Goal: Task Accomplishment & Management: Use online tool/utility

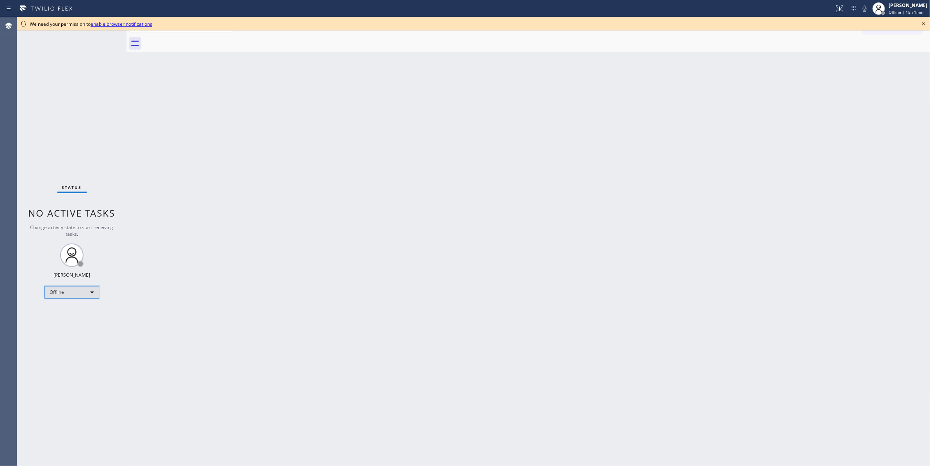
click at [72, 292] on div "Offline" at bounding box center [72, 292] width 55 height 12
click at [71, 325] on li "Unavailable" at bounding box center [71, 322] width 53 height 9
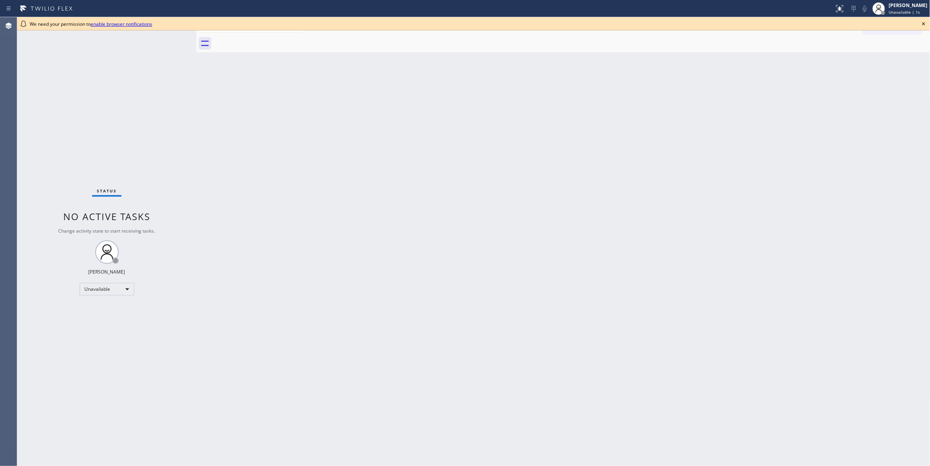
drag, startPoint x: 127, startPoint y: 55, endPoint x: 197, endPoint y: 64, distance: 70.5
click at [196, 64] on div at bounding box center [196, 241] width 0 height 449
click at [925, 23] on icon at bounding box center [924, 23] width 9 height 9
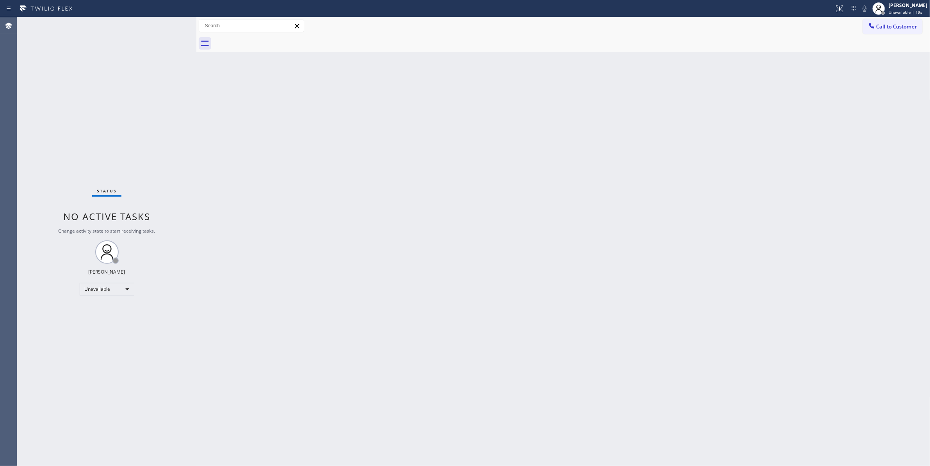
click at [574, 228] on div "Back to Dashboard Change Sender ID Customers Technicians Select a contact Outbo…" at bounding box center [563, 241] width 734 height 449
click at [364, 304] on div "Back to Dashboard Change Sender ID Customers Technicians Select a contact Outbo…" at bounding box center [563, 241] width 734 height 449
click at [878, 31] on button "Call to Customer" at bounding box center [893, 26] width 60 height 15
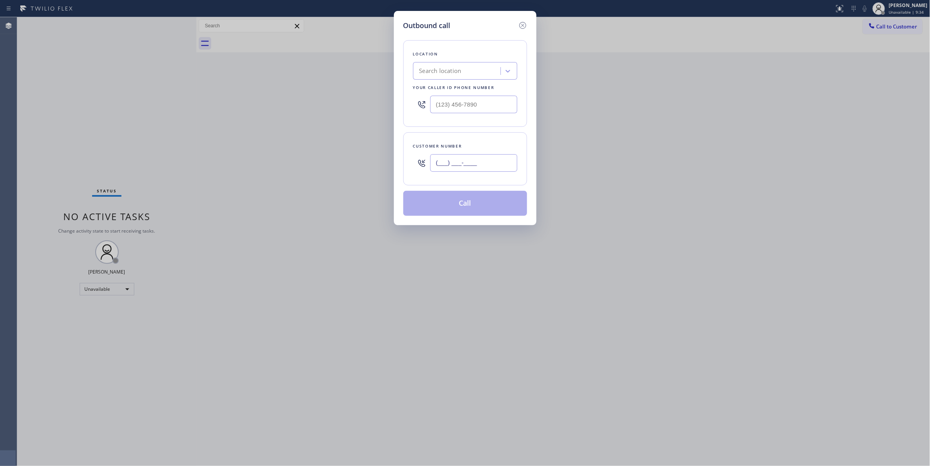
click at [463, 166] on input "(___) ___-____" at bounding box center [473, 163] width 87 height 18
paste input "602) 932-9071"
type input "[PHONE_NUMBER]"
drag, startPoint x: 455, startPoint y: 104, endPoint x: 224, endPoint y: 109, distance: 230.5
click at [225, 108] on div "Outbound call Location Search location Your caller id phone number (___) ___-__…" at bounding box center [465, 233] width 930 height 466
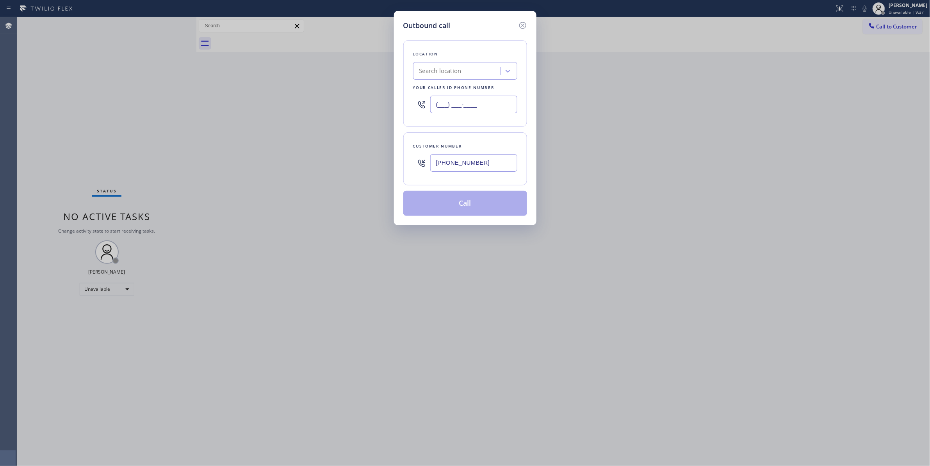
paste input "480) 418-1036"
type input "[PHONE_NUMBER]"
drag, startPoint x: 486, startPoint y: 165, endPoint x: 424, endPoint y: 162, distance: 62.2
click at [425, 162] on div "[PHONE_NUMBER]" at bounding box center [465, 162] width 104 height 25
click at [433, 209] on button "Call" at bounding box center [466, 203] width 124 height 25
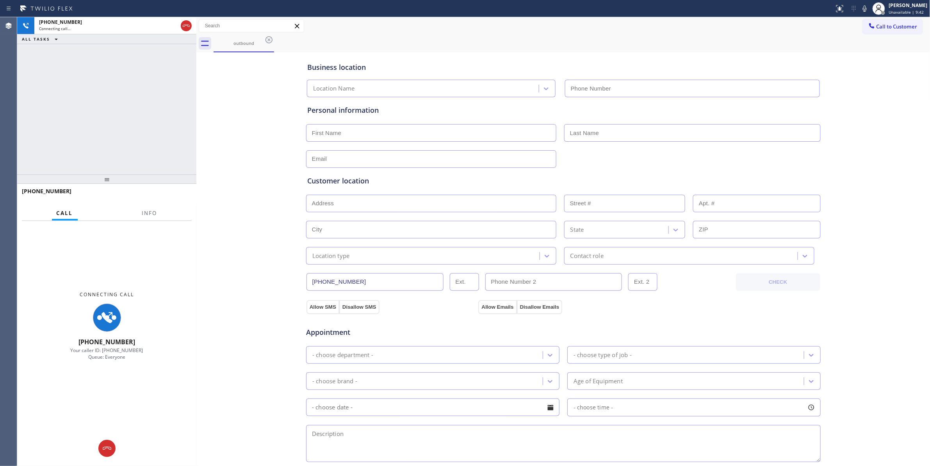
type input "[PHONE_NUMBER]"
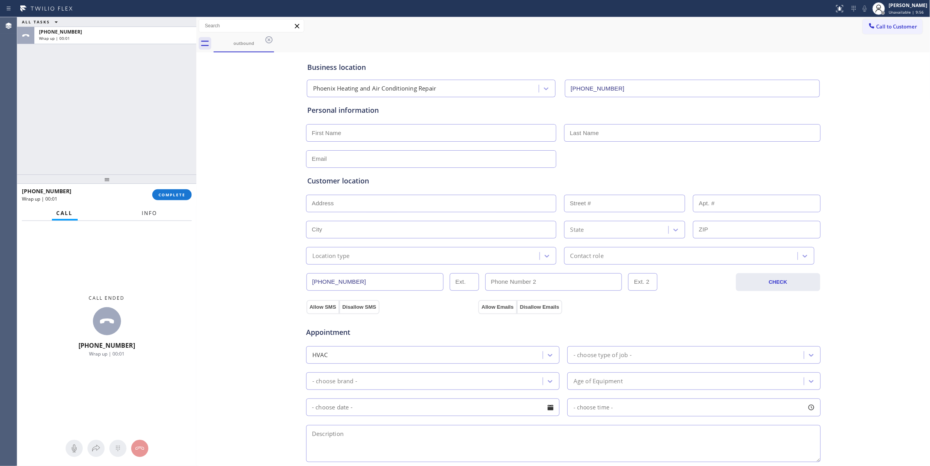
click at [146, 215] on span "Info" at bounding box center [149, 213] width 15 height 7
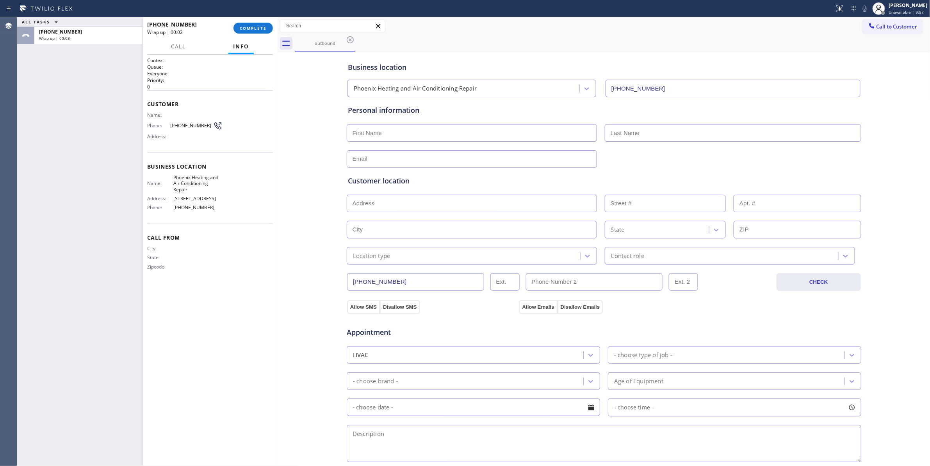
drag, startPoint x: 197, startPoint y: 130, endPoint x: 279, endPoint y: 150, distance: 83.7
click at [278, 150] on div at bounding box center [278, 241] width 0 height 449
click at [191, 123] on span "[PHONE_NUMBER]" at bounding box center [191, 126] width 43 height 6
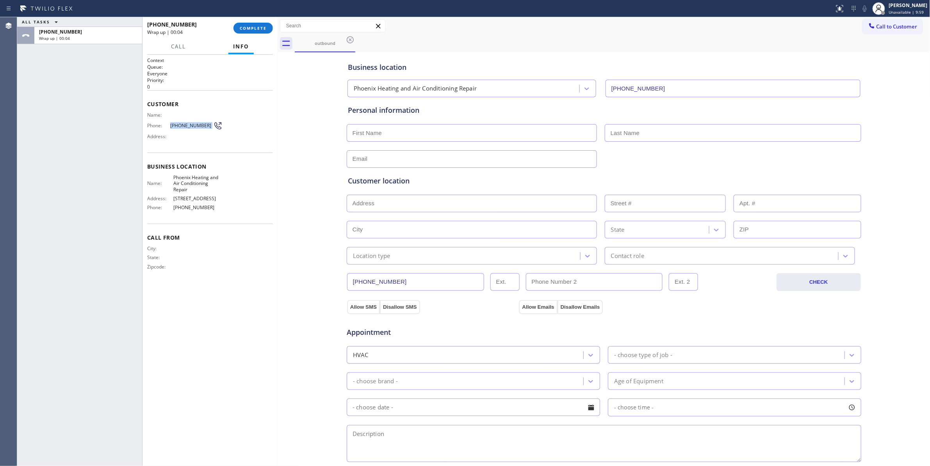
copy div "[PHONE_NUMBER]"
click at [250, 27] on span "COMPLETE" at bounding box center [253, 27] width 27 height 5
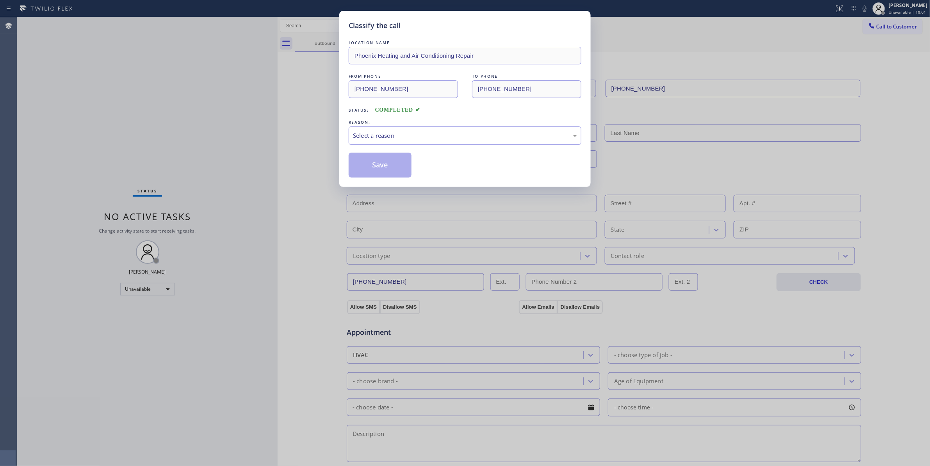
click at [362, 123] on div "REASON:" at bounding box center [465, 122] width 233 height 8
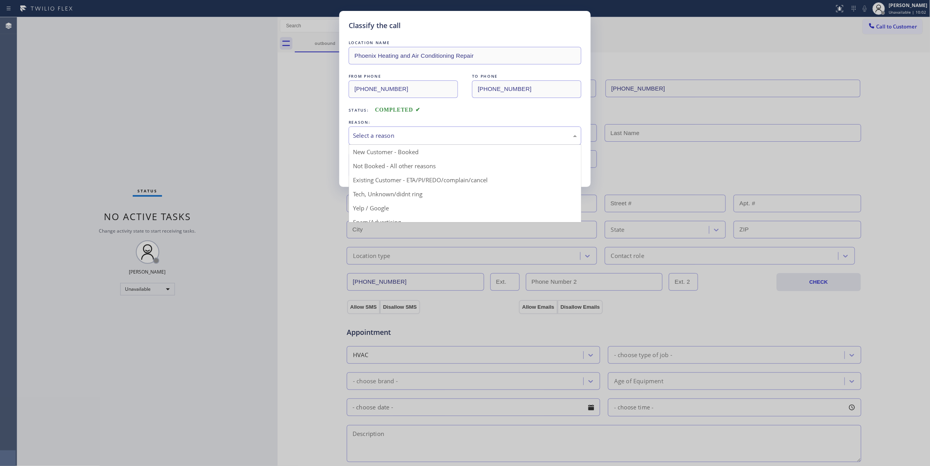
click at [364, 133] on div "Select a reason" at bounding box center [465, 135] width 224 height 9
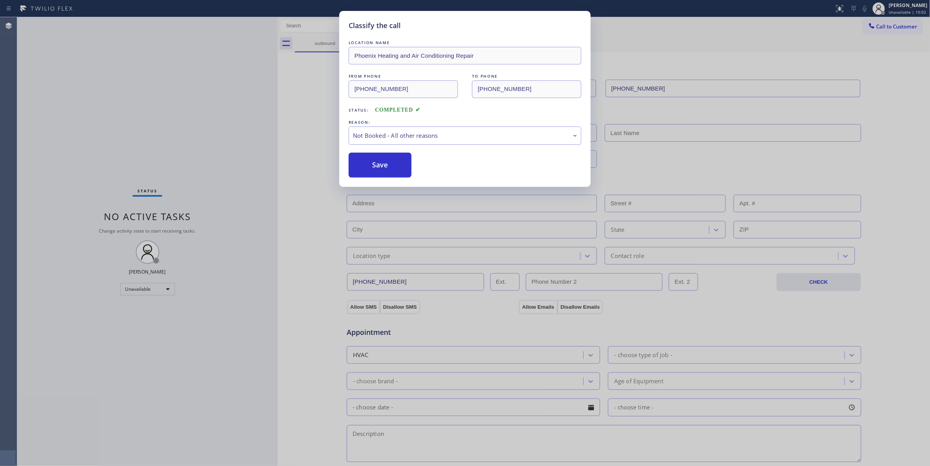
click at [368, 166] on button "Save" at bounding box center [380, 165] width 63 height 25
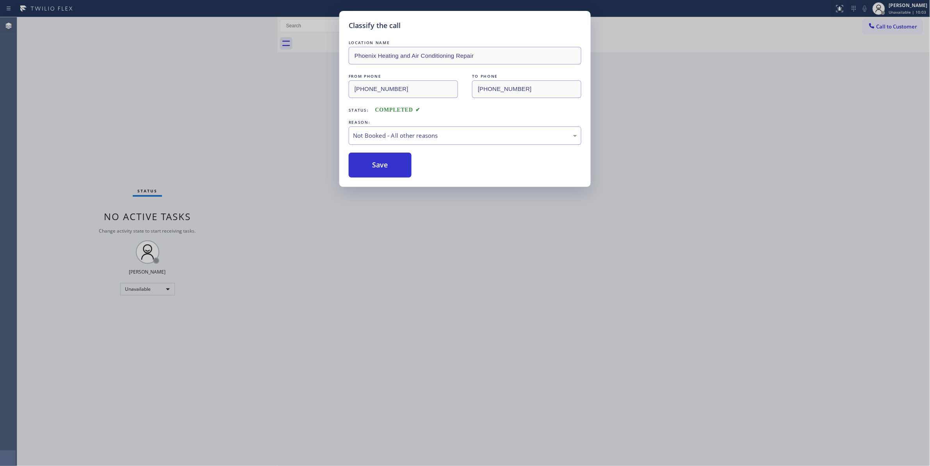
click at [368, 166] on button "Save" at bounding box center [380, 165] width 63 height 25
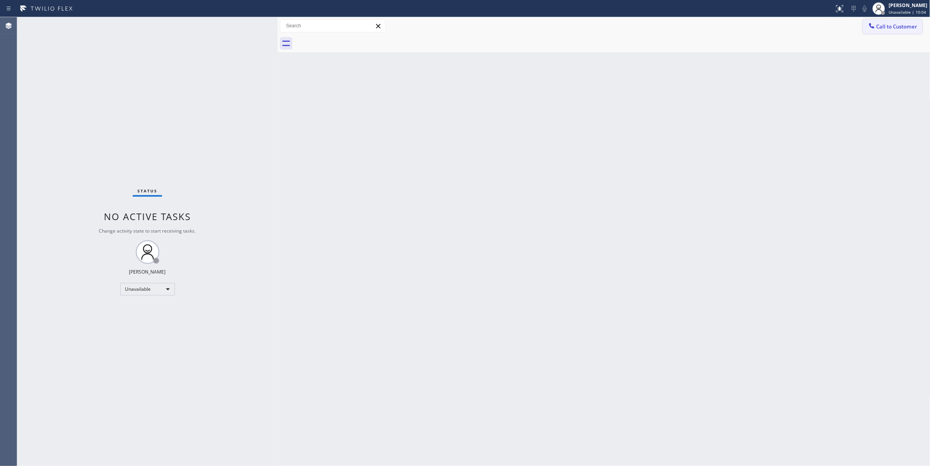
click at [894, 27] on span "Call to Customer" at bounding box center [897, 26] width 41 height 7
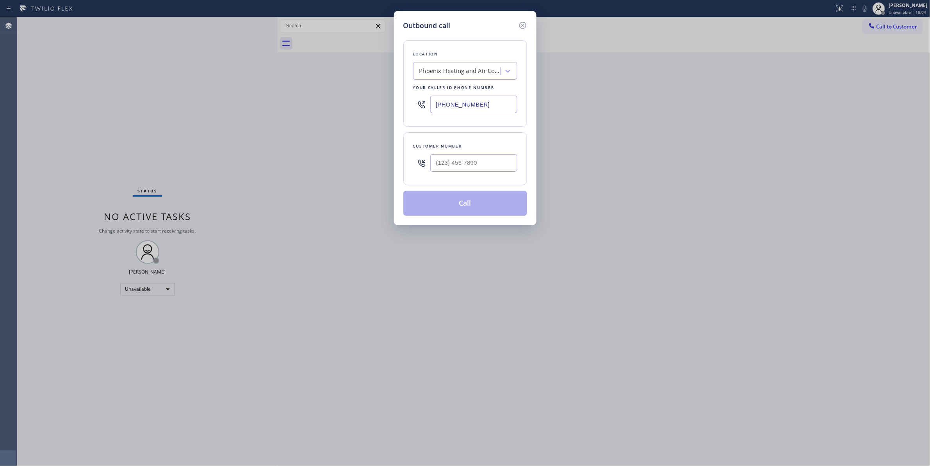
click at [477, 173] on div at bounding box center [473, 162] width 87 height 25
click at [484, 166] on input "(___) ___-____" at bounding box center [473, 163] width 87 height 18
drag, startPoint x: 486, startPoint y: 166, endPoint x: 359, endPoint y: 161, distance: 127.8
click at [359, 161] on div "Outbound call Location [GEOGRAPHIC_DATA] Heating and Air Conditioning Repair Yo…" at bounding box center [465, 233] width 930 height 466
paste input "602) 932-9071"
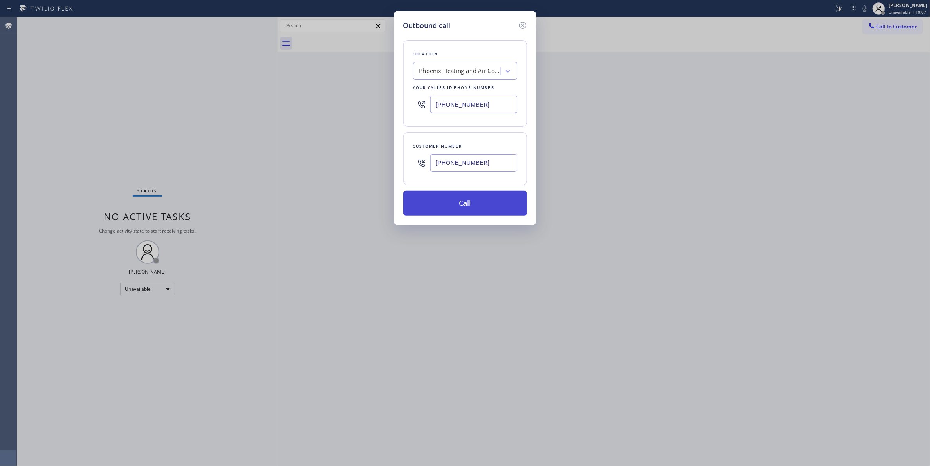
type input "[PHONE_NUMBER]"
click at [454, 211] on button "Call" at bounding box center [466, 203] width 124 height 25
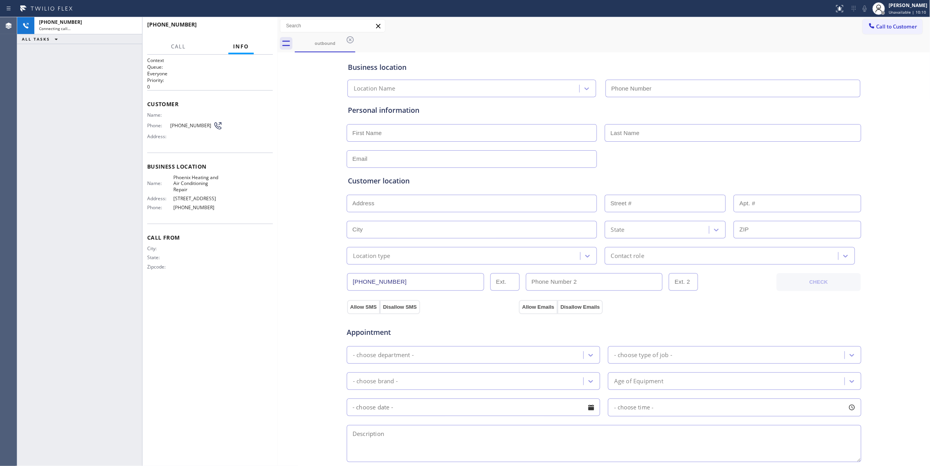
type input "[PHONE_NUMBER]"
drag, startPoint x: 44, startPoint y: 271, endPoint x: 278, endPoint y: 48, distance: 323.0
click at [44, 260] on div "[PHONE_NUMBER] Live | 00:13 ALL TASKS ALL TASKS ACTIVE TASKS TASKS IN WRAP UP" at bounding box center [79, 241] width 125 height 449
click at [263, 29] on span "HANG UP" at bounding box center [255, 27] width 24 height 5
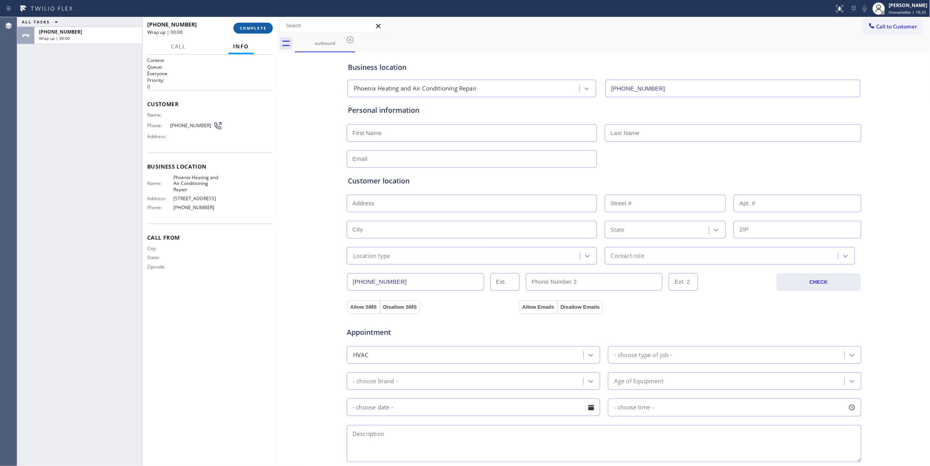
click at [263, 29] on span "COMPLETE" at bounding box center [253, 27] width 27 height 5
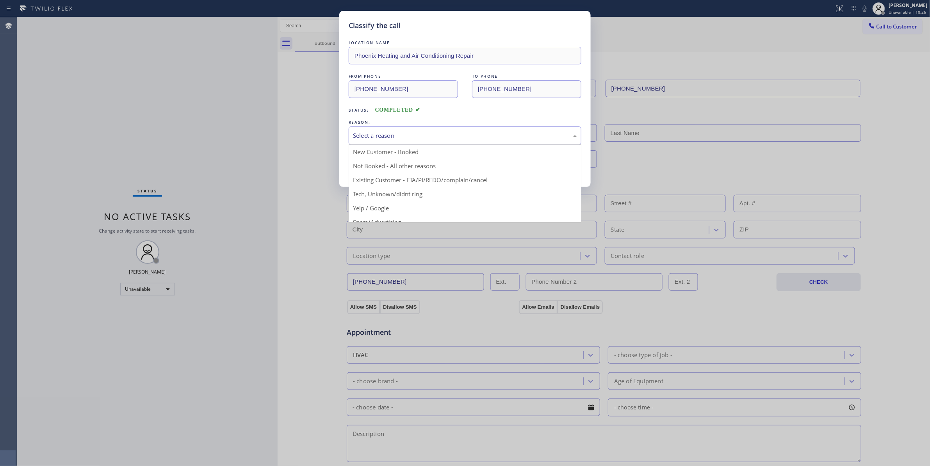
click at [375, 134] on div "Select a reason" at bounding box center [465, 135] width 224 height 9
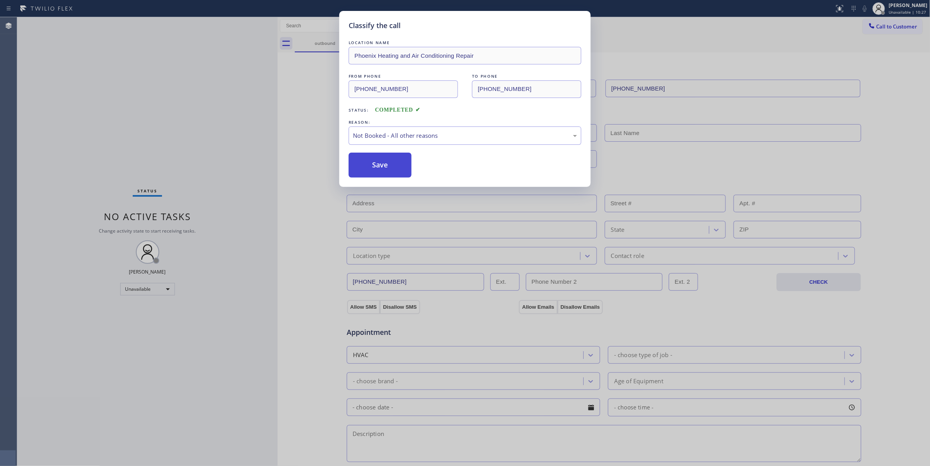
click at [370, 168] on button "Save" at bounding box center [380, 165] width 63 height 25
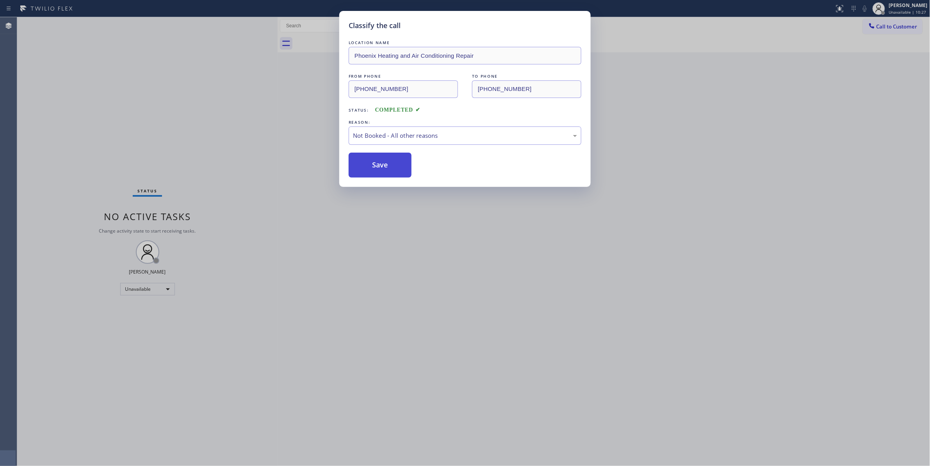
click at [370, 168] on button "Save" at bounding box center [380, 165] width 63 height 25
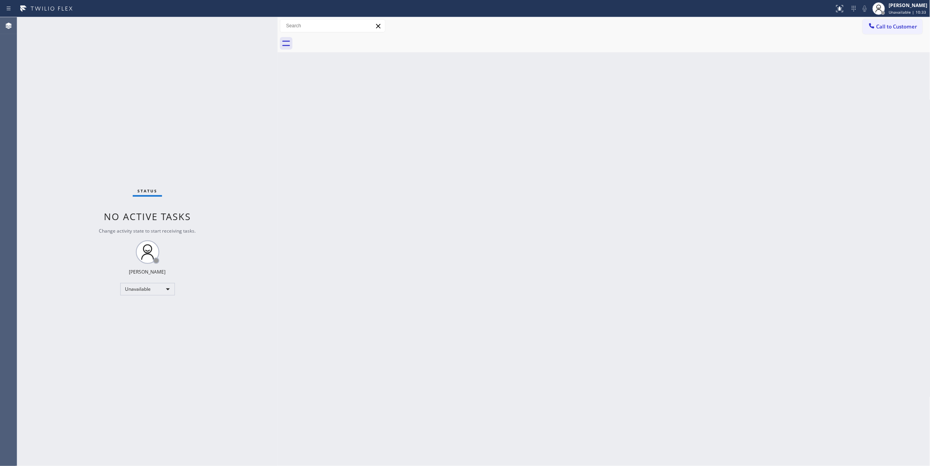
click at [403, 359] on div "Back to Dashboard Change Sender ID Customers Technicians Select a contact Outbo…" at bounding box center [604, 241] width 653 height 449
click at [145, 107] on div "Status No active tasks Change activity state to start receiving tasks. [PERSON_…" at bounding box center [147, 241] width 261 height 449
click at [119, 462] on div "Status No active tasks Change activity state to start receiving tasks. [PERSON_…" at bounding box center [147, 241] width 261 height 449
click at [43, 233] on div "Status No active tasks Change activity state to start receiving tasks. [PERSON_…" at bounding box center [147, 241] width 261 height 449
click at [116, 341] on div "Status No active tasks Change activity state to start receiving tasks. [PERSON_…" at bounding box center [147, 241] width 261 height 449
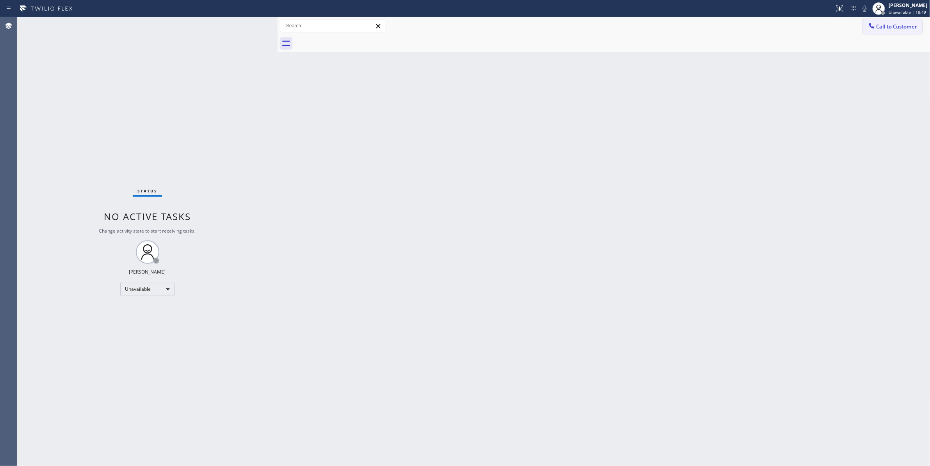
click at [888, 27] on span "Call to Customer" at bounding box center [897, 26] width 41 height 7
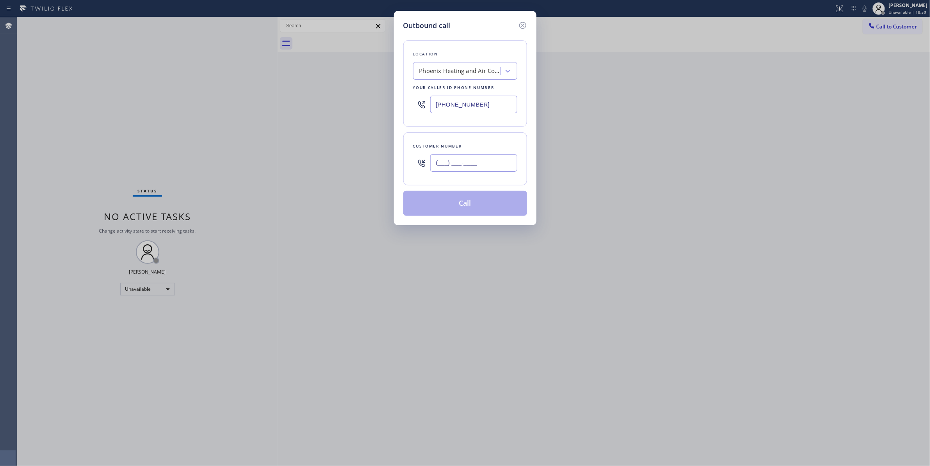
click at [470, 160] on input "(___) ___-____" at bounding box center [473, 163] width 87 height 18
paste input "970) 222-9851"
type input "[PHONE_NUMBER]"
paste input "844) 988-0068"
click at [333, 104] on div "Outbound call Location [GEOGRAPHIC_DATA] Heating and Air Conditioning Repair Yo…" at bounding box center [465, 233] width 930 height 466
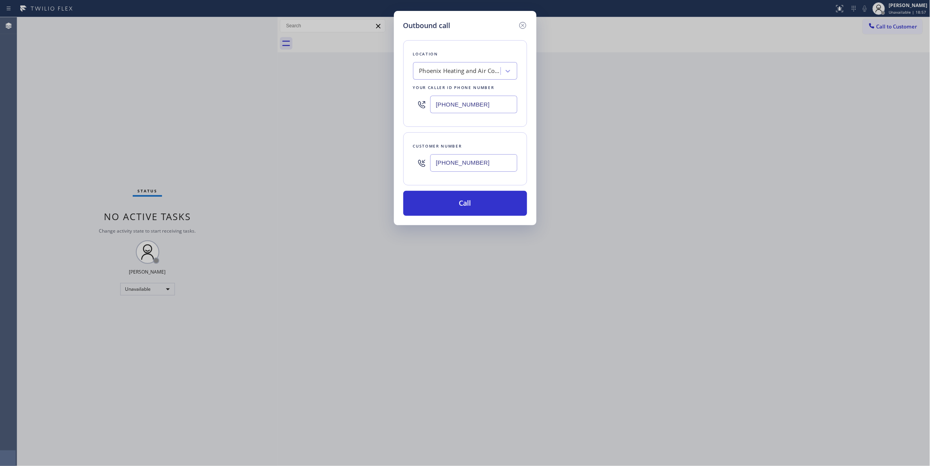
drag, startPoint x: 491, startPoint y: 105, endPoint x: 300, endPoint y: 89, distance: 191.3
click at [300, 89] on div "Outbound call Location [GEOGRAPHIC_DATA] Heating and Air Conditioning Repair Yo…" at bounding box center [465, 233] width 930 height 466
paste input "text"
type input "[PHONE_NUMBER]"
click at [458, 162] on input "[PHONE_NUMBER]" at bounding box center [473, 163] width 87 height 18
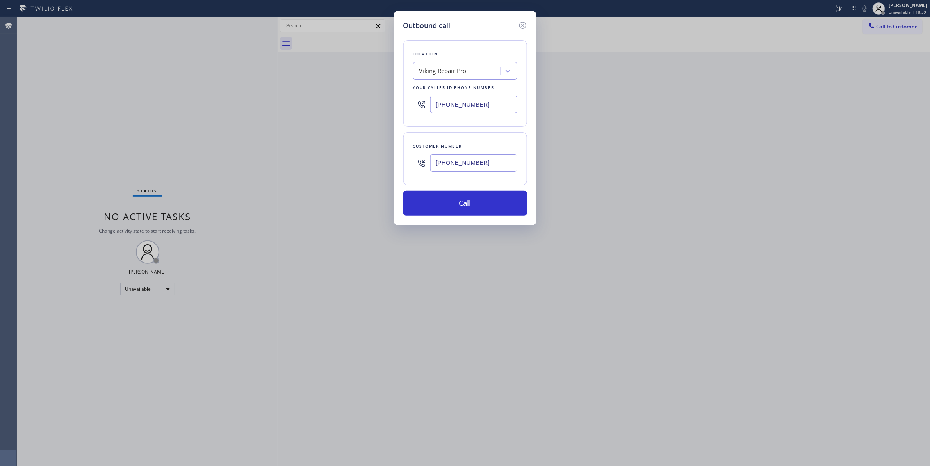
click at [458, 162] on input "[PHONE_NUMBER]" at bounding box center [473, 163] width 87 height 18
click at [477, 210] on button "Call" at bounding box center [466, 203] width 124 height 25
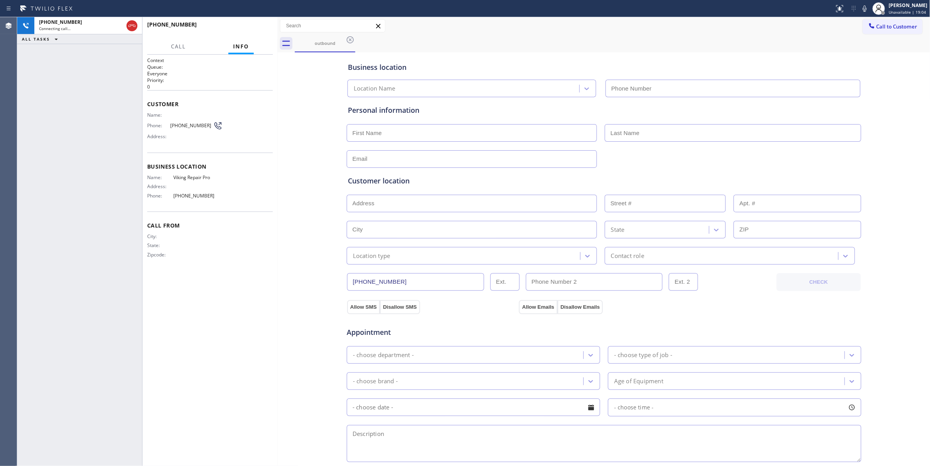
type input "[PHONE_NUMBER]"
click at [264, 306] on div "Context Queue: Everyone Priority: 0 Customer Name: Phone: [PHONE_NUMBER] Addres…" at bounding box center [210, 260] width 126 height 407
drag, startPoint x: 100, startPoint y: 455, endPoint x: 179, endPoint y: 182, distance: 284.1
click at [99, 454] on div "[PHONE_NUMBER] Live | 00:02 ALL TASKS ALL TASKS ACTIVE TASKS TASKS IN WRAP UP" at bounding box center [79, 241] width 125 height 449
click at [252, 32] on button "HANG UP" at bounding box center [255, 28] width 36 height 11
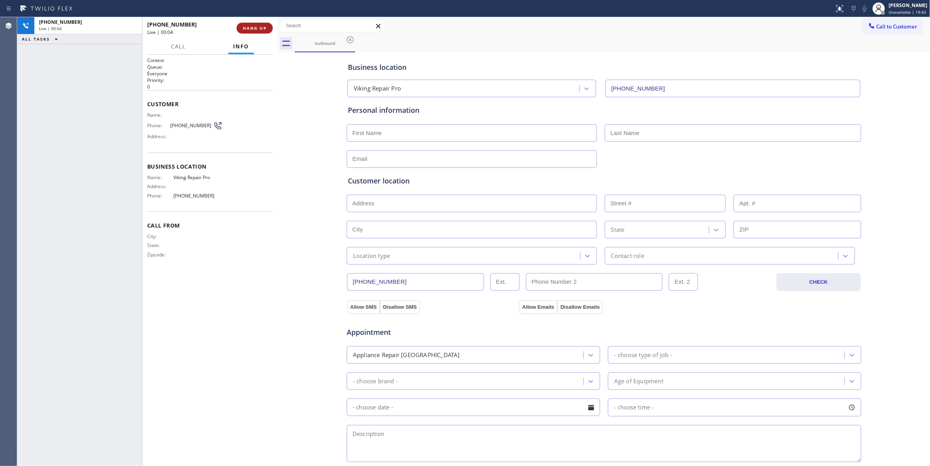
click at [253, 31] on button "HANG UP" at bounding box center [255, 28] width 36 height 11
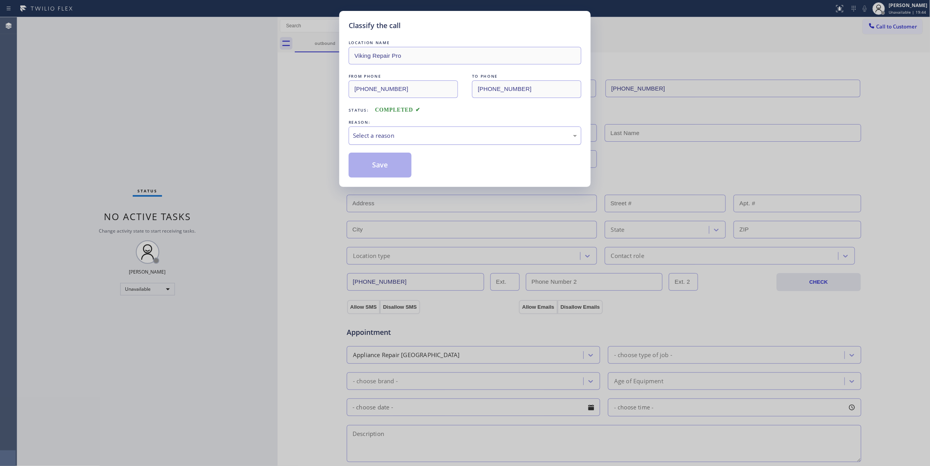
click at [386, 140] on div "Select a reason" at bounding box center [465, 135] width 224 height 9
click at [387, 169] on button "Save" at bounding box center [380, 165] width 63 height 25
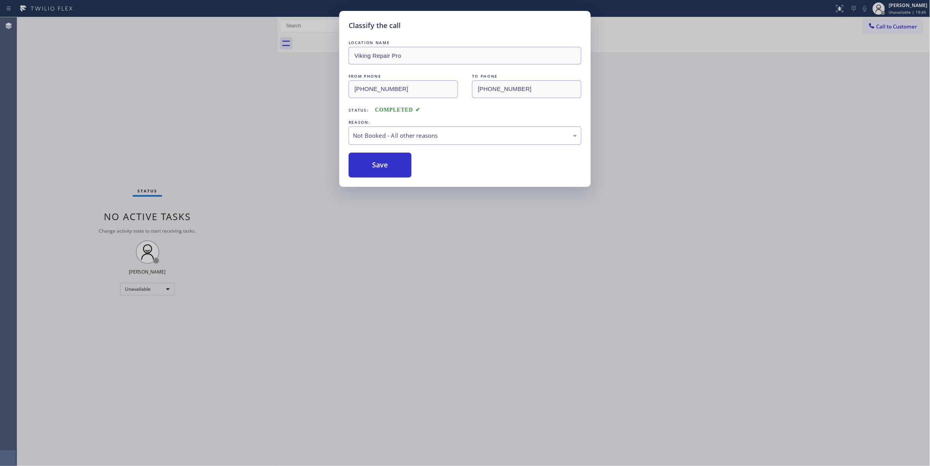
click at [387, 169] on button "Save" at bounding box center [380, 165] width 63 height 25
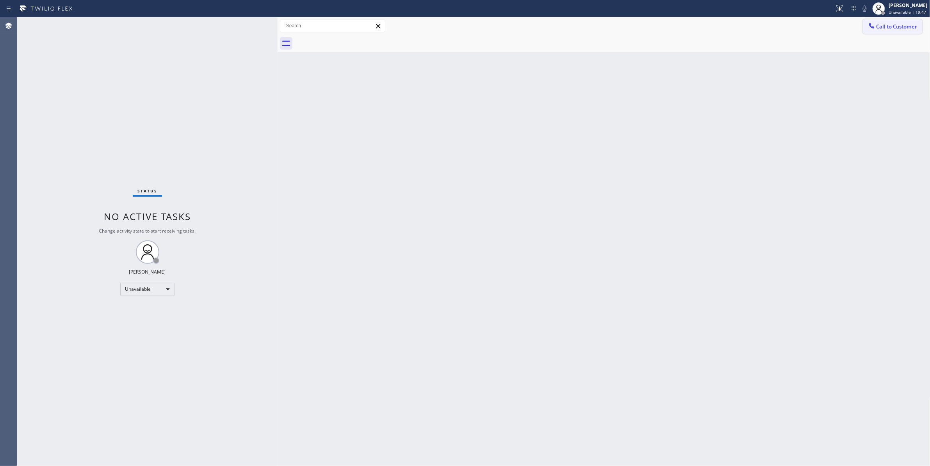
click at [915, 26] on span "Call to Customer" at bounding box center [897, 26] width 41 height 7
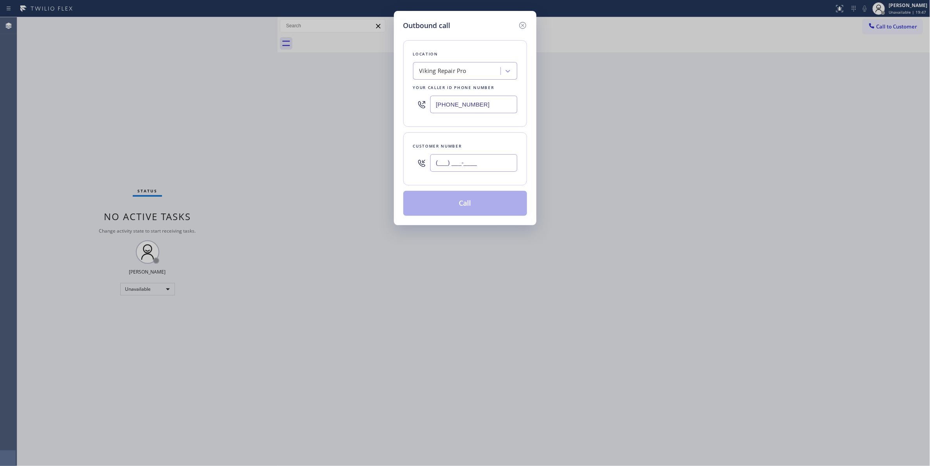
click at [496, 162] on input "(___) ___-____" at bounding box center [473, 163] width 87 height 18
paste input "970) 222-9851"
type input "[PHONE_NUMBER]"
click at [448, 210] on button "Call" at bounding box center [466, 203] width 124 height 25
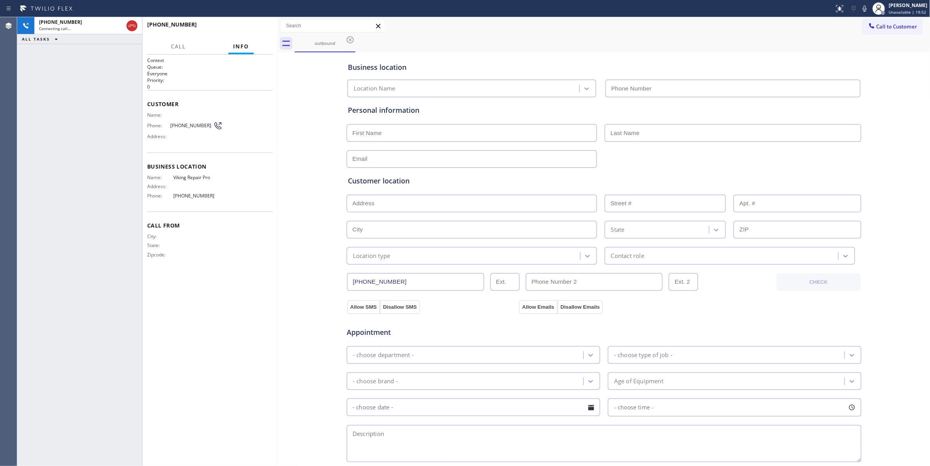
type input "[PHONE_NUMBER]"
click at [43, 210] on div "[PHONE_NUMBER] Connecting call… ALL TASKS ALL TASKS ACTIVE TASKS TASKS IN WRAP …" at bounding box center [79, 241] width 125 height 449
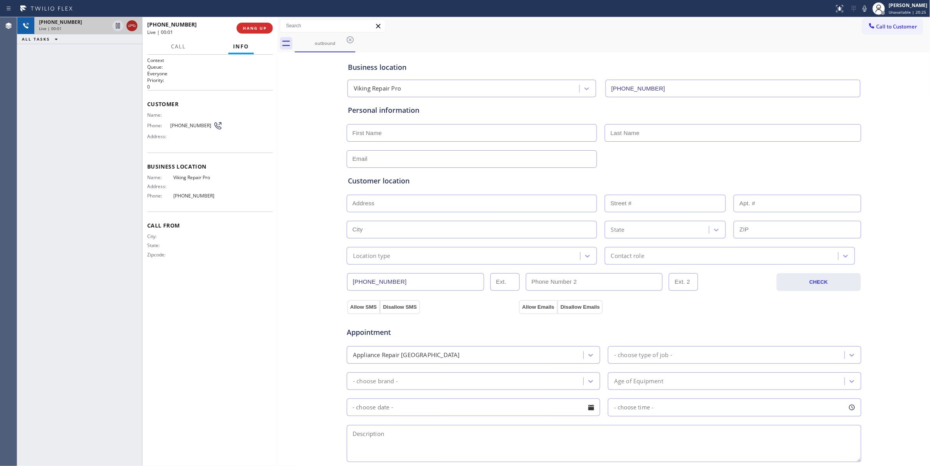
click at [132, 25] on icon at bounding box center [132, 26] width 7 height 2
click at [249, 27] on span "COMPLETE" at bounding box center [253, 27] width 27 height 5
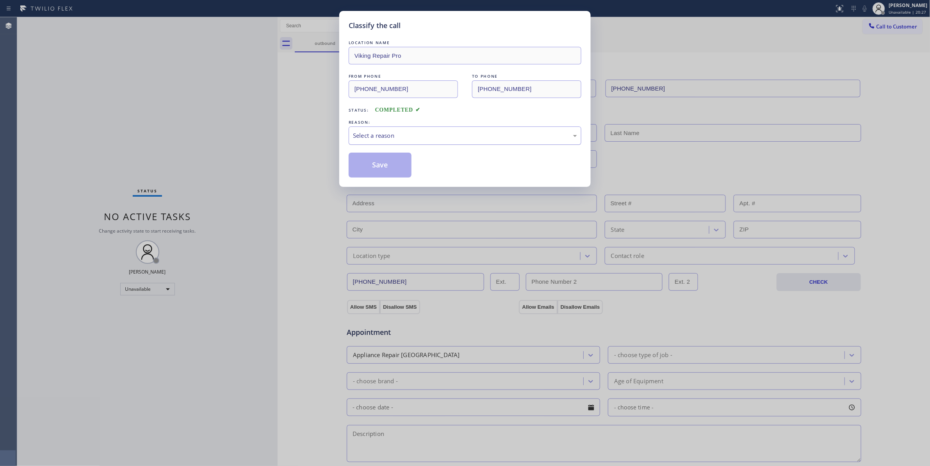
click at [389, 132] on div "Select a reason" at bounding box center [465, 135] width 224 height 9
click at [366, 169] on button "Save" at bounding box center [380, 165] width 63 height 25
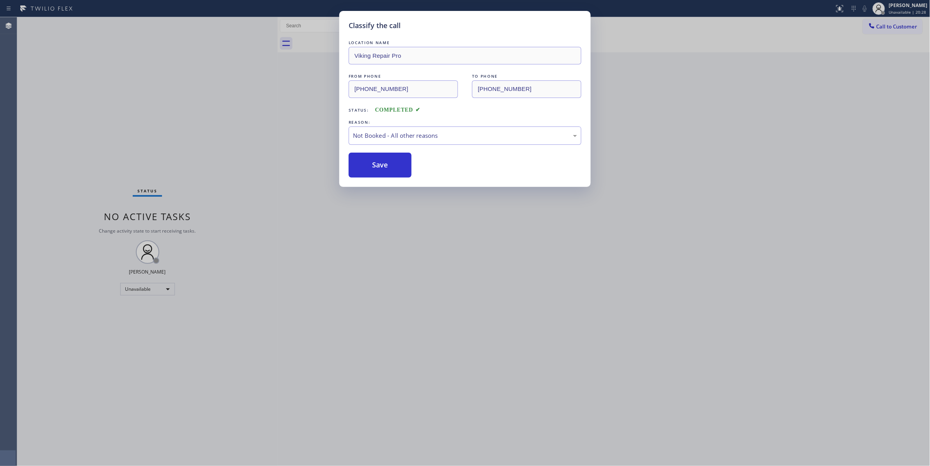
click at [366, 169] on button "Save" at bounding box center [380, 165] width 63 height 25
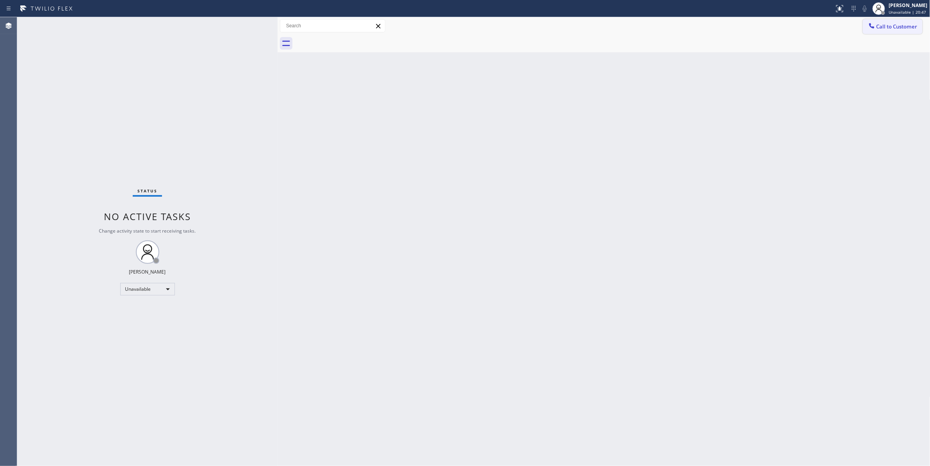
click at [903, 27] on span "Call to Customer" at bounding box center [897, 26] width 41 height 7
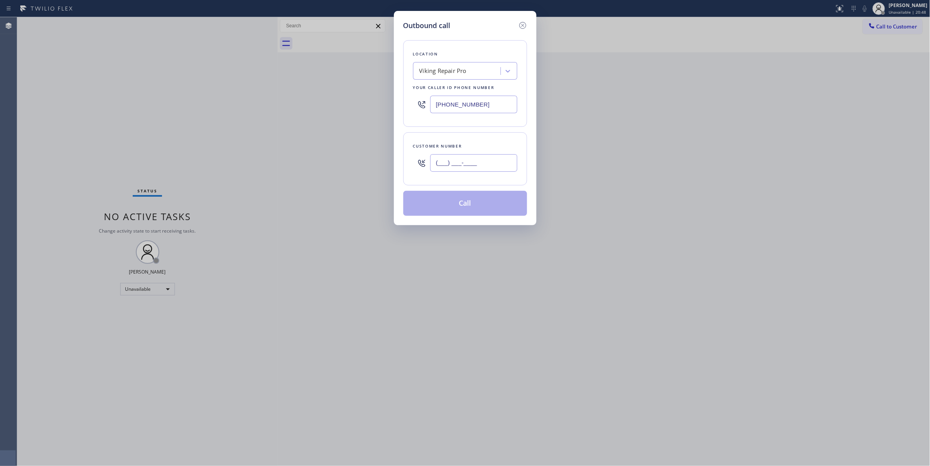
click at [473, 163] on input "(___) ___-____" at bounding box center [473, 163] width 87 height 18
paste input "206) 819-2113"
type input "[PHONE_NUMBER]"
click at [458, 70] on div "Viking Repair Pro" at bounding box center [443, 71] width 47 height 9
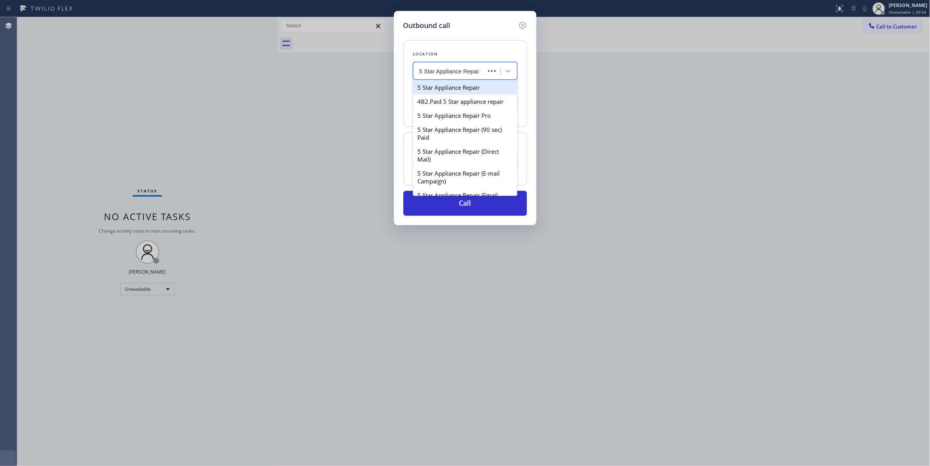
type input "5 Star Appliance Repair"
click at [461, 88] on div "5 Star Appliance Repair" at bounding box center [465, 87] width 104 height 14
type input "[PHONE_NUMBER]"
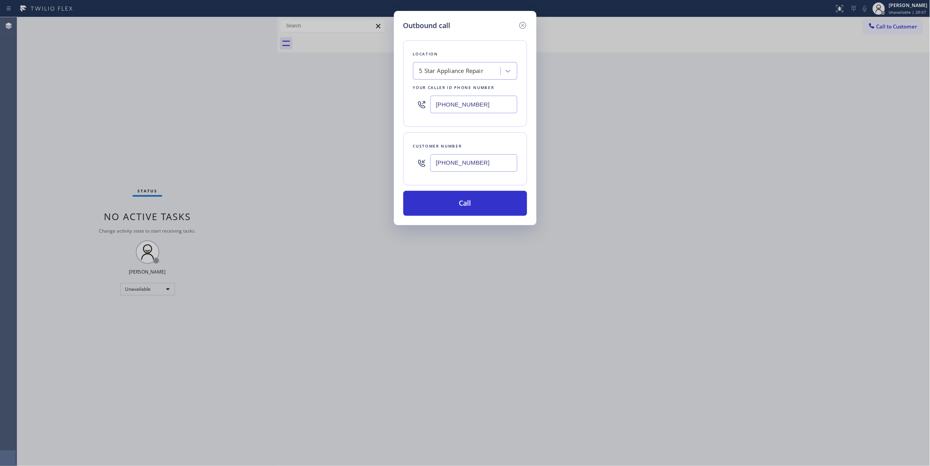
drag, startPoint x: 486, startPoint y: 164, endPoint x: 407, endPoint y: 163, distance: 78.9
click at [407, 163] on div "Customer number [PHONE_NUMBER]" at bounding box center [466, 158] width 124 height 53
click at [447, 210] on button "Call" at bounding box center [466, 203] width 124 height 25
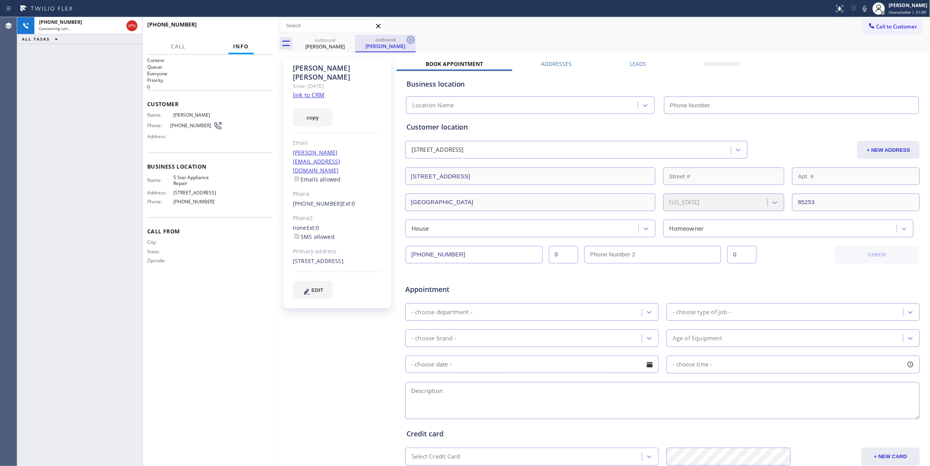
click at [409, 40] on icon at bounding box center [410, 39] width 9 height 9
type input "[PHONE_NUMBER]"
click at [311, 91] on link "link to CRM" at bounding box center [309, 95] width 32 height 8
click at [255, 33] on button "HANG UP" at bounding box center [255, 28] width 36 height 11
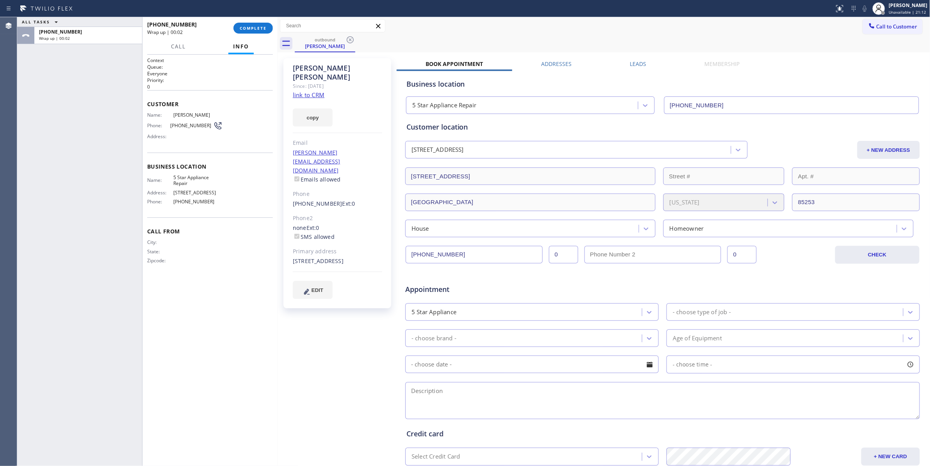
click at [246, 34] on div "[PHONE_NUMBER] Wrap up | 00:02 COMPLETE" at bounding box center [210, 28] width 126 height 20
click at [188, 123] on span "[PHONE_NUMBER]" at bounding box center [191, 126] width 43 height 6
copy div "[PHONE_NUMBER]"
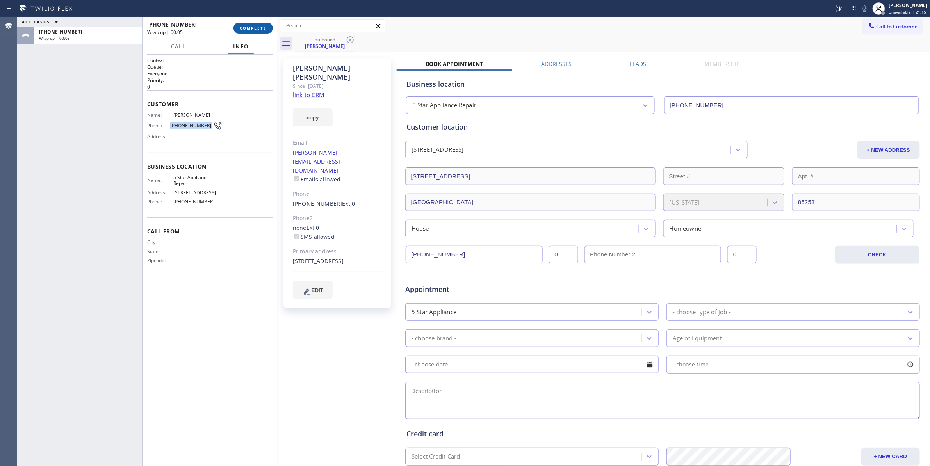
click at [245, 30] on span "COMPLETE" at bounding box center [253, 27] width 27 height 5
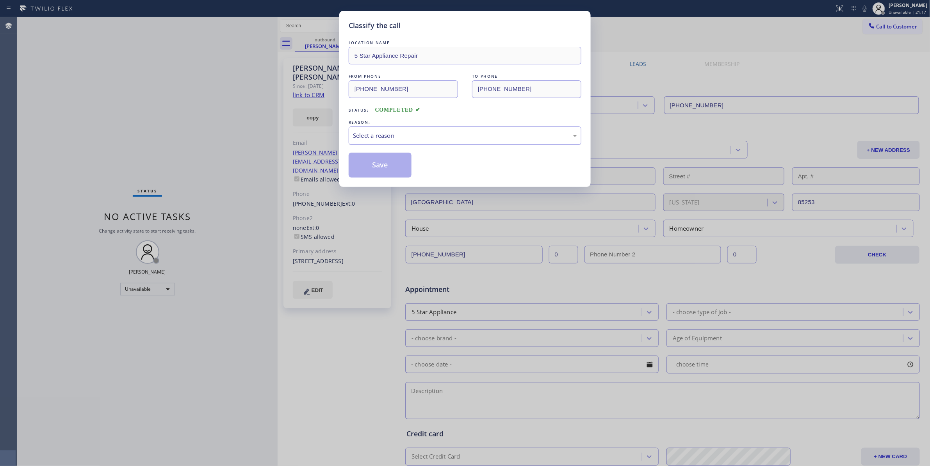
click at [398, 132] on div "Select a reason" at bounding box center [465, 135] width 224 height 9
click at [378, 164] on button "Save" at bounding box center [380, 165] width 63 height 25
drag, startPoint x: 378, startPoint y: 164, endPoint x: 391, endPoint y: 151, distance: 18.5
click at [378, 164] on button "Save" at bounding box center [380, 165] width 63 height 25
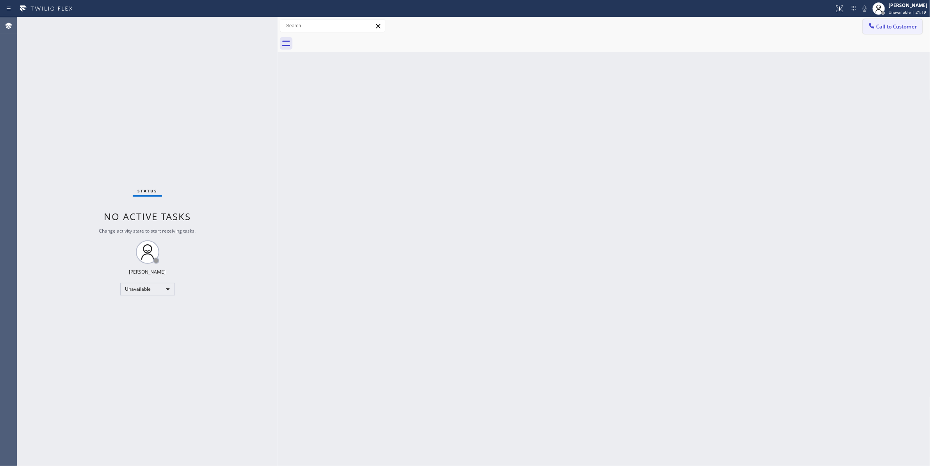
click at [905, 25] on span "Call to Customer" at bounding box center [897, 26] width 41 height 7
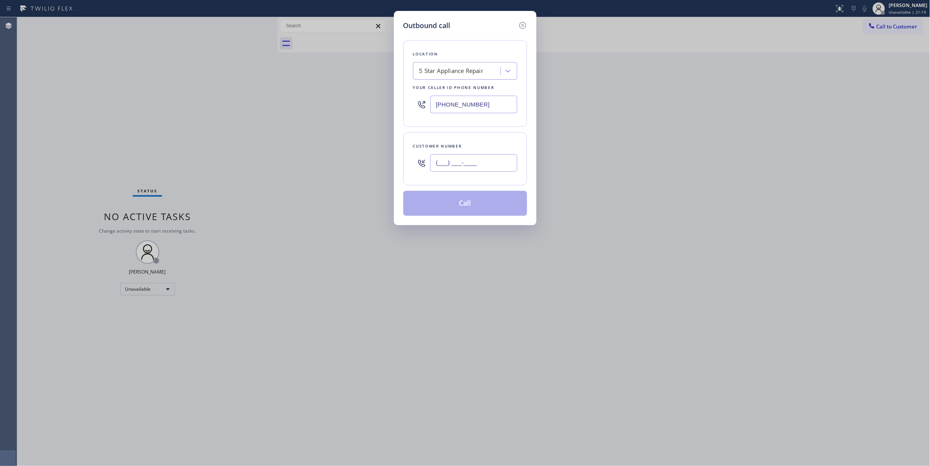
click at [477, 161] on input "(___) ___-____" at bounding box center [473, 163] width 87 height 18
paste input "206) 819-2113"
type input "[PHONE_NUMBER]"
click at [464, 207] on button "Call" at bounding box center [466, 203] width 124 height 25
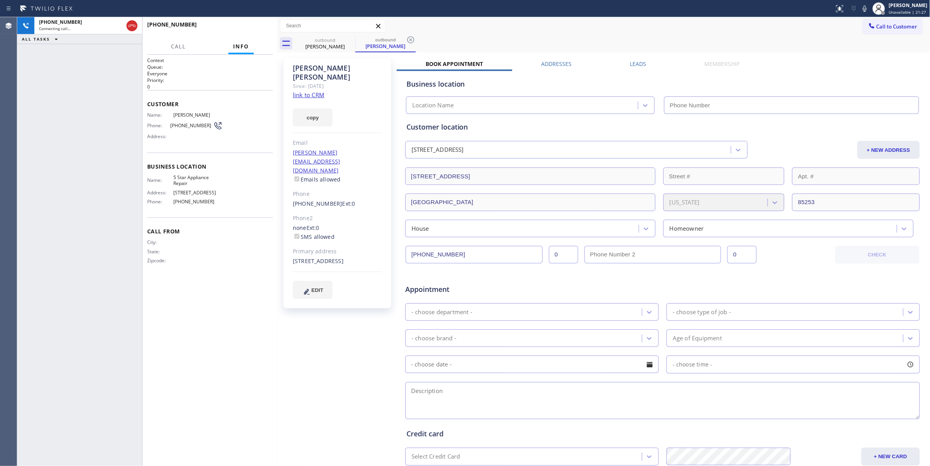
type input "[PHONE_NUMBER]"
click at [257, 26] on span "HANG UP" at bounding box center [255, 27] width 24 height 5
click at [95, 105] on div "ALL TASKS ALL TASKS ACTIVE TASKS TASKS IN WRAP UP [PHONE_NUMBER] Wrap up | 00:02" at bounding box center [79, 241] width 125 height 449
click at [252, 25] on span "COMPLETE" at bounding box center [253, 27] width 27 height 5
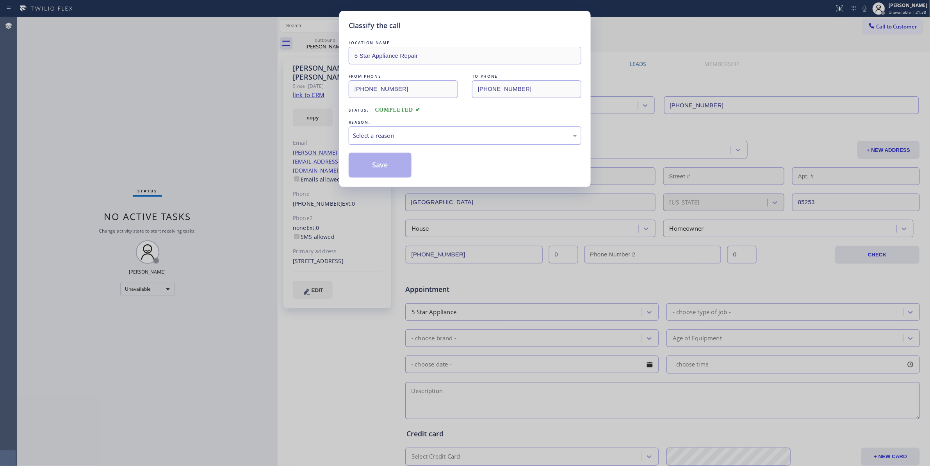
click at [402, 134] on div "Select a reason" at bounding box center [465, 135] width 224 height 9
click at [380, 168] on button "Save" at bounding box center [380, 165] width 63 height 25
drag, startPoint x: 380, startPoint y: 167, endPoint x: 391, endPoint y: 58, distance: 109.9
click at [383, 159] on button "Save" at bounding box center [380, 165] width 63 height 25
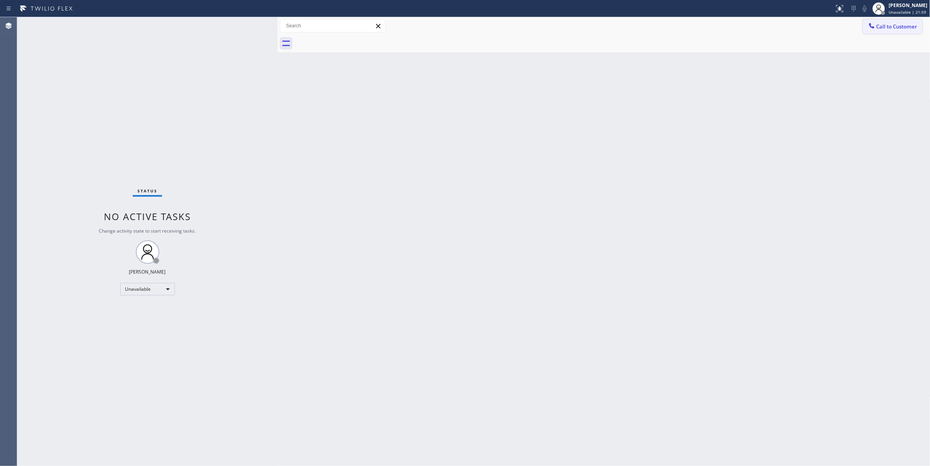
click at [915, 29] on span "Call to Customer" at bounding box center [897, 26] width 41 height 7
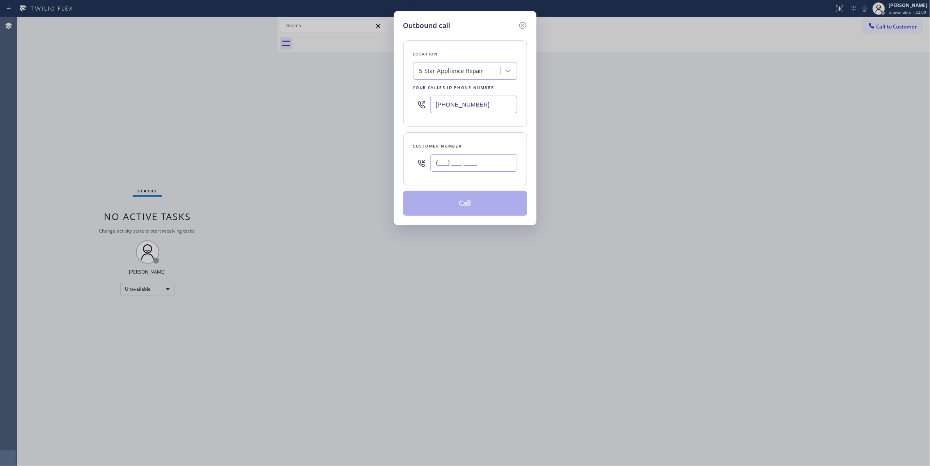
click at [461, 157] on input "(___) ___-____" at bounding box center [473, 163] width 87 height 18
paste input "858) 775-1189"
type input "[PHONE_NUMBER]"
click at [469, 209] on button "Call" at bounding box center [466, 203] width 124 height 25
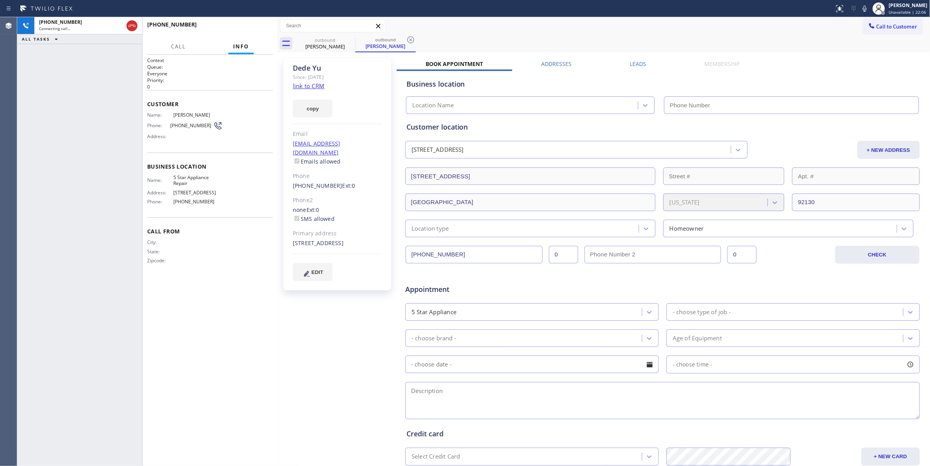
type input "[PHONE_NUMBER]"
drag, startPoint x: 42, startPoint y: 188, endPoint x: 89, endPoint y: 94, distance: 105.2
click at [43, 186] on div "[PHONE_NUMBER] Connecting call… ALL TASKS ALL TASKS ACTIVE TASKS TASKS IN WRAP …" at bounding box center [79, 241] width 125 height 449
click at [185, 125] on span "[PHONE_NUMBER]" at bounding box center [191, 126] width 43 height 6
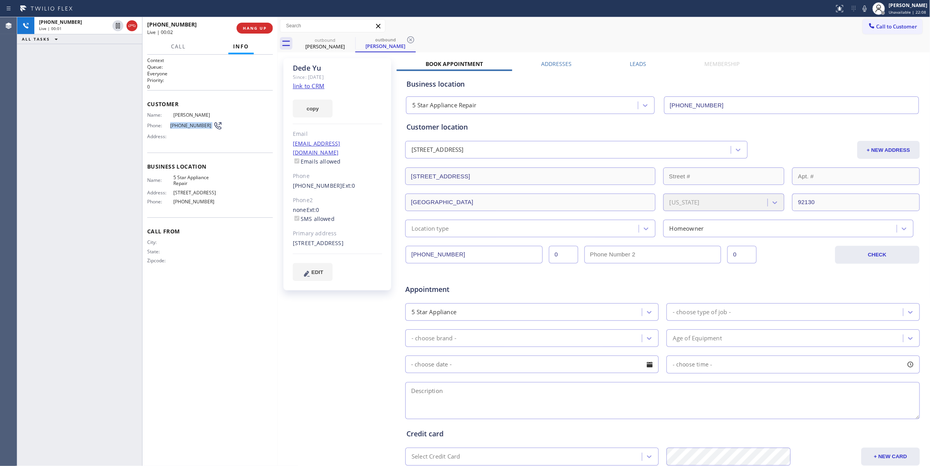
click at [185, 125] on span "[PHONE_NUMBER]" at bounding box center [191, 126] width 43 height 6
copy div "[PHONE_NUMBER]"
click at [260, 24] on button "HANG UP" at bounding box center [255, 28] width 36 height 11
click at [260, 30] on span "COMPLETE" at bounding box center [253, 27] width 27 height 5
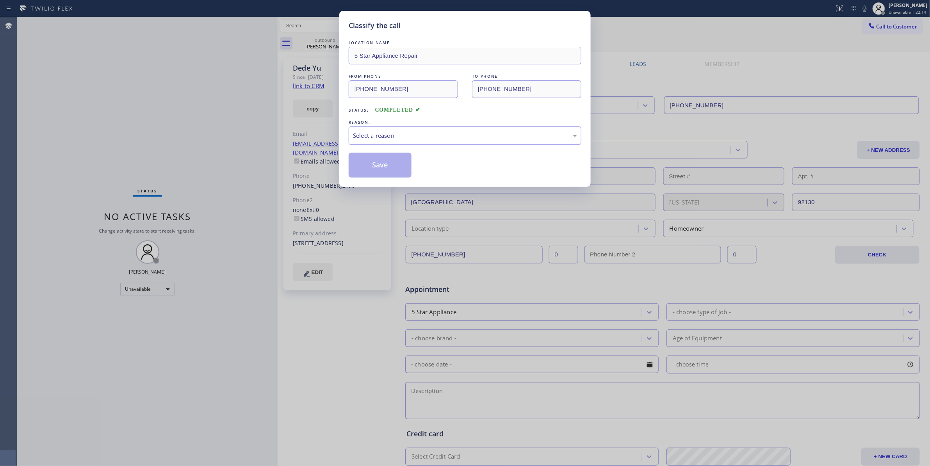
click at [369, 131] on div "Select a reason" at bounding box center [465, 135] width 224 height 9
click at [368, 167] on button "Save" at bounding box center [380, 165] width 63 height 25
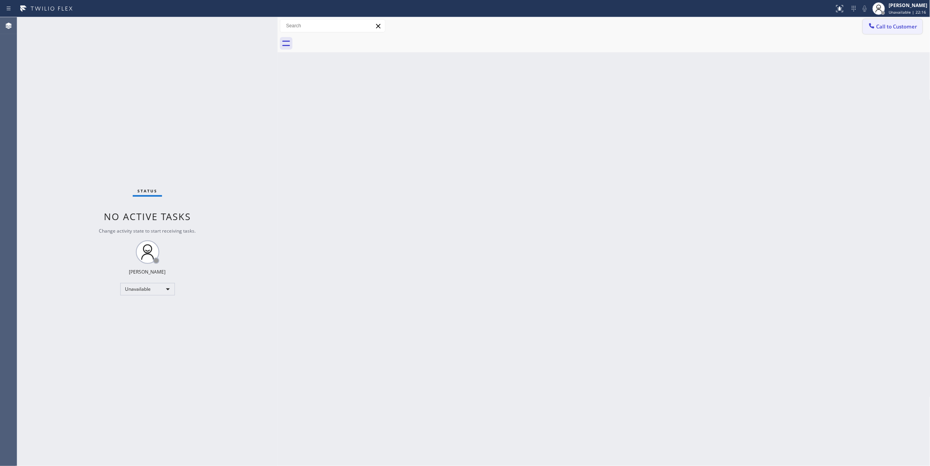
click at [890, 27] on span "Call to Customer" at bounding box center [897, 26] width 41 height 7
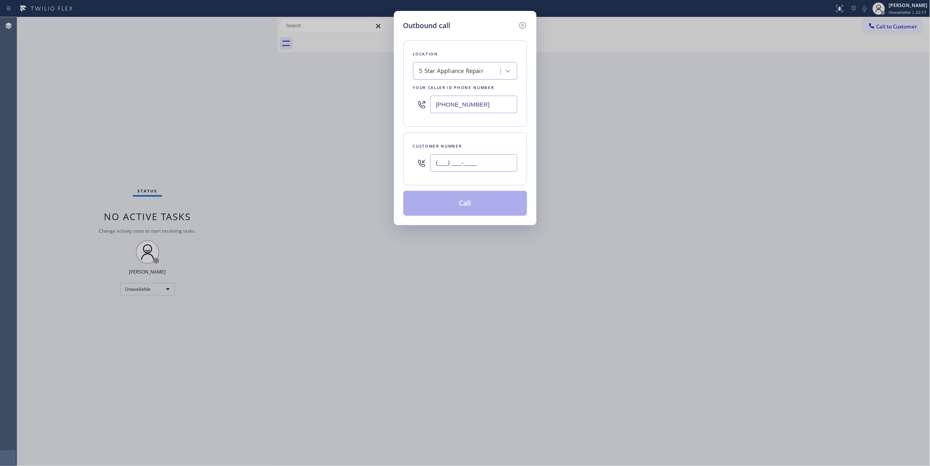
click at [478, 162] on input "(___) ___-____" at bounding box center [473, 163] width 87 height 18
paste input "858) 775-1189"
type input "[PHONE_NUMBER]"
click at [455, 208] on button "Call" at bounding box center [466, 203] width 124 height 25
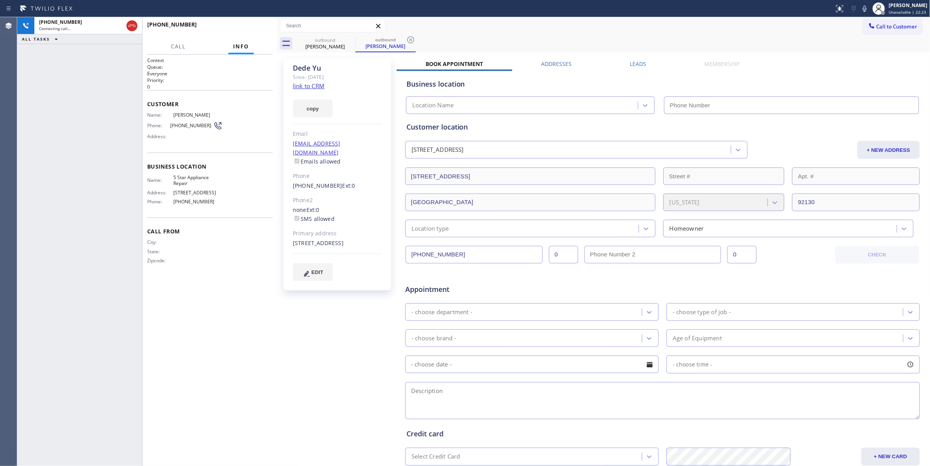
type input "[PHONE_NUMBER]"
drag, startPoint x: 410, startPoint y: 37, endPoint x: 311, endPoint y: 102, distance: 117.8
click at [410, 37] on icon at bounding box center [410, 39] width 9 height 9
click at [306, 87] on link "link to CRM" at bounding box center [309, 86] width 32 height 8
click at [258, 32] on button "HANG UP" at bounding box center [255, 28] width 36 height 11
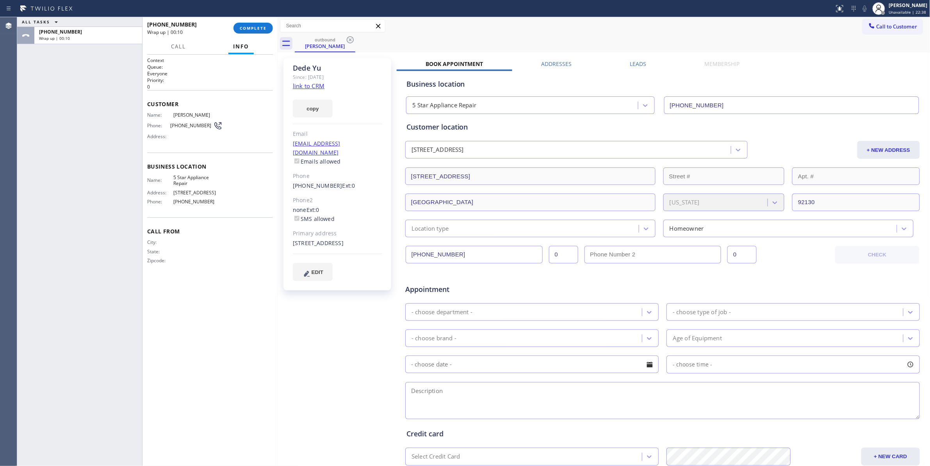
click at [179, 125] on span "[PHONE_NUMBER]" at bounding box center [191, 126] width 43 height 6
copy div "[PHONE_NUMBER]"
click at [254, 28] on span "COMPLETE" at bounding box center [253, 27] width 27 height 5
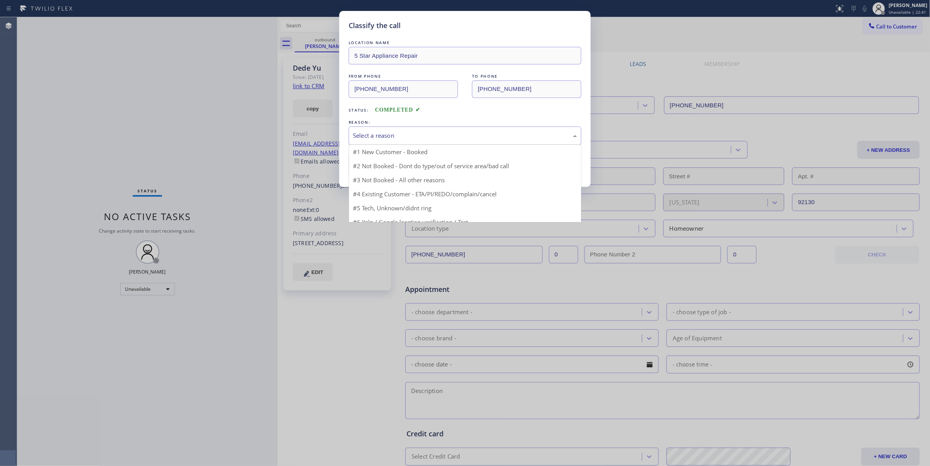
click at [422, 130] on div "Select a reason" at bounding box center [465, 136] width 233 height 18
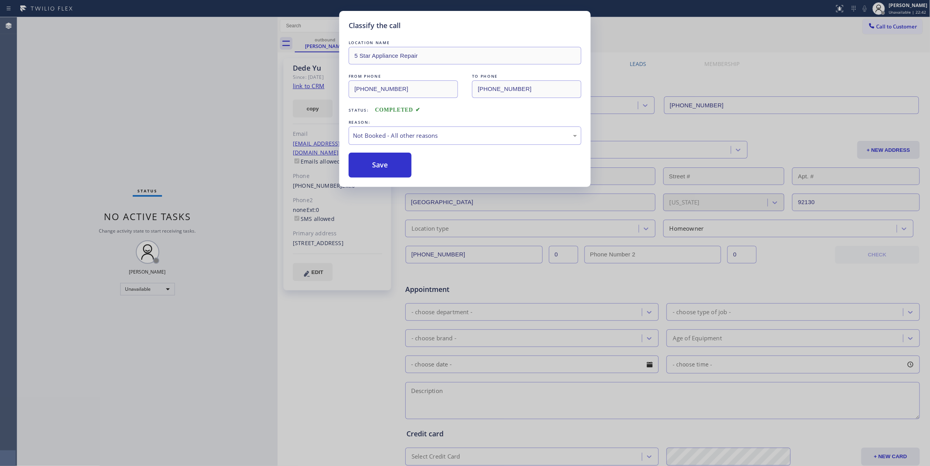
click at [384, 165] on button "Save" at bounding box center [380, 165] width 63 height 25
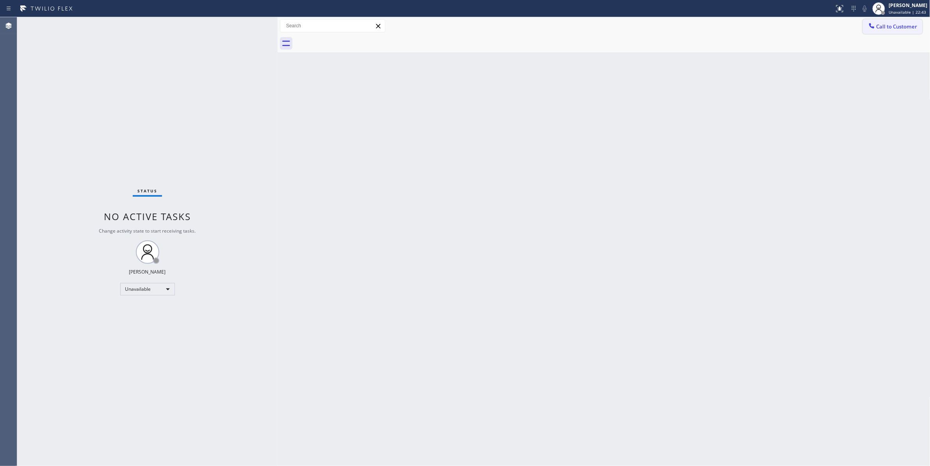
drag, startPoint x: 891, startPoint y: 26, endPoint x: 637, endPoint y: 85, distance: 261.5
click at [891, 26] on span "Call to Customer" at bounding box center [897, 26] width 41 height 7
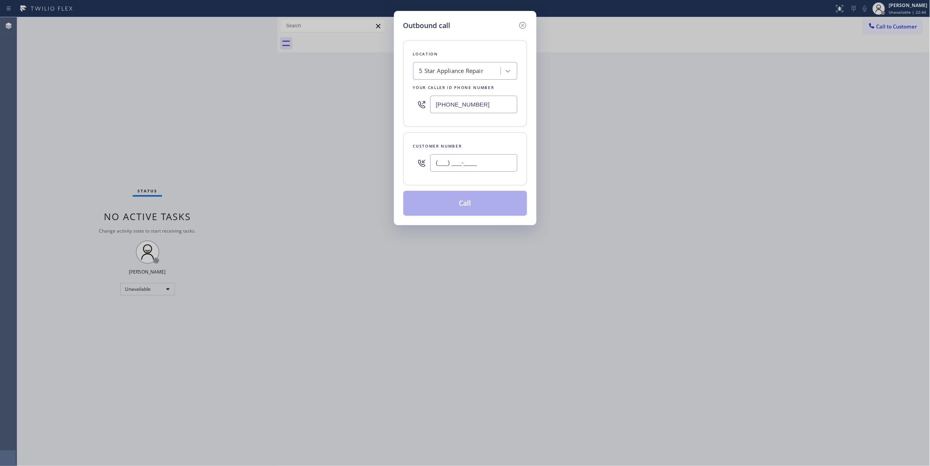
click at [462, 167] on input "(___) ___-____" at bounding box center [473, 163] width 87 height 18
paste input "858) 775-1189"
type input "[PHONE_NUMBER]"
click at [436, 70] on div "5 Star Appliance Repair" at bounding box center [452, 71] width 64 height 9
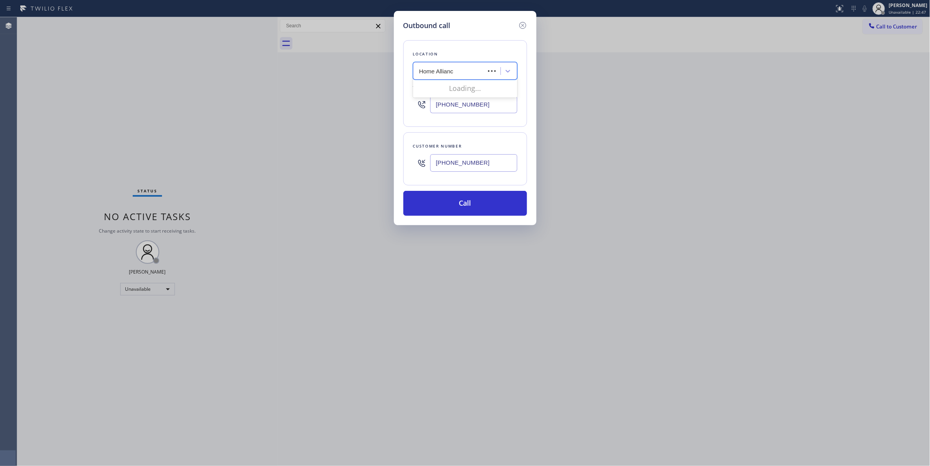
type input "Home Alliance"
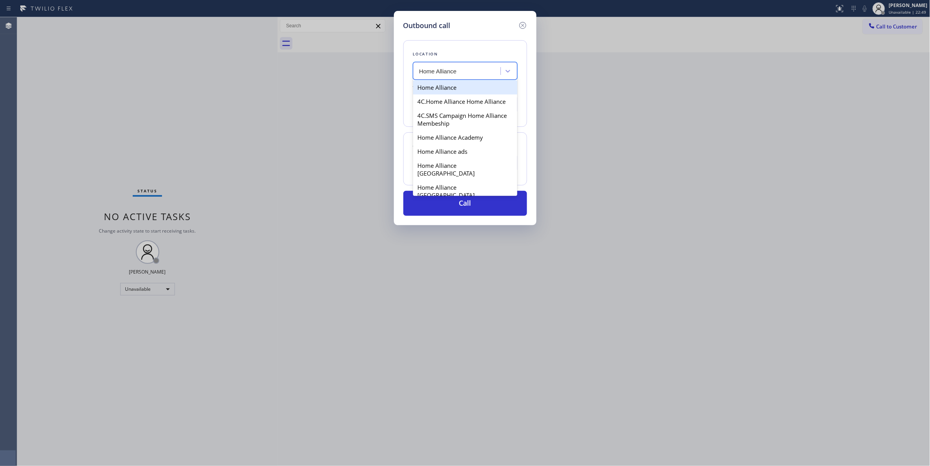
click at [455, 89] on div "Home Alliance" at bounding box center [465, 87] width 104 height 14
type input "[PHONE_NUMBER]"
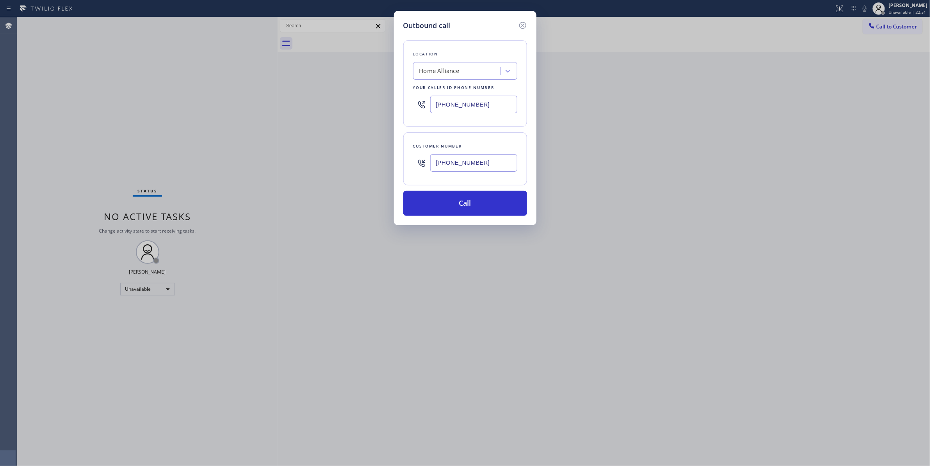
drag, startPoint x: 491, startPoint y: 165, endPoint x: 399, endPoint y: 162, distance: 92.6
click at [399, 162] on div "Outbound call Location Home Alliance Your caller id phone number [PHONE_NUMBER]…" at bounding box center [465, 118] width 143 height 214
click at [474, 206] on button "Call" at bounding box center [466, 203] width 124 height 25
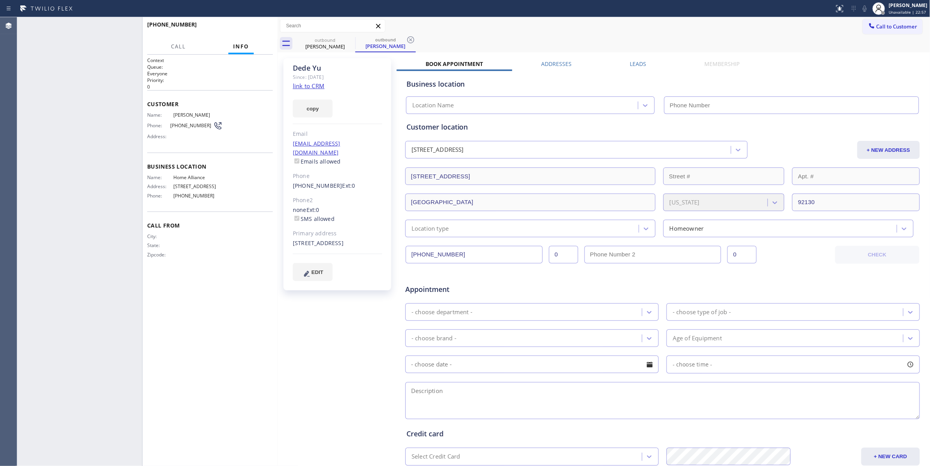
type input "[PHONE_NUMBER]"
click at [413, 39] on icon at bounding box center [410, 39] width 9 height 9
click at [252, 27] on span "COMPLETE" at bounding box center [253, 27] width 27 height 5
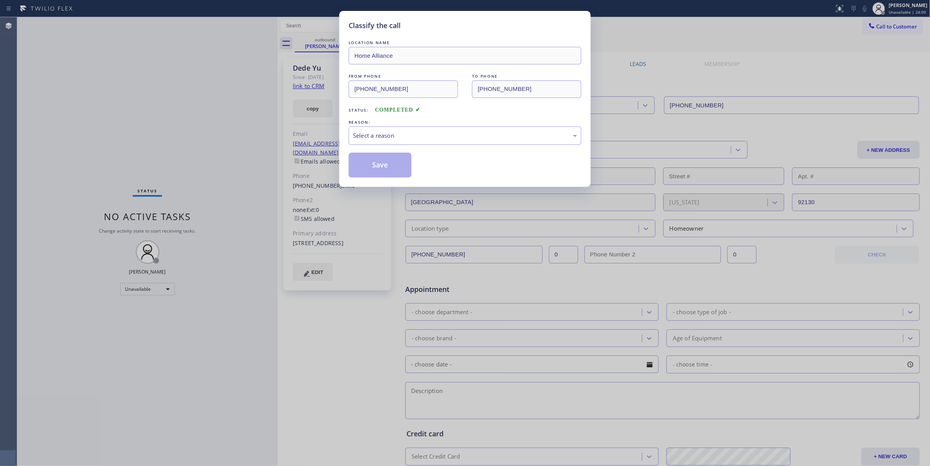
click at [255, 27] on div "Classify the call LOCATION NAME Home Alliance FROM PHONE [PHONE_NUMBER] TO PHON…" at bounding box center [465, 233] width 930 height 466
click at [370, 132] on div "Select a reason" at bounding box center [465, 135] width 224 height 9
click at [388, 170] on button "Save" at bounding box center [380, 165] width 63 height 25
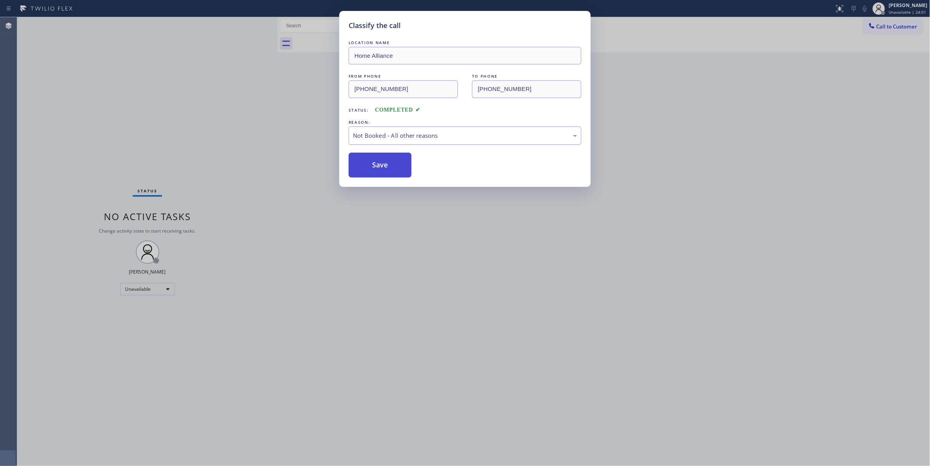
click at [388, 170] on button "Save" at bounding box center [380, 165] width 63 height 25
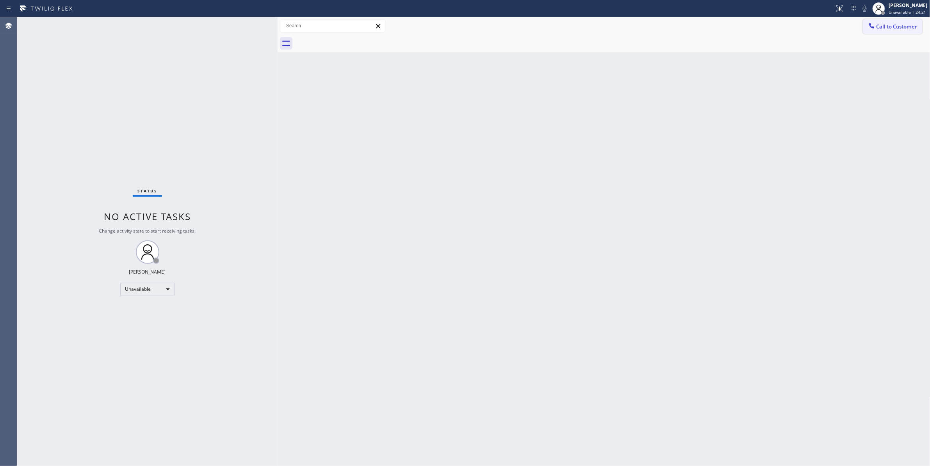
click at [899, 32] on button "Call to Customer" at bounding box center [893, 26] width 60 height 15
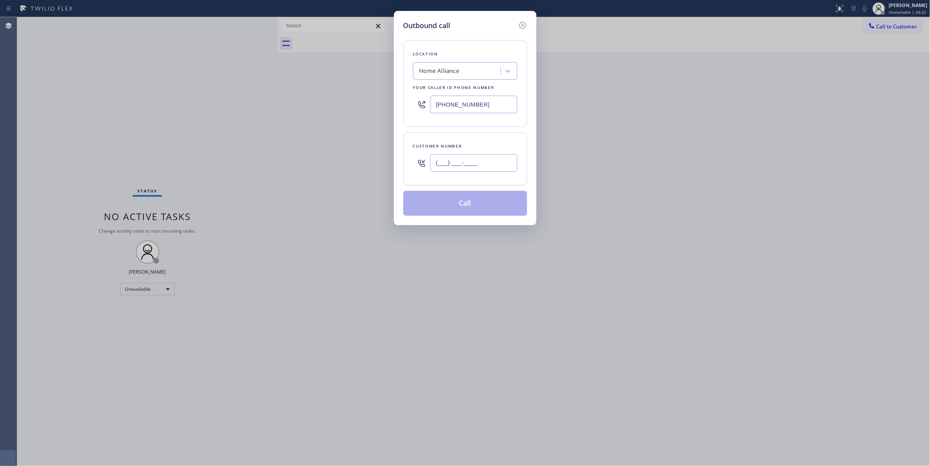
click at [468, 166] on input "(___) ___-____" at bounding box center [473, 163] width 87 height 18
paste input "301) 494-0371"
type input "[PHONE_NUMBER]"
click at [467, 204] on button "Call" at bounding box center [466, 203] width 124 height 25
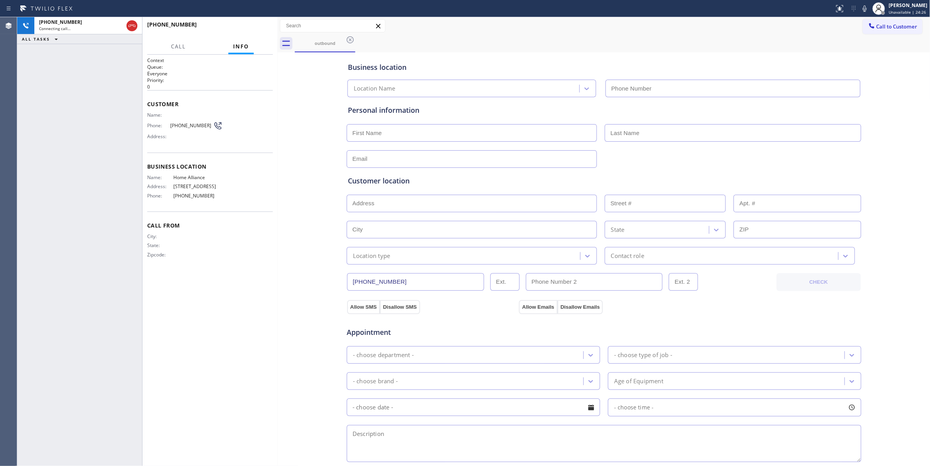
drag, startPoint x: 252, startPoint y: 253, endPoint x: 191, endPoint y: 75, distance: 188.4
click at [252, 253] on div "City: State: Zipcode:" at bounding box center [210, 247] width 126 height 27
type input "[PHONE_NUMBER]"
click at [131, 27] on icon at bounding box center [131, 25] width 9 height 9
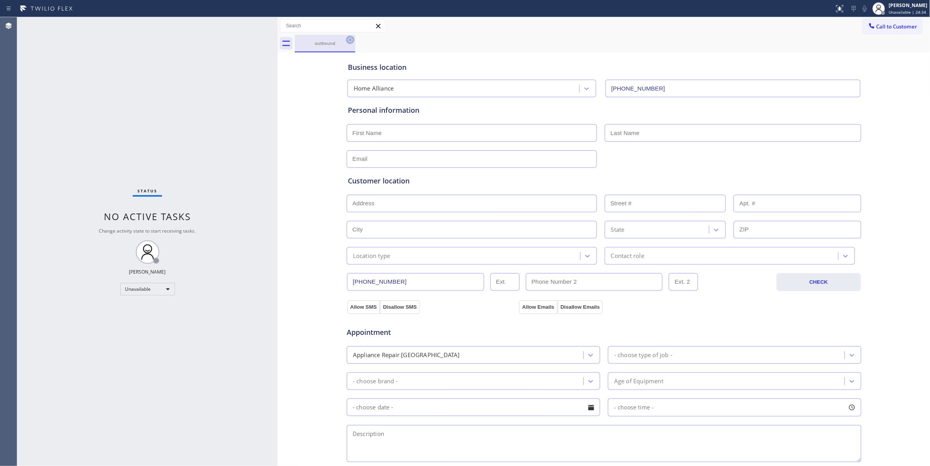
click at [352, 39] on icon at bounding box center [350, 39] width 9 height 9
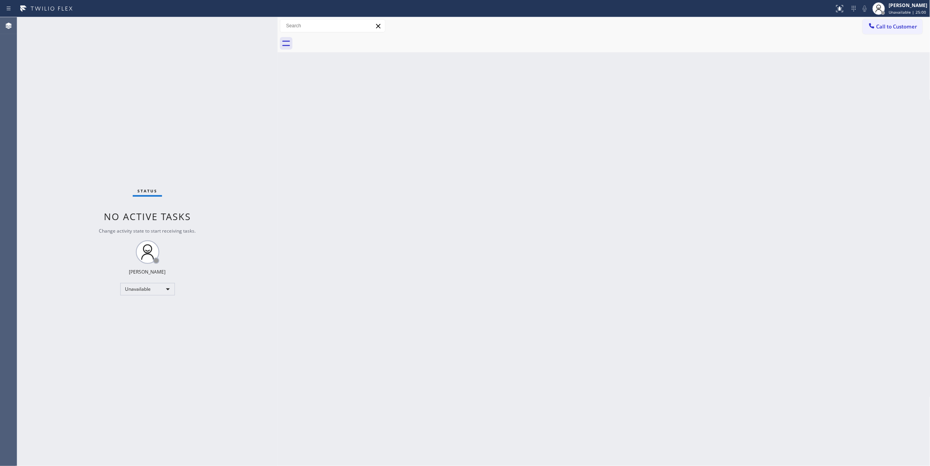
drag, startPoint x: 646, startPoint y: 152, endPoint x: 755, endPoint y: 73, distance: 134.5
click at [648, 147] on div "Back to Dashboard Change Sender ID Customers Technicians Select a contact Outbo…" at bounding box center [604, 241] width 653 height 449
click at [891, 27] on span "Call to Customer" at bounding box center [897, 26] width 41 height 7
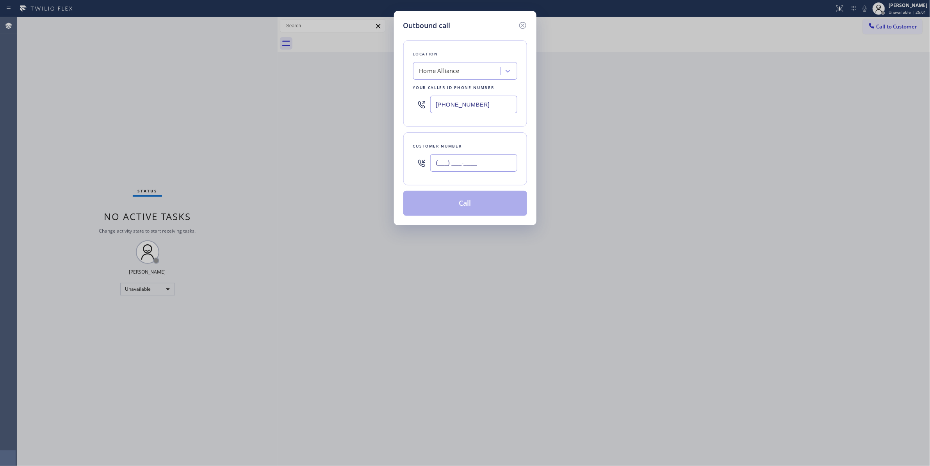
click at [452, 158] on input "(___) ___-____" at bounding box center [473, 163] width 87 height 18
paste input "732) 856-0117"
type input "[PHONE_NUMBER]"
paste input "732) 479-7389"
drag, startPoint x: 494, startPoint y: 104, endPoint x: 310, endPoint y: 103, distance: 183.6
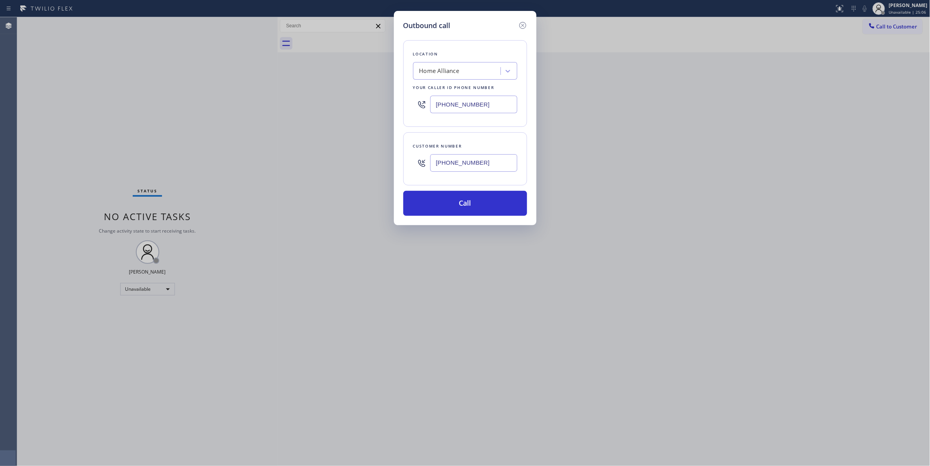
click at [310, 103] on div "Outbound call Location Home Alliance Your caller id phone number [PHONE_NUMBER]…" at bounding box center [465, 233] width 930 height 466
type input "[PHONE_NUMBER]"
drag, startPoint x: 491, startPoint y: 166, endPoint x: 359, endPoint y: 161, distance: 132.5
click at [351, 157] on div "Outbound call Location Windmill Appliance Mercury Your caller id phone number […" at bounding box center [465, 233] width 930 height 466
click at [446, 202] on button "Call" at bounding box center [466, 203] width 124 height 25
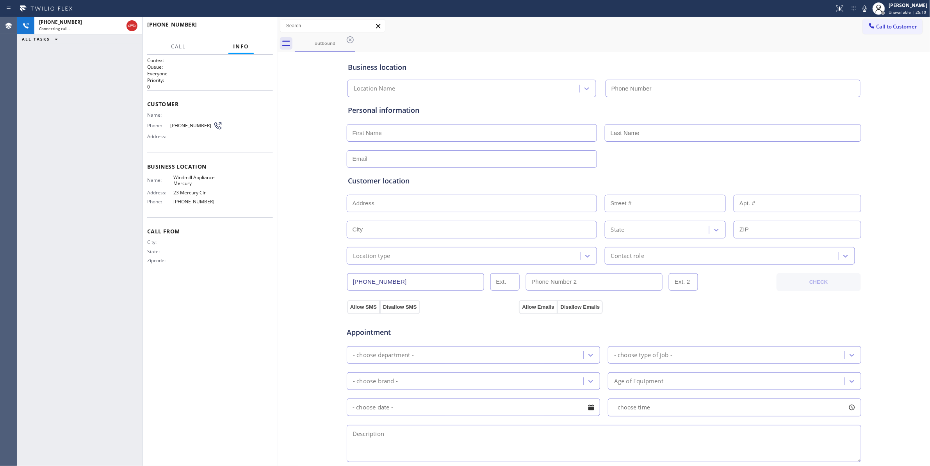
type input "[PHONE_NUMBER]"
click at [254, 294] on div "Context Queue: Everyone Priority: 0 Customer Name: Phone: [PHONE_NUMBER] Addres…" at bounding box center [210, 260] width 126 height 407
drag, startPoint x: 294, startPoint y: 158, endPoint x: 277, endPoint y: 89, distance: 71.0
click at [295, 158] on div "Business location Windmill Appliance Mercury [PHONE_NUMBER] Personal informatio…" at bounding box center [604, 321] width 649 height 534
click at [130, 26] on icon at bounding box center [131, 25] width 9 height 9
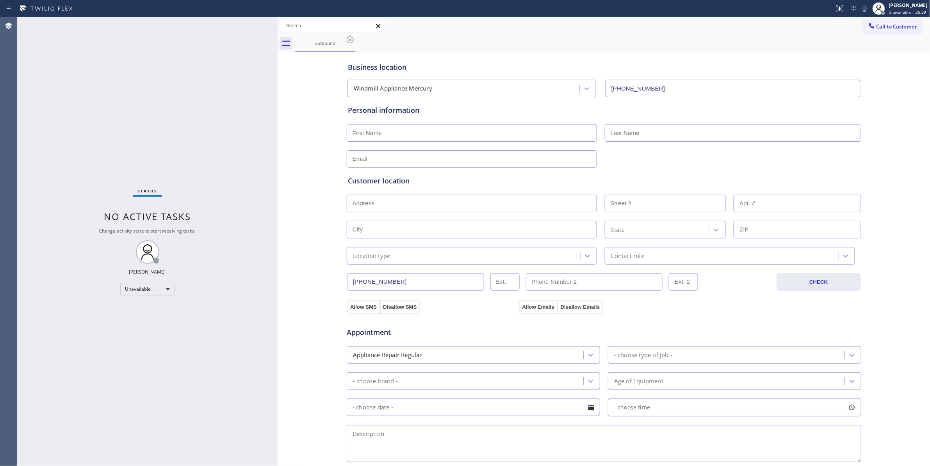
click at [256, 307] on div "Status No active tasks Change activity state to start receiving tasks. [PERSON_…" at bounding box center [147, 241] width 261 height 449
click at [350, 40] on icon at bounding box center [350, 39] width 7 height 7
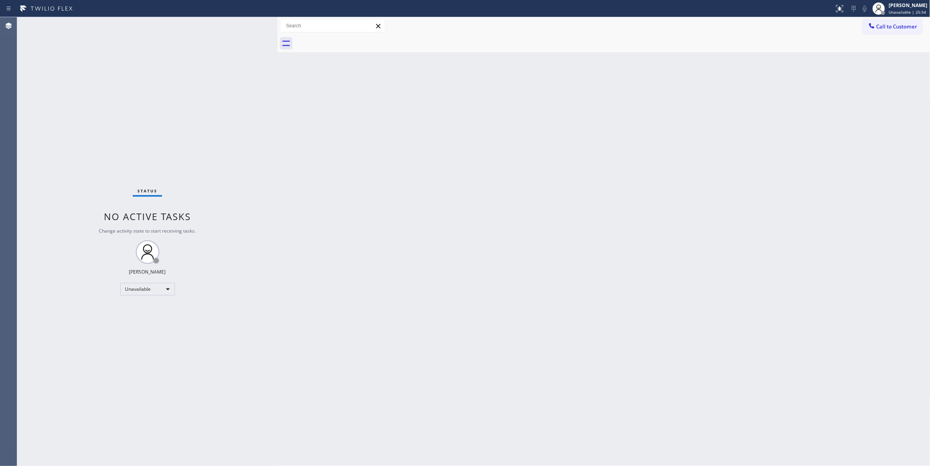
drag, startPoint x: 704, startPoint y: 188, endPoint x: 722, endPoint y: 142, distance: 49.6
click at [704, 188] on div "Back to Dashboard Change Sender ID Customers Technicians Select a contact Outbo…" at bounding box center [604, 241] width 653 height 449
click at [892, 28] on span "Call to Customer" at bounding box center [897, 26] width 41 height 7
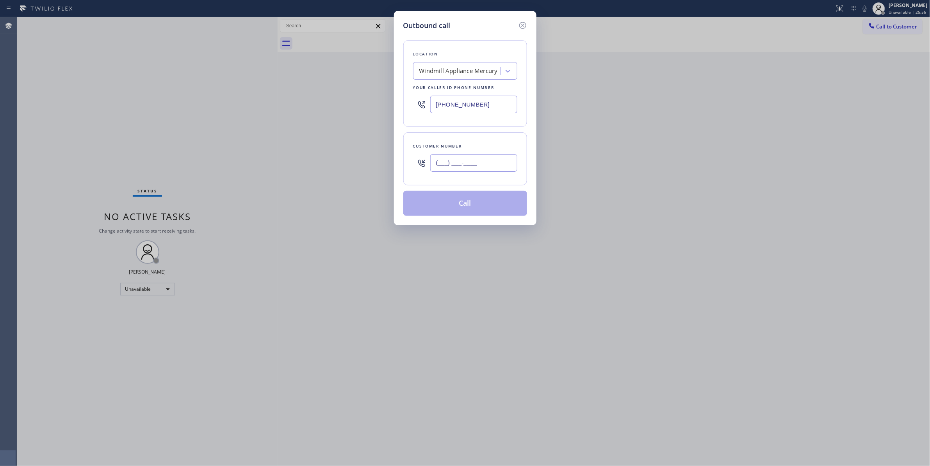
click at [476, 161] on input "(___) ___-____" at bounding box center [473, 163] width 87 height 18
paste input "669) 316-1463"
type input "[PHONE_NUMBER]"
drag, startPoint x: 512, startPoint y: 105, endPoint x: 229, endPoint y: 116, distance: 283.0
click at [215, 106] on div "Outbound call Location Windmill Appliance Mercury Your caller id phone number […" at bounding box center [465, 233] width 930 height 466
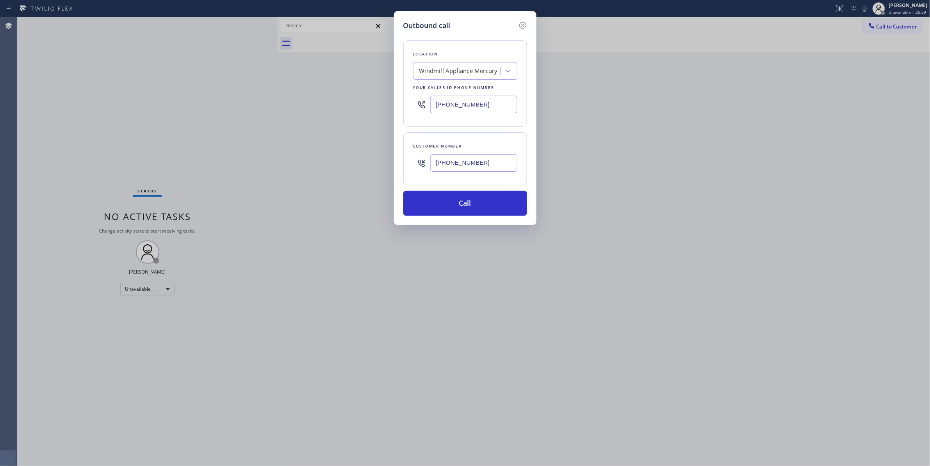
paste input "669) 215-4954"
type input "[PHONE_NUMBER]"
drag, startPoint x: 507, startPoint y: 164, endPoint x: 226, endPoint y: 166, distance: 281.2
click at [226, 166] on div "Outbound call Location UltraPrimeGuard HVAC Solutions Your caller id phone numb…" at bounding box center [465, 233] width 930 height 466
click at [422, 221] on div "Outbound call Location UltraPrimeGuard HVAC Solutions Your caller id phone numb…" at bounding box center [465, 118] width 143 height 214
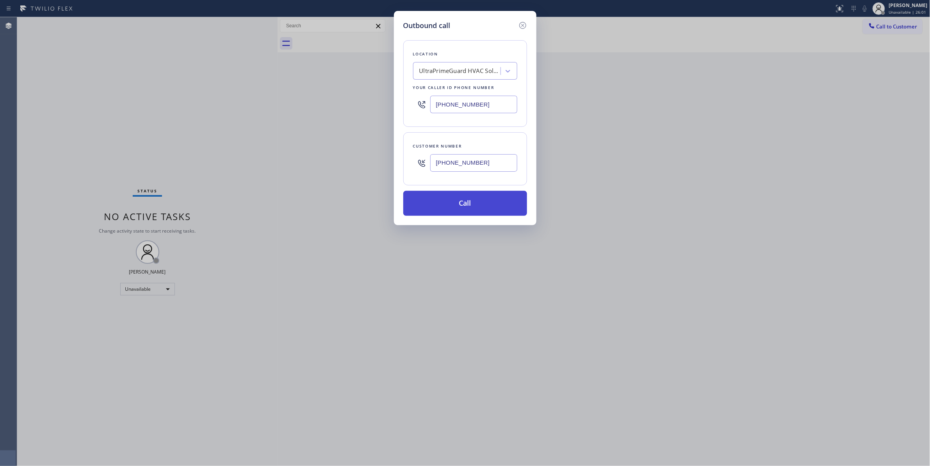
click at [420, 211] on button "Call" at bounding box center [466, 203] width 124 height 25
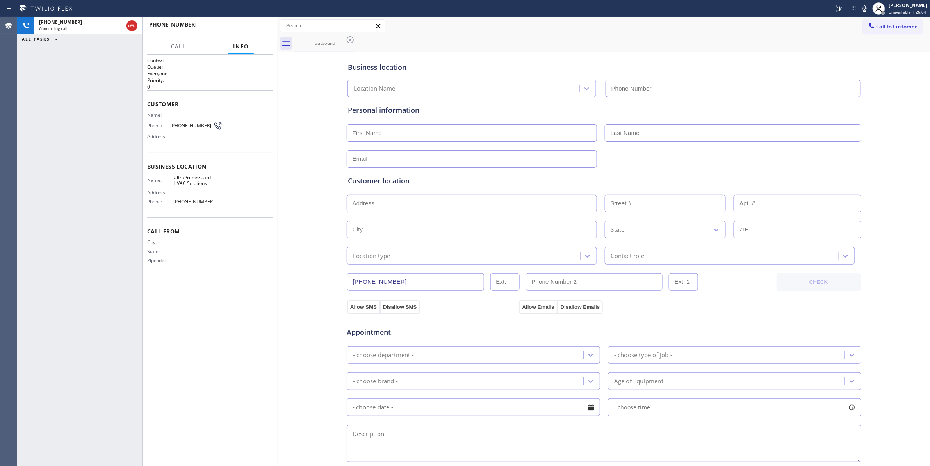
type input "[PHONE_NUMBER]"
click at [264, 27] on span "HANG UP" at bounding box center [255, 27] width 24 height 5
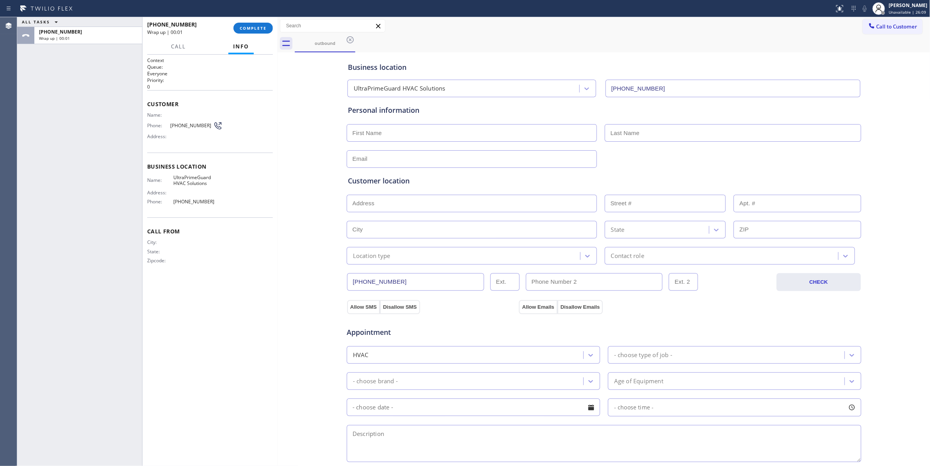
click at [189, 127] on span "[PHONE_NUMBER]" at bounding box center [191, 126] width 43 height 6
click at [250, 30] on span "COMPLETE" at bounding box center [253, 27] width 27 height 5
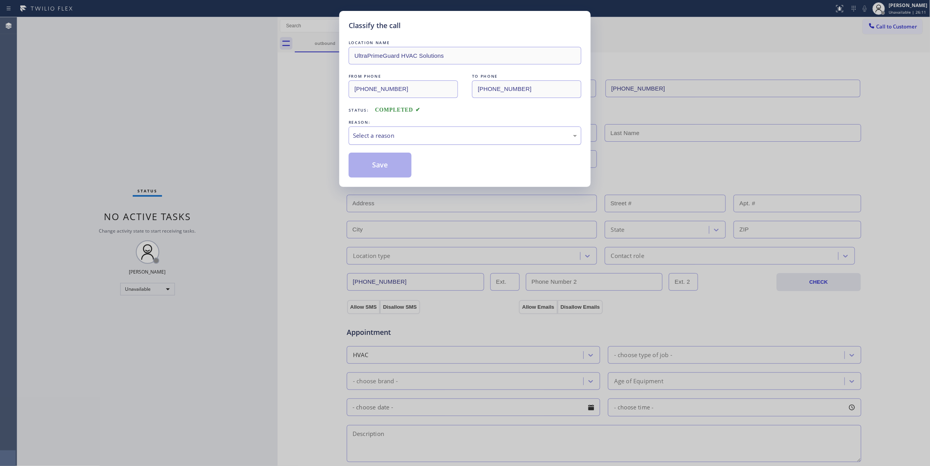
click at [377, 132] on div "Select a reason" at bounding box center [465, 135] width 224 height 9
click at [377, 170] on button "Save" at bounding box center [380, 165] width 63 height 25
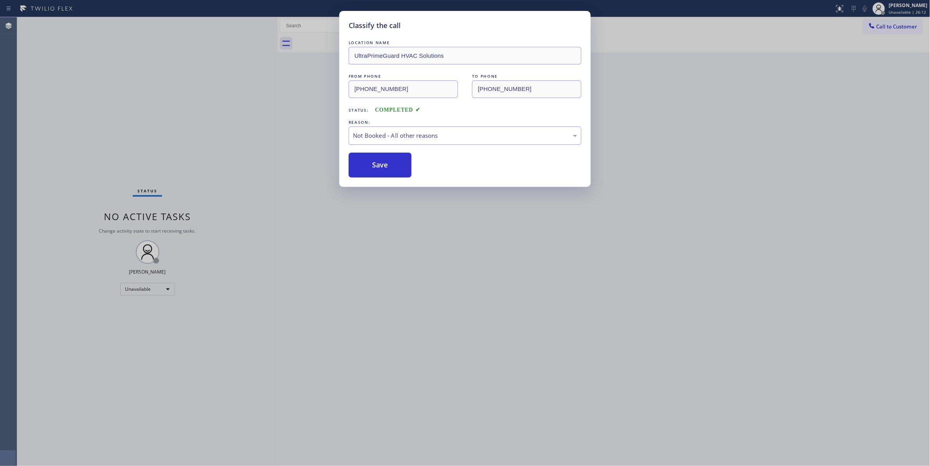
click at [377, 170] on button "Save" at bounding box center [380, 165] width 63 height 25
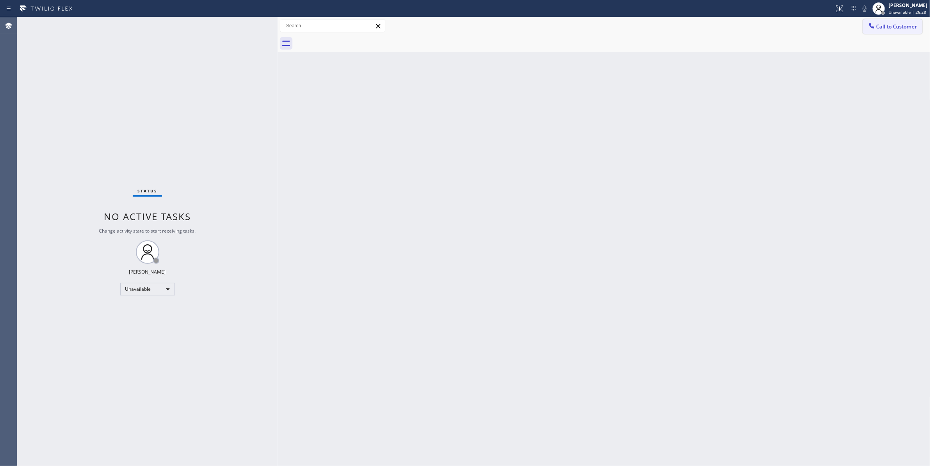
click at [897, 28] on span "Call to Customer" at bounding box center [897, 26] width 41 height 7
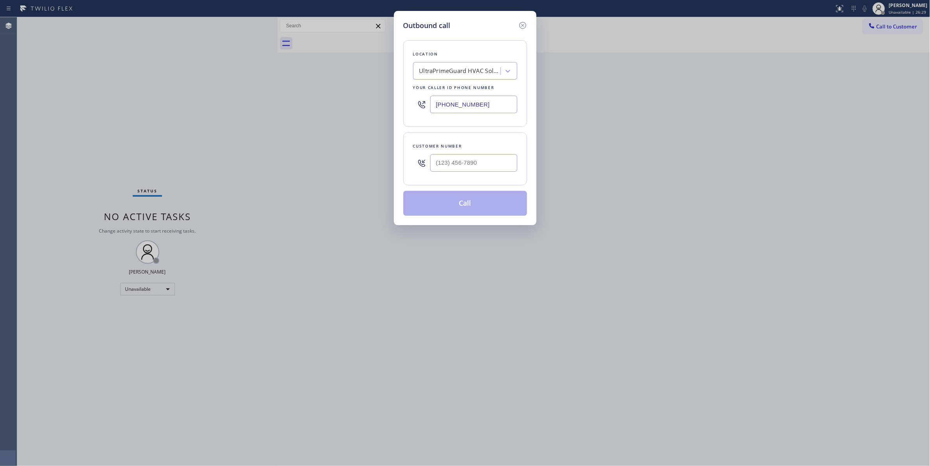
drag, startPoint x: 500, startPoint y: 106, endPoint x: 140, endPoint y: 91, distance: 360.9
click at [140, 91] on div "Outbound call Location UltraPrimeGuard HVAC Solutions Your caller id phone numb…" at bounding box center [465, 233] width 930 height 466
paste input "855) 731-4952"
type input "[PHONE_NUMBER]"
click at [482, 163] on input "(___) ___-____" at bounding box center [473, 163] width 87 height 18
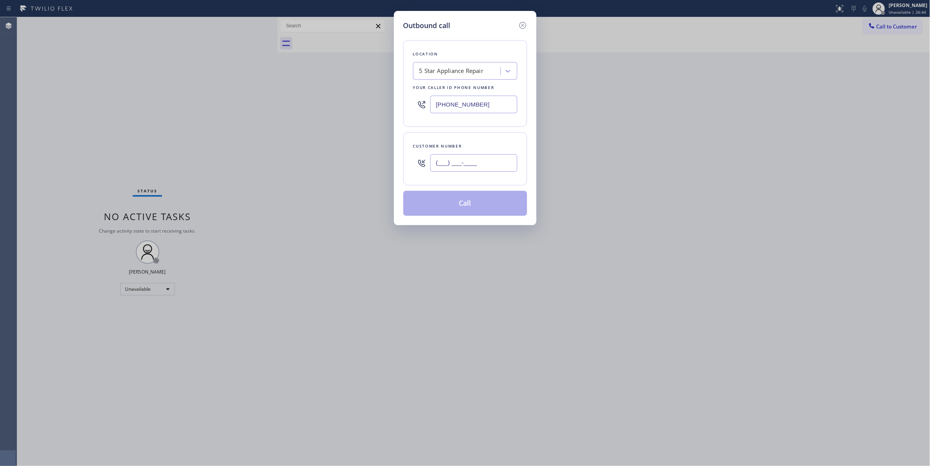
paste input "310) 736-0749"
type input "[PHONE_NUMBER]"
click at [454, 210] on button "Call" at bounding box center [466, 203] width 124 height 25
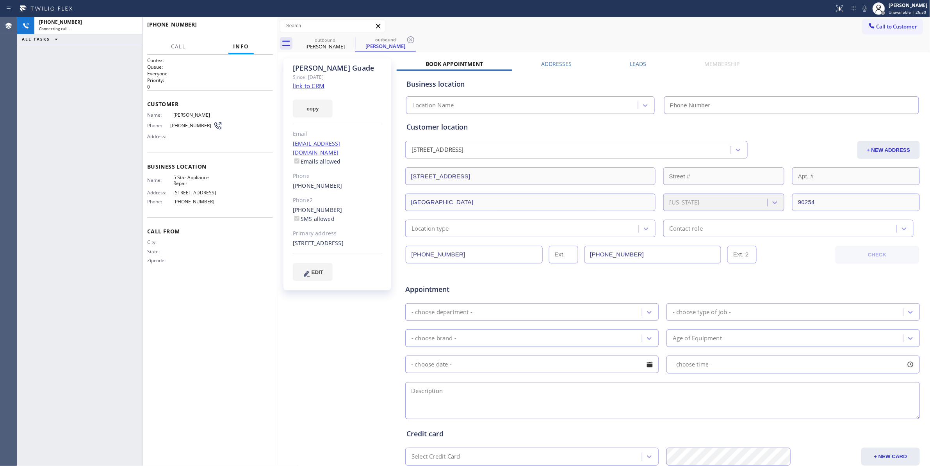
type input "[PHONE_NUMBER]"
click at [185, 124] on span "[PHONE_NUMBER]" at bounding box center [191, 126] width 43 height 6
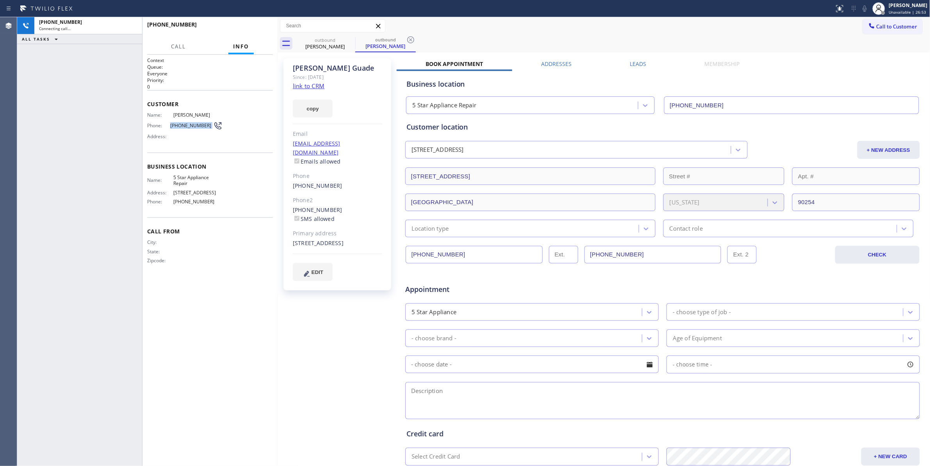
copy div "[PHONE_NUMBER]"
click at [412, 40] on icon at bounding box center [410, 39] width 9 height 9
click at [311, 86] on link "link to CRM" at bounding box center [309, 86] width 32 height 8
click at [190, 127] on span "[PHONE_NUMBER]" at bounding box center [191, 126] width 43 height 6
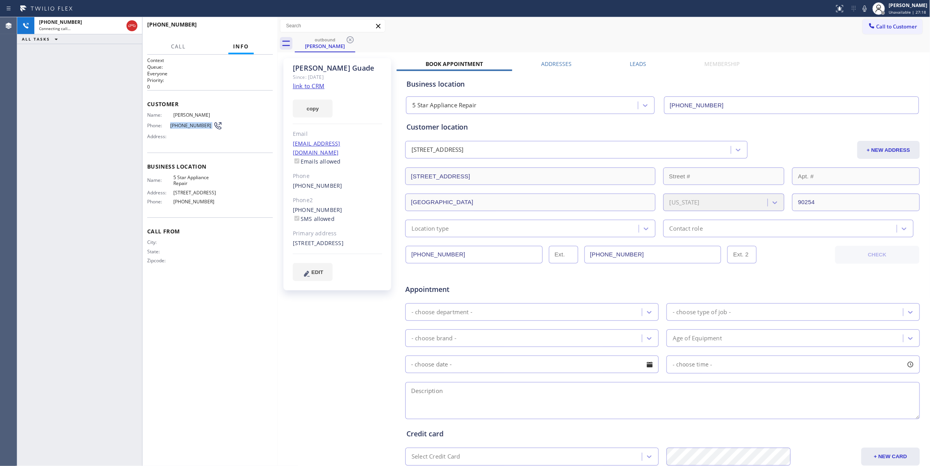
click at [190, 127] on span "[PHONE_NUMBER]" at bounding box center [191, 126] width 43 height 6
copy div "[PHONE_NUMBER]"
drag, startPoint x: 283, startPoint y: 339, endPoint x: 277, endPoint y: 262, distance: 76.8
click at [284, 338] on div "[PERSON_NAME] Since: [DATE] link to CRM copy Email [EMAIL_ADDRESS][DOMAIN_NAME]…" at bounding box center [338, 307] width 117 height 506
click at [254, 31] on button "HANG UP" at bounding box center [255, 28] width 36 height 11
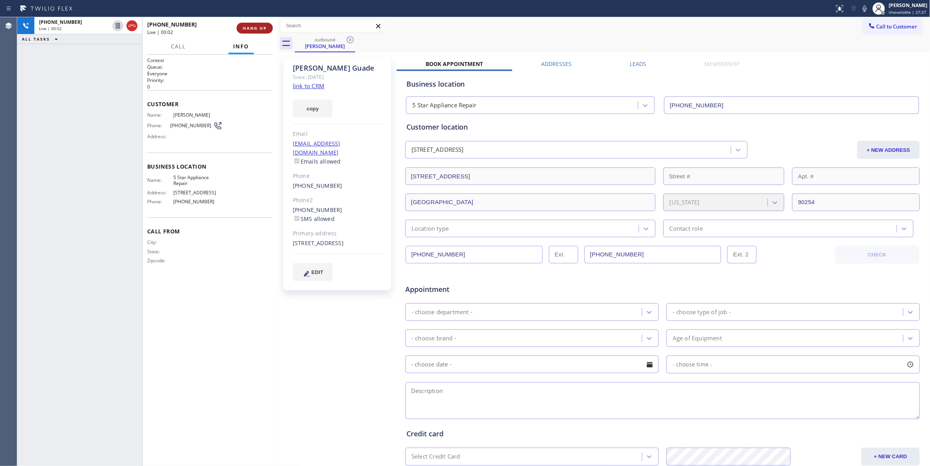
click at [254, 31] on button "HANG UP" at bounding box center [255, 28] width 36 height 11
click at [254, 31] on button "COMPLETE" at bounding box center [253, 28] width 39 height 11
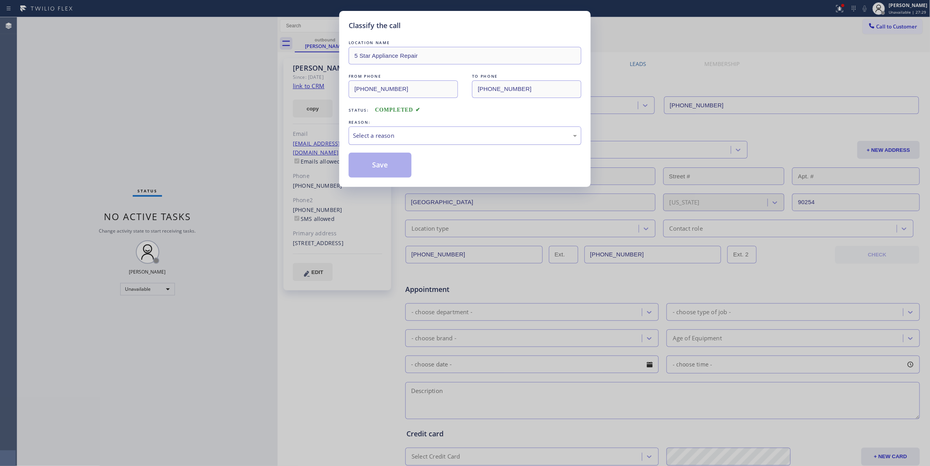
click at [354, 137] on div "Select a reason" at bounding box center [465, 135] width 224 height 9
click at [374, 169] on button "Save" at bounding box center [380, 165] width 63 height 25
drag, startPoint x: 374, startPoint y: 169, endPoint x: 889, endPoint y: 29, distance: 533.5
click at [376, 166] on button "Save" at bounding box center [380, 165] width 63 height 25
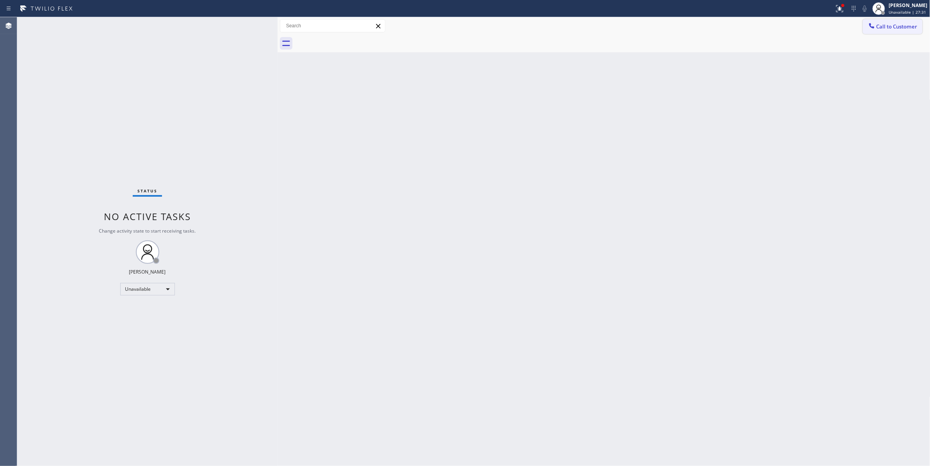
click at [881, 30] on span "Call to Customer" at bounding box center [897, 26] width 41 height 7
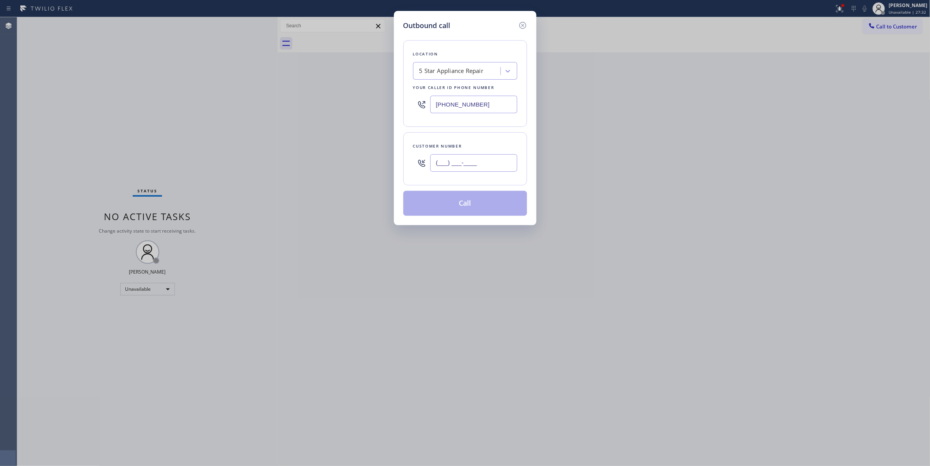
click at [457, 166] on input "(___) ___-____" at bounding box center [473, 163] width 87 height 18
paste input "310) 736-0749"
type input "[PHONE_NUMBER]"
click at [466, 208] on button "Call" at bounding box center [466, 203] width 124 height 25
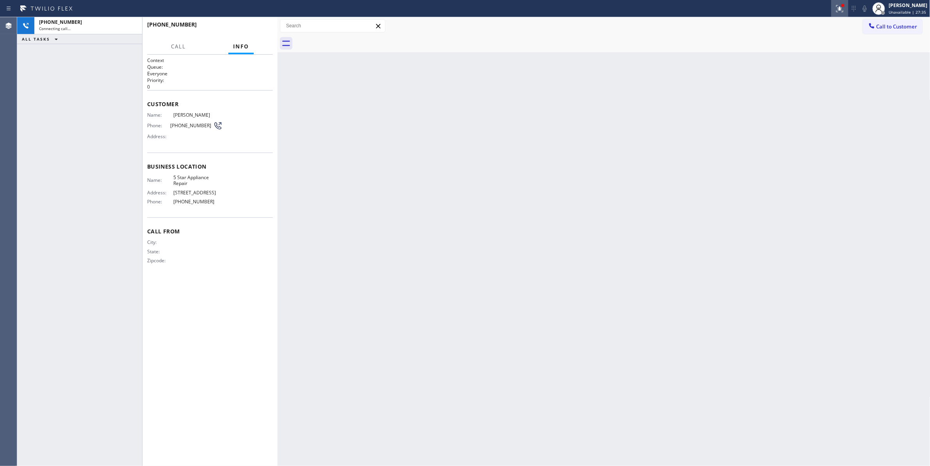
click at [836, 12] on icon at bounding box center [840, 8] width 9 height 9
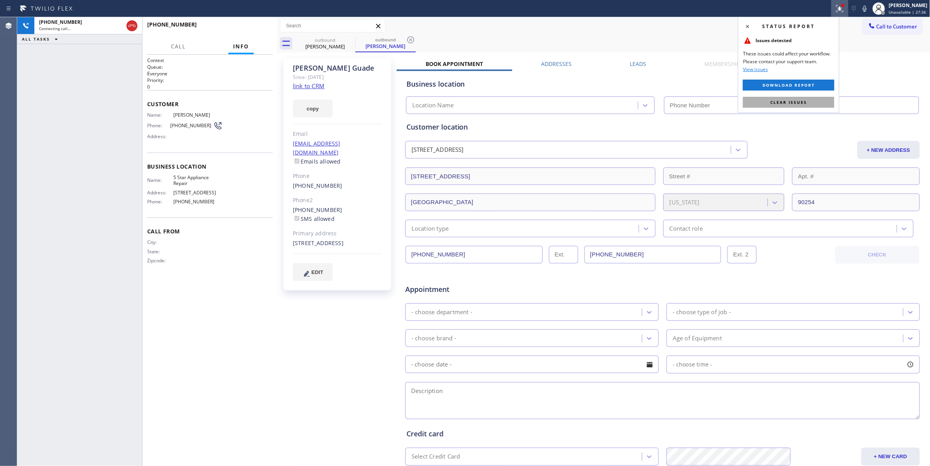
click at [768, 104] on button "Clear issues" at bounding box center [788, 102] width 91 height 11
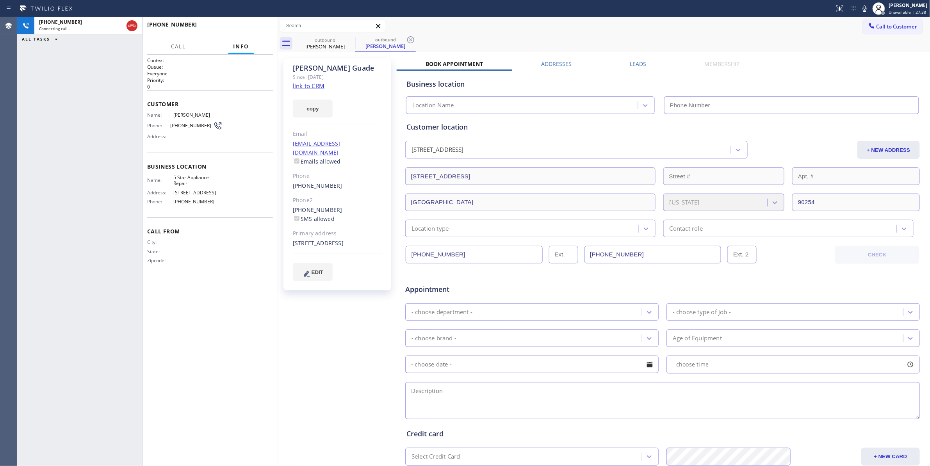
type input "[PHONE_NUMBER]"
click at [257, 24] on button "HANG UP" at bounding box center [255, 28] width 36 height 11
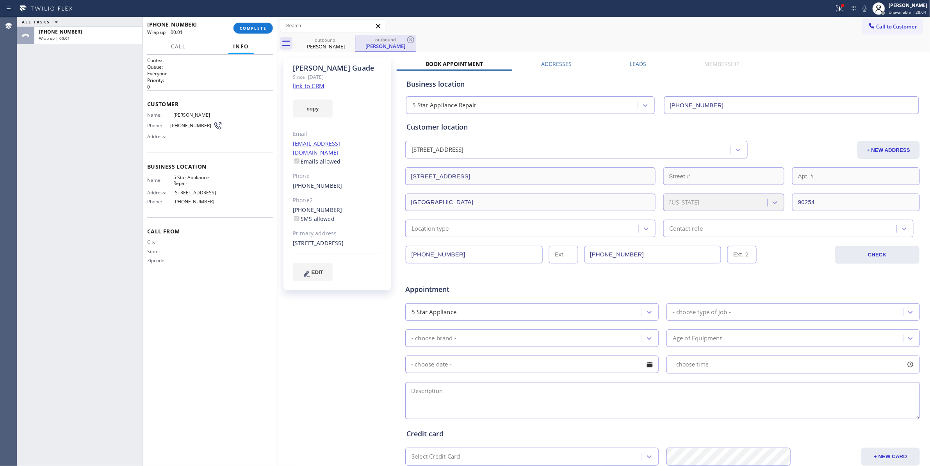
click at [416, 39] on div "outbound [PERSON_NAME]" at bounding box center [385, 44] width 61 height 18
click at [414, 41] on icon at bounding box center [410, 39] width 9 height 9
click at [269, 27] on button "COMPLETE" at bounding box center [253, 28] width 39 height 11
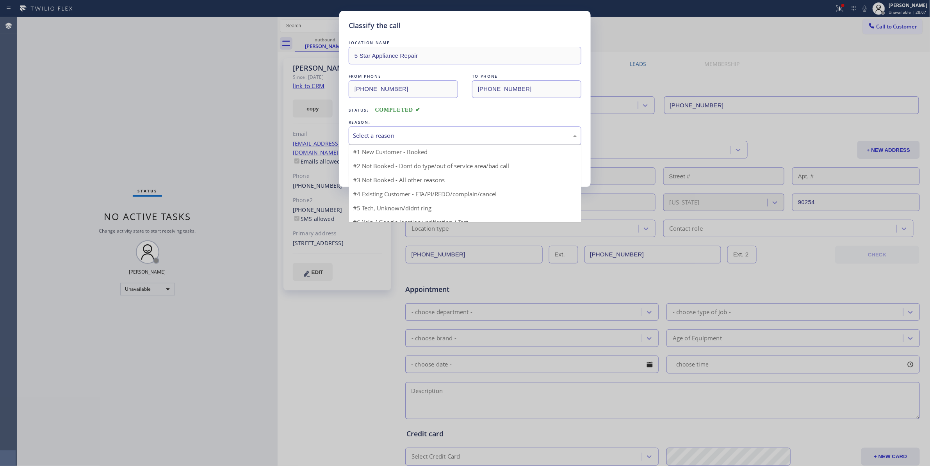
click at [381, 136] on div "Select a reason" at bounding box center [465, 135] width 224 height 9
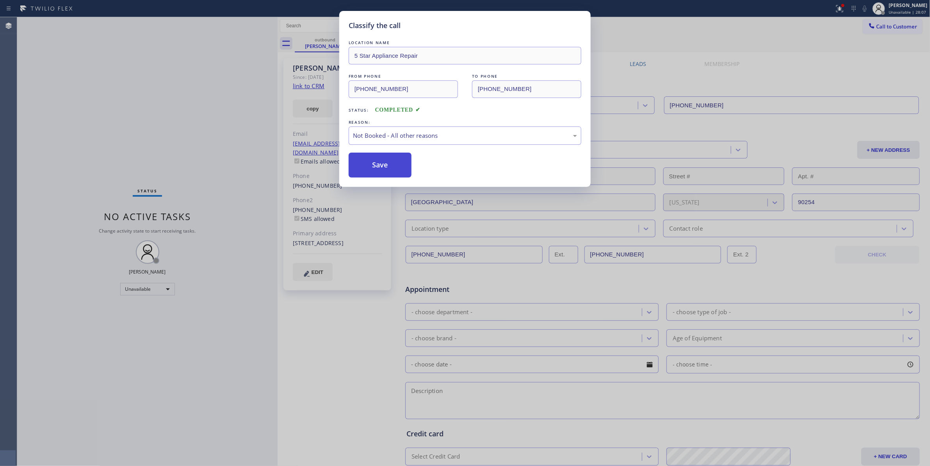
click at [383, 167] on button "Save" at bounding box center [380, 165] width 63 height 25
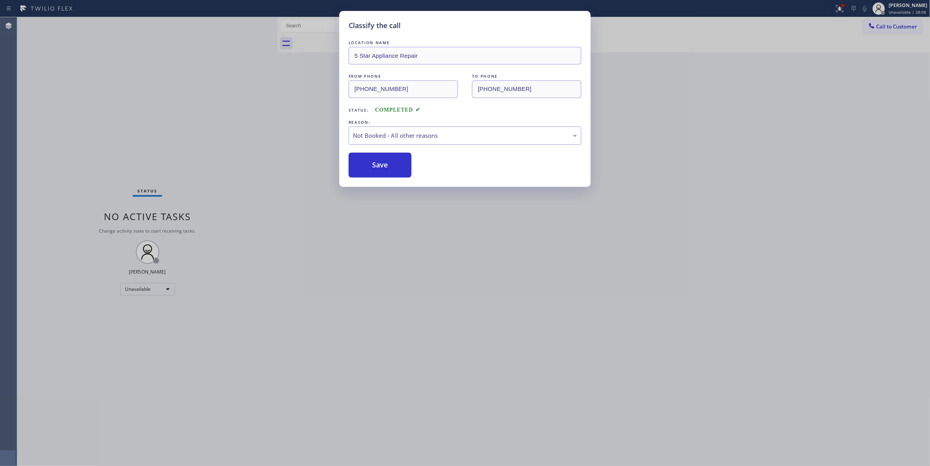
drag, startPoint x: 383, startPoint y: 167, endPoint x: 27, endPoint y: 184, distance: 356.3
click at [379, 167] on button "Save" at bounding box center [380, 165] width 63 height 25
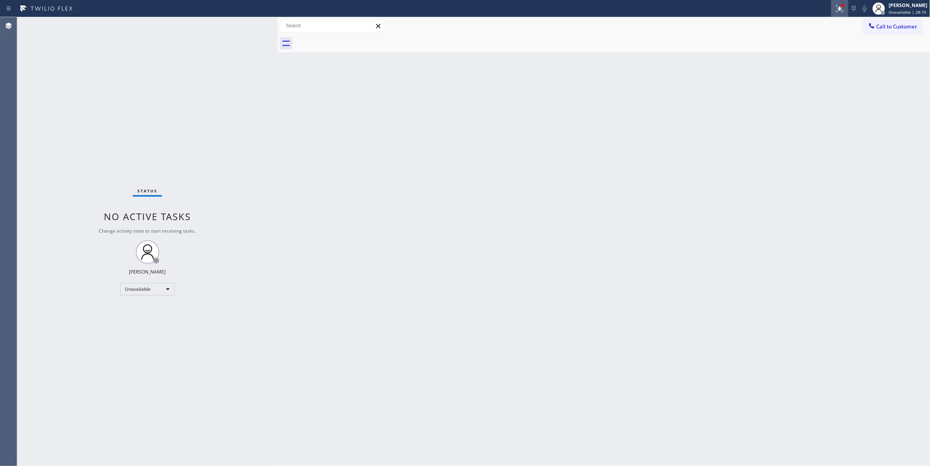
click at [836, 11] on icon at bounding box center [840, 8] width 9 height 9
click at [794, 100] on span "Clear issues" at bounding box center [789, 102] width 37 height 5
click at [887, 27] on span "Call to Customer" at bounding box center [897, 26] width 41 height 7
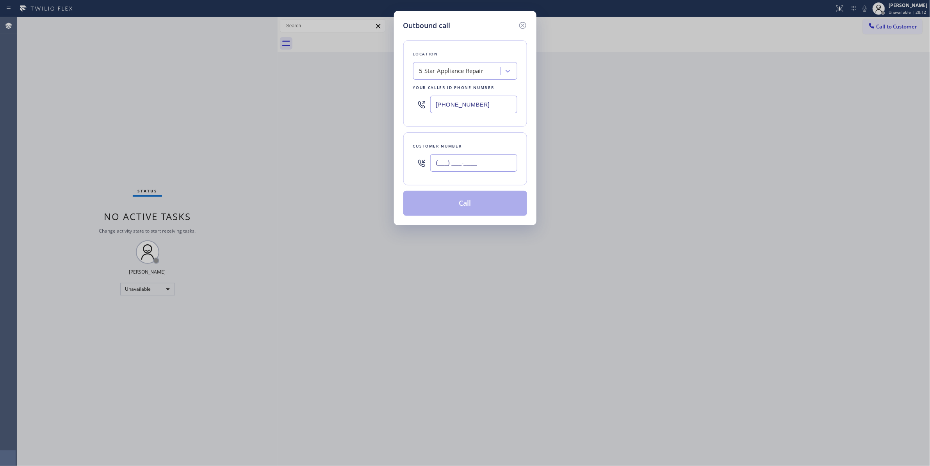
click at [479, 158] on input "(___) ___-____" at bounding box center [473, 163] width 87 height 18
paste input "307) 690-2375"
type input "[PHONE_NUMBER]"
click at [454, 209] on button "Call" at bounding box center [466, 203] width 124 height 25
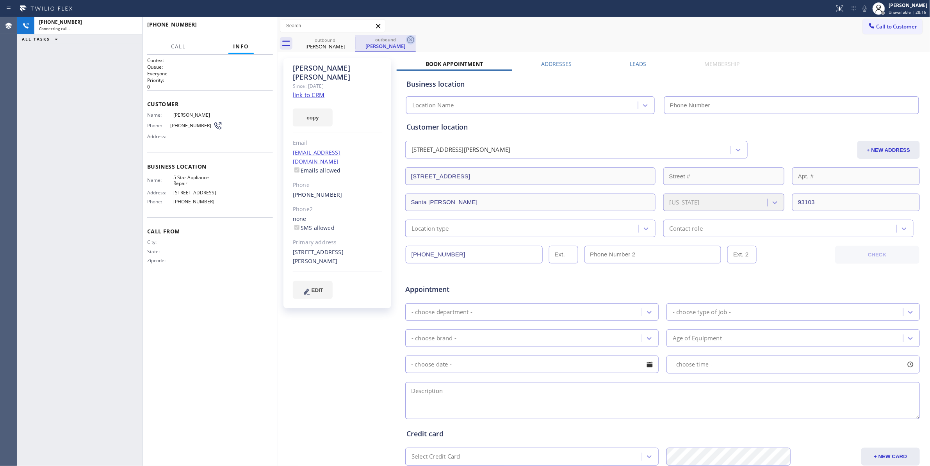
click at [409, 37] on icon at bounding box center [410, 39] width 7 height 7
type input "[PHONE_NUMBER]"
click at [307, 91] on link "link to CRM" at bounding box center [309, 95] width 32 height 8
click at [182, 124] on span "[PHONE_NUMBER]" at bounding box center [191, 126] width 43 height 6
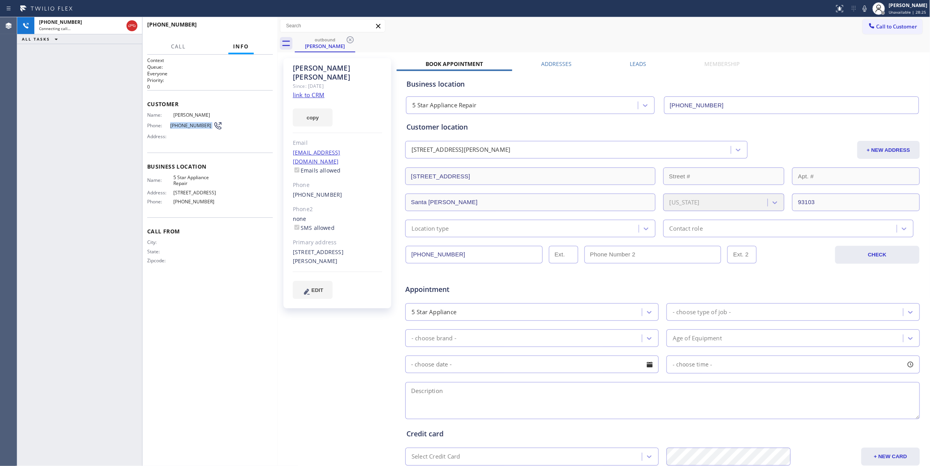
click at [182, 124] on span "[PHONE_NUMBER]" at bounding box center [191, 126] width 43 height 6
copy div "[PHONE_NUMBER]"
click at [278, 325] on div at bounding box center [278, 241] width 0 height 449
click at [260, 29] on span "HANG UP" at bounding box center [255, 27] width 24 height 5
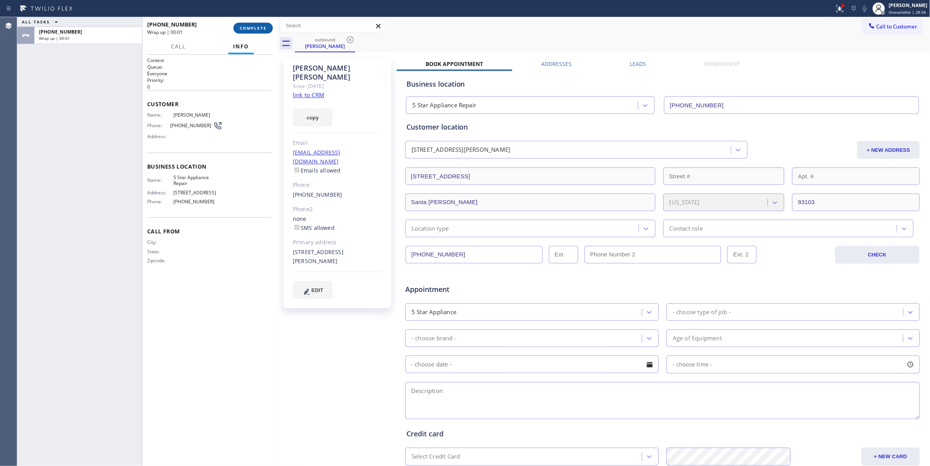
click at [260, 29] on span "COMPLETE" at bounding box center [253, 27] width 27 height 5
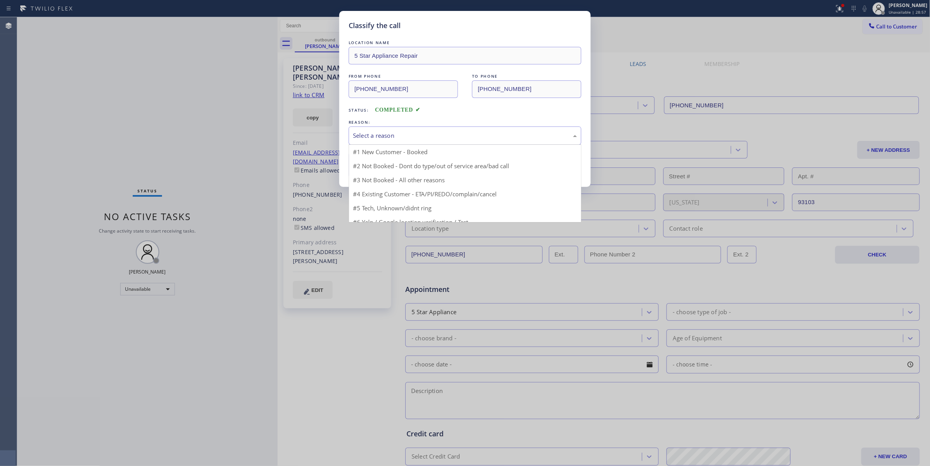
click at [366, 140] on div "Select a reason" at bounding box center [465, 135] width 224 height 9
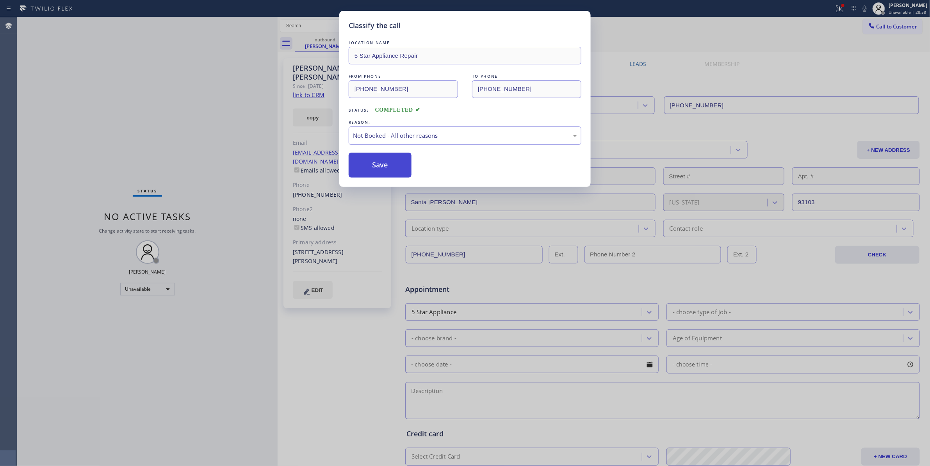
click at [375, 168] on button "Save" at bounding box center [380, 165] width 63 height 25
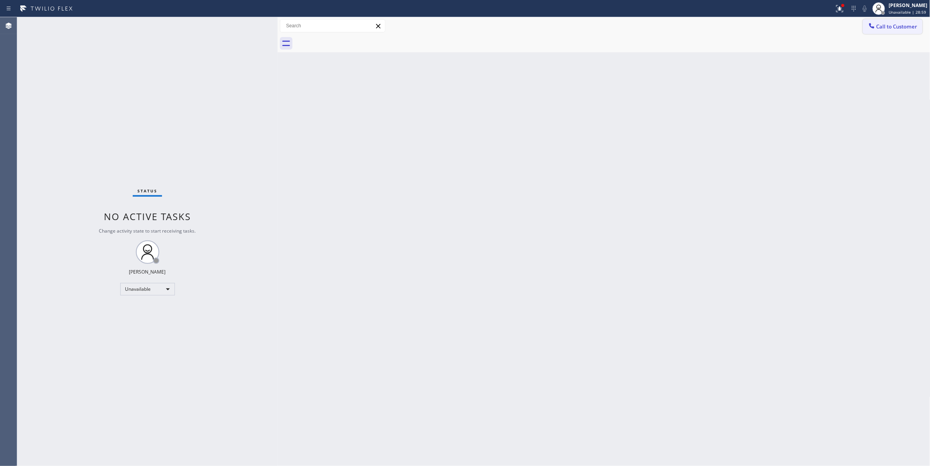
click at [885, 27] on span "Call to Customer" at bounding box center [897, 26] width 41 height 7
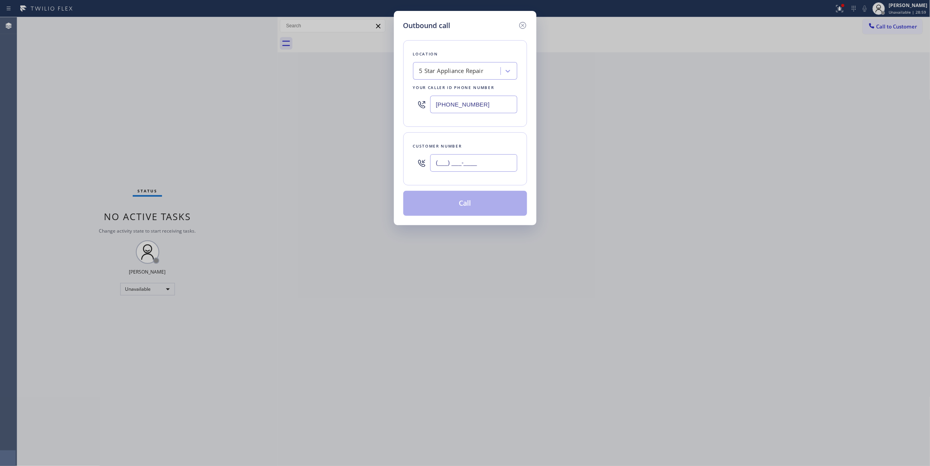
click at [488, 166] on input "(___) ___-____" at bounding box center [473, 163] width 87 height 18
paste input "307) 690-2375"
type input "[PHONE_NUMBER]"
click at [463, 207] on button "Call" at bounding box center [466, 203] width 124 height 25
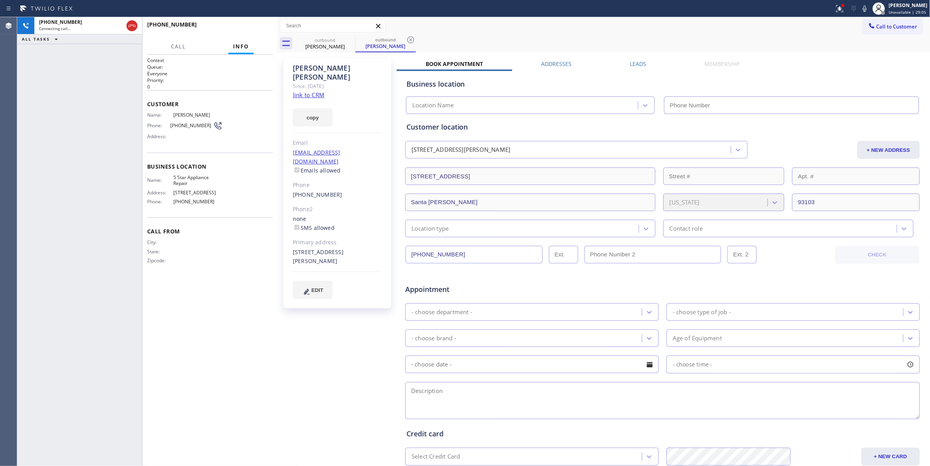
type input "[PHONE_NUMBER]"
click at [247, 27] on span "HANG UP" at bounding box center [255, 27] width 24 height 5
click at [247, 27] on span "COMPLETE" at bounding box center [253, 27] width 27 height 5
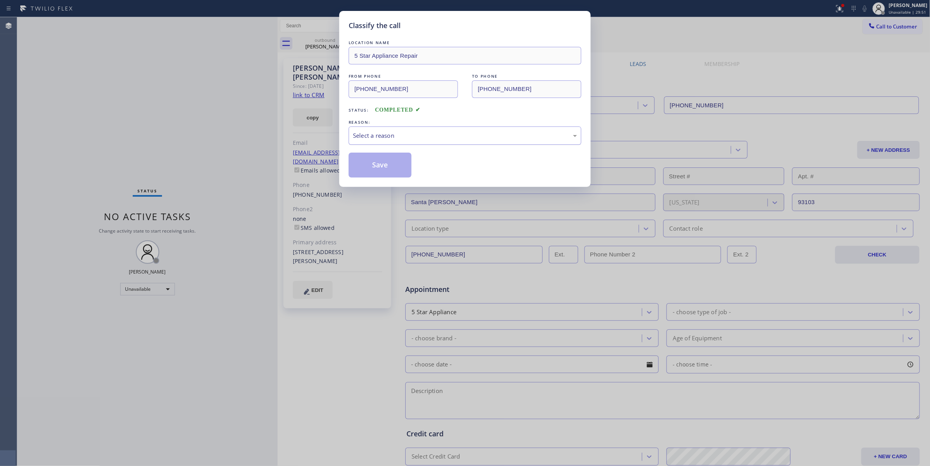
click at [363, 134] on div "Select a reason" at bounding box center [465, 135] width 224 height 9
click at [369, 162] on button "Save" at bounding box center [380, 165] width 63 height 25
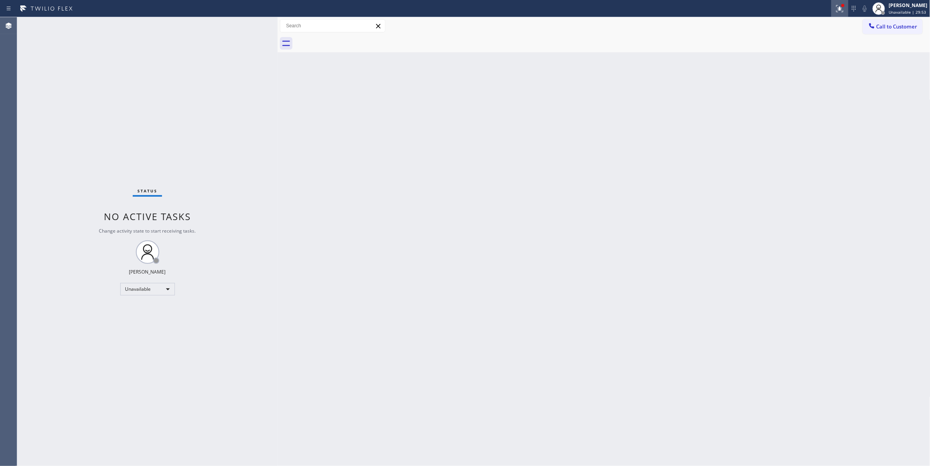
click at [838, 9] on icon at bounding box center [840, 7] width 5 height 3
click at [809, 102] on button "Clear issues" at bounding box center [788, 102] width 91 height 11
click at [899, 25] on span "Call to Customer" at bounding box center [897, 26] width 41 height 7
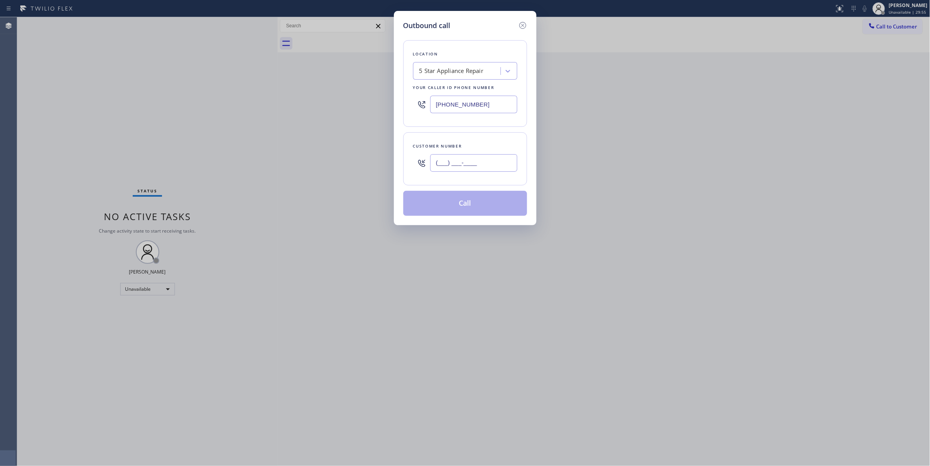
drag, startPoint x: 484, startPoint y: 165, endPoint x: 475, endPoint y: 174, distance: 12.7
click at [484, 165] on input "(___) ___-____" at bounding box center [473, 163] width 87 height 18
paste input "862) 571-4000"
type input "[PHONE_NUMBER]"
click at [453, 208] on button "Call" at bounding box center [466, 203] width 124 height 25
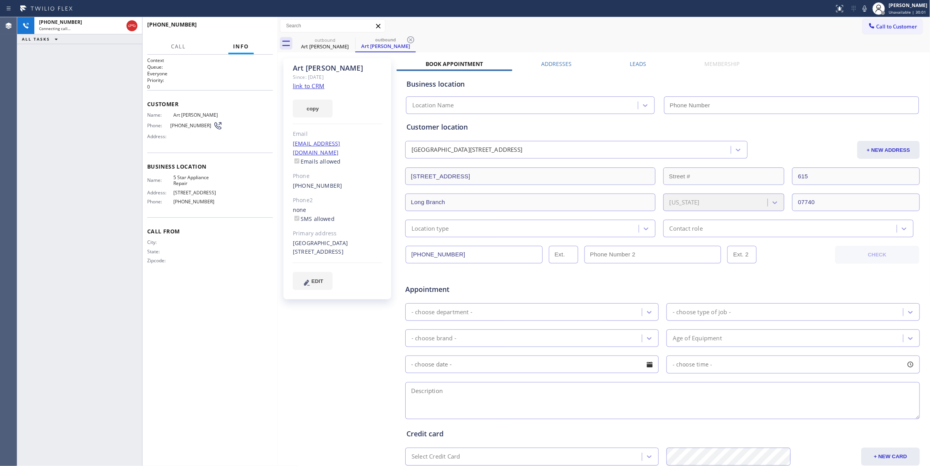
type input "[PHONE_NUMBER]"
click at [338, 339] on div "Art [PERSON_NAME] Since: [DATE] link to CRM copy Email [EMAIL_ADDRESS][DOMAIN_N…" at bounding box center [338, 307] width 117 height 506
click at [411, 39] on icon at bounding box center [410, 39] width 7 height 7
click at [310, 89] on link "link to CRM" at bounding box center [309, 86] width 32 height 8
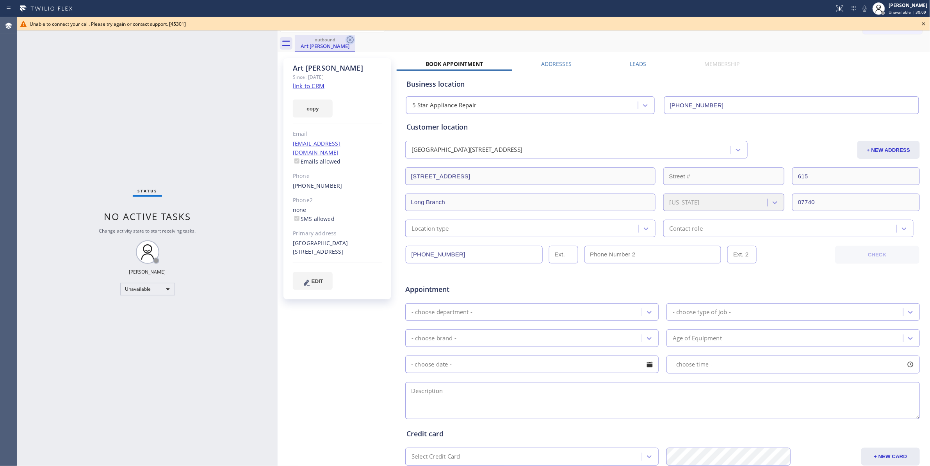
click at [349, 42] on icon at bounding box center [350, 39] width 9 height 9
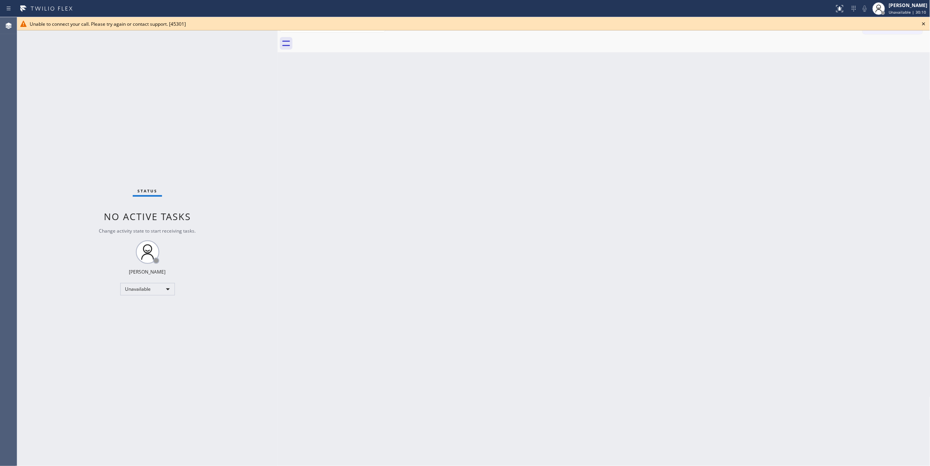
click at [925, 23] on icon at bounding box center [924, 23] width 3 height 3
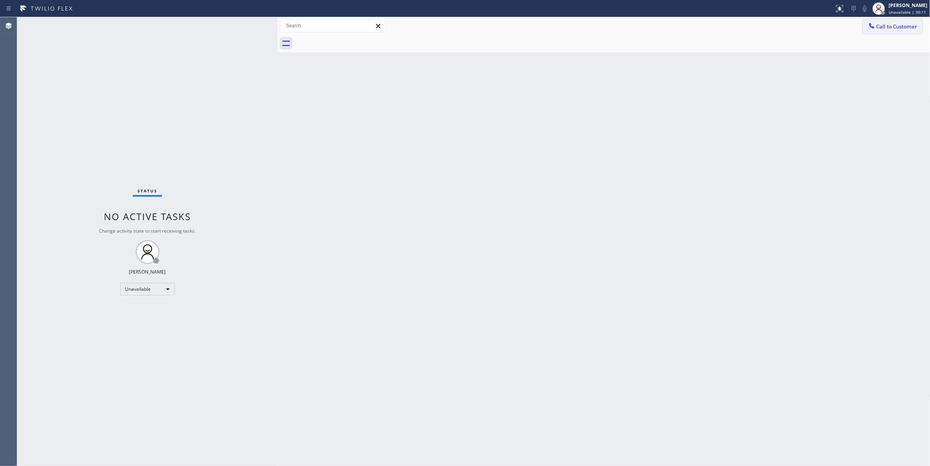
click at [899, 28] on span "Call to Customer" at bounding box center [897, 26] width 41 height 7
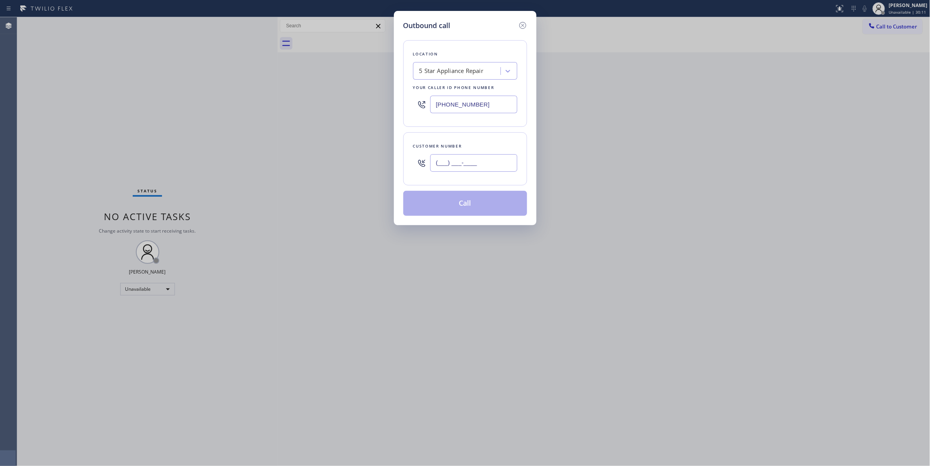
click at [454, 163] on input "(___) ___-____" at bounding box center [473, 163] width 87 height 18
paste input "862) 571-4000"
type input "[PHONE_NUMBER]"
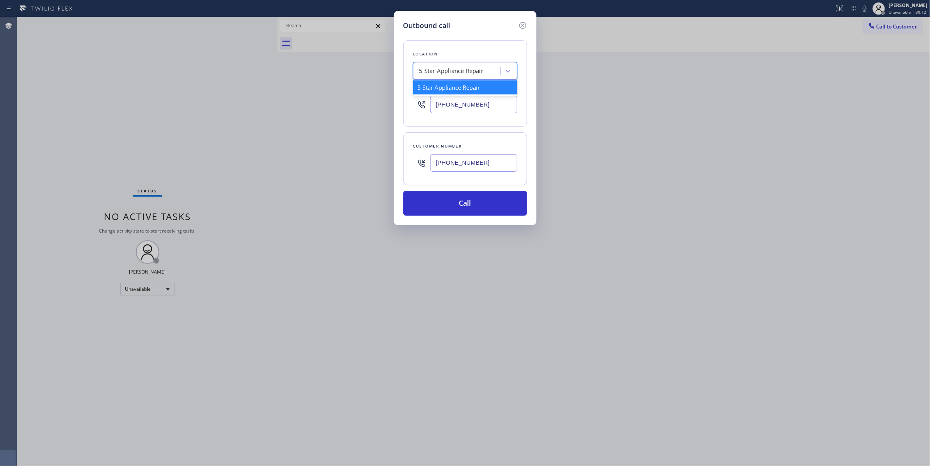
click at [441, 73] on div "5 Star Appliance Repair" at bounding box center [452, 71] width 64 height 9
type input "Home Alliance"
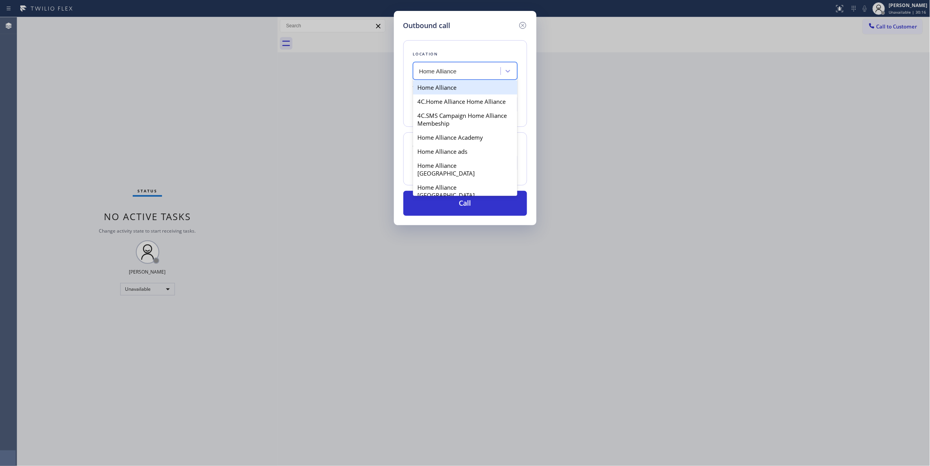
click at [449, 88] on div "Home Alliance" at bounding box center [465, 87] width 104 height 14
type input "[PHONE_NUMBER]"
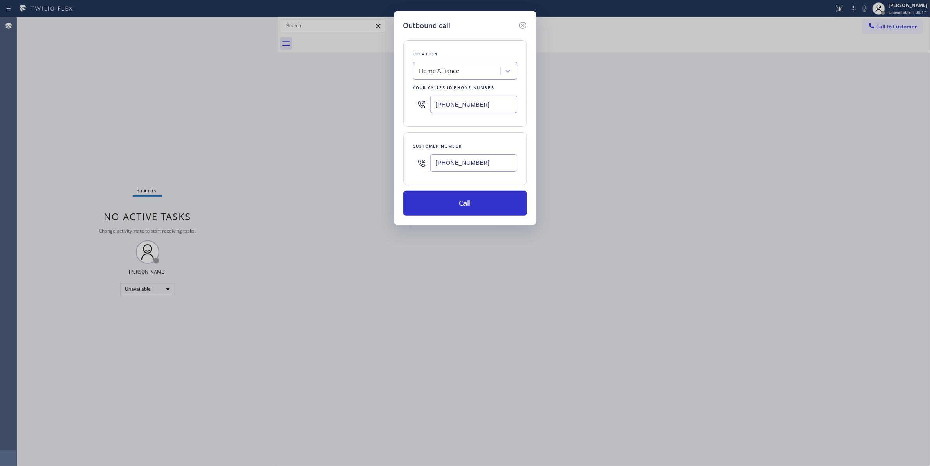
drag, startPoint x: 481, startPoint y: 162, endPoint x: 389, endPoint y: 155, distance: 92.1
click at [389, 155] on div "Outbound call Location Home Alliance Your caller id phone number [PHONE_NUMBER]…" at bounding box center [465, 233] width 930 height 466
click at [458, 205] on button "Call" at bounding box center [466, 203] width 124 height 25
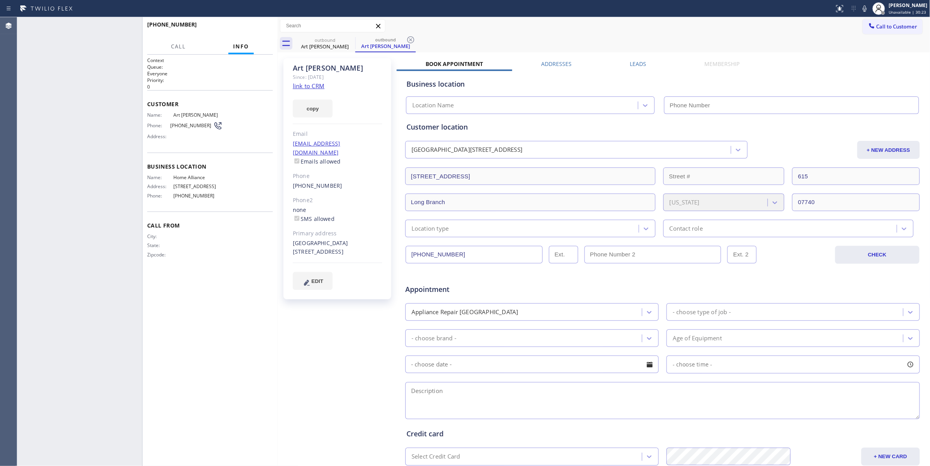
type input "[PHONE_NUMBER]"
click at [411, 42] on icon at bounding box center [410, 39] width 9 height 9
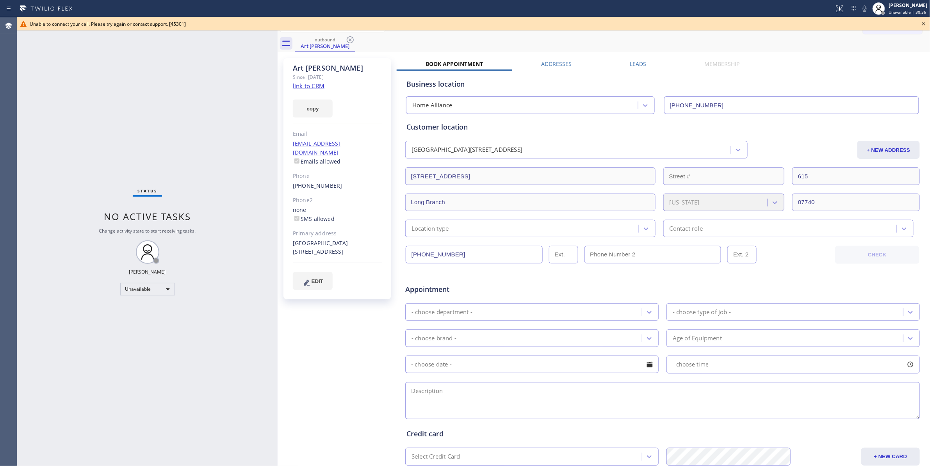
click at [923, 21] on icon at bounding box center [924, 23] width 9 height 9
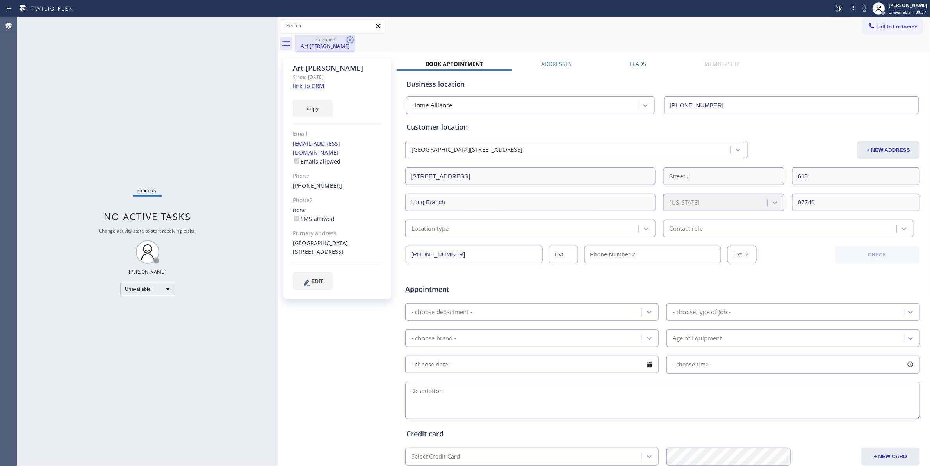
click at [354, 40] on icon at bounding box center [350, 39] width 9 height 9
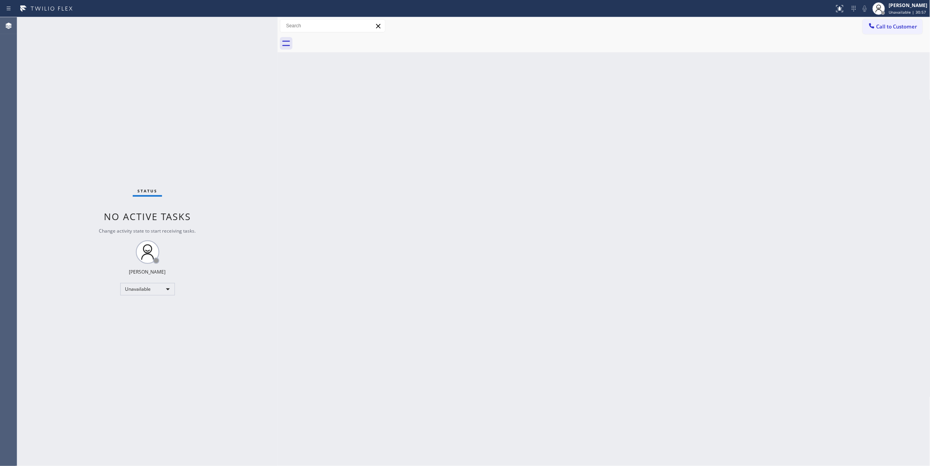
click at [44, 246] on div "Status No active tasks Change activity state to start receiving tasks. [PERSON_…" at bounding box center [147, 241] width 261 height 449
click at [22, 225] on div "Status No active tasks Change activity state to start receiving tasks. [PERSON_…" at bounding box center [147, 241] width 261 height 449
drag, startPoint x: 41, startPoint y: 177, endPoint x: 66, endPoint y: 154, distance: 34.3
click at [41, 177] on div "Status No active tasks Change activity state to start receiving tasks. [PERSON_…" at bounding box center [147, 241] width 261 height 449
click at [903, 27] on span "Call to Customer" at bounding box center [897, 26] width 41 height 7
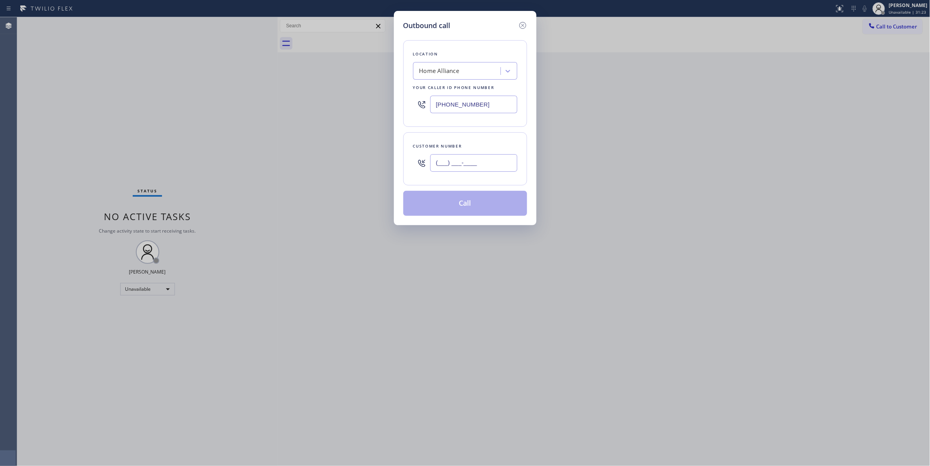
click at [472, 164] on input "(___) ___-____" at bounding box center [473, 163] width 87 height 18
paste input "951) 453-4174"
type input "[PHONE_NUMBER]"
click at [463, 209] on button "Call" at bounding box center [466, 203] width 124 height 25
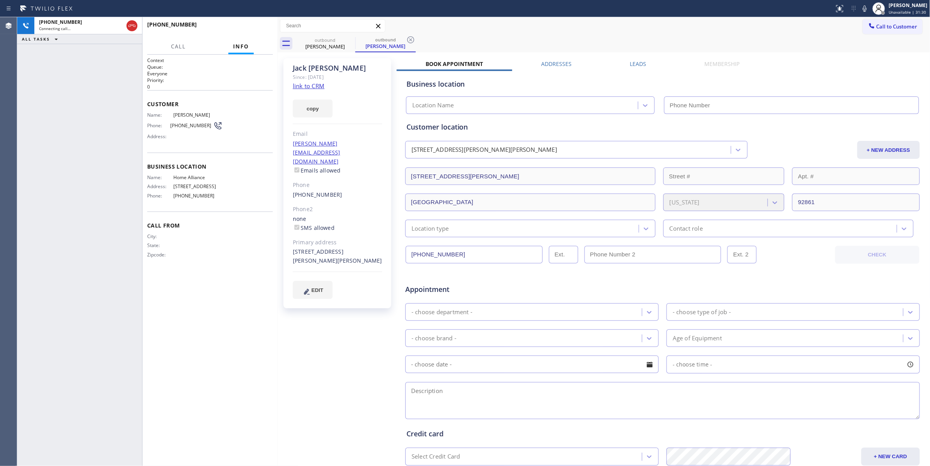
type input "[PHONE_NUMBER]"
click at [415, 39] on icon at bounding box center [410, 39] width 9 height 9
click at [318, 86] on link "link to CRM" at bounding box center [309, 86] width 32 height 8
click at [263, 27] on span "HANG UP" at bounding box center [255, 27] width 24 height 5
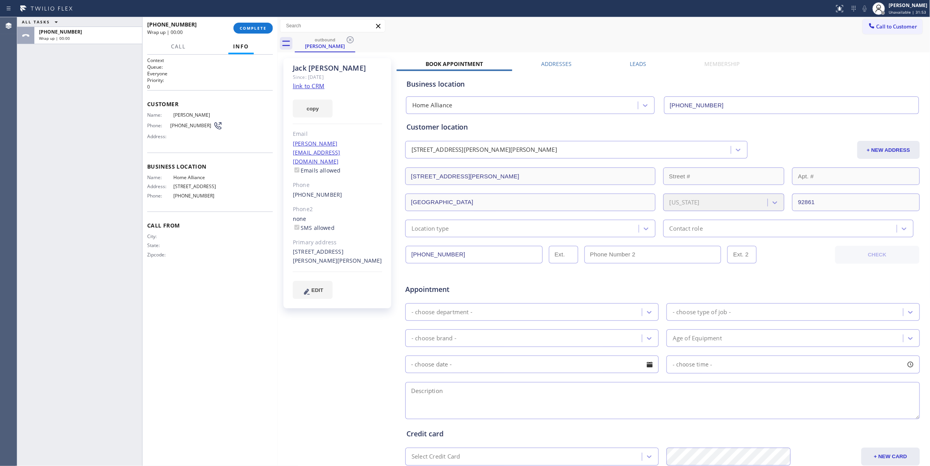
click at [188, 124] on span "[PHONE_NUMBER]" at bounding box center [191, 126] width 43 height 6
copy div "[PHONE_NUMBER]"
click at [252, 27] on span "COMPLETE" at bounding box center [253, 27] width 27 height 5
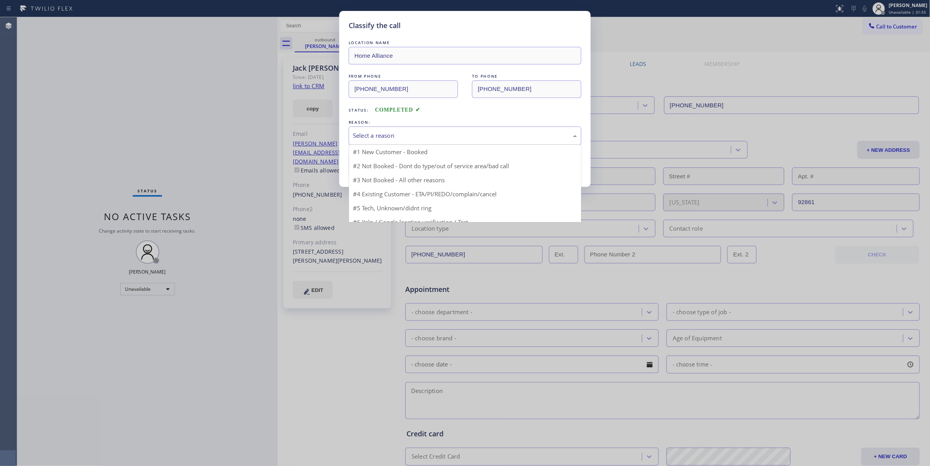
click at [371, 135] on div "Select a reason" at bounding box center [465, 135] width 224 height 9
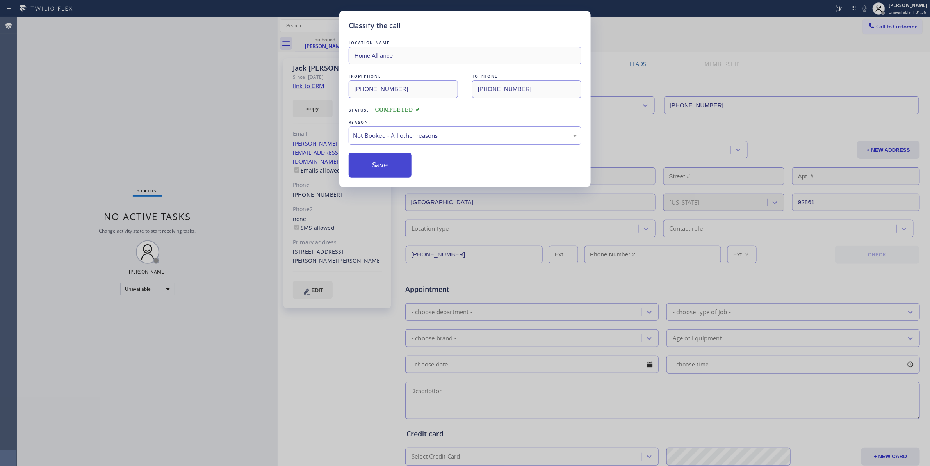
click at [375, 166] on button "Save" at bounding box center [380, 165] width 63 height 25
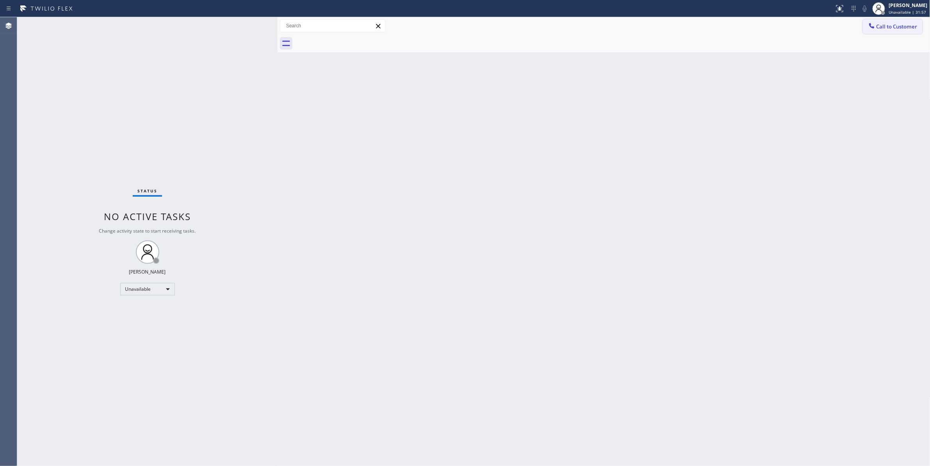
click at [893, 27] on span "Call to Customer" at bounding box center [897, 26] width 41 height 7
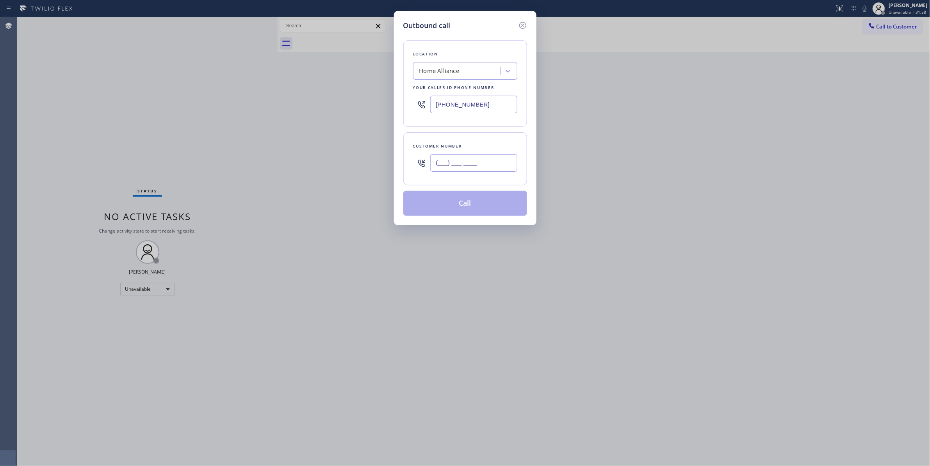
click at [467, 156] on input "(___) ___-____" at bounding box center [473, 163] width 87 height 18
paste input "951) 453-4174"
type input "[PHONE_NUMBER]"
click at [457, 208] on button "Call" at bounding box center [466, 203] width 124 height 25
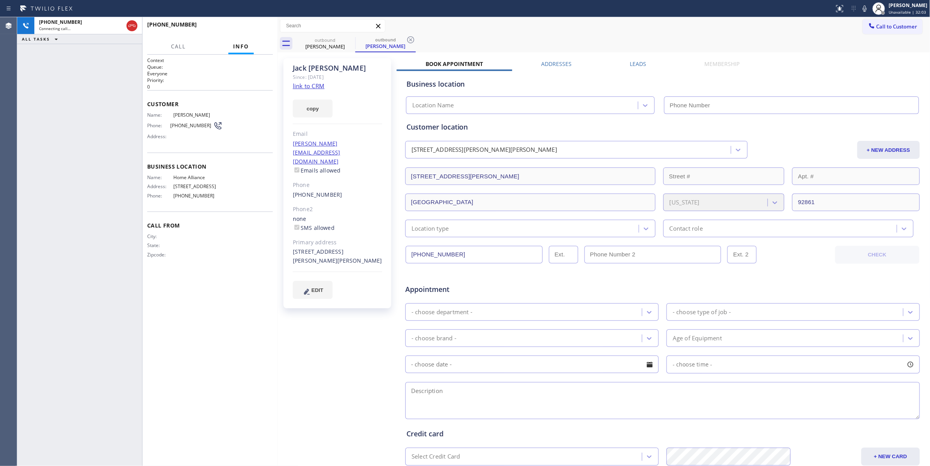
type input "[PHONE_NUMBER]"
click at [412, 39] on icon at bounding box center [410, 39] width 7 height 7
click at [416, 40] on div "outbound [PERSON_NAME]" at bounding box center [613, 44] width 636 height 18
click at [260, 28] on span "HANG UP" at bounding box center [255, 27] width 24 height 5
click at [241, 28] on span "COMPLETE" at bounding box center [253, 27] width 27 height 5
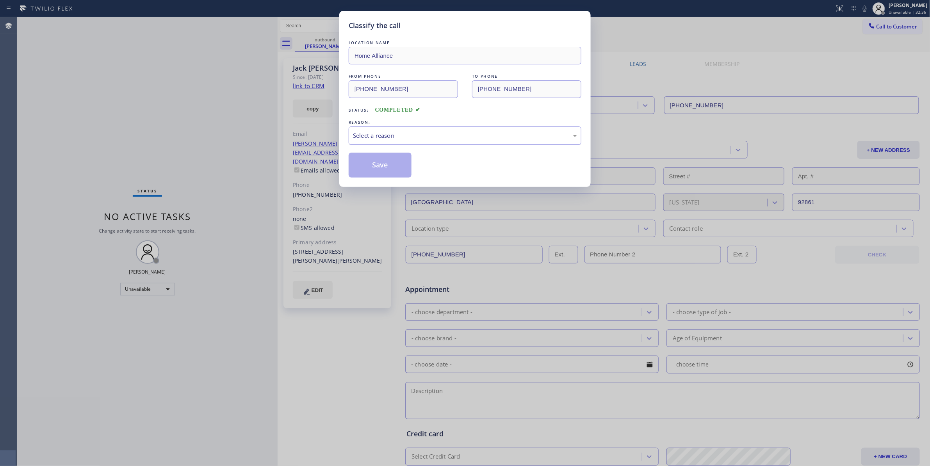
click at [366, 136] on div "Select a reason" at bounding box center [465, 135] width 224 height 9
click at [379, 166] on button "Save" at bounding box center [380, 165] width 63 height 25
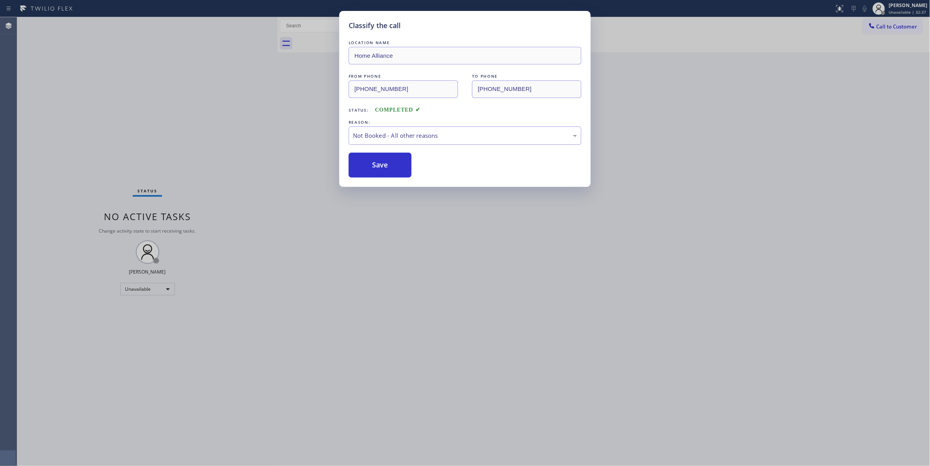
click at [379, 166] on button "Save" at bounding box center [380, 165] width 63 height 25
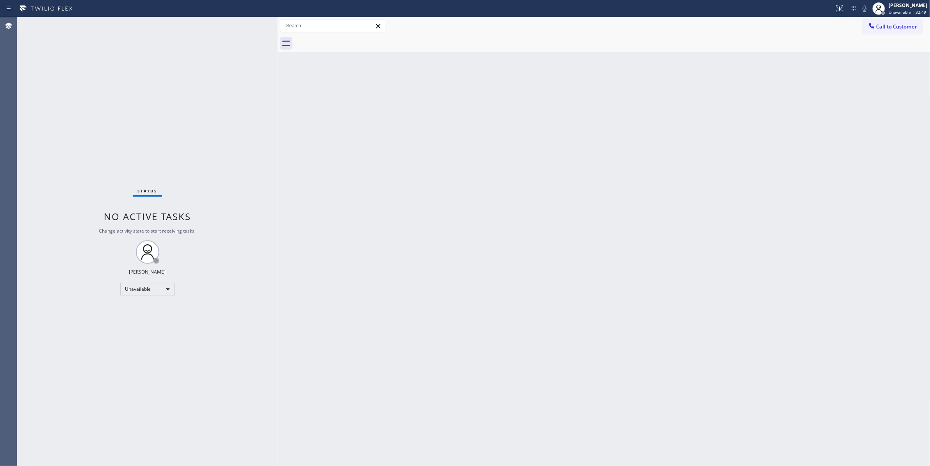
click at [901, 25] on span "Call to Customer" at bounding box center [897, 26] width 41 height 7
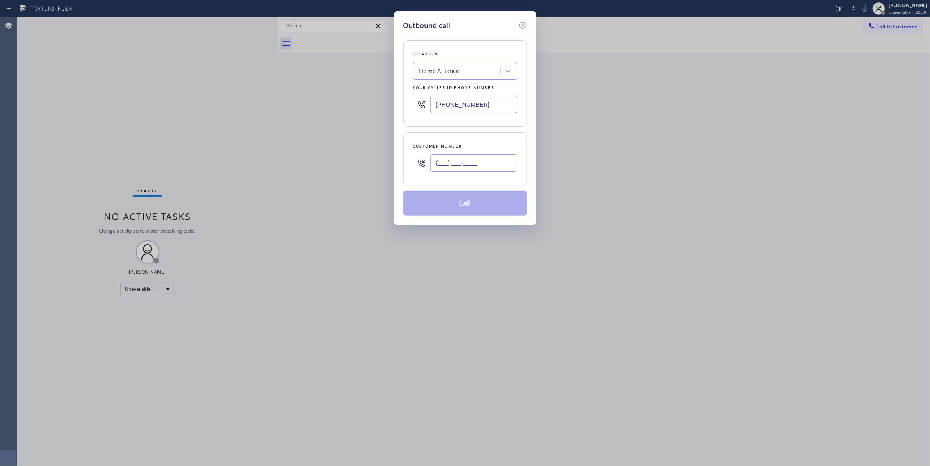
click at [462, 160] on input "(___) ___-____" at bounding box center [473, 163] width 87 height 18
paste input "914) 494-5500"
type input "[PHONE_NUMBER]"
click at [454, 209] on button "Call" at bounding box center [466, 203] width 124 height 25
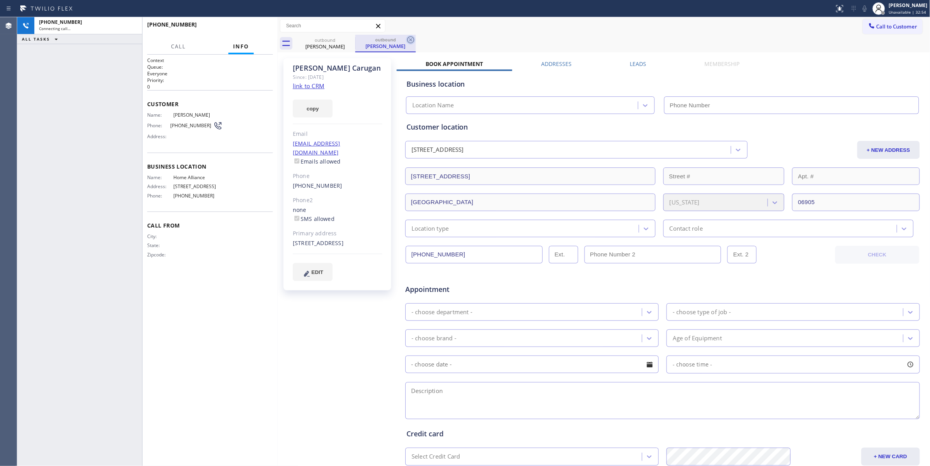
click at [410, 40] on icon at bounding box center [410, 39] width 7 height 7
type input "[PHONE_NUMBER]"
click at [316, 85] on link "link to CRM" at bounding box center [309, 86] width 32 height 8
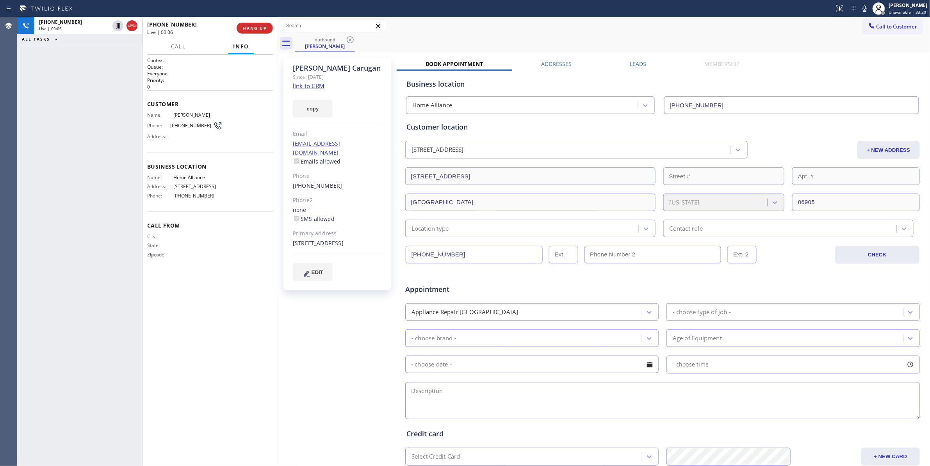
click at [310, 86] on link "link to CRM" at bounding box center [309, 86] width 32 height 8
click at [304, 86] on link "link to CRM" at bounding box center [309, 86] width 32 height 8
click at [254, 30] on span "HANG UP" at bounding box center [255, 27] width 24 height 5
click at [252, 27] on span "COMPLETE" at bounding box center [253, 27] width 27 height 5
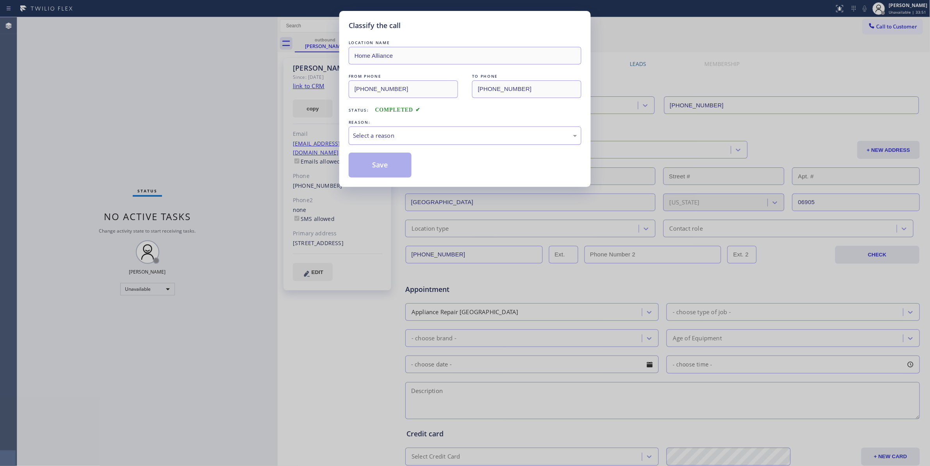
click at [379, 145] on div "Select a reason" at bounding box center [465, 136] width 233 height 18
click at [378, 168] on button "Save" at bounding box center [380, 165] width 63 height 25
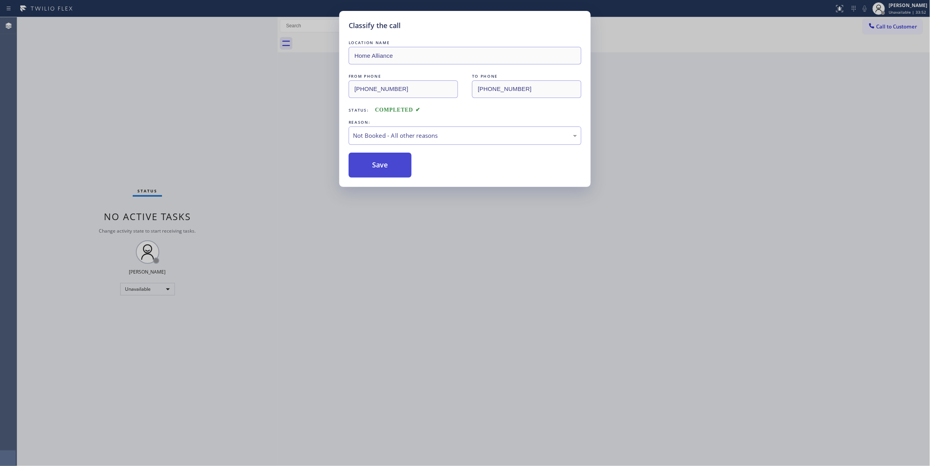
click at [378, 168] on button "Save" at bounding box center [380, 165] width 63 height 25
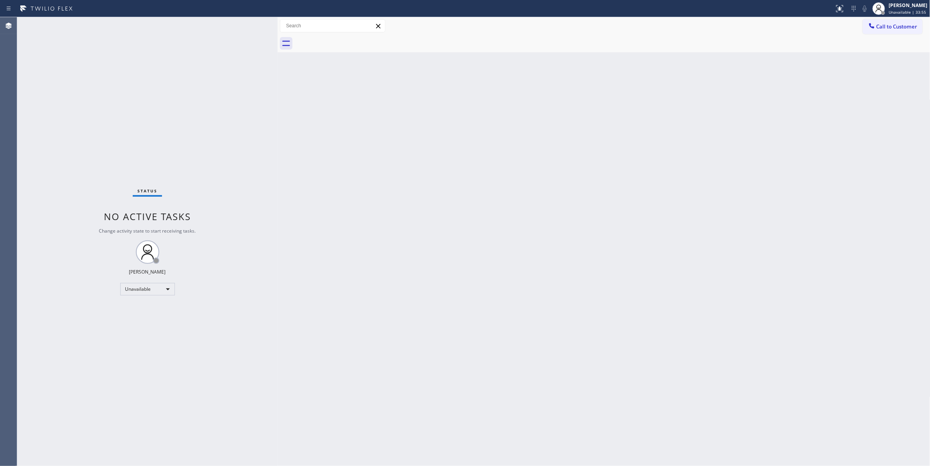
drag, startPoint x: 690, startPoint y: 159, endPoint x: 823, endPoint y: 61, distance: 165.1
click at [694, 149] on div "Back to Dashboard Change Sender ID Customers Technicians Select a contact Outbo…" at bounding box center [604, 241] width 653 height 449
click at [891, 27] on span "Call to Customer" at bounding box center [897, 26] width 41 height 7
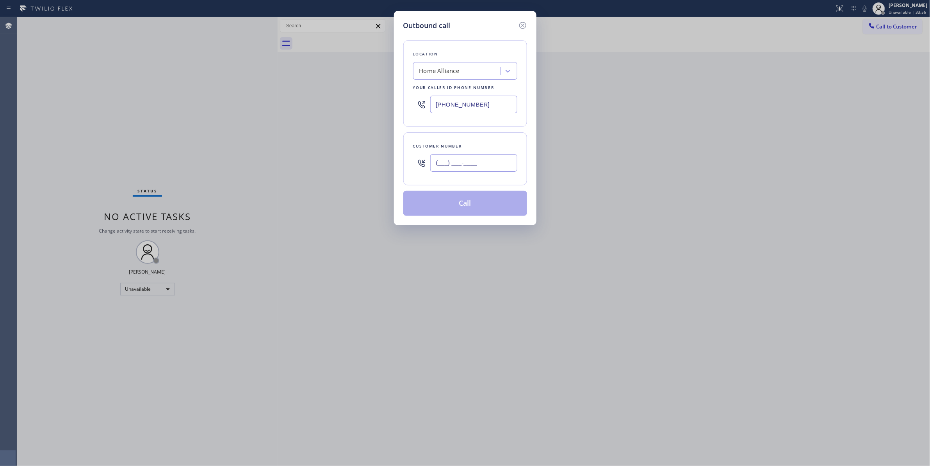
click at [462, 166] on input "(___) ___-____" at bounding box center [473, 163] width 87 height 18
paste input "651) 276-5380"
type input "[PHONE_NUMBER]"
click at [473, 208] on button "Call" at bounding box center [466, 203] width 124 height 25
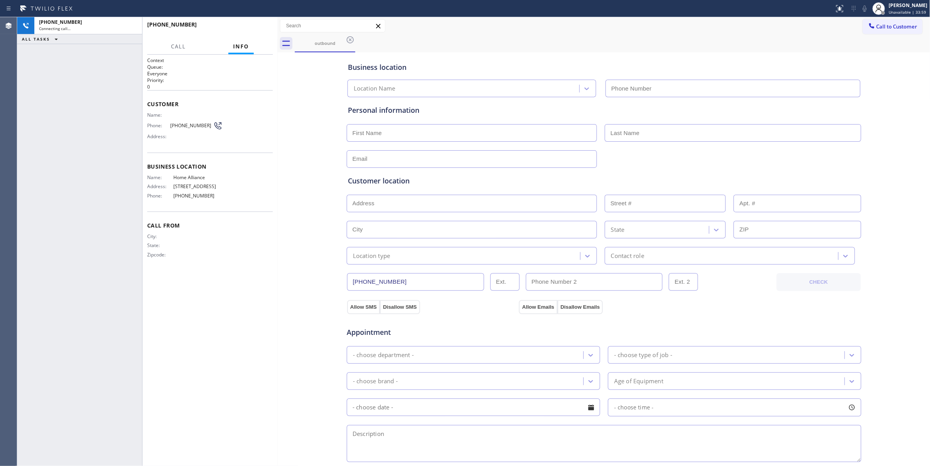
type input "[PHONE_NUMBER]"
click at [55, 105] on div "[PHONE_NUMBER] Connecting call… ALL TASKS ALL TASKS ACTIVE TASKS TASKS IN WRAP …" at bounding box center [79, 241] width 125 height 449
drag, startPoint x: 256, startPoint y: 19, endPoint x: 258, endPoint y: 32, distance: 13.0
click at [257, 22] on div "[PHONE_NUMBER] Live | 00:04 HANG UP" at bounding box center [210, 28] width 126 height 20
click at [259, 33] on button "HANG UP" at bounding box center [255, 28] width 36 height 11
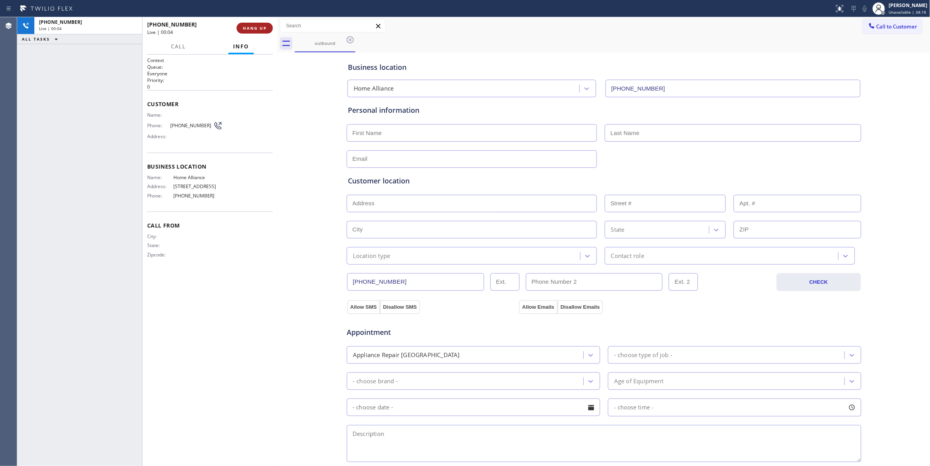
click at [259, 32] on button "HANG UP" at bounding box center [255, 28] width 36 height 11
click at [260, 31] on button "COMPLETE" at bounding box center [253, 28] width 39 height 11
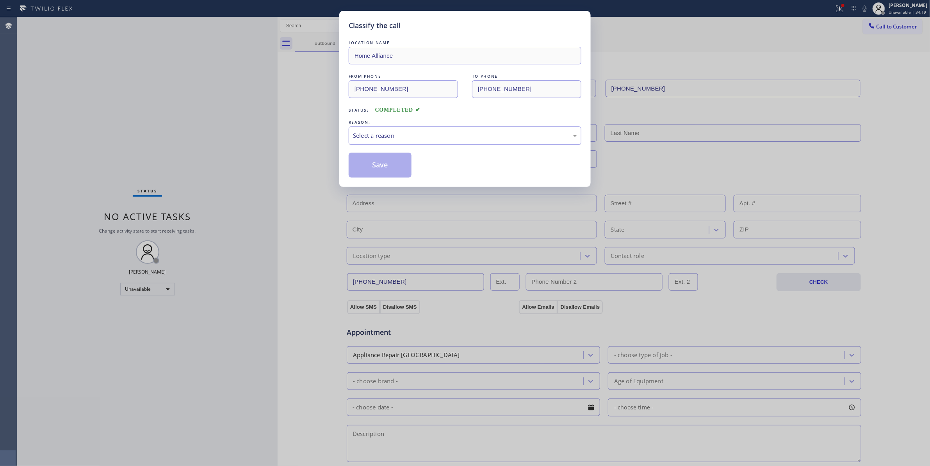
click at [383, 136] on div "Select a reason" at bounding box center [465, 135] width 224 height 9
click at [380, 169] on button "Save" at bounding box center [380, 165] width 63 height 25
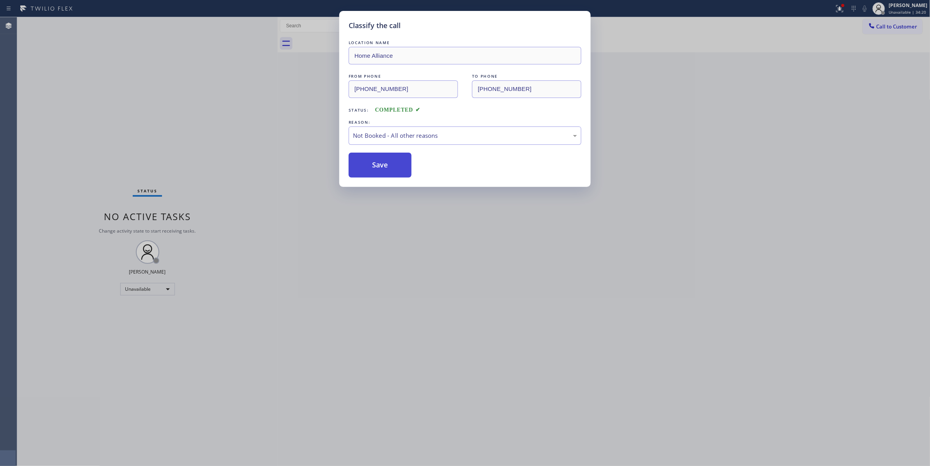
click at [380, 169] on button "Save" at bounding box center [380, 165] width 63 height 25
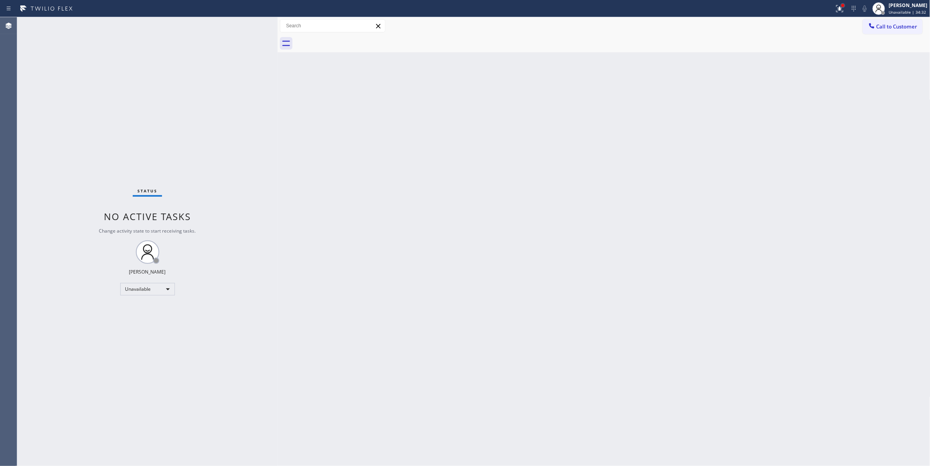
click at [841, 7] on div at bounding box center [843, 5] width 5 height 5
click at [789, 104] on span "Clear issues" at bounding box center [789, 102] width 37 height 5
click at [899, 27] on span "Call to Customer" at bounding box center [897, 26] width 41 height 7
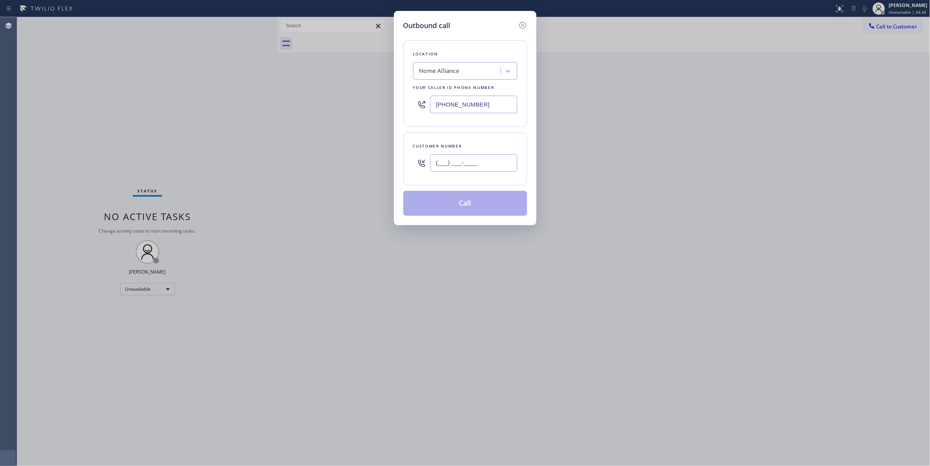
click at [466, 163] on input "(___) ___-____" at bounding box center [473, 163] width 87 height 18
paste input "224) 595-2862"
type input "[PHONE_NUMBER]"
click at [496, 141] on div "Customer number [PHONE_NUMBER]" at bounding box center [466, 158] width 124 height 53
click at [493, 205] on button "Call" at bounding box center [466, 203] width 124 height 25
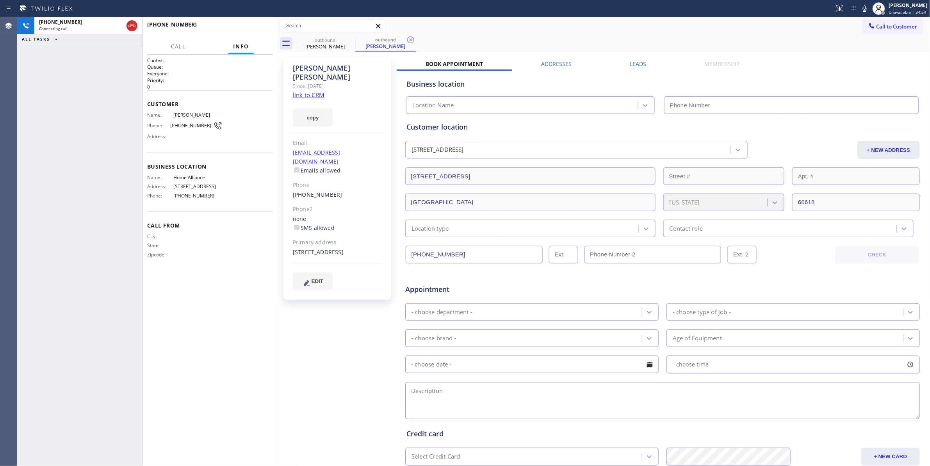
type input "[PHONE_NUMBER]"
click at [411, 37] on icon at bounding box center [410, 39] width 9 height 9
click at [299, 91] on link "link to CRM" at bounding box center [309, 95] width 32 height 8
click at [255, 30] on span "HANG UP" at bounding box center [255, 27] width 24 height 5
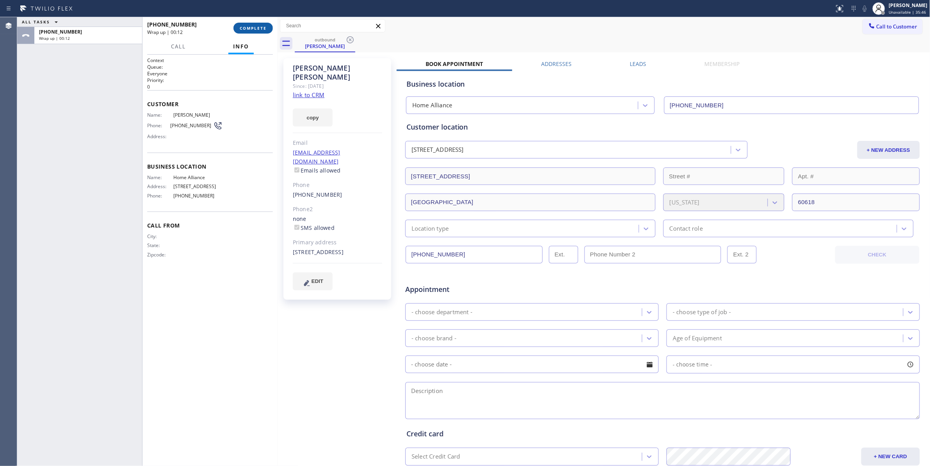
click at [261, 29] on span "COMPLETE" at bounding box center [253, 27] width 27 height 5
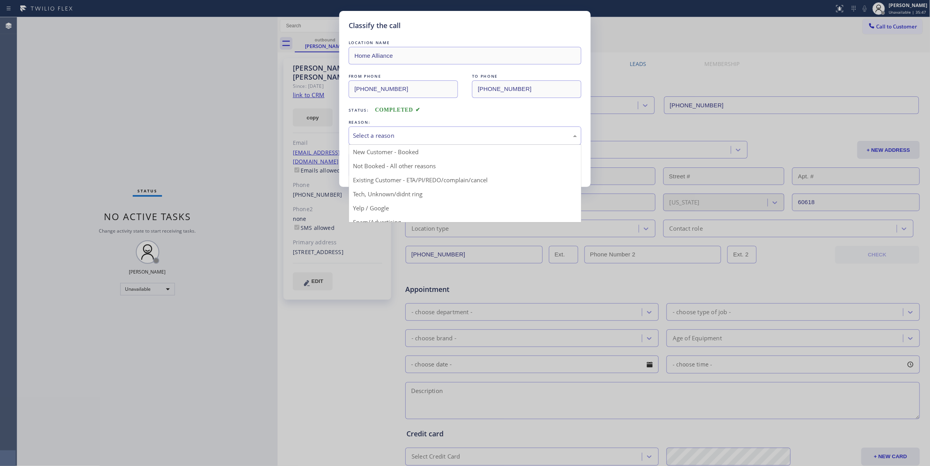
click at [375, 132] on div "Select a reason" at bounding box center [465, 135] width 224 height 9
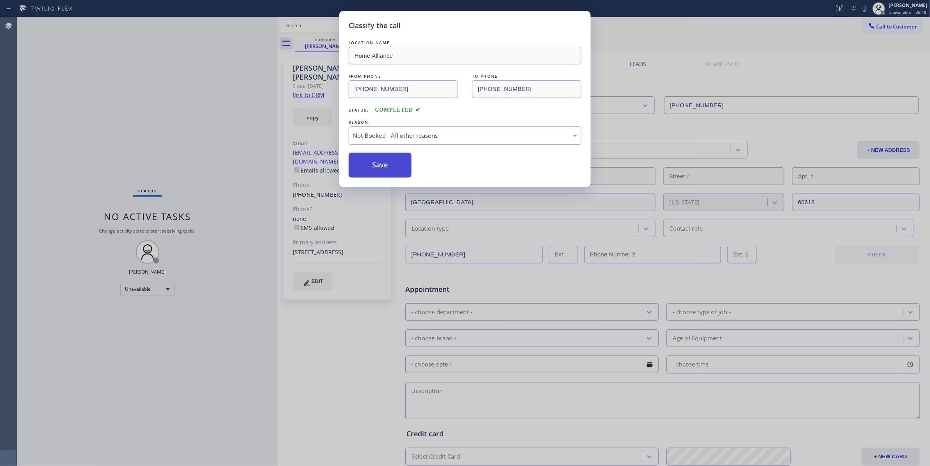
click at [379, 166] on button "Save" at bounding box center [380, 165] width 63 height 25
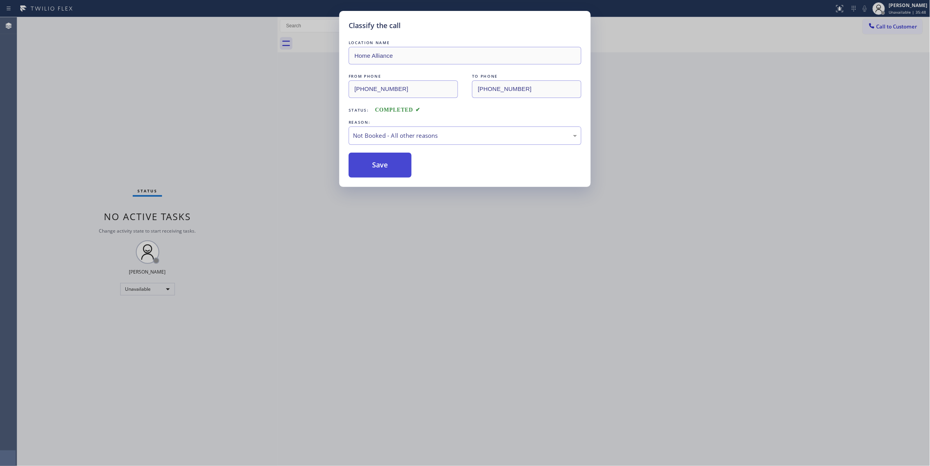
click at [379, 166] on button "Save" at bounding box center [380, 165] width 63 height 25
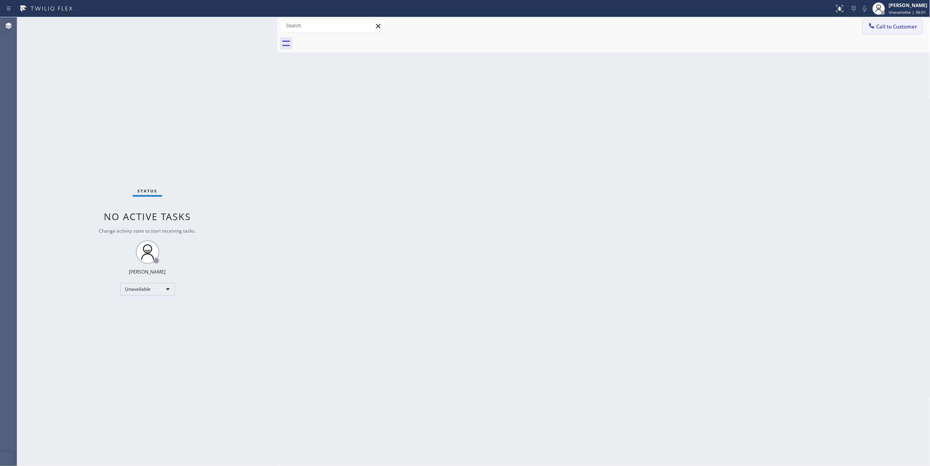
click at [896, 28] on span "Call to Customer" at bounding box center [897, 26] width 41 height 7
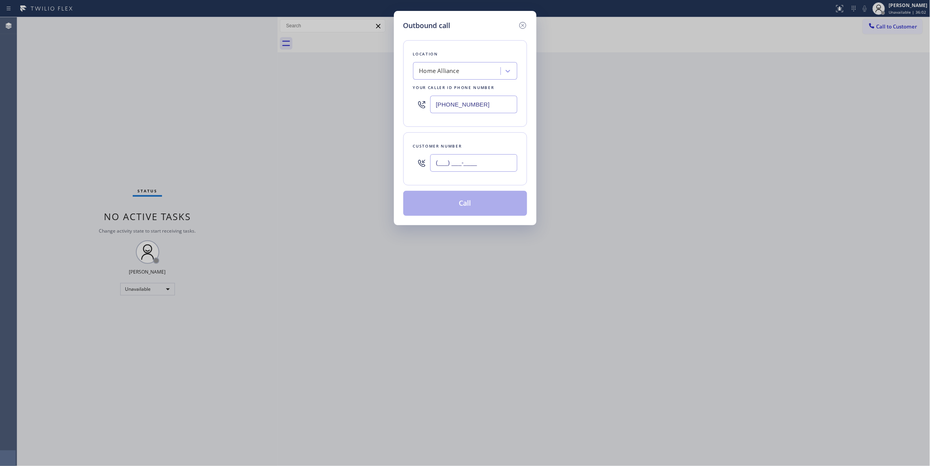
click at [469, 161] on input "(___) ___-____" at bounding box center [473, 163] width 87 height 18
paste input "669) 316-1463"
type input "[PHONE_NUMBER]"
click at [471, 203] on button "Call" at bounding box center [466, 203] width 124 height 25
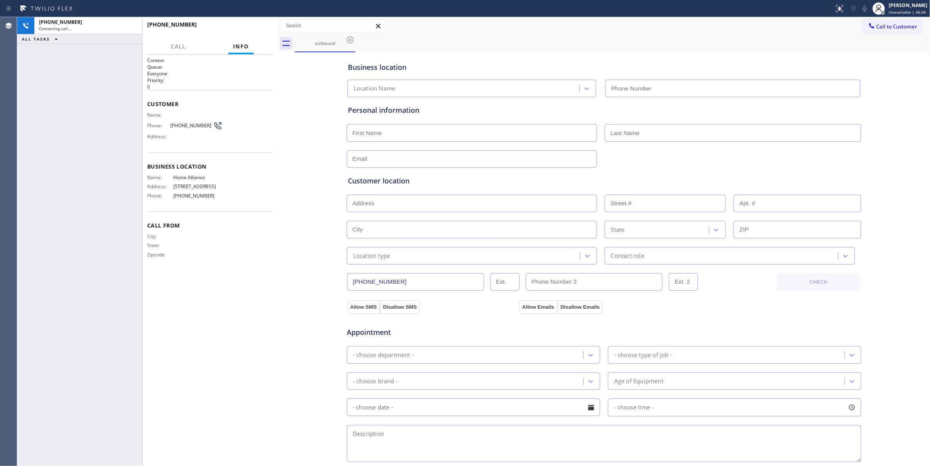
type input "[PHONE_NUMBER]"
click at [35, 191] on div "[PHONE_NUMBER] Live | 00:03 ALL TASKS ALL TASKS ACTIVE TASKS TASKS IN WRAP UP" at bounding box center [79, 241] width 125 height 449
click at [259, 29] on span "HANG UP" at bounding box center [255, 27] width 24 height 5
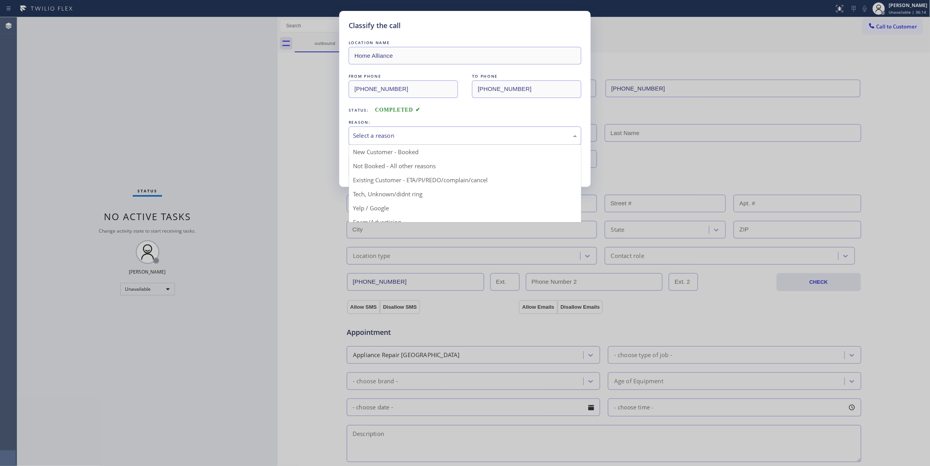
click at [401, 133] on div "Select a reason" at bounding box center [465, 135] width 224 height 9
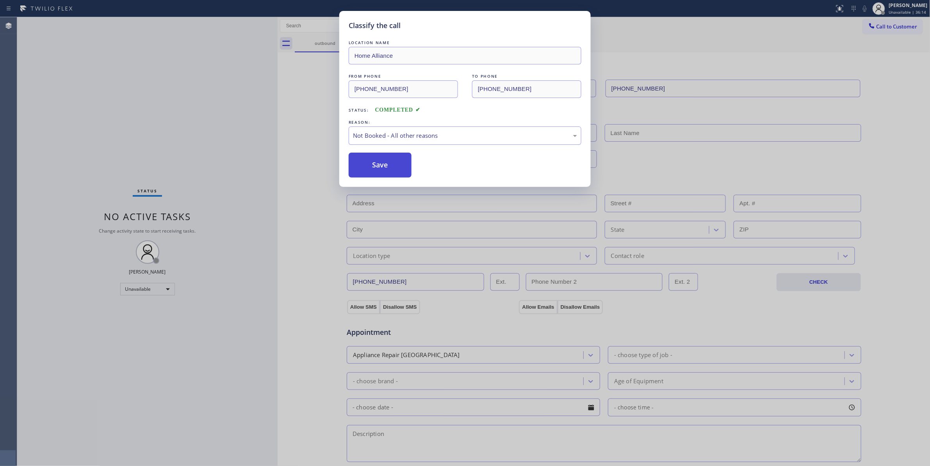
click at [392, 166] on button "Save" at bounding box center [380, 165] width 63 height 25
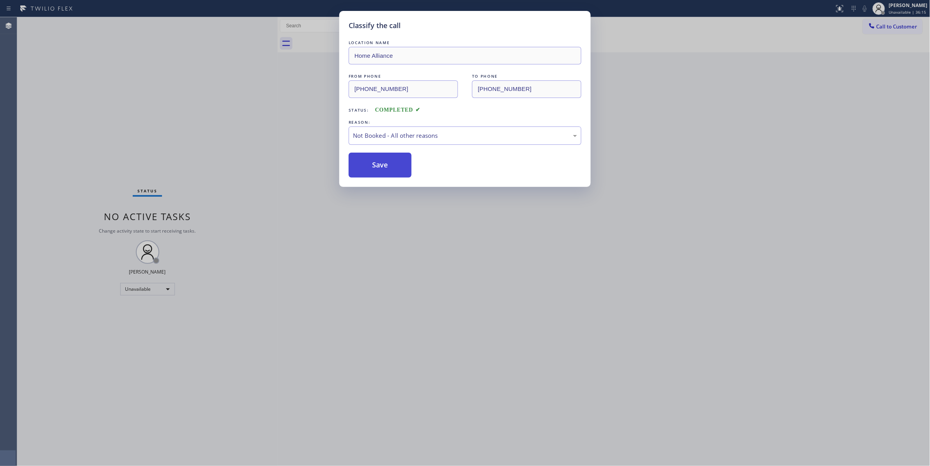
click at [392, 166] on button "Save" at bounding box center [380, 165] width 63 height 25
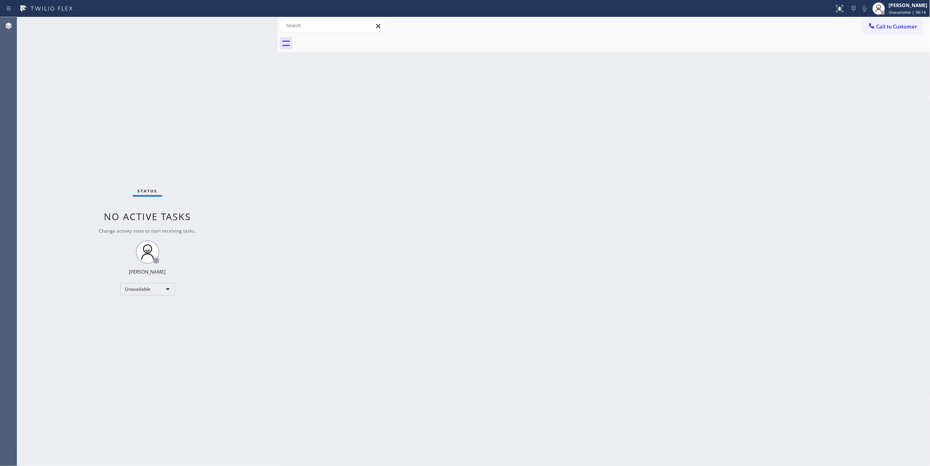
click at [902, 26] on span "Call to Customer" at bounding box center [897, 26] width 41 height 7
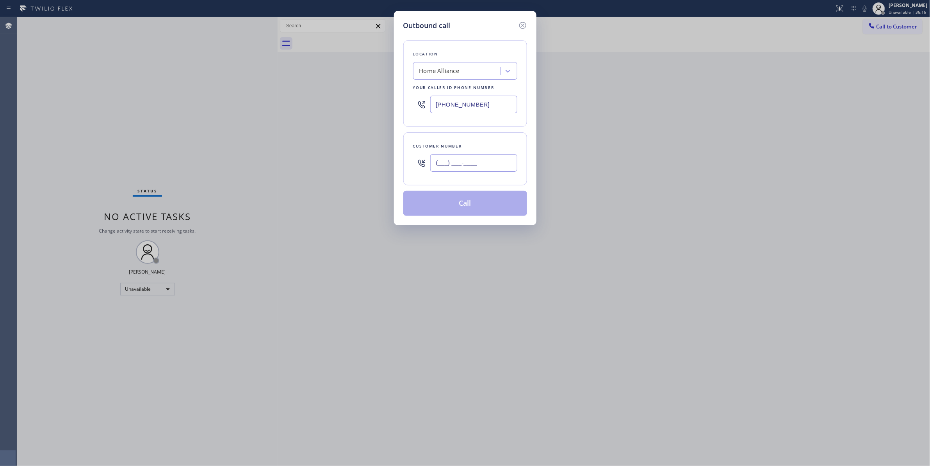
click at [480, 166] on input "(___) ___-____" at bounding box center [473, 163] width 87 height 18
paste input "669) 316-1463"
type input "[PHONE_NUMBER]"
click at [466, 208] on button "Call" at bounding box center [466, 203] width 124 height 25
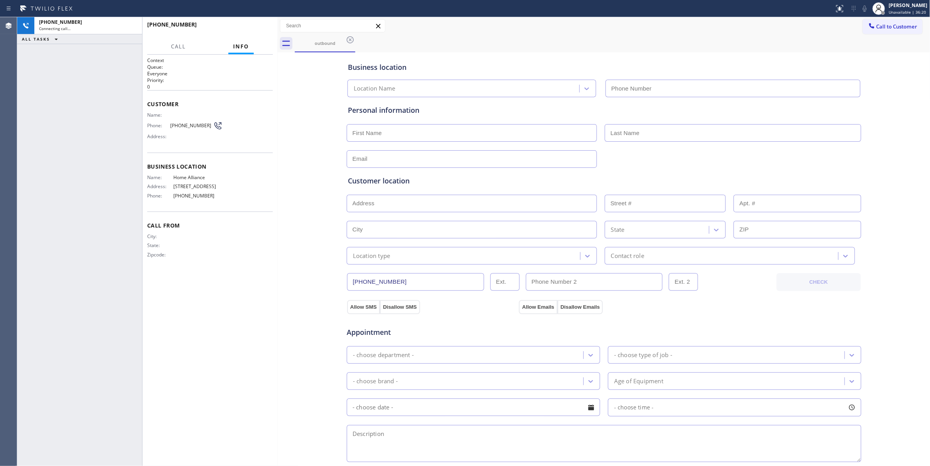
type input "[PHONE_NUMBER]"
drag, startPoint x: 296, startPoint y: 318, endPoint x: 292, endPoint y: 92, distance: 225.4
click at [297, 280] on div "Business location Home Alliance [PHONE_NUMBER] Personal information Customer lo…" at bounding box center [604, 321] width 649 height 534
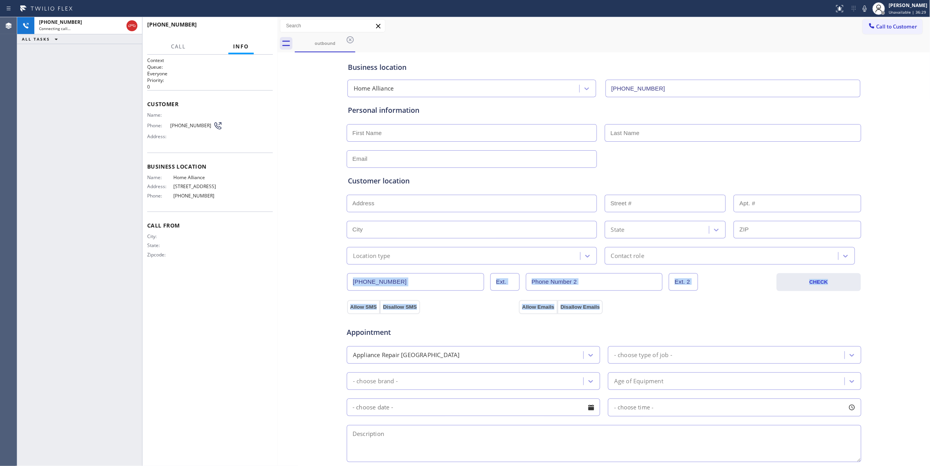
click at [244, 274] on div "Context Queue: Everyone Priority: 0 Customer Name: Phone: [PHONE_NUMBER] Addres…" at bounding box center [210, 260] width 126 height 407
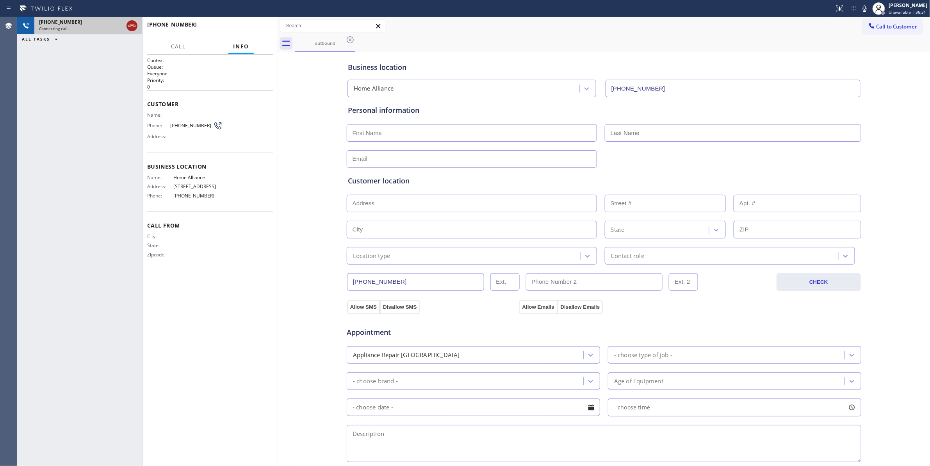
click at [131, 23] on icon at bounding box center [131, 25] width 9 height 9
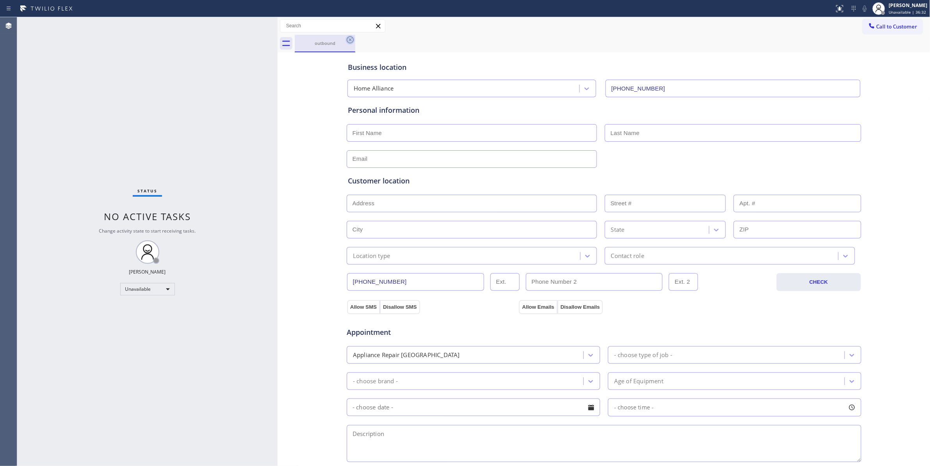
click at [350, 39] on icon at bounding box center [350, 39] width 7 height 7
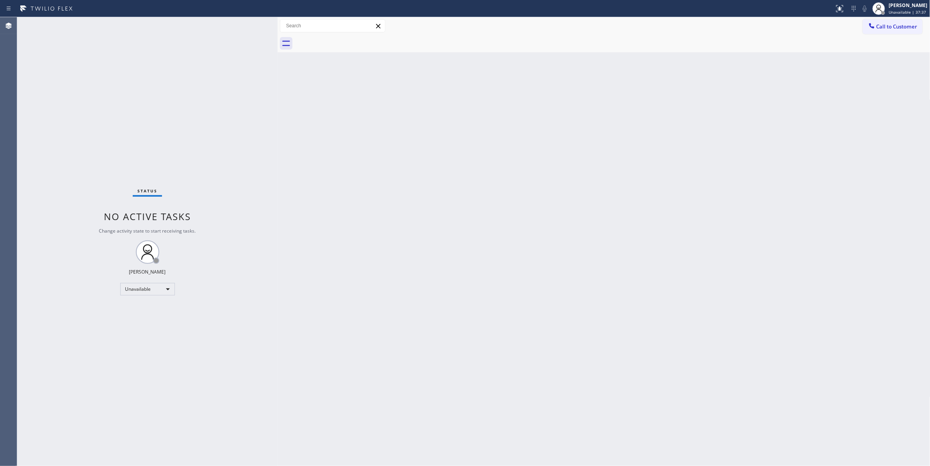
click at [43, 245] on div "Status No active tasks Change activity state to start receiving tasks. [PERSON_…" at bounding box center [147, 241] width 261 height 449
click at [443, 294] on div "Back to Dashboard Change Sender ID Customers Technicians Select a contact Outbo…" at bounding box center [604, 241] width 653 height 449
click at [235, 340] on div "Status No active tasks Change activity state to start receiving tasks. [PERSON_…" at bounding box center [147, 241] width 261 height 449
click at [529, 277] on div "Back to Dashboard Change Sender ID Customers Technicians Select a contact Outbo…" at bounding box center [604, 241] width 653 height 449
click at [421, 252] on div "Back to Dashboard Change Sender ID Customers Technicians Select a contact Outbo…" at bounding box center [604, 241] width 653 height 449
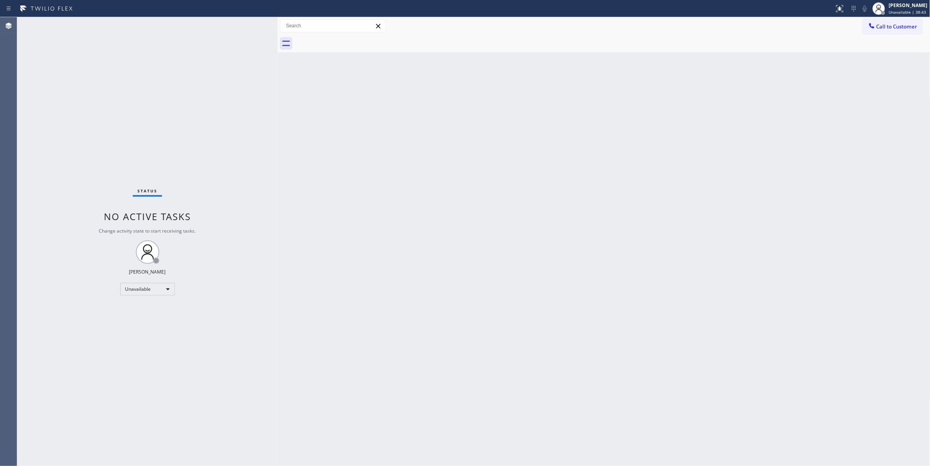
click at [110, 112] on div "Status No active tasks Change activity state to start receiving tasks. [PERSON_…" at bounding box center [147, 241] width 261 height 449
drag, startPoint x: 42, startPoint y: 122, endPoint x: 55, endPoint y: 113, distance: 15.4
click at [42, 122] on div "Status No active tasks Change activity state to start receiving tasks. [PERSON_…" at bounding box center [147, 241] width 261 height 449
click at [913, 26] on span "Call to Customer" at bounding box center [897, 26] width 41 height 7
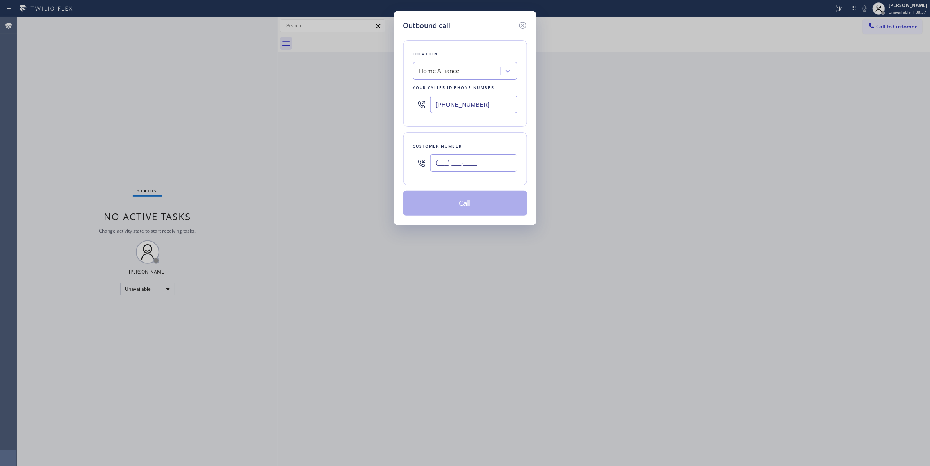
click at [459, 170] on input "(___) ___-____" at bounding box center [473, 163] width 87 height 18
paste input "714) 742-4194"
type input "[PHONE_NUMBER]"
click at [439, 204] on button "Call" at bounding box center [466, 203] width 124 height 25
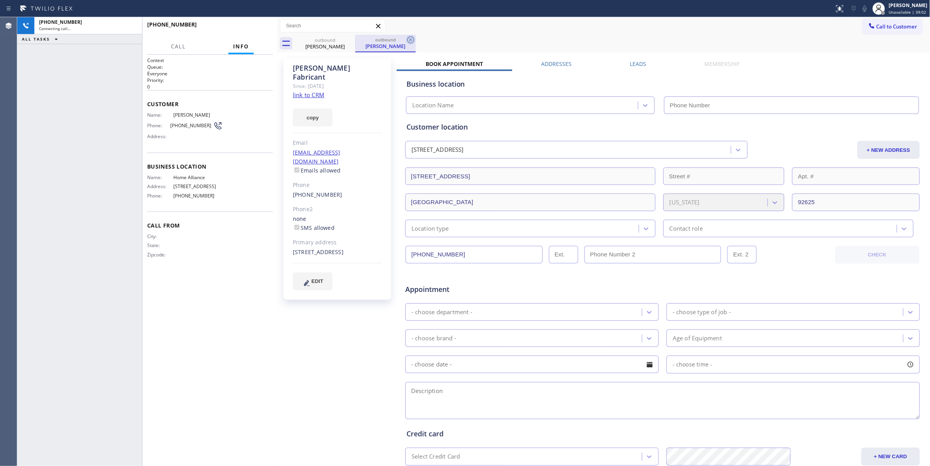
click at [411, 38] on icon at bounding box center [410, 39] width 9 height 9
type input "[PHONE_NUMBER]"
click at [320, 91] on link "link to CRM" at bounding box center [309, 95] width 32 height 8
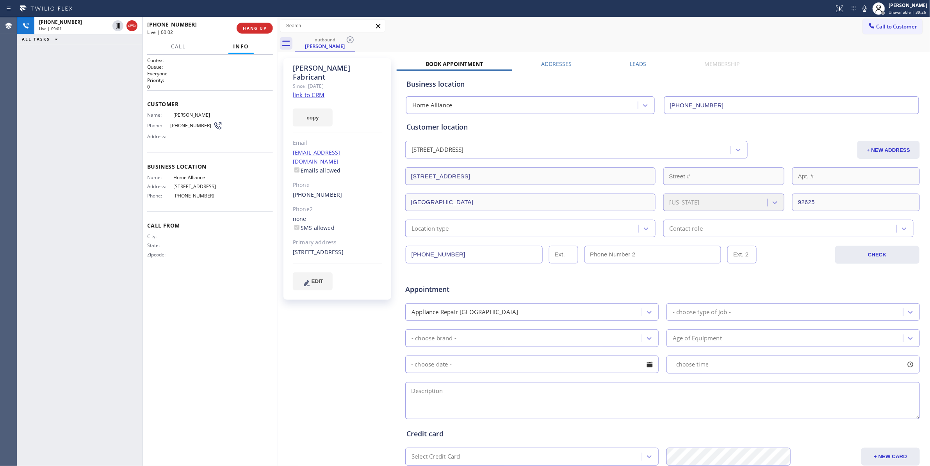
click at [197, 125] on span "[PHONE_NUMBER]" at bounding box center [191, 126] width 43 height 6
copy div "[PHONE_NUMBER]"
click at [255, 30] on span "HANG UP" at bounding box center [255, 27] width 24 height 5
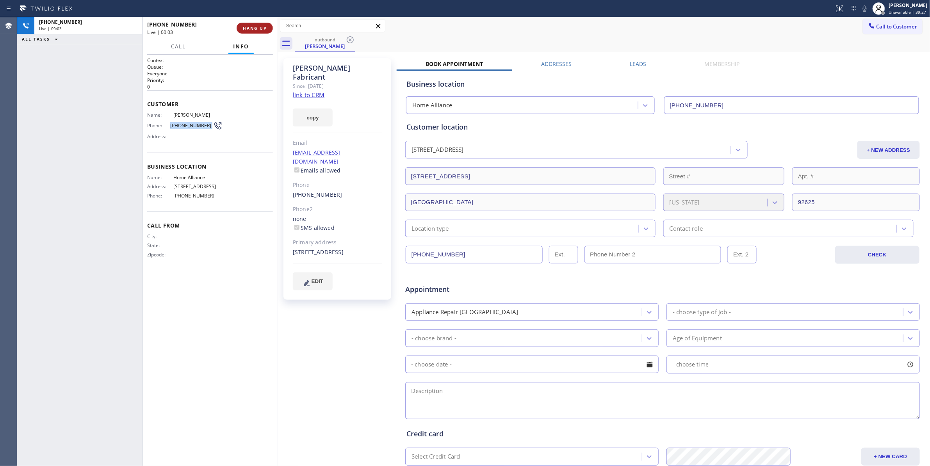
click at [254, 30] on span "HANG UP" at bounding box center [255, 27] width 24 height 5
click at [254, 30] on span "COMPLETE" at bounding box center [253, 27] width 27 height 5
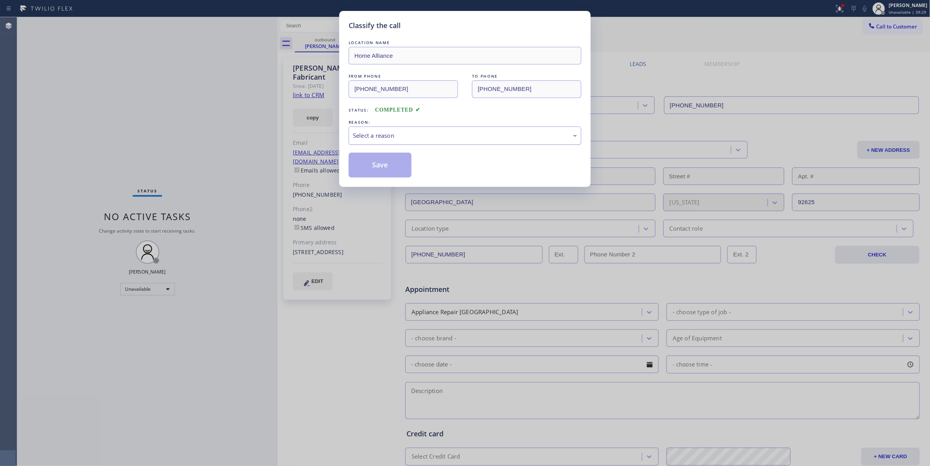
click at [395, 132] on div "Select a reason" at bounding box center [465, 135] width 224 height 9
click at [379, 169] on button "Save" at bounding box center [380, 165] width 63 height 25
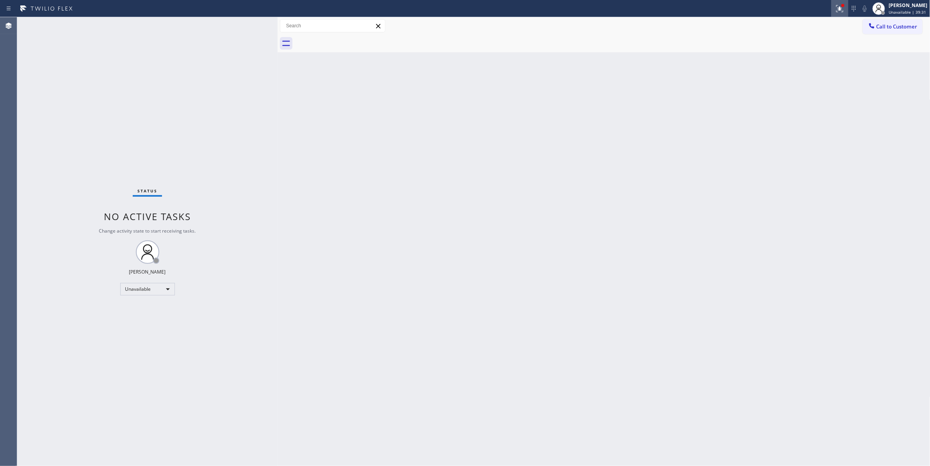
click at [836, 11] on icon at bounding box center [840, 8] width 9 height 9
click at [811, 104] on button "Clear issues" at bounding box center [788, 102] width 91 height 11
click at [908, 25] on span "Call to Customer" at bounding box center [897, 26] width 41 height 7
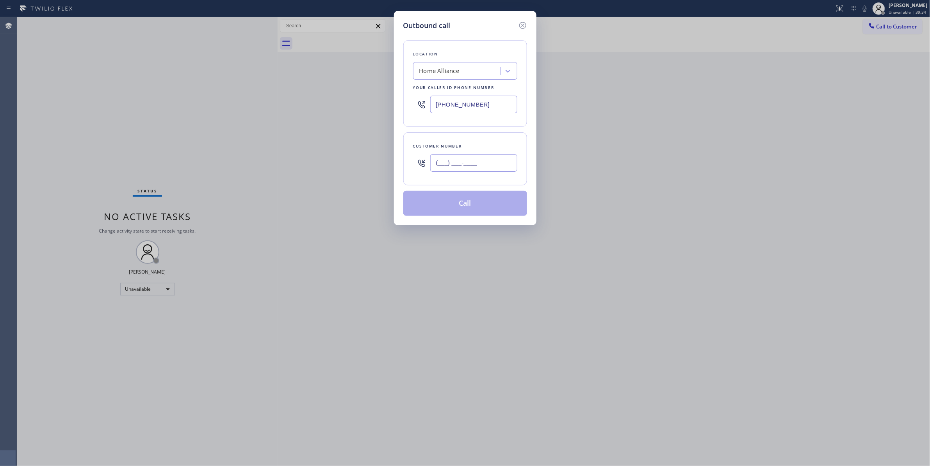
click at [468, 167] on input "(___) ___-____" at bounding box center [473, 163] width 87 height 18
paste input "714) 742-4194"
type input "[PHONE_NUMBER]"
click at [462, 207] on button "Call" at bounding box center [466, 203] width 124 height 25
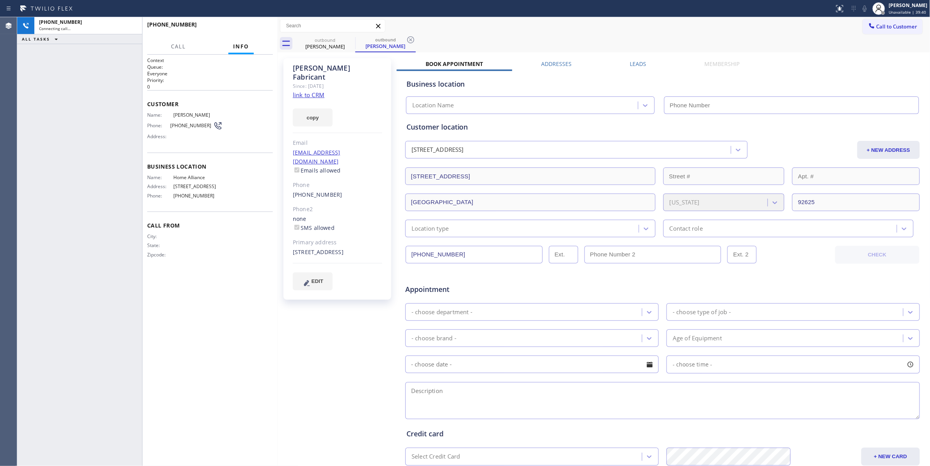
type input "[PHONE_NUMBER]"
click at [247, 29] on span "HANG UP" at bounding box center [255, 27] width 24 height 5
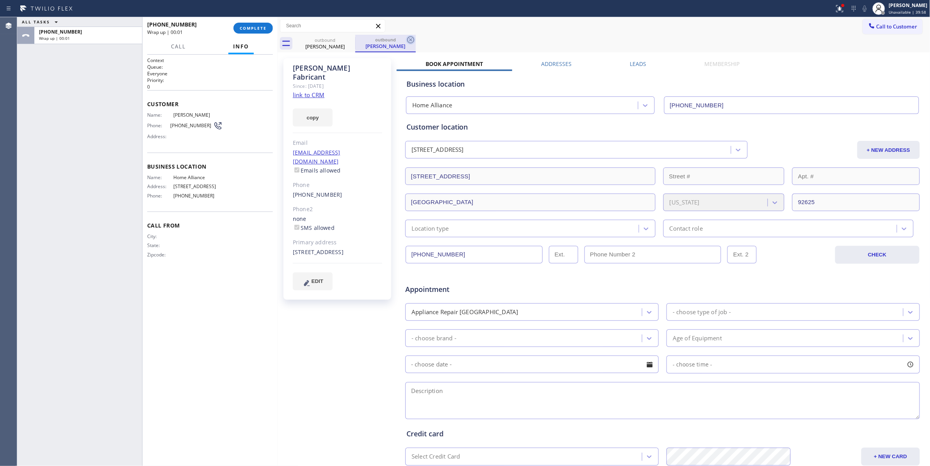
click at [413, 39] on icon at bounding box center [410, 39] width 9 height 9
click at [247, 27] on span "COMPLETE" at bounding box center [253, 27] width 27 height 5
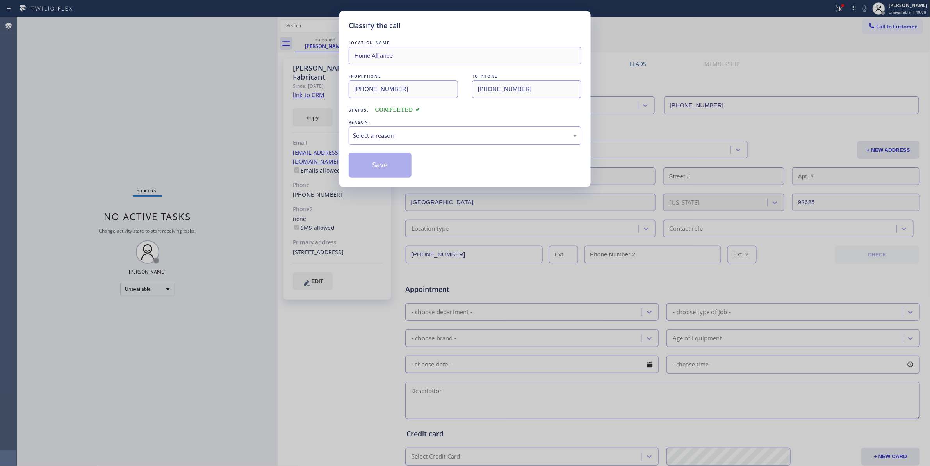
click at [385, 136] on div "Select a reason" at bounding box center [465, 135] width 224 height 9
click at [386, 167] on button "Save" at bounding box center [380, 165] width 63 height 25
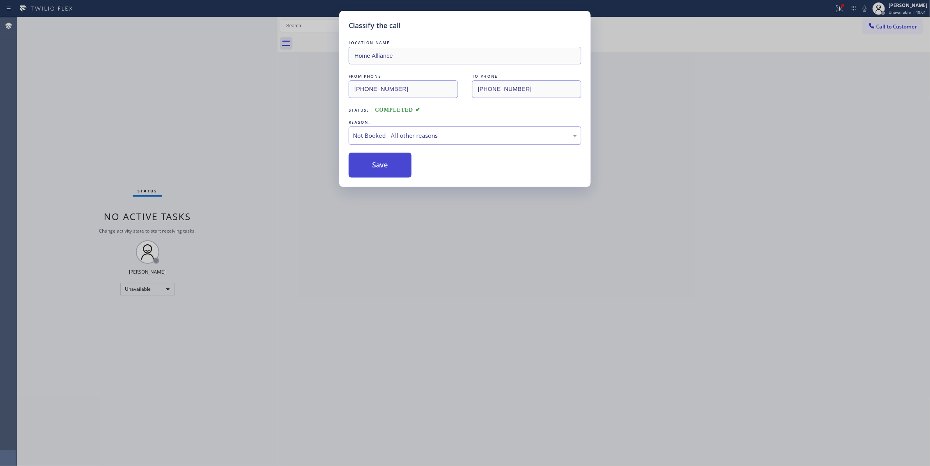
click at [386, 166] on button "Save" at bounding box center [380, 165] width 63 height 25
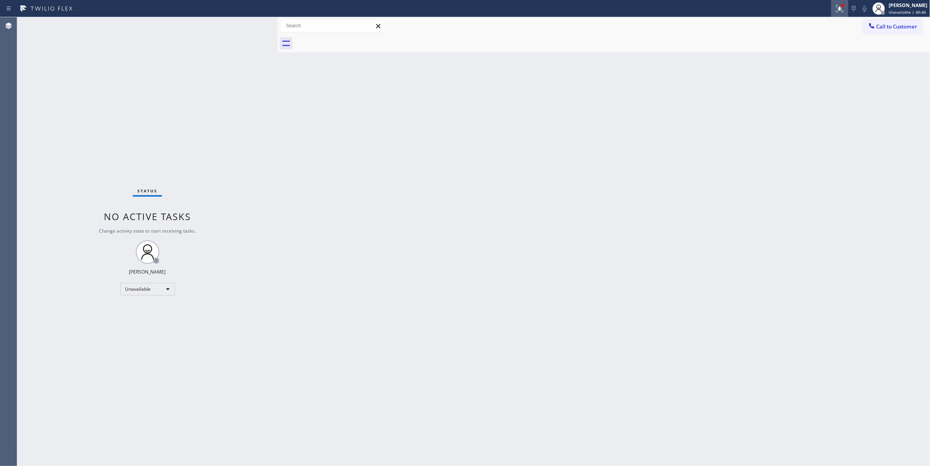
click at [836, 11] on icon at bounding box center [840, 8] width 9 height 9
drag, startPoint x: 814, startPoint y: 101, endPoint x: 839, endPoint y: 83, distance: 30.6
click at [817, 99] on button "Clear issues" at bounding box center [788, 102] width 91 height 11
click at [911, 29] on span "Call to Customer" at bounding box center [897, 26] width 41 height 7
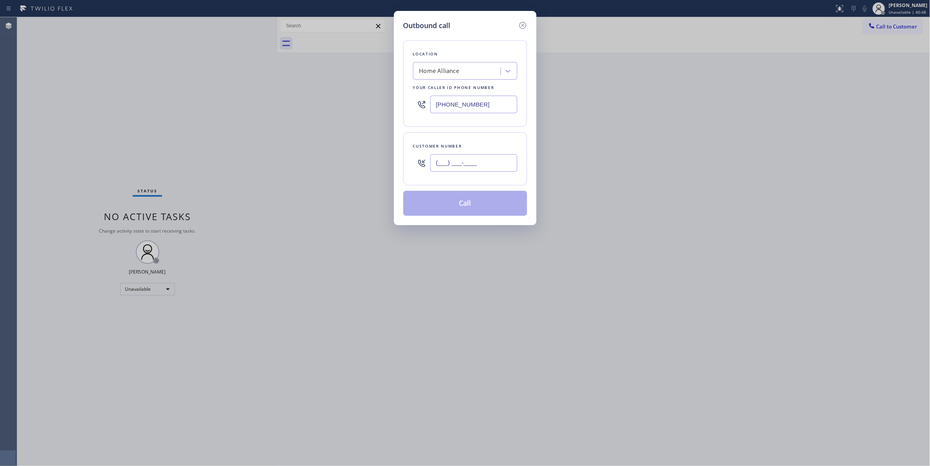
click at [482, 166] on input "(___) ___-____" at bounding box center [473, 163] width 87 height 18
paste input "714) 332-7793"
type input "[PHONE_NUMBER]"
click at [443, 209] on button "Call" at bounding box center [466, 203] width 124 height 25
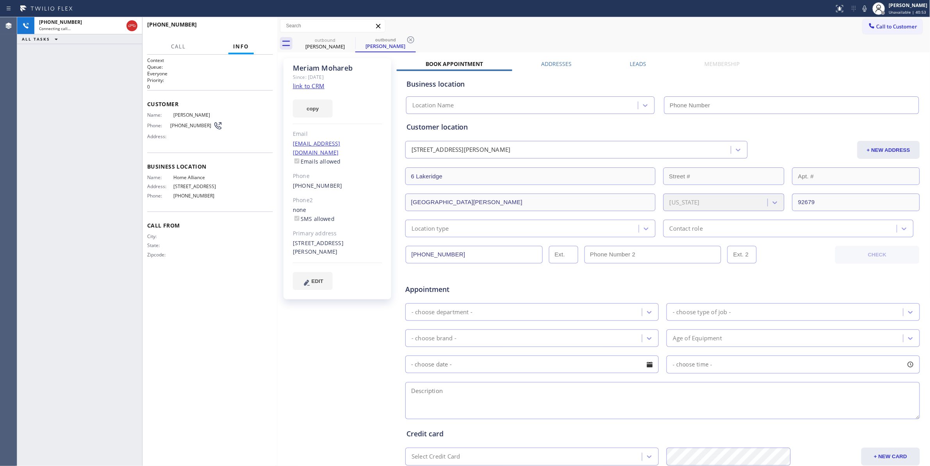
click at [57, 141] on div "[PHONE_NUMBER] Connecting call… ALL TASKS ALL TASKS ACTIVE TASKS TASKS IN WRAP …" at bounding box center [79, 241] width 125 height 449
type input "[PHONE_NUMBER]"
click at [411, 39] on icon at bounding box center [410, 39] width 7 height 7
click at [317, 87] on link "link to CRM" at bounding box center [309, 86] width 32 height 8
click at [190, 123] on span "[PHONE_NUMBER]" at bounding box center [191, 126] width 43 height 6
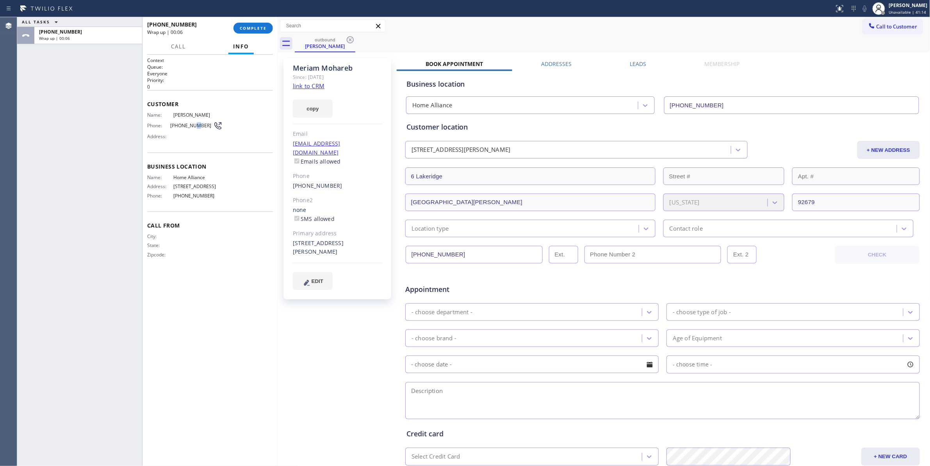
click at [190, 123] on span "[PHONE_NUMBER]" at bounding box center [191, 126] width 43 height 6
copy div "[PHONE_NUMBER]"
click at [249, 30] on span "COMPLETE" at bounding box center [253, 27] width 27 height 5
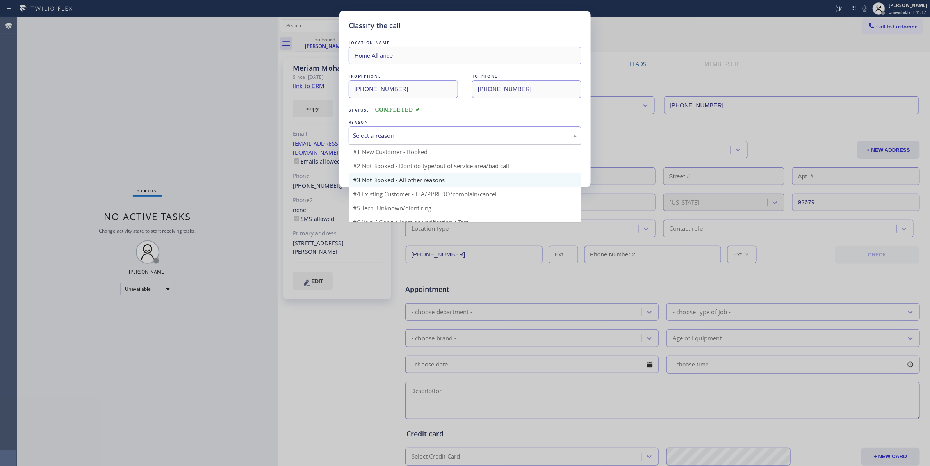
drag, startPoint x: 392, startPoint y: 135, endPoint x: 392, endPoint y: 174, distance: 38.7
click at [392, 135] on div "Select a reason" at bounding box center [465, 135] width 224 height 9
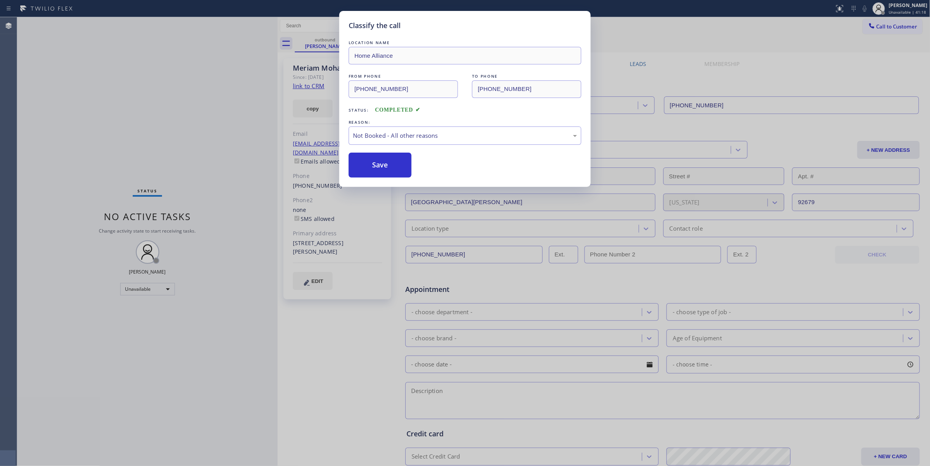
click at [387, 168] on button "Save" at bounding box center [380, 165] width 63 height 25
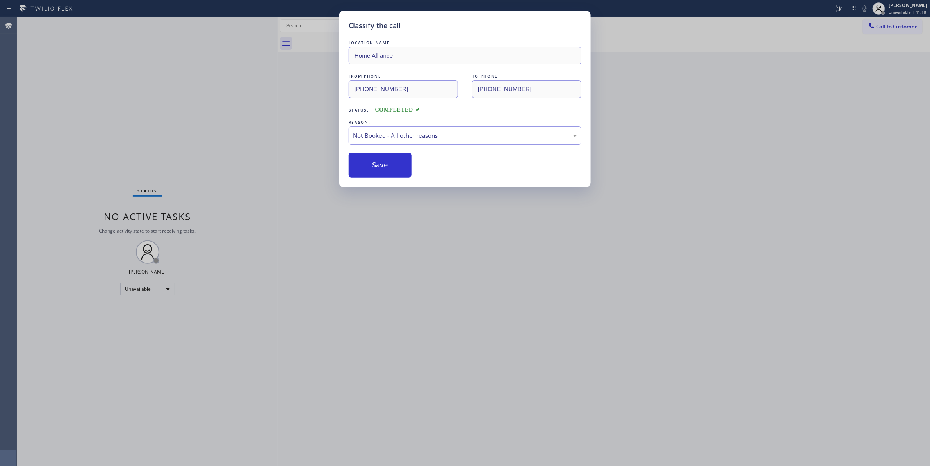
click at [387, 168] on button "Save" at bounding box center [380, 165] width 63 height 25
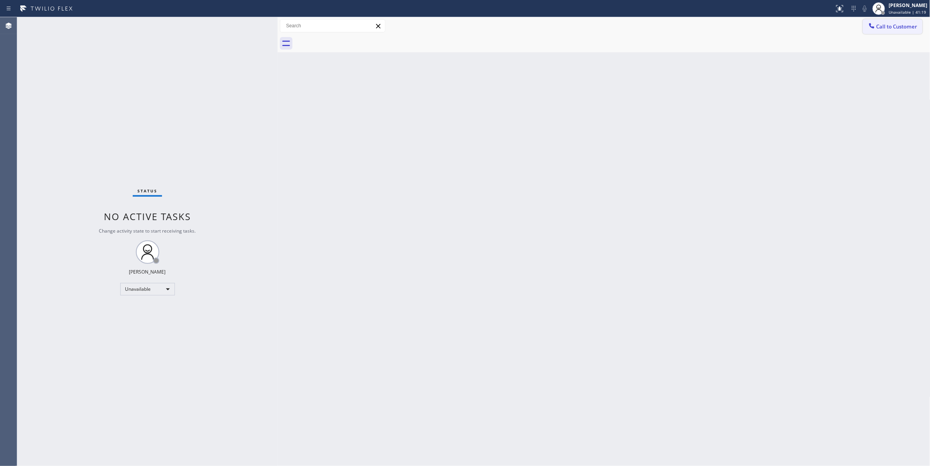
click at [901, 26] on span "Call to Customer" at bounding box center [897, 26] width 41 height 7
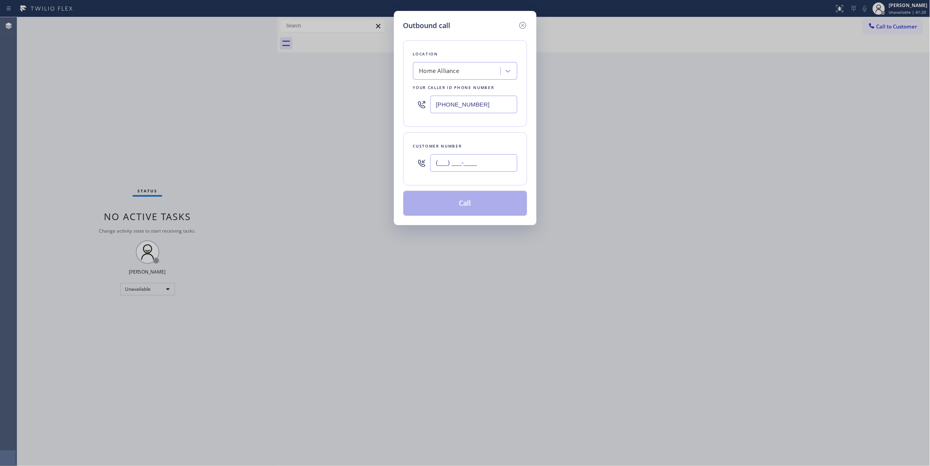
click at [471, 171] on input "(___) ___-____" at bounding box center [473, 163] width 87 height 18
paste input "714) 332-7793"
type input "[PHONE_NUMBER]"
drag, startPoint x: 441, startPoint y: 205, endPoint x: 432, endPoint y: 87, distance: 118.3
click at [441, 202] on button "Call" at bounding box center [466, 203] width 124 height 25
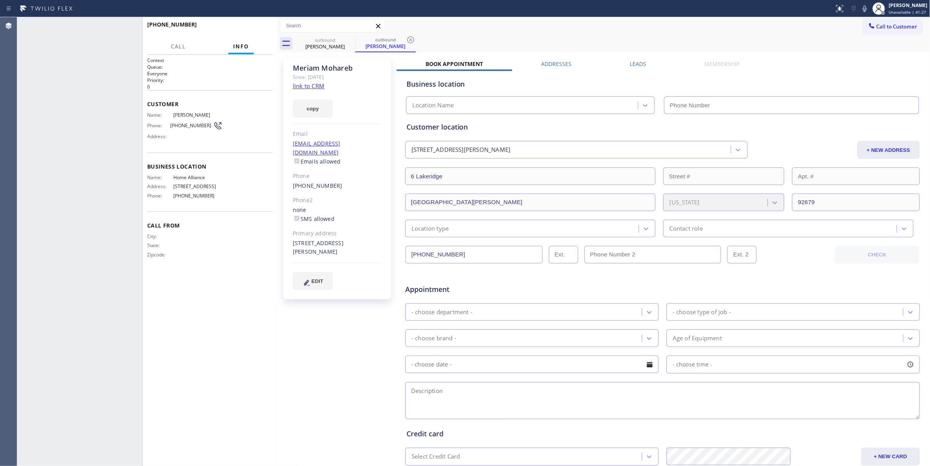
type input "[PHONE_NUMBER]"
click at [252, 25] on span "COMPLETE" at bounding box center [253, 27] width 27 height 5
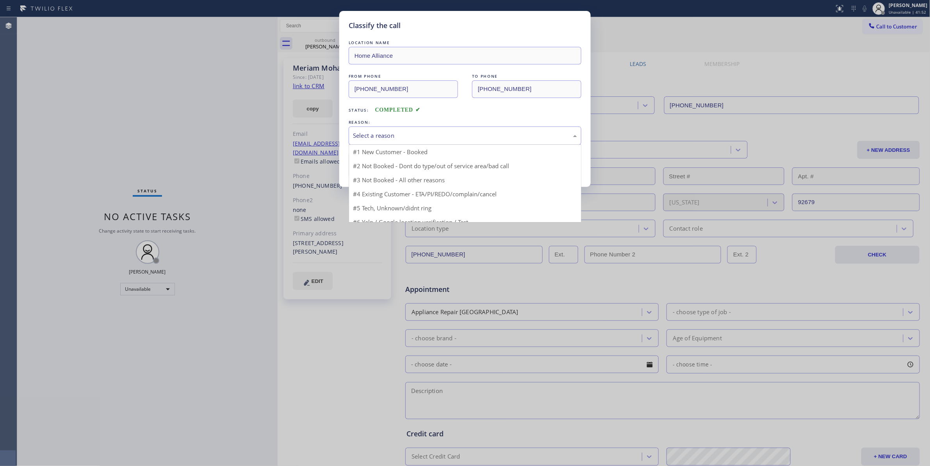
click at [366, 133] on div "Select a reason" at bounding box center [465, 135] width 224 height 9
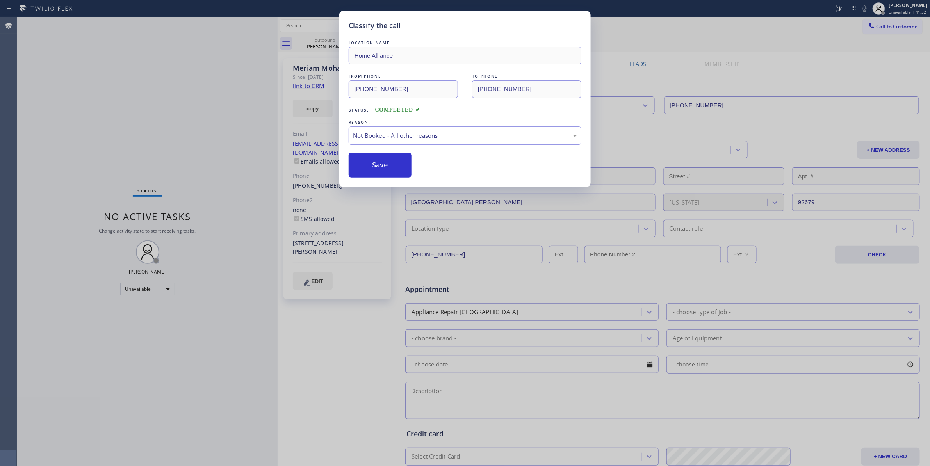
click at [377, 171] on button "Save" at bounding box center [380, 165] width 63 height 25
drag, startPoint x: 375, startPoint y: 171, endPoint x: 377, endPoint y: 69, distance: 102.0
click at [375, 170] on button "Save" at bounding box center [380, 165] width 63 height 25
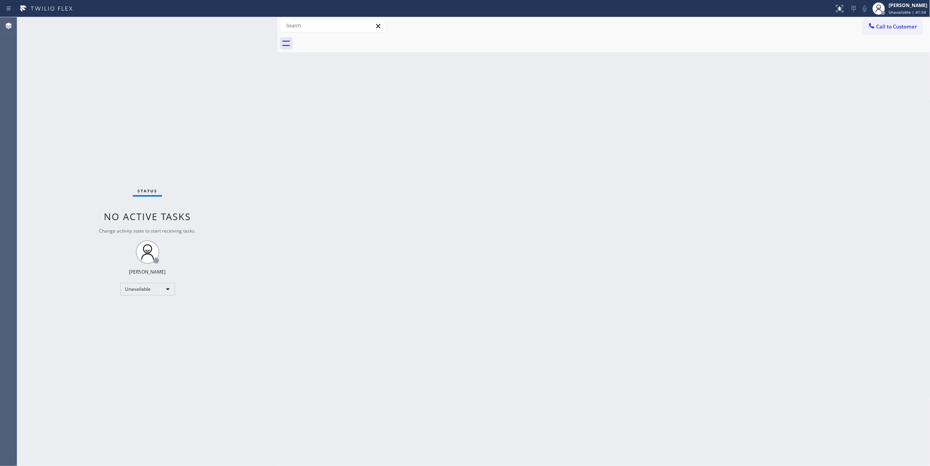
click at [863, 38] on div at bounding box center [613, 44] width 636 height 18
click at [897, 27] on span "Call to Customer" at bounding box center [897, 26] width 41 height 7
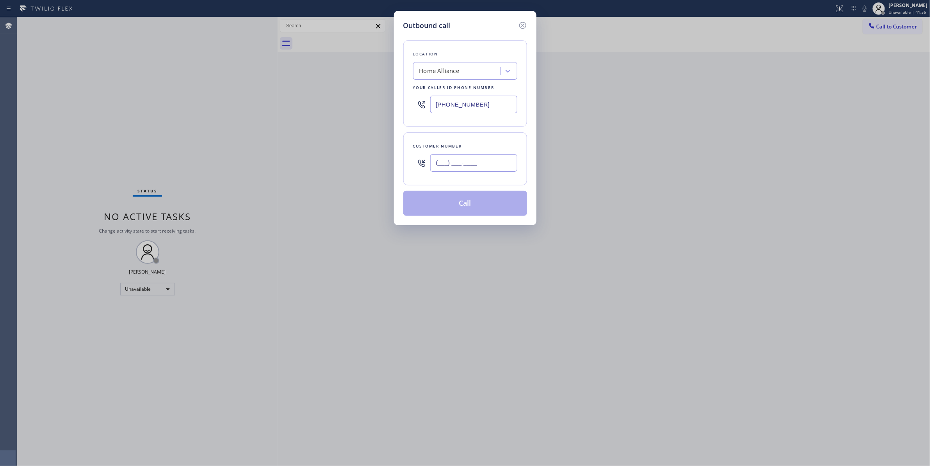
click at [472, 168] on input "(___) ___-____" at bounding box center [473, 163] width 87 height 18
paste input "415) 500-1579"
type input "[PHONE_NUMBER]"
click at [447, 216] on button "Call" at bounding box center [466, 203] width 124 height 25
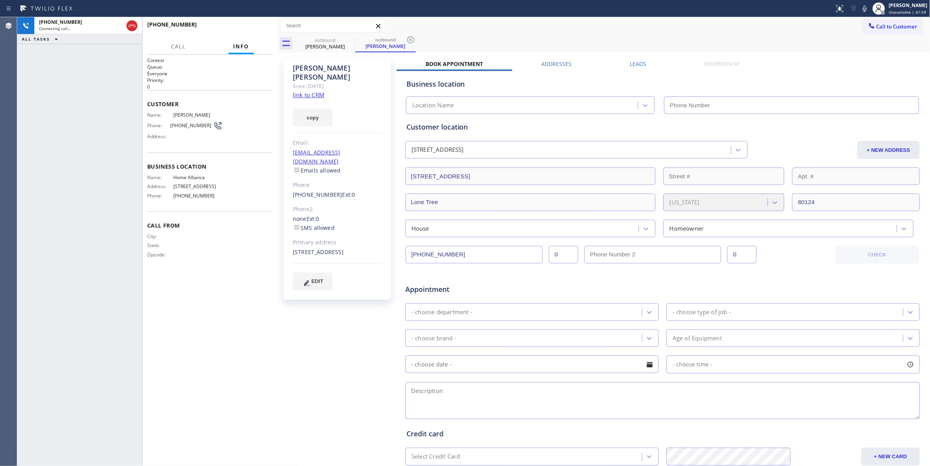
click at [302, 345] on div "[PERSON_NAME] Since: [DATE] link to CRM copy Email [EMAIL_ADDRESS][DOMAIN_NAME]…" at bounding box center [338, 307] width 117 height 506
type input "[PHONE_NUMBER]"
click at [409, 41] on icon at bounding box center [410, 39] width 9 height 9
click at [315, 91] on link "link to CRM" at bounding box center [309, 95] width 32 height 8
click at [259, 27] on span "COMPLETE" at bounding box center [253, 27] width 27 height 5
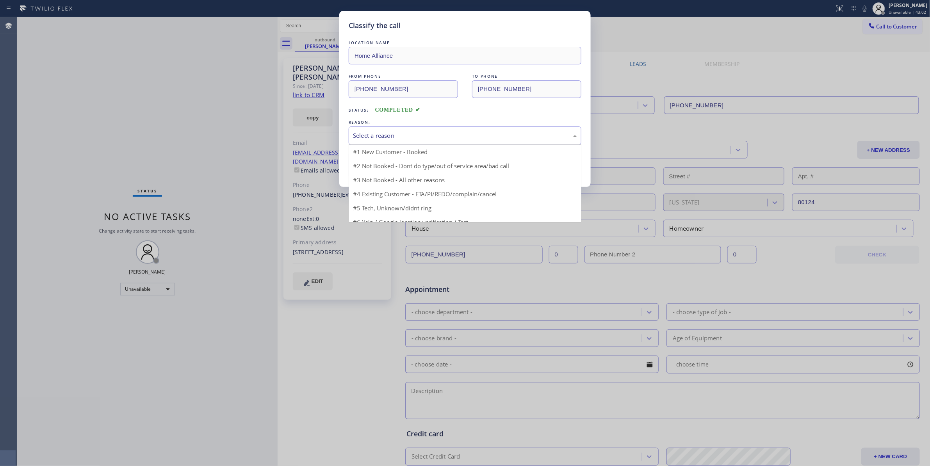
click at [371, 138] on div "Select a reason" at bounding box center [465, 135] width 224 height 9
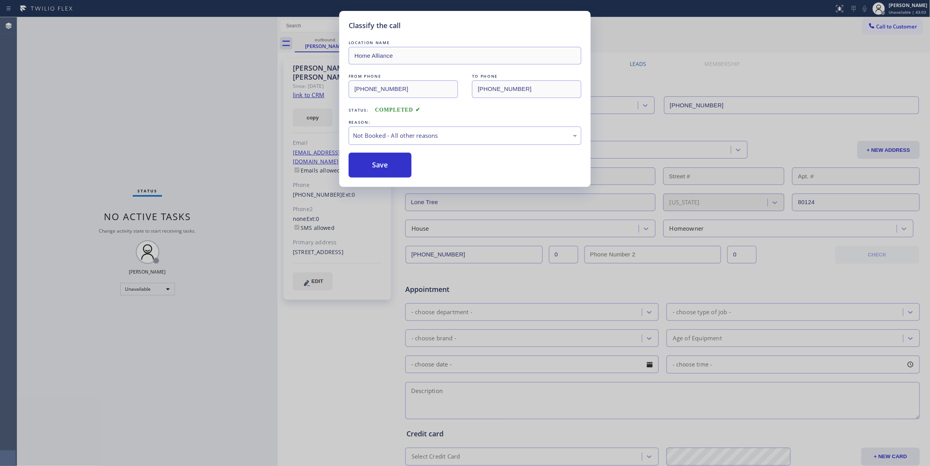
click at [374, 166] on button "Save" at bounding box center [380, 165] width 63 height 25
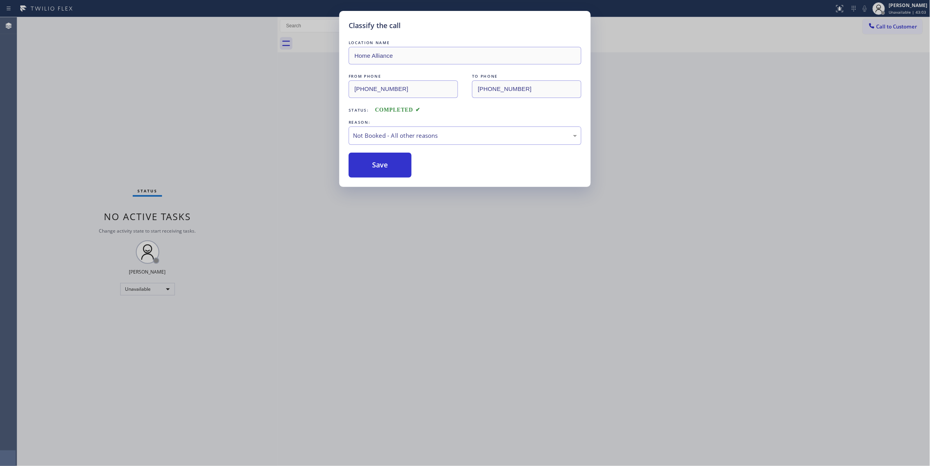
click at [374, 166] on button "Save" at bounding box center [380, 165] width 63 height 25
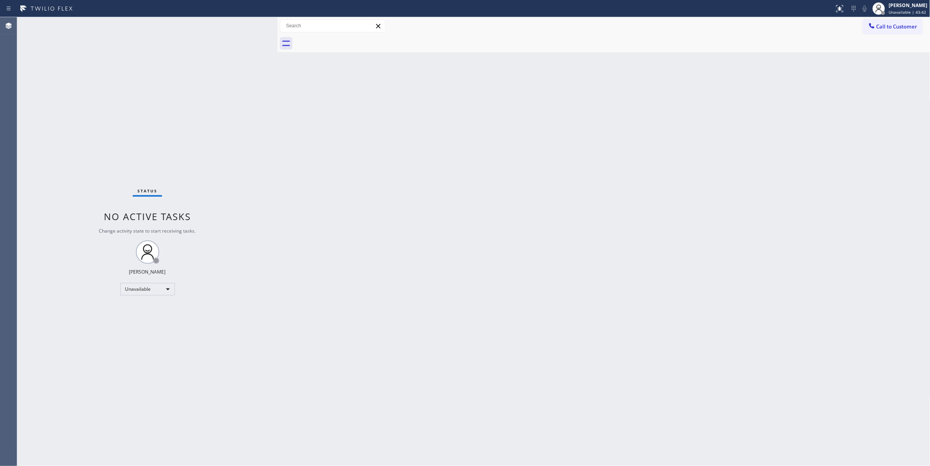
drag, startPoint x: 666, startPoint y: 183, endPoint x: 885, endPoint y: 73, distance: 244.6
click at [685, 161] on div "Back to Dashboard Change Sender ID Customers Technicians Select a contact Outbo…" at bounding box center [604, 241] width 653 height 449
drag, startPoint x: 896, startPoint y: 25, endPoint x: 592, endPoint y: 126, distance: 319.8
click at [895, 25] on span "Call to Customer" at bounding box center [897, 26] width 41 height 7
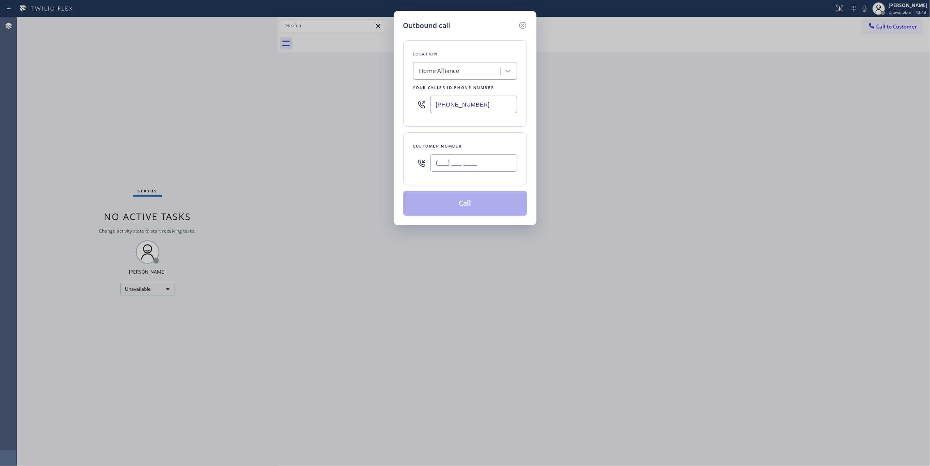
click at [452, 172] on input "(___) ___-____" at bounding box center [473, 163] width 87 height 18
paste input "929) 226-9414"
type input "[PHONE_NUMBER]"
click at [437, 207] on button "Call" at bounding box center [466, 203] width 124 height 25
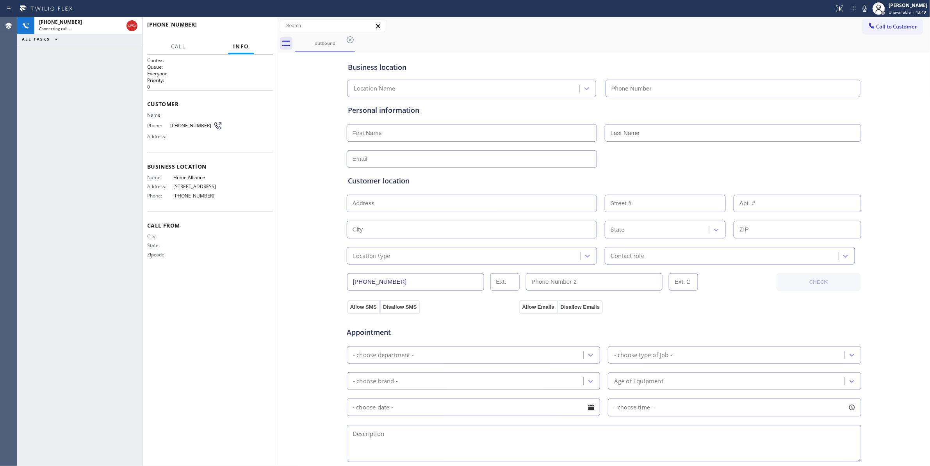
type input "[PHONE_NUMBER]"
click at [35, 98] on div "[PHONE_NUMBER] Connecting call… ALL TASKS ALL TASKS ACTIVE TASKS TASKS IN WRAP …" at bounding box center [79, 241] width 125 height 449
click at [89, 23] on div "[PHONE_NUMBER]" at bounding box center [81, 22] width 84 height 7
click at [257, 29] on span "HANG UP" at bounding box center [255, 27] width 24 height 5
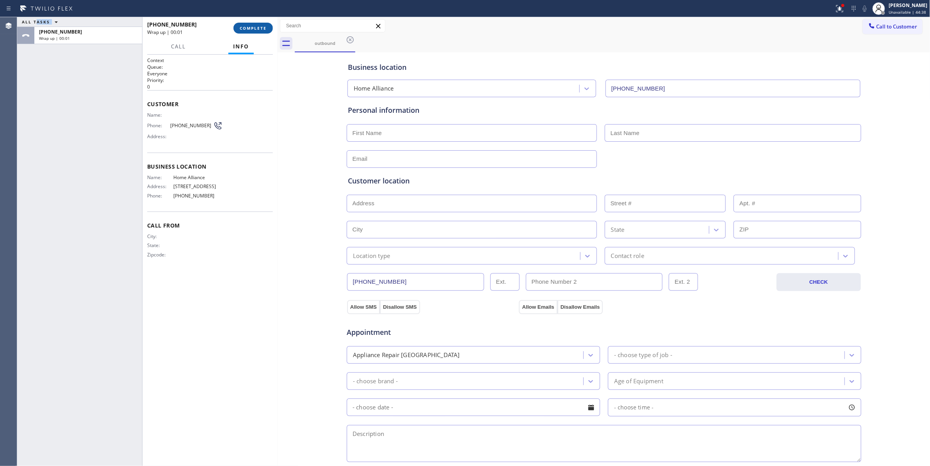
click at [257, 29] on span "COMPLETE" at bounding box center [253, 27] width 27 height 5
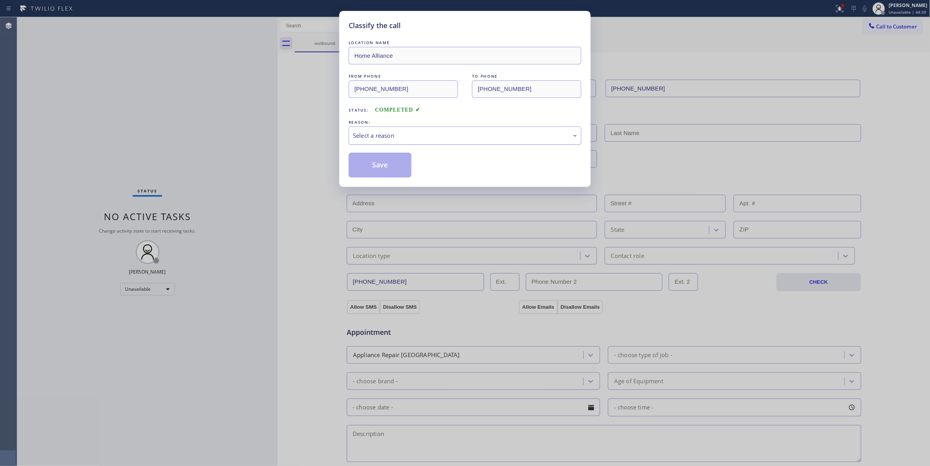
click at [404, 144] on div "Select a reason" at bounding box center [465, 136] width 233 height 18
click at [378, 161] on button "Save" at bounding box center [380, 165] width 63 height 25
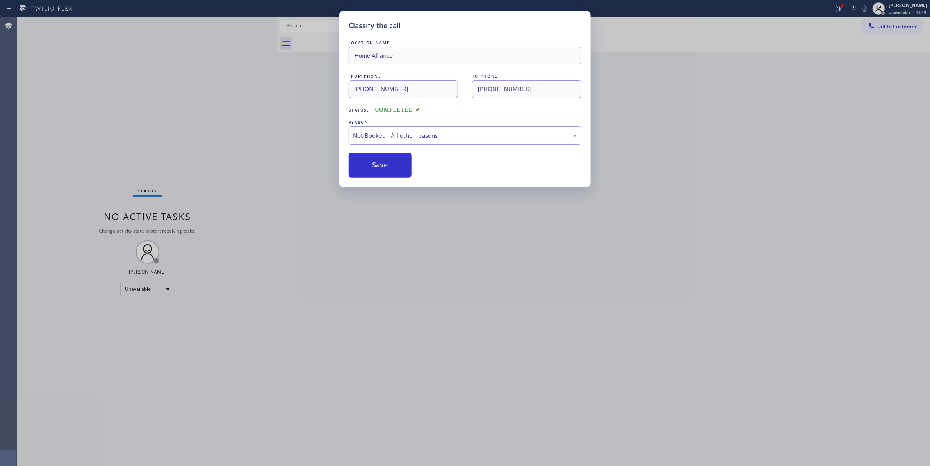
click at [378, 161] on button "Save" at bounding box center [380, 165] width 63 height 25
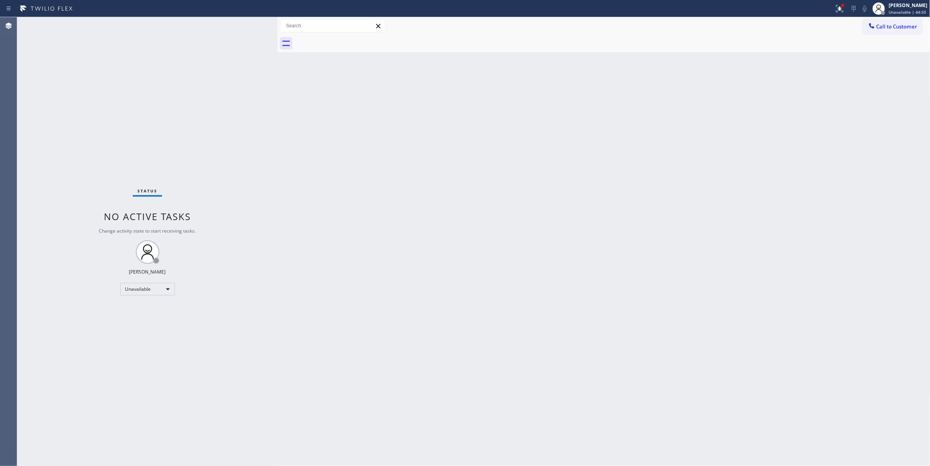
click at [59, 217] on div "Status No active tasks Change activity state to start receiving tasks. [PERSON_…" at bounding box center [147, 241] width 261 height 449
click at [836, 9] on icon at bounding box center [840, 8] width 9 height 9
click at [803, 102] on span "Clear issues" at bounding box center [789, 102] width 37 height 5
drag, startPoint x: 738, startPoint y: 162, endPoint x: 881, endPoint y: 58, distance: 177.3
click at [739, 161] on div "Back to Dashboard Change Sender ID Customers Technicians Select a contact Outbo…" at bounding box center [604, 241] width 653 height 449
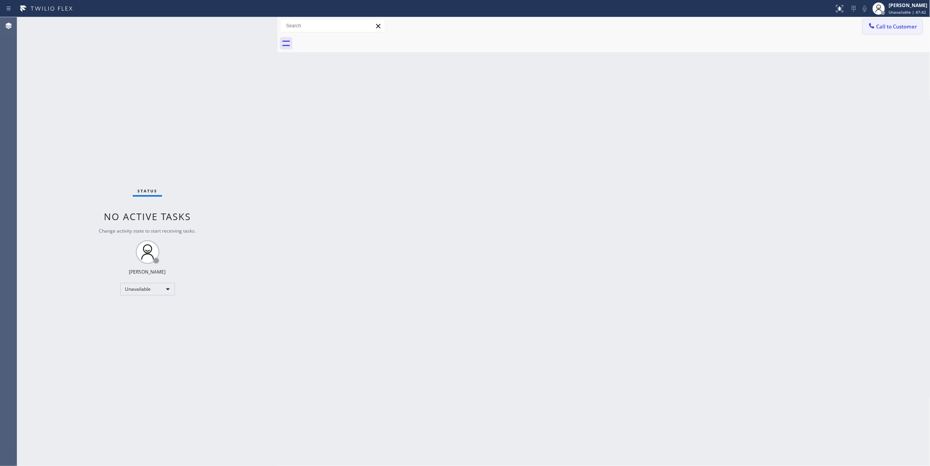
click at [900, 29] on span "Call to Customer" at bounding box center [897, 26] width 41 height 7
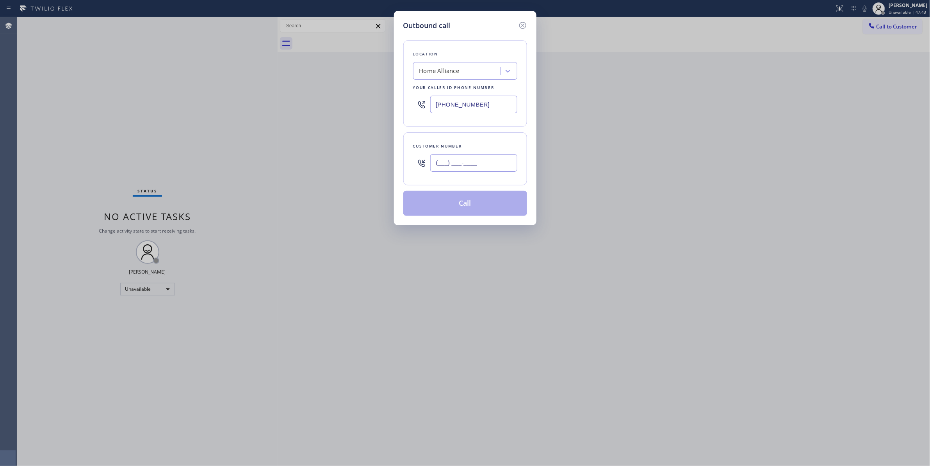
click at [445, 167] on input "(___) ___-____" at bounding box center [473, 163] width 87 height 18
paste input "773) 318-6238"
type input "[PHONE_NUMBER]"
paste input "312) 241-1219"
drag, startPoint x: 489, startPoint y: 105, endPoint x: 310, endPoint y: 155, distance: 185.9
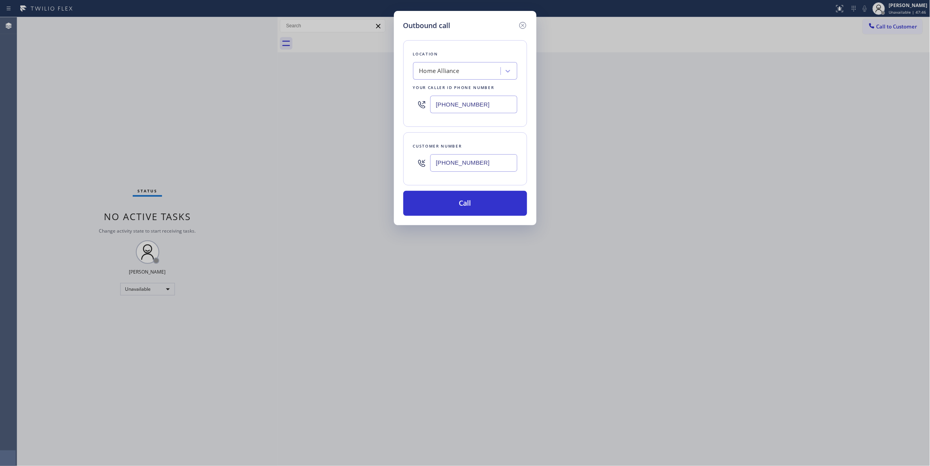
click at [252, 129] on div "Outbound call Location Home Alliance Your caller id phone number [PHONE_NUMBER]…" at bounding box center [465, 233] width 930 height 466
type input "[PHONE_NUMBER]"
drag, startPoint x: 491, startPoint y: 164, endPoint x: 389, endPoint y: 158, distance: 102.2
click at [389, 158] on div "Outbound call Location Home Alliance [GEOGRAPHIC_DATA] Your caller id phone num…" at bounding box center [465, 233] width 930 height 466
click at [429, 201] on button "Call" at bounding box center [466, 203] width 124 height 25
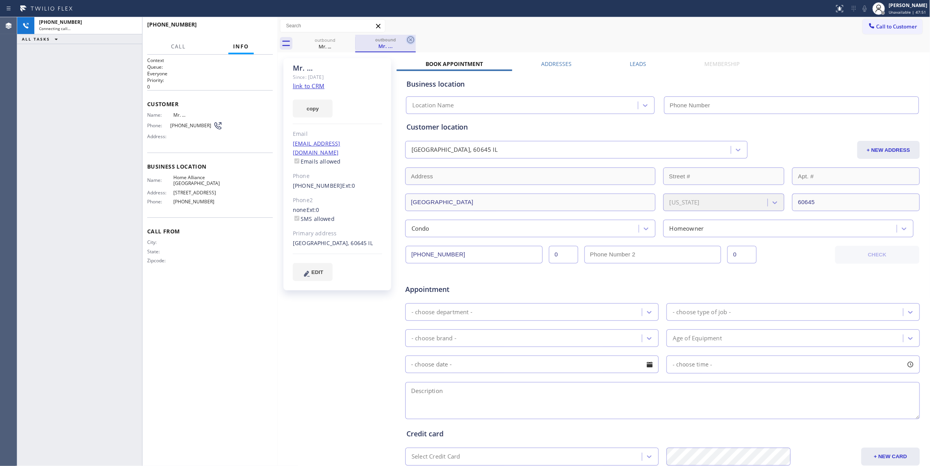
click at [412, 41] on icon at bounding box center [410, 39] width 7 height 7
type input "[PHONE_NUMBER]"
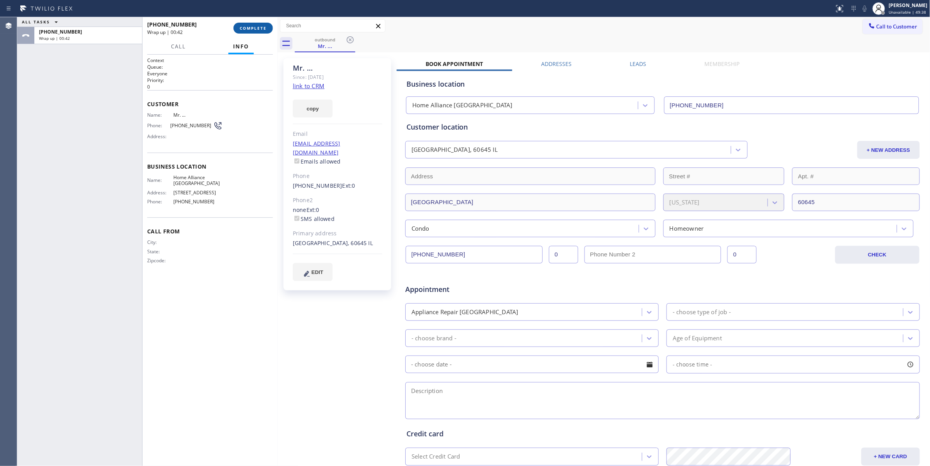
click at [244, 32] on button "COMPLETE" at bounding box center [253, 28] width 39 height 11
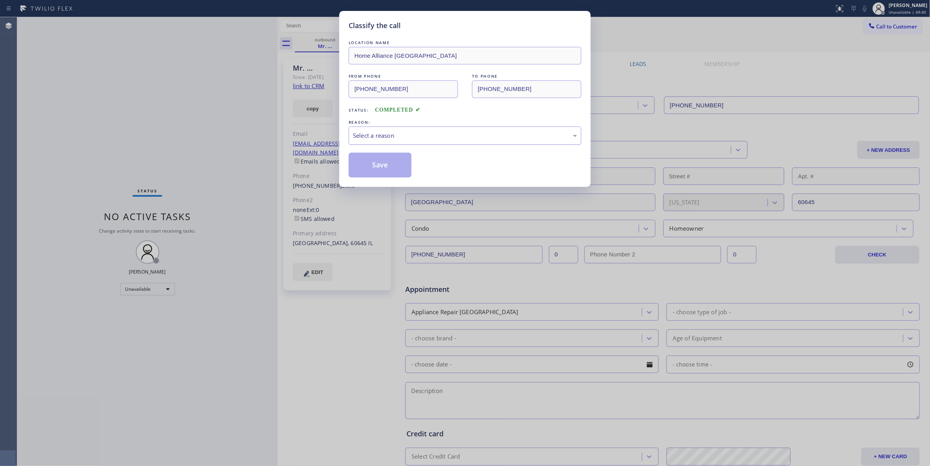
click at [379, 139] on div "Select a reason" at bounding box center [465, 135] width 224 height 9
click at [380, 163] on button "Save" at bounding box center [380, 165] width 63 height 25
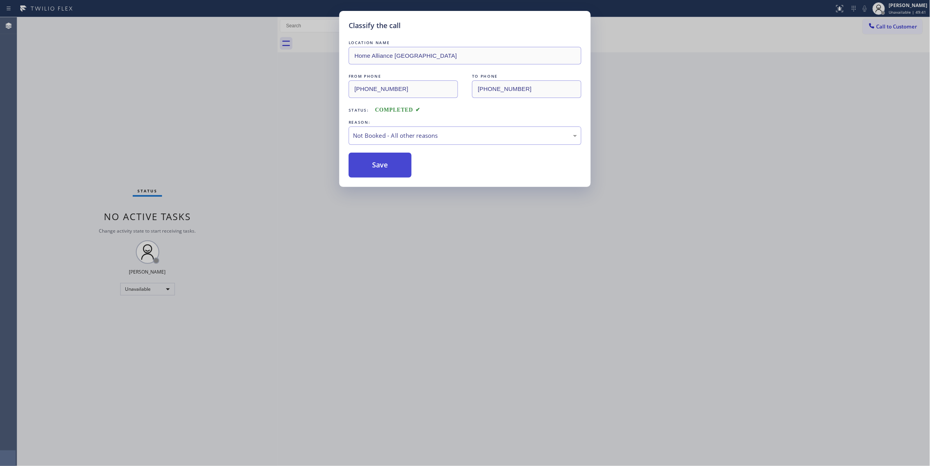
click at [380, 163] on button "Save" at bounding box center [380, 165] width 63 height 25
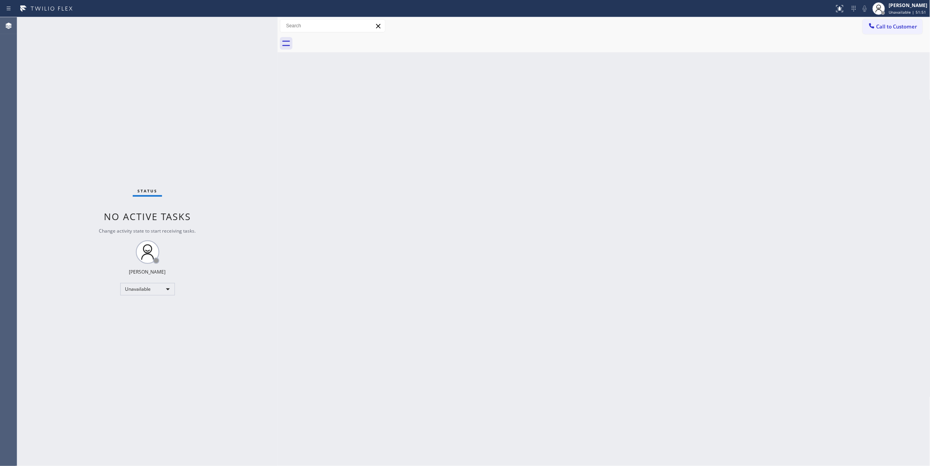
drag, startPoint x: 103, startPoint y: 399, endPoint x: 191, endPoint y: 2, distance: 407.3
click at [112, 327] on div "Status No active tasks Change activity state to start receiving tasks. [PERSON_…" at bounding box center [147, 241] width 261 height 449
click at [91, 457] on div "Status No active tasks Change activity state to start receiving tasks. [PERSON_…" at bounding box center [147, 241] width 261 height 449
click at [889, 29] on span "Call to Customer" at bounding box center [897, 26] width 41 height 7
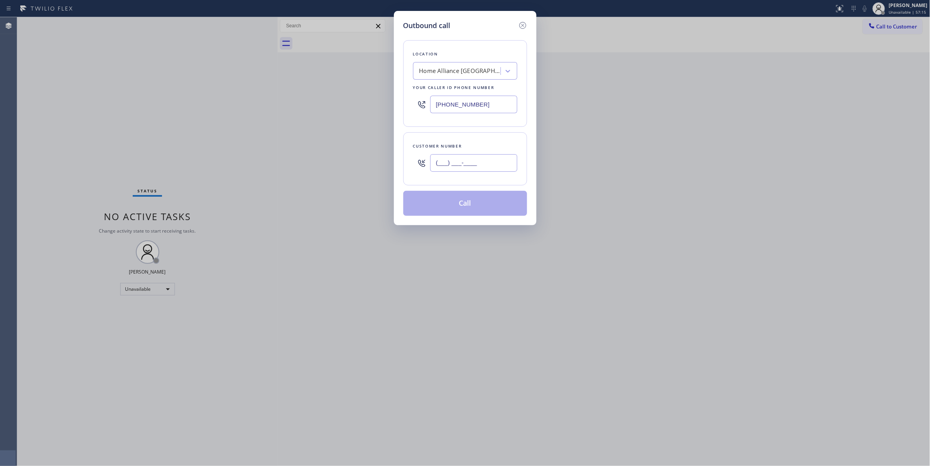
click at [464, 165] on input "(___) ___-____" at bounding box center [473, 163] width 87 height 18
paste input "425) 506-2587"
type input "[PHONE_NUMBER]"
drag, startPoint x: 480, startPoint y: 102, endPoint x: 235, endPoint y: 100, distance: 245.7
click at [235, 100] on div "Outbound call Location Home Alliance [GEOGRAPHIC_DATA] Your caller id phone num…" at bounding box center [465, 233] width 930 height 466
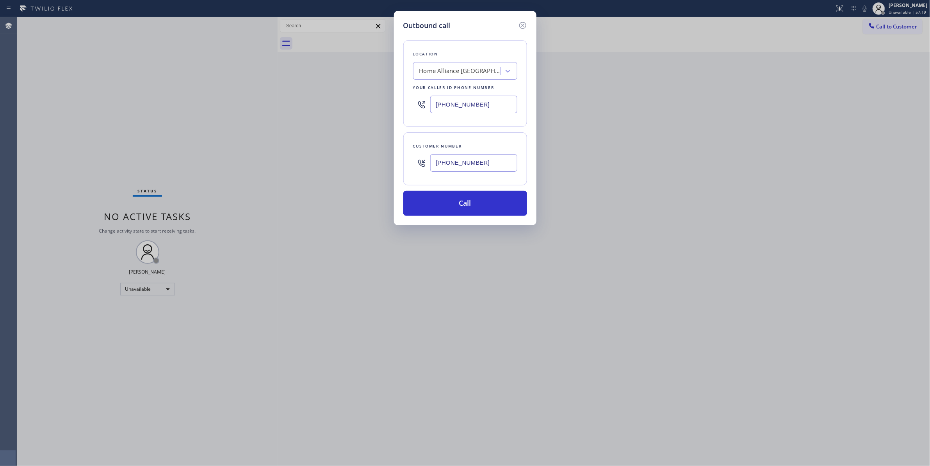
paste input "425) 406-3556"
type input "[PHONE_NUMBER]"
drag, startPoint x: 493, startPoint y: 166, endPoint x: 398, endPoint y: 162, distance: 94.2
click at [398, 162] on div "Outbound call Location Same Day Subzero Repair [GEOGRAPHIC_DATA] Your caller id…" at bounding box center [465, 118] width 143 height 214
click at [444, 203] on button "Call" at bounding box center [466, 203] width 124 height 25
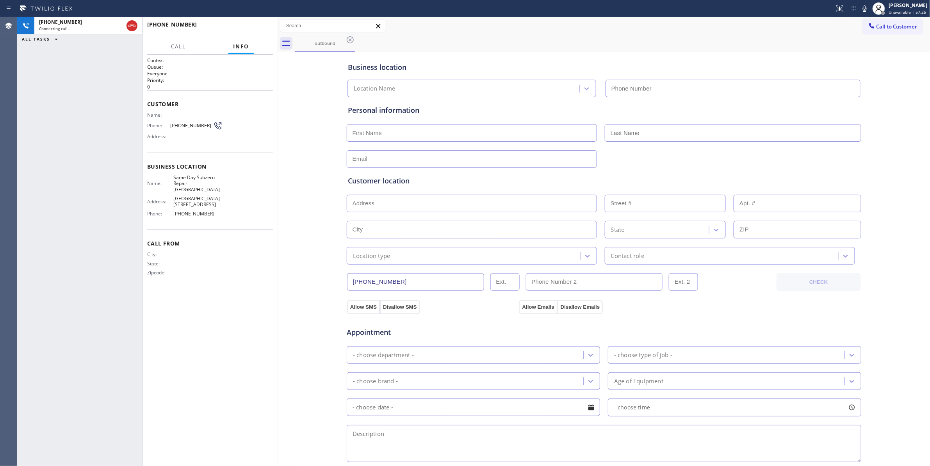
type input "[PHONE_NUMBER]"
click at [278, 397] on div at bounding box center [278, 241] width 0 height 449
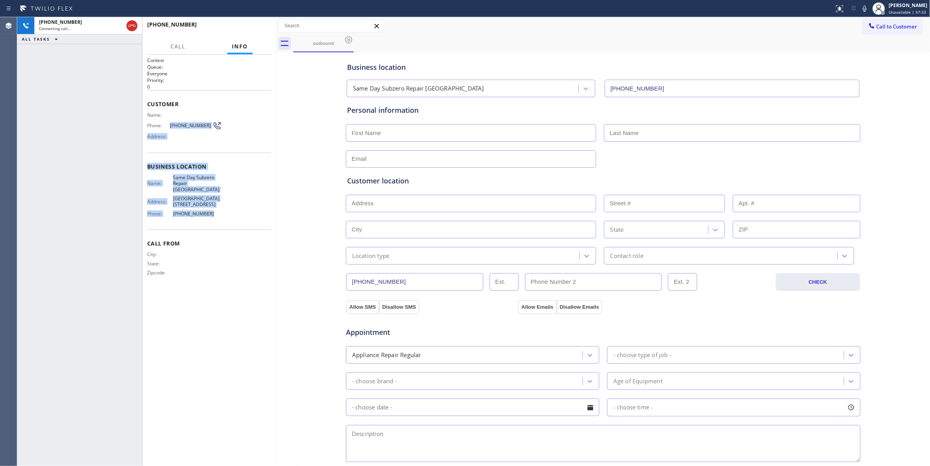
drag, startPoint x: 210, startPoint y: 210, endPoint x: 168, endPoint y: 128, distance: 91.9
click at [168, 128] on div "Context Queue: Everyone Priority: 0 Customer Name: Phone: [PHONE_NUMBER] Addres…" at bounding box center [209, 173] width 124 height 232
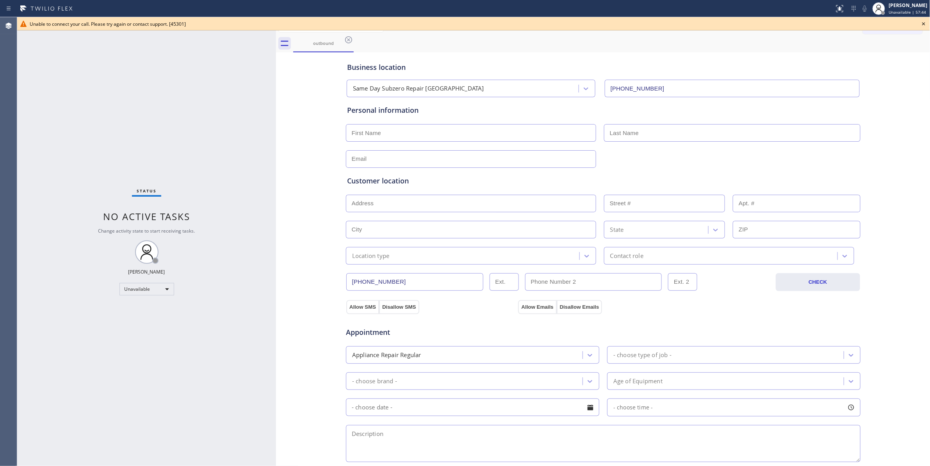
drag, startPoint x: 308, startPoint y: 258, endPoint x: 312, endPoint y: 211, distance: 47.5
click at [308, 251] on div "Business location Same Day Subzero Repair [GEOGRAPHIC_DATA] [PHONE_NUMBER] Pers…" at bounding box center [603, 321] width 651 height 534
click at [346, 40] on icon at bounding box center [348, 39] width 9 height 9
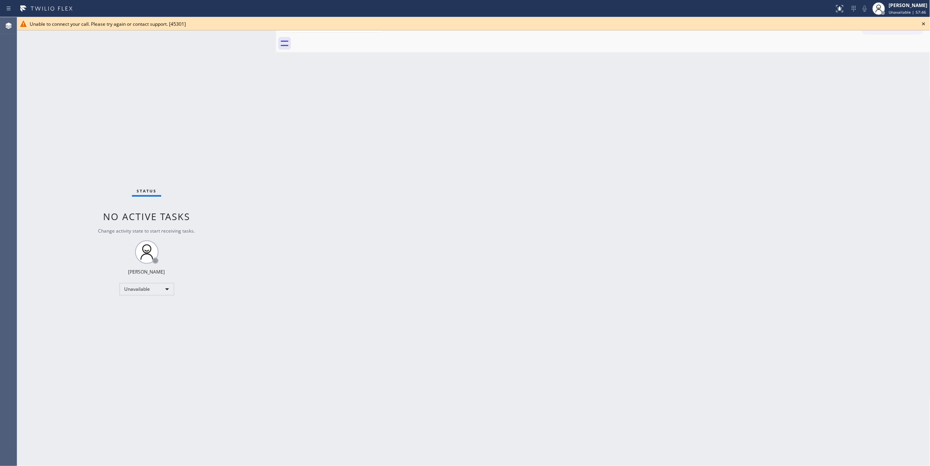
click at [925, 20] on icon at bounding box center [924, 23] width 9 height 9
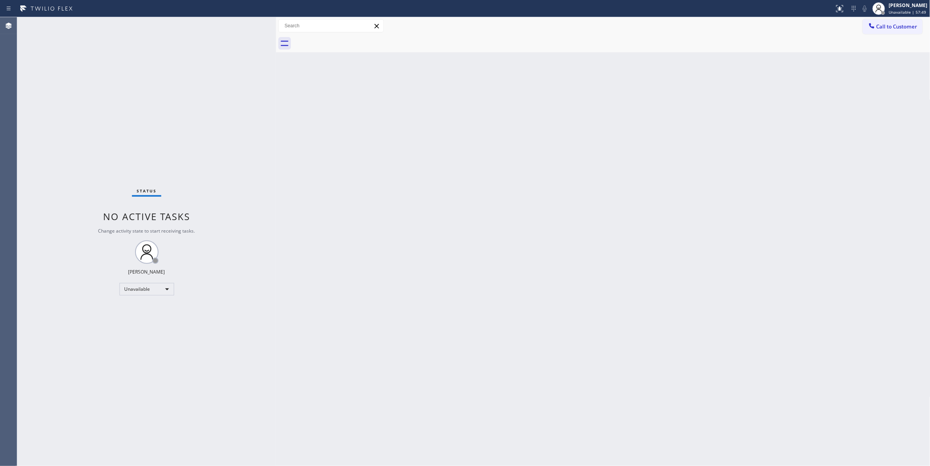
drag, startPoint x: 731, startPoint y: 147, endPoint x: 863, endPoint y: 43, distance: 167.9
click at [751, 127] on div "Back to Dashboard Change Sender ID Customers Technicians Select a contact Outbo…" at bounding box center [603, 241] width 655 height 449
click at [893, 25] on span "Call to Customer" at bounding box center [897, 26] width 41 height 7
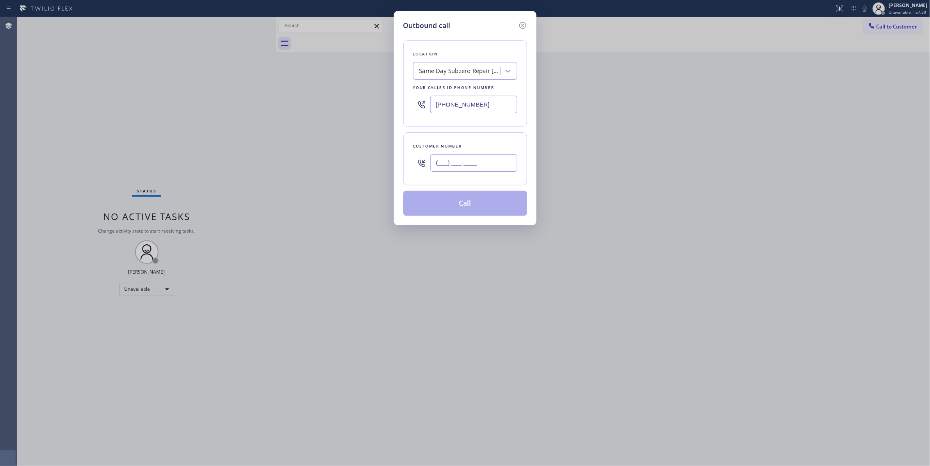
click at [445, 166] on input "(___) ___-____" at bounding box center [473, 163] width 87 height 18
paste input "425) 506-2587"
type input "[PHONE_NUMBER]"
click at [469, 207] on button "Call" at bounding box center [466, 203] width 124 height 25
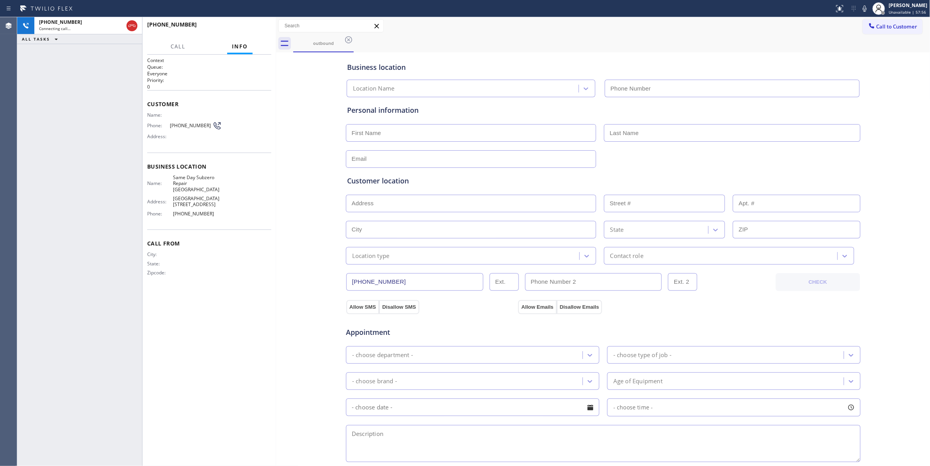
type input "[PHONE_NUMBER]"
click at [54, 186] on div "[PHONE_NUMBER] Connecting call… ALL TASKS ALL TASKS ACTIVE TASKS TASKS IN WRAP …" at bounding box center [79, 241] width 125 height 449
drag, startPoint x: 256, startPoint y: 395, endPoint x: 245, endPoint y: 388, distance: 13.5
click at [255, 395] on div "Context Queue: Everyone Priority: 0 Customer Name: Phone: [PHONE_NUMBER] Addres…" at bounding box center [209, 260] width 124 height 407
click at [287, 287] on div "Business location Same Day Subzero Repair [GEOGRAPHIC_DATA] [PHONE_NUMBER] Pers…" at bounding box center [603, 321] width 651 height 534
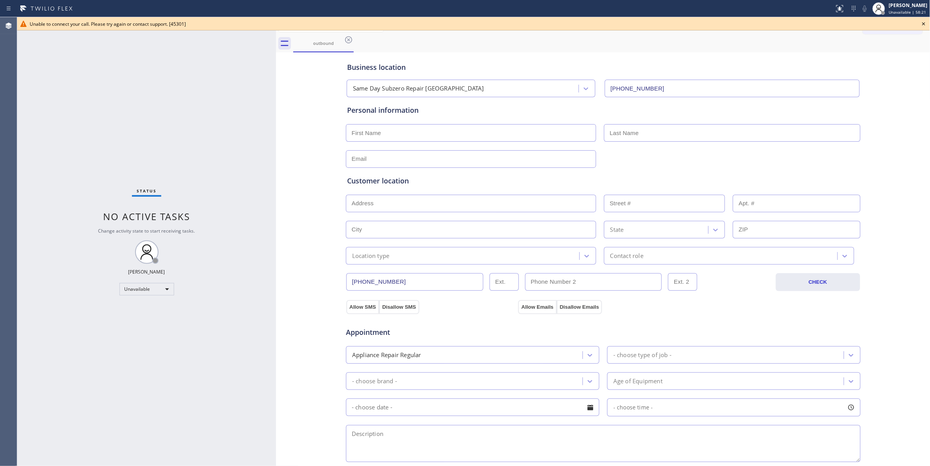
click at [109, 108] on div "Status No active tasks Change activity state to start receiving tasks. [PERSON_…" at bounding box center [146, 241] width 259 height 449
click at [925, 24] on icon at bounding box center [924, 23] width 3 height 3
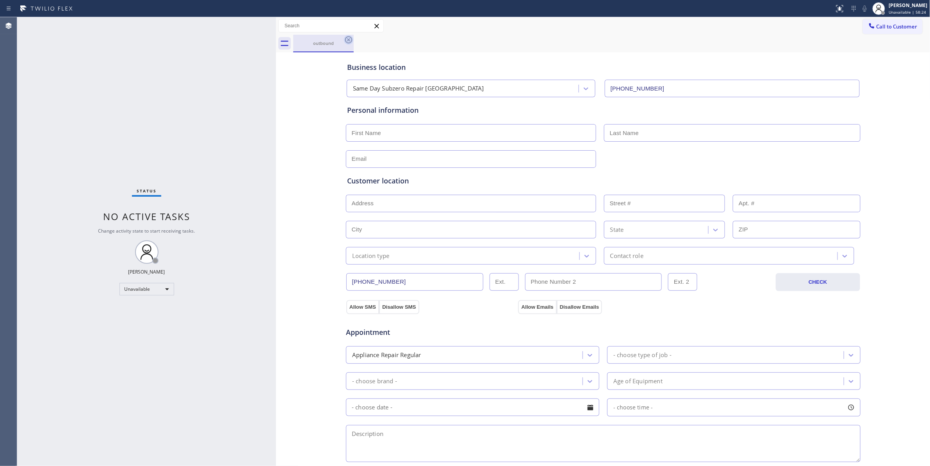
click at [350, 43] on icon at bounding box center [348, 39] width 7 height 7
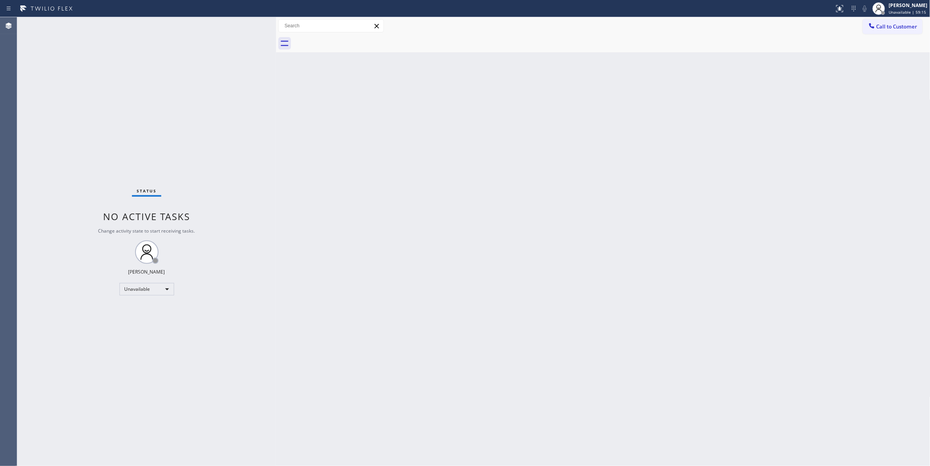
click at [888, 23] on span "Call to Customer" at bounding box center [897, 26] width 41 height 7
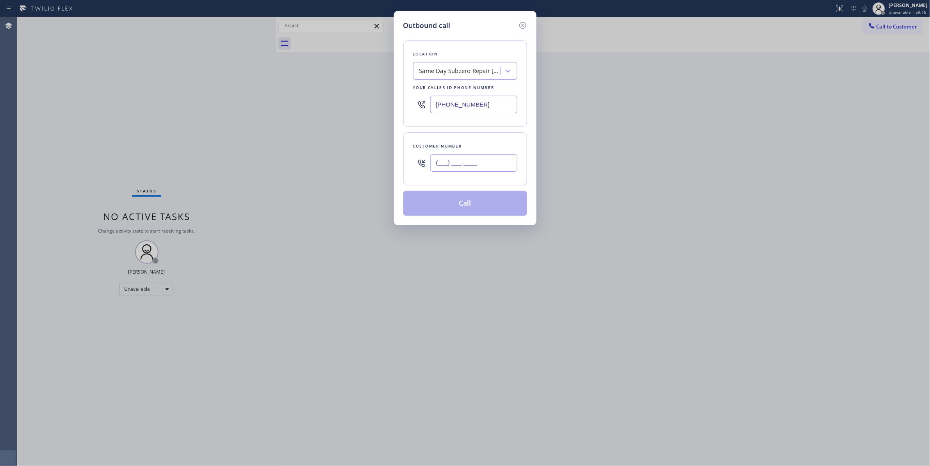
click at [460, 166] on input "(___) ___-____" at bounding box center [473, 163] width 87 height 18
paste input "425) 506-2587"
type input "[PHONE_NUMBER]"
click at [444, 71] on div "Same Day Subzero Repair [GEOGRAPHIC_DATA]" at bounding box center [461, 71] width 82 height 9
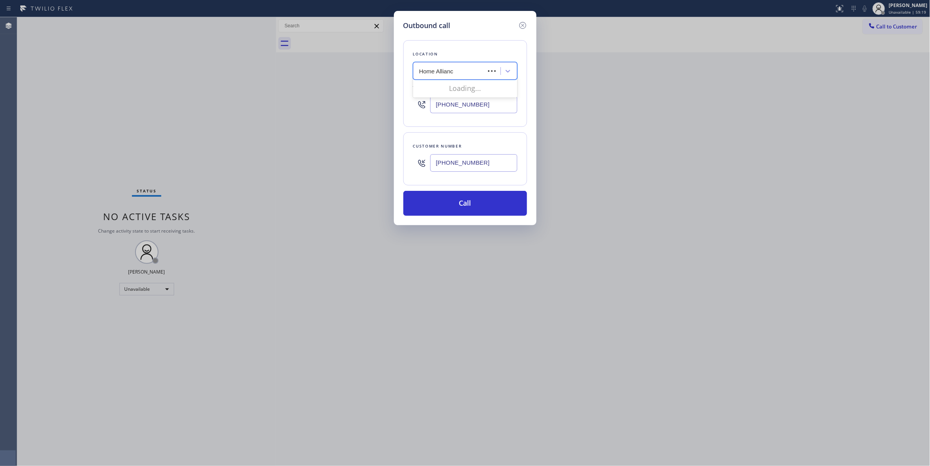
type input "Home Alliance"
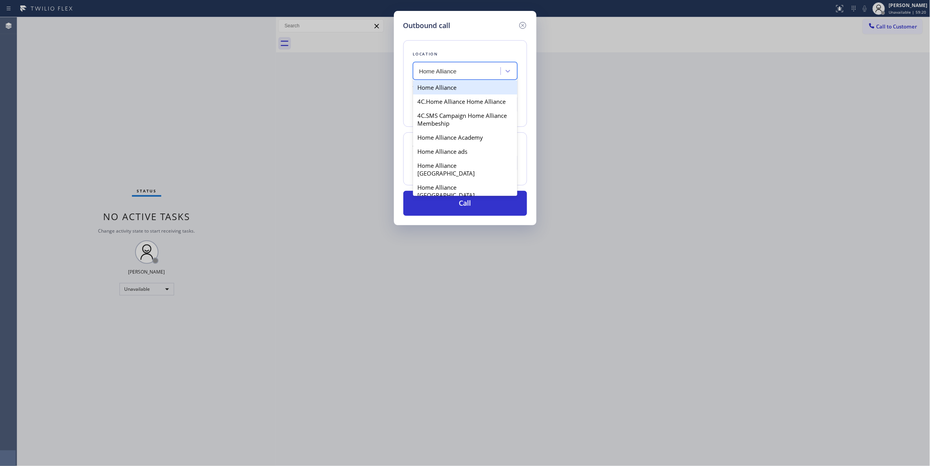
click at [443, 87] on div "Home Alliance" at bounding box center [465, 87] width 104 height 14
type input "[PHONE_NUMBER]"
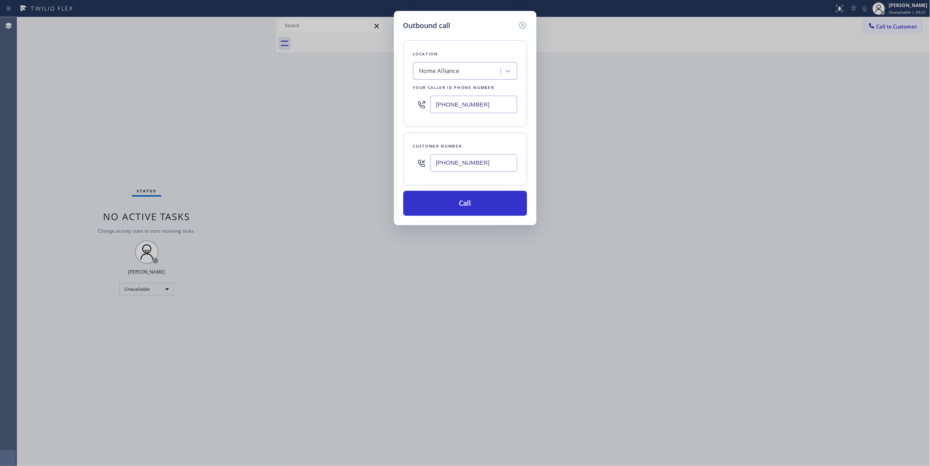
drag, startPoint x: 487, startPoint y: 165, endPoint x: 429, endPoint y: 187, distance: 62.1
click at [390, 161] on div "Outbound call Location Home Alliance Your caller id phone number [PHONE_NUMBER]…" at bounding box center [465, 233] width 930 height 466
drag, startPoint x: 438, startPoint y: 207, endPoint x: 438, endPoint y: 202, distance: 4.3
click at [438, 202] on button "Call" at bounding box center [466, 203] width 124 height 25
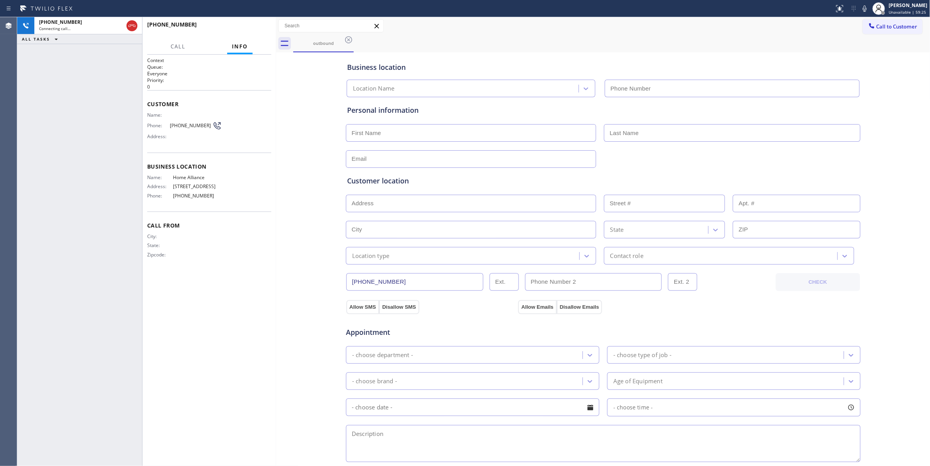
type input "[PHONE_NUMBER]"
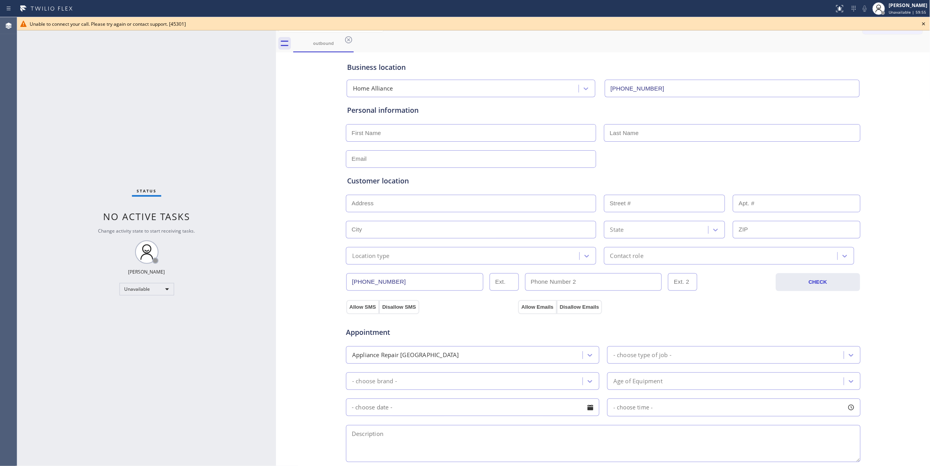
click at [56, 459] on div "Status No active tasks Change activity state to start receiving tasks. [PERSON_…" at bounding box center [146, 241] width 259 height 449
click at [349, 40] on icon at bounding box center [348, 39] width 7 height 7
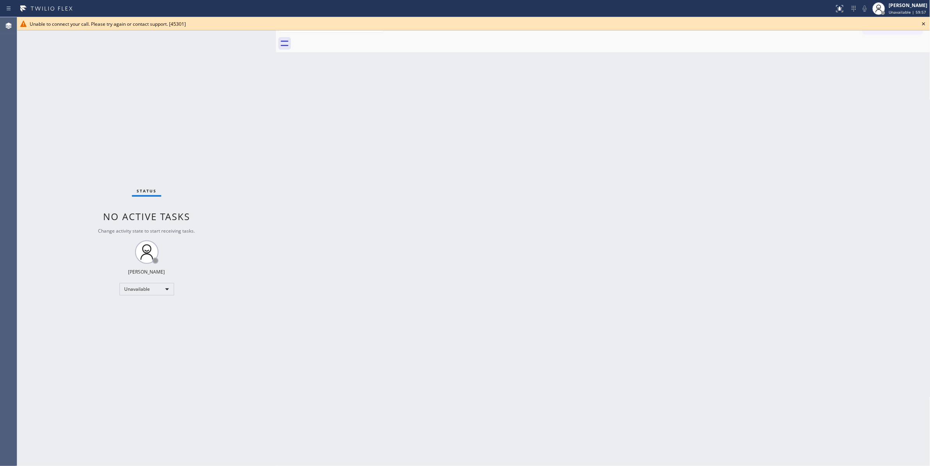
click at [927, 20] on icon at bounding box center [924, 23] width 9 height 9
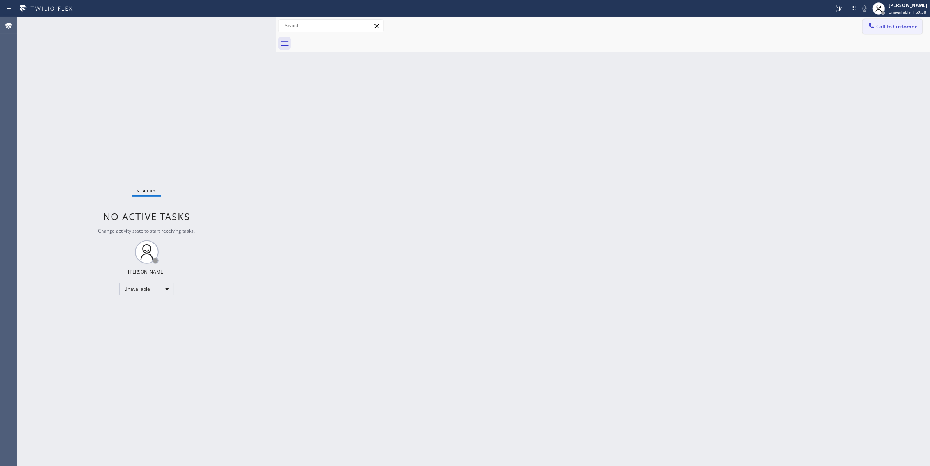
click at [916, 26] on span "Call to Customer" at bounding box center [897, 26] width 41 height 7
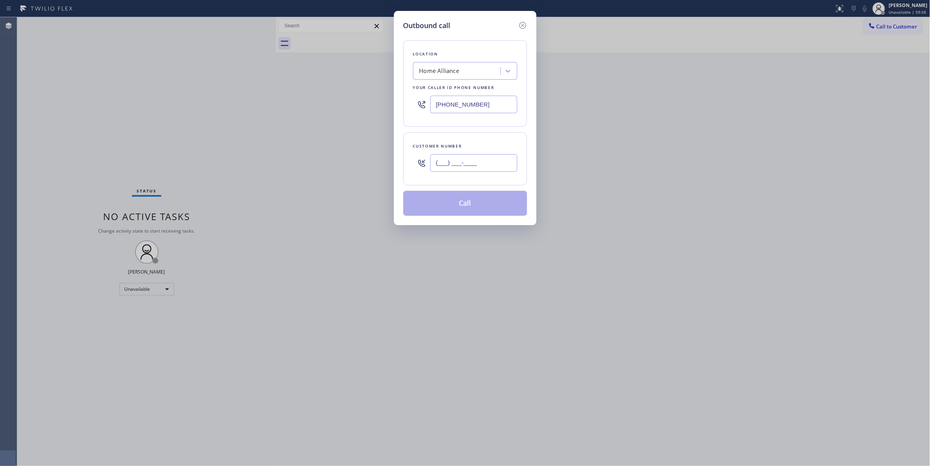
click at [487, 161] on input "(___) ___-____" at bounding box center [473, 163] width 87 height 18
paste input "425) 506-2587"
type input "[PHONE_NUMBER]"
click at [478, 207] on button "Call" at bounding box center [466, 203] width 124 height 25
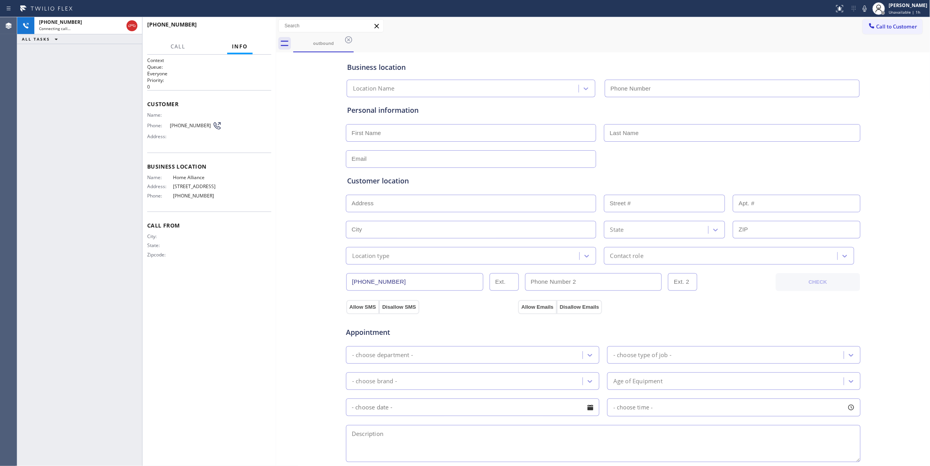
type input "[PHONE_NUMBER]"
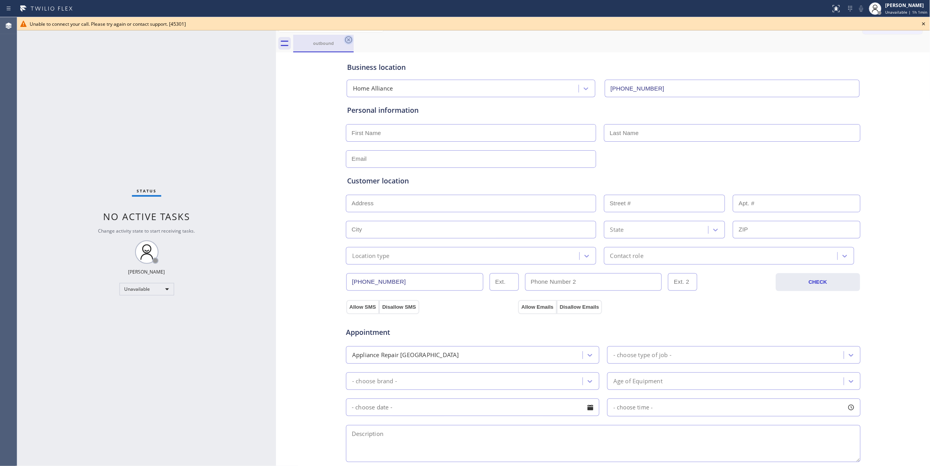
click at [347, 39] on icon at bounding box center [348, 39] width 9 height 9
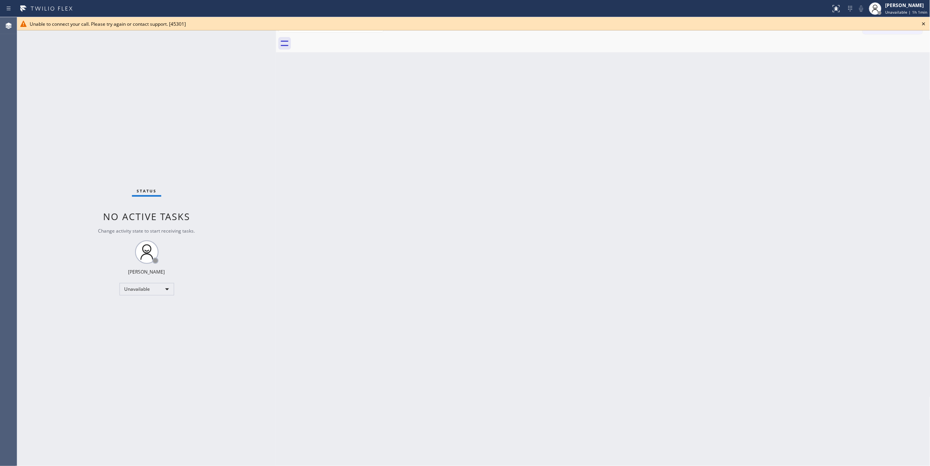
click at [925, 23] on icon at bounding box center [924, 23] width 9 height 9
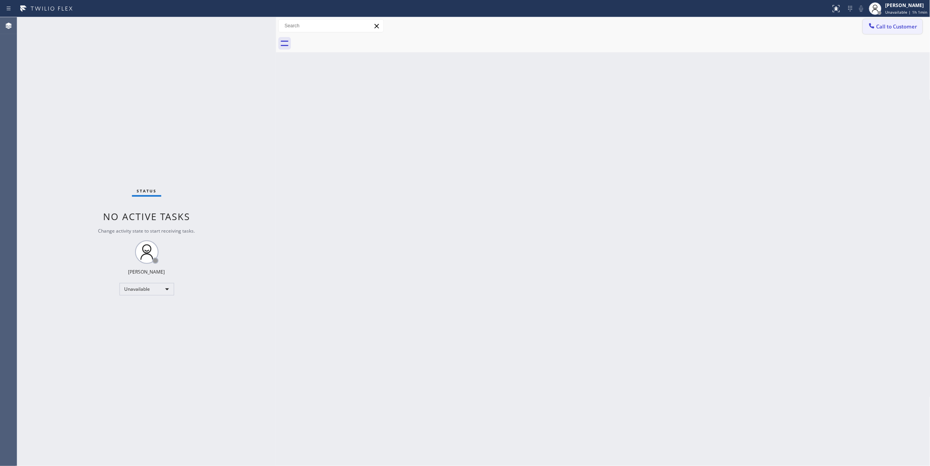
drag, startPoint x: 903, startPoint y: 32, endPoint x: 783, endPoint y: 77, distance: 128.7
click at [903, 32] on button "Call to Customer" at bounding box center [893, 26] width 60 height 15
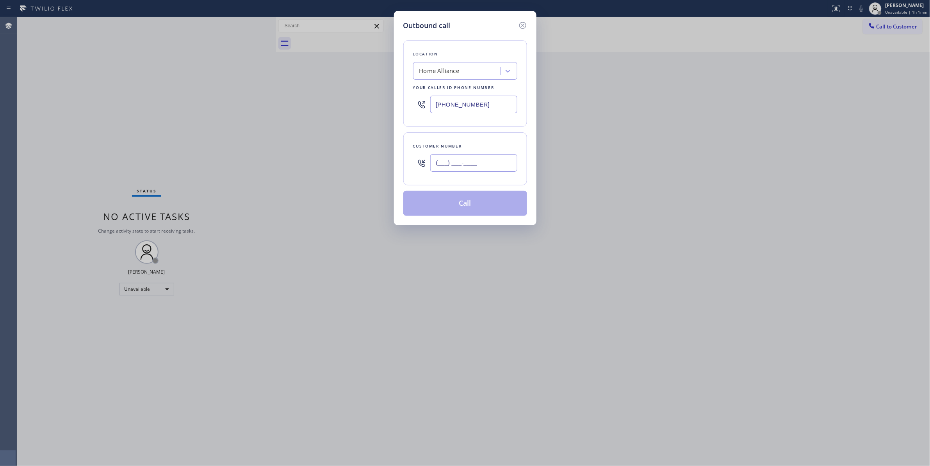
click at [478, 167] on input "(___) ___-____" at bounding box center [473, 163] width 87 height 18
paste input "773) 491-3100"
type input "[PHONE_NUMBER]"
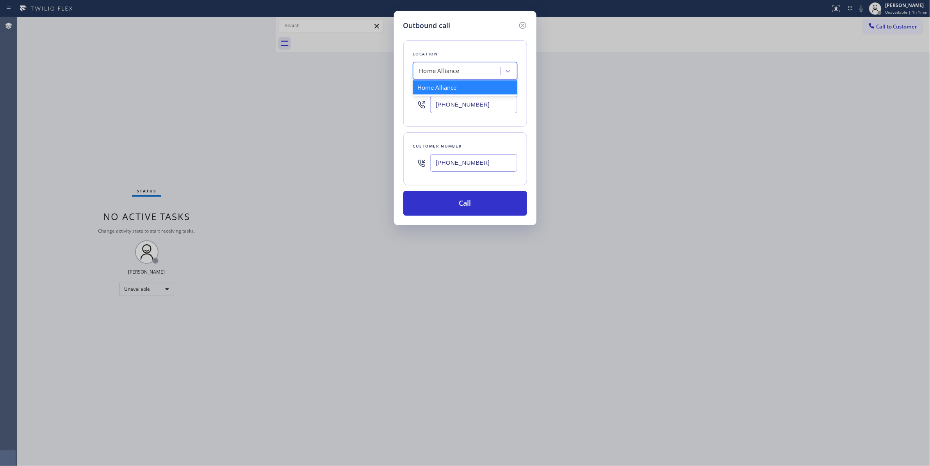
click at [468, 73] on div "Home Alliance" at bounding box center [458, 71] width 85 height 14
paste input "KitchenAid Appliance Repair Service Old Town Triangle"
type input "KitchenAid Appliance Repair Service Old Town Triangle"
click at [449, 91] on div "KitchenAid Appliance Repair Service Old Town Triangle" at bounding box center [465, 91] width 104 height 22
type input "[PHONE_NUMBER]"
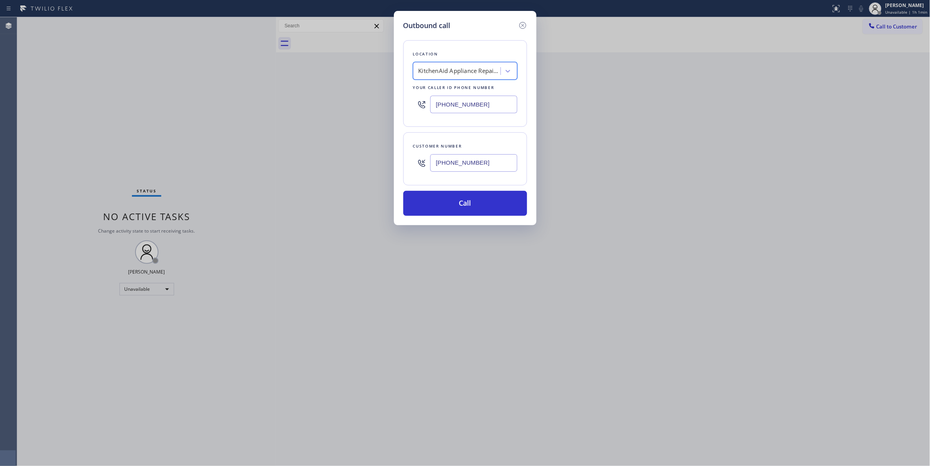
scroll to position [0, 0]
drag, startPoint x: 483, startPoint y: 108, endPoint x: 412, endPoint y: 102, distance: 71.0
click at [412, 102] on div "Location KitchenAid Appliance Repair Service [GEOGRAPHIC_DATA] Your caller id p…" at bounding box center [466, 83] width 124 height 87
click at [432, 204] on button "Call" at bounding box center [466, 203] width 124 height 25
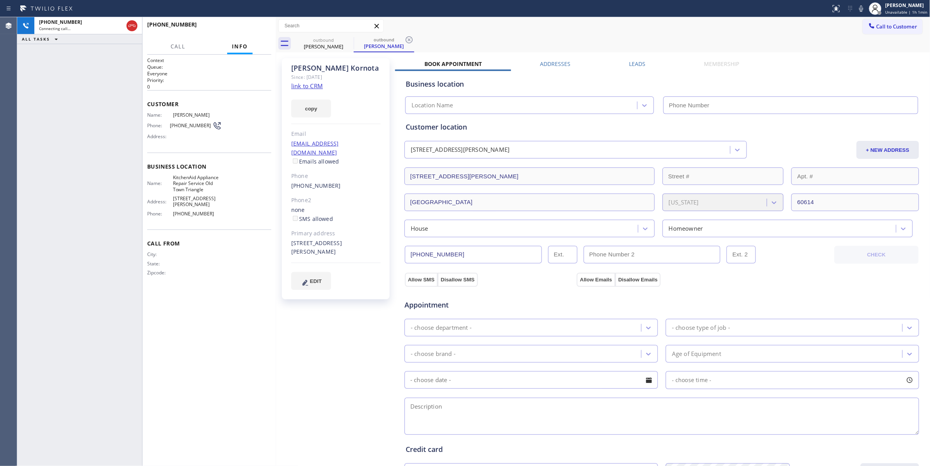
drag, startPoint x: 210, startPoint y: 116, endPoint x: 173, endPoint y: 116, distance: 37.1
click at [173, 116] on span "[PERSON_NAME]" at bounding box center [197, 115] width 48 height 6
type input "[PHONE_NUMBER]"
drag, startPoint x: 408, startPoint y: 41, endPoint x: 313, endPoint y: 85, distance: 104.8
click at [408, 41] on icon at bounding box center [409, 39] width 9 height 9
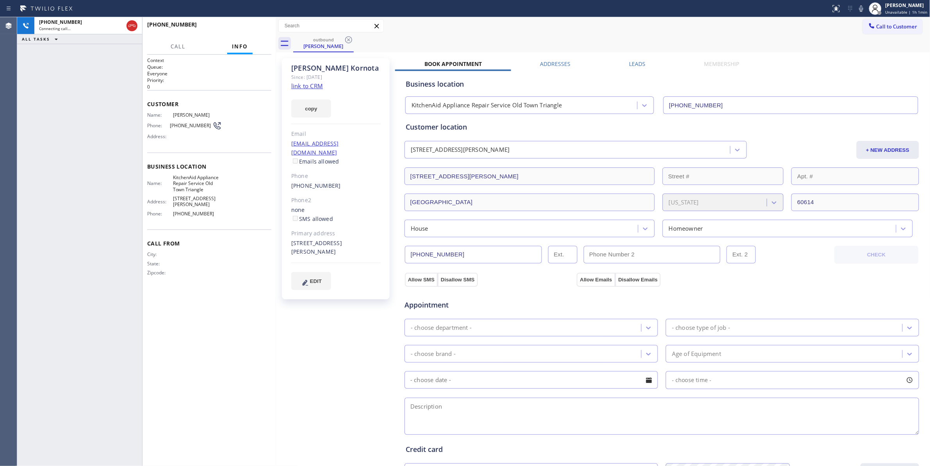
click at [307, 83] on link "link to CRM" at bounding box center [307, 86] width 32 height 8
click at [187, 126] on span "[PHONE_NUMBER]" at bounding box center [191, 126] width 43 height 6
click at [251, 22] on div "[PHONE_NUMBER] Live | 00:06 HANG UP" at bounding box center [209, 28] width 124 height 20
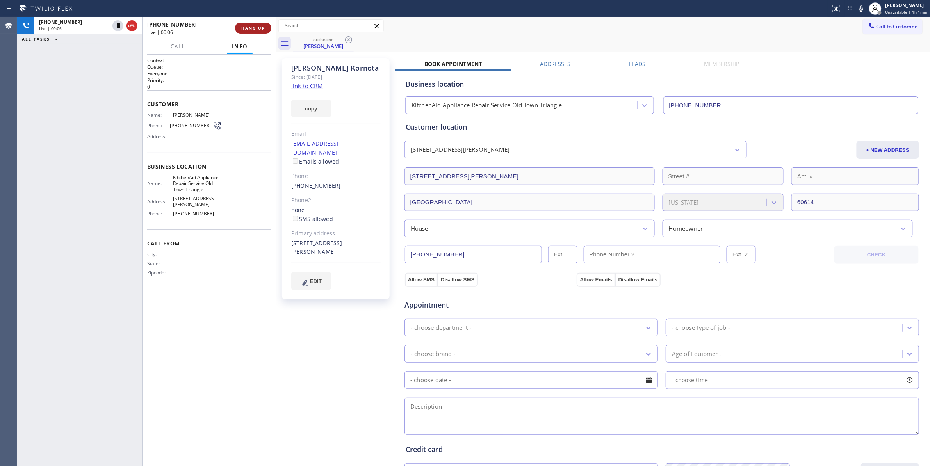
click at [251, 23] on button "HANG UP" at bounding box center [253, 28] width 36 height 11
click at [258, 22] on div "[PHONE_NUMBER] Wrap up | 00:02 COMPLETE" at bounding box center [209, 28] width 124 height 20
click at [259, 23] on button "COMPLETE" at bounding box center [251, 28] width 39 height 11
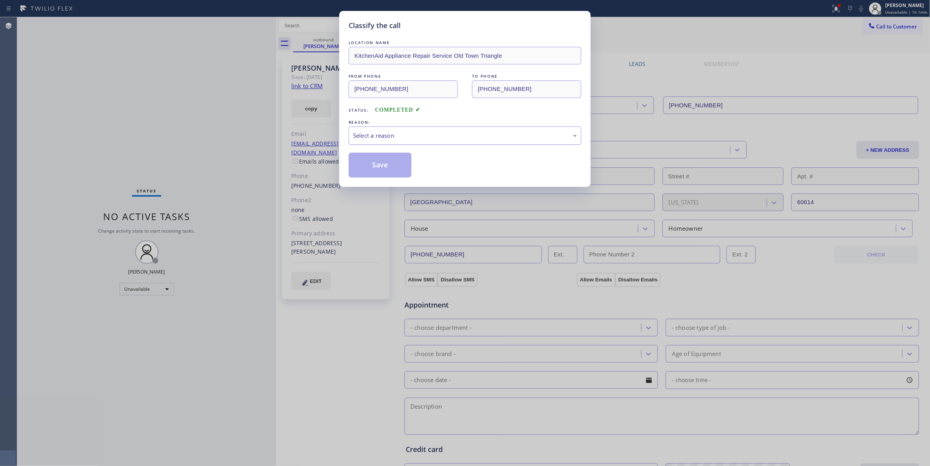
click at [385, 137] on div "Select a reason" at bounding box center [465, 135] width 224 height 9
click at [384, 166] on button "Save" at bounding box center [380, 165] width 63 height 25
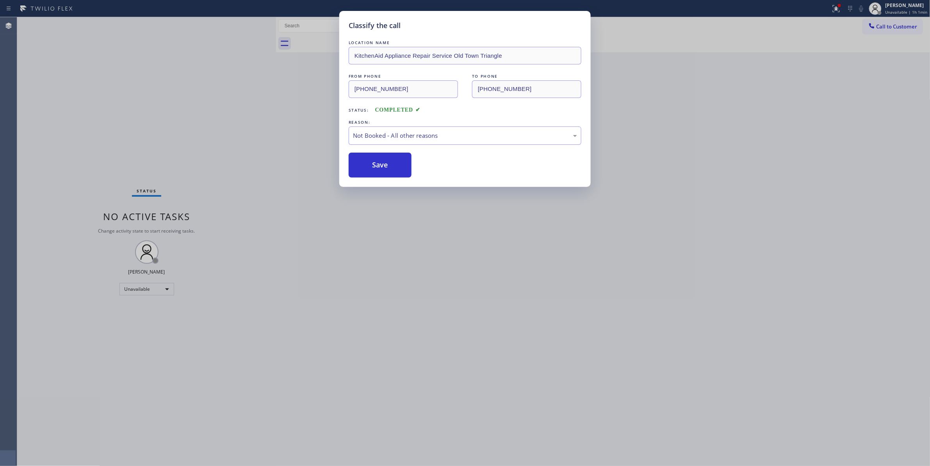
click at [384, 166] on button "Save" at bounding box center [380, 165] width 63 height 25
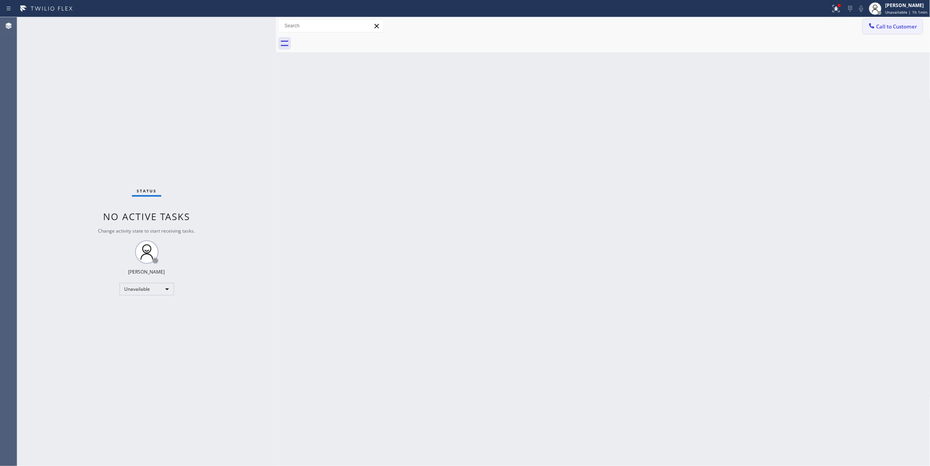
click at [891, 30] on span "Call to Customer" at bounding box center [897, 26] width 41 height 7
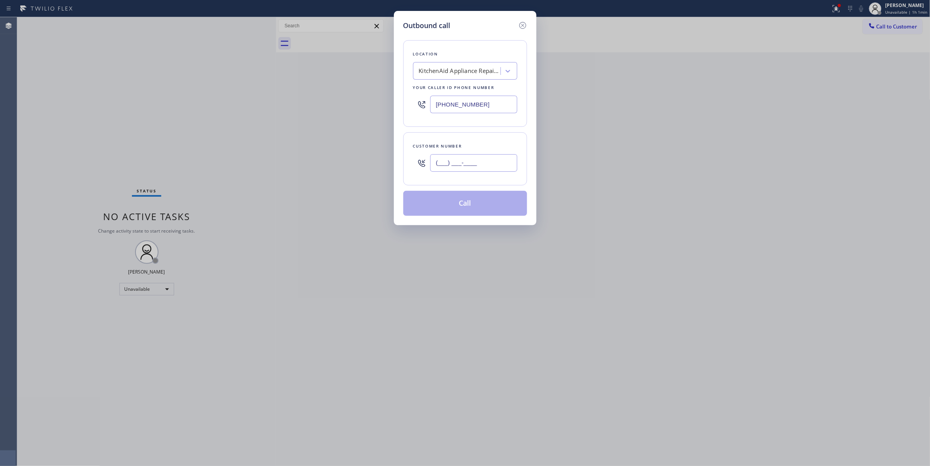
click at [493, 161] on input "(___) ___-____" at bounding box center [473, 163] width 87 height 18
paste input "773) 491-3100"
type input "[PHONE_NUMBER]"
click at [450, 208] on button "Call" at bounding box center [466, 203] width 124 height 25
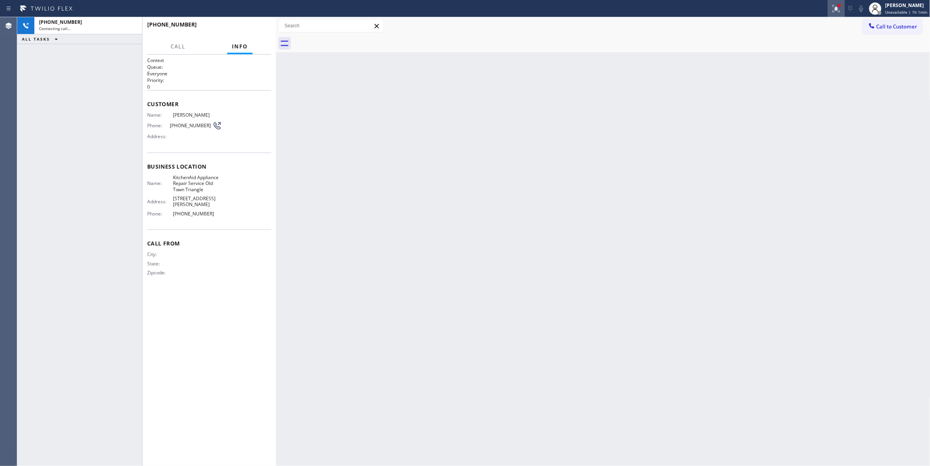
click at [833, 9] on icon at bounding box center [835, 7] width 5 height 5
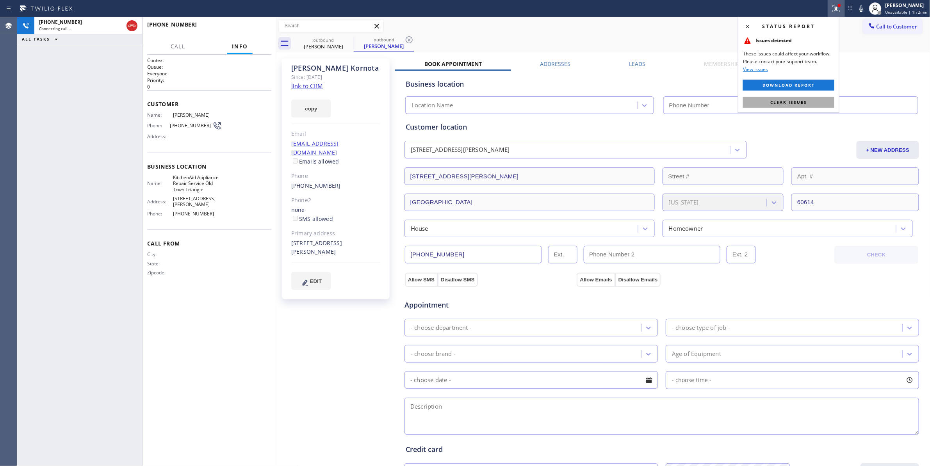
click at [799, 102] on span "Clear issues" at bounding box center [789, 102] width 37 height 5
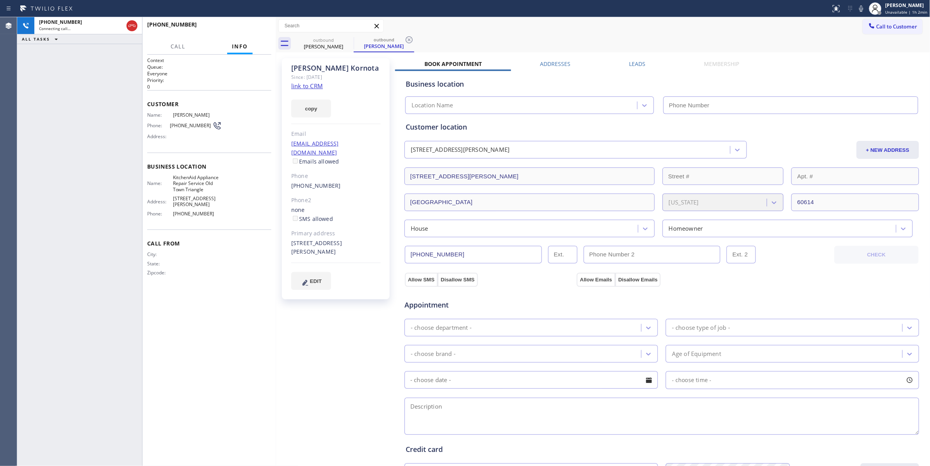
type input "[PHONE_NUMBER]"
click at [410, 38] on icon at bounding box center [409, 39] width 9 height 9
click at [327, 308] on div "[PERSON_NAME] Since: [DATE] link to CRM copy Email [EMAIL_ADDRESS][DOMAIN_NAME]…" at bounding box center [336, 315] width 117 height 522
click at [260, 27] on span "HANG UP" at bounding box center [253, 27] width 24 height 5
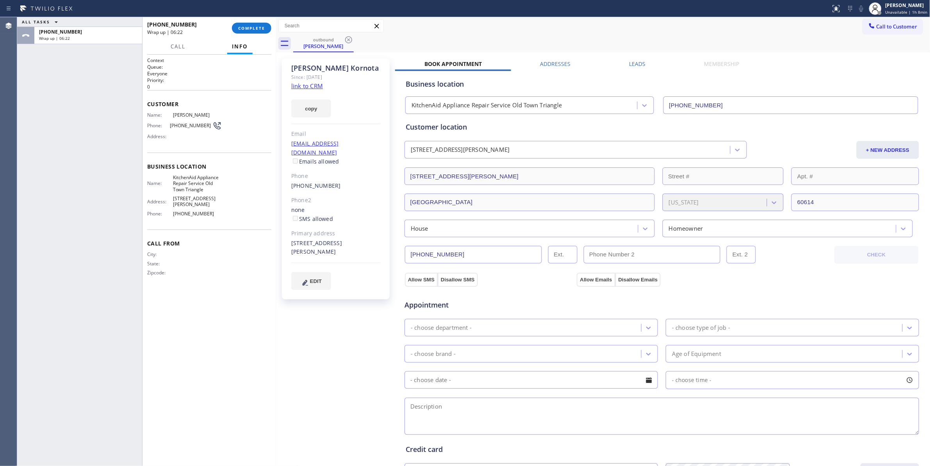
click at [195, 127] on span "[PHONE_NUMBER]" at bounding box center [191, 126] width 43 height 6
click at [260, 23] on button "COMPLETE" at bounding box center [251, 28] width 39 height 11
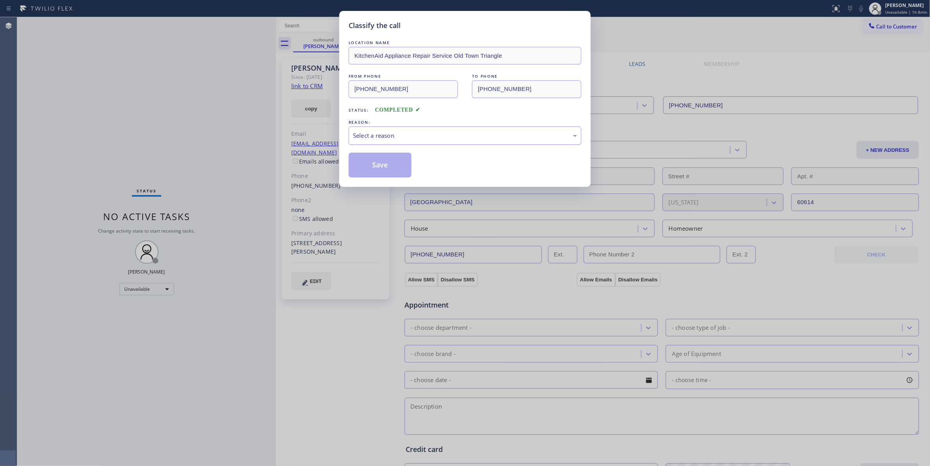
click at [369, 134] on div "Select a reason" at bounding box center [465, 135] width 224 height 9
click at [362, 170] on button "Save" at bounding box center [380, 165] width 63 height 25
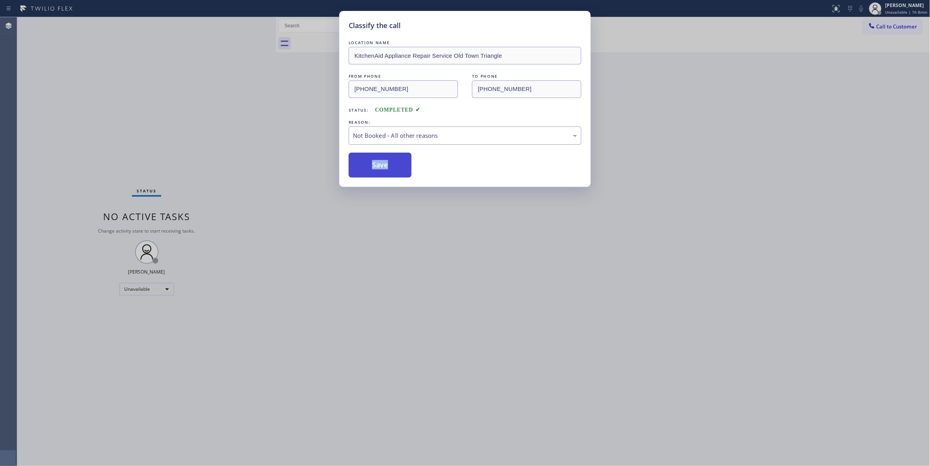
click at [362, 170] on button "Save" at bounding box center [380, 165] width 63 height 25
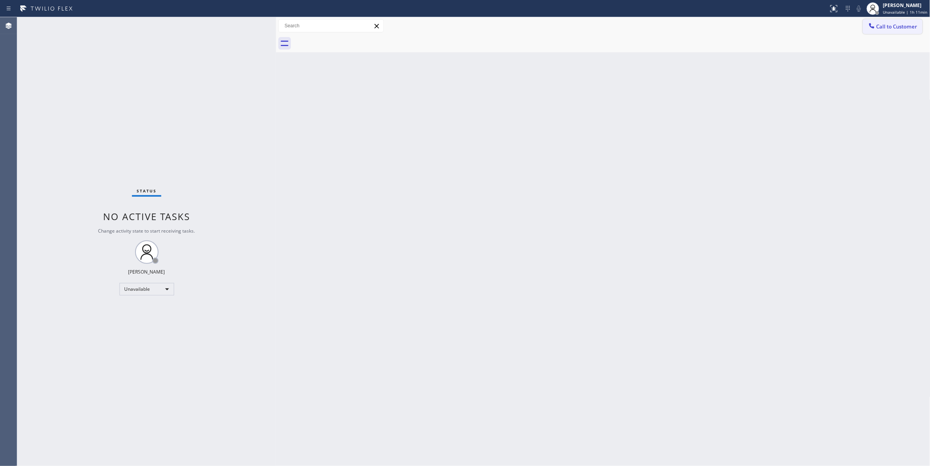
click at [887, 32] on button "Call to Customer" at bounding box center [893, 26] width 60 height 15
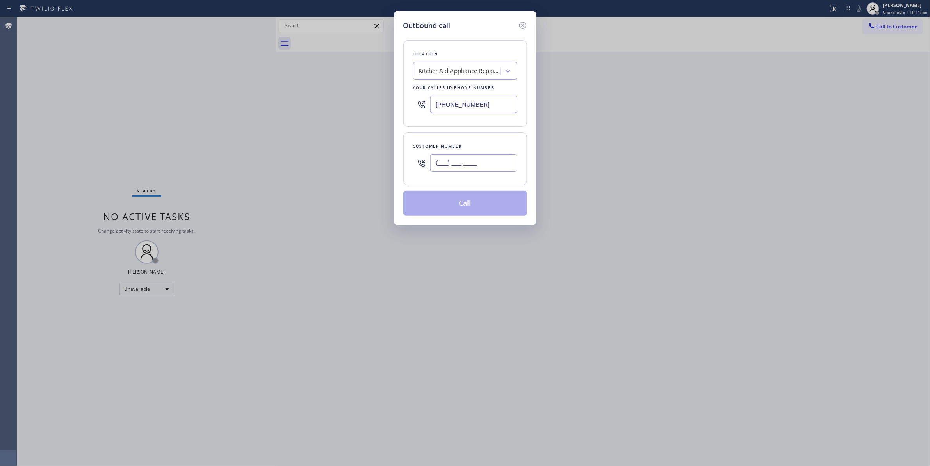
click at [448, 161] on input "(___) ___-____" at bounding box center [473, 163] width 87 height 18
paste input "786) 832-5317"
type input "[PHONE_NUMBER]"
drag, startPoint x: 473, startPoint y: 103, endPoint x: 286, endPoint y: 123, distance: 188.1
click at [287, 123] on div "Outbound call Location KitchenAid Appliance Repair Service [GEOGRAPHIC_DATA] Yo…" at bounding box center [465, 233] width 930 height 466
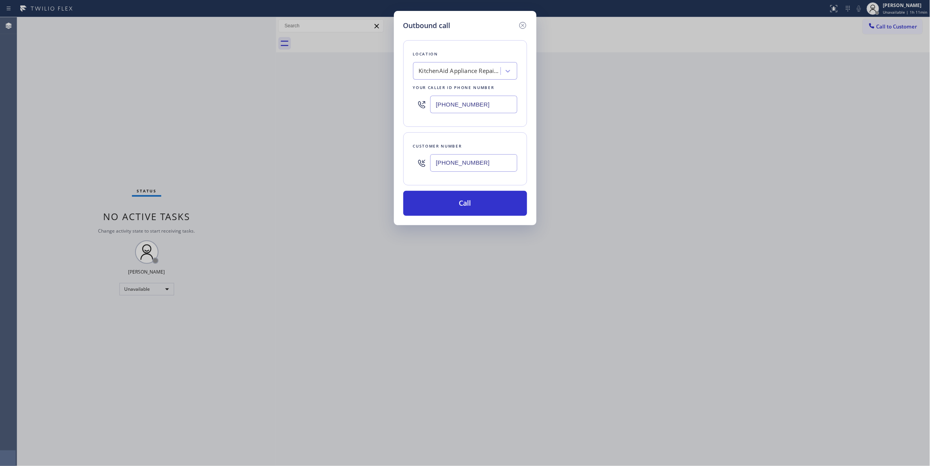
paste input "05) 239-8487"
type input "[PHONE_NUMBER]"
drag, startPoint x: 493, startPoint y: 164, endPoint x: 424, endPoint y: 162, distance: 68.8
click at [424, 162] on div "[PHONE_NUMBER]" at bounding box center [465, 162] width 104 height 25
click at [448, 205] on button "Call" at bounding box center [466, 203] width 124 height 25
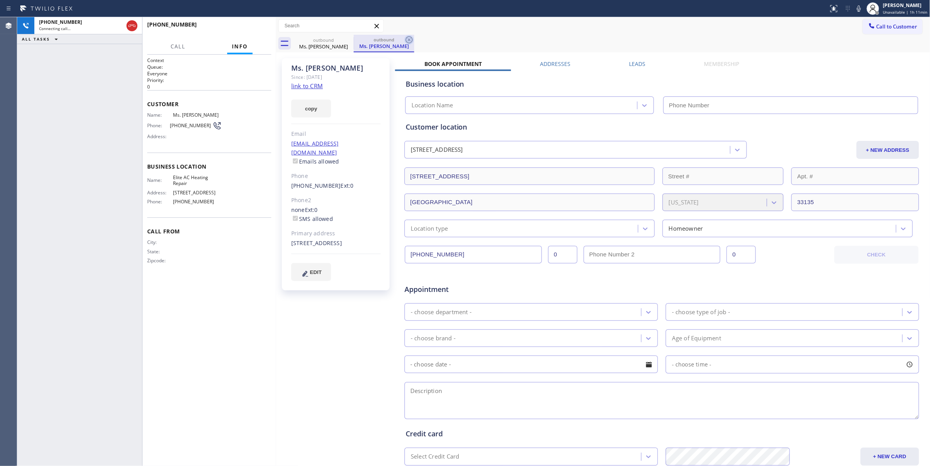
click at [410, 39] on icon at bounding box center [409, 39] width 7 height 7
type input "[PHONE_NUMBER]"
click at [310, 87] on link "link to CRM" at bounding box center [307, 86] width 32 height 8
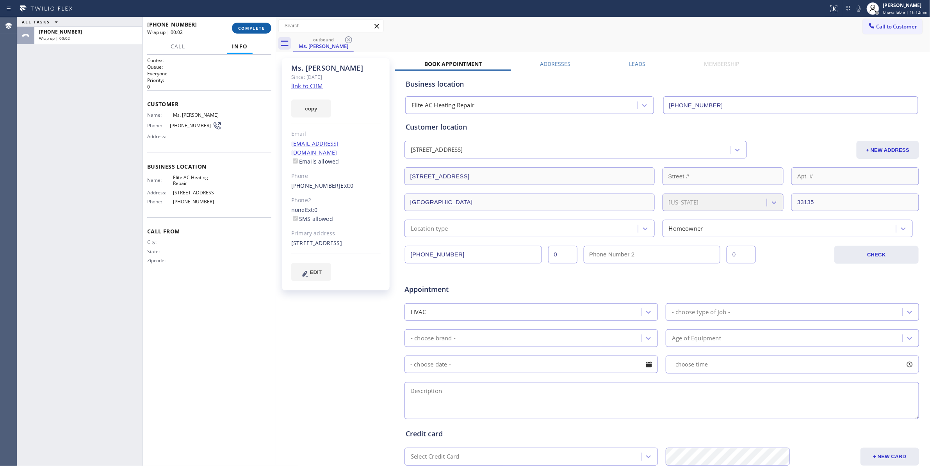
click at [255, 25] on span "COMPLETE" at bounding box center [251, 27] width 27 height 5
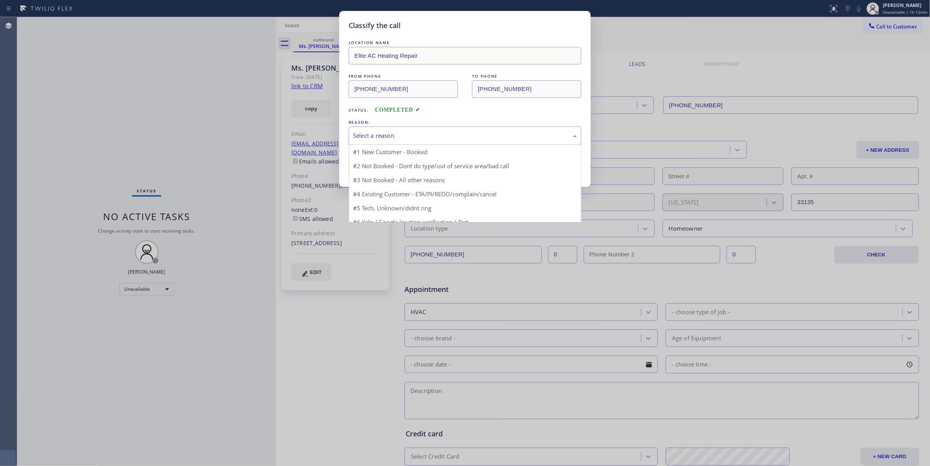
click at [411, 142] on div "Select a reason" at bounding box center [465, 136] width 233 height 18
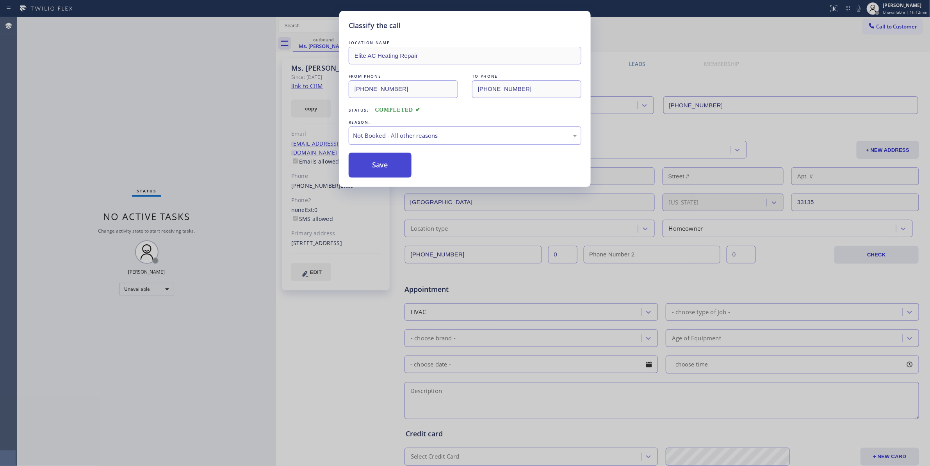
click at [385, 170] on button "Save" at bounding box center [380, 165] width 63 height 25
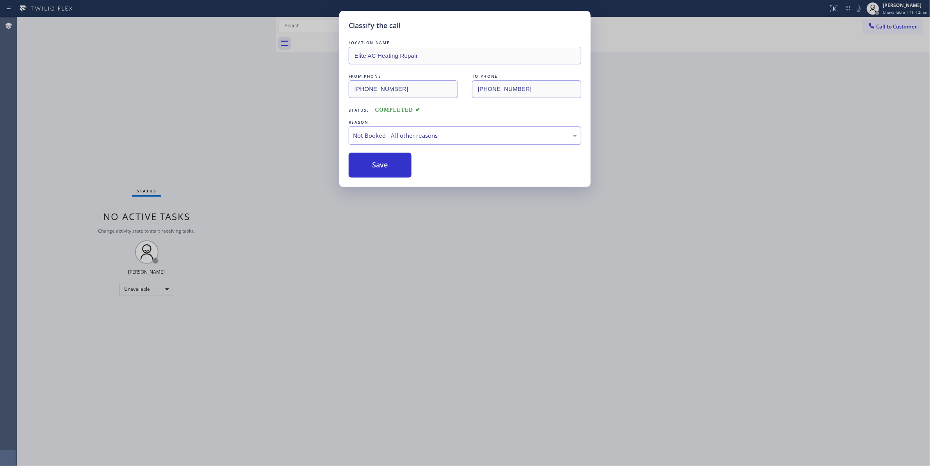
drag, startPoint x: 385, startPoint y: 170, endPoint x: 400, endPoint y: 2, distance: 169.4
click at [385, 163] on button "Save" at bounding box center [380, 165] width 63 height 25
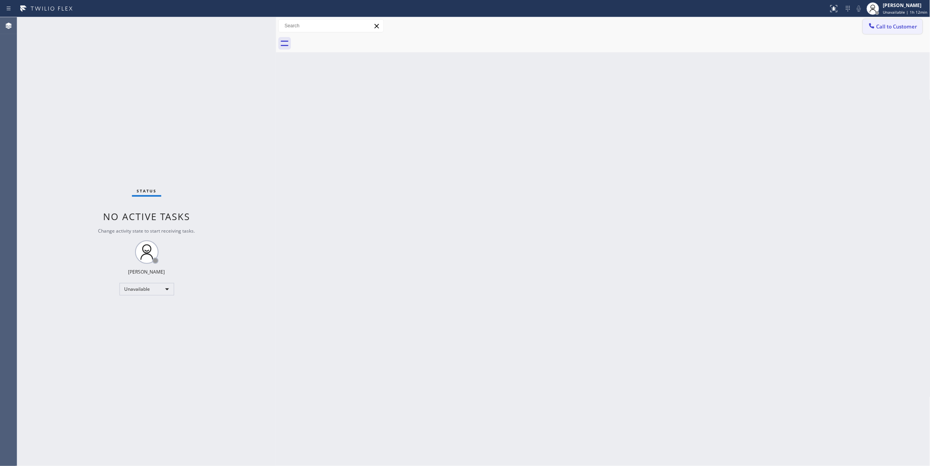
click at [878, 30] on span "Call to Customer" at bounding box center [897, 26] width 41 height 7
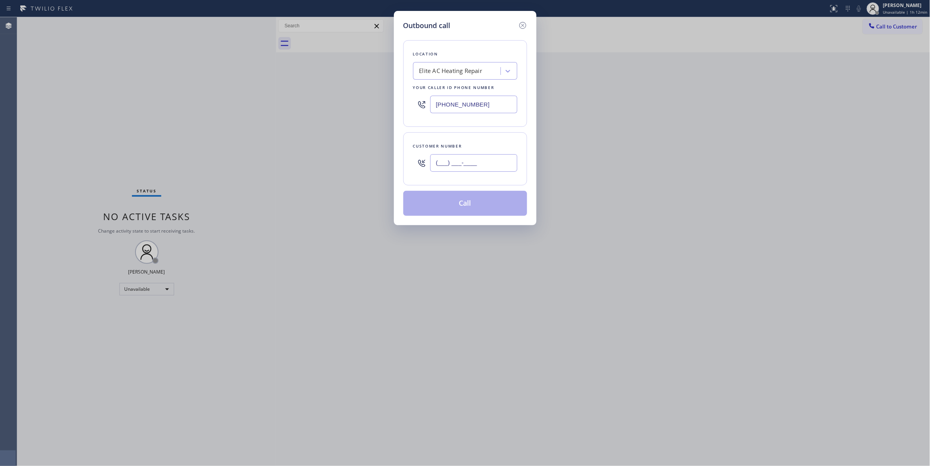
click at [497, 162] on input "(___) ___-____" at bounding box center [473, 163] width 87 height 18
paste input "510) 875-2178"
type input "[PHONE_NUMBER]"
drag, startPoint x: 509, startPoint y: 101, endPoint x: 273, endPoint y: 104, distance: 235.2
click at [275, 104] on div "Outbound call Location Elite AC Heating Repair Your caller id phone number [PHO…" at bounding box center [465, 233] width 930 height 466
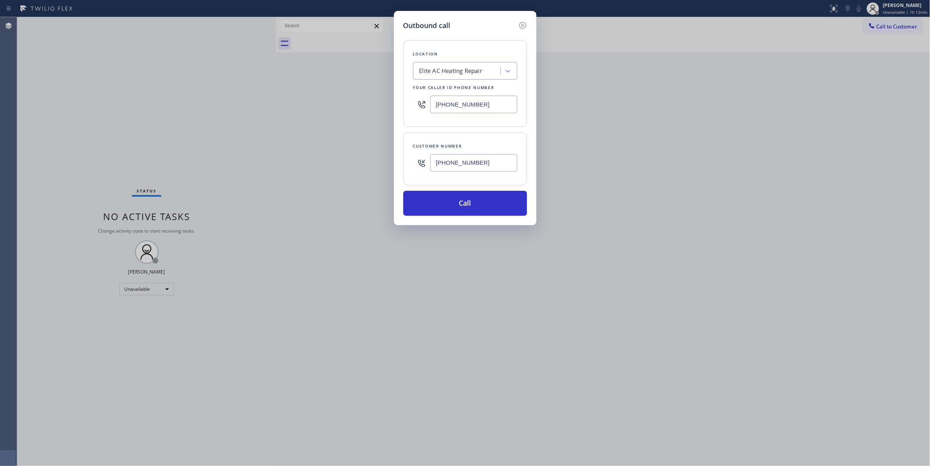
paste input "510) 781-9303"
type input "[PHONE_NUMBER]"
drag, startPoint x: 497, startPoint y: 169, endPoint x: 349, endPoint y: 177, distance: 148.2
click at [349, 177] on div "Outbound call Location Elite AC Heating Repair Your caller id phone number [PHO…" at bounding box center [465, 233] width 930 height 466
click at [425, 206] on button "Call" at bounding box center [466, 203] width 124 height 25
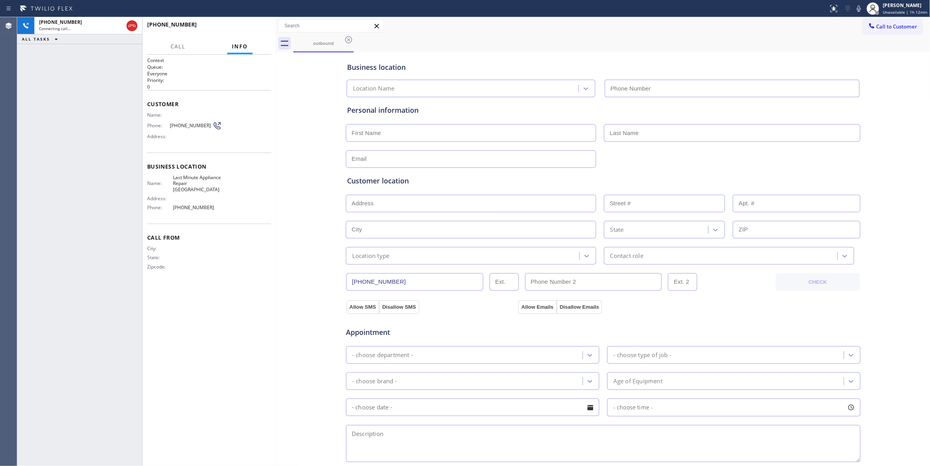
type input "[PHONE_NUMBER]"
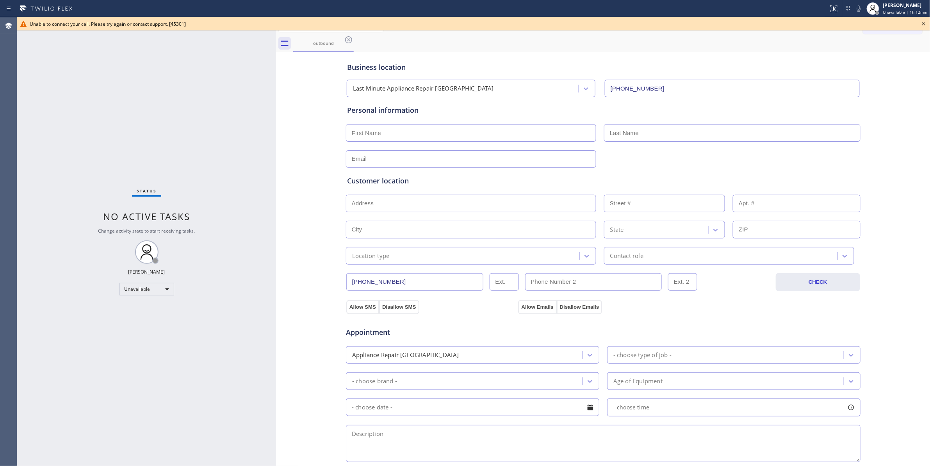
click at [924, 21] on icon at bounding box center [924, 23] width 9 height 9
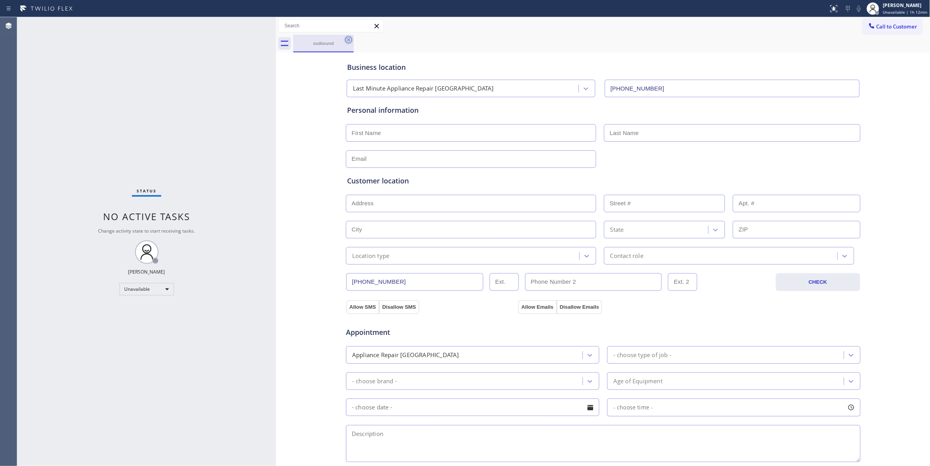
click at [349, 39] on icon at bounding box center [348, 39] width 9 height 9
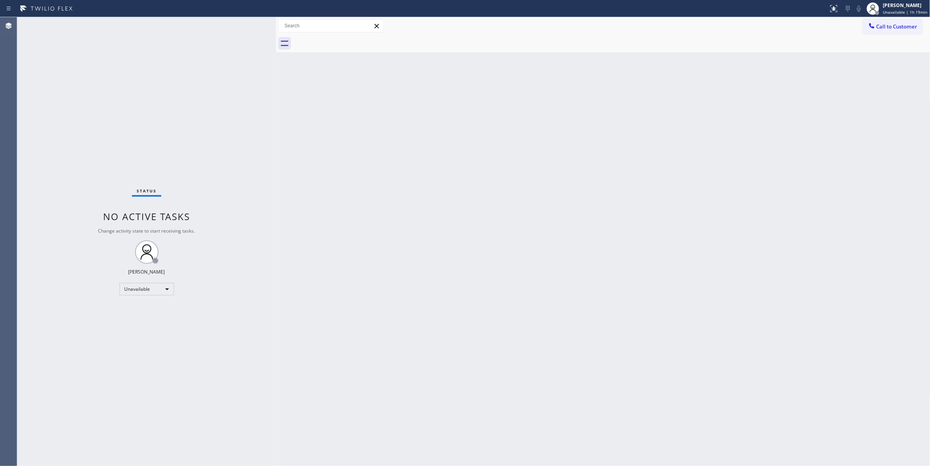
click at [136, 459] on div "Status No active tasks Change activity state to start receiving tasks. [PERSON_…" at bounding box center [146, 241] width 259 height 449
click at [193, 343] on div "Status No active tasks Change activity state to start receiving tasks. [PERSON_…" at bounding box center [146, 241] width 259 height 449
click at [120, 161] on div "Status No active tasks Change activity state to start receiving tasks. [PERSON_…" at bounding box center [146, 241] width 259 height 449
click at [80, 168] on div "Status No active tasks Change activity state to start receiving tasks. [PERSON_…" at bounding box center [146, 241] width 259 height 449
click at [891, 24] on span "Call to Customer" at bounding box center [897, 26] width 41 height 7
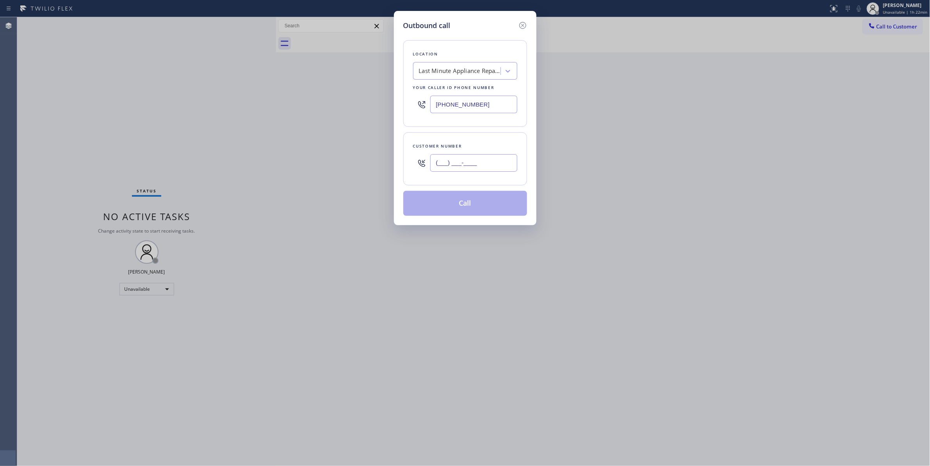
click at [471, 161] on input "(___) ___-____" at bounding box center [473, 163] width 87 height 18
paste input "773) 491-3100"
type input "[PHONE_NUMBER]"
paste input "312) 500-3064"
drag, startPoint x: 497, startPoint y: 104, endPoint x: 348, endPoint y: 102, distance: 148.4
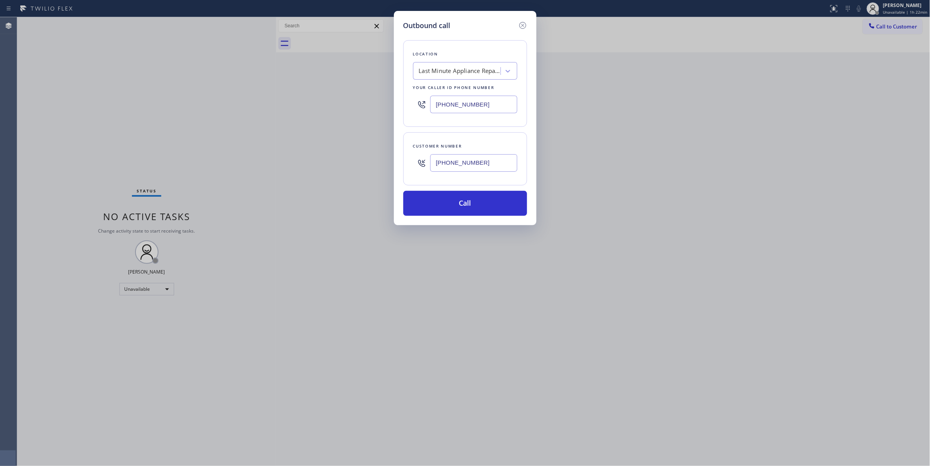
click at [348, 102] on div "Outbound call Location Last Minute Appliance Repair [GEOGRAPHIC_DATA] Your call…" at bounding box center [465, 233] width 930 height 466
type input "[PHONE_NUMBER]"
click at [475, 202] on button "Call" at bounding box center [466, 203] width 124 height 25
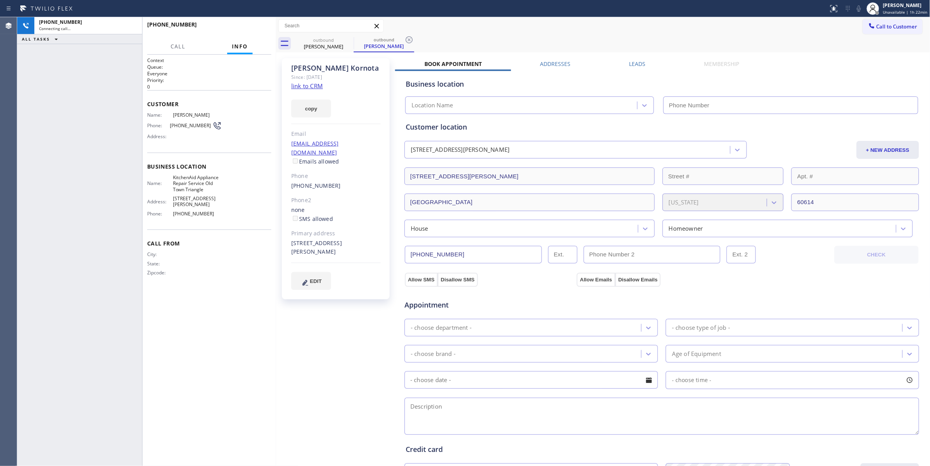
drag, startPoint x: 407, startPoint y: 41, endPoint x: 436, endPoint y: 48, distance: 30.0
click at [408, 41] on icon at bounding box center [409, 39] width 9 height 9
type input "[PHONE_NUMBER]"
click at [315, 88] on link "link to CRM" at bounding box center [307, 86] width 32 height 8
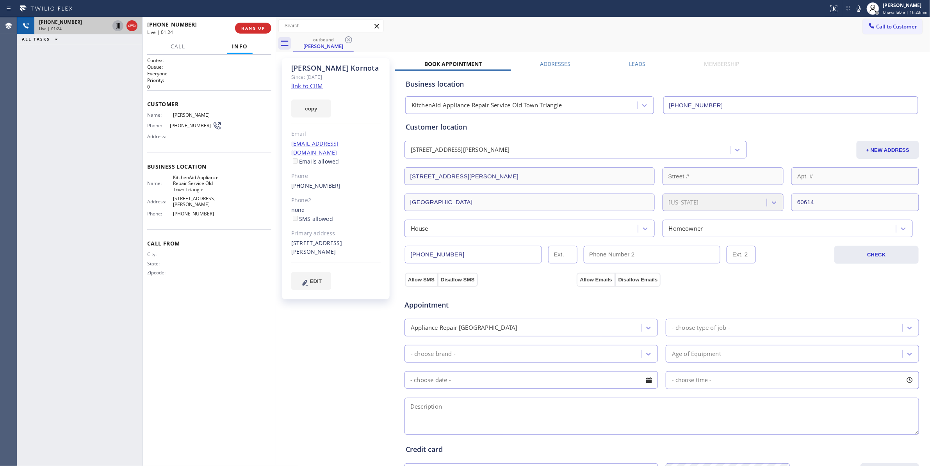
click at [118, 25] on icon at bounding box center [117, 25] width 9 height 9
click at [857, 9] on icon at bounding box center [859, 8] width 9 height 9
click at [116, 27] on icon at bounding box center [117, 25] width 5 height 5
click at [857, 7] on icon at bounding box center [859, 8] width 4 height 6
click at [117, 27] on icon at bounding box center [117, 25] width 5 height 5
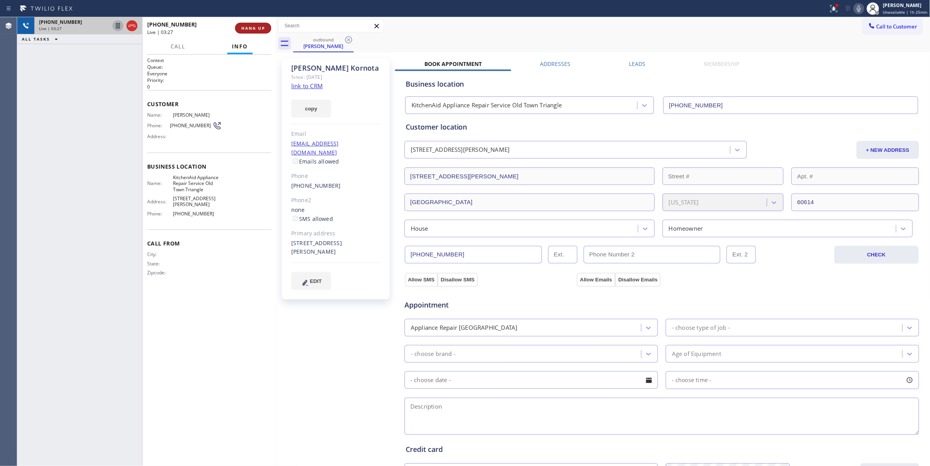
click at [250, 31] on button "HANG UP" at bounding box center [253, 28] width 36 height 11
click at [252, 32] on button "COMPLETE" at bounding box center [251, 28] width 39 height 11
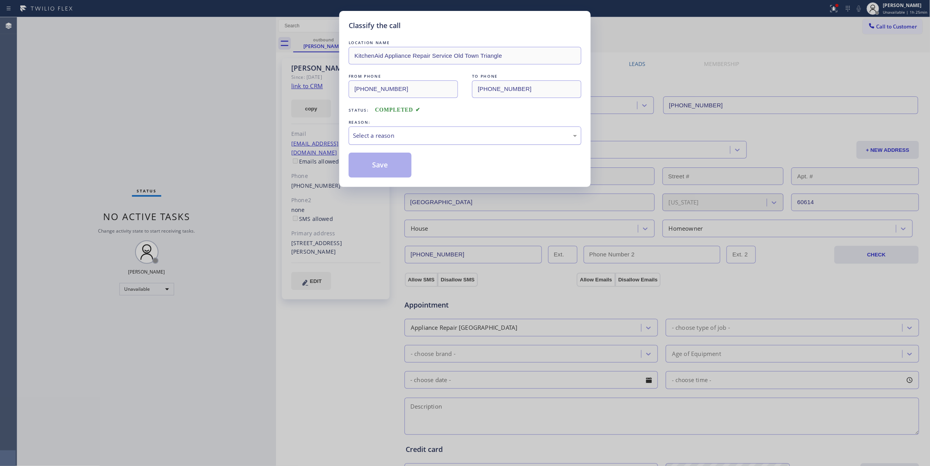
click at [402, 143] on div "Select a reason" at bounding box center [465, 136] width 233 height 18
click at [391, 166] on button "Save" at bounding box center [380, 165] width 63 height 25
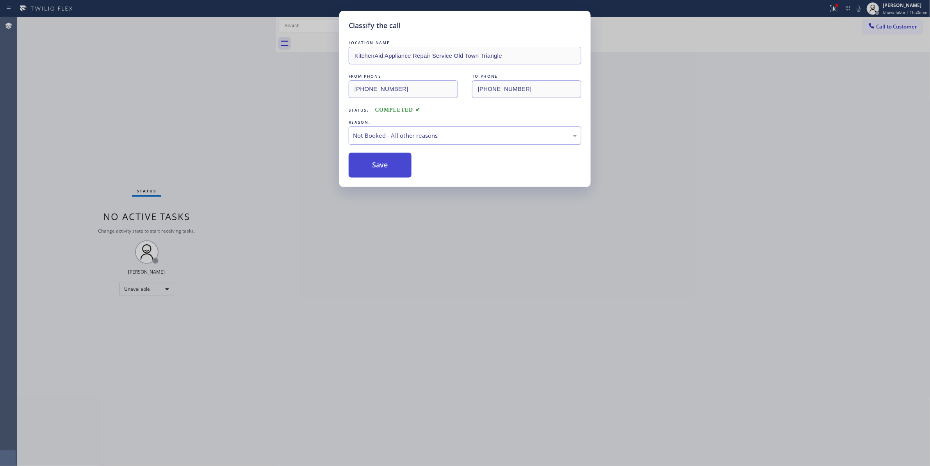
click at [391, 166] on button "Save" at bounding box center [380, 165] width 63 height 25
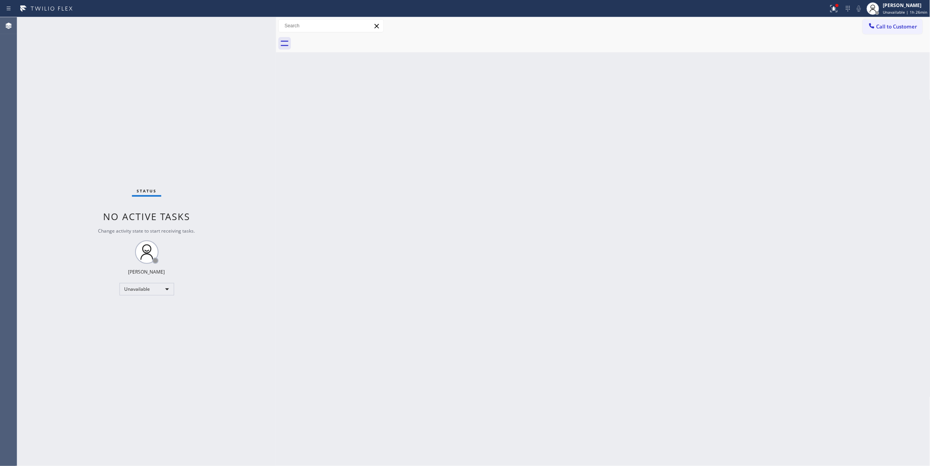
click at [105, 379] on div "Status No active tasks Change activity state to start receiving tasks. [PERSON_…" at bounding box center [146, 241] width 259 height 449
drag, startPoint x: 893, startPoint y: 26, endPoint x: 888, endPoint y: 26, distance: 4.7
click at [891, 26] on span "Call to Customer" at bounding box center [897, 26] width 41 height 7
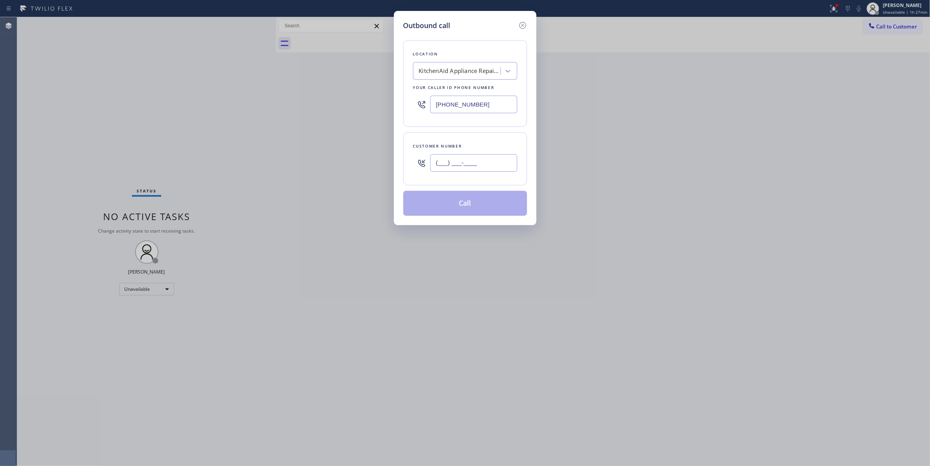
click at [484, 162] on input "(___) ___-____" at bounding box center [473, 163] width 87 height 18
paste input "310) 921-5660"
type input "[PHONE_NUMBER]"
drag, startPoint x: 489, startPoint y: 106, endPoint x: 212, endPoint y: 103, distance: 277.4
click at [200, 95] on div "Outbound call Location KitchenAid Appliance Repair Service [GEOGRAPHIC_DATA] Yo…" at bounding box center [465, 233] width 930 height 466
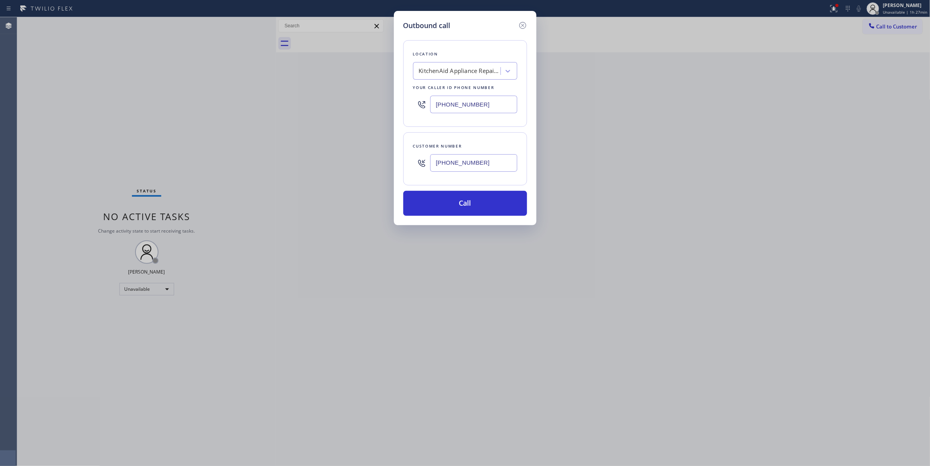
paste input "0) 868-0820"
type input "[PHONE_NUMBER]"
drag, startPoint x: 497, startPoint y: 166, endPoint x: 354, endPoint y: 166, distance: 143.0
click at [352, 166] on div "Outbound call Location Alliance HVAC [GEOGRAPHIC_DATA] Your caller id phone num…" at bounding box center [465, 233] width 930 height 466
click at [447, 205] on button "Call" at bounding box center [466, 203] width 124 height 25
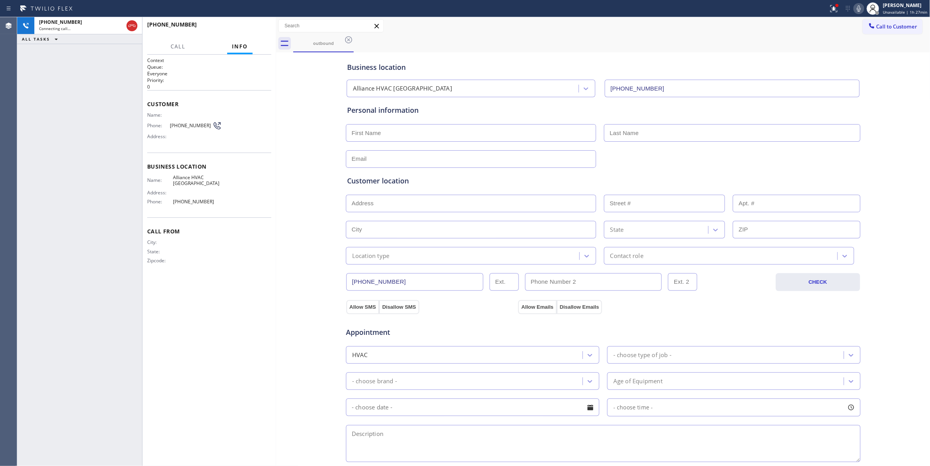
type input "[PHONE_NUMBER]"
click at [243, 32] on button "HANG UP" at bounding box center [253, 28] width 36 height 11
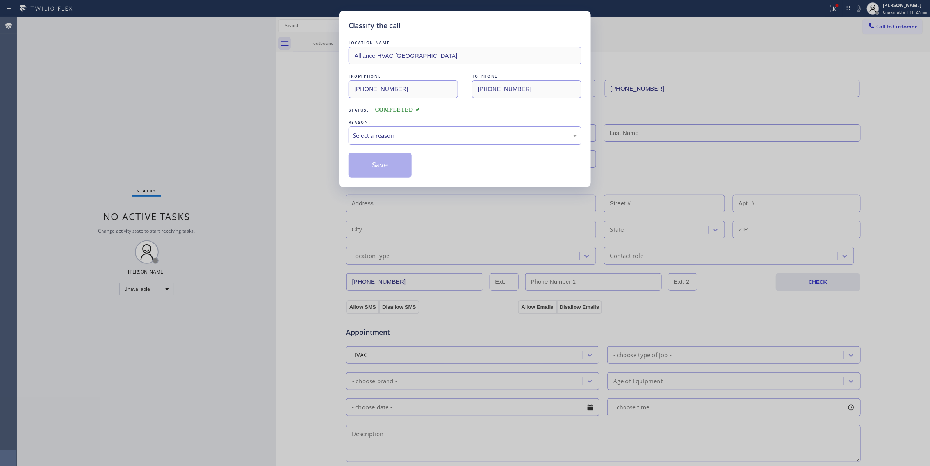
drag, startPoint x: 421, startPoint y: 132, endPoint x: 413, endPoint y: 136, distance: 8.7
click at [420, 130] on div "Select a reason" at bounding box center [465, 136] width 233 height 18
click at [362, 164] on button "Save" at bounding box center [380, 165] width 63 height 25
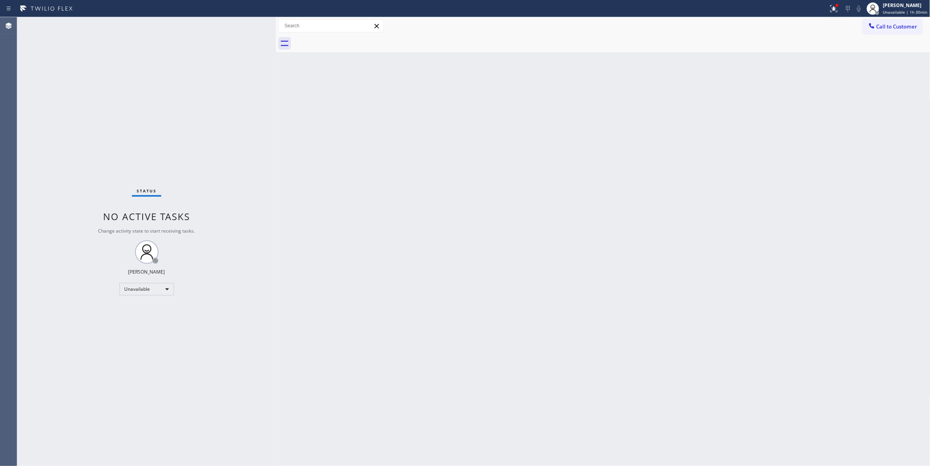
click at [191, 335] on div "Status No active tasks Change activity state to start receiving tasks. [PERSON_…" at bounding box center [146, 241] width 259 height 449
click at [118, 456] on div "Status No active tasks Change activity state to start receiving tasks. [PERSON_…" at bounding box center [146, 241] width 259 height 449
click at [890, 28] on span "Call to Customer" at bounding box center [897, 26] width 41 height 7
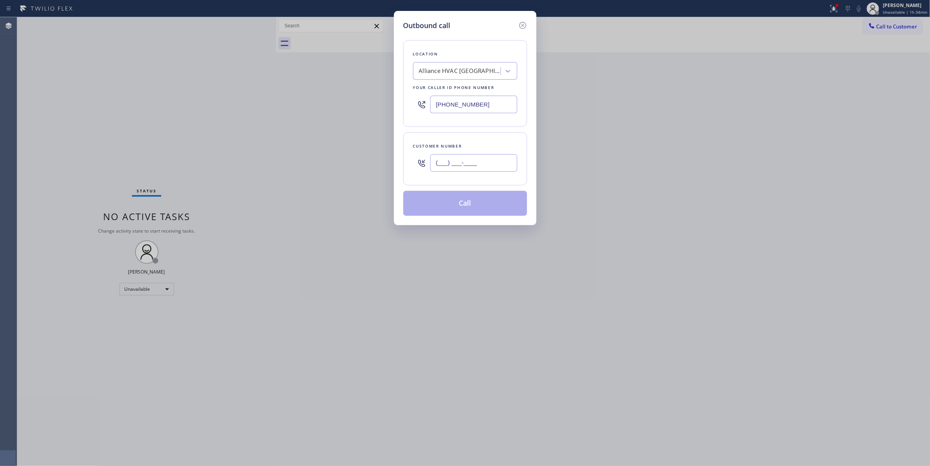
click at [481, 168] on input "(___) ___-____" at bounding box center [473, 163] width 87 height 18
paste input "404) 759-8443"
type input "[PHONE_NUMBER]"
paste input "213) 863-9424"
drag, startPoint x: 350, startPoint y: 105, endPoint x: 274, endPoint y: 112, distance: 76.6
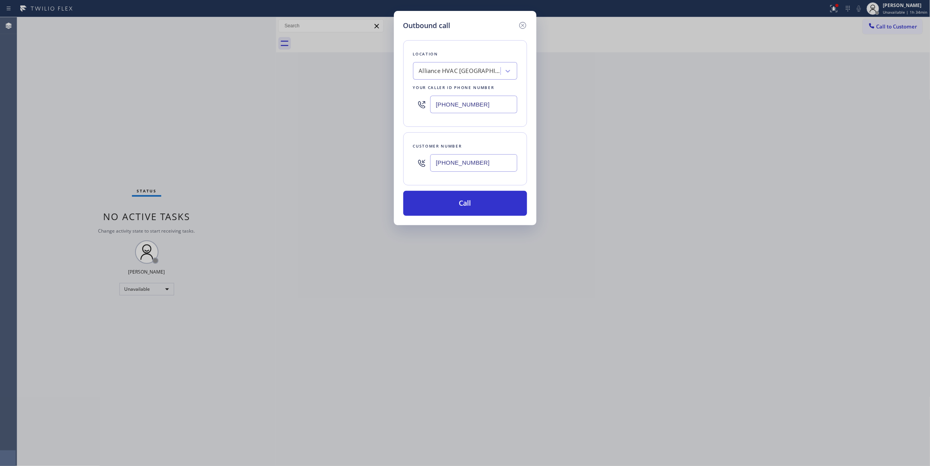
click at [274, 112] on div "Outbound call Location Alliance HVAC [GEOGRAPHIC_DATA] Your caller id phone num…" at bounding box center [465, 233] width 930 height 466
type input "[PHONE_NUMBER]"
drag, startPoint x: 492, startPoint y: 167, endPoint x: 373, endPoint y: 165, distance: 118.8
click at [373, 165] on div "Outbound call Location [PERSON_NAME][GEOGRAPHIC_DATA] Air Conditioning Your cal…" at bounding box center [465, 233] width 930 height 466
click at [485, 204] on button "Call" at bounding box center [466, 203] width 124 height 25
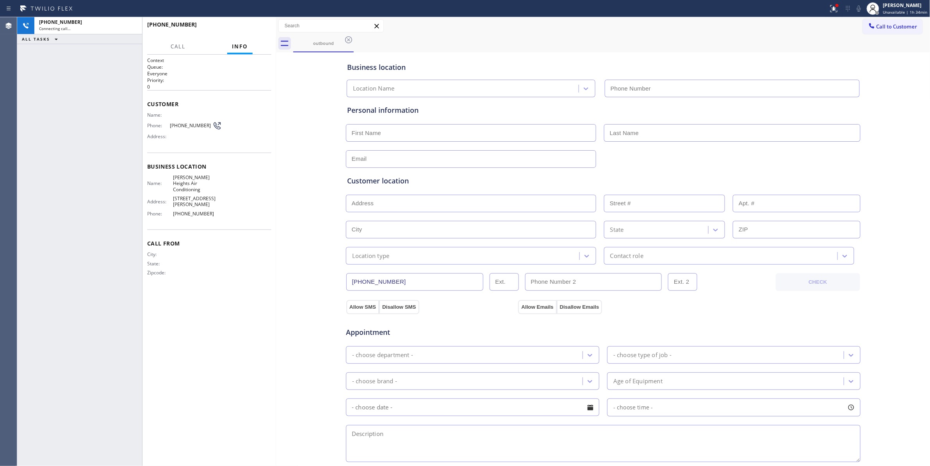
type input "[PHONE_NUMBER]"
click at [183, 127] on span "[PHONE_NUMBER]" at bounding box center [191, 126] width 43 height 6
click at [830, 7] on icon at bounding box center [834, 8] width 9 height 9
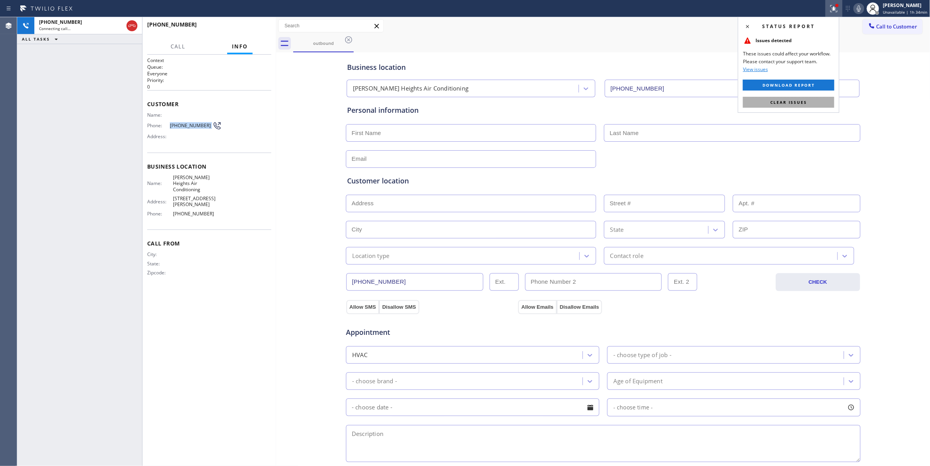
click at [799, 101] on span "Clear issues" at bounding box center [789, 102] width 37 height 5
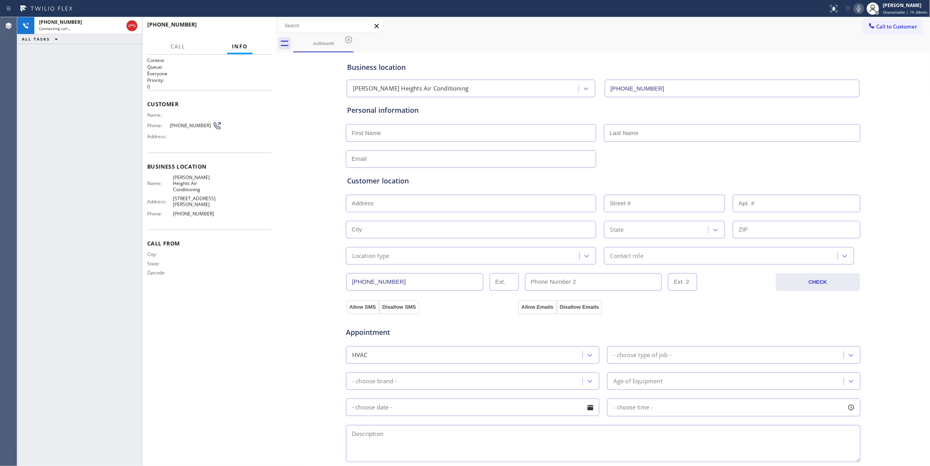
drag, startPoint x: 244, startPoint y: 371, endPoint x: 253, endPoint y: 170, distance: 201.8
click at [244, 371] on div "Context Queue: Everyone Priority: 0 Customer Name: Phone: [PHONE_NUMBER] Addres…" at bounding box center [209, 260] width 124 height 407
click at [182, 126] on span "[PHONE_NUMBER]" at bounding box center [191, 126] width 43 height 6
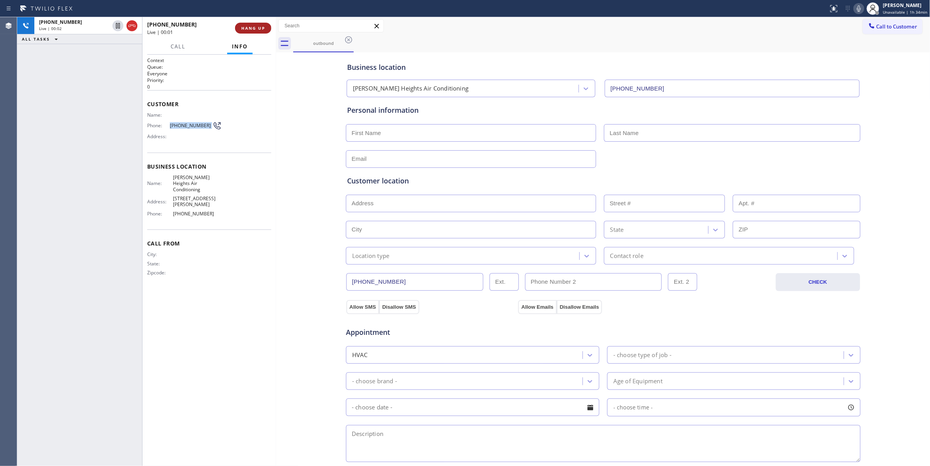
click at [259, 29] on span "HANG UP" at bounding box center [253, 27] width 24 height 5
click at [257, 29] on span "HANG UP" at bounding box center [253, 27] width 24 height 5
click at [251, 33] on button "COMPLETE" at bounding box center [251, 28] width 39 height 11
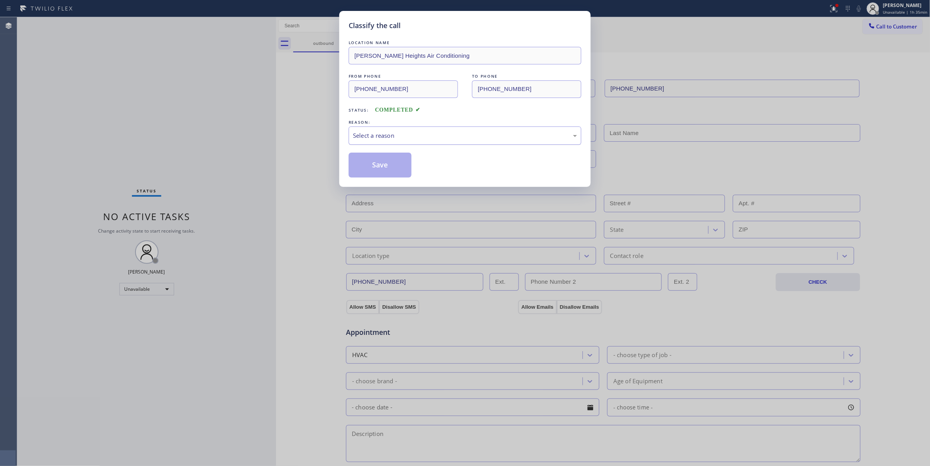
click at [376, 132] on div "Select a reason" at bounding box center [465, 135] width 224 height 9
click at [389, 166] on button "Save" at bounding box center [380, 165] width 63 height 25
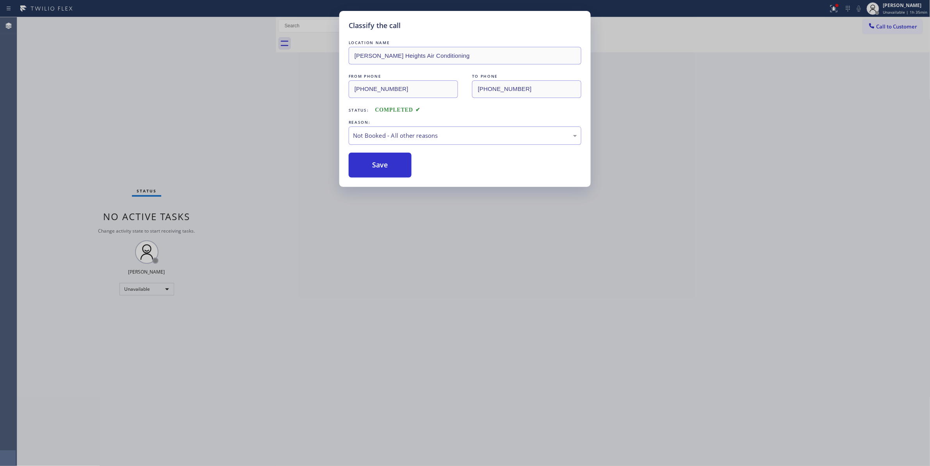
click at [885, 26] on span "Call to Customer" at bounding box center [897, 26] width 41 height 7
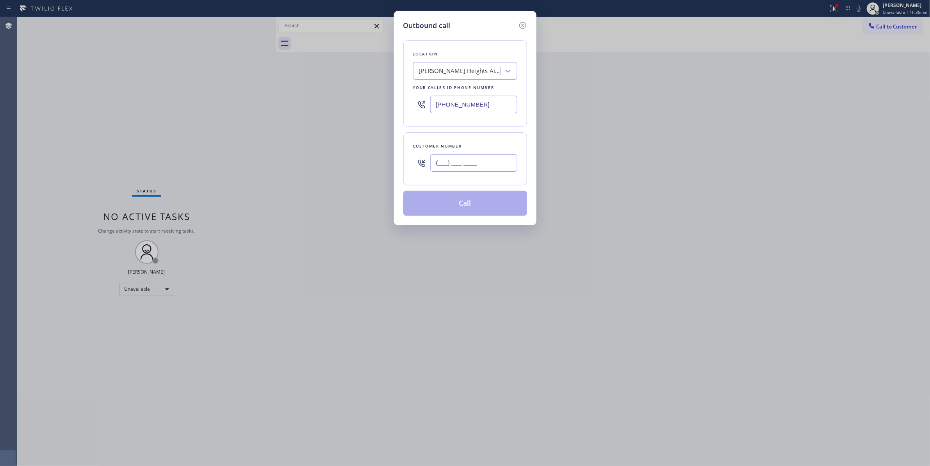
click at [466, 163] on input "(___) ___-____" at bounding box center [473, 163] width 87 height 18
paste input "404) 759-8443"
type input "[PHONE_NUMBER]"
click at [452, 209] on button "Call" at bounding box center [466, 203] width 124 height 25
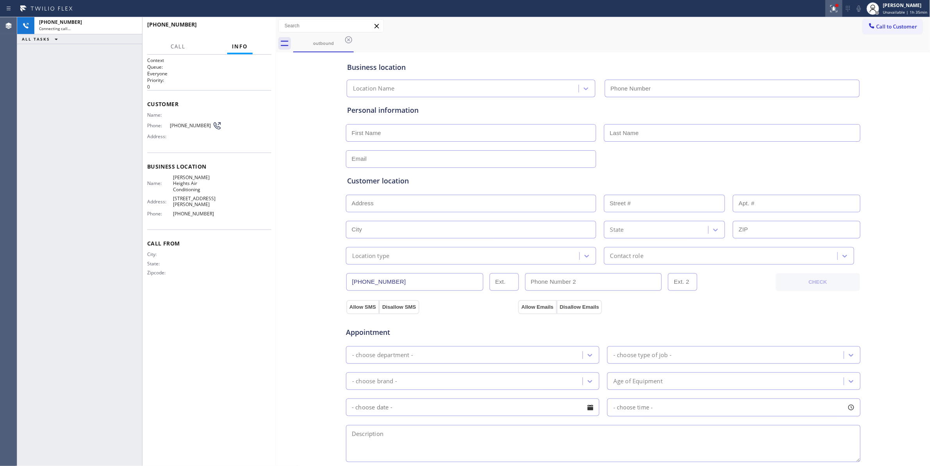
click at [831, 9] on icon at bounding box center [833, 7] width 5 height 5
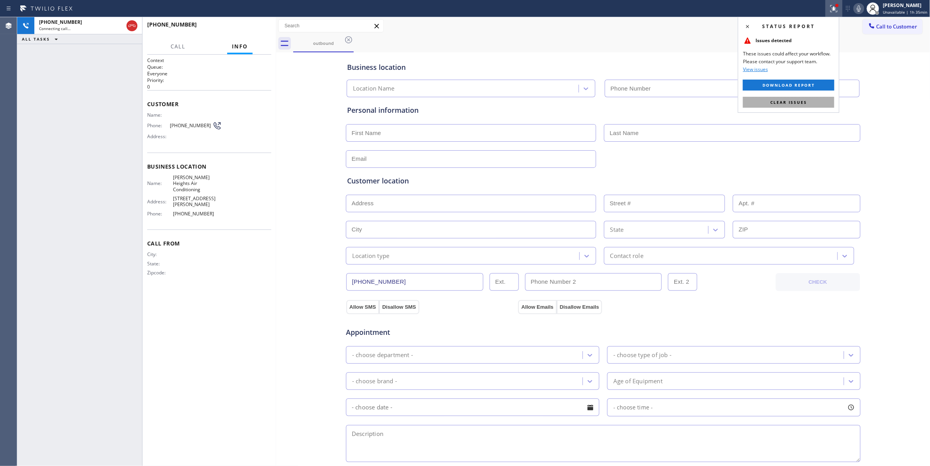
type input "[PHONE_NUMBER]"
click at [52, 214] on div "[PHONE_NUMBER] Connecting call… ALL TASKS ALL TASKS ACTIVE TASKS TASKS IN WRAP …" at bounding box center [79, 241] width 125 height 449
click at [252, 28] on span "HANG UP" at bounding box center [253, 27] width 24 height 5
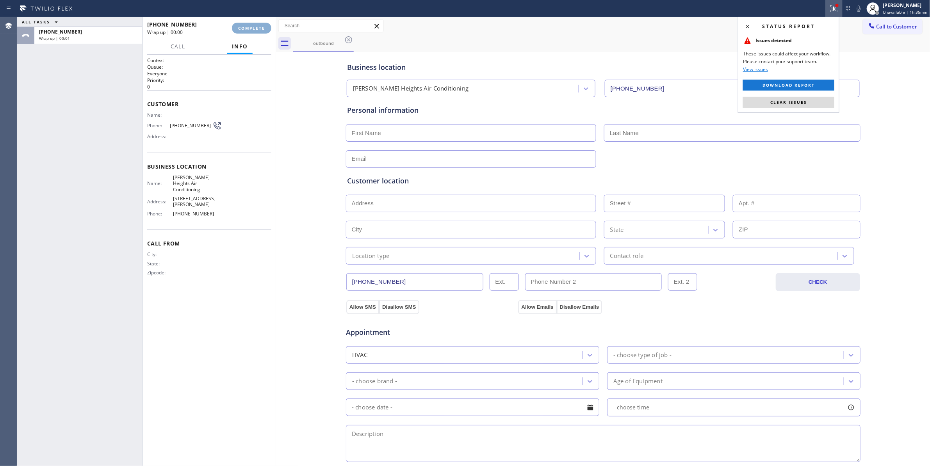
click at [252, 28] on span "COMPLETE" at bounding box center [251, 27] width 27 height 5
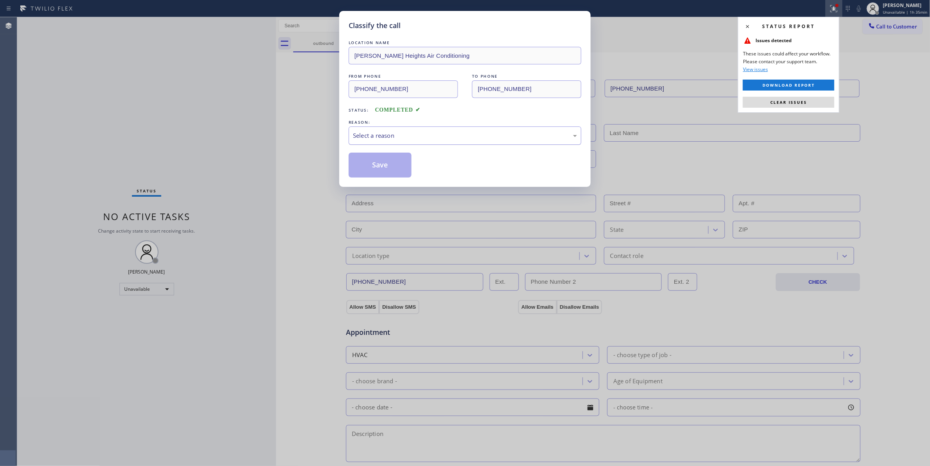
click at [354, 136] on div "Select a reason" at bounding box center [465, 135] width 224 height 9
click at [378, 165] on button "Save" at bounding box center [380, 165] width 63 height 25
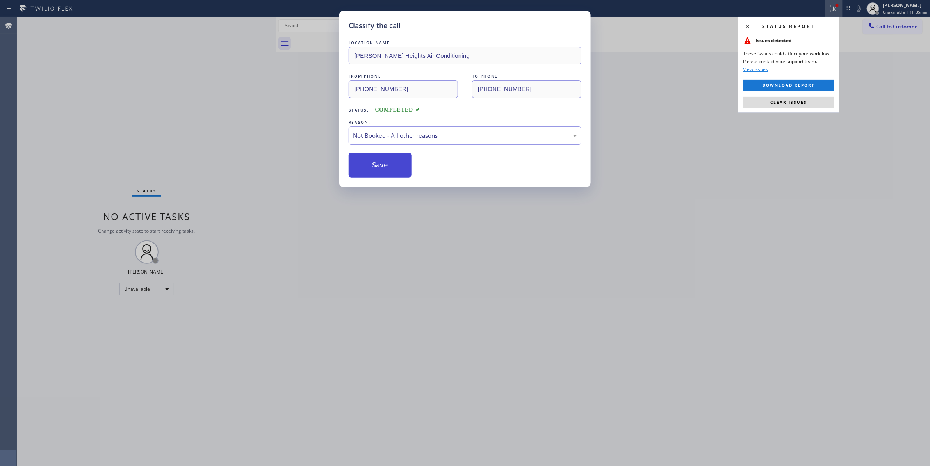
click at [378, 165] on button "Save" at bounding box center [380, 165] width 63 height 25
click at [818, 104] on button "Clear issues" at bounding box center [788, 102] width 91 height 11
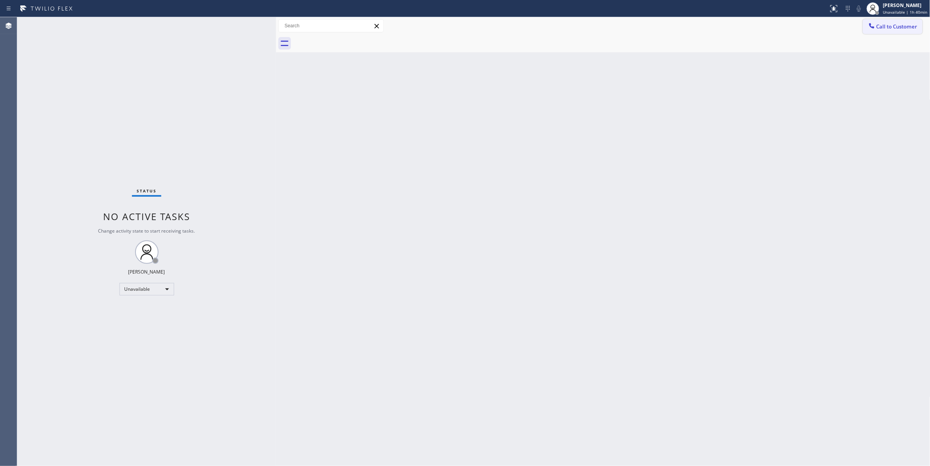
click at [891, 30] on span "Call to Customer" at bounding box center [897, 26] width 41 height 7
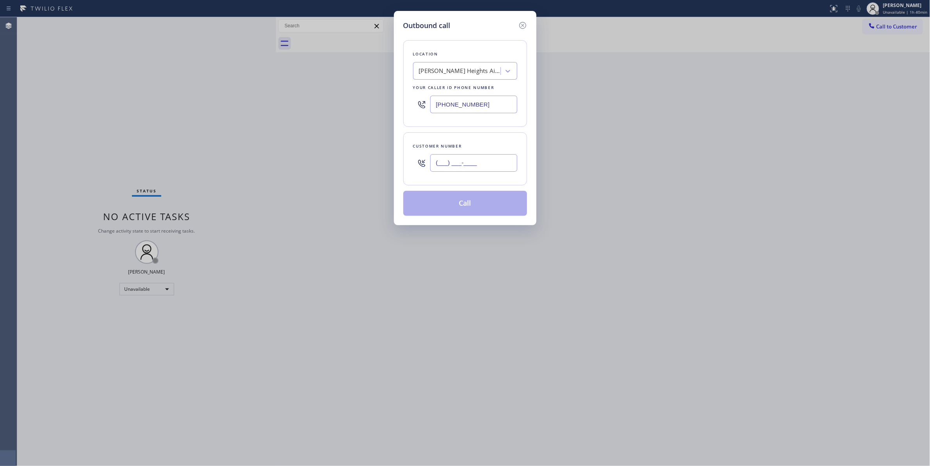
click at [494, 168] on input "(___) ___-____" at bounding box center [473, 163] width 87 height 18
paste input "980) 565-3682"
type input "[PHONE_NUMBER]"
paste input "322-1181"
drag, startPoint x: 491, startPoint y: 105, endPoint x: 137, endPoint y: 94, distance: 354.1
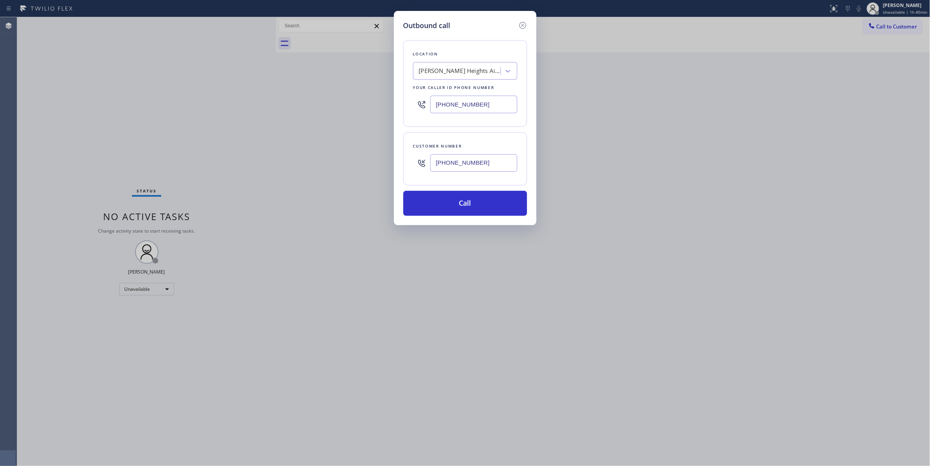
click at [137, 94] on div "Outbound call Location [PERSON_NAME][GEOGRAPHIC_DATA] Air Conditioning Your cal…" at bounding box center [465, 233] width 930 height 466
type input "[PHONE_NUMBER]"
drag, startPoint x: 422, startPoint y: 166, endPoint x: 344, endPoint y: 175, distance: 78.3
click at [344, 175] on div "Outbound call Location [PERSON_NAME][GEOGRAPHIC_DATA] Air Conditioning Your cal…" at bounding box center [465, 233] width 930 height 466
click at [447, 204] on button "Call" at bounding box center [466, 203] width 124 height 25
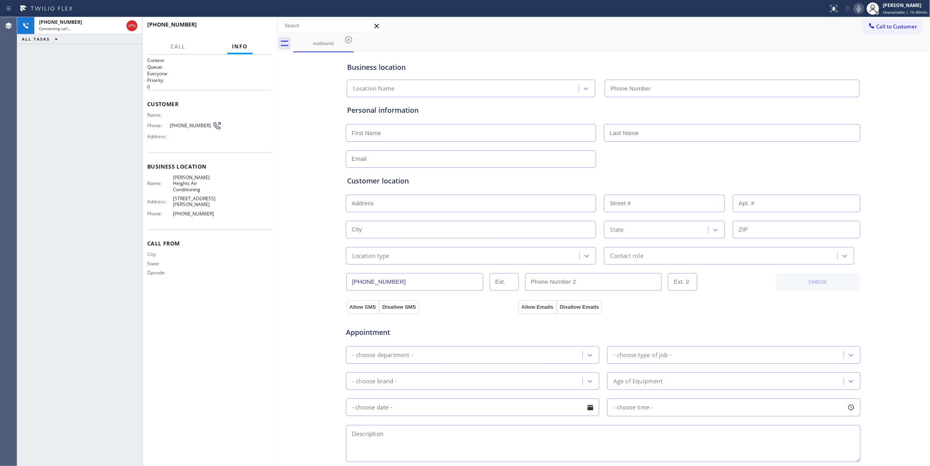
type input "[PHONE_NUMBER]"
click at [317, 316] on div "Business location [PERSON_NAME][GEOGRAPHIC_DATA] Air Conditioning [PHONE_NUMBER…" at bounding box center [603, 321] width 651 height 534
click at [295, 275] on div "Business location [PERSON_NAME][GEOGRAPHIC_DATA] Air Conditioning [PHONE_NUMBER…" at bounding box center [603, 321] width 651 height 534
click at [266, 267] on div "City: State: Zipcode:" at bounding box center [209, 265] width 124 height 27
click at [266, 260] on div "City: State: Zipcode:" at bounding box center [209, 265] width 124 height 27
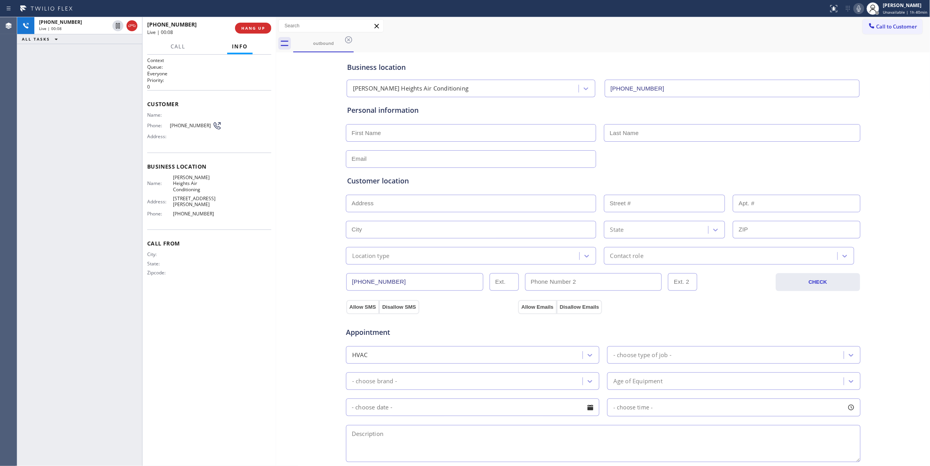
click at [188, 127] on span "[PHONE_NUMBER]" at bounding box center [191, 126] width 43 height 6
click at [266, 263] on div "City: State: Zipcode:" at bounding box center [209, 265] width 124 height 27
click at [187, 124] on span "[PHONE_NUMBER]" at bounding box center [191, 126] width 43 height 6
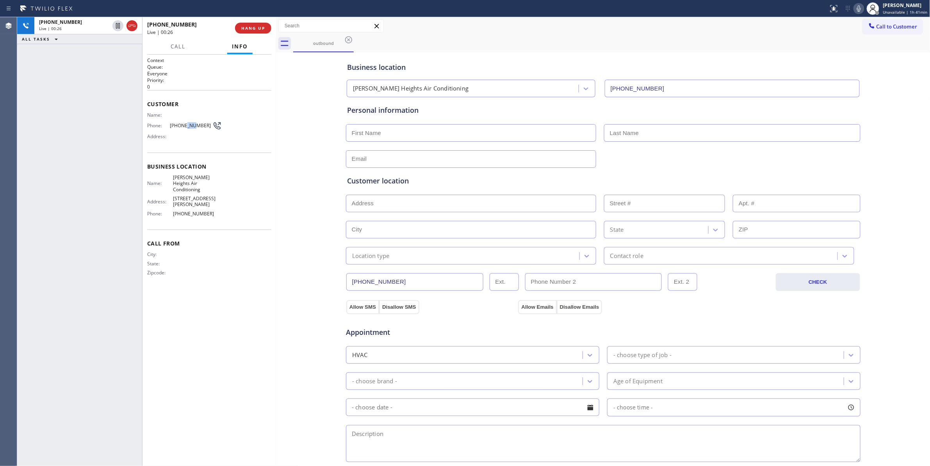
click at [187, 124] on span "[PHONE_NUMBER]" at bounding box center [191, 126] width 43 height 6
click at [252, 27] on span "HANG UP" at bounding box center [253, 27] width 24 height 5
click at [254, 33] on button "COMPLETE" at bounding box center [251, 28] width 39 height 11
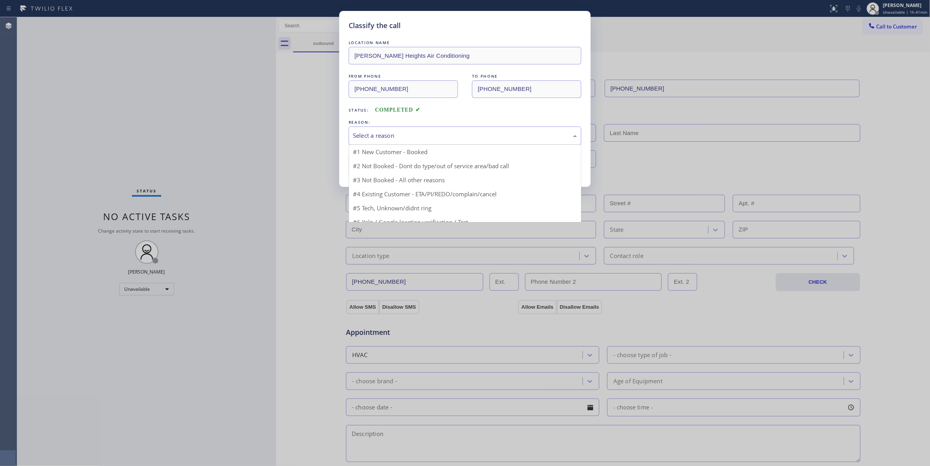
click at [361, 133] on div "Select a reason" at bounding box center [465, 135] width 224 height 9
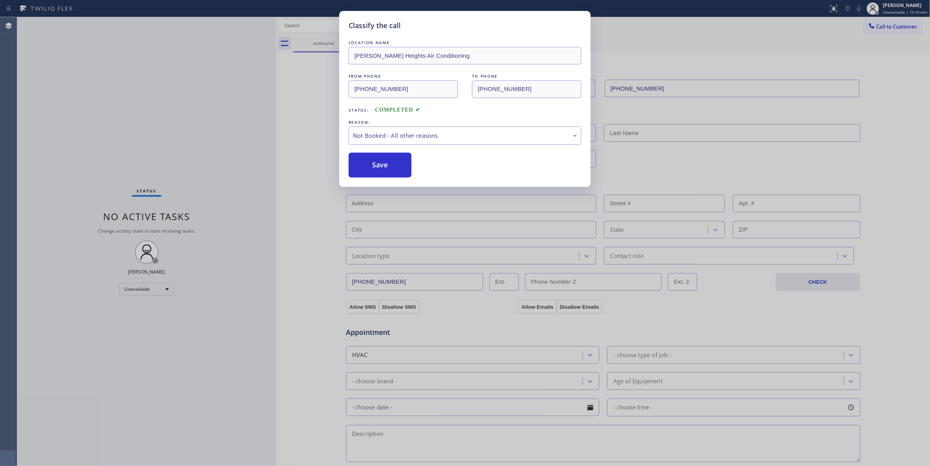
click at [371, 165] on button "Save" at bounding box center [380, 165] width 63 height 25
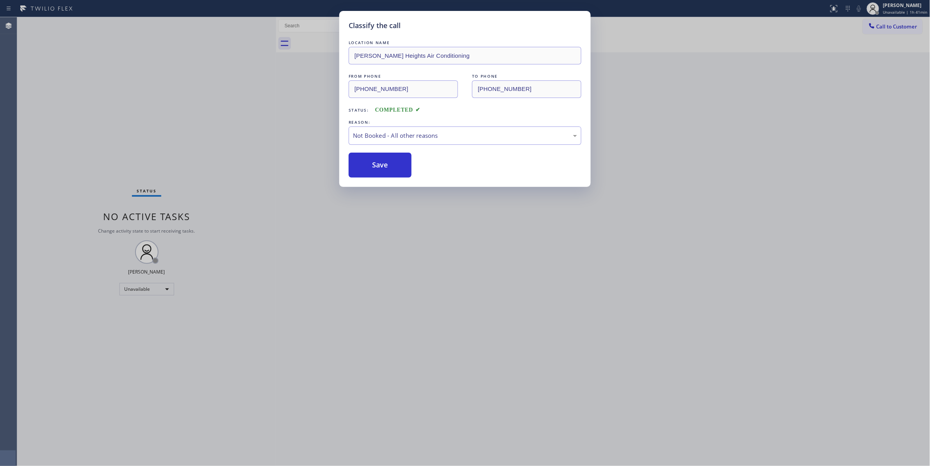
click at [371, 165] on button "Save" at bounding box center [380, 165] width 63 height 25
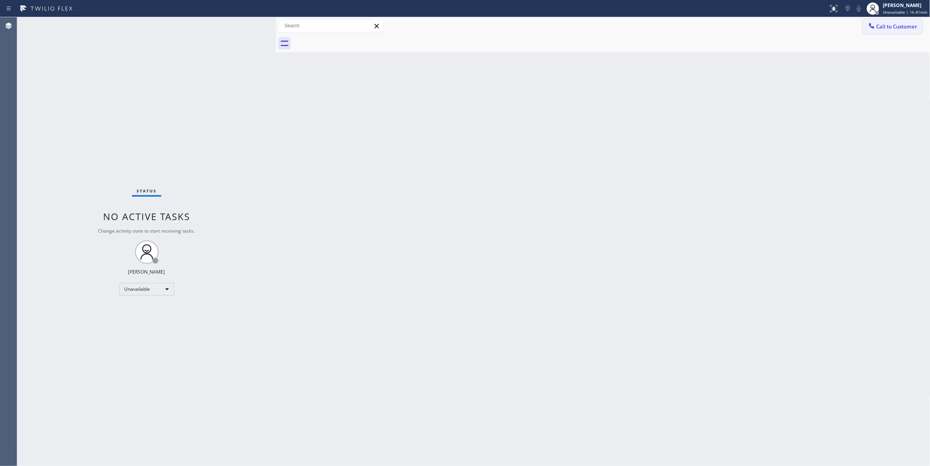
click at [899, 32] on button "Call to Customer" at bounding box center [893, 26] width 60 height 15
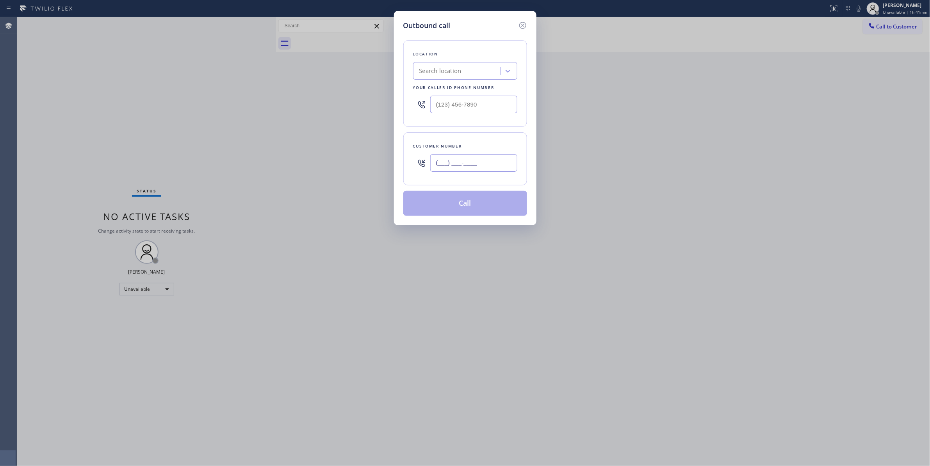
click at [448, 161] on input "(___) ___-____" at bounding box center [473, 163] width 87 height 18
paste input "980) 565-3682"
type input "[PHONE_NUMBER]"
drag, startPoint x: 489, startPoint y: 107, endPoint x: 375, endPoint y: 108, distance: 114.1
click at [375, 108] on div "Outbound call Location Search location Your caller id phone number (___) ___-__…" at bounding box center [465, 233] width 930 height 466
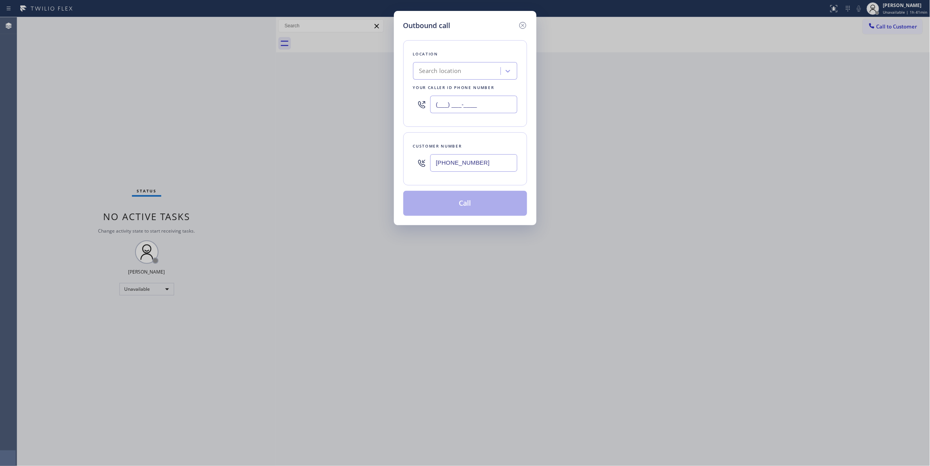
paste input "213) 322-1181"
type input "[PHONE_NUMBER]"
click at [476, 208] on button "Call" at bounding box center [466, 203] width 124 height 25
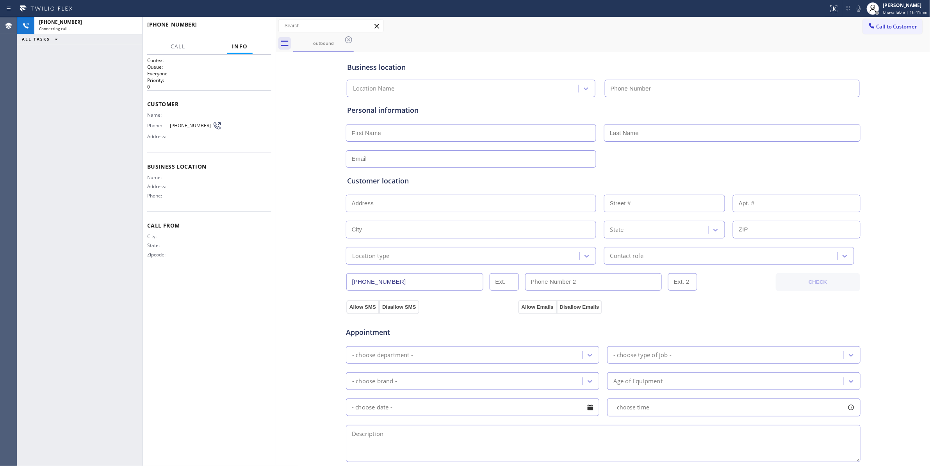
click at [20, 198] on div "[PHONE_NUMBER] Connecting call… ALL TASKS ALL TASKS ACTIVE TASKS TASKS IN WRAP …" at bounding box center [79, 241] width 125 height 449
click at [53, 225] on div "[PHONE_NUMBER] Connecting call… ALL TASKS ALL TASKS ACTIVE TASKS TASKS IN WRAP …" at bounding box center [79, 241] width 125 height 449
drag, startPoint x: 32, startPoint y: 191, endPoint x: 69, endPoint y: 83, distance: 114.5
click at [32, 187] on div "[PHONE_NUMBER] Live | 00:02 ALL TASKS ALL TASKS ACTIVE TASKS TASKS IN WRAP UP" at bounding box center [79, 241] width 125 height 449
click at [261, 29] on span "HANG UP" at bounding box center [253, 27] width 24 height 5
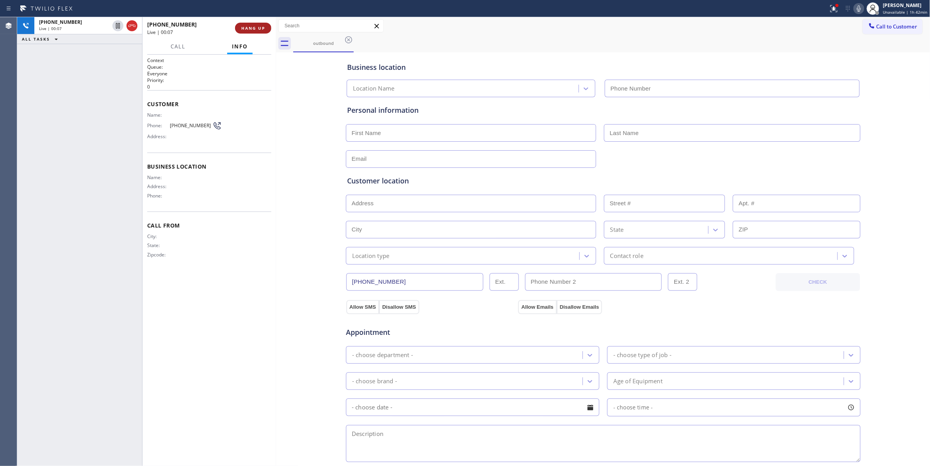
click at [261, 29] on span "HANG UP" at bounding box center [253, 27] width 24 height 5
click at [260, 29] on span "COMPLETE" at bounding box center [251, 27] width 27 height 5
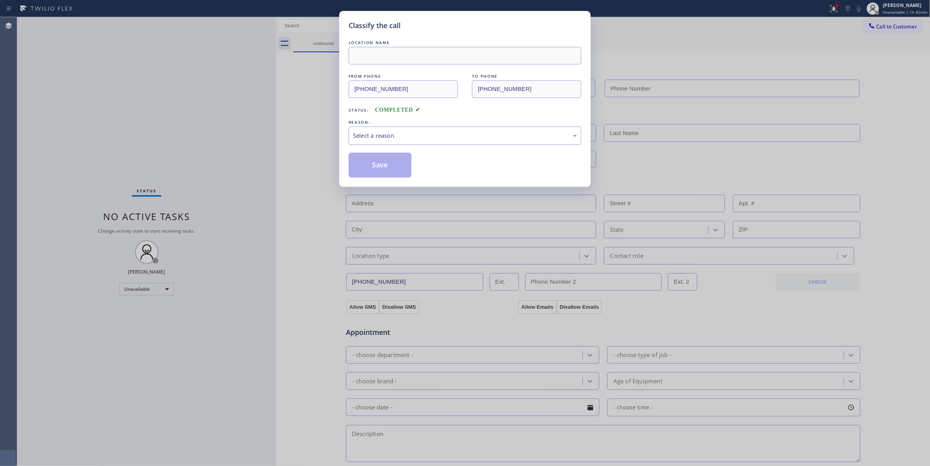
click at [369, 142] on div "Select a reason" at bounding box center [465, 136] width 233 height 18
click at [370, 164] on button "Save" at bounding box center [380, 165] width 63 height 25
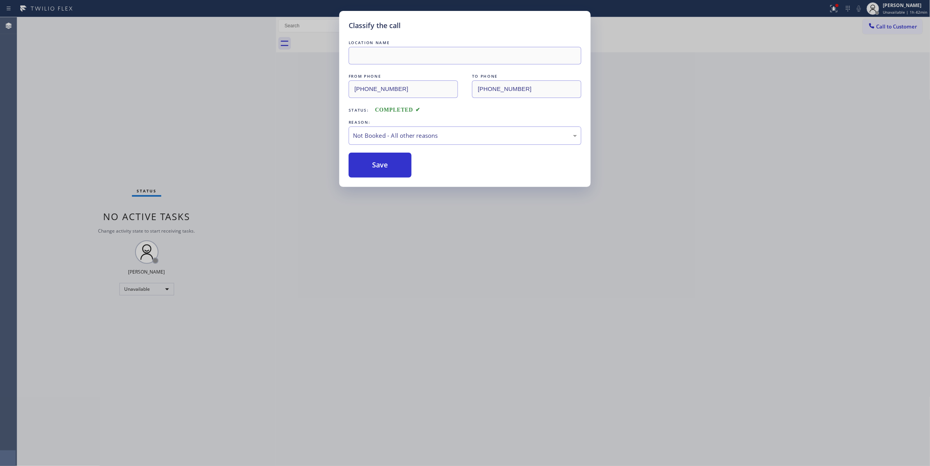
click at [370, 164] on button "Save" at bounding box center [380, 165] width 63 height 25
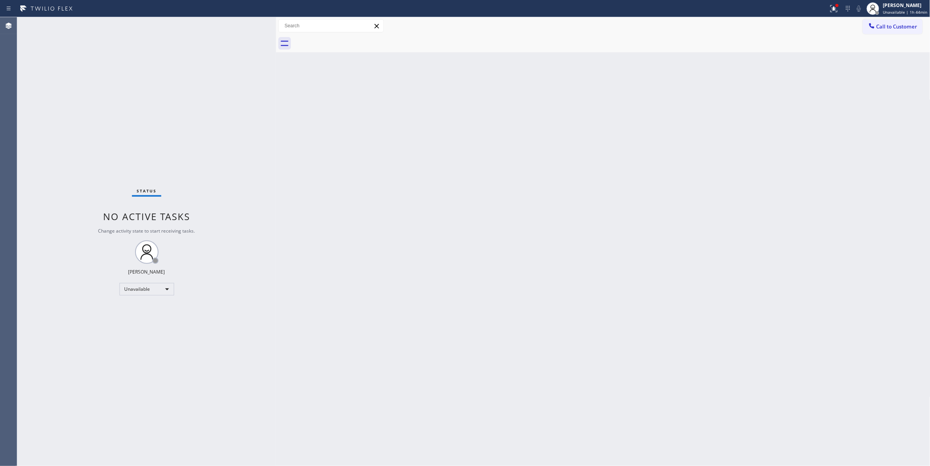
click at [525, 273] on div "Back to Dashboard Change Sender ID Customers Technicians Select a contact Outbo…" at bounding box center [603, 241] width 655 height 449
click at [381, 320] on div "Back to Dashboard Change Sender ID Customers Technicians Select a contact Outbo…" at bounding box center [603, 241] width 655 height 449
click at [830, 11] on icon at bounding box center [834, 8] width 9 height 9
click at [806, 98] on button "Clear issues" at bounding box center [788, 102] width 91 height 11
click at [122, 465] on div "Status No active tasks Change activity state to start receiving tasks. [PERSON_…" at bounding box center [146, 241] width 259 height 449
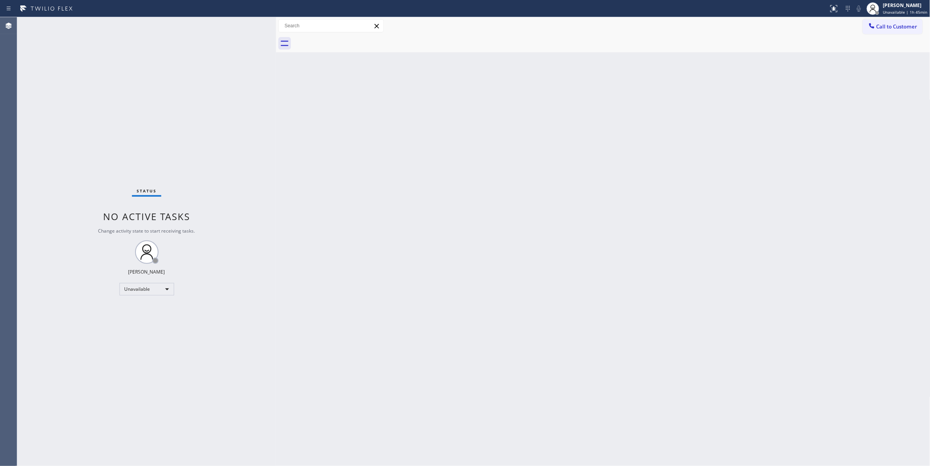
click at [155, 141] on div "Status No active tasks Change activity state to start receiving tasks. [PERSON_…" at bounding box center [146, 241] width 259 height 449
click at [37, 191] on div "Status No active tasks Change activity state to start receiving tasks. [PERSON_…" at bounding box center [146, 241] width 259 height 449
drag, startPoint x: 48, startPoint y: 454, endPoint x: 86, endPoint y: 296, distance: 162.4
click at [47, 454] on div "Status No active tasks Change activity state to start receiving tasks. [PERSON_…" at bounding box center [146, 241] width 259 height 449
click at [154, 462] on div "Status No active tasks Change activity state to start receiving tasks. [PERSON_…" at bounding box center [146, 241] width 259 height 449
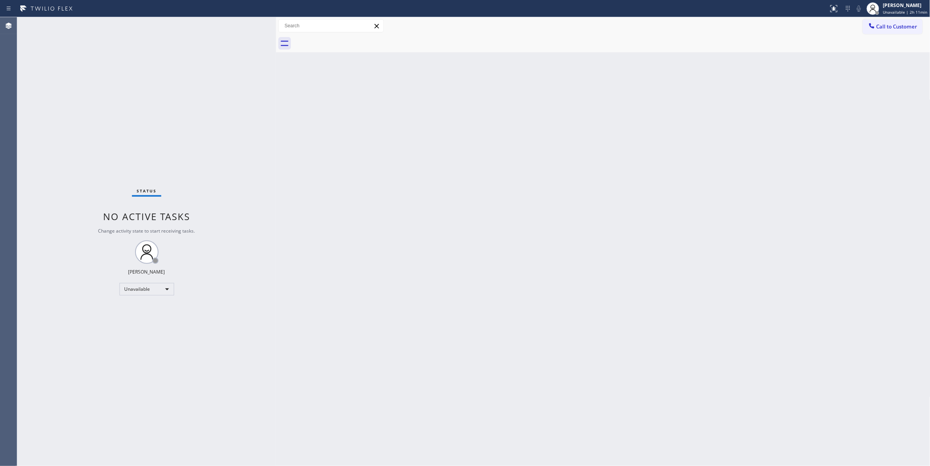
click at [77, 77] on div "Status No active tasks Change activity state to start receiving tasks. [PERSON_…" at bounding box center [146, 241] width 259 height 449
click at [105, 141] on div "Status No active tasks Change activity state to start receiving tasks. [PERSON_…" at bounding box center [146, 241] width 259 height 449
click at [887, 12] on span "Unavailable | 2h 16min" at bounding box center [906, 11] width 45 height 5
click at [874, 63] on button "Break" at bounding box center [892, 62] width 78 height 10
drag, startPoint x: 838, startPoint y: 86, endPoint x: 875, endPoint y: 28, distance: 69.2
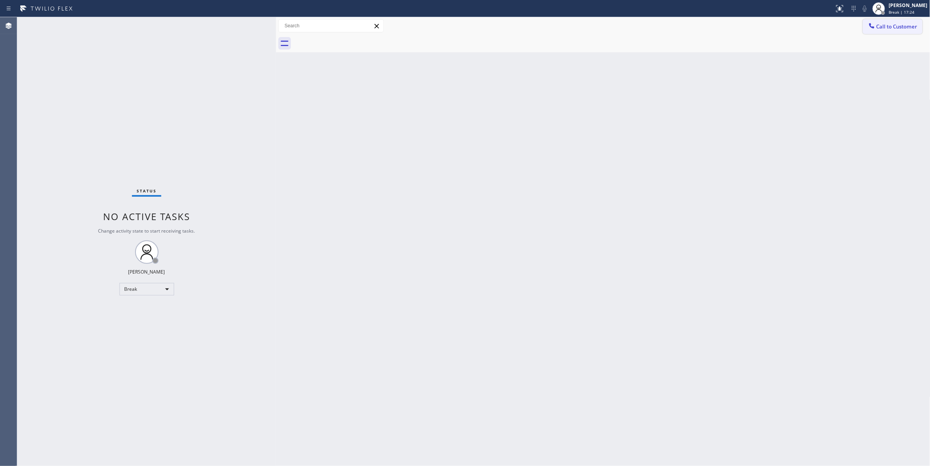
click at [839, 84] on div "Back to Dashboard Change Sender ID Customers Technicians Select a contact Outbo…" at bounding box center [603, 241] width 655 height 449
click at [889, 14] on span "Break | 17:25" at bounding box center [902, 11] width 26 height 5
click at [865, 52] on button "Unavailable" at bounding box center [892, 51] width 78 height 10
click at [895, 27] on span "Call to Customer" at bounding box center [897, 26] width 41 height 7
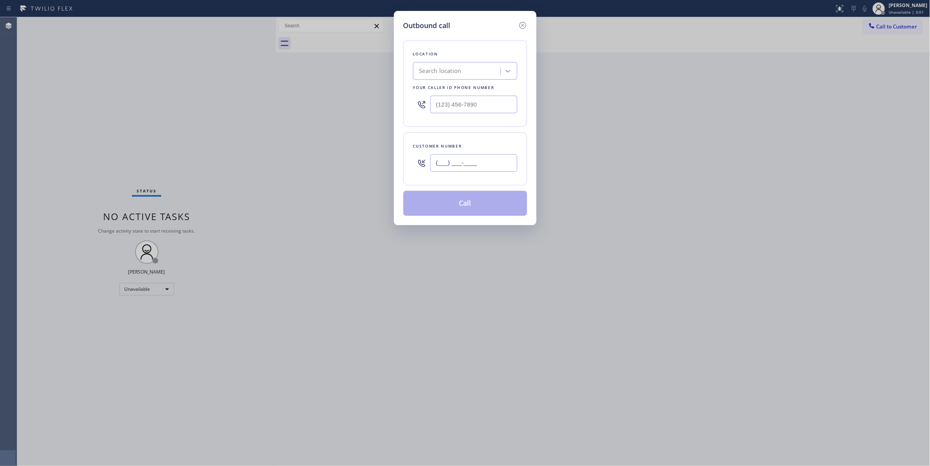
click at [453, 162] on input "(___) ___-____" at bounding box center [473, 163] width 87 height 18
paste input "623) 235-5549"
type input "[PHONE_NUMBER]"
paste input "623) 242-1386"
drag, startPoint x: 496, startPoint y: 104, endPoint x: 288, endPoint y: 104, distance: 207.8
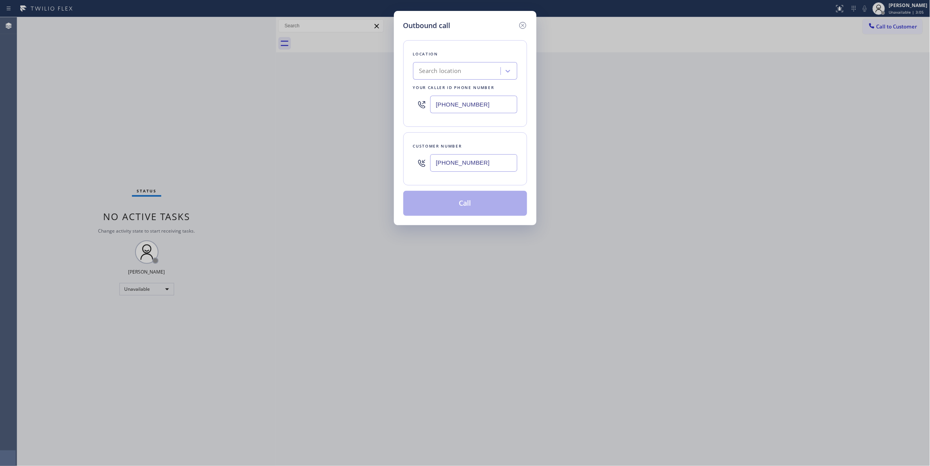
click at [288, 104] on div "Outbound call Location Search location Your caller id phone number [PHONE_NUMBE…" at bounding box center [465, 233] width 930 height 466
type input "[PHONE_NUMBER]"
drag, startPoint x: 504, startPoint y: 164, endPoint x: 427, endPoint y: 157, distance: 76.5
click at [427, 157] on div "[PHONE_NUMBER]" at bounding box center [465, 162] width 104 height 25
click at [441, 202] on button "Call" at bounding box center [466, 203] width 124 height 25
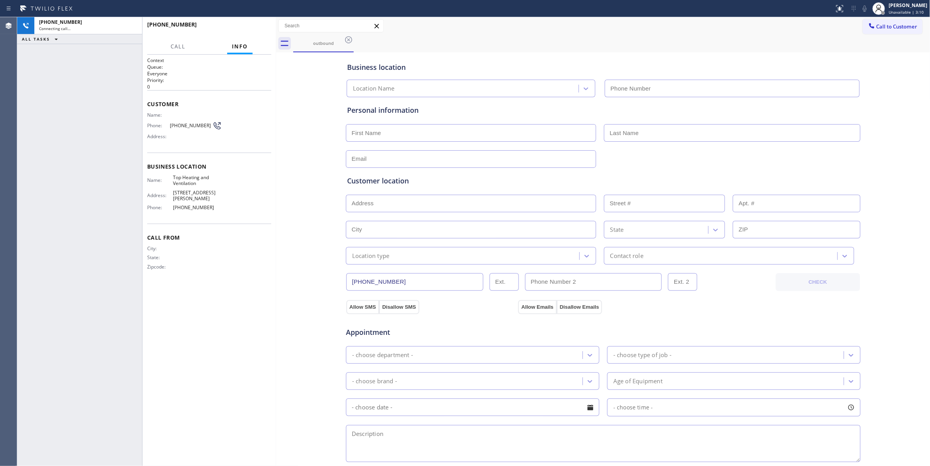
type input "[PHONE_NUMBER]"
click at [191, 122] on div "Phone: [PHONE_NUMBER]" at bounding box center [184, 125] width 75 height 9
click at [260, 26] on span "HANG UP" at bounding box center [253, 27] width 24 height 5
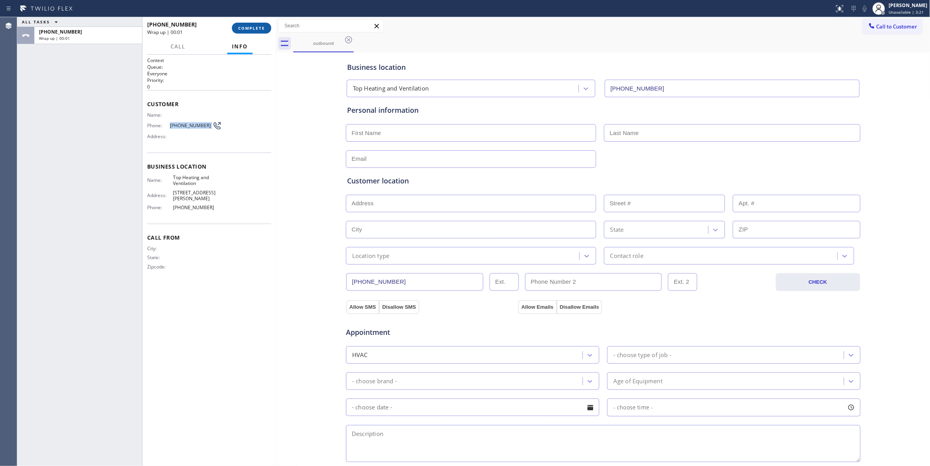
click at [260, 26] on span "COMPLETE" at bounding box center [251, 27] width 27 height 5
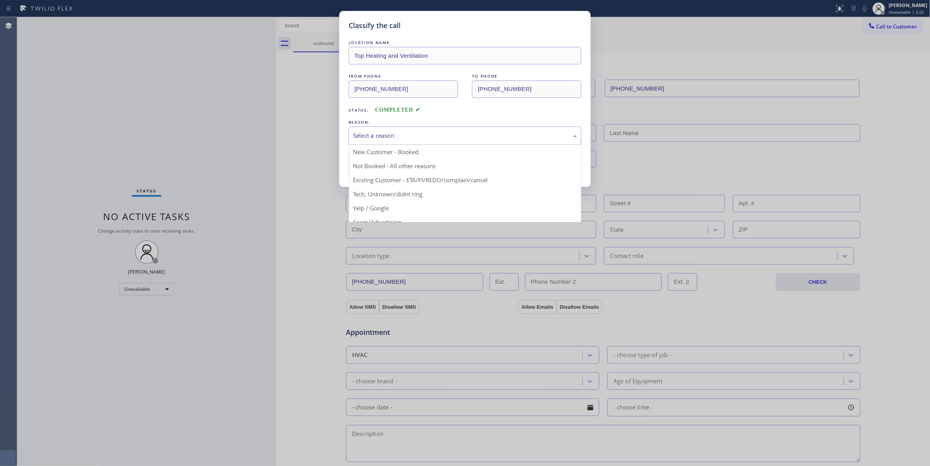
click at [377, 137] on div "Select a reason" at bounding box center [465, 135] width 224 height 9
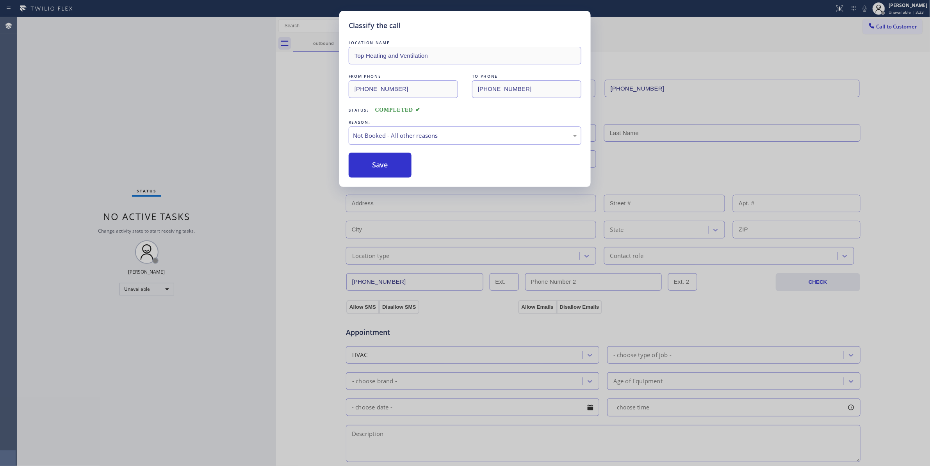
click at [380, 169] on button "Save" at bounding box center [380, 165] width 63 height 25
click at [380, 170] on button "Save" at bounding box center [380, 165] width 63 height 25
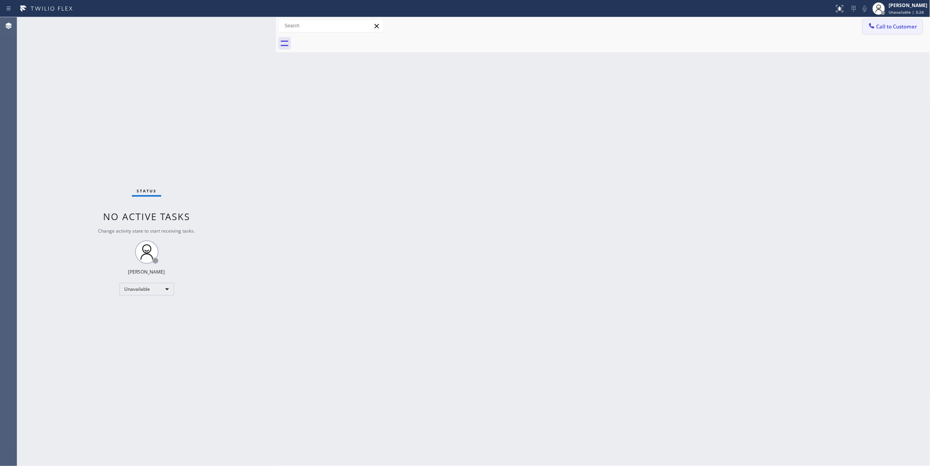
click at [893, 30] on span "Call to Customer" at bounding box center [897, 26] width 41 height 7
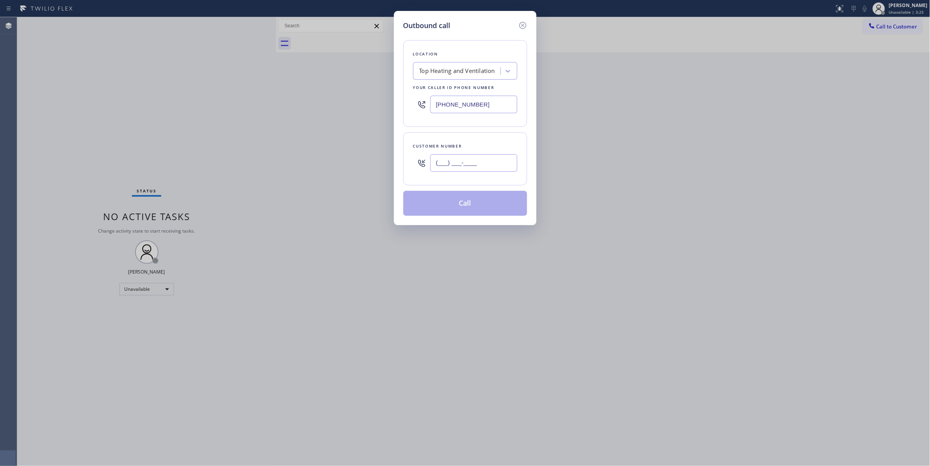
click at [487, 155] on input "(___) ___-____" at bounding box center [473, 163] width 87 height 18
paste input "623) 235-5549"
type input "[PHONE_NUMBER]"
click at [483, 210] on button "Call" at bounding box center [466, 203] width 124 height 25
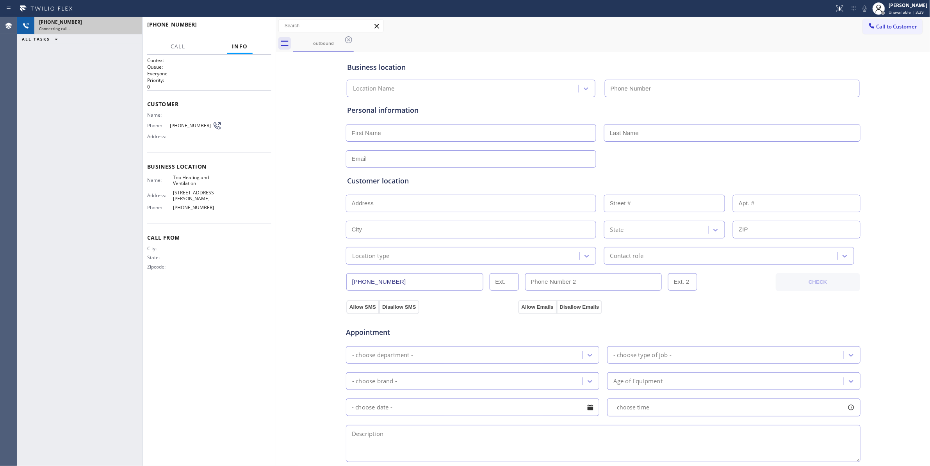
type input "[PHONE_NUMBER]"
click at [130, 26] on icon at bounding box center [131, 25] width 9 height 9
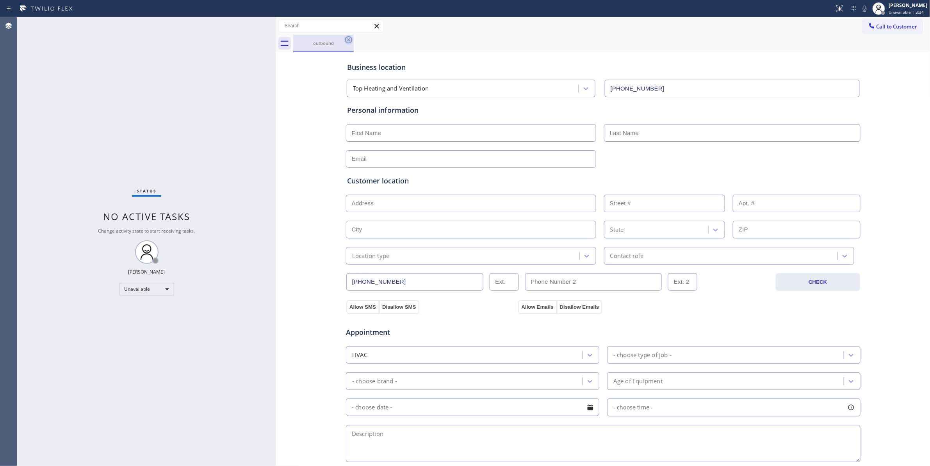
click at [347, 43] on icon at bounding box center [348, 39] width 7 height 7
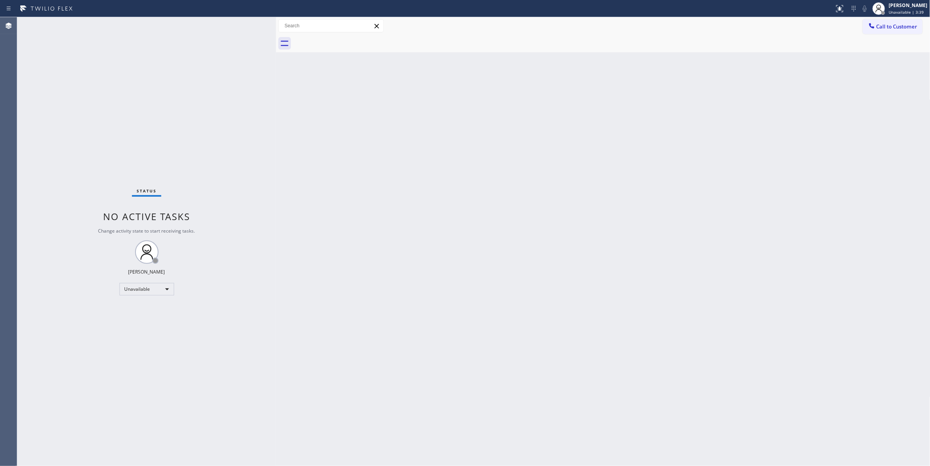
click at [661, 185] on div "Back to Dashboard Change Sender ID Customers Technicians Select a contact Outbo…" at bounding box center [603, 241] width 655 height 449
click at [894, 29] on span "Call to Customer" at bounding box center [897, 26] width 41 height 7
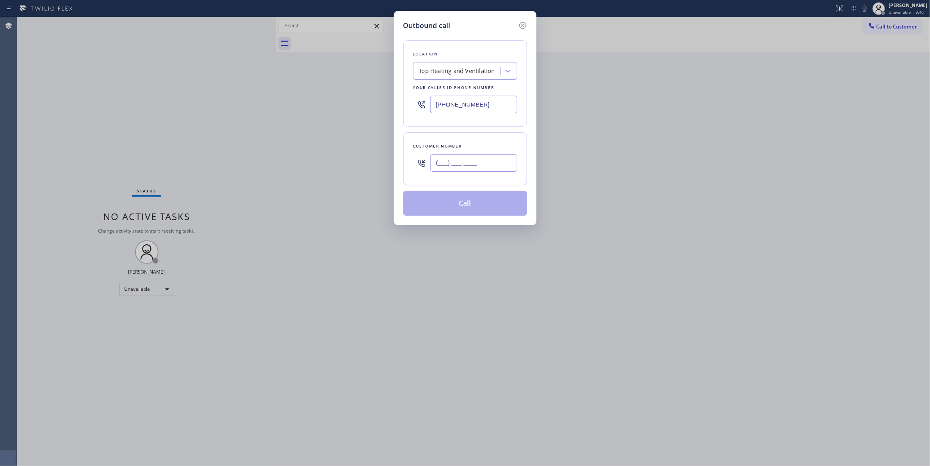
click at [479, 158] on input "(___) ___-____" at bounding box center [473, 163] width 87 height 18
paste input "213) 789-3323"
type input "[PHONE_NUMBER]"
paste input "714) 844-0874"
drag, startPoint x: 434, startPoint y: 105, endPoint x: 288, endPoint y: 119, distance: 146.3
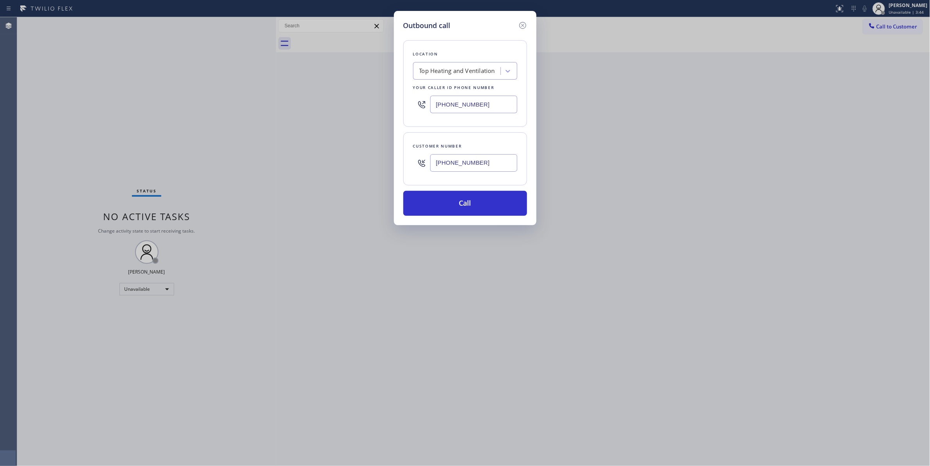
click at [289, 117] on div "Outbound call Location Top Heating and Ventilation Your caller id phone number …" at bounding box center [465, 233] width 930 height 466
type input "[PHONE_NUMBER]"
drag, startPoint x: 504, startPoint y: 164, endPoint x: 393, endPoint y: 161, distance: 111.4
click at [393, 161] on div "Outbound call Location Top Heating and Ventilation Your caller id phone number …" at bounding box center [465, 233] width 930 height 466
click at [446, 200] on button "Call" at bounding box center [466, 203] width 124 height 25
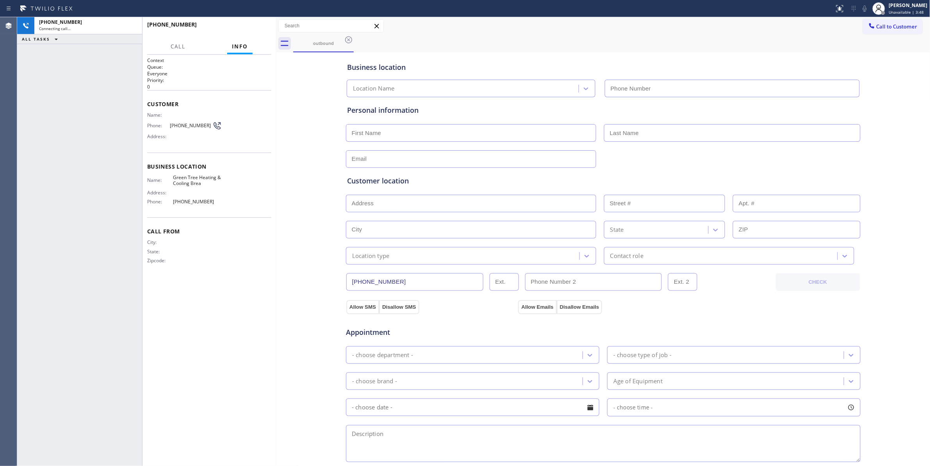
type input "[PHONE_NUMBER]"
click at [58, 229] on div "[PHONE_NUMBER] Connecting call… ALL TASKS ALL TASKS ACTIVE TASKS TASKS IN WRAP …" at bounding box center [79, 241] width 125 height 449
click at [191, 124] on span "[PHONE_NUMBER]" at bounding box center [191, 126] width 43 height 6
click at [191, 123] on span "[PHONE_NUMBER]" at bounding box center [191, 126] width 43 height 6
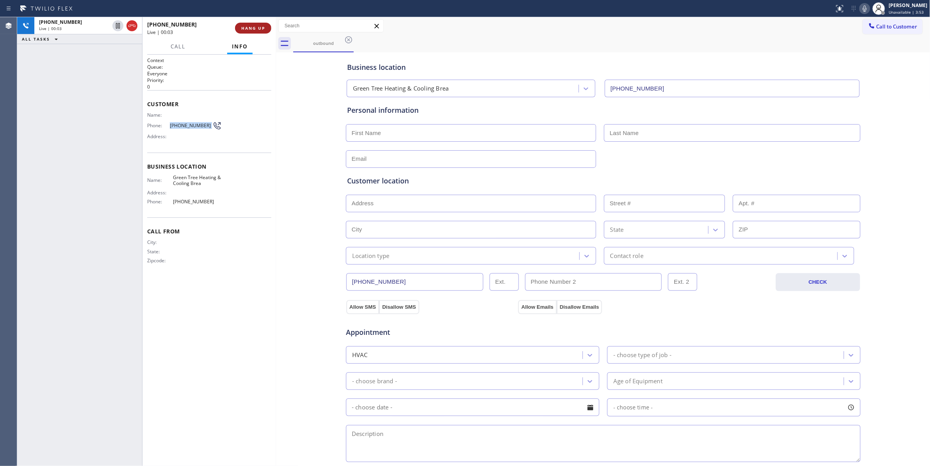
click at [256, 24] on button "HANG UP" at bounding box center [253, 28] width 36 height 11
click at [247, 28] on span "COMPLETE" at bounding box center [251, 27] width 27 height 5
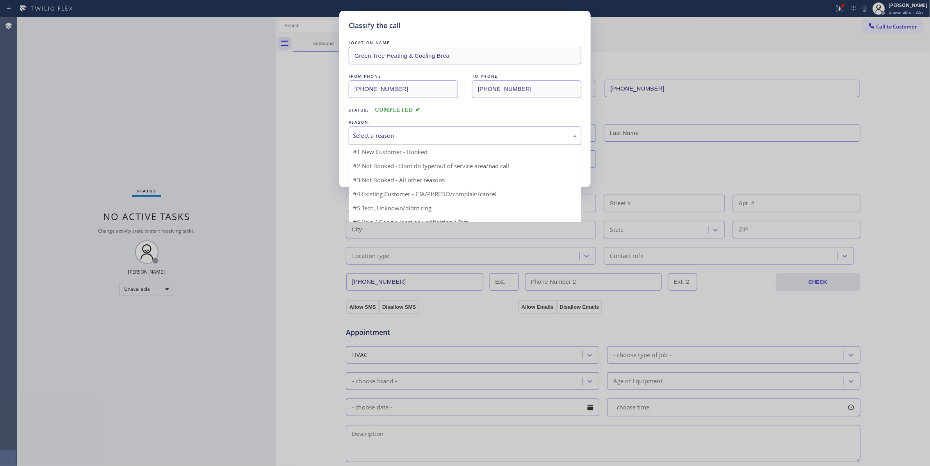
click at [395, 137] on div "Select a reason" at bounding box center [465, 135] width 224 height 9
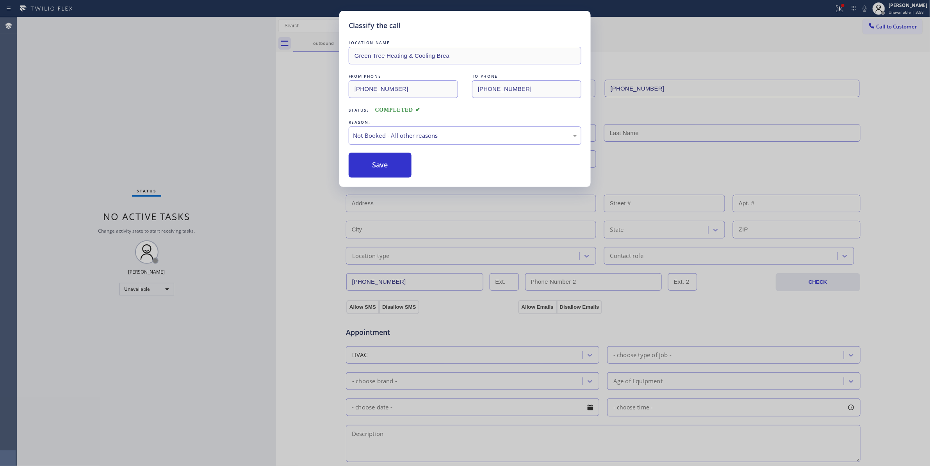
click at [396, 167] on button "Save" at bounding box center [380, 165] width 63 height 25
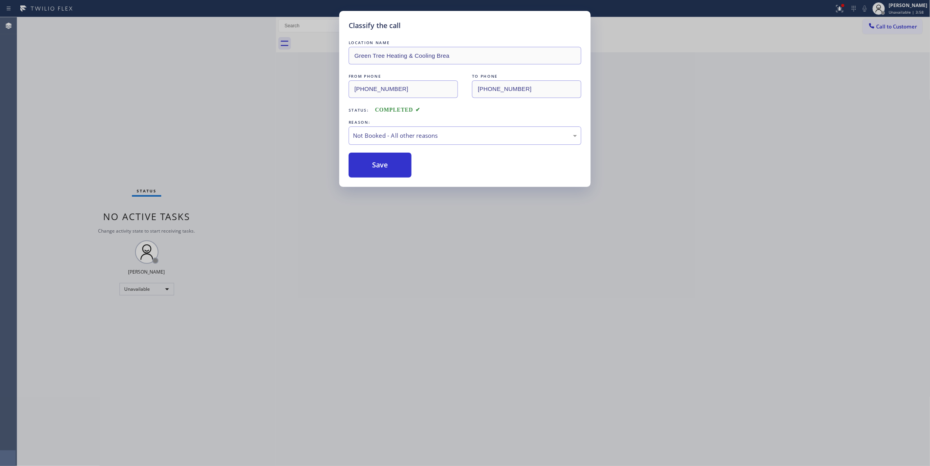
click at [396, 167] on button "Save" at bounding box center [380, 165] width 63 height 25
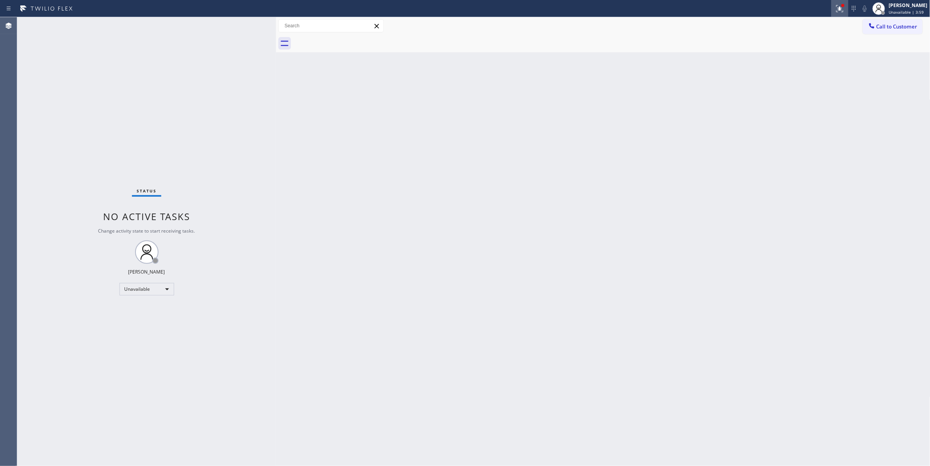
click at [838, 9] on icon at bounding box center [840, 7] width 5 height 3
click at [799, 100] on span "Clear issues" at bounding box center [789, 102] width 37 height 5
click at [888, 24] on span "Call to Customer" at bounding box center [897, 26] width 41 height 7
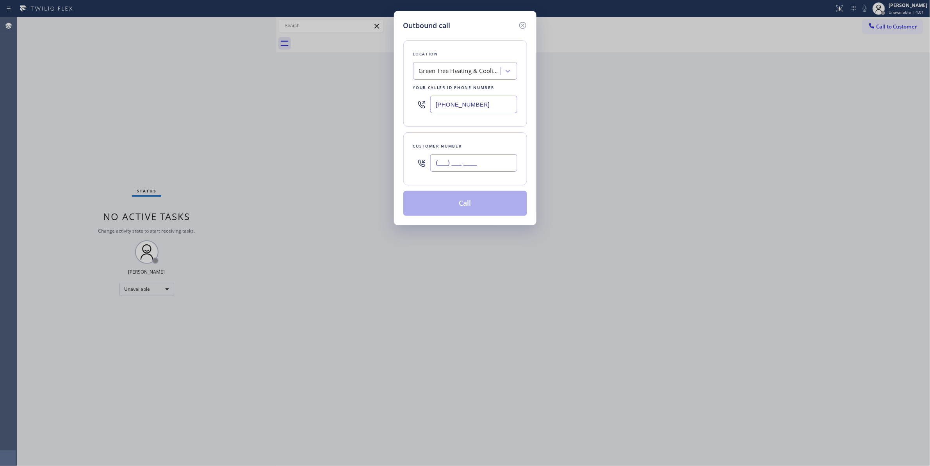
click at [464, 166] on input "(___) ___-____" at bounding box center [473, 163] width 87 height 18
paste input "213) 789-3323"
type input "[PHONE_NUMBER]"
click at [477, 207] on button "Call" at bounding box center [466, 203] width 124 height 25
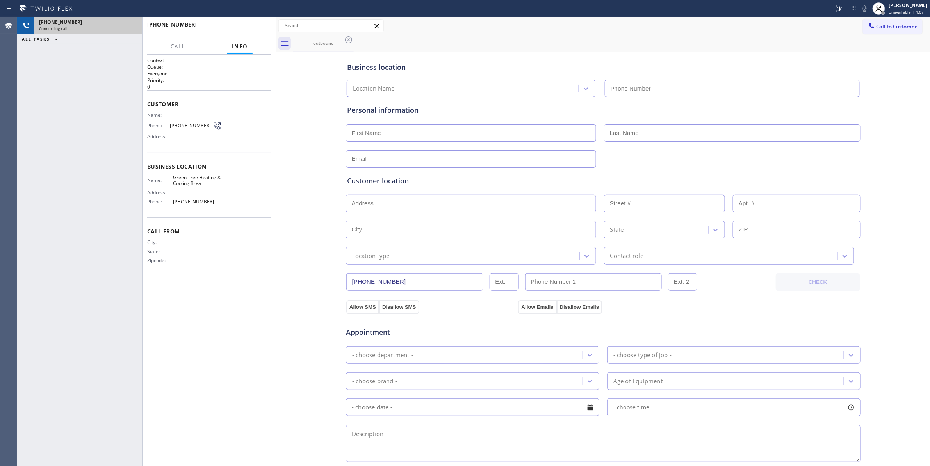
type input "[PHONE_NUMBER]"
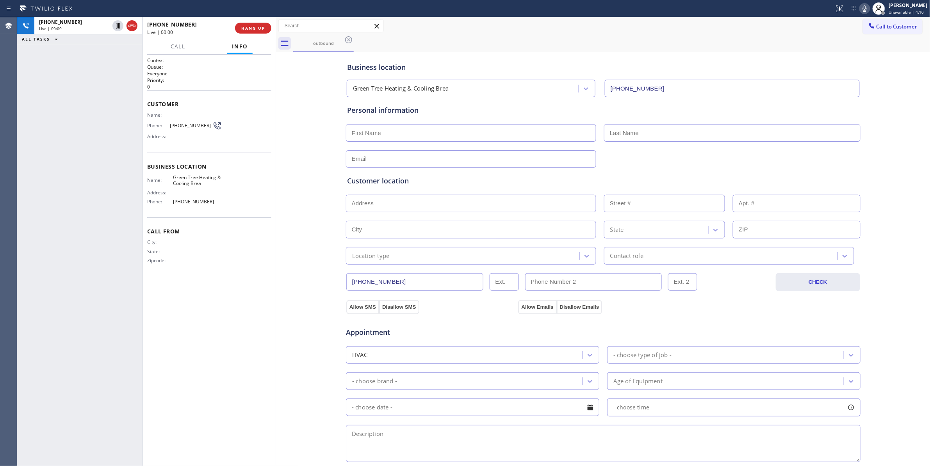
drag, startPoint x: 133, startPoint y: 25, endPoint x: 258, endPoint y: 46, distance: 126.7
click at [133, 25] on icon at bounding box center [131, 25] width 9 height 9
click at [253, 29] on span "HANG UP" at bounding box center [253, 27] width 24 height 5
click at [266, 27] on button "COMPLETE" at bounding box center [251, 28] width 39 height 11
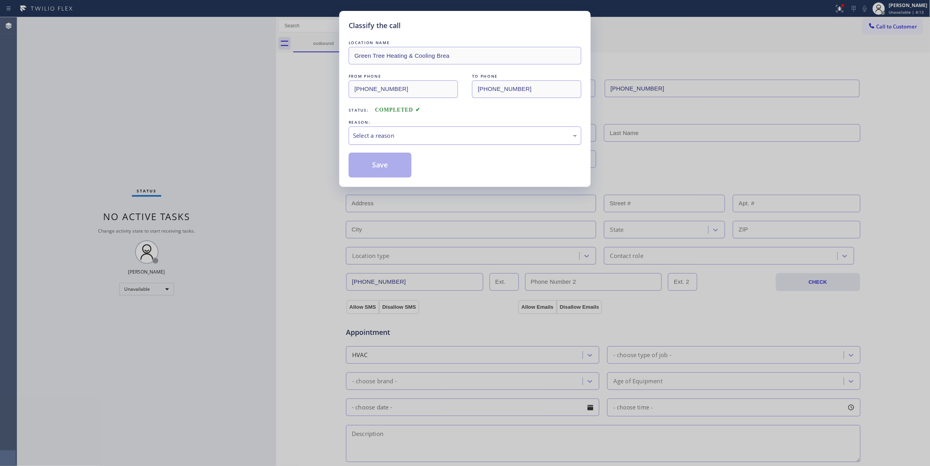
click at [373, 138] on div "Select a reason" at bounding box center [465, 135] width 224 height 9
click at [380, 165] on button "Save" at bounding box center [380, 165] width 63 height 25
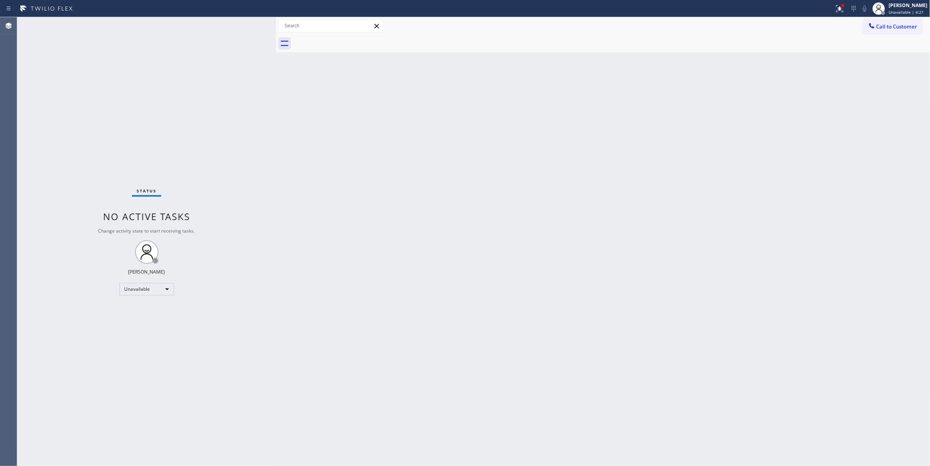
click at [68, 173] on div "Status No active tasks Change activity state to start receiving tasks. [PERSON_…" at bounding box center [146, 241] width 259 height 449
drag, startPoint x: 808, startPoint y: 56, endPoint x: 847, endPoint y: 32, distance: 45.8
click at [815, 50] on div "Back to Dashboard Change Sender ID Customers Technicians Select a contact Outbo…" at bounding box center [603, 241] width 655 height 449
drag, startPoint x: 899, startPoint y: 24, endPoint x: 584, endPoint y: 139, distance: 335.9
click at [899, 24] on span "Call to Customer" at bounding box center [897, 26] width 41 height 7
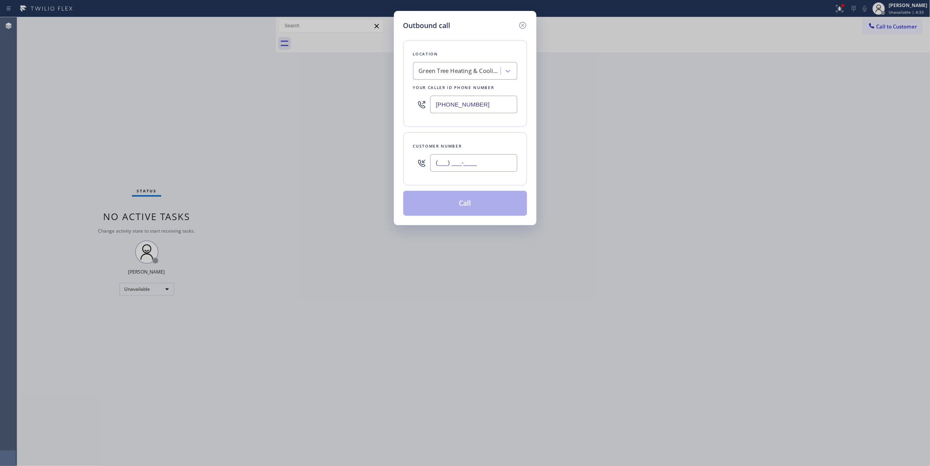
click at [484, 164] on input "(___) ___-____" at bounding box center [473, 163] width 87 height 18
paste input "442) 241-9300"
type input "[PHONE_NUMBER]"
paste input "60) 388-9800"
drag, startPoint x: 429, startPoint y: 94, endPoint x: 264, endPoint y: 94, distance: 164.8
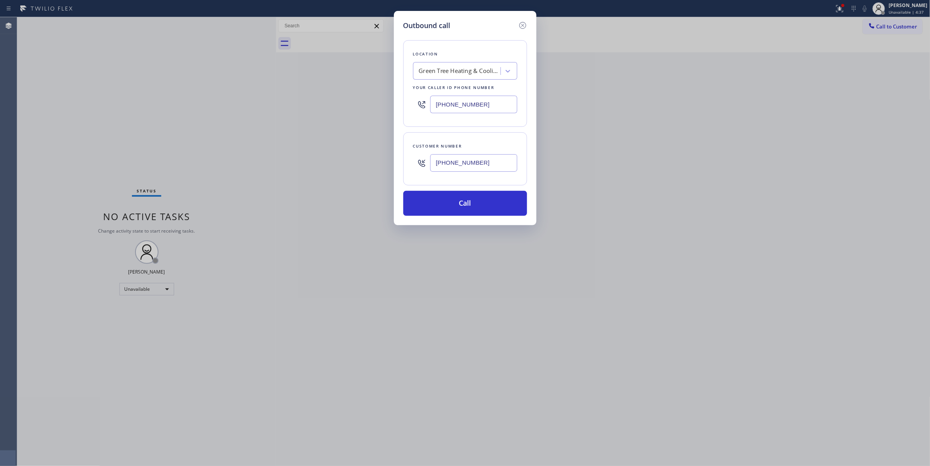
click at [264, 94] on div "Outbound call Location Green Tree Heating & Cooling Brea Your caller id phone n…" at bounding box center [465, 233] width 930 height 466
type input "[PHONE_NUMBER]"
drag, startPoint x: 495, startPoint y: 164, endPoint x: 380, endPoint y: 155, distance: 115.2
click at [380, 155] on div "Outbound call Location [MEDICAL_DATA] Electrical [GEOGRAPHIC_DATA] Your caller …" at bounding box center [465, 233] width 930 height 466
click at [421, 214] on button "Call" at bounding box center [466, 203] width 124 height 25
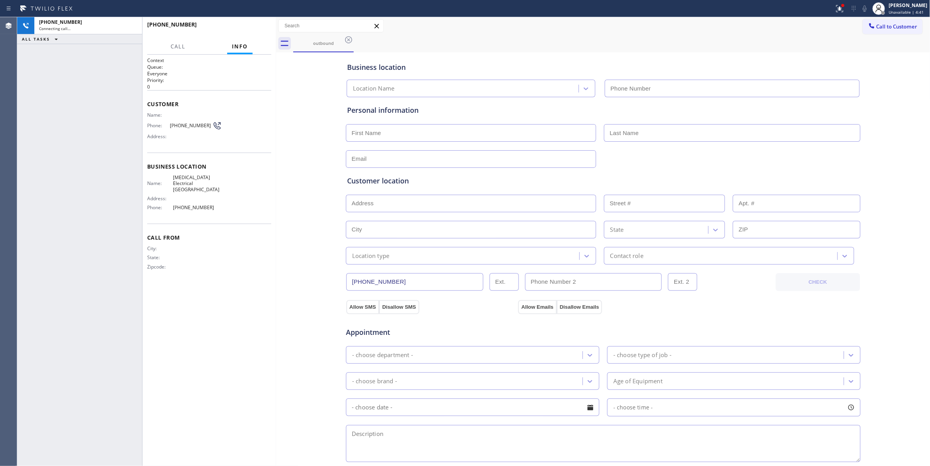
type input "[PHONE_NUMBER]"
drag, startPoint x: 131, startPoint y: 25, endPoint x: 219, endPoint y: 37, distance: 88.2
click at [131, 25] on icon at bounding box center [132, 26] width 7 height 2
drag, startPoint x: 297, startPoint y: 33, endPoint x: 266, endPoint y: 28, distance: 31.6
click at [289, 29] on div "Call to Customer Outbound call Location [MEDICAL_DATA] Electrical [GEOGRAPHIC_D…" at bounding box center [603, 26] width 655 height 18
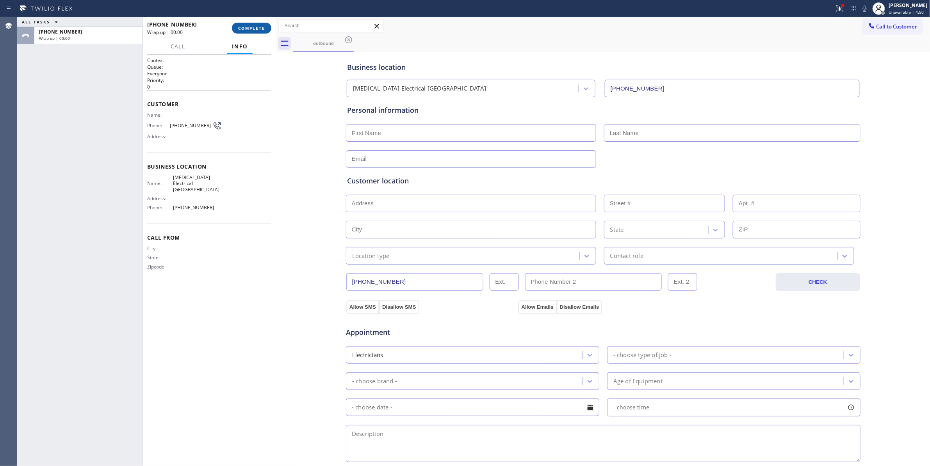
click at [266, 28] on button "COMPLETE" at bounding box center [251, 28] width 39 height 11
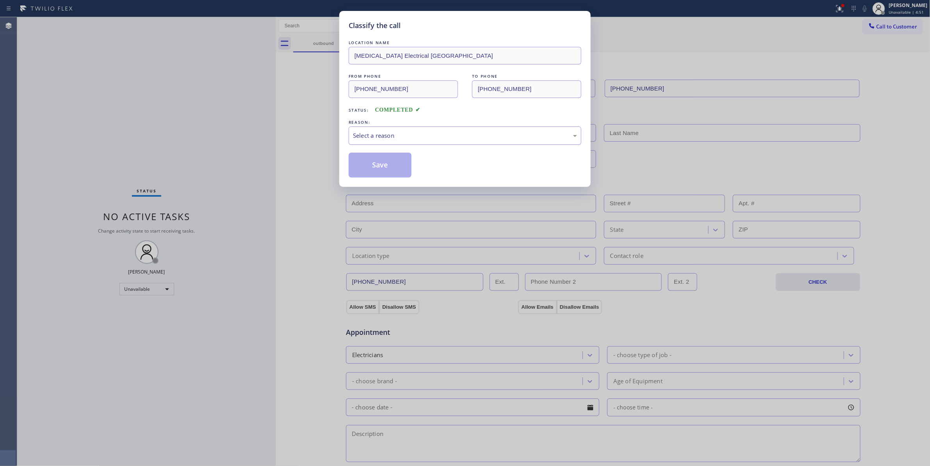
click at [419, 140] on div "Select a reason" at bounding box center [465, 135] width 224 height 9
click at [410, 165] on button "Save" at bounding box center [380, 165] width 63 height 25
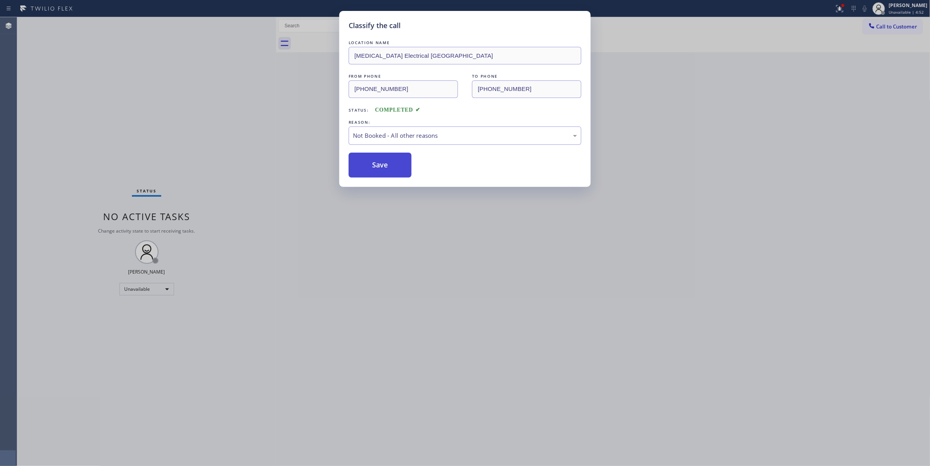
click at [410, 165] on button "Save" at bounding box center [380, 165] width 63 height 25
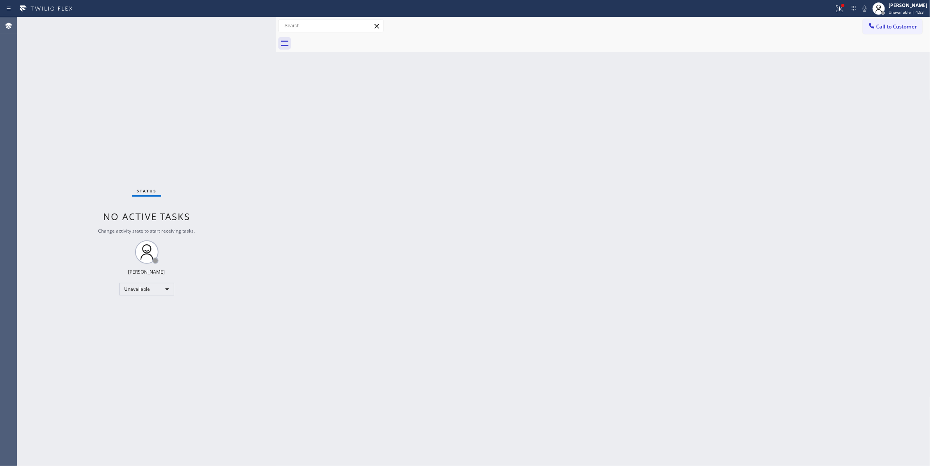
click at [900, 27] on span "Call to Customer" at bounding box center [897, 26] width 41 height 7
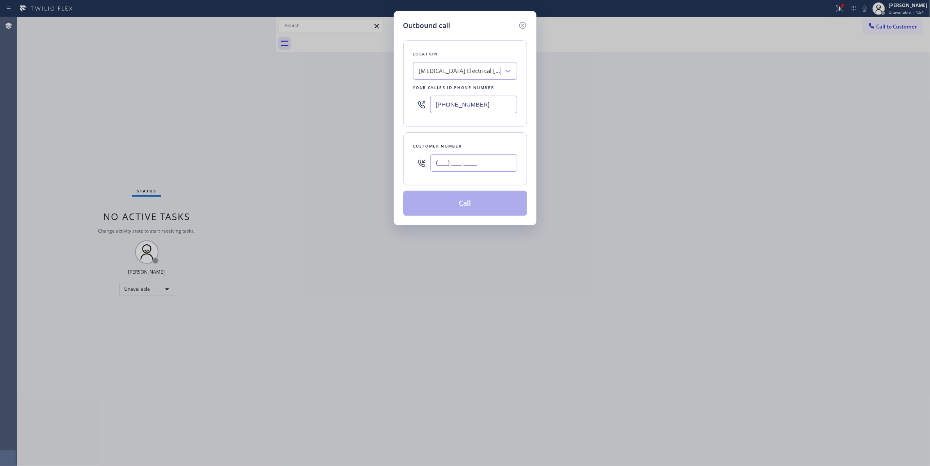
click at [456, 163] on input "(___) ___-____" at bounding box center [473, 163] width 87 height 18
paste input "442) 241-9300"
type input "[PHONE_NUMBER]"
click at [457, 210] on button "Call" at bounding box center [466, 203] width 124 height 25
click at [480, 200] on button "Call" at bounding box center [466, 203] width 124 height 25
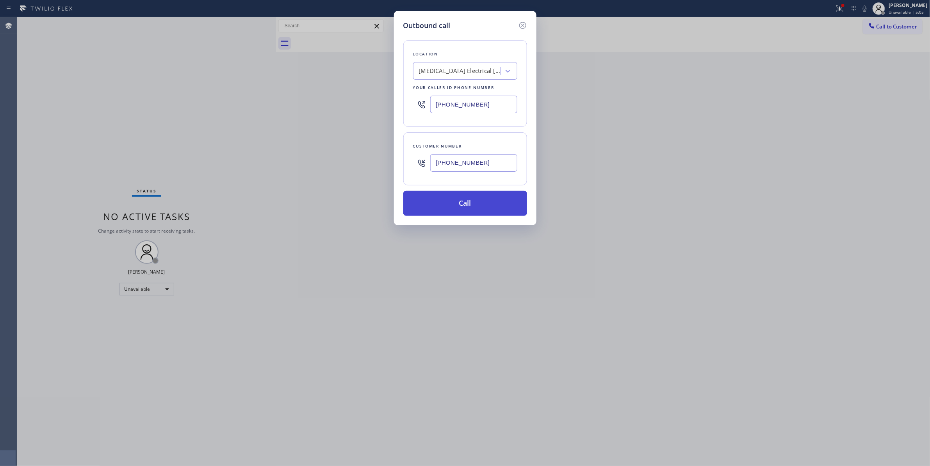
click at [464, 210] on button "Call" at bounding box center [466, 203] width 124 height 25
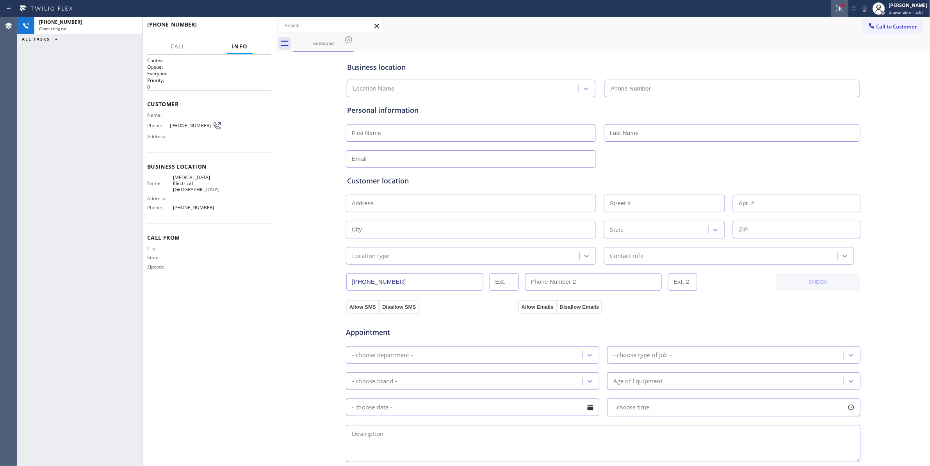
click at [837, 10] on icon at bounding box center [839, 7] width 5 height 5
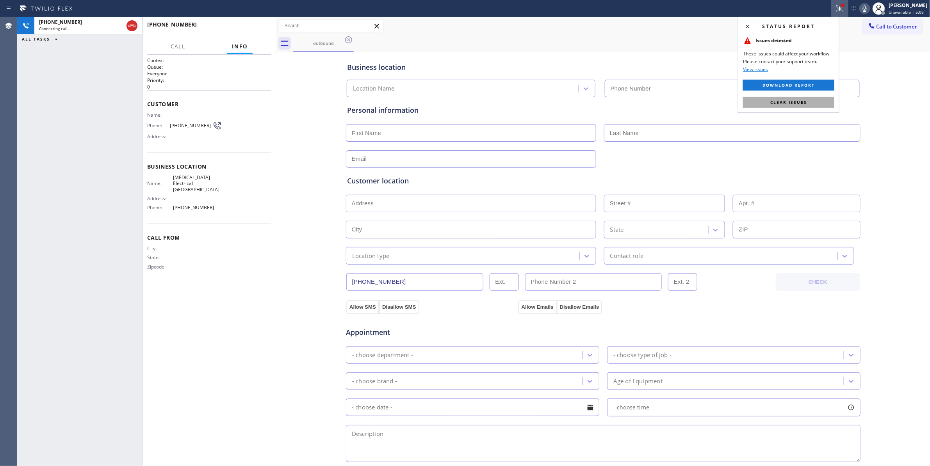
type input "[PHONE_NUMBER]"
click at [791, 100] on span "Clear issues" at bounding box center [789, 102] width 37 height 5
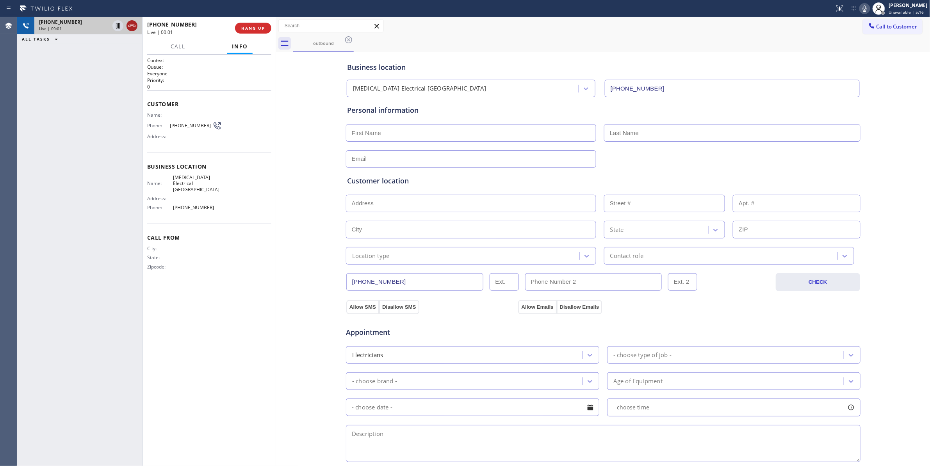
click at [132, 22] on icon at bounding box center [131, 25] width 9 height 9
click at [244, 29] on span "COMPLETE" at bounding box center [251, 27] width 27 height 5
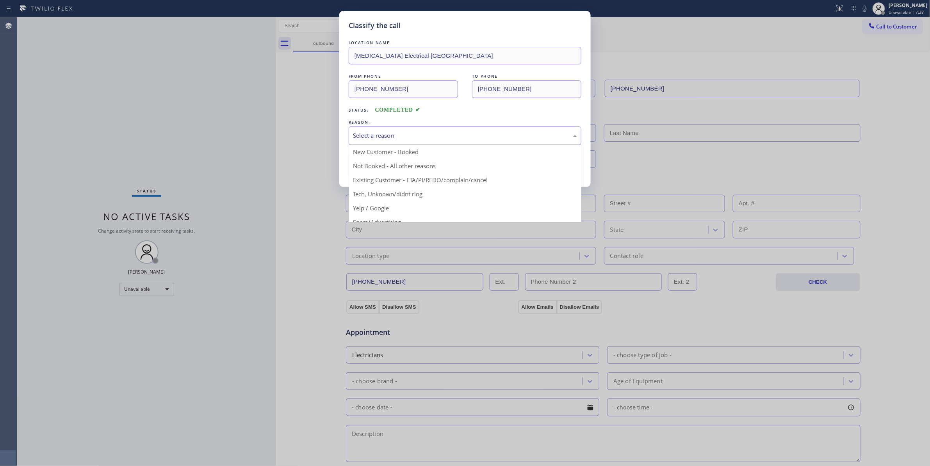
click at [377, 137] on div "Select a reason" at bounding box center [465, 135] width 224 height 9
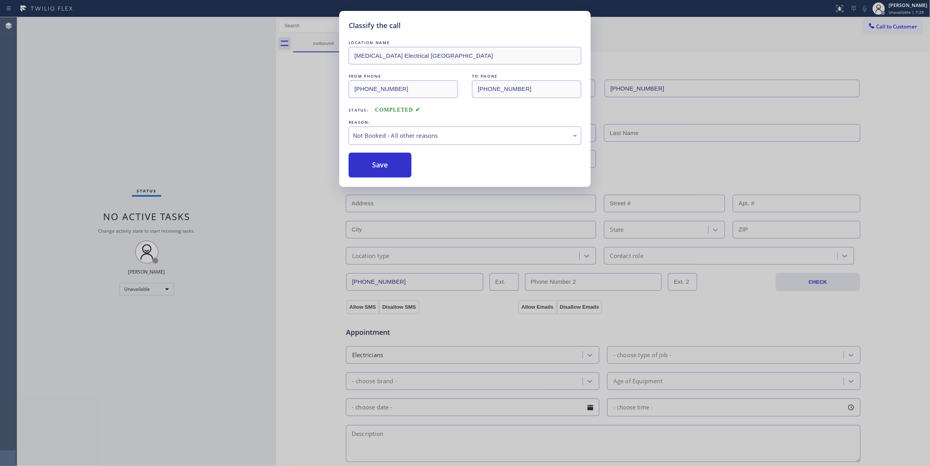
click at [373, 163] on button "Save" at bounding box center [380, 165] width 63 height 25
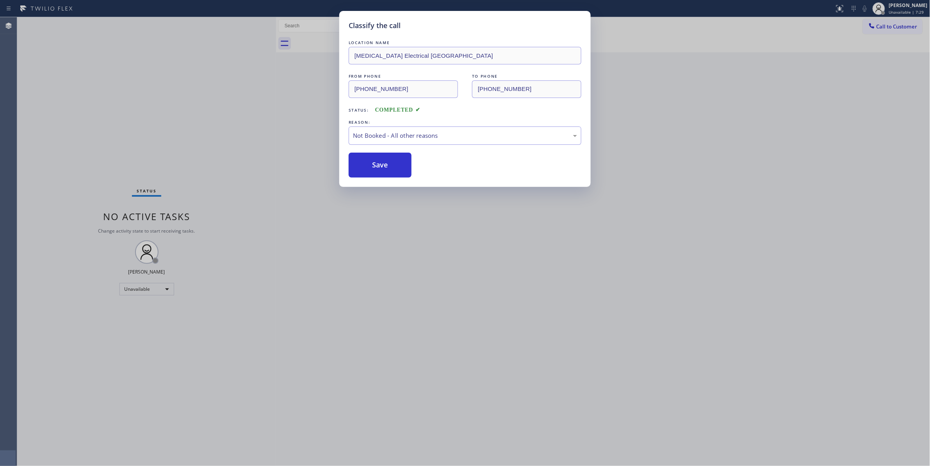
click at [373, 163] on button "Save" at bounding box center [380, 165] width 63 height 25
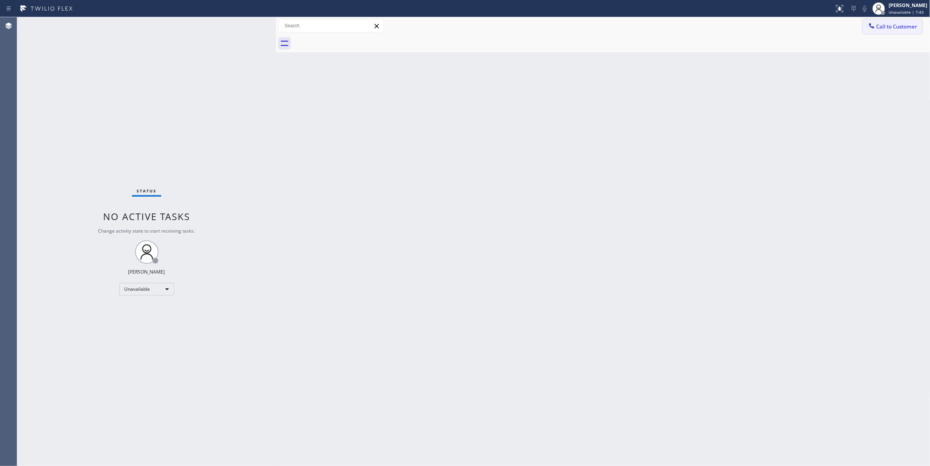
click at [904, 27] on span "Call to Customer" at bounding box center [897, 26] width 41 height 7
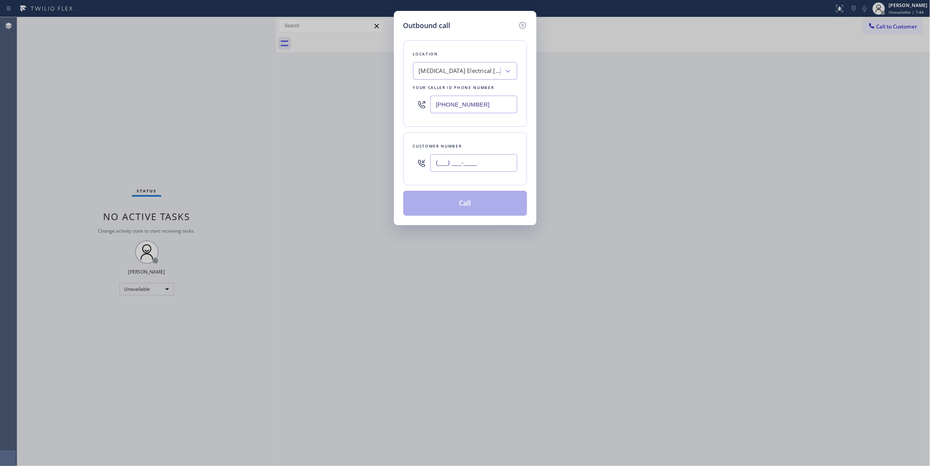
click at [462, 168] on input "(___) ___-____" at bounding box center [473, 163] width 87 height 18
paste input "442) 241-9300"
type input "[PHONE_NUMBER]"
click at [443, 207] on button "Call" at bounding box center [466, 203] width 124 height 25
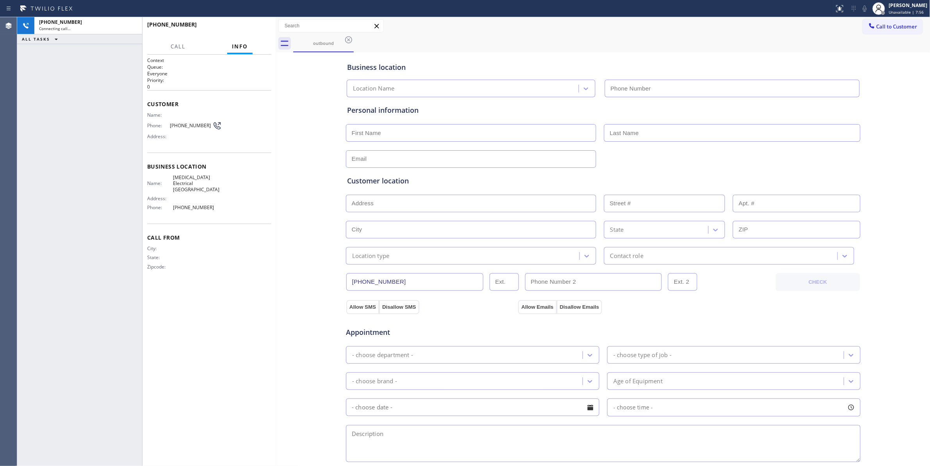
type input "[PHONE_NUMBER]"
click at [247, 28] on span "HANG UP" at bounding box center [253, 27] width 24 height 5
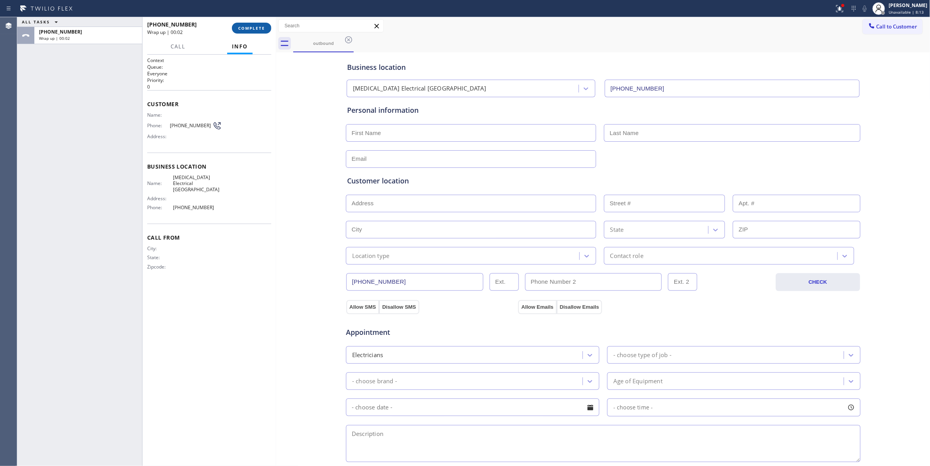
click at [248, 27] on span "COMPLETE" at bounding box center [251, 27] width 27 height 5
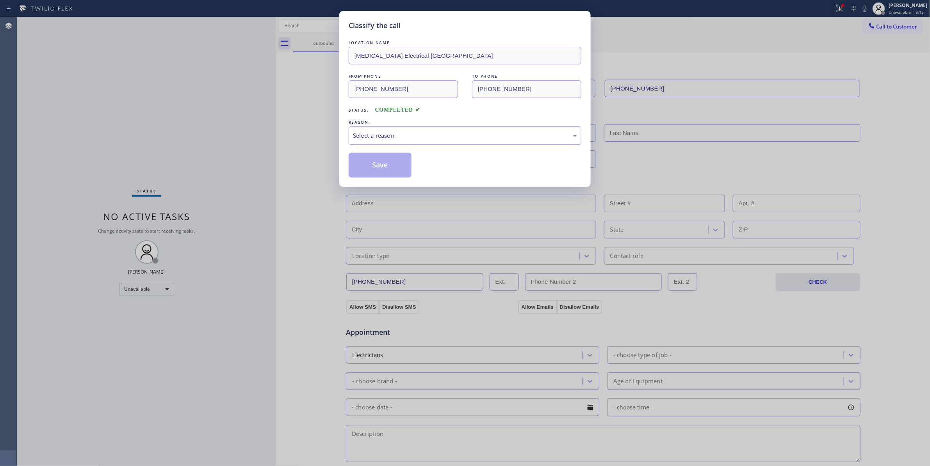
click at [385, 129] on div "Select a reason" at bounding box center [465, 136] width 233 height 18
click at [382, 164] on button "Save" at bounding box center [380, 165] width 63 height 25
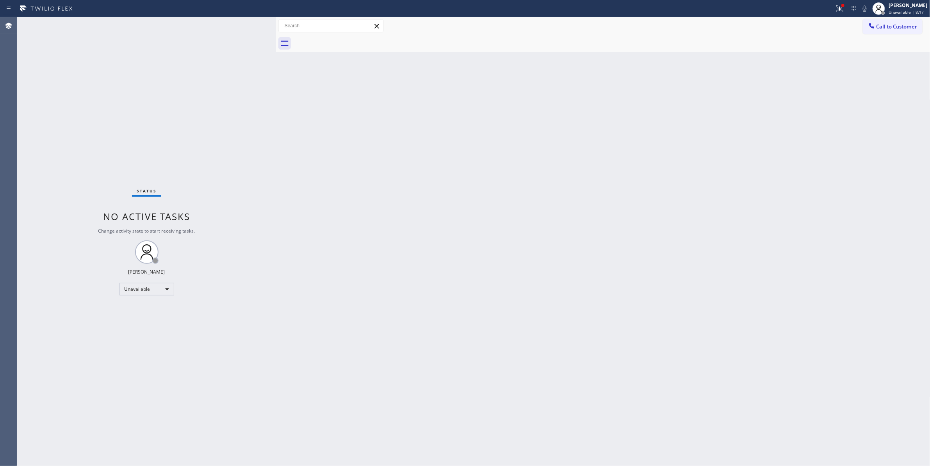
drag, startPoint x: 900, startPoint y: 27, endPoint x: 890, endPoint y: 27, distance: 10.2
click at [899, 27] on span "Call to Customer" at bounding box center [897, 26] width 41 height 7
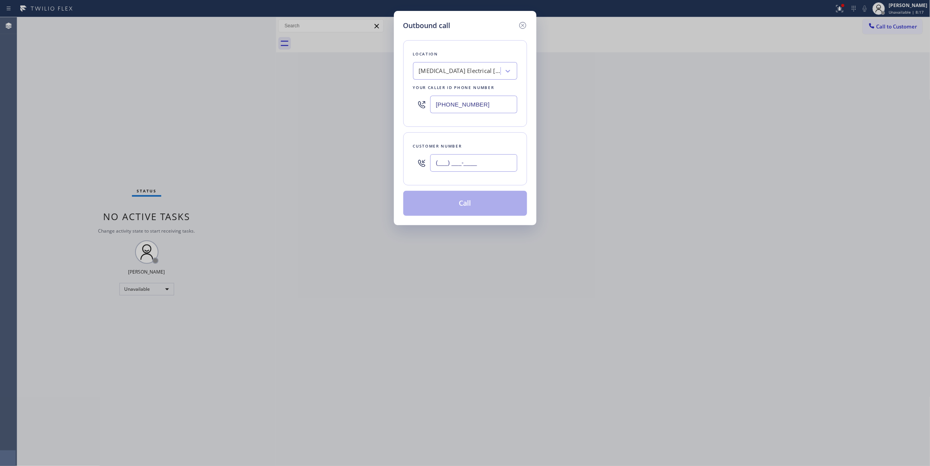
click at [477, 162] on input "(___) ___-____" at bounding box center [473, 163] width 87 height 18
paste input "442) 241-9300"
type input "[PHONE_NUMBER]"
click at [448, 212] on button "Call" at bounding box center [466, 203] width 124 height 25
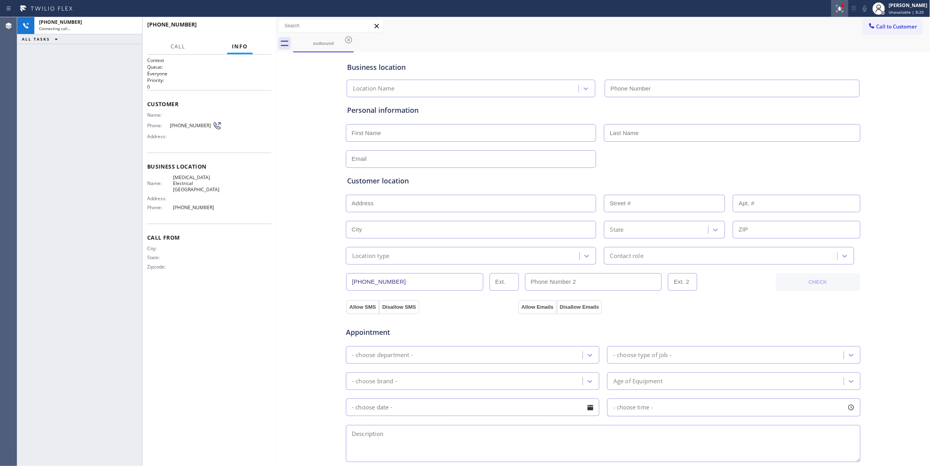
click at [836, 9] on icon at bounding box center [840, 8] width 9 height 9
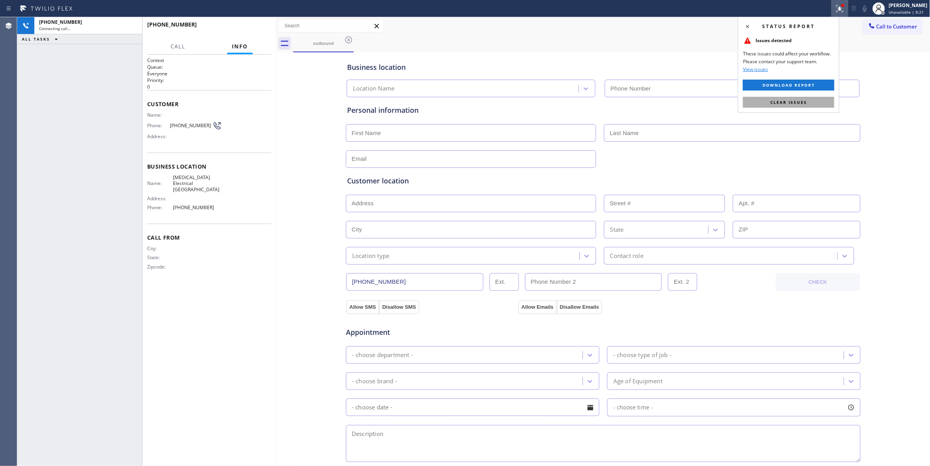
click at [804, 100] on span "Clear issues" at bounding box center [789, 102] width 37 height 5
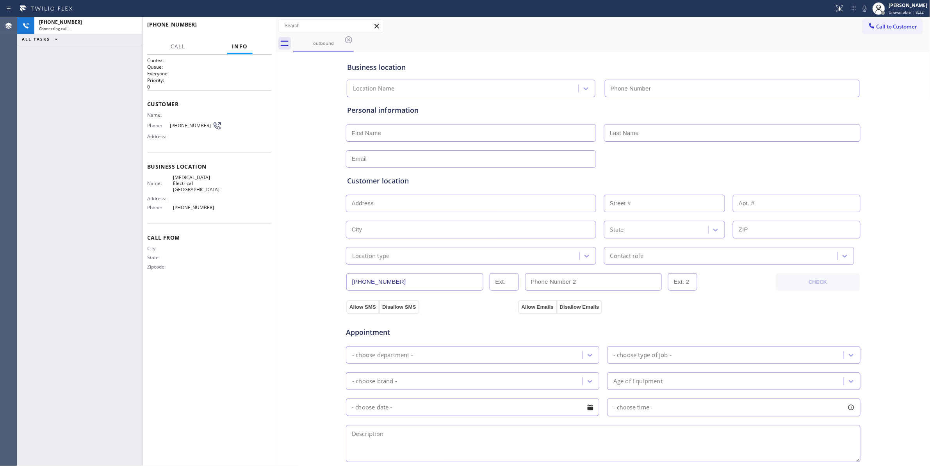
type input "[PHONE_NUMBER]"
click at [241, 33] on button "HANG UP" at bounding box center [253, 28] width 36 height 11
click at [244, 30] on span "HANG UP" at bounding box center [253, 27] width 24 height 5
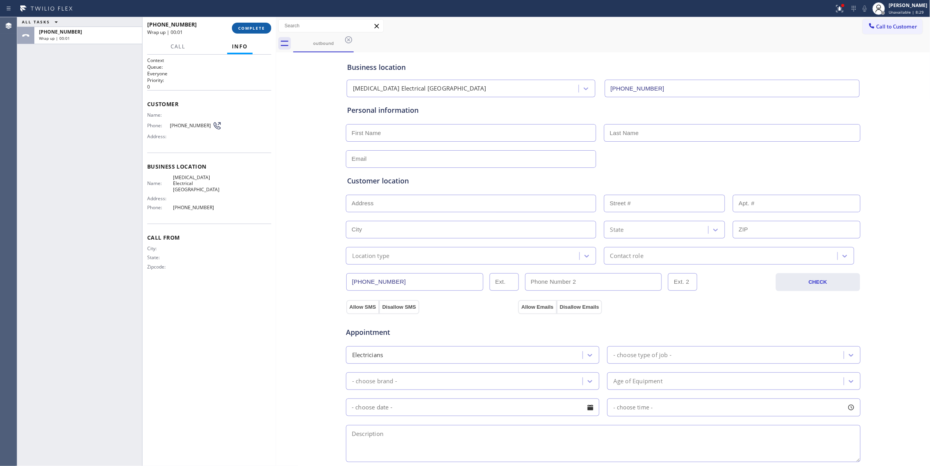
click at [246, 30] on span "COMPLETE" at bounding box center [251, 27] width 27 height 5
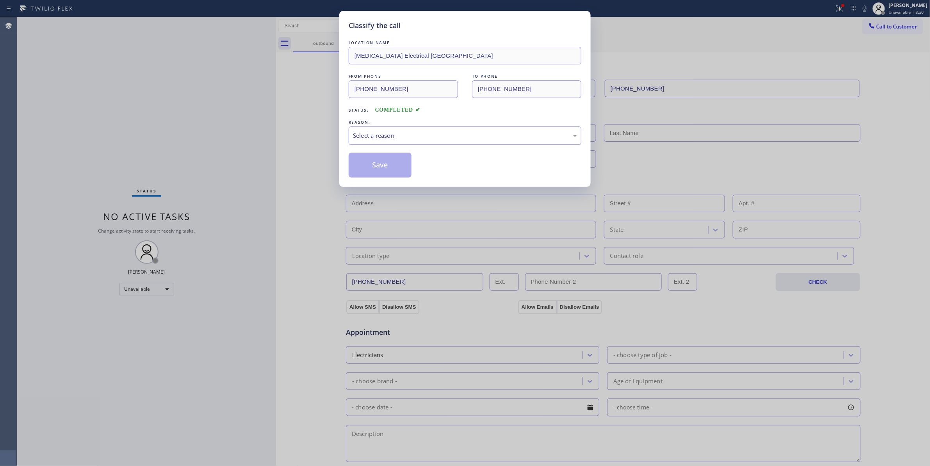
click at [366, 138] on div "Select a reason" at bounding box center [465, 135] width 224 height 9
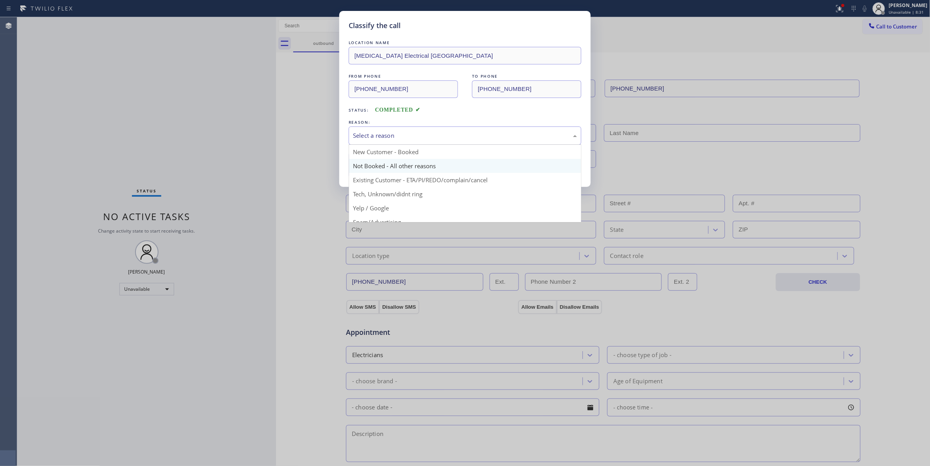
click at [373, 168] on button "Save" at bounding box center [380, 165] width 63 height 25
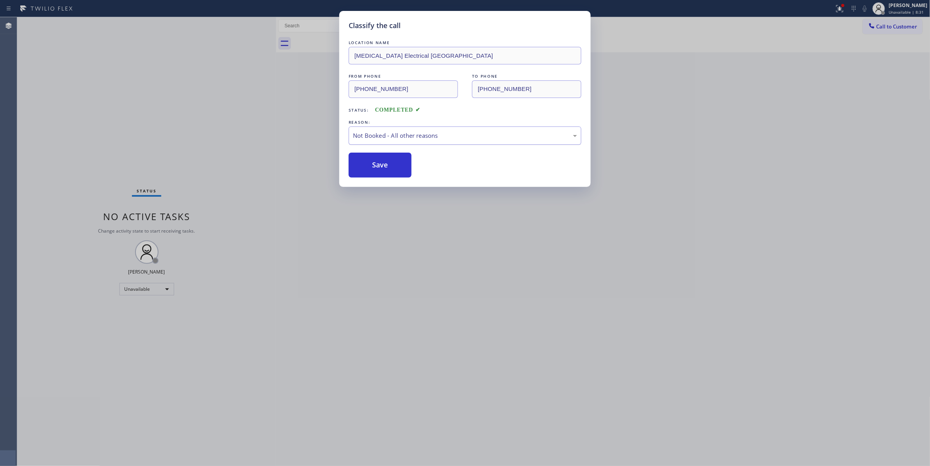
drag, startPoint x: 373, startPoint y: 168, endPoint x: 555, endPoint y: 131, distance: 185.3
click at [374, 164] on button "Save" at bounding box center [380, 165] width 63 height 25
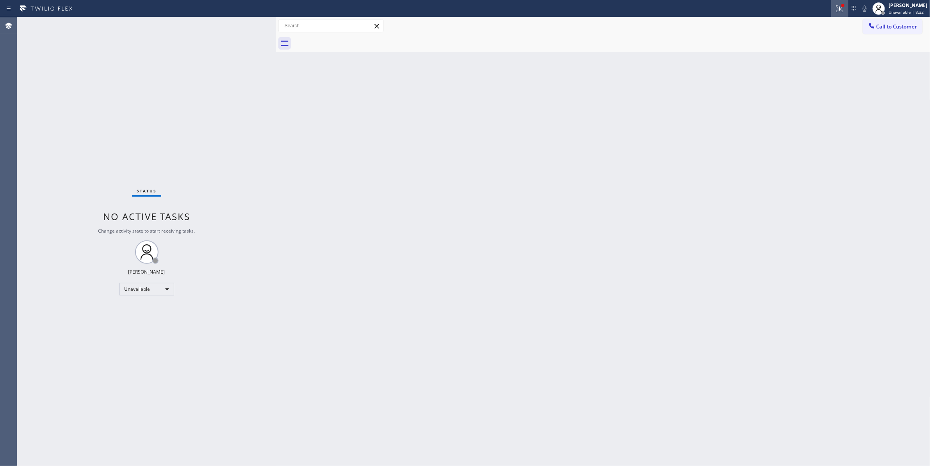
click at [837, 10] on icon at bounding box center [839, 7] width 5 height 5
click at [796, 105] on span "Clear issues" at bounding box center [789, 102] width 37 height 5
click at [890, 24] on span "Call to Customer" at bounding box center [897, 26] width 41 height 7
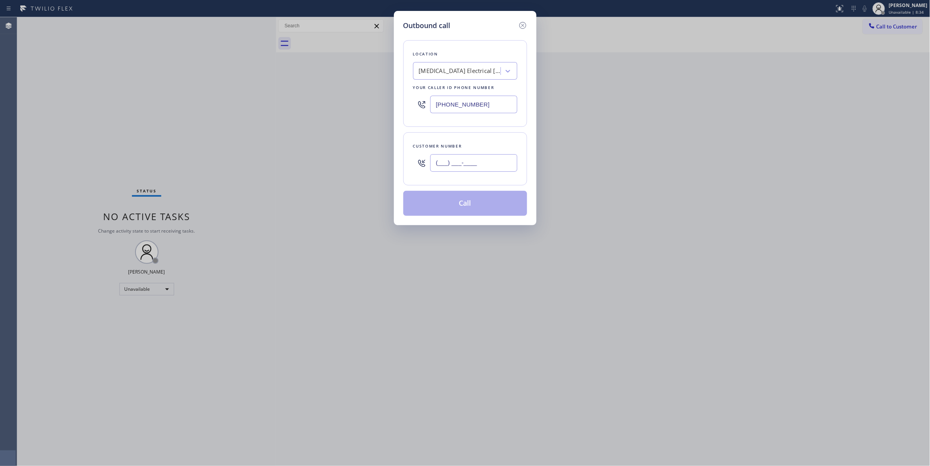
click at [467, 161] on input "(___) ___-____" at bounding box center [473, 163] width 87 height 18
paste input "442) 241-9300"
type input "[PHONE_NUMBER]"
click at [462, 208] on button "Call" at bounding box center [466, 203] width 124 height 25
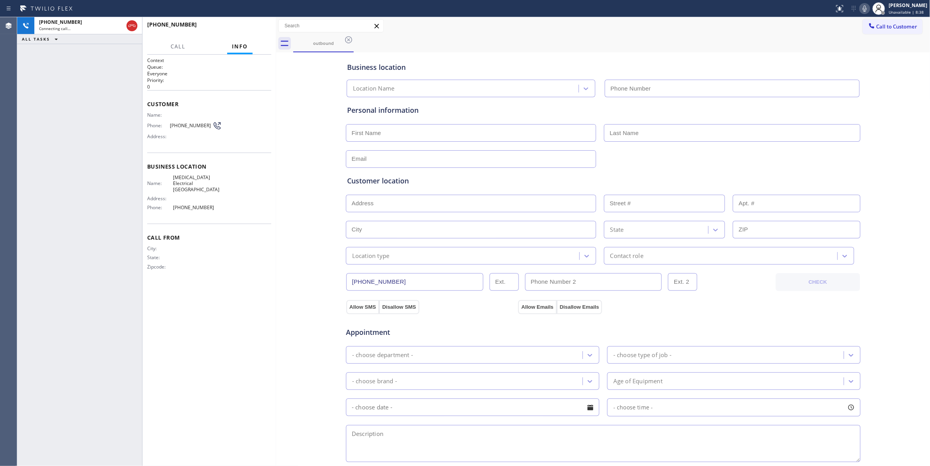
type input "[PHONE_NUMBER]"
click at [261, 26] on span "HANG UP" at bounding box center [253, 27] width 24 height 5
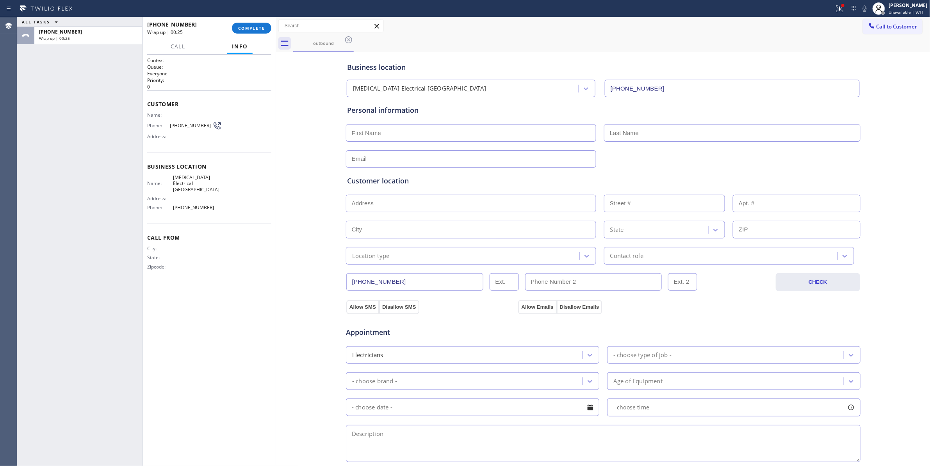
click at [262, 18] on div "[PHONE_NUMBER] Wrap up | 00:25 COMPLETE" at bounding box center [209, 28] width 124 height 20
click at [260, 23] on button "COMPLETE" at bounding box center [251, 28] width 39 height 11
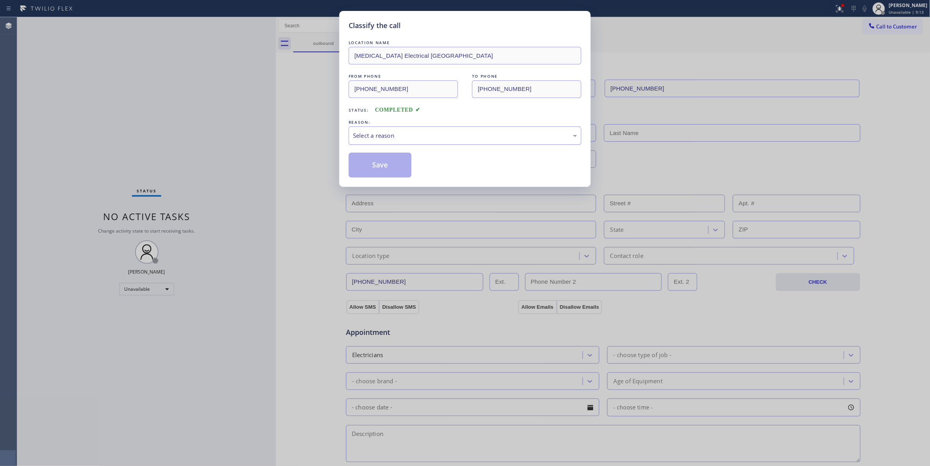
click at [377, 138] on div "Select a reason" at bounding box center [465, 135] width 224 height 9
click at [379, 166] on button "Save" at bounding box center [380, 165] width 63 height 25
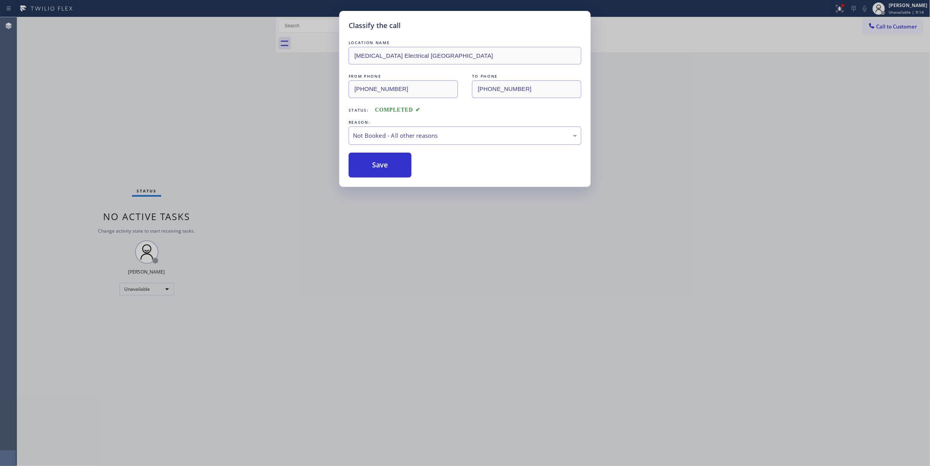
click at [379, 166] on button "Save" at bounding box center [380, 165] width 63 height 25
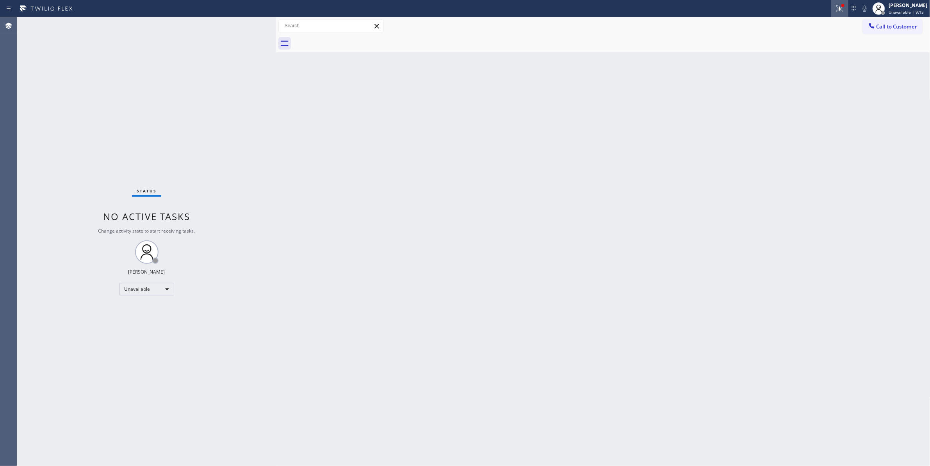
drag, startPoint x: 835, startPoint y: 11, endPoint x: 825, endPoint y: 30, distance: 20.6
click at [836, 11] on icon at bounding box center [840, 8] width 9 height 9
click at [795, 103] on span "Clear issues" at bounding box center [789, 102] width 37 height 5
click at [126, 105] on div "Status No active tasks Change activity state to start receiving tasks. [PERSON_…" at bounding box center [146, 241] width 259 height 449
click at [44, 221] on div "Status No active tasks Change activity state to start receiving tasks. [PERSON_…" at bounding box center [146, 241] width 259 height 449
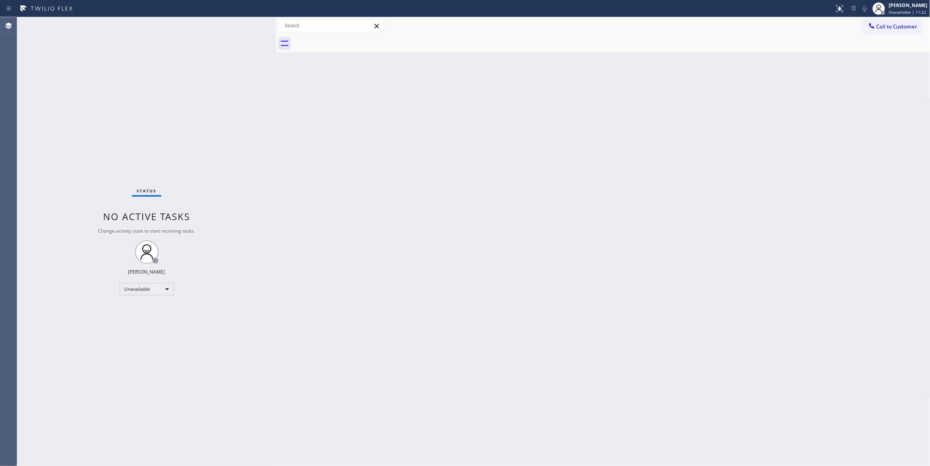
click at [132, 104] on div "Status No active tasks Change activity state to start receiving tasks. [PERSON_…" at bounding box center [146, 241] width 259 height 449
click at [893, 28] on span "Call to Customer" at bounding box center [897, 26] width 41 height 7
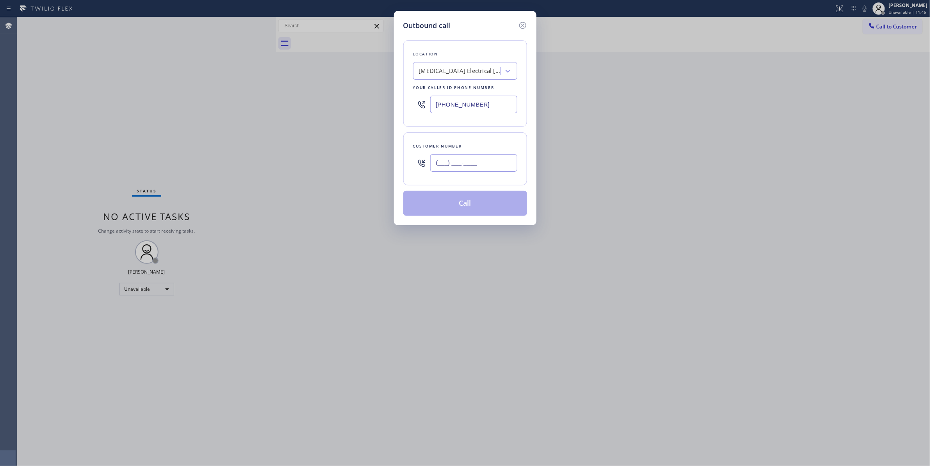
click at [480, 156] on input "(___) ___-____" at bounding box center [473, 163] width 87 height 18
paste input "310) 921-5660"
drag, startPoint x: 472, startPoint y: 160, endPoint x: 352, endPoint y: 161, distance: 119.5
click at [352, 161] on div "Outbound call Location [MEDICAL_DATA] Electrical [GEOGRAPHIC_DATA] Your caller …" at bounding box center [465, 233] width 930 height 466
type input "[PHONE_NUMBER]"
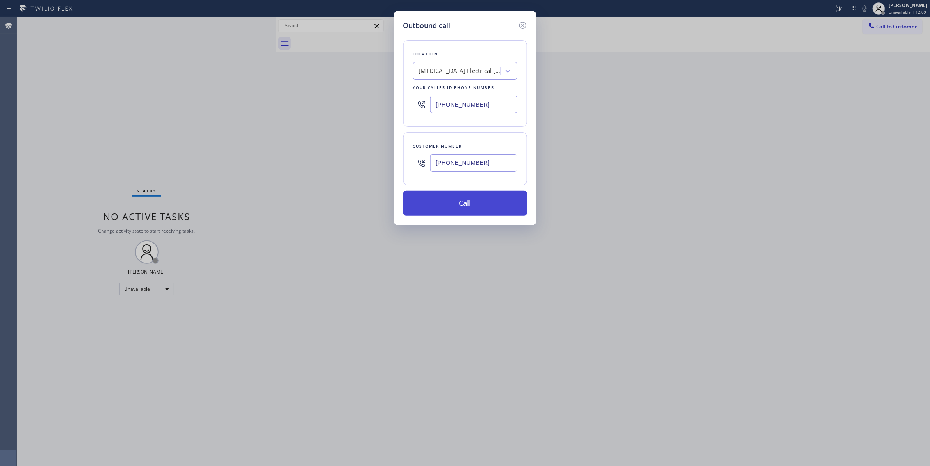
click at [491, 210] on button "Call" at bounding box center [466, 203] width 124 height 25
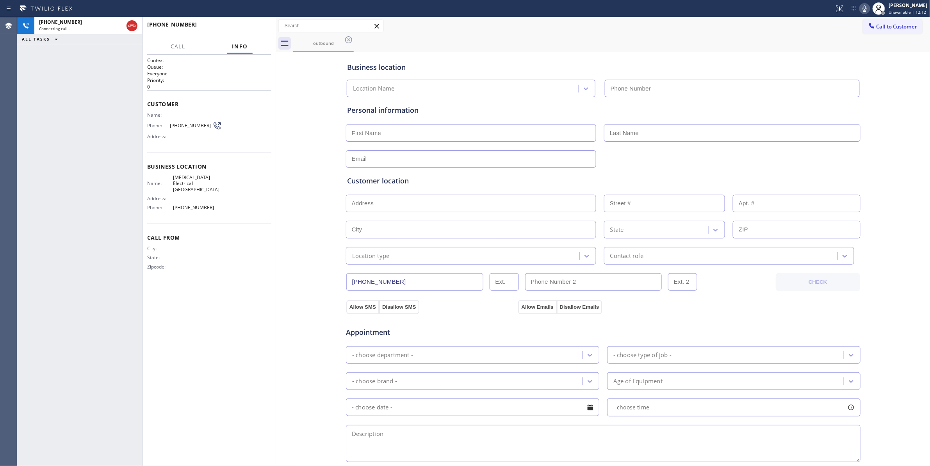
type input "[PHONE_NUMBER]"
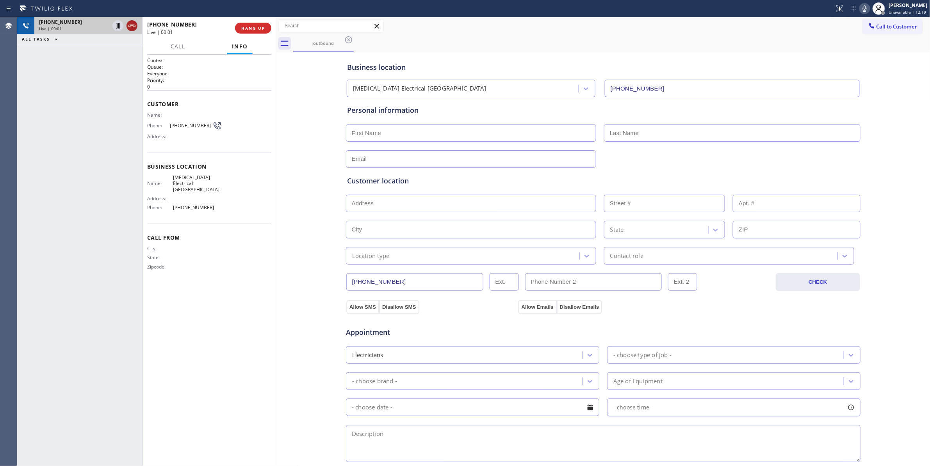
click at [131, 24] on icon at bounding box center [131, 25] width 9 height 9
click at [193, 125] on span "[PHONE_NUMBER]" at bounding box center [191, 126] width 43 height 6
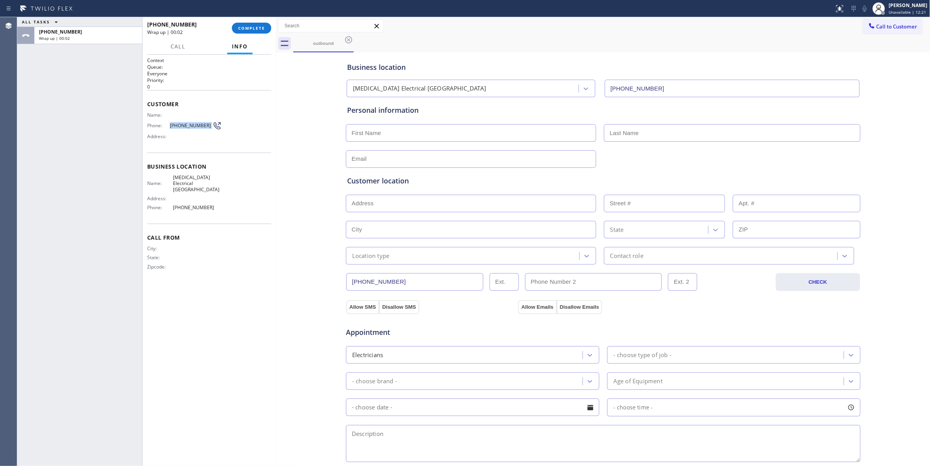
click at [193, 125] on span "[PHONE_NUMBER]" at bounding box center [191, 126] width 43 height 6
click at [257, 27] on span "COMPLETE" at bounding box center [251, 27] width 27 height 5
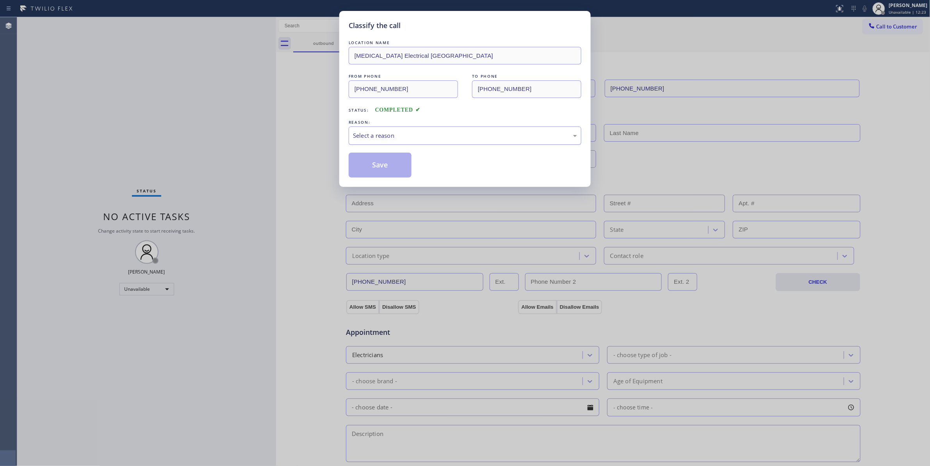
click at [398, 140] on div "Select a reason" at bounding box center [465, 135] width 224 height 9
click at [391, 166] on button "Save" at bounding box center [380, 165] width 63 height 25
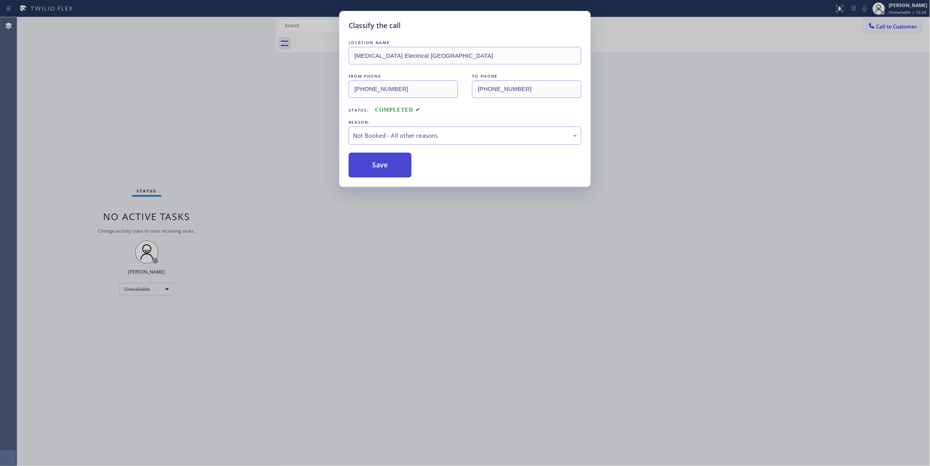
click at [391, 166] on button "Save" at bounding box center [380, 165] width 63 height 25
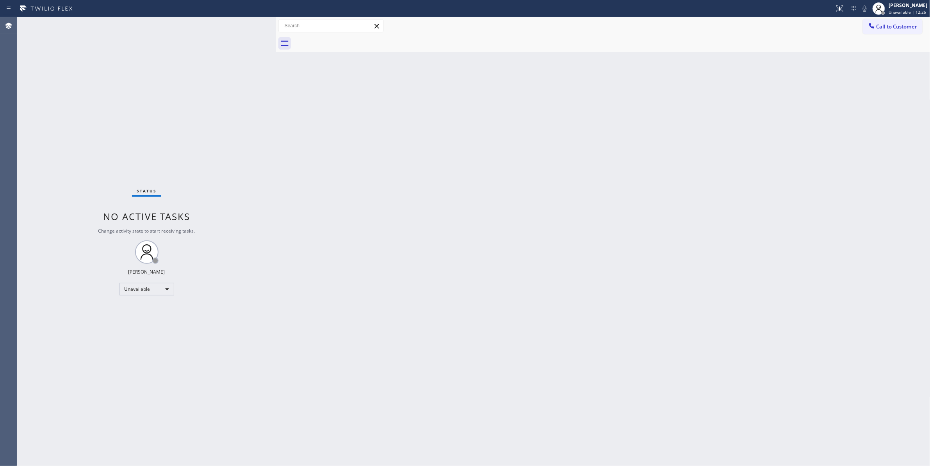
click at [894, 27] on span "Call to Customer" at bounding box center [897, 26] width 41 height 7
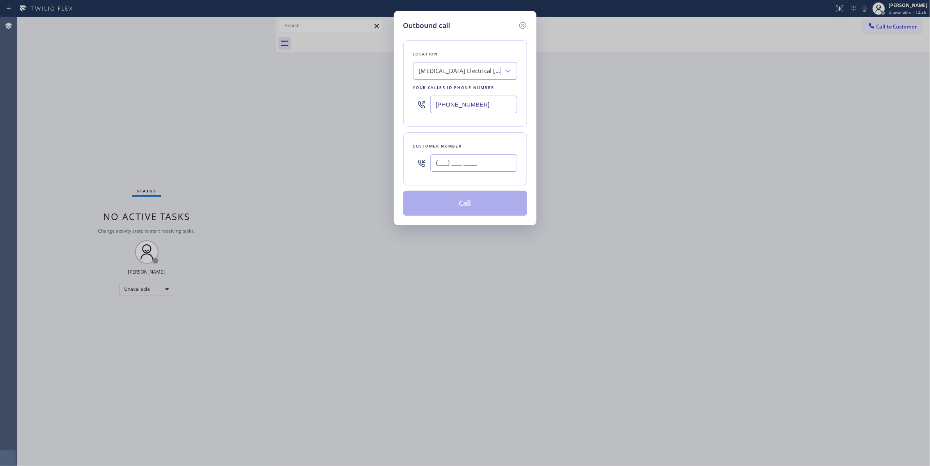
click at [491, 169] on input "(___) ___-____" at bounding box center [473, 163] width 87 height 18
paste input "310) 921-5660"
type input "[PHONE_NUMBER]"
click at [469, 209] on button "Call" at bounding box center [466, 203] width 124 height 25
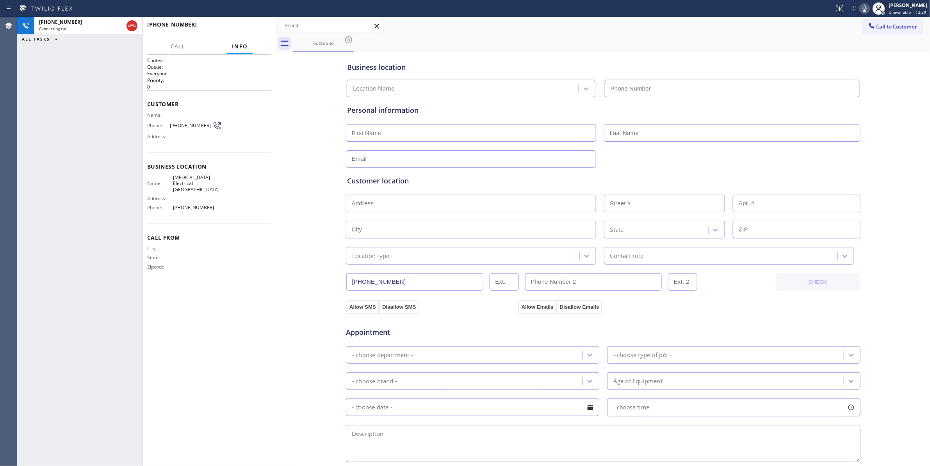
type input "[PHONE_NUMBER]"
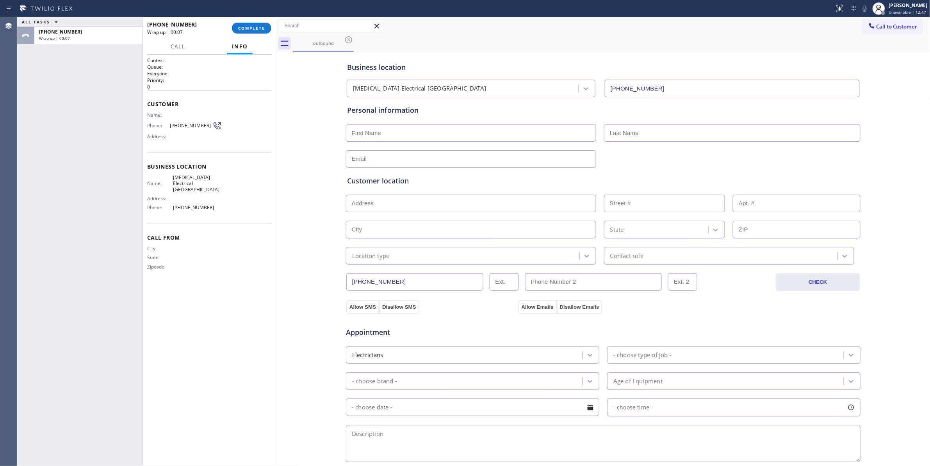
click at [193, 123] on span "[PHONE_NUMBER]" at bounding box center [191, 126] width 43 height 6
click at [260, 27] on span "COMPLETE" at bounding box center [251, 27] width 27 height 5
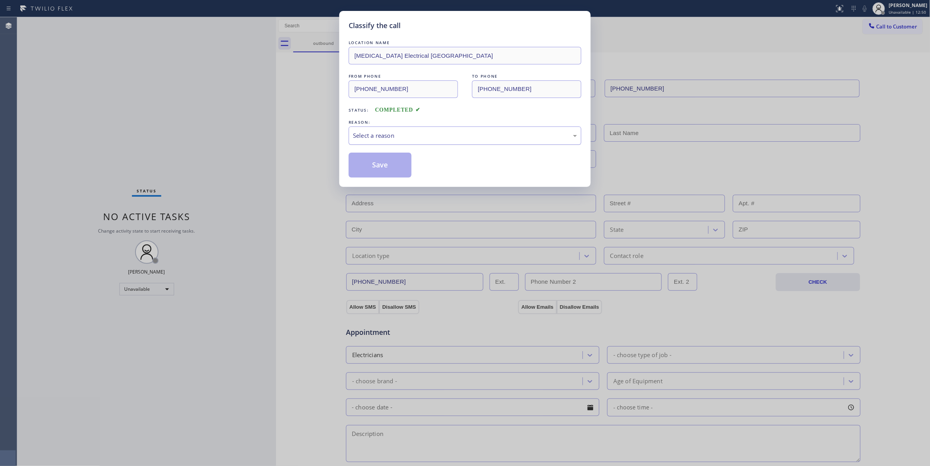
click at [373, 134] on div "Select a reason" at bounding box center [465, 135] width 224 height 9
click at [375, 168] on button "Save" at bounding box center [380, 165] width 63 height 25
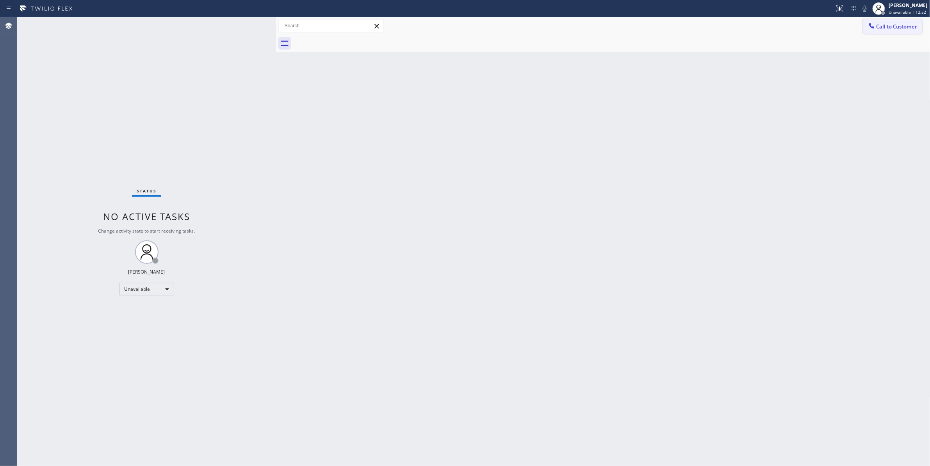
click at [889, 27] on span "Call to Customer" at bounding box center [897, 26] width 41 height 7
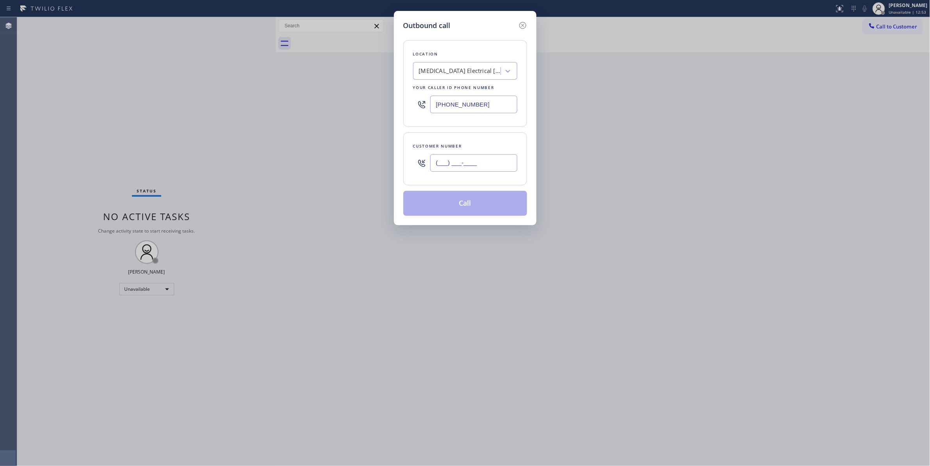
click at [489, 166] on input "(___) ___-____" at bounding box center [473, 163] width 87 height 18
paste input "310) 921-5660"
type input "[PHONE_NUMBER]"
click at [454, 209] on button "Call" at bounding box center [466, 203] width 124 height 25
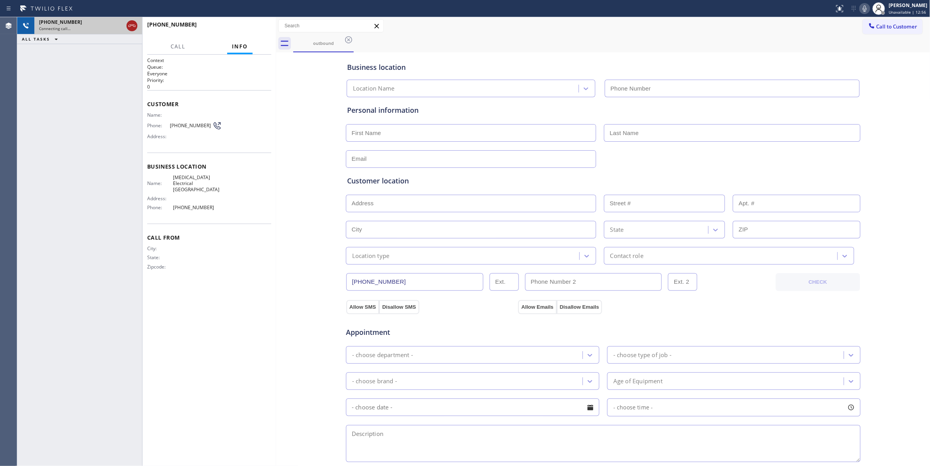
type input "[PHONE_NUMBER]"
click at [130, 27] on icon at bounding box center [131, 25] width 9 height 9
click at [247, 23] on button "HANG UP" at bounding box center [253, 28] width 36 height 11
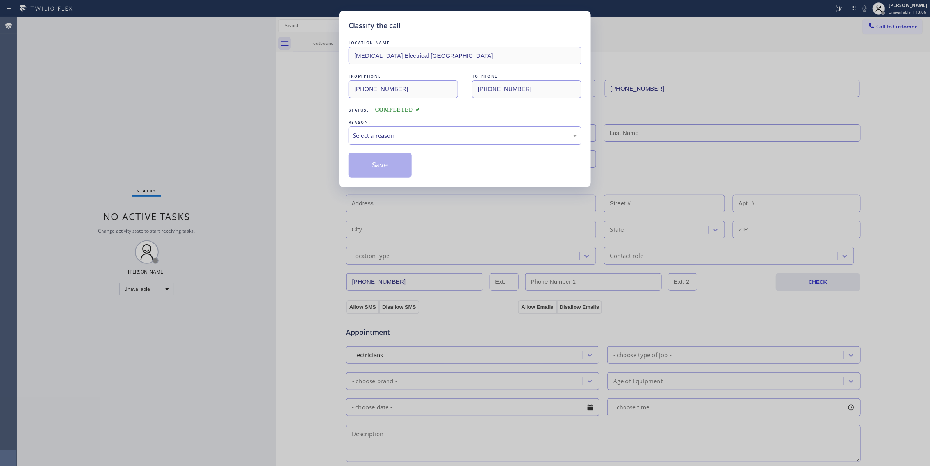
drag, startPoint x: 379, startPoint y: 133, endPoint x: 377, endPoint y: 142, distance: 9.5
click at [379, 133] on div "Select a reason" at bounding box center [465, 135] width 224 height 9
click at [375, 164] on button "Save" at bounding box center [380, 165] width 63 height 25
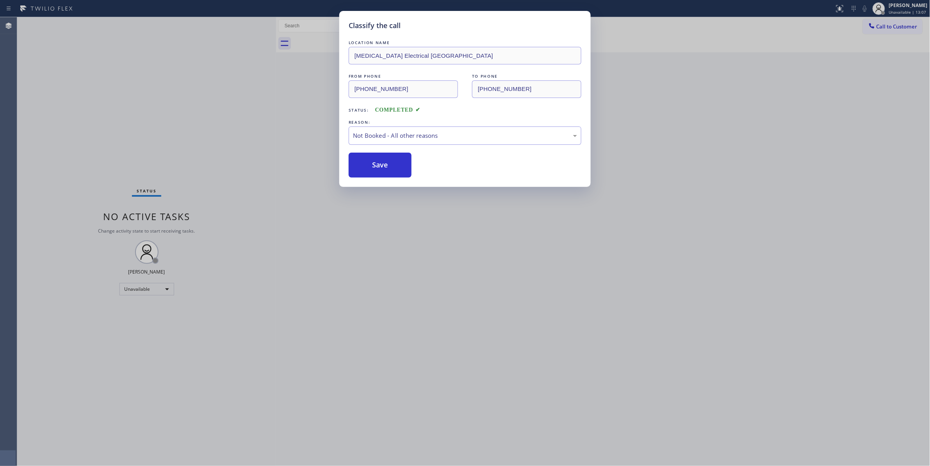
click at [375, 164] on button "Save" at bounding box center [380, 165] width 63 height 25
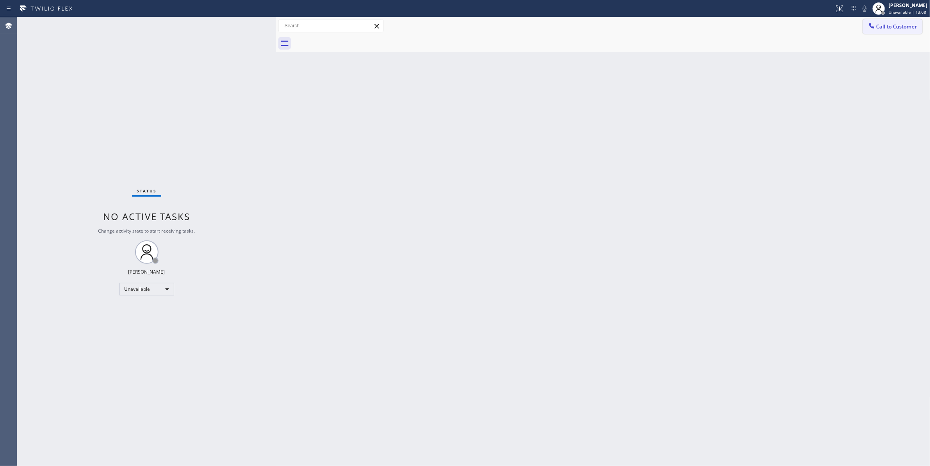
click at [893, 26] on span "Call to Customer" at bounding box center [897, 26] width 41 height 7
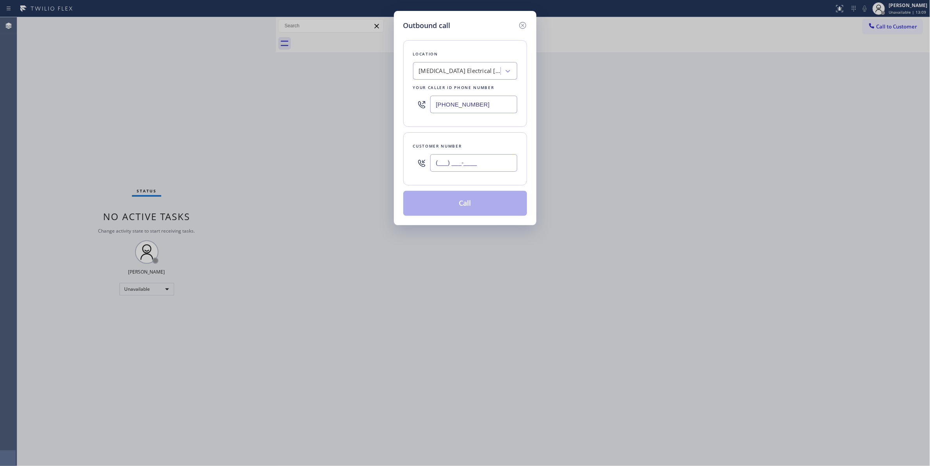
click at [480, 159] on input "(___) ___-____" at bounding box center [473, 163] width 87 height 18
paste input "310) 921-5660"
type input "[PHONE_NUMBER]"
click at [446, 212] on button "Call" at bounding box center [466, 203] width 124 height 25
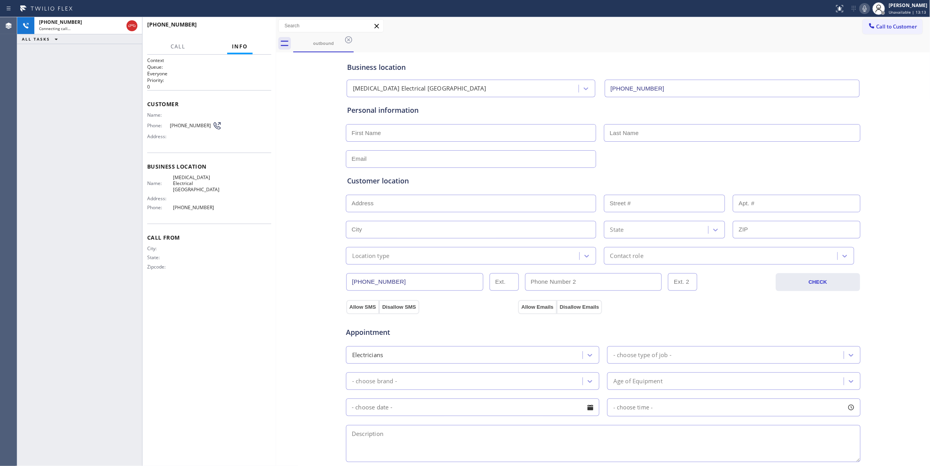
type input "[PHONE_NUMBER]"
click at [130, 26] on icon at bounding box center [131, 25] width 9 height 9
click at [255, 27] on span "HANG UP" at bounding box center [253, 27] width 24 height 5
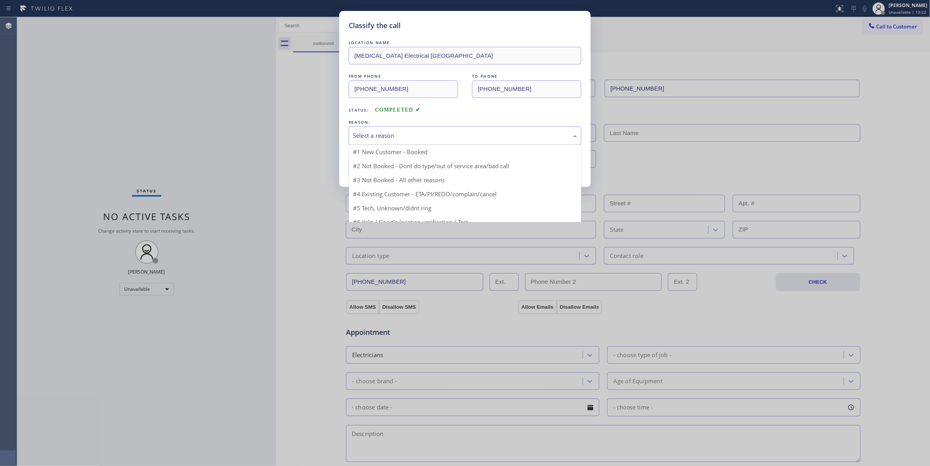
click at [372, 133] on div "Select a reason" at bounding box center [465, 135] width 224 height 9
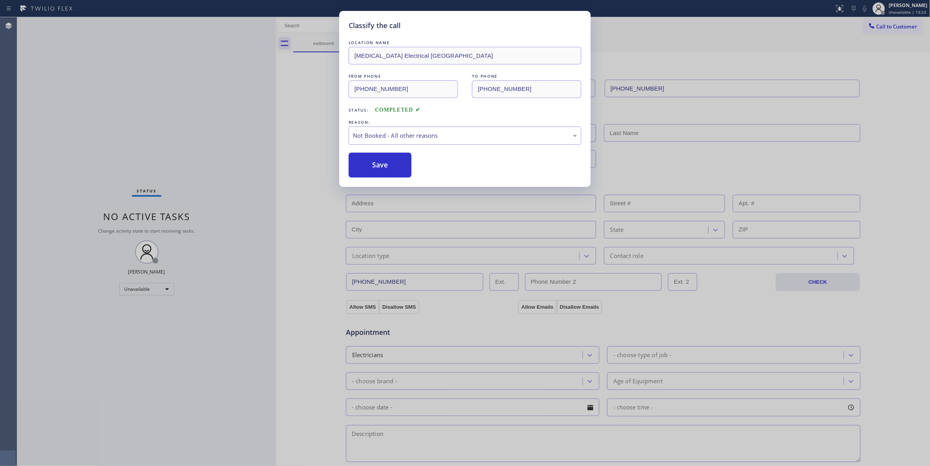
click at [385, 166] on button "Save" at bounding box center [380, 165] width 63 height 25
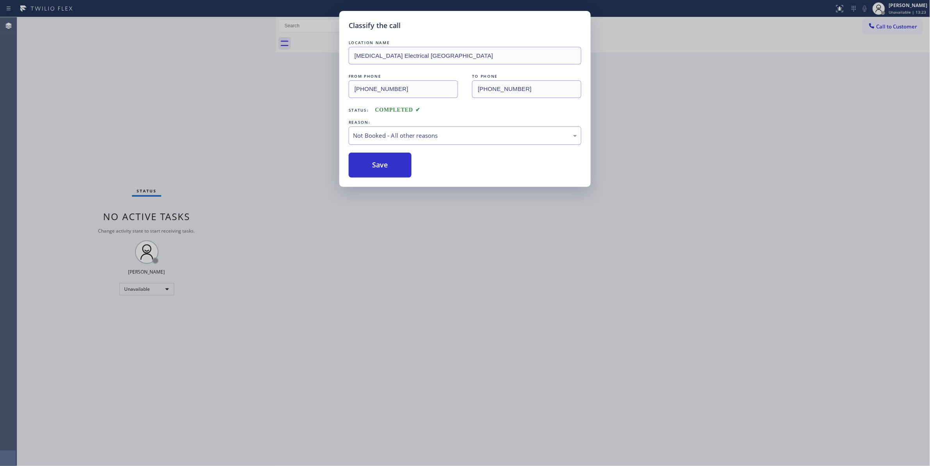
click at [385, 166] on button "Save" at bounding box center [380, 165] width 63 height 25
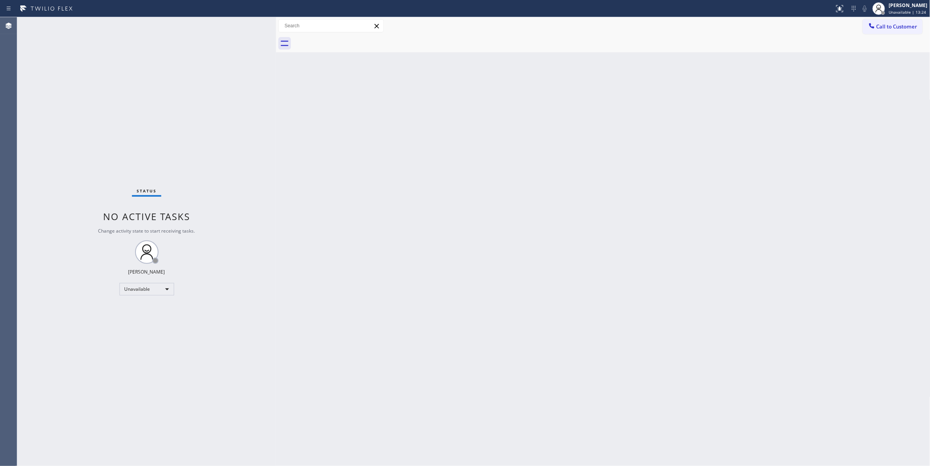
drag, startPoint x: 891, startPoint y: 27, endPoint x: 468, endPoint y: 146, distance: 439.9
click at [890, 27] on span "Call to Customer" at bounding box center [897, 26] width 41 height 7
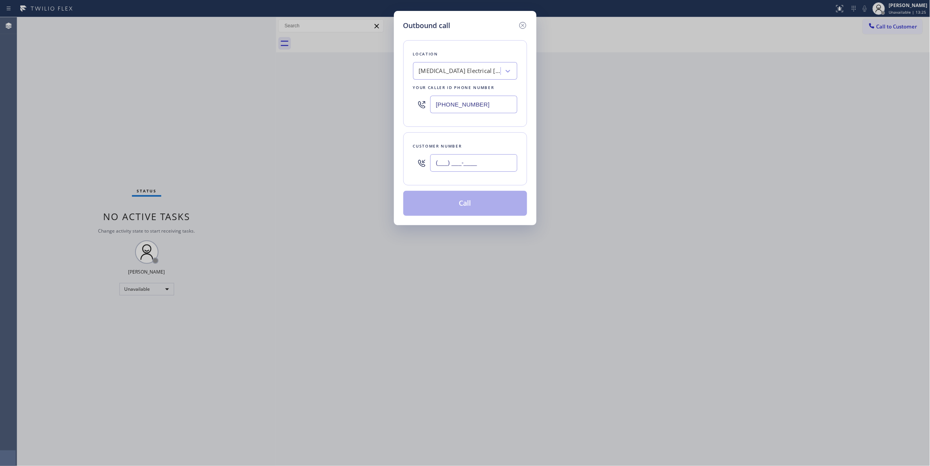
click at [472, 157] on input "(___) ___-____" at bounding box center [473, 163] width 87 height 18
paste input "310) 921-5660"
type input "[PHONE_NUMBER]"
click at [455, 205] on button "Call" at bounding box center [466, 203] width 124 height 25
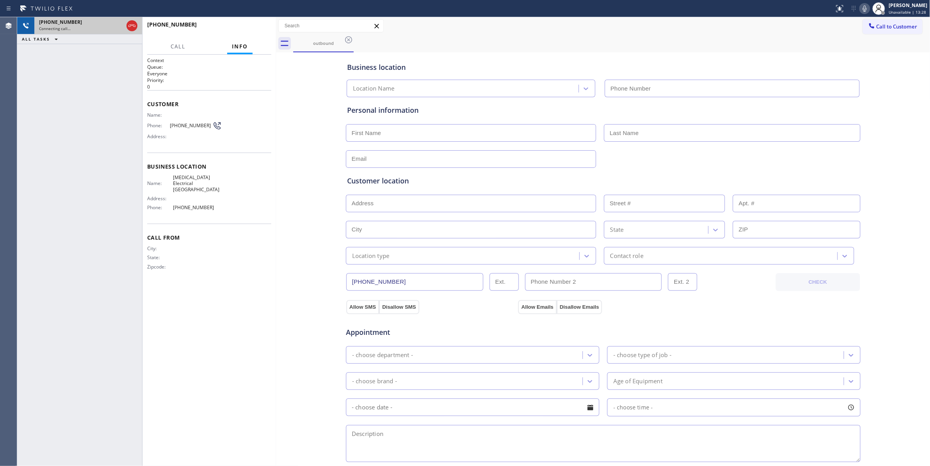
type input "[PHONE_NUMBER]"
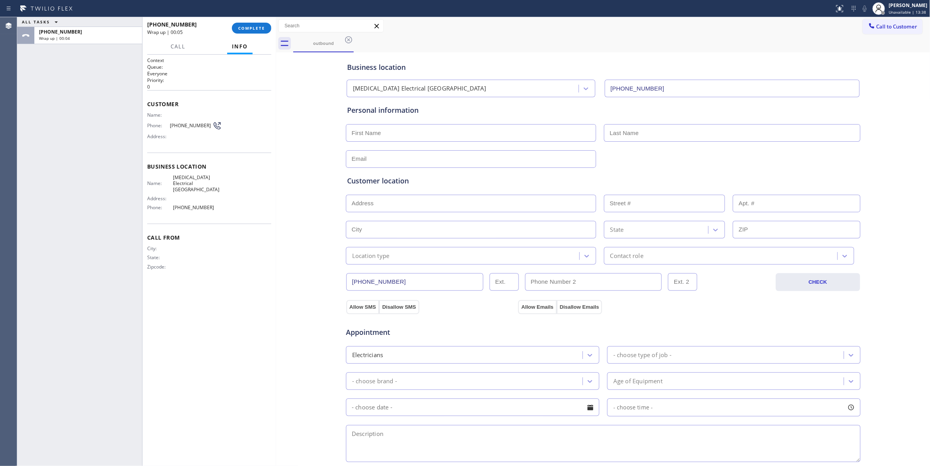
click at [29, 379] on div "ALL TASKS ALL TASKS ACTIVE TASKS TASKS IN WRAP UP [PHONE_NUMBER] Wrap up | 00:04" at bounding box center [79, 241] width 125 height 449
click at [259, 30] on span "COMPLETE" at bounding box center [251, 27] width 27 height 5
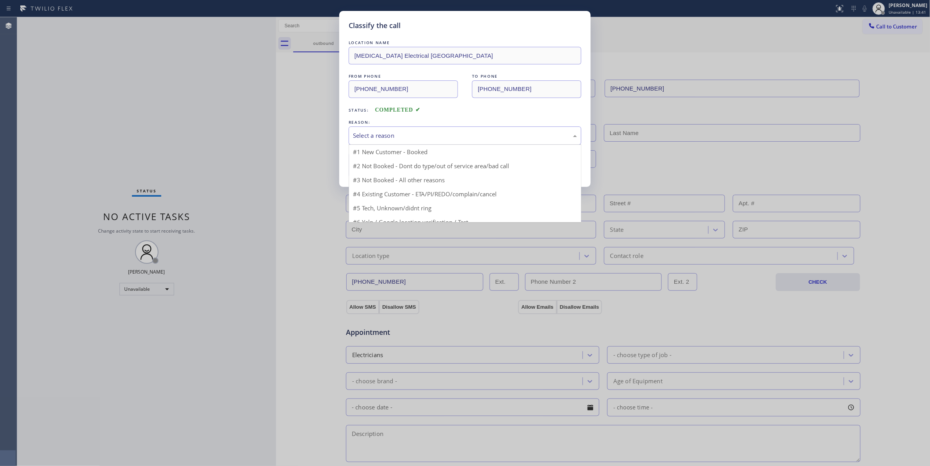
click at [371, 140] on div "Select a reason" at bounding box center [465, 135] width 224 height 9
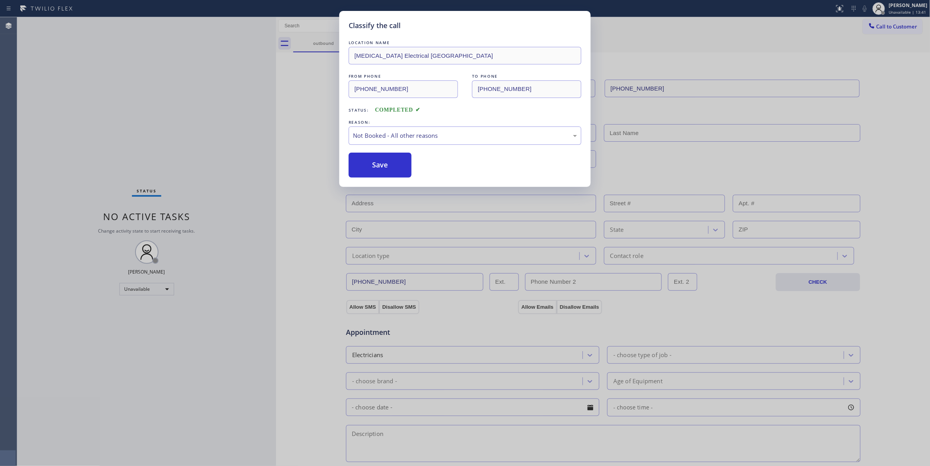
click at [379, 170] on button "Save" at bounding box center [380, 165] width 63 height 25
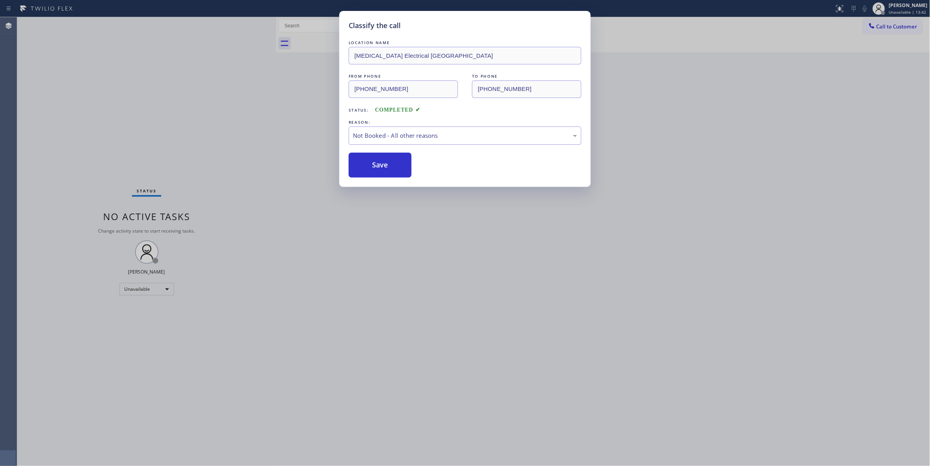
drag, startPoint x: 379, startPoint y: 170, endPoint x: 747, endPoint y: 4, distance: 403.7
click at [379, 169] on button "Save" at bounding box center [380, 165] width 63 height 25
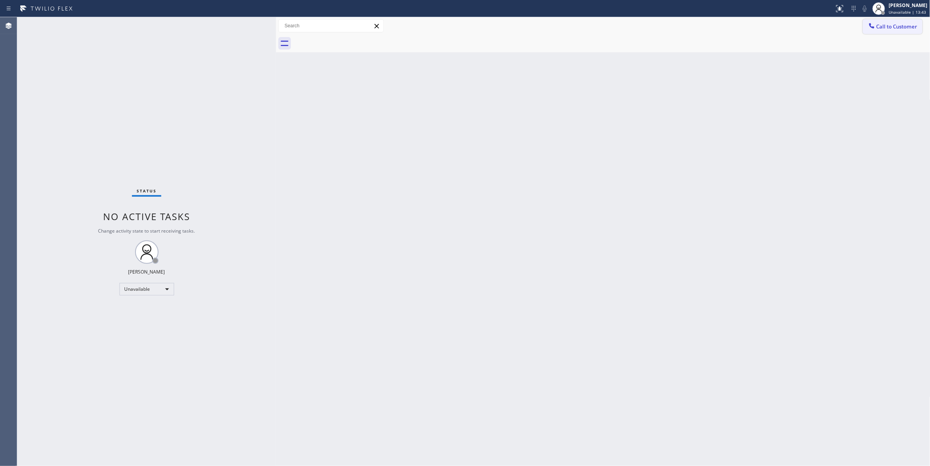
click at [892, 28] on span "Call to Customer" at bounding box center [897, 26] width 41 height 7
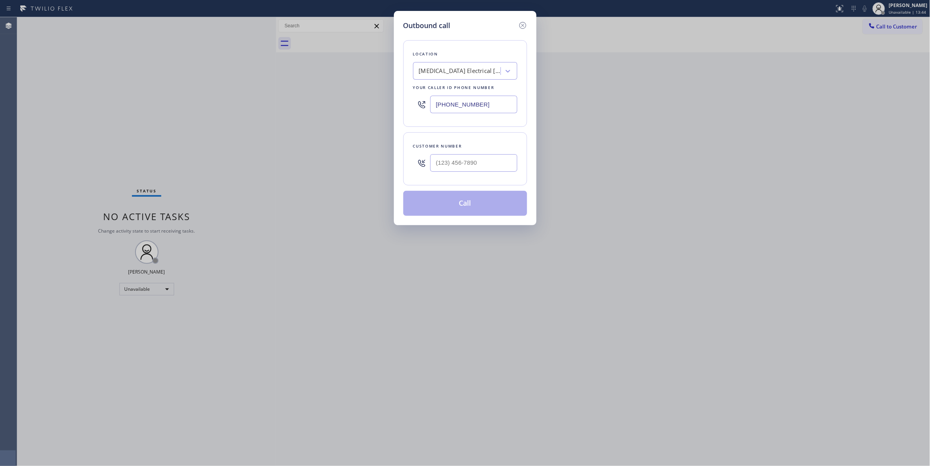
drag, startPoint x: 480, startPoint y: 101, endPoint x: 491, endPoint y: 108, distance: 12.6
click at [483, 102] on input "[PHONE_NUMBER]" at bounding box center [473, 105] width 87 height 18
drag, startPoint x: 457, startPoint y: 105, endPoint x: 170, endPoint y: 105, distance: 286.7
click at [170, 105] on div "Outbound call Location [MEDICAL_DATA] Electrical [GEOGRAPHIC_DATA] Your caller …" at bounding box center [465, 233] width 930 height 466
paste input "954) 799-3474"
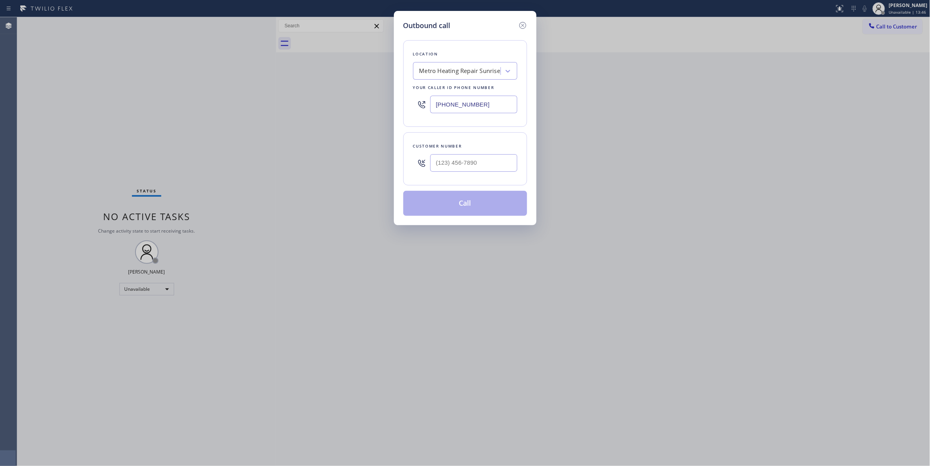
type input "[PHONE_NUMBER]"
click at [468, 169] on input "(___) ___-____" at bounding box center [473, 163] width 87 height 18
paste input "954) 676-7903"
type input "[PHONE_NUMBER]"
click at [460, 208] on button "Call" at bounding box center [466, 203] width 124 height 25
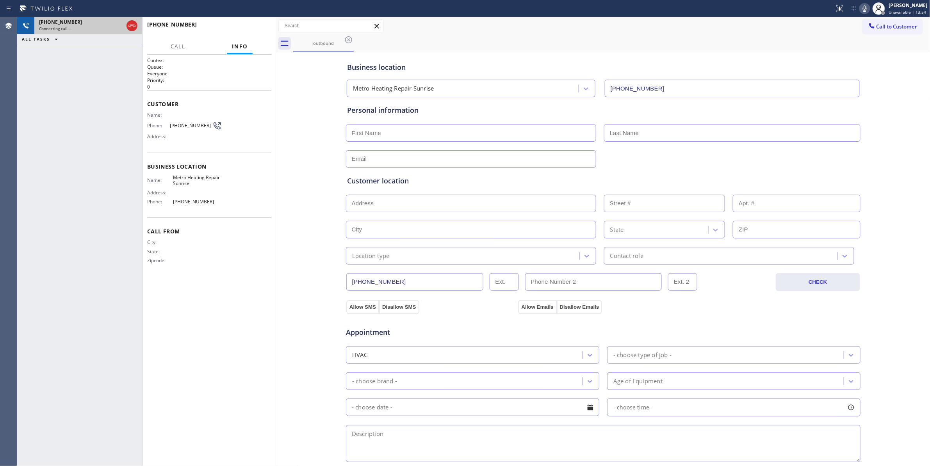
type input "[PHONE_NUMBER]"
click at [132, 25] on icon at bounding box center [131, 25] width 9 height 9
click at [257, 27] on span "COMPLETE" at bounding box center [251, 27] width 27 height 5
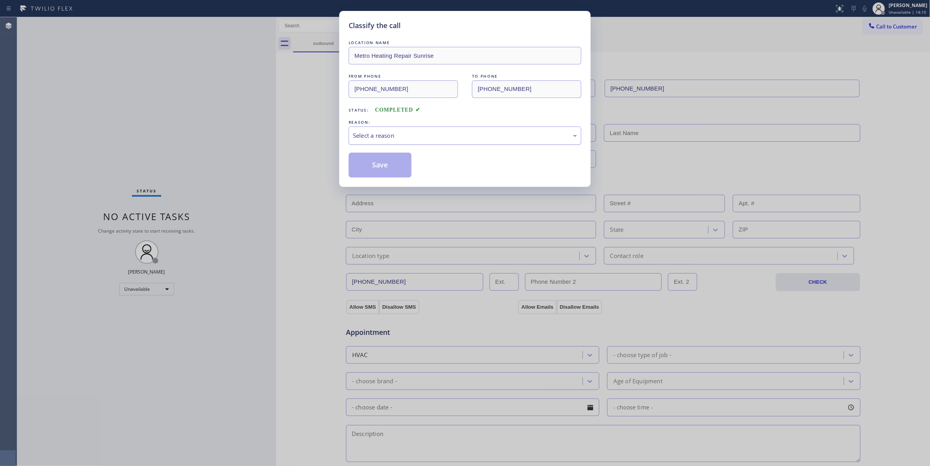
click at [379, 138] on div "Select a reason" at bounding box center [465, 135] width 224 height 9
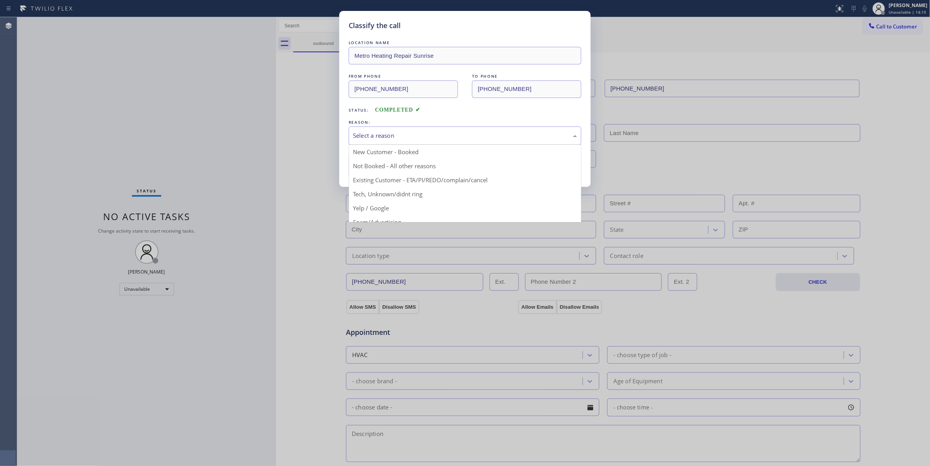
click at [380, 169] on button "Save" at bounding box center [380, 165] width 63 height 25
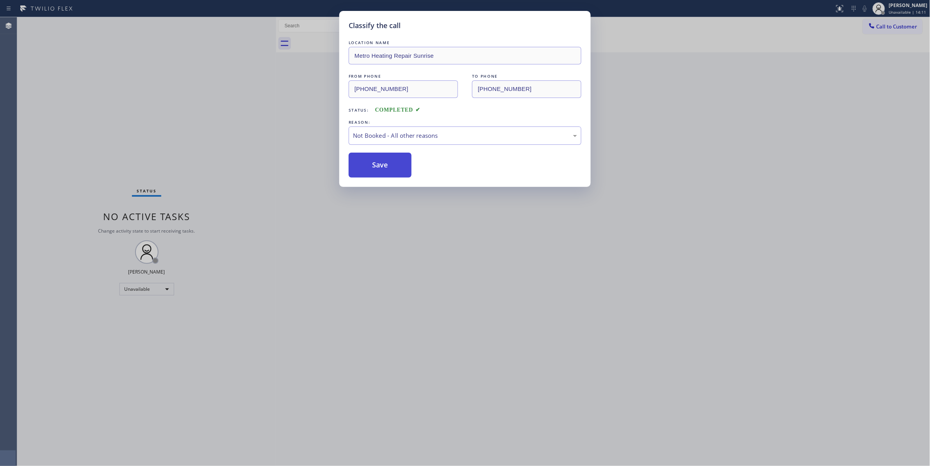
click at [380, 168] on button "Save" at bounding box center [380, 165] width 63 height 25
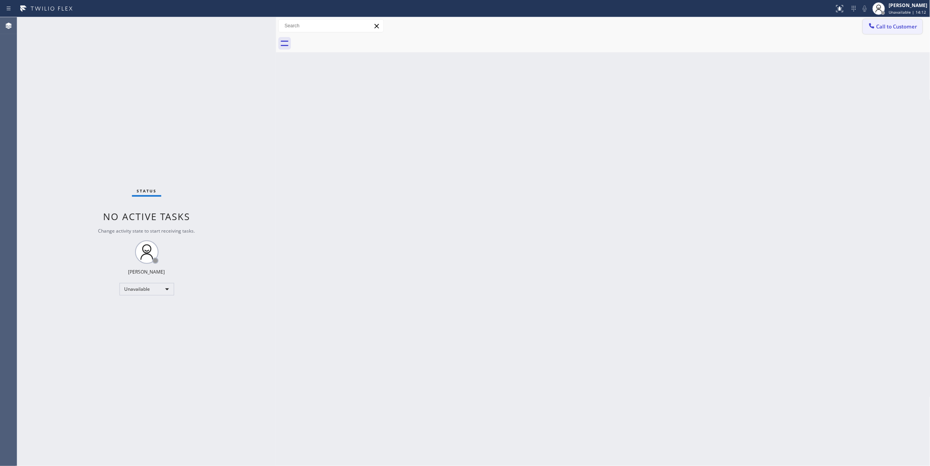
click at [887, 27] on span "Call to Customer" at bounding box center [897, 26] width 41 height 7
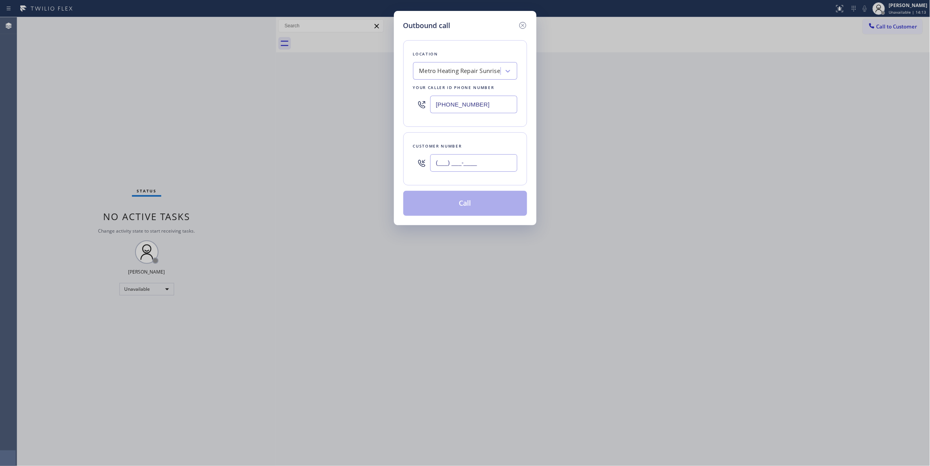
click at [485, 171] on input "(___) ___-____" at bounding box center [473, 163] width 87 height 18
paste input "954) 676-7903"
type input "[PHONE_NUMBER]"
click at [465, 208] on button "Call" at bounding box center [466, 203] width 124 height 25
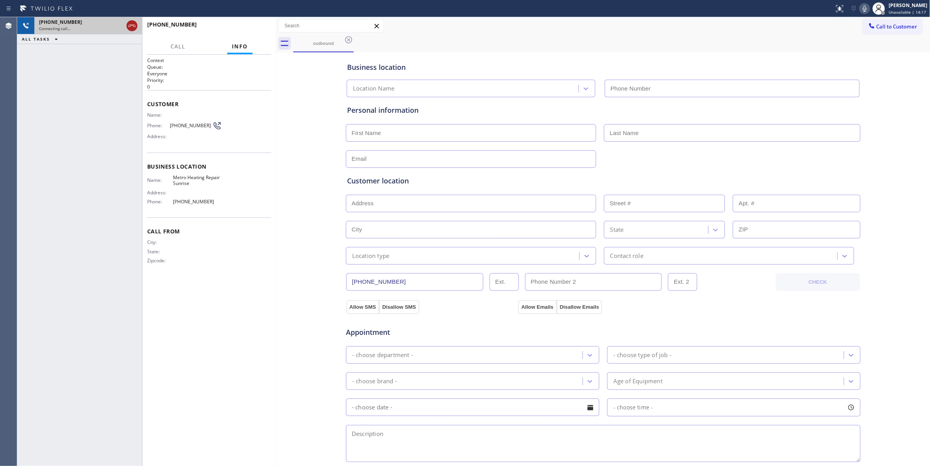
type input "[PHONE_NUMBER]"
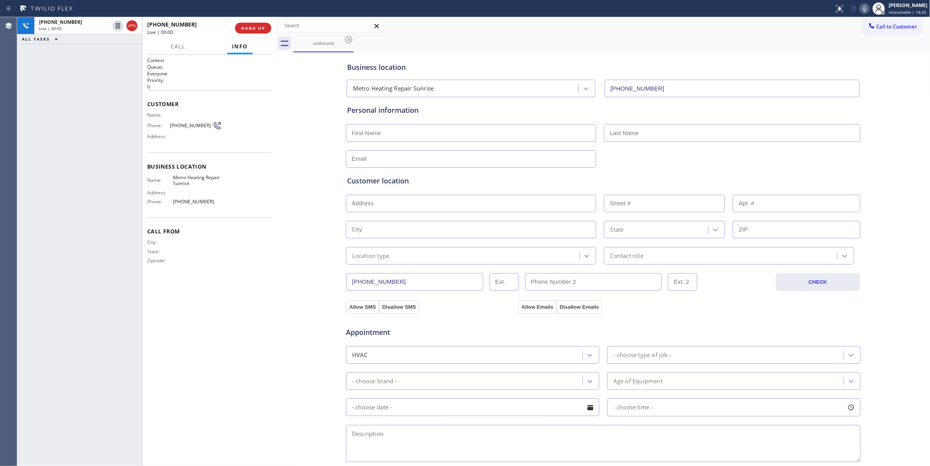
drag, startPoint x: 132, startPoint y: 27, endPoint x: 156, endPoint y: 19, distance: 25.6
click at [133, 27] on icon at bounding box center [131, 25] width 9 height 9
click at [254, 27] on span "COMPLETE" at bounding box center [251, 27] width 27 height 5
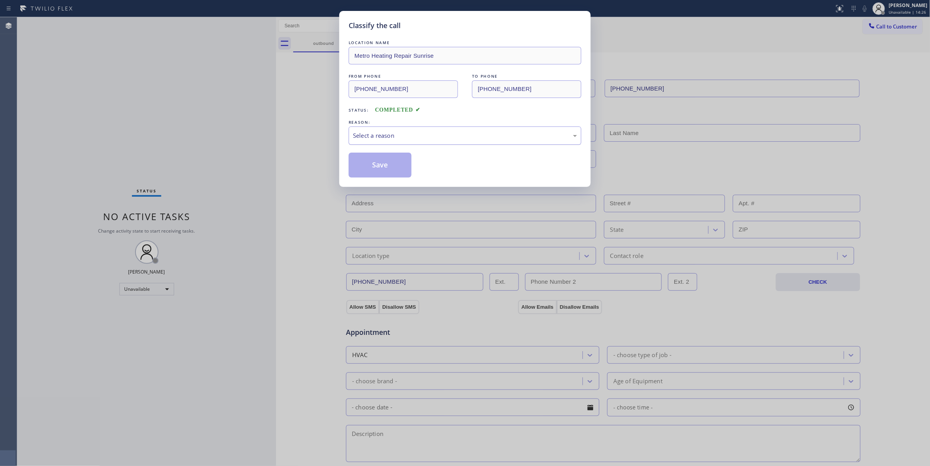
click at [374, 137] on div "Select a reason" at bounding box center [465, 135] width 224 height 9
click at [379, 162] on button "Save" at bounding box center [380, 165] width 63 height 25
click at [379, 161] on button "Save" at bounding box center [380, 165] width 63 height 25
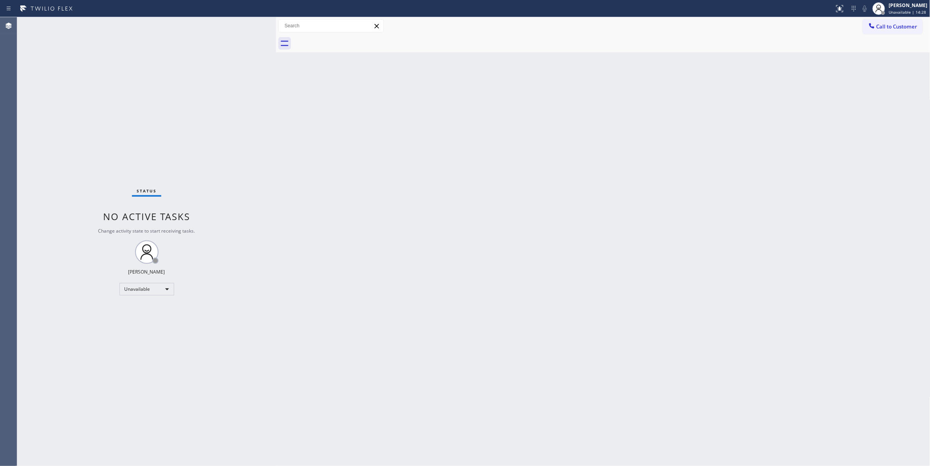
drag, startPoint x: 901, startPoint y: 24, endPoint x: 895, endPoint y: 24, distance: 6.2
click at [900, 24] on span "Call to Customer" at bounding box center [897, 26] width 41 height 7
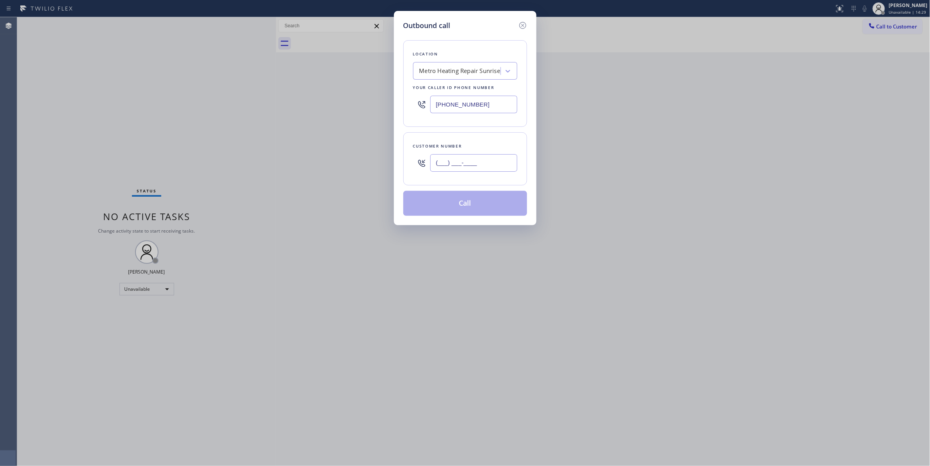
click at [441, 161] on input "(___) ___-____" at bounding box center [473, 163] width 87 height 18
paste input "954) 676-7903"
type input "[PHONE_NUMBER]"
click at [466, 205] on button "Call" at bounding box center [466, 203] width 124 height 25
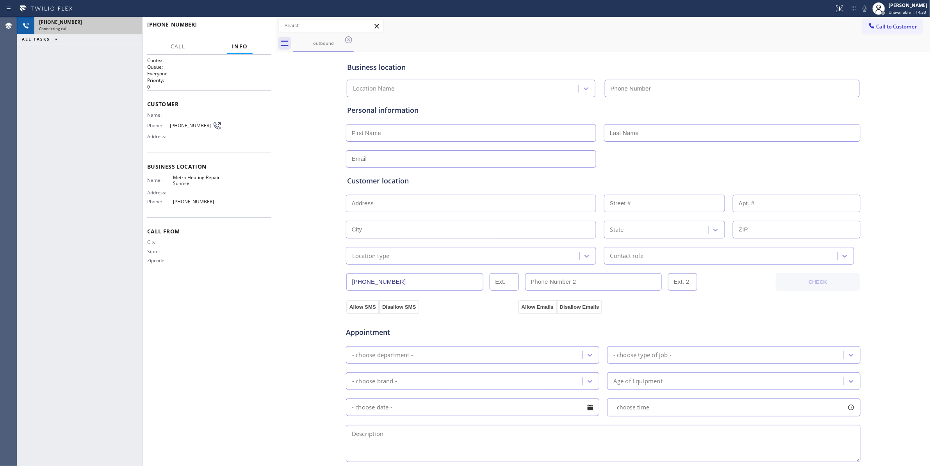
type input "[PHONE_NUMBER]"
click at [109, 27] on div "Connecting call…" at bounding box center [88, 28] width 98 height 5
click at [129, 25] on icon at bounding box center [132, 26] width 7 height 2
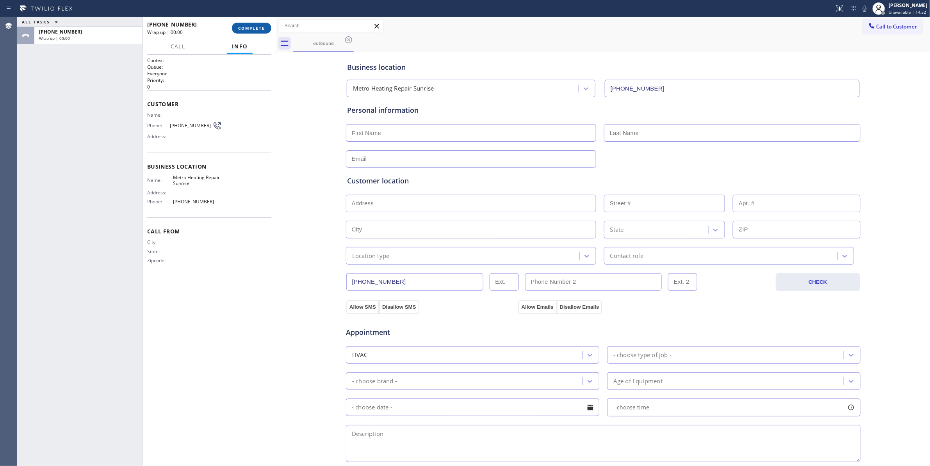
click at [246, 29] on span "COMPLETE" at bounding box center [251, 27] width 27 height 5
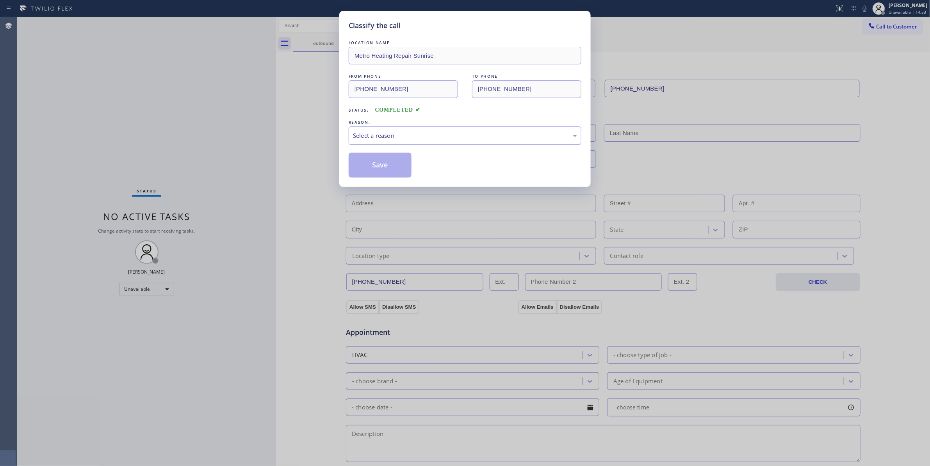
click at [377, 136] on div "Select a reason" at bounding box center [465, 135] width 224 height 9
click at [377, 165] on button "Save" at bounding box center [380, 165] width 63 height 25
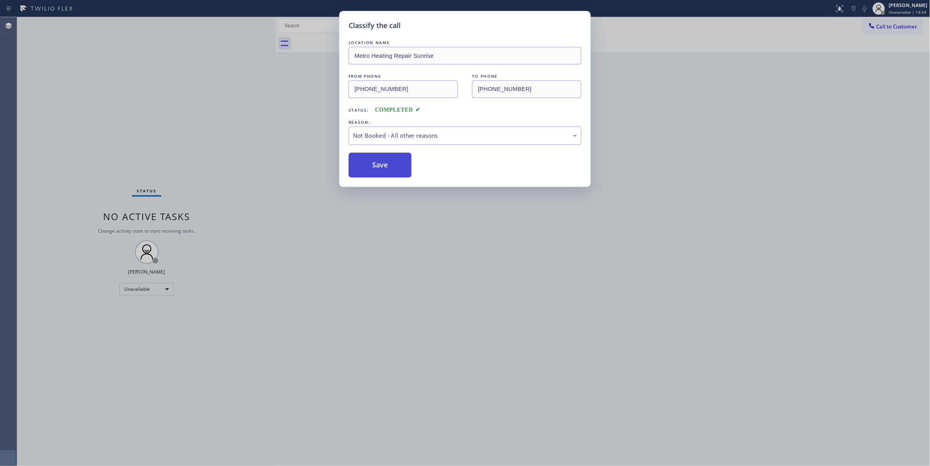
click at [377, 165] on button "Save" at bounding box center [380, 165] width 63 height 25
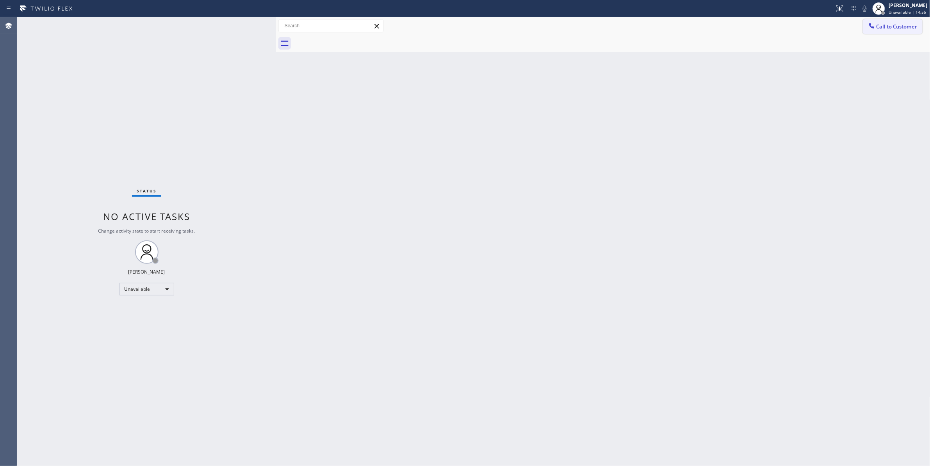
click at [878, 28] on span "Call to Customer" at bounding box center [897, 26] width 41 height 7
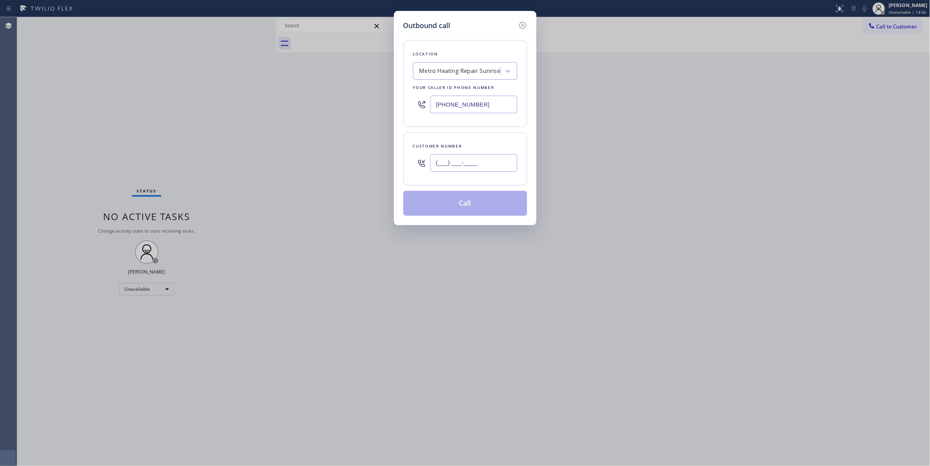
click at [464, 160] on input "(___) ___-____" at bounding box center [473, 163] width 87 height 18
paste input "954) 676-7903"
type input "[PHONE_NUMBER]"
click at [457, 209] on button "Call" at bounding box center [466, 203] width 124 height 25
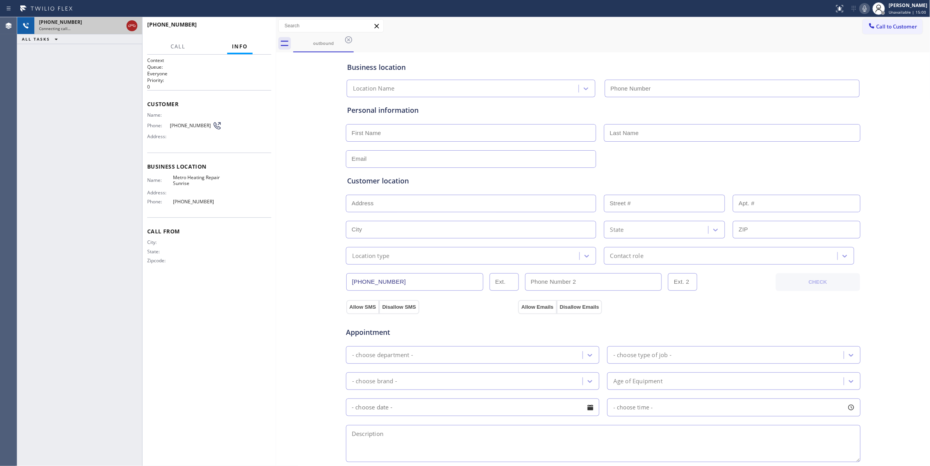
type input "[PHONE_NUMBER]"
click at [131, 25] on icon at bounding box center [132, 26] width 7 height 2
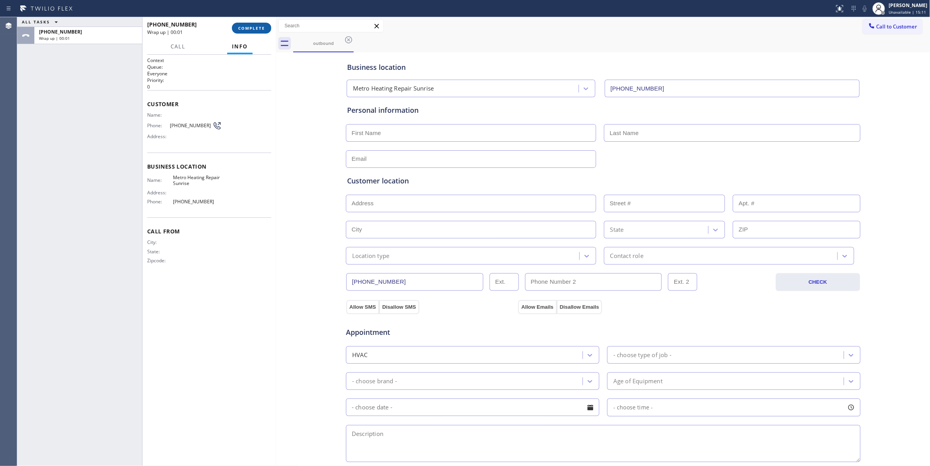
click at [234, 27] on button "COMPLETE" at bounding box center [251, 28] width 39 height 11
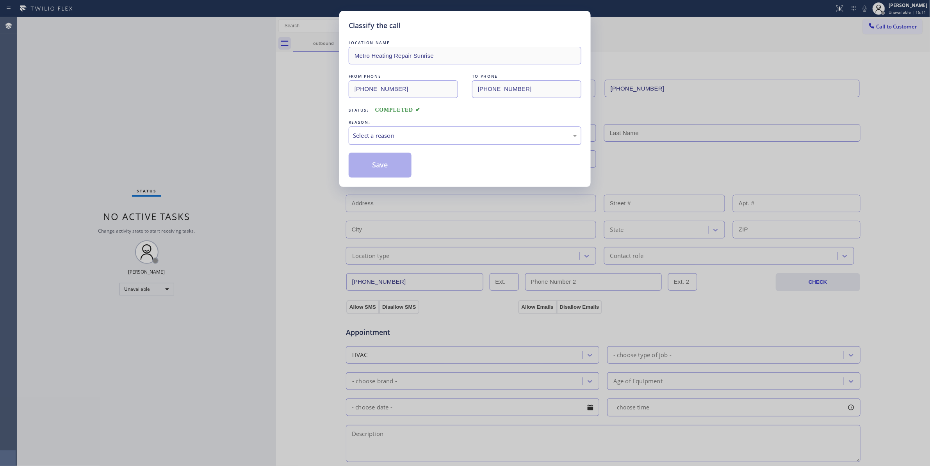
click at [380, 134] on div "Select a reason" at bounding box center [465, 135] width 224 height 9
click at [377, 163] on button "Save" at bounding box center [380, 165] width 63 height 25
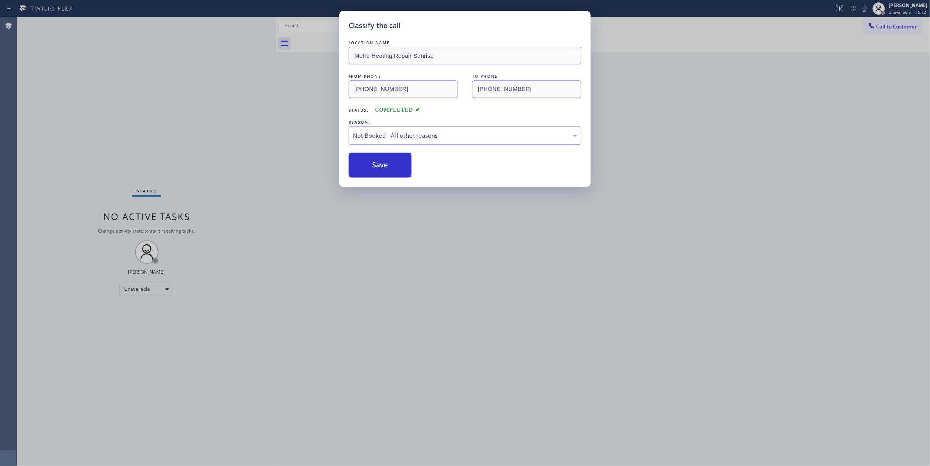
click at [377, 163] on button "Save" at bounding box center [380, 165] width 63 height 25
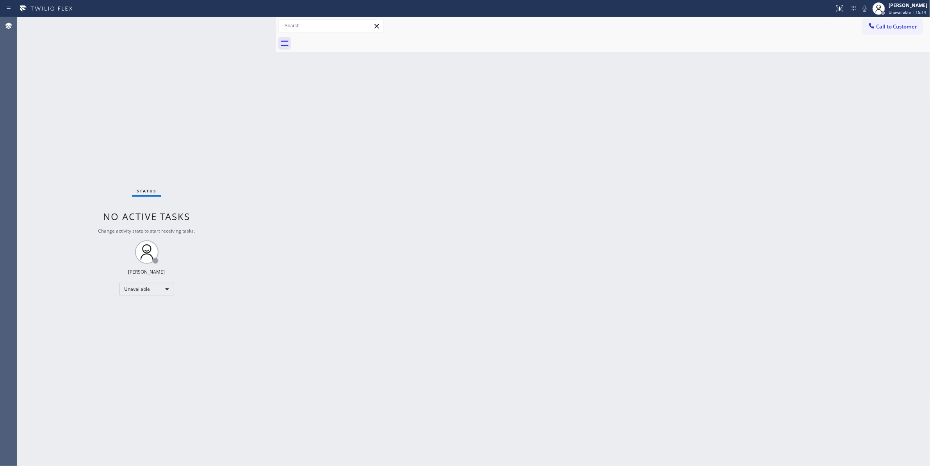
drag, startPoint x: 883, startPoint y: 27, endPoint x: 419, endPoint y: 118, distance: 472.9
click at [881, 27] on span "Call to Customer" at bounding box center [897, 26] width 41 height 7
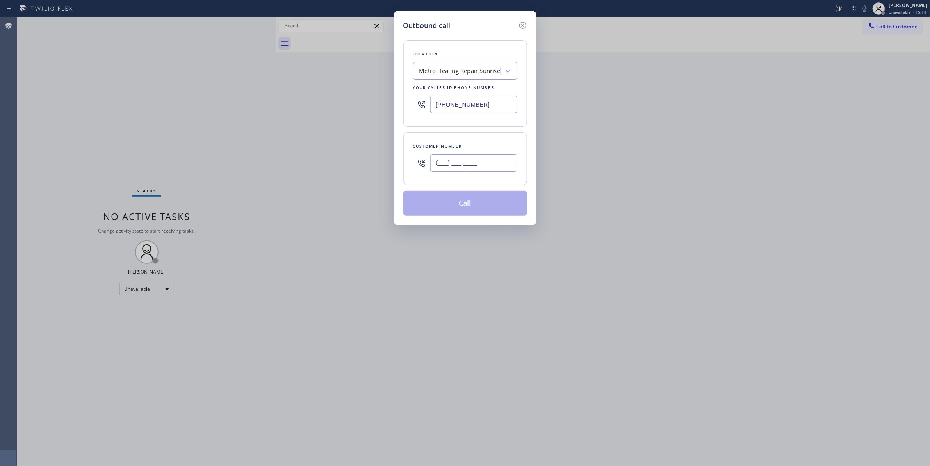
click at [480, 170] on input "(___) ___-____" at bounding box center [473, 163] width 87 height 18
paste input "954) 676-7903"
type input "[PHONE_NUMBER]"
click at [459, 211] on button "Call" at bounding box center [466, 203] width 124 height 25
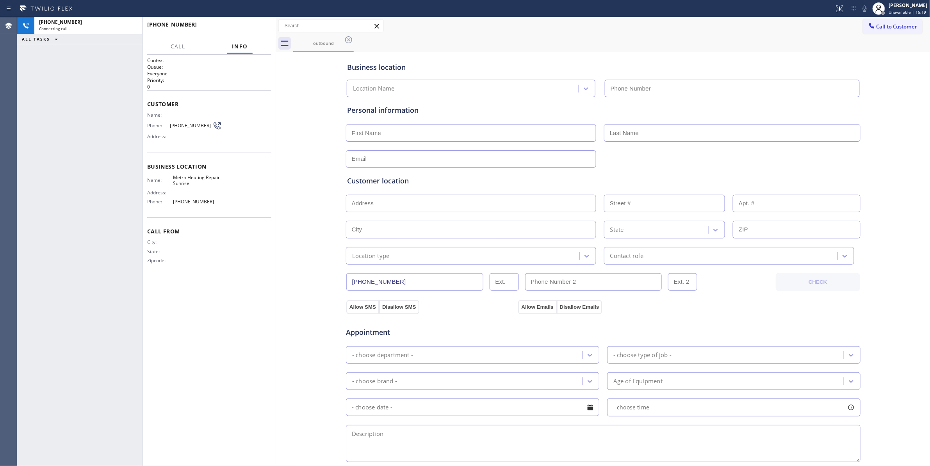
type input "[PHONE_NUMBER]"
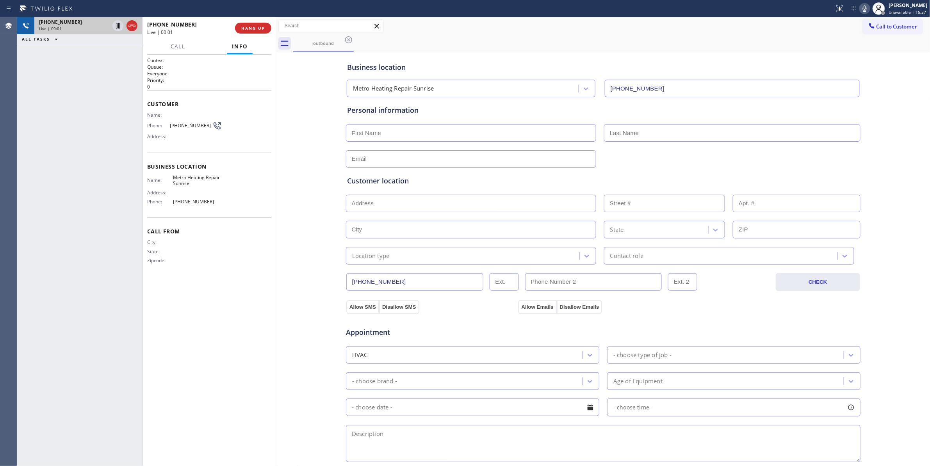
click at [132, 27] on icon at bounding box center [131, 25] width 9 height 9
click at [248, 23] on button "HANG UP" at bounding box center [253, 28] width 36 height 11
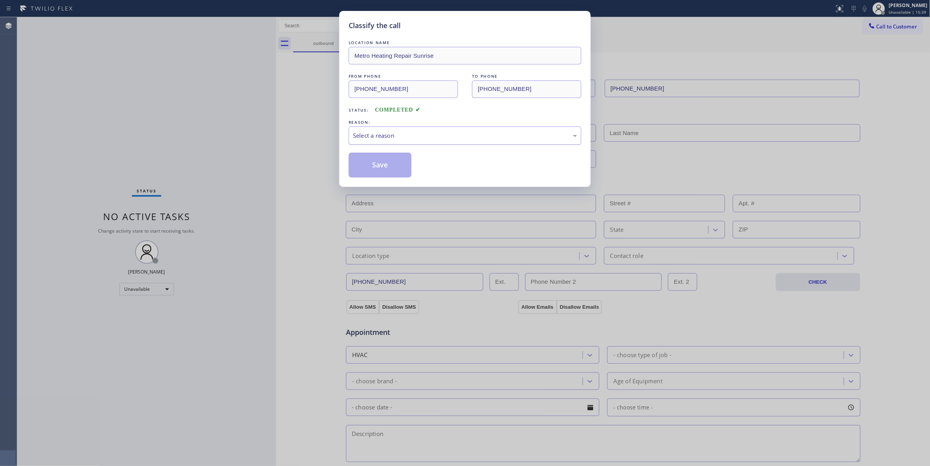
click at [372, 140] on div "Select a reason" at bounding box center [465, 135] width 224 height 9
click at [373, 167] on button "Save" at bounding box center [380, 165] width 63 height 25
click at [373, 166] on button "Save" at bounding box center [380, 165] width 63 height 25
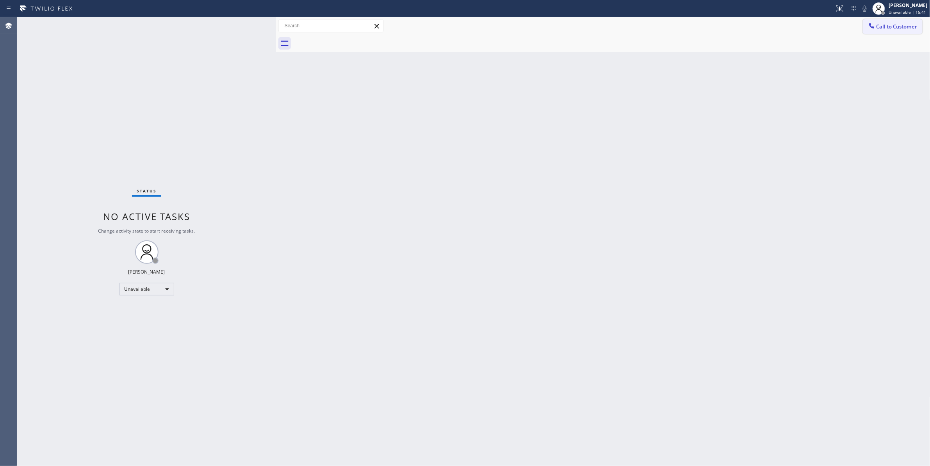
drag, startPoint x: 902, startPoint y: 28, endPoint x: 877, endPoint y: 32, distance: 26.1
click at [902, 29] on span "Call to Customer" at bounding box center [897, 26] width 41 height 7
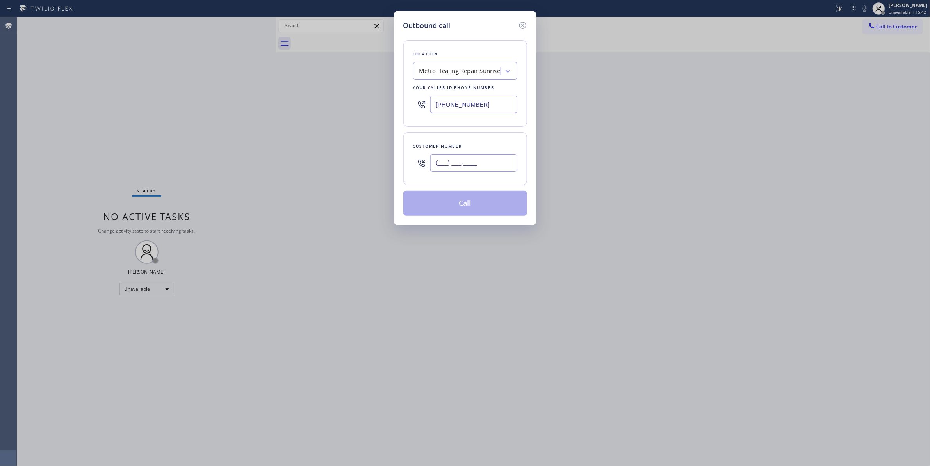
click at [448, 168] on input "(___) ___-____" at bounding box center [473, 163] width 87 height 18
paste input "954) 676-7903"
type input "[PHONE_NUMBER]"
click at [444, 207] on button "Call" at bounding box center [466, 203] width 124 height 25
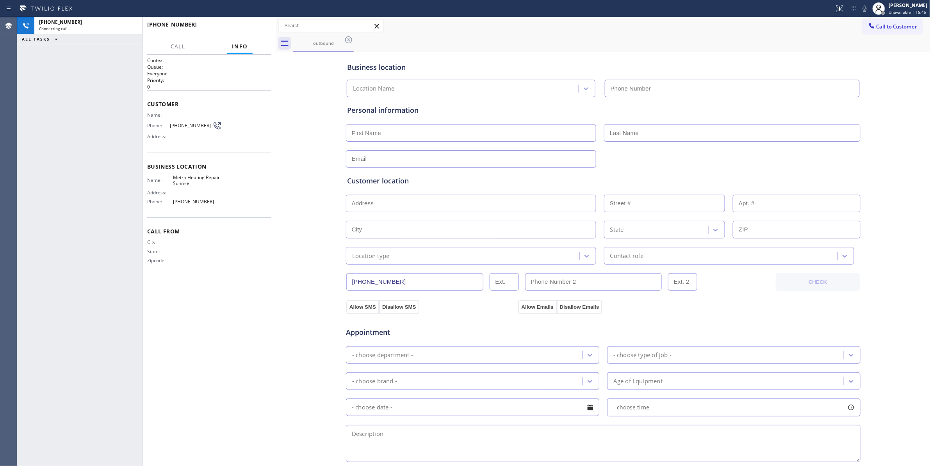
type input "[PHONE_NUMBER]"
click at [272, 289] on div "Context Queue: Everyone Priority: 0 Customer Name: Phone: [PHONE_NUMBER] Addres…" at bounding box center [210, 261] width 134 height 412
click at [191, 123] on span "[PHONE_NUMBER]" at bounding box center [191, 126] width 43 height 6
click at [190, 123] on span "[PHONE_NUMBER]" at bounding box center [191, 126] width 43 height 6
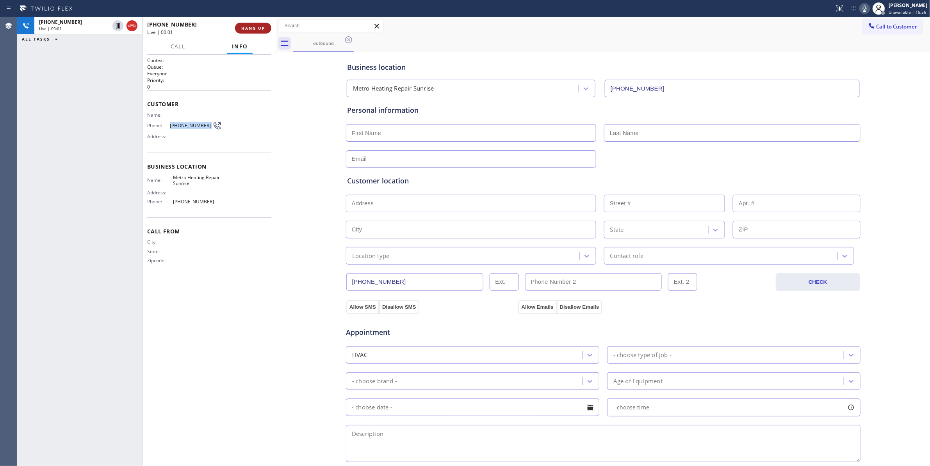
click at [241, 26] on span "HANG UP" at bounding box center [253, 27] width 24 height 5
click at [241, 25] on button "HANG UP" at bounding box center [253, 28] width 36 height 11
click at [251, 29] on span "COMPLETE" at bounding box center [251, 27] width 27 height 5
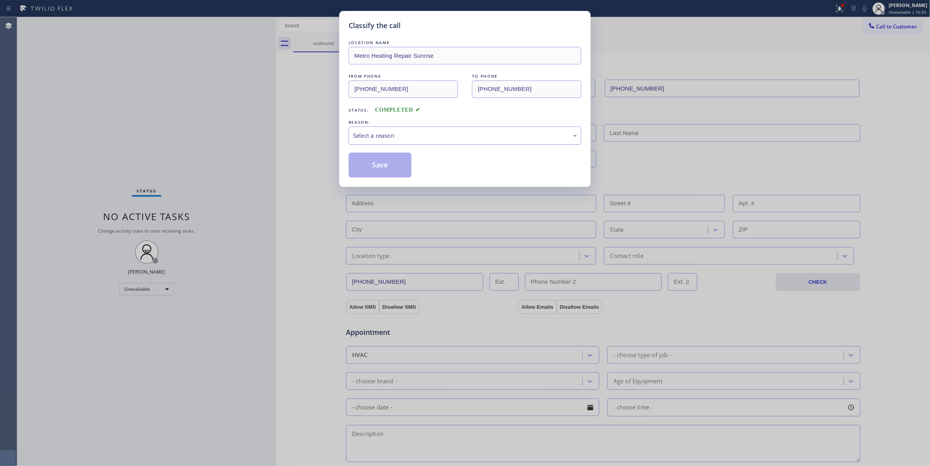
click at [402, 134] on div "Select a reason" at bounding box center [465, 135] width 224 height 9
click at [371, 167] on button "Save" at bounding box center [380, 165] width 63 height 25
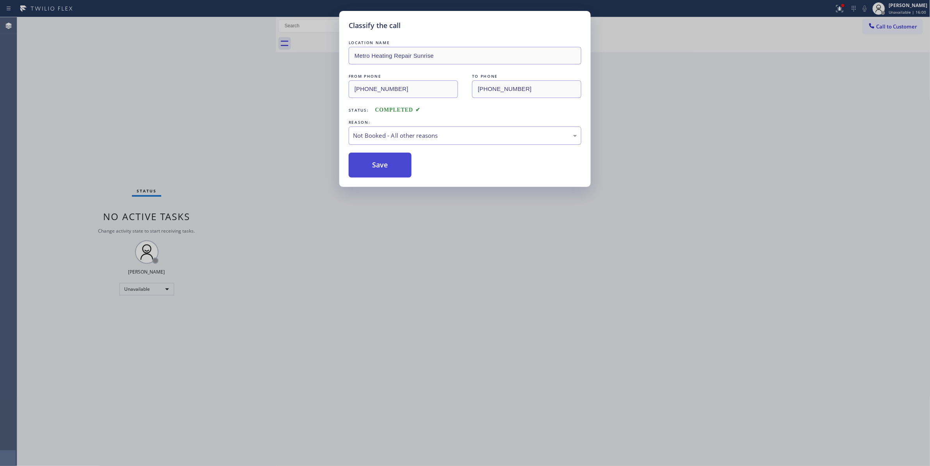
click at [371, 167] on button "Save" at bounding box center [380, 165] width 63 height 25
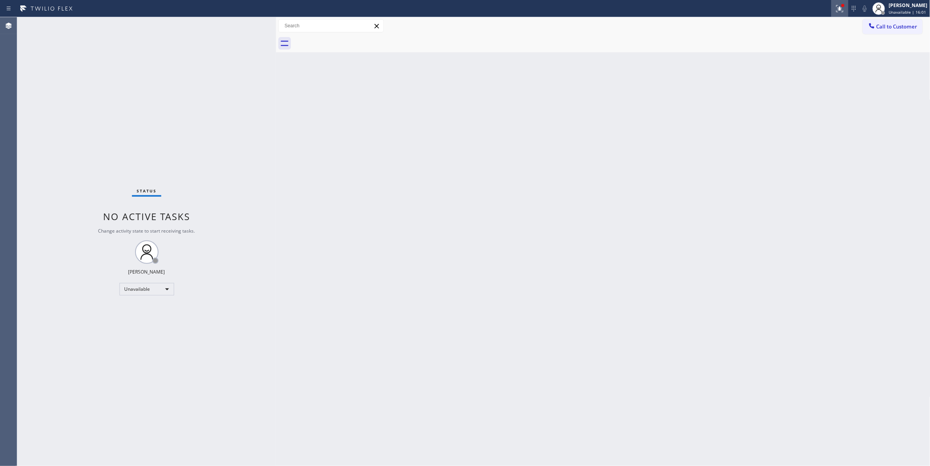
click at [836, 10] on icon at bounding box center [840, 8] width 9 height 9
click at [817, 101] on button "Clear issues" at bounding box center [788, 102] width 91 height 11
click at [890, 23] on span "Call to Customer" at bounding box center [897, 26] width 41 height 7
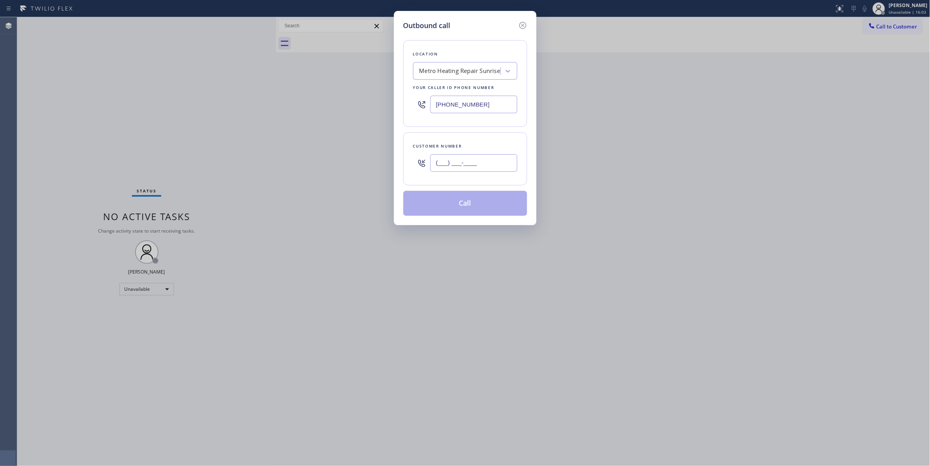
click at [468, 162] on input "(___) ___-____" at bounding box center [473, 163] width 87 height 18
paste input "954) 676-7903"
type input "[PHONE_NUMBER]"
click at [472, 212] on button "Call" at bounding box center [466, 203] width 124 height 25
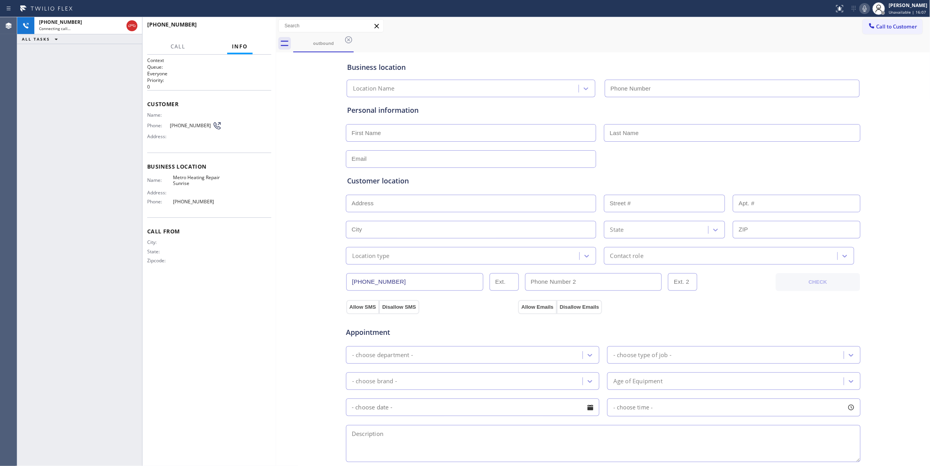
type input "[PHONE_NUMBER]"
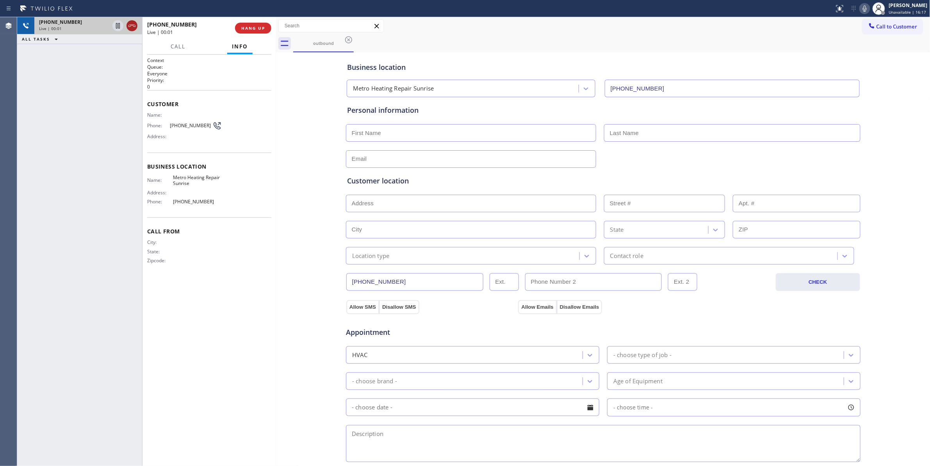
click at [133, 27] on icon at bounding box center [131, 25] width 9 height 9
click at [262, 25] on button "COMPLETE" at bounding box center [251, 28] width 39 height 11
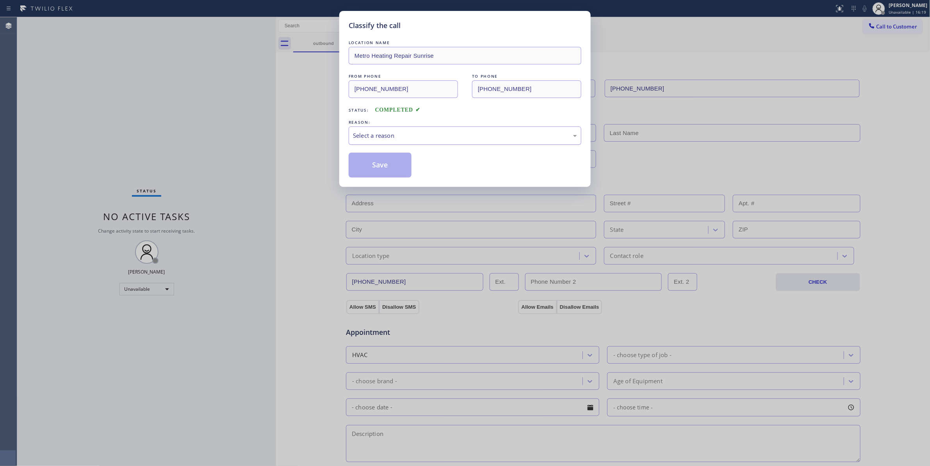
click at [375, 131] on div "Select a reason" at bounding box center [465, 135] width 224 height 9
click at [375, 161] on button "Save" at bounding box center [380, 165] width 63 height 25
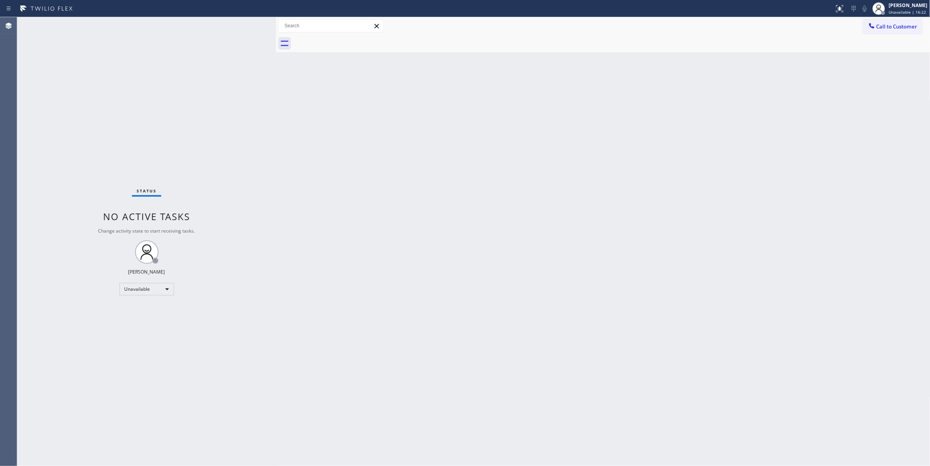
drag, startPoint x: 734, startPoint y: 166, endPoint x: 834, endPoint y: 78, distance: 133.1
click at [743, 146] on div "Back to Dashboard Change Sender ID Customers Technicians Select a contact Outbo…" at bounding box center [603, 241] width 655 height 449
click at [888, 30] on button "Call to Customer" at bounding box center [893, 26] width 60 height 15
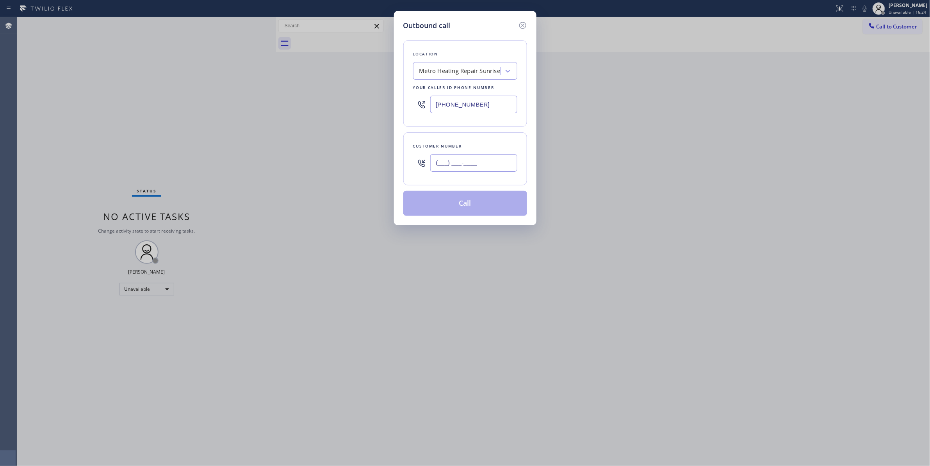
click at [465, 166] on input "(___) ___-____" at bounding box center [473, 163] width 87 height 18
paste input "213) 789-3323"
type input "[PHONE_NUMBER]"
drag, startPoint x: 468, startPoint y: 99, endPoint x: 468, endPoint y: 168, distance: 69.1
click at [295, 102] on div "Outbound call Location Metro Heating Repair Sunrise Your caller id phone number…" at bounding box center [465, 233] width 930 height 466
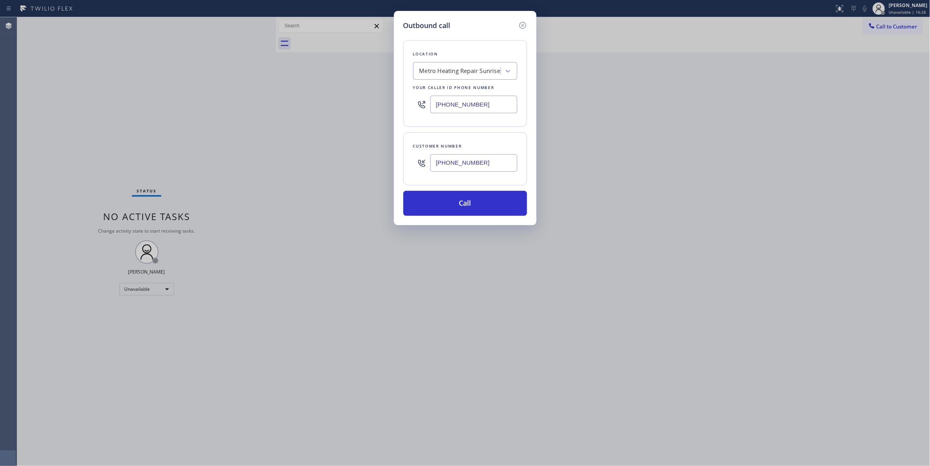
paste input "714) 844-08"
type input "[PHONE_NUMBER]"
drag, startPoint x: 502, startPoint y: 169, endPoint x: 361, endPoint y: 155, distance: 140.9
click at [361, 155] on div "Outbound call Location Green Tree Heating & Cooling Brea Your caller id phone n…" at bounding box center [465, 233] width 930 height 466
click at [445, 202] on button "Call" at bounding box center [466, 203] width 124 height 25
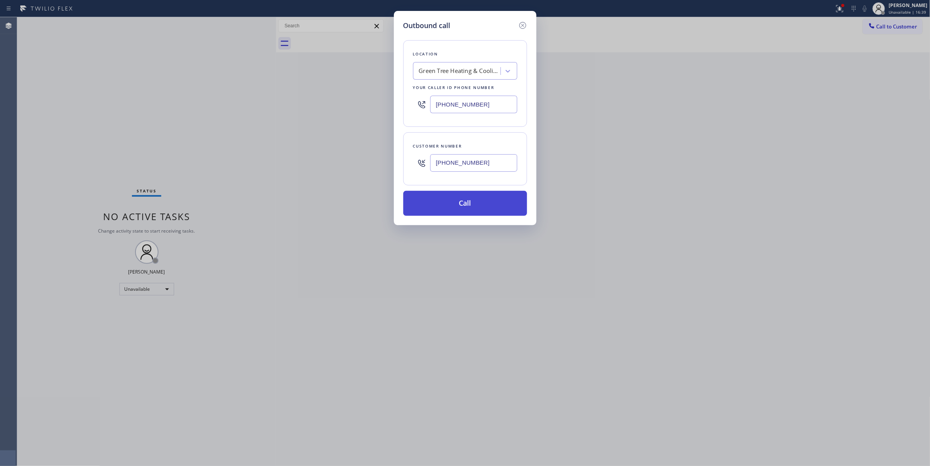
click at [466, 201] on button "Call" at bounding box center [466, 203] width 124 height 25
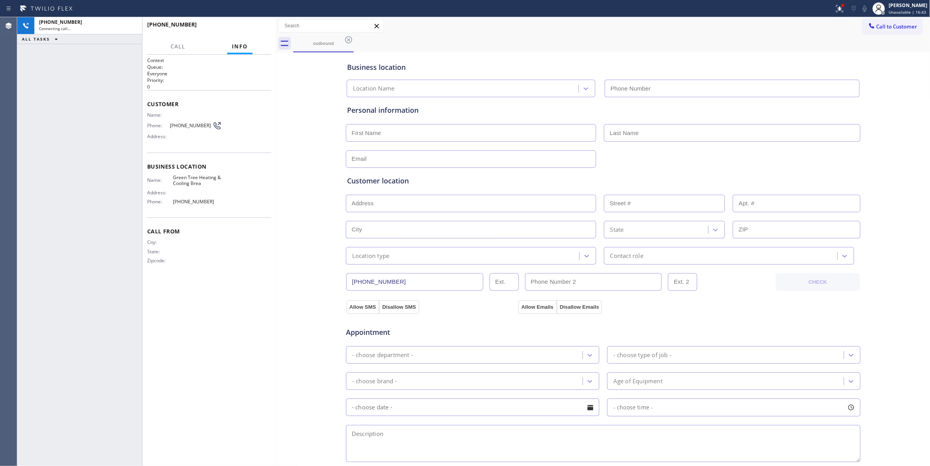
type input "[PHONE_NUMBER]"
click at [191, 121] on div "Name: Phone: [PHONE_NUMBER] Address:" at bounding box center [184, 127] width 75 height 31
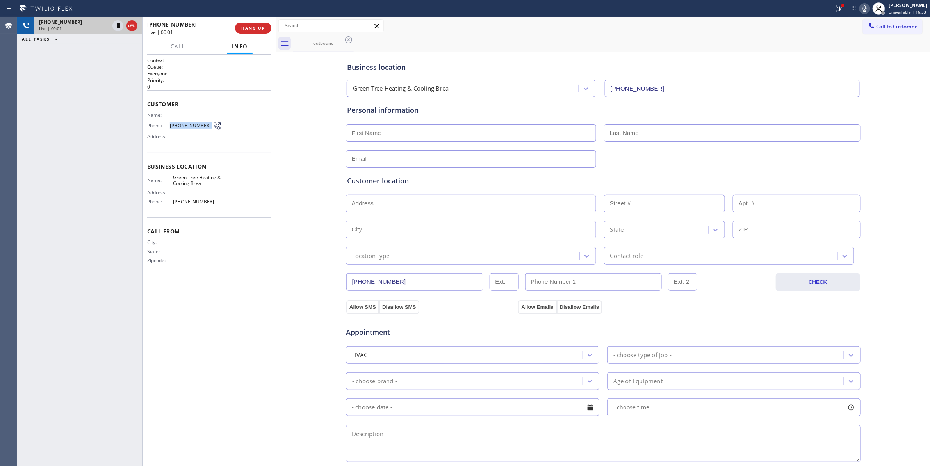
click at [134, 27] on icon at bounding box center [132, 26] width 7 height 2
click at [257, 30] on span "COMPLETE" at bounding box center [251, 27] width 27 height 5
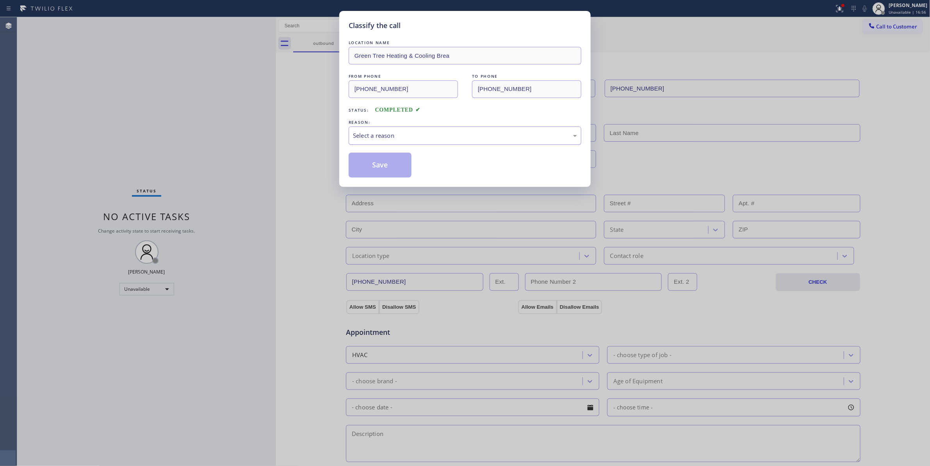
click at [377, 143] on div "Select a reason" at bounding box center [465, 136] width 233 height 18
click at [379, 163] on button "Save" at bounding box center [380, 165] width 63 height 25
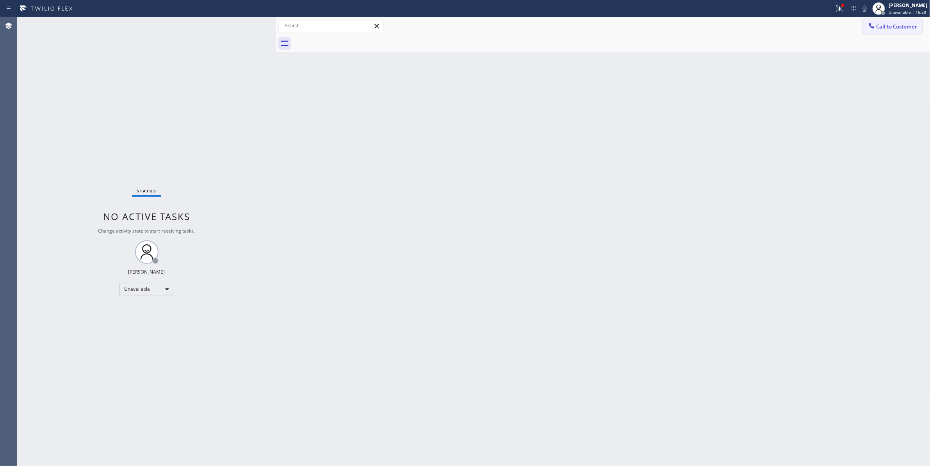
click at [897, 26] on span "Call to Customer" at bounding box center [897, 26] width 41 height 7
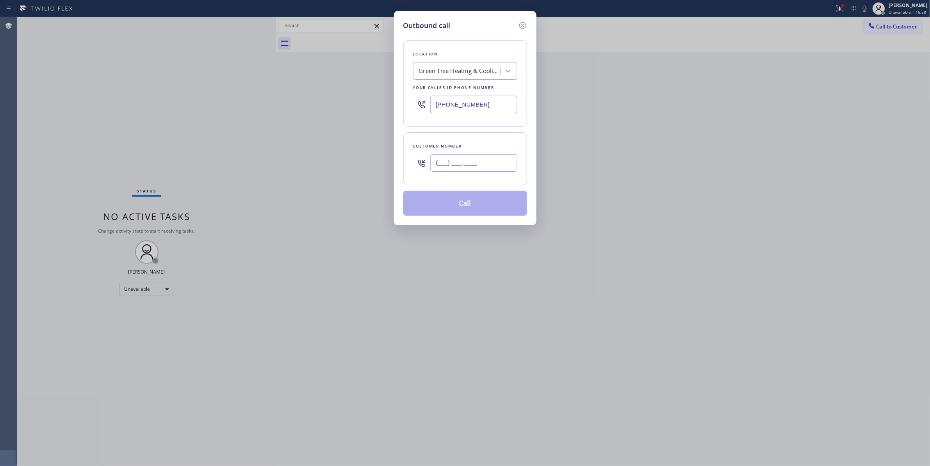
click at [483, 159] on input "(___) ___-____" at bounding box center [473, 163] width 87 height 18
paste input "213) 789-3323"
type input "[PHONE_NUMBER]"
click at [469, 200] on button "Call" at bounding box center [466, 203] width 124 height 25
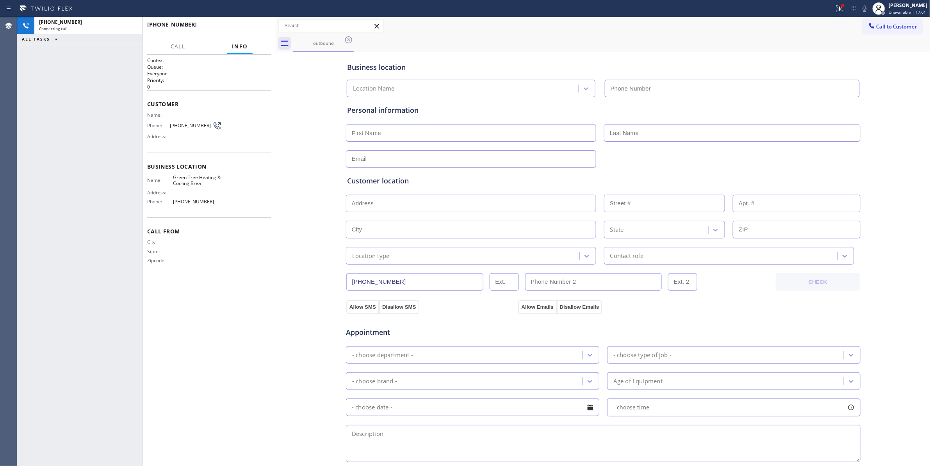
type input "[PHONE_NUMBER]"
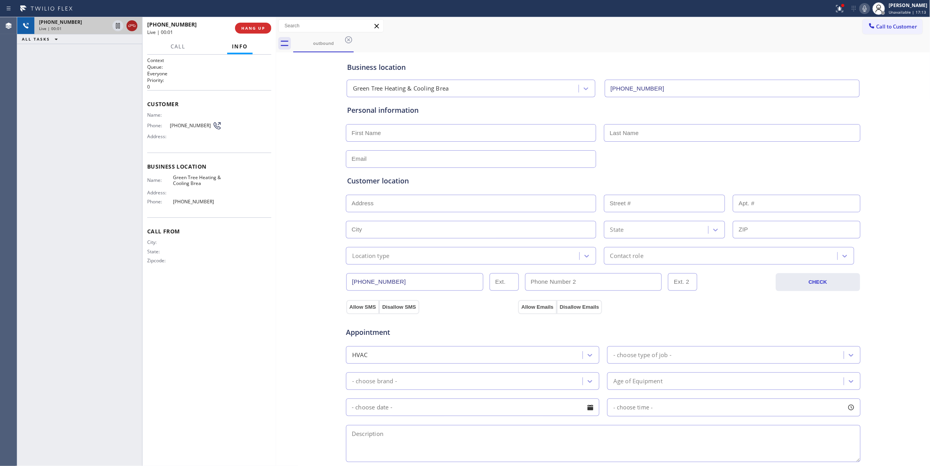
click at [136, 28] on icon at bounding box center [131, 25] width 9 height 9
click at [246, 20] on div "[PHONE_NUMBER] Wrap up | 00:00 COMPLETE" at bounding box center [209, 28] width 124 height 20
click at [248, 20] on div "[PHONE_NUMBER] Wrap up | 00:00 COMPLETE" at bounding box center [209, 28] width 124 height 20
click at [248, 29] on div "[PHONE_NUMBER] Wrap up | 00:01 COMPLETE" at bounding box center [209, 28] width 124 height 20
click at [251, 30] on button "COMPLETE" at bounding box center [251, 28] width 39 height 11
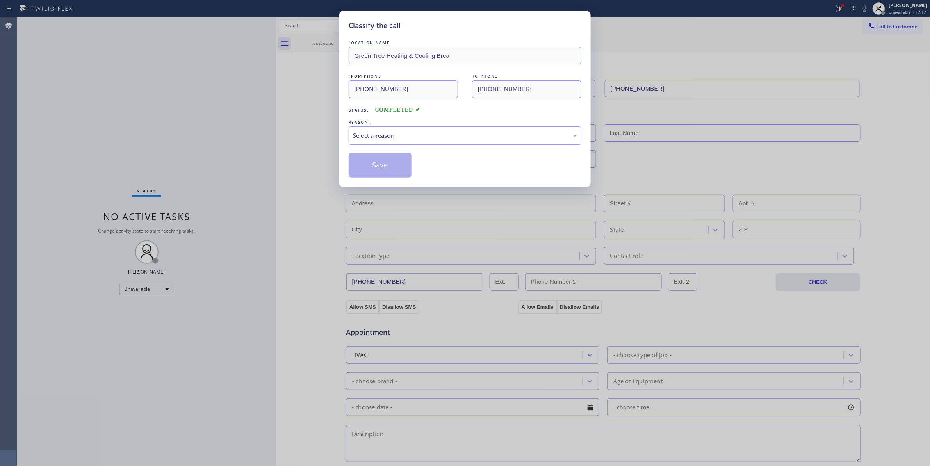
click at [386, 135] on div "Select a reason" at bounding box center [465, 135] width 224 height 9
click at [386, 163] on button "Save" at bounding box center [380, 165] width 63 height 25
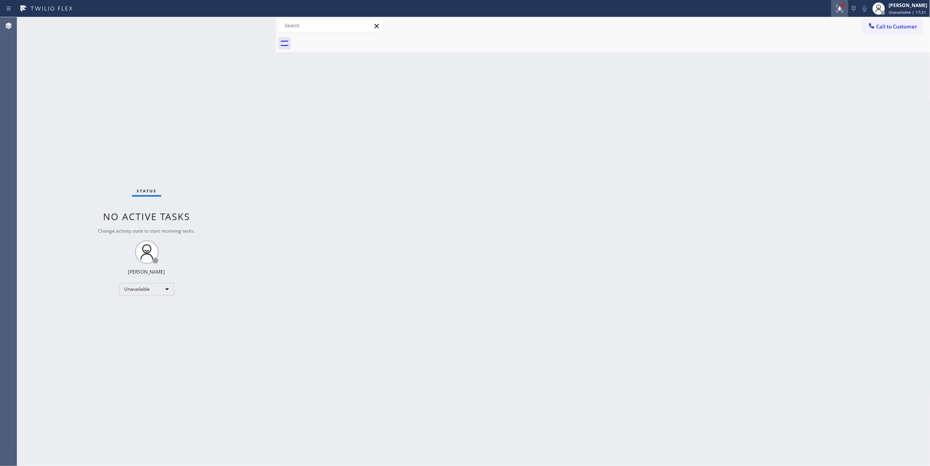
click at [836, 8] on icon at bounding box center [840, 8] width 9 height 9
click at [760, 103] on button "Clear issue" at bounding box center [788, 102] width 91 height 11
click at [888, 28] on span "Call to Customer" at bounding box center [897, 26] width 41 height 7
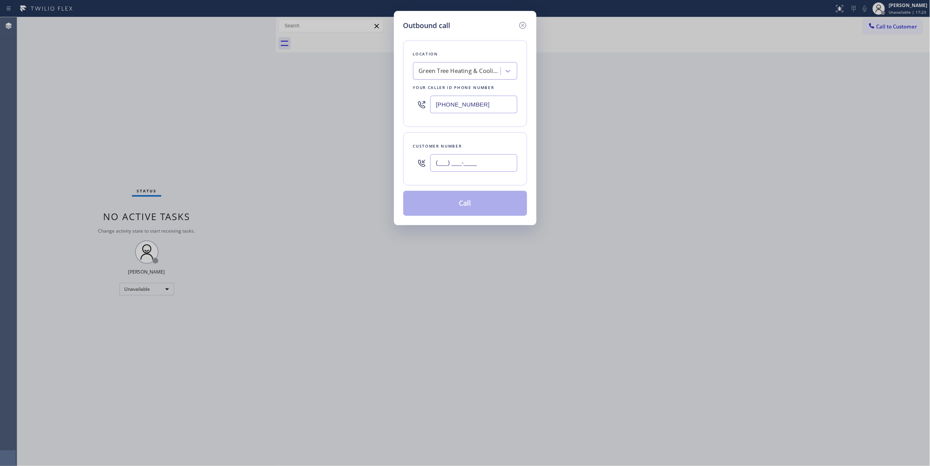
click at [486, 158] on input "(___) ___-____" at bounding box center [473, 163] width 87 height 18
paste input "213) 789-3323"
type input "[PHONE_NUMBER]"
click at [461, 209] on button "Call" at bounding box center [466, 203] width 124 height 25
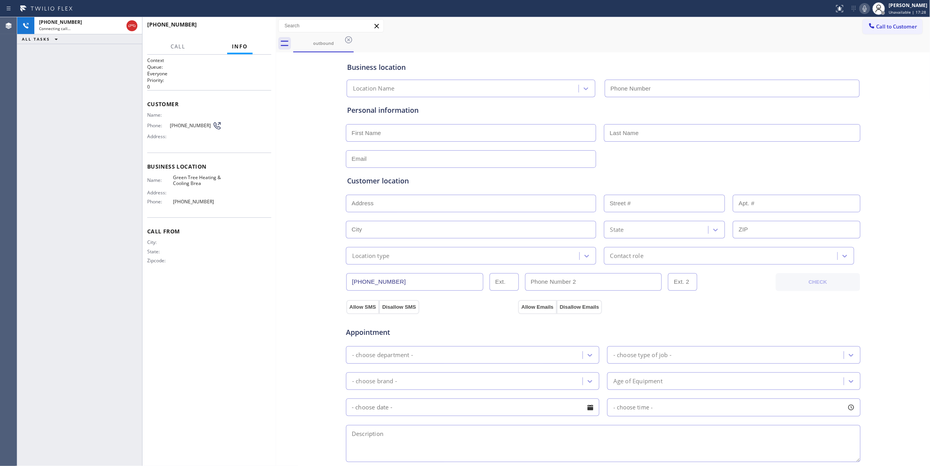
type input "[PHONE_NUMBER]"
click at [252, 20] on div "[PHONE_NUMBER] Live | 00:04 HANG UP" at bounding box center [209, 28] width 124 height 20
click at [253, 25] on button "HANG UP" at bounding box center [253, 28] width 36 height 11
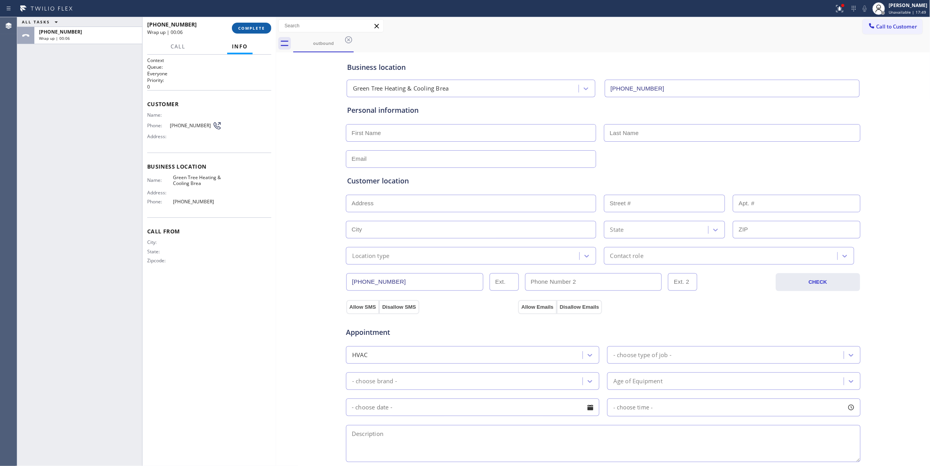
click at [252, 23] on button "COMPLETE" at bounding box center [251, 28] width 39 height 11
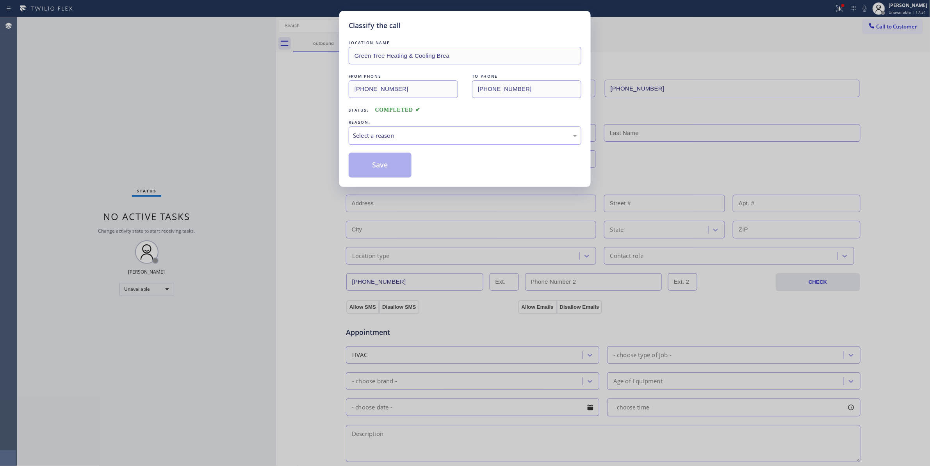
click at [382, 137] on div "Select a reason" at bounding box center [465, 135] width 224 height 9
click at [366, 168] on button "Save" at bounding box center [380, 165] width 63 height 25
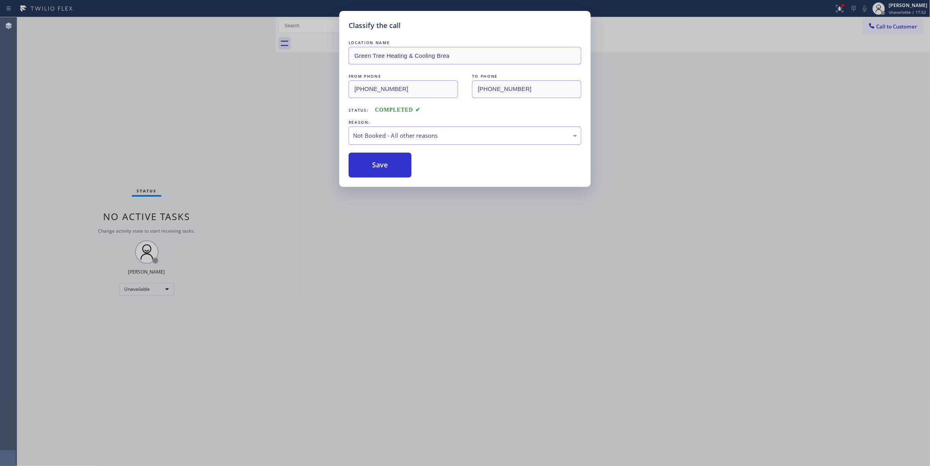
click at [366, 168] on button "Save" at bounding box center [380, 165] width 63 height 25
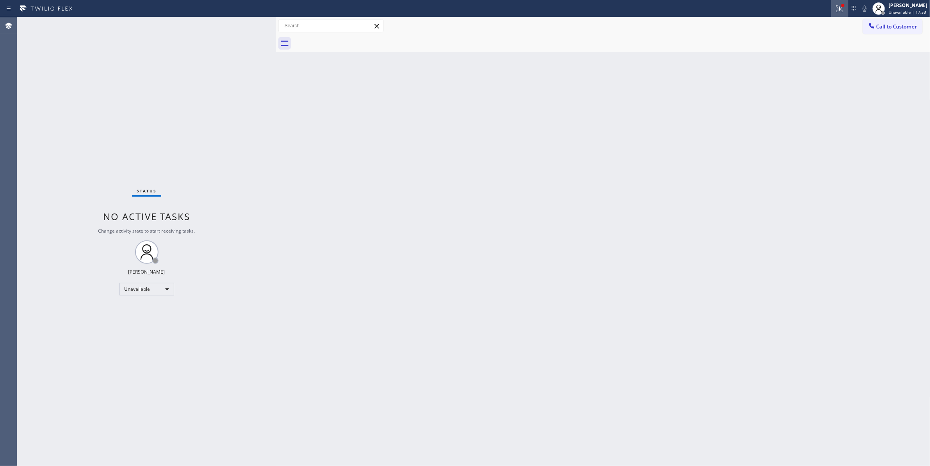
click at [836, 11] on icon at bounding box center [840, 8] width 9 height 9
drag, startPoint x: 796, startPoint y: 104, endPoint x: 894, endPoint y: 38, distance: 117.7
click at [796, 104] on span "Clear issues" at bounding box center [789, 102] width 37 height 5
drag, startPoint x: 899, startPoint y: 27, endPoint x: 519, endPoint y: 131, distance: 394.1
click at [899, 27] on span "Call to Customer" at bounding box center [897, 26] width 41 height 7
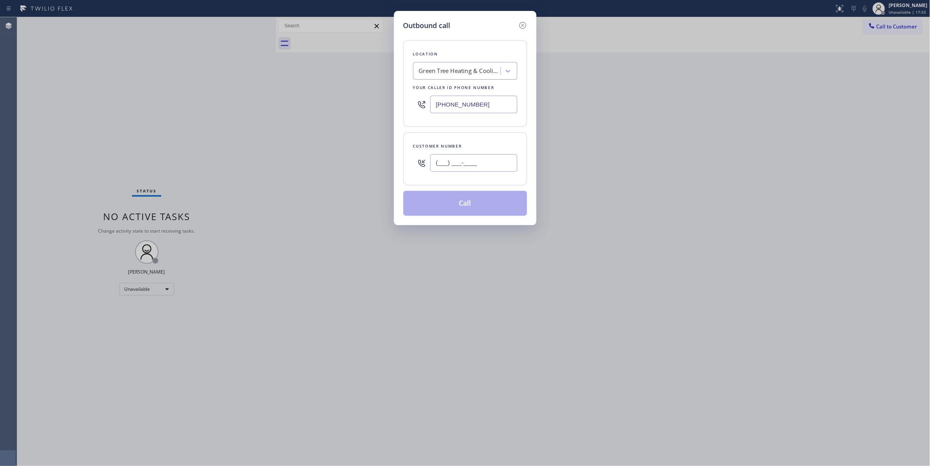
click at [449, 166] on input "(___) ___-____" at bounding box center [473, 163] width 87 height 18
paste input "213) 789-3323"
type input "[PHONE_NUMBER]"
click at [455, 206] on button "Call" at bounding box center [466, 203] width 124 height 25
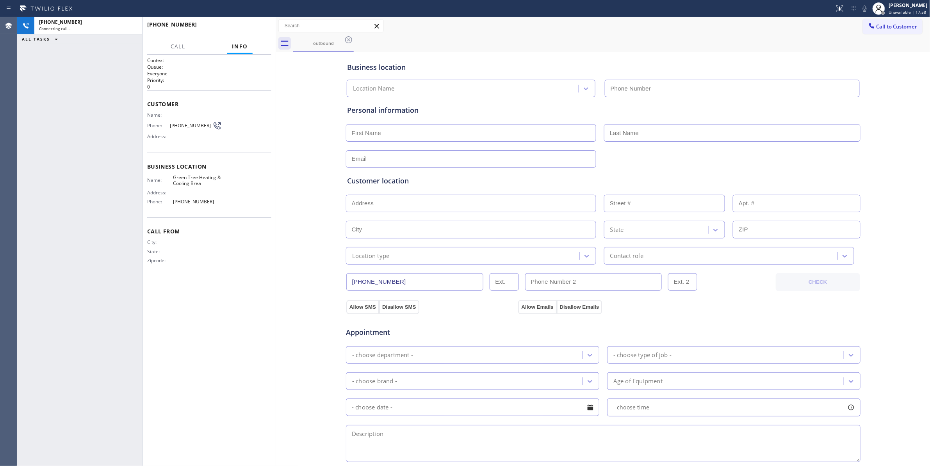
type input "[PHONE_NUMBER]"
click at [255, 36] on div "[PHONE_NUMBER] Live | 00:01 HANG UP" at bounding box center [209, 28] width 124 height 20
click at [252, 29] on span "HANG UP" at bounding box center [253, 27] width 24 height 5
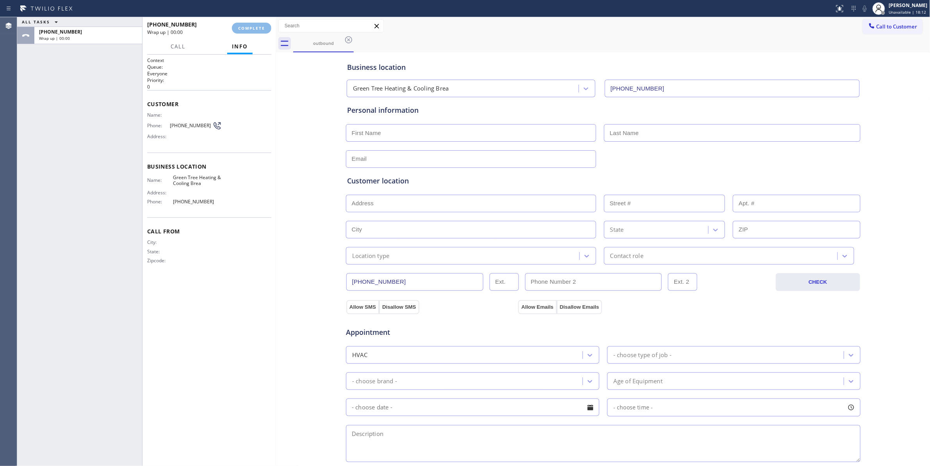
click at [252, 16] on div "Status report No issues detected If you experience an issue, please download th…" at bounding box center [465, 8] width 930 height 17
click at [252, 16] on div "Status report Issues detected These issues could affect your workflow. Please c…" at bounding box center [465, 8] width 930 height 17
click at [252, 23] on button "COMPLETE" at bounding box center [251, 28] width 39 height 11
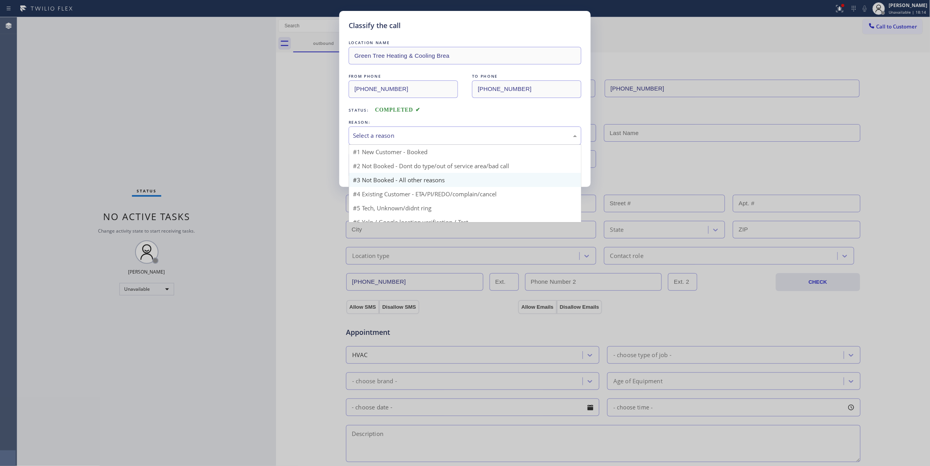
drag, startPoint x: 365, startPoint y: 133, endPoint x: 392, endPoint y: 179, distance: 53.3
click at [366, 134] on div "Select a reason" at bounding box center [465, 135] width 224 height 9
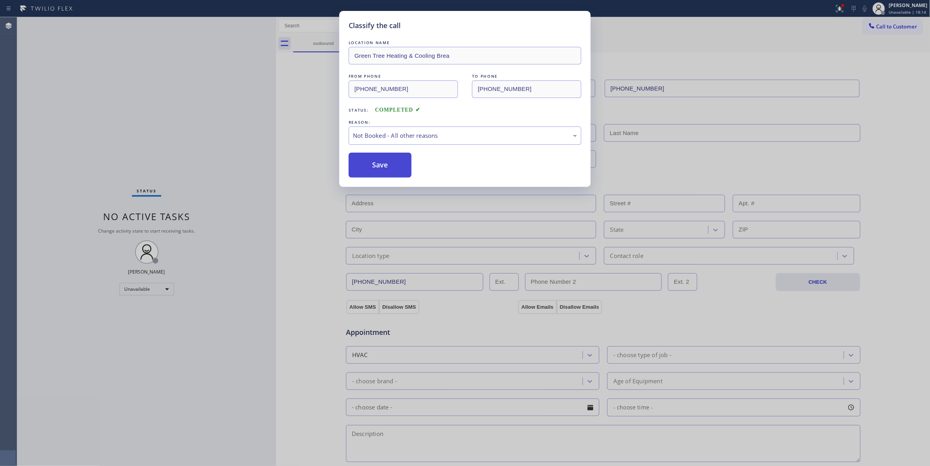
click at [376, 169] on button "Save" at bounding box center [380, 165] width 63 height 25
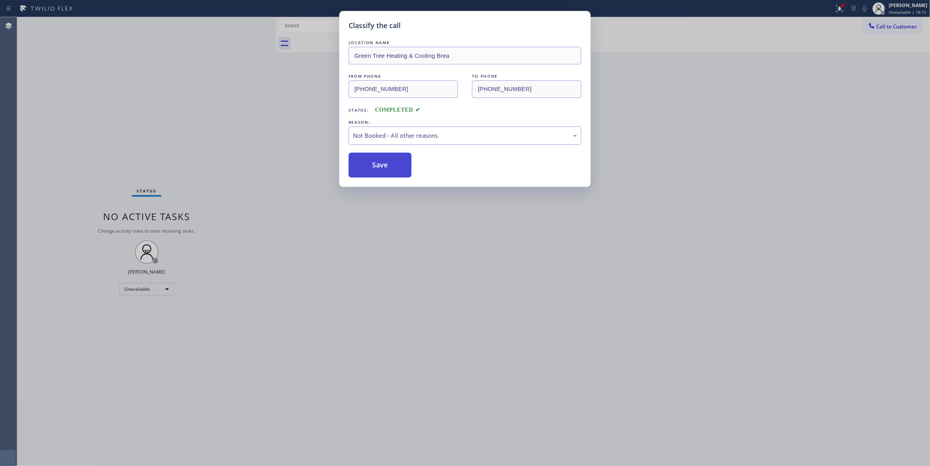
click at [376, 168] on button "Save" at bounding box center [380, 165] width 63 height 25
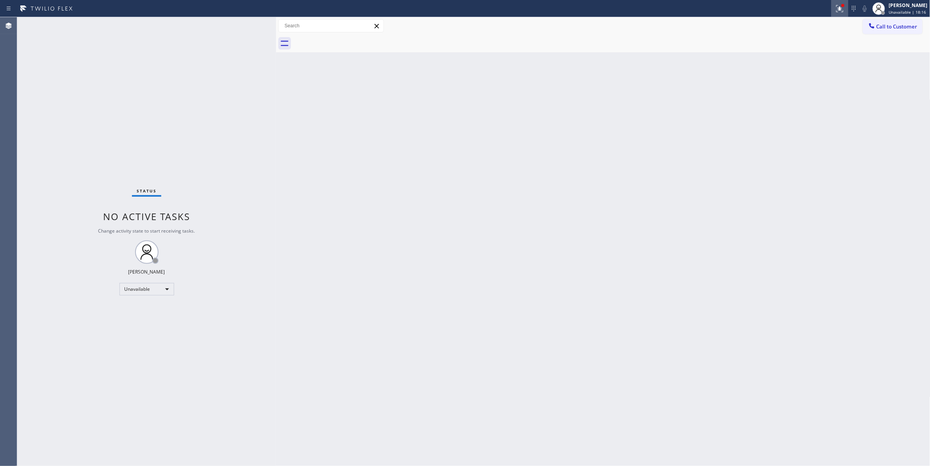
click at [836, 10] on icon at bounding box center [840, 8] width 9 height 9
click at [782, 110] on div "Status report Issues detected These issues could affect your workflow. Please c…" at bounding box center [789, 65] width 102 height 96
click at [783, 102] on span "Clear issues" at bounding box center [789, 102] width 37 height 5
click at [895, 28] on span "Call to Customer" at bounding box center [897, 26] width 41 height 7
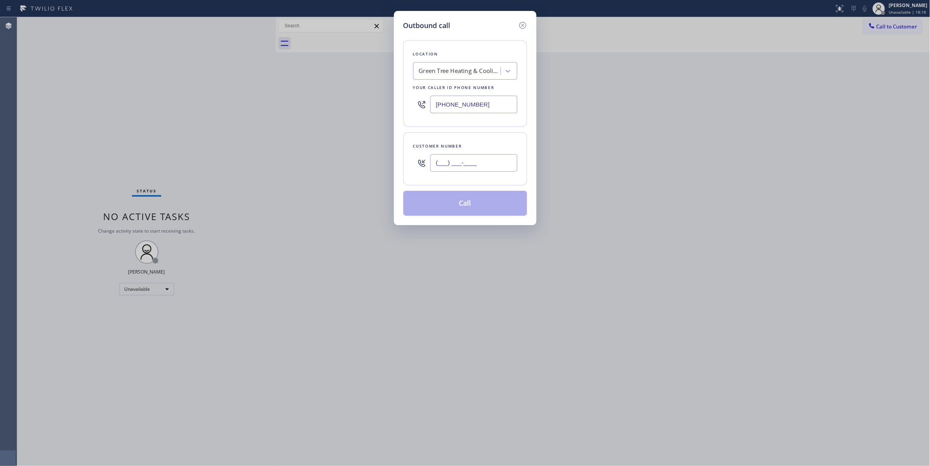
click at [475, 164] on input "(___) ___-____" at bounding box center [473, 163] width 87 height 18
paste input "213) 789-3323"
type input "[PHONE_NUMBER]"
click at [464, 205] on button "Call" at bounding box center [466, 203] width 124 height 25
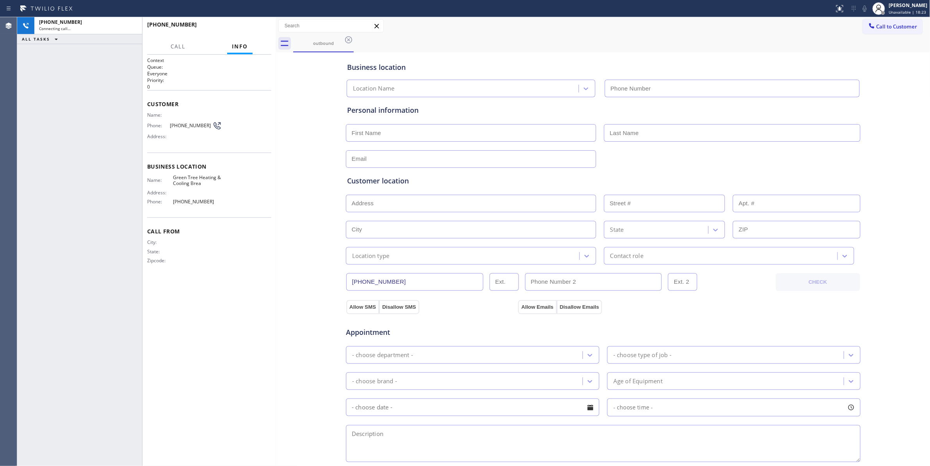
type input "[PHONE_NUMBER]"
click at [249, 34] on div "[PHONE_NUMBER] Live | 00:03 HANG UP" at bounding box center [209, 28] width 124 height 20
click at [249, 33] on button "HANG UP" at bounding box center [253, 28] width 36 height 11
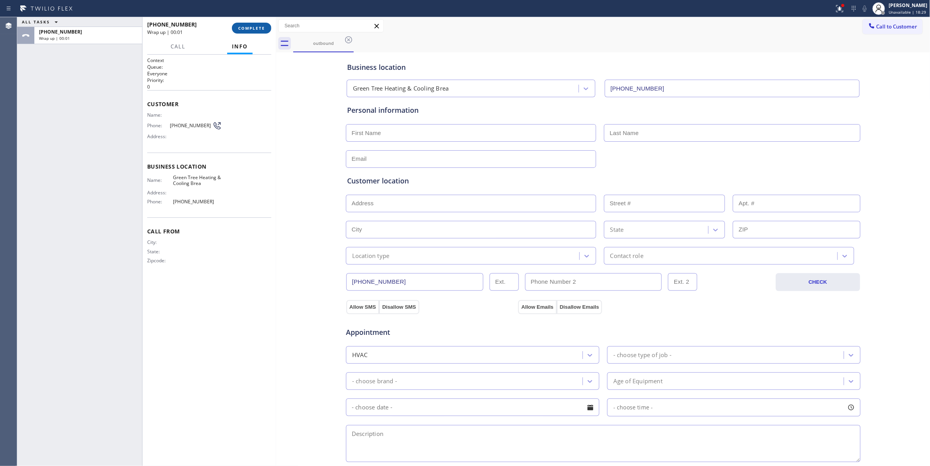
click at [239, 27] on span "COMPLETE" at bounding box center [251, 27] width 27 height 5
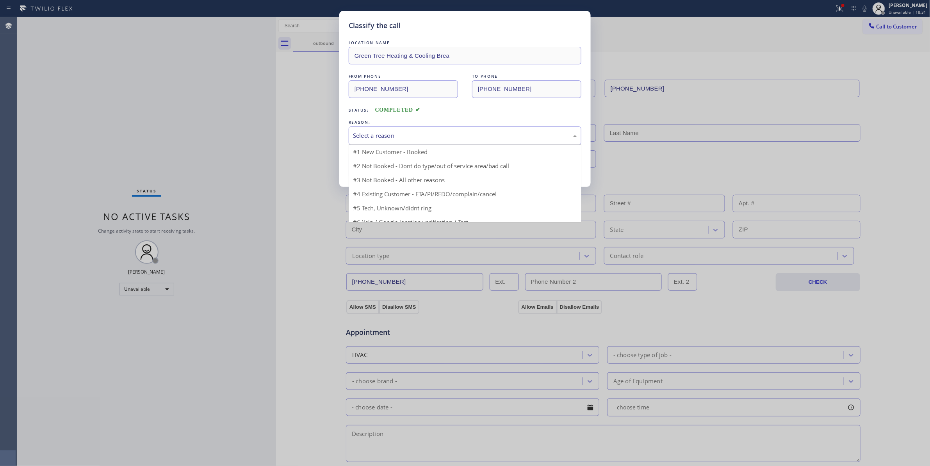
click at [377, 140] on div "Select a reason" at bounding box center [465, 135] width 224 height 9
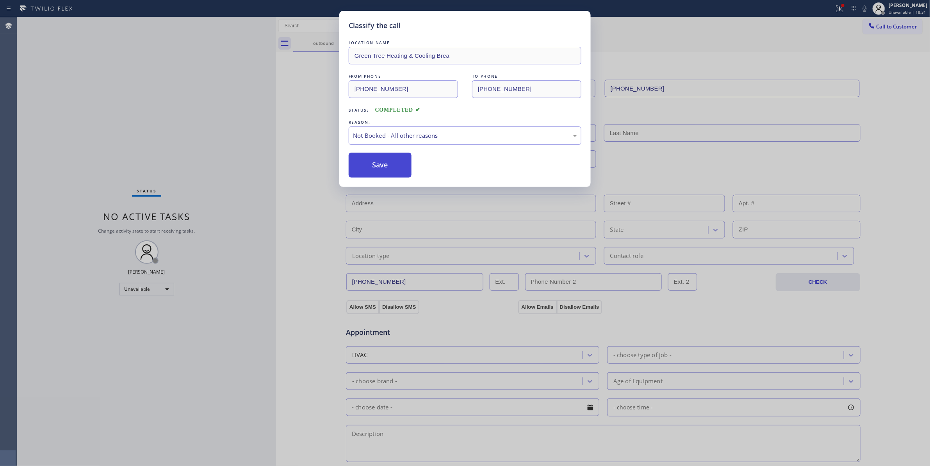
click at [375, 168] on button "Save" at bounding box center [380, 165] width 63 height 25
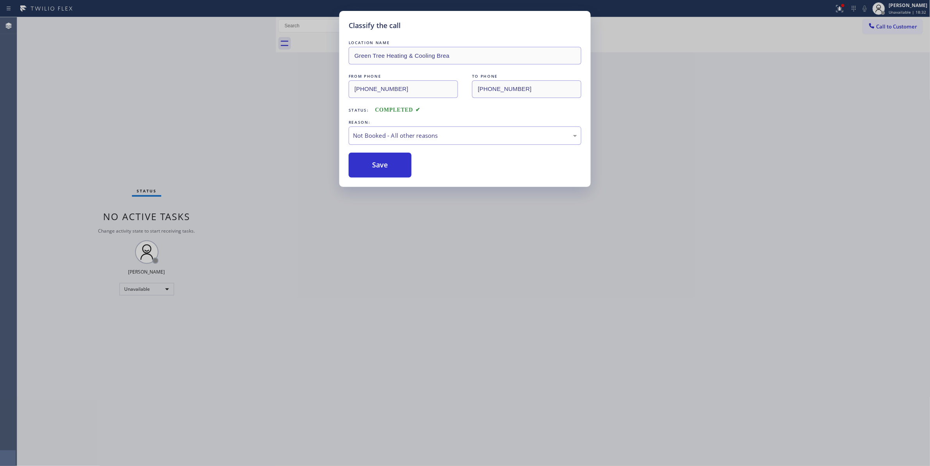
drag, startPoint x: 375, startPoint y: 168, endPoint x: 20, endPoint y: 245, distance: 363.6
click at [375, 168] on button "Save" at bounding box center [380, 165] width 63 height 25
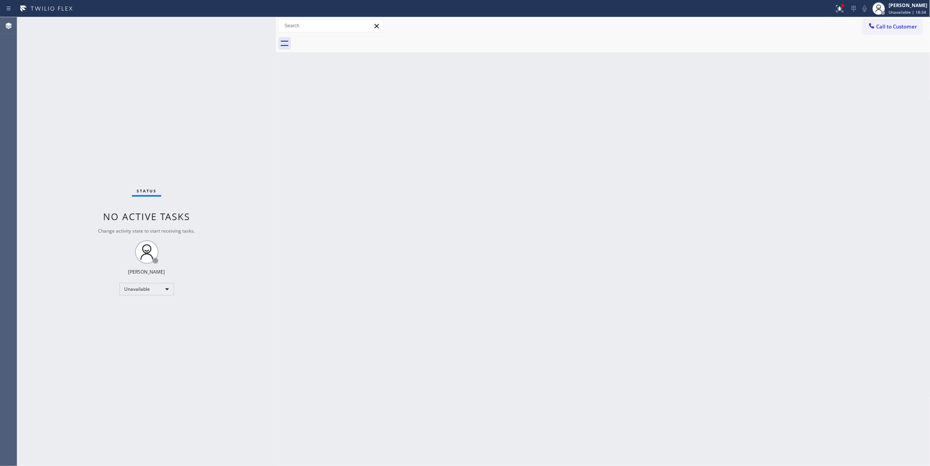
drag, startPoint x: 714, startPoint y: 67, endPoint x: 814, endPoint y: 10, distance: 115.5
click at [722, 57] on div "Back to Dashboard Change Sender ID Customers Technicians Select a contact Outbo…" at bounding box center [603, 241] width 655 height 449
drag, startPoint x: 893, startPoint y: 25, endPoint x: 557, endPoint y: 155, distance: 360.0
click at [889, 26] on span "Call to Customer" at bounding box center [897, 26] width 41 height 7
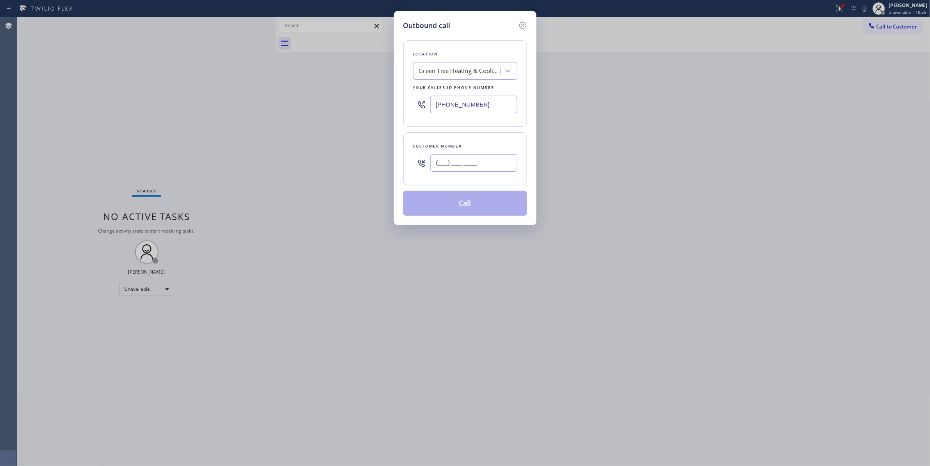
click at [477, 168] on input "(___) ___-____" at bounding box center [473, 163] width 87 height 18
paste input "408) 981-6860"
type input "[PHONE_NUMBER]"
paste input "877) 959-4329"
drag, startPoint x: 484, startPoint y: 104, endPoint x: 277, endPoint y: 126, distance: 207.8
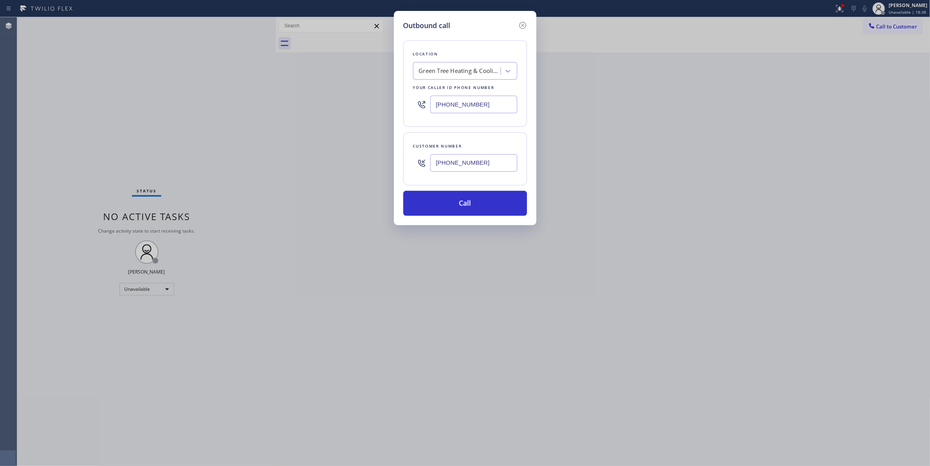
click at [225, 115] on div "Outbound call Location Green Tree Heating & Cooling Brea Your caller id phone n…" at bounding box center [465, 233] width 930 height 466
type input "[PHONE_NUMBER]"
drag, startPoint x: 488, startPoint y: 168, endPoint x: 312, endPoint y: 161, distance: 175.9
click at [312, 161] on div "Outbound call Location Wolf Repair Expert(TFN) Your caller id phone number [PHO…" at bounding box center [465, 233] width 930 height 466
click at [423, 210] on button "Call" at bounding box center [466, 203] width 124 height 25
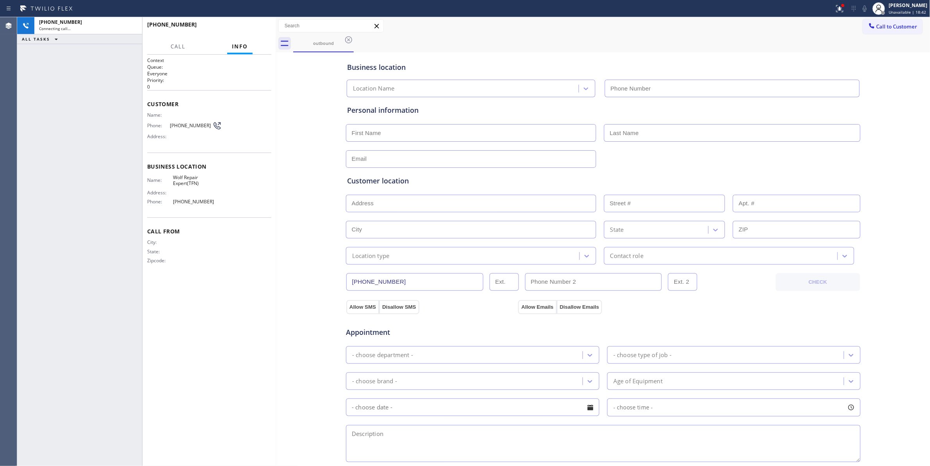
type input "[PHONE_NUMBER]"
click at [261, 28] on span "HANG UP" at bounding box center [253, 27] width 24 height 5
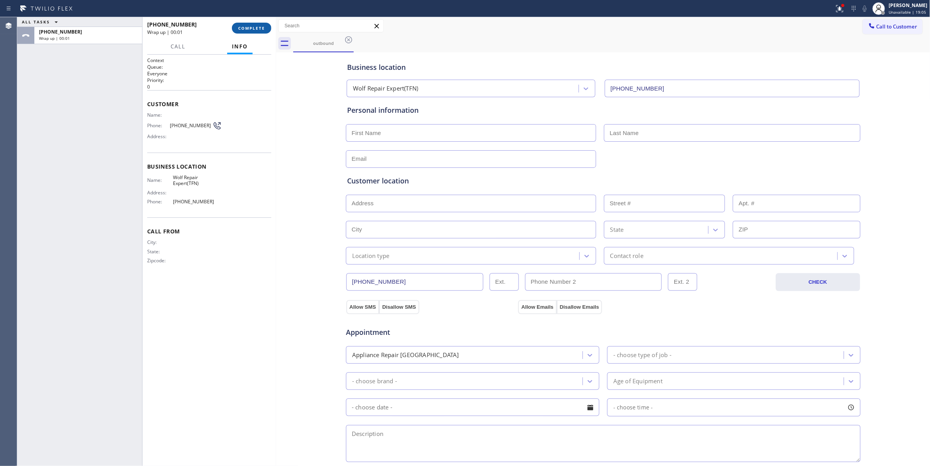
click at [261, 28] on span "COMPLETE" at bounding box center [251, 27] width 27 height 5
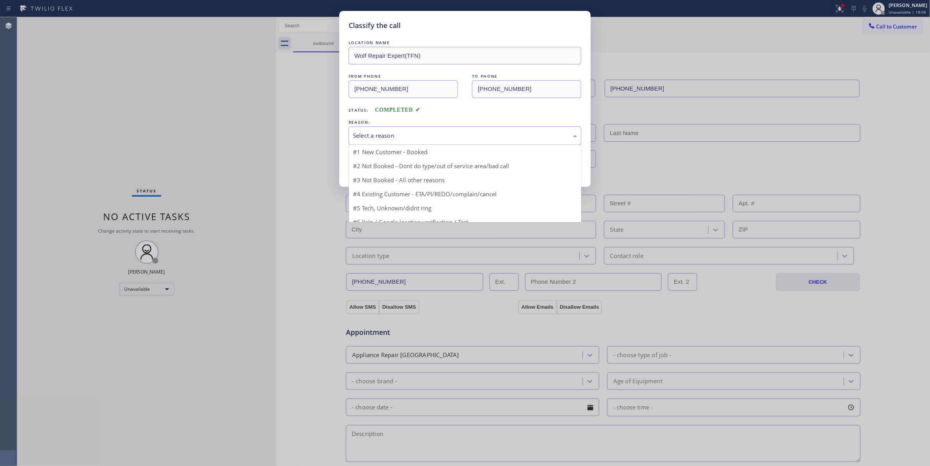
click at [370, 135] on div "Select a reason" at bounding box center [465, 135] width 224 height 9
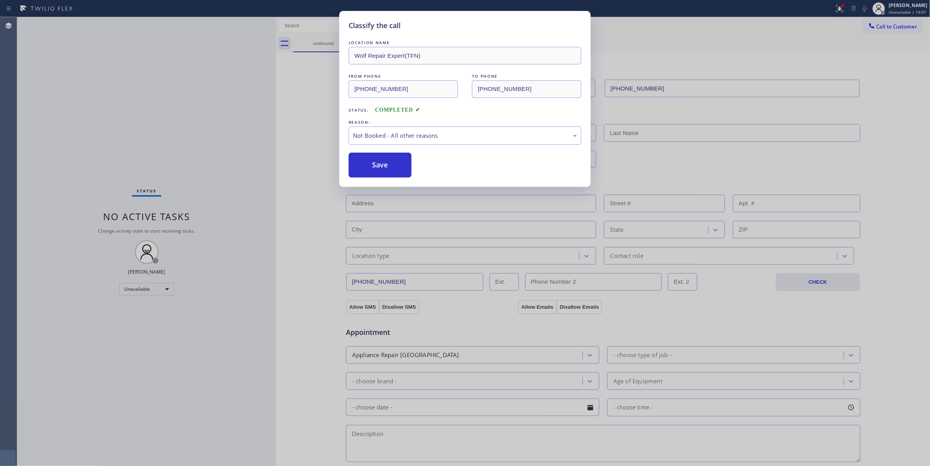
click at [368, 164] on button "Save" at bounding box center [380, 165] width 63 height 25
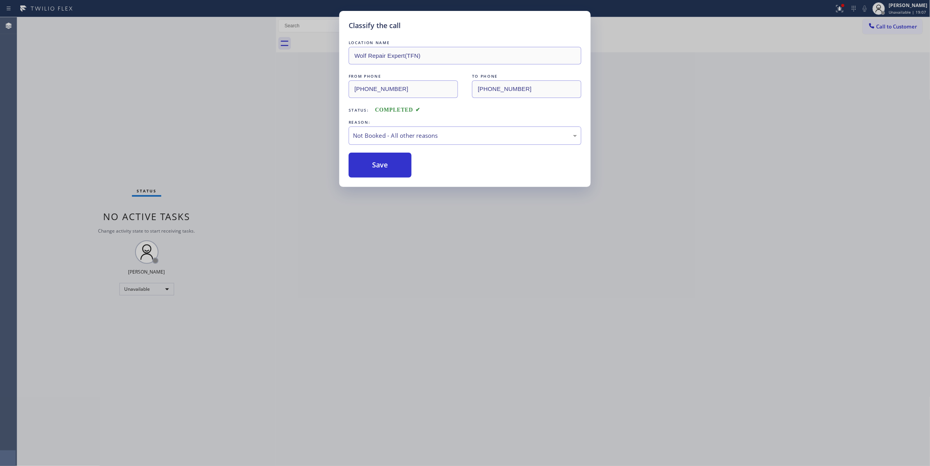
click at [368, 164] on button "Save" at bounding box center [380, 165] width 63 height 25
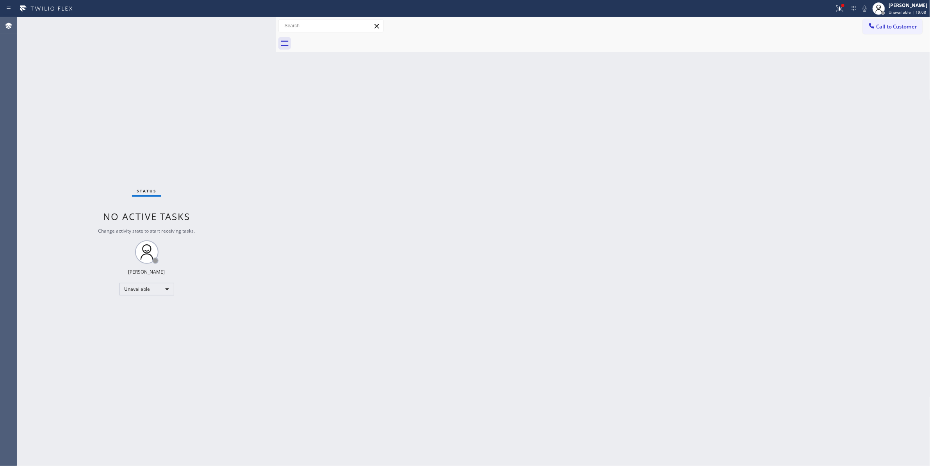
click at [177, 119] on div "Status No active tasks Change activity state to start receiving tasks. [PERSON_…" at bounding box center [146, 241] width 259 height 449
click at [47, 149] on div "Status No active tasks Change activity state to start receiving tasks. [PERSON_…" at bounding box center [146, 241] width 259 height 449
click at [890, 23] on span "Call to Customer" at bounding box center [897, 26] width 41 height 7
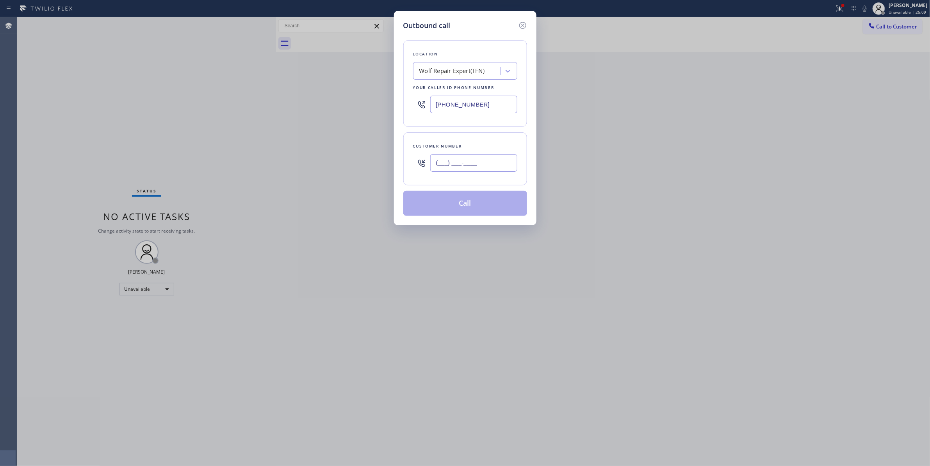
click at [469, 162] on input "(___) ___-____" at bounding box center [473, 163] width 87 height 18
paste input "646) 930-4111"
type input "[PHONE_NUMBER]"
drag, startPoint x: 431, startPoint y: 100, endPoint x: 116, endPoint y: 100, distance: 314.8
click at [116, 100] on div "Outbound call Location Wolf Repair Expert(TFN) Your caller id phone number [PHO…" at bounding box center [465, 233] width 930 height 466
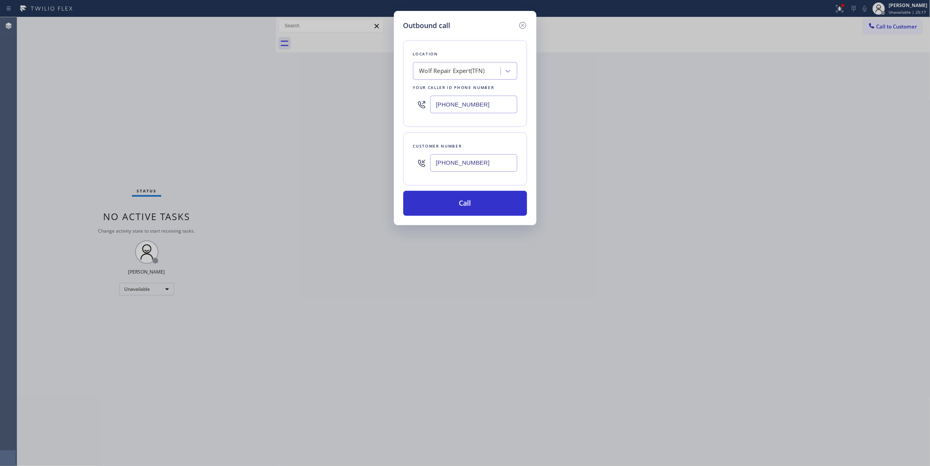
paste input "55) 999-4417"
type input "[PHONE_NUMBER]"
drag, startPoint x: 483, startPoint y: 166, endPoint x: 405, endPoint y: 165, distance: 77.7
click at [405, 165] on div "Customer number [PHONE_NUMBER]" at bounding box center [466, 158] width 124 height 53
click at [455, 202] on button "Call" at bounding box center [466, 203] width 124 height 25
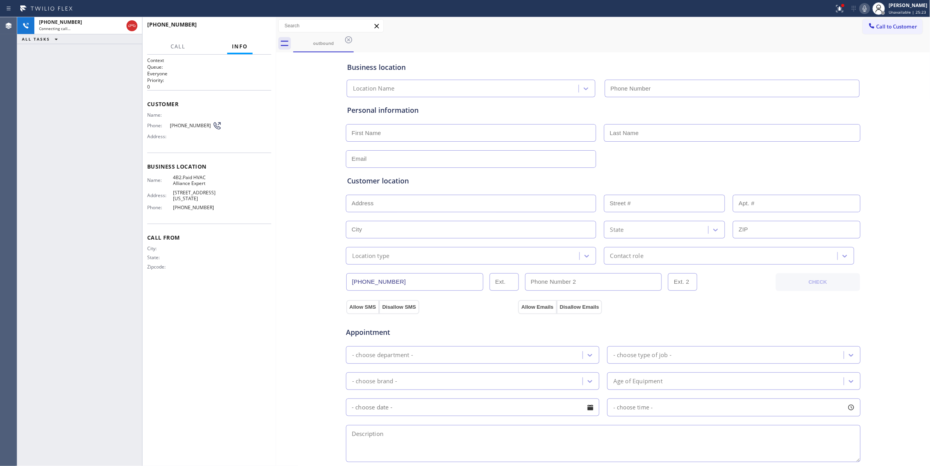
type input "[PHONE_NUMBER]"
click at [34, 180] on div "[PHONE_NUMBER] Live | 00:02 ALL TASKS ALL TASKS ACTIVE TASKS TASKS IN WRAP UP" at bounding box center [79, 241] width 125 height 449
click at [196, 124] on span "[PHONE_NUMBER]" at bounding box center [191, 126] width 43 height 6
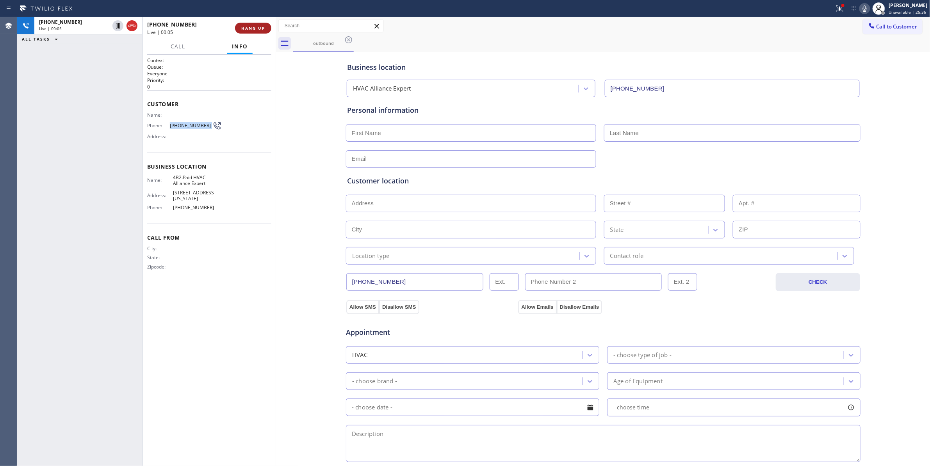
click at [257, 28] on span "HANG UP" at bounding box center [253, 27] width 24 height 5
click at [256, 26] on span "COMPLETE" at bounding box center [251, 27] width 27 height 5
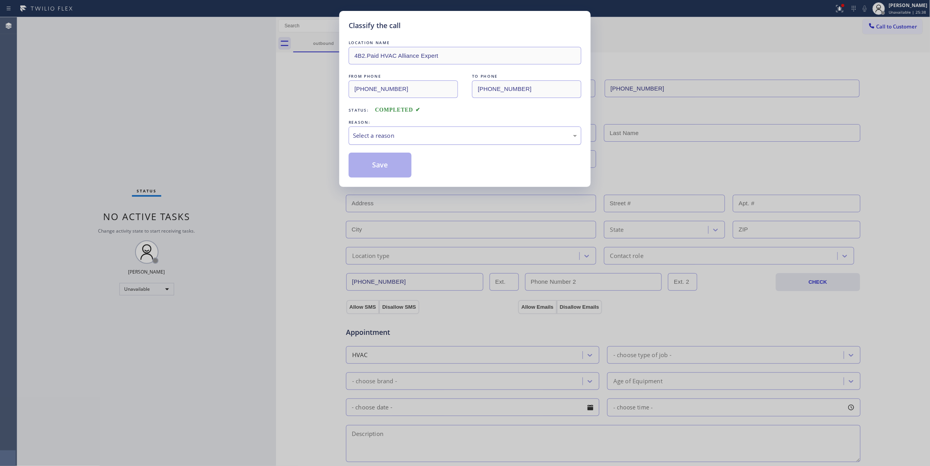
click at [379, 135] on div "Select a reason" at bounding box center [465, 135] width 224 height 9
click at [378, 168] on button "Save" at bounding box center [380, 165] width 63 height 25
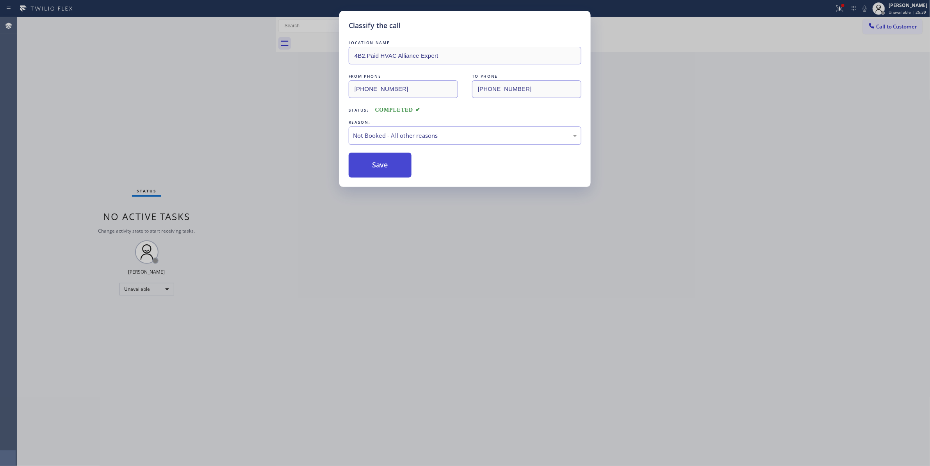
click at [378, 168] on button "Save" at bounding box center [380, 165] width 63 height 25
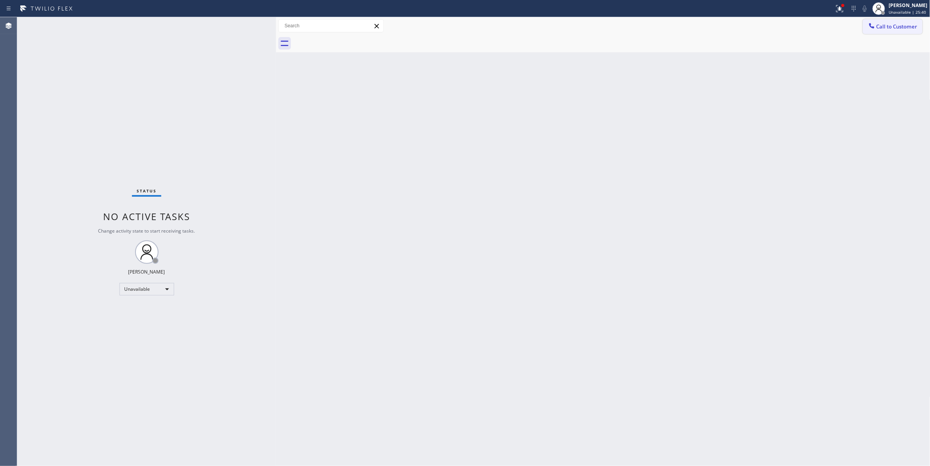
click at [900, 30] on span "Call to Customer" at bounding box center [897, 26] width 41 height 7
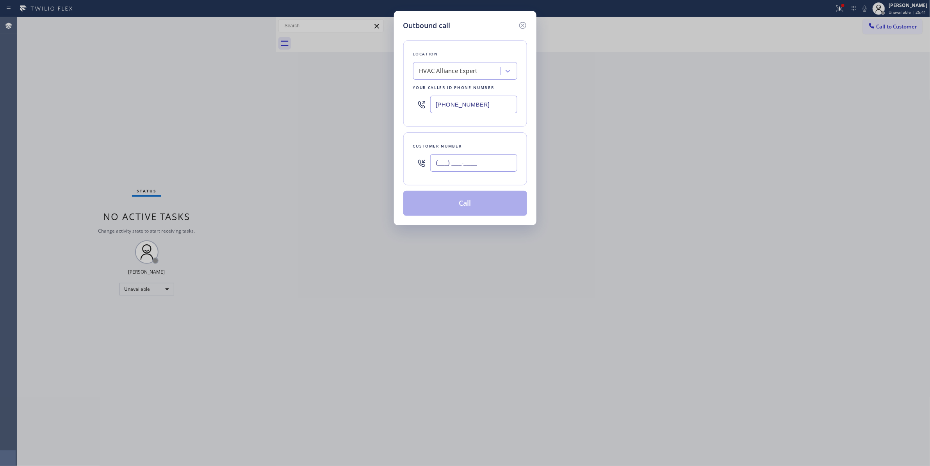
click at [484, 164] on input "(___) ___-____" at bounding box center [473, 163] width 87 height 18
paste input "646) 930-4111"
type input "[PHONE_NUMBER]"
click at [460, 202] on button "Call" at bounding box center [466, 203] width 124 height 25
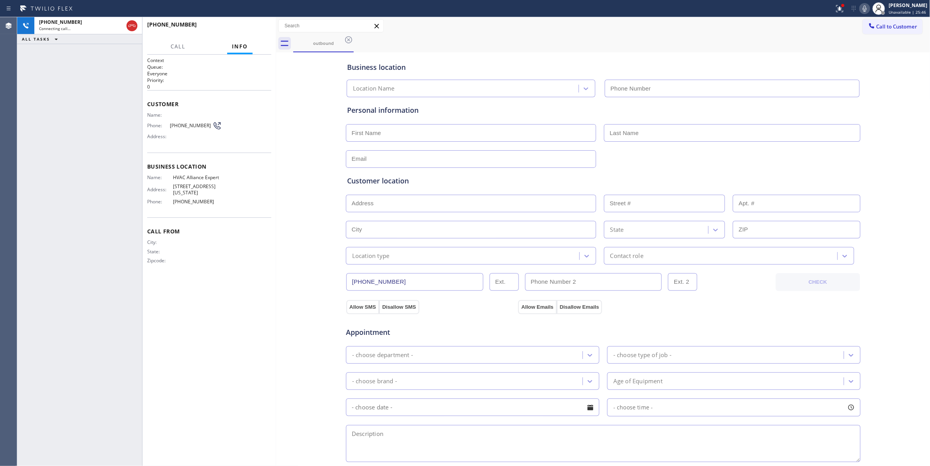
type input "[PHONE_NUMBER]"
click at [40, 165] on div "[PHONE_NUMBER] Live | 00:01 ALL TASKS ALL TASKS ACTIVE TASKS TASKS IN WRAP UP" at bounding box center [79, 241] width 125 height 449
click at [183, 121] on div "Name: Phone: [PHONE_NUMBER] Address:" at bounding box center [184, 127] width 75 height 31
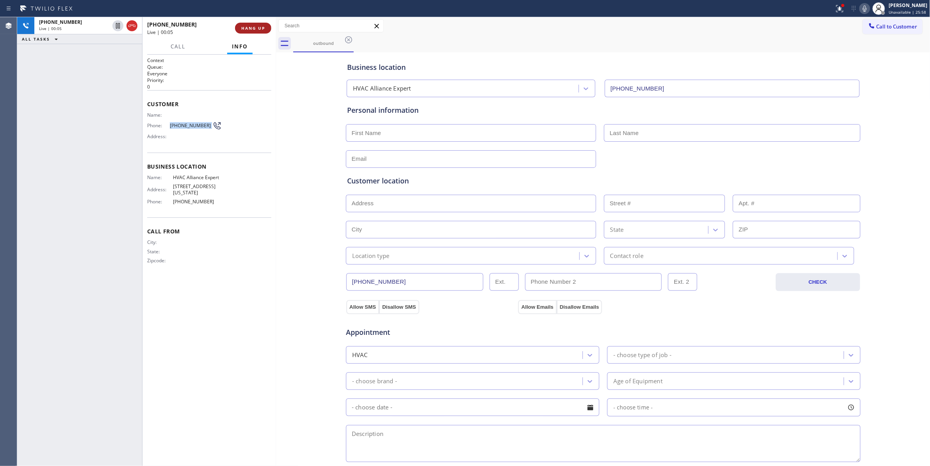
click at [251, 27] on span "HANG UP" at bounding box center [253, 27] width 24 height 5
click at [256, 27] on span "COMPLETE" at bounding box center [251, 27] width 27 height 5
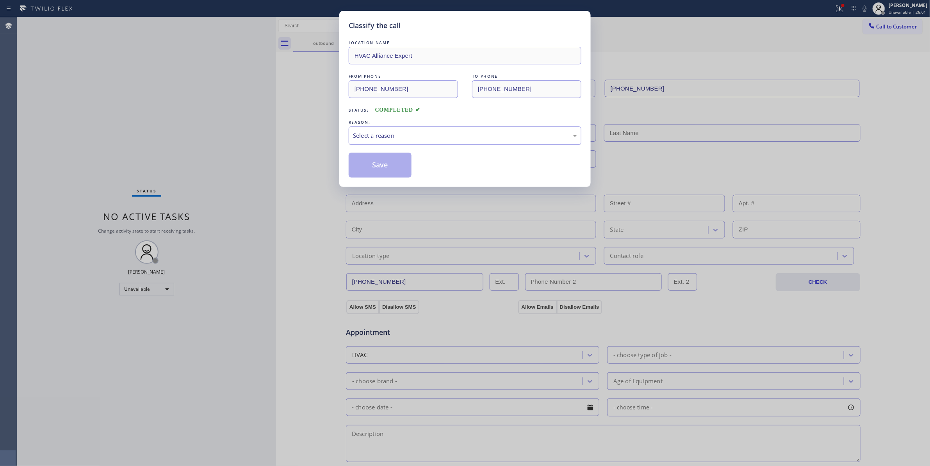
click at [404, 136] on div "Select a reason" at bounding box center [465, 135] width 224 height 9
click at [391, 166] on button "Save" at bounding box center [380, 165] width 63 height 25
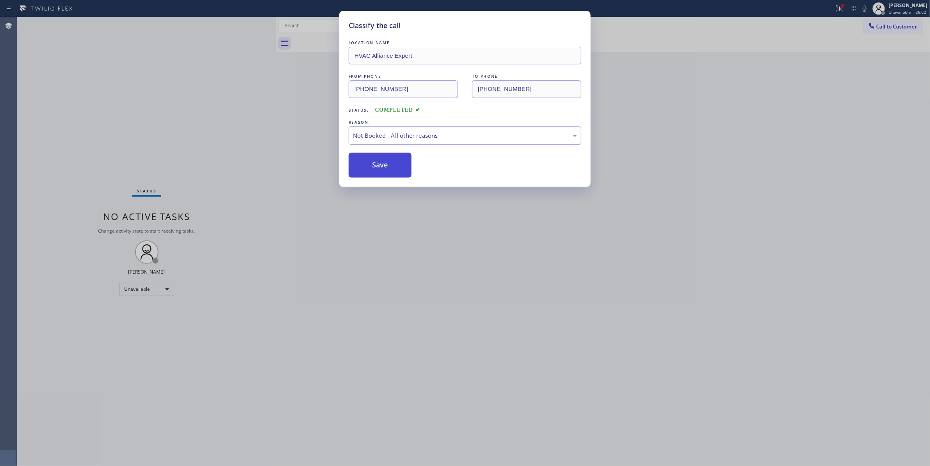
click at [391, 166] on button "Save" at bounding box center [380, 165] width 63 height 25
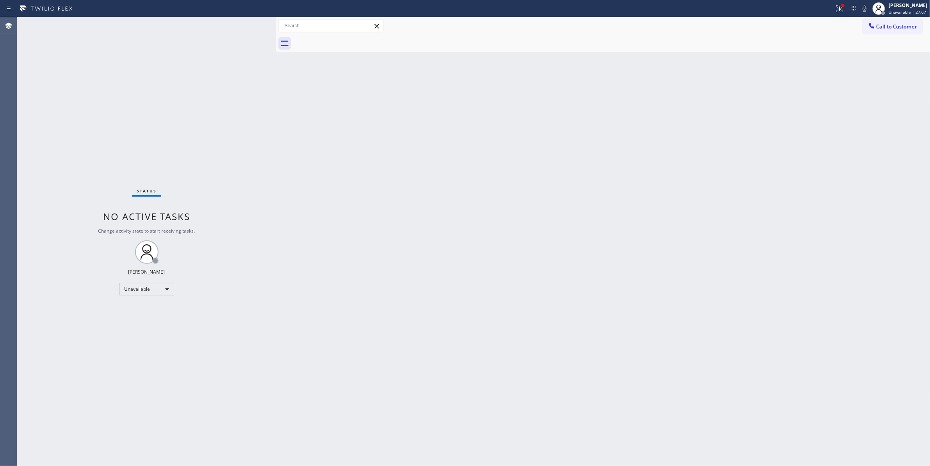
click at [44, 113] on div "Status No active tasks Change activity state to start receiving tasks. [PERSON_…" at bounding box center [146, 241] width 259 height 449
click at [892, 27] on span "Call to Customer" at bounding box center [897, 26] width 41 height 7
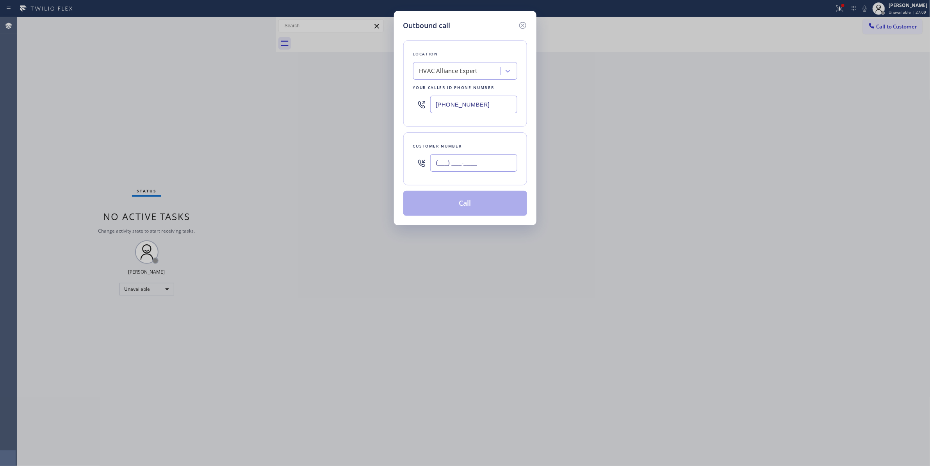
drag, startPoint x: 457, startPoint y: 164, endPoint x: 463, endPoint y: 158, distance: 8.6
click at [458, 164] on input "(___) ___-____" at bounding box center [473, 163] width 87 height 18
paste input "562) 713-2283"
type input "[PHONE_NUMBER]"
drag, startPoint x: 491, startPoint y: 105, endPoint x: 237, endPoint y: 108, distance: 253.9
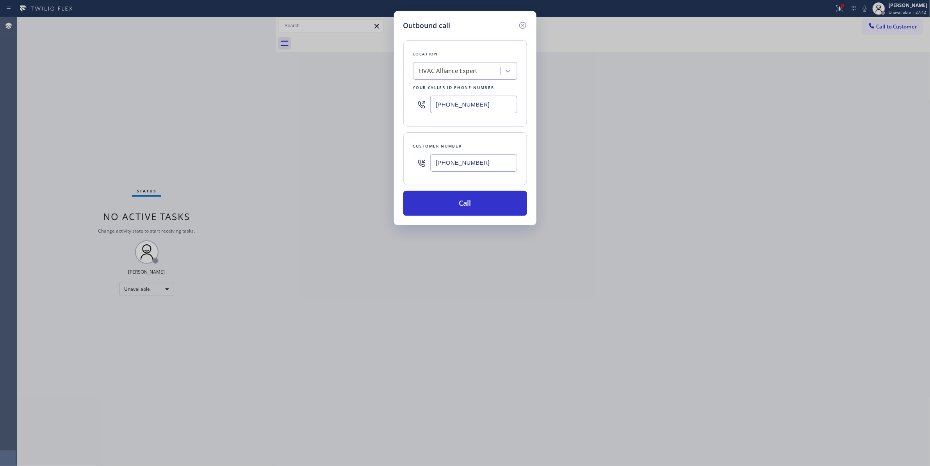
click at [229, 105] on div "Outbound call Location HVAC Alliance Expert Your caller id phone number [PHONE_…" at bounding box center [465, 233] width 930 height 466
paste input "731-4952"
type input "[PHONE_NUMBER]"
drag, startPoint x: 490, startPoint y: 163, endPoint x: 343, endPoint y: 153, distance: 147.6
click at [343, 153] on div "Outbound call Location 5 Star Appliance Repair Your caller id phone number [PHO…" at bounding box center [465, 233] width 930 height 466
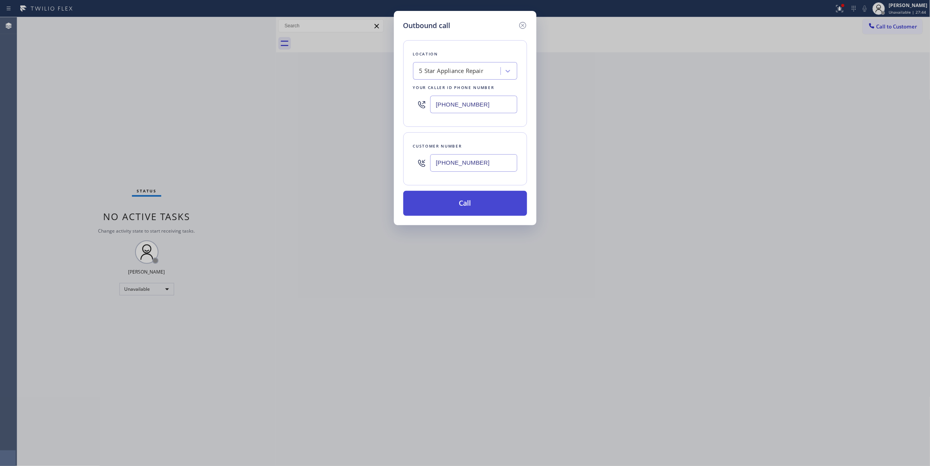
click at [462, 205] on button "Call" at bounding box center [466, 203] width 124 height 25
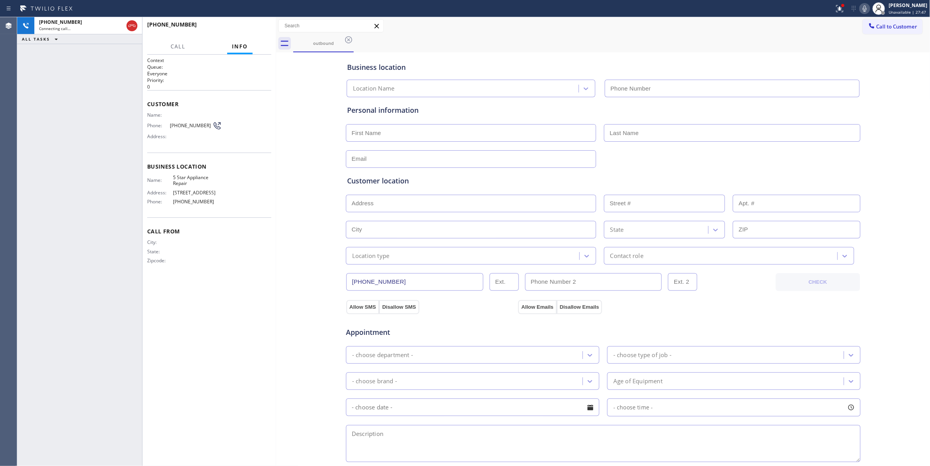
type input "[PHONE_NUMBER]"
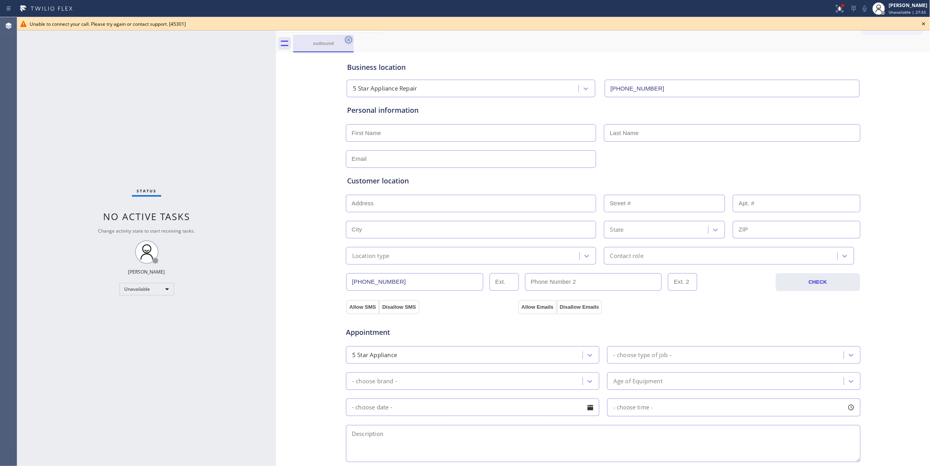
click at [347, 40] on icon at bounding box center [348, 39] width 9 height 9
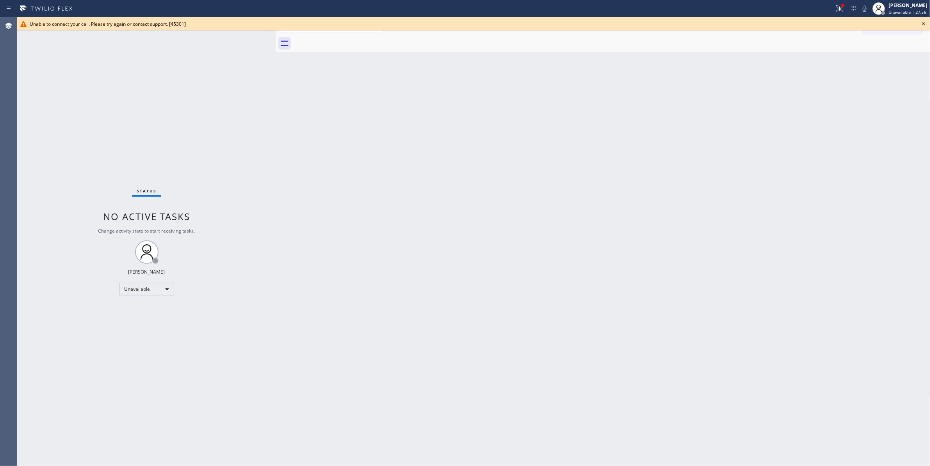
click at [923, 24] on icon at bounding box center [924, 23] width 9 height 9
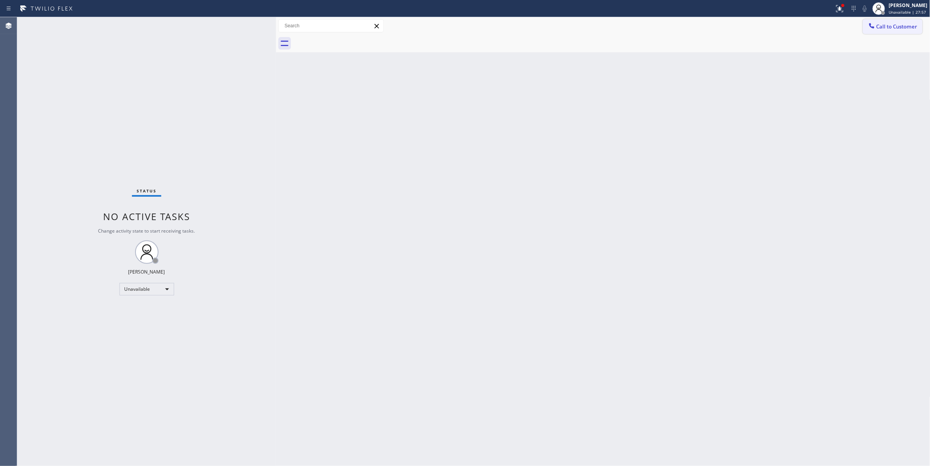
click at [900, 29] on span "Call to Customer" at bounding box center [897, 26] width 41 height 7
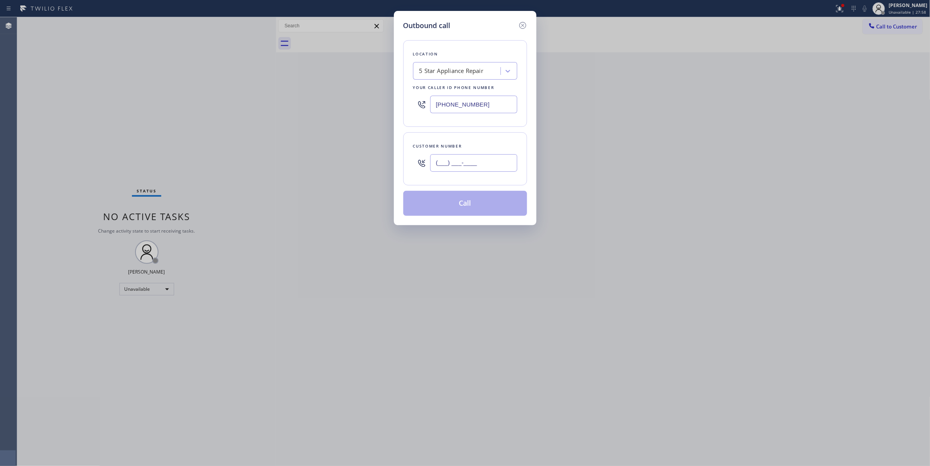
click at [474, 168] on input "(___) ___-____" at bounding box center [473, 163] width 87 height 18
paste
type input "[PHONE_NUMBER]"
click at [480, 210] on button "Call" at bounding box center [466, 203] width 124 height 25
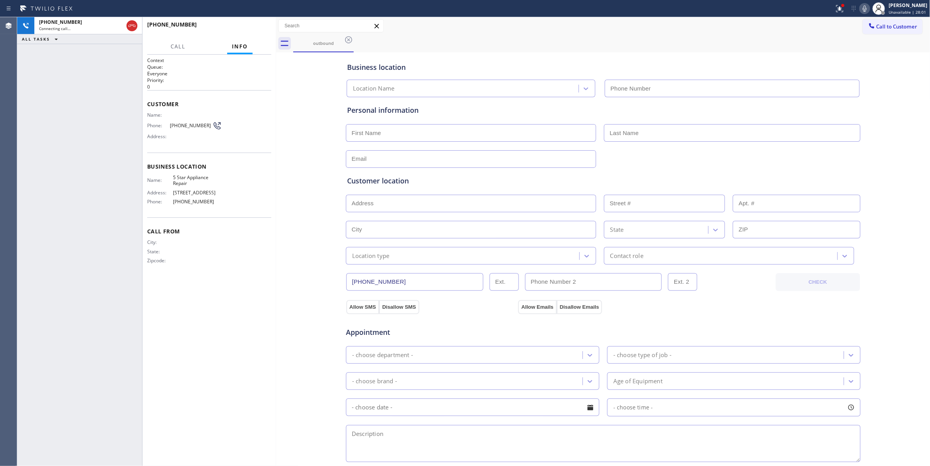
drag, startPoint x: 831, startPoint y: 10, endPoint x: 822, endPoint y: 74, distance: 65.1
click at [837, 10] on icon at bounding box center [839, 7] width 5 height 5
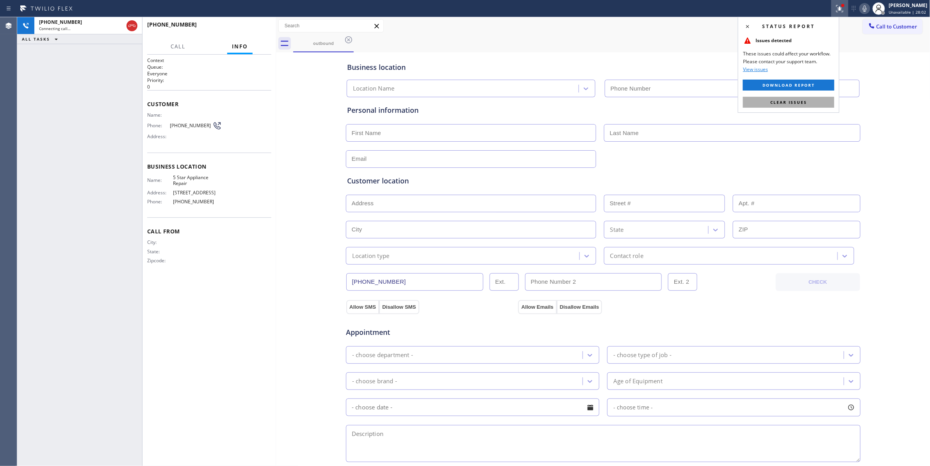
click at [814, 106] on button "Clear issues" at bounding box center [788, 102] width 91 height 11
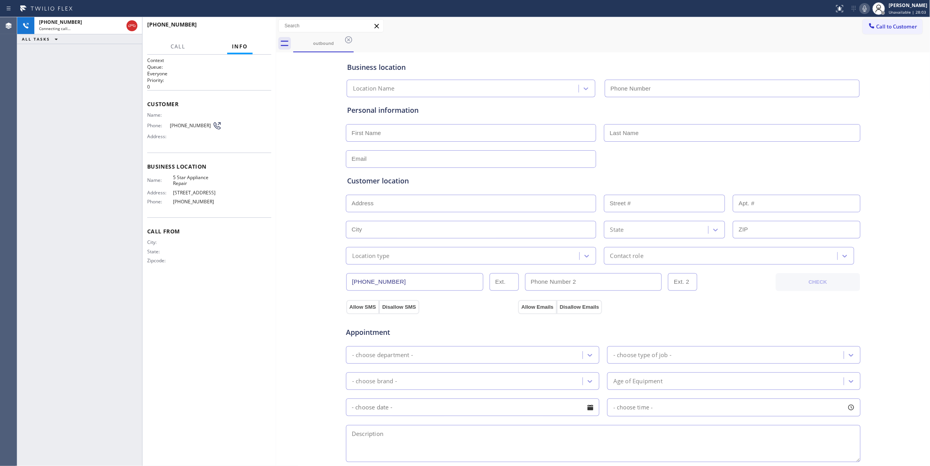
type input "[PHONE_NUMBER]"
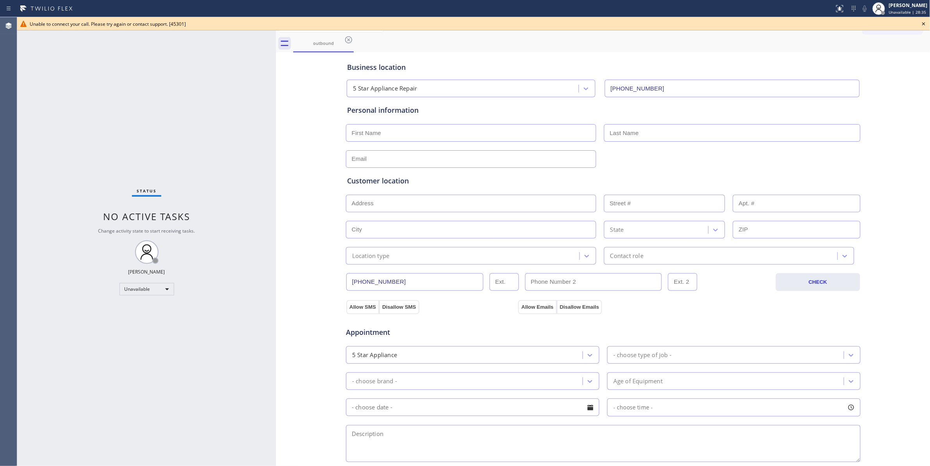
click at [58, 196] on div "Status No active tasks Change activity state to start receiving tasks. [PERSON_…" at bounding box center [146, 241] width 259 height 449
click at [923, 21] on icon at bounding box center [924, 23] width 9 height 9
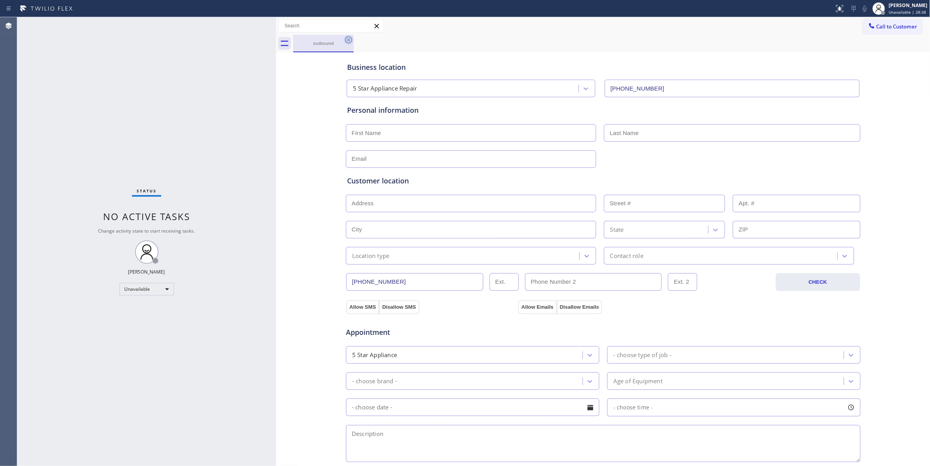
click at [348, 38] on icon at bounding box center [348, 39] width 9 height 9
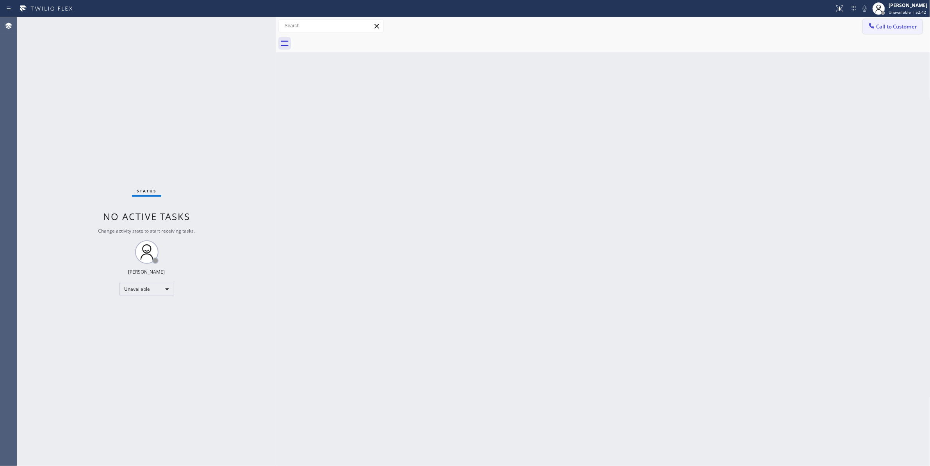
click at [885, 31] on button "Call to Customer" at bounding box center [893, 26] width 60 height 15
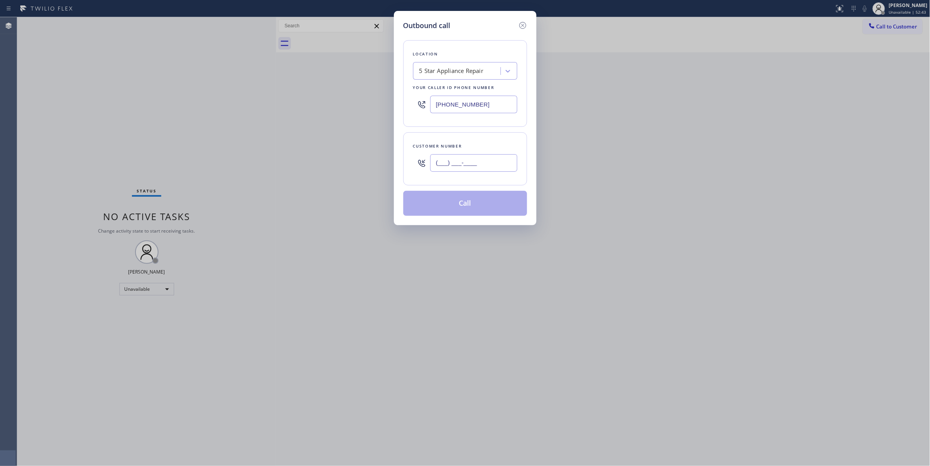
click at [496, 158] on input "(___) ___-____" at bounding box center [473, 163] width 87 height 18
paste input "213) 762-1566"
type input "(213) 762-1566"
drag, startPoint x: 485, startPoint y: 104, endPoint x: 352, endPoint y: 108, distance: 133.3
click at [352, 108] on div "Outbound call Location 5 Star Appliance Repair Your caller id phone number (855…" at bounding box center [465, 233] width 930 height 466
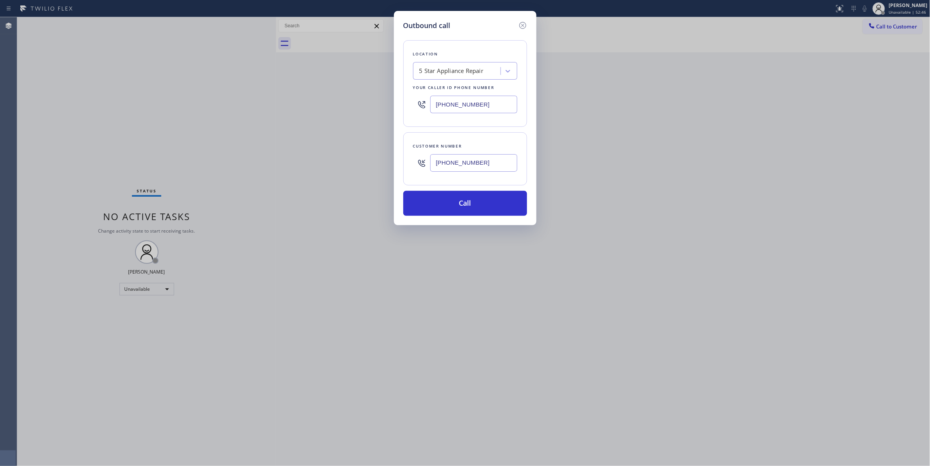
paste input "626) 603-8363"
drag, startPoint x: 498, startPoint y: 166, endPoint x: 369, endPoint y: 164, distance: 129.7
click at [369, 164] on div "Outbound call Location E Appliance Repair & HVAC El Monte Your caller id phone …" at bounding box center [465, 233] width 930 height 466
drag, startPoint x: 486, startPoint y: 168, endPoint x: 402, endPoint y: 169, distance: 84.8
click at [402, 168] on div "Outbound call Location E Appliance Repair & HVAC El Monte Your caller id phone …" at bounding box center [465, 118] width 143 height 214
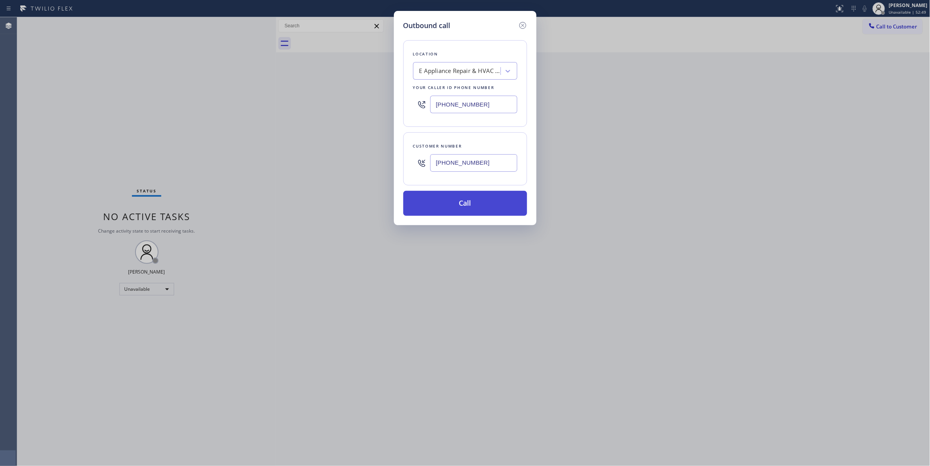
click at [444, 206] on button "Call" at bounding box center [466, 203] width 124 height 25
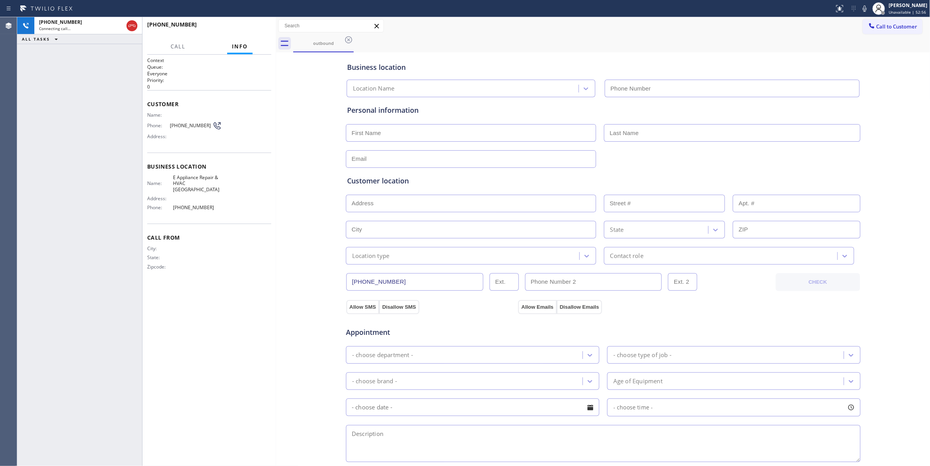
click at [286, 304] on div "Business location Location Name Personal information Customer location >> ADD N…" at bounding box center [603, 321] width 651 height 534
click at [133, 24] on icon at bounding box center [131, 25] width 9 height 9
click at [186, 129] on span "(213) 762-1566" at bounding box center [191, 126] width 43 height 6
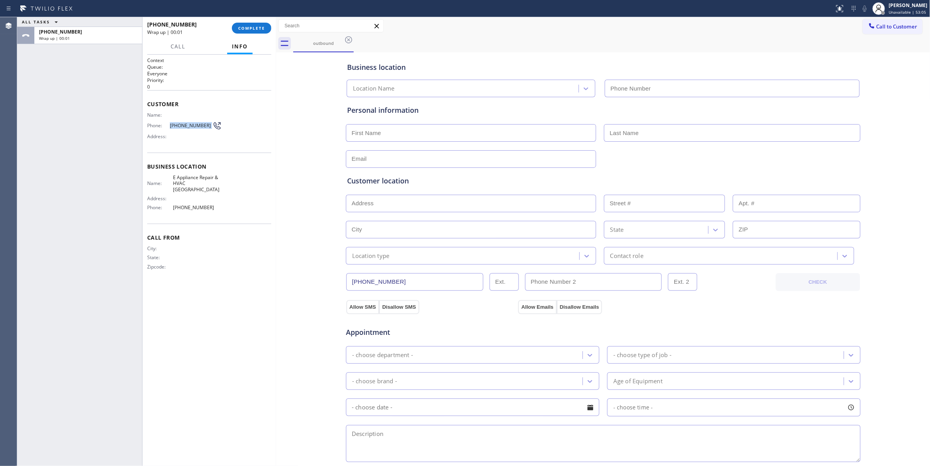
click at [186, 129] on span "(213) 762-1566" at bounding box center [191, 126] width 43 height 6
copy div "(213) 762-1566"
click at [252, 27] on span "COMPLETE" at bounding box center [251, 27] width 27 height 5
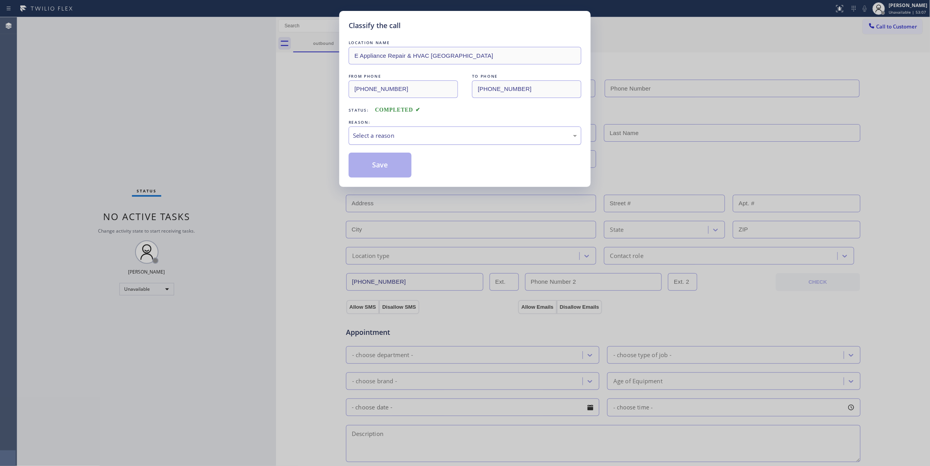
click at [379, 142] on div "Select a reason" at bounding box center [465, 136] width 233 height 18
click at [380, 169] on button "Save" at bounding box center [380, 165] width 63 height 25
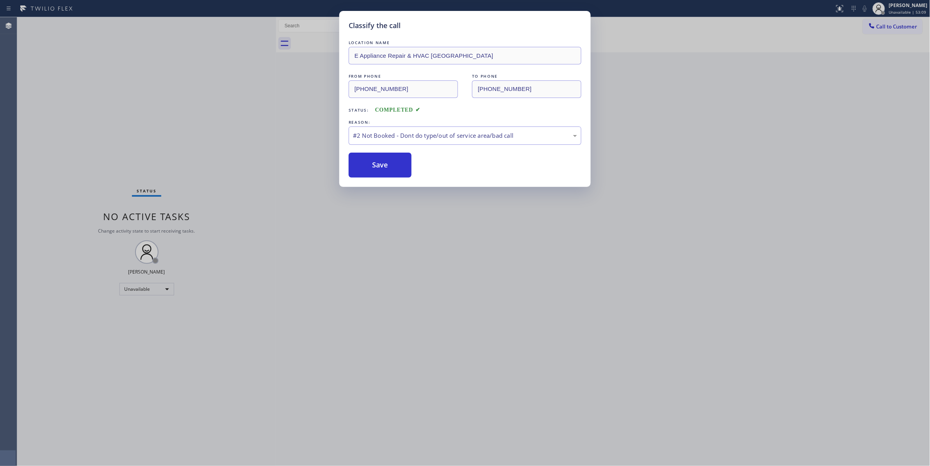
click at [896, 29] on div "Classify the call LOCATION NAME E Appliance Repair & HVAC El Monte FROM PHONE (…" at bounding box center [465, 233] width 930 height 466
type input "(626) 603-8363"
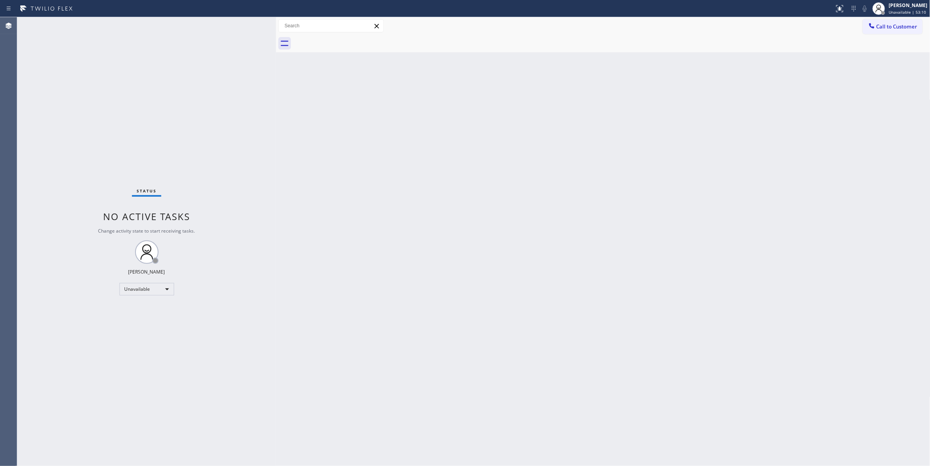
click at [359, 174] on div "Back to Dashboard Change Sender ID Customers Technicians Select a contact Outbo…" at bounding box center [603, 241] width 655 height 449
click at [885, 23] on span "Call to Customer" at bounding box center [897, 26] width 41 height 7
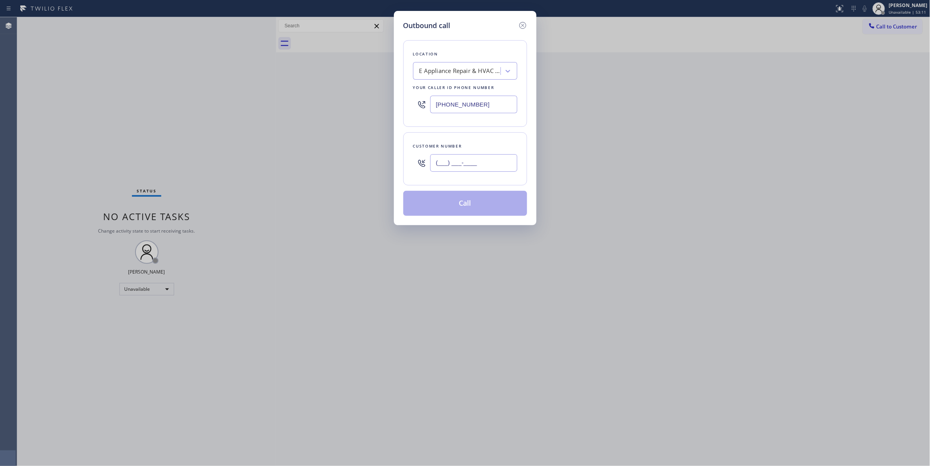
click at [489, 170] on input "(___) ___-____" at bounding box center [473, 163] width 87 height 18
paste input "213) 762-1566"
type input "(213) 762-1566"
click at [470, 207] on button "Call" at bounding box center [466, 203] width 124 height 25
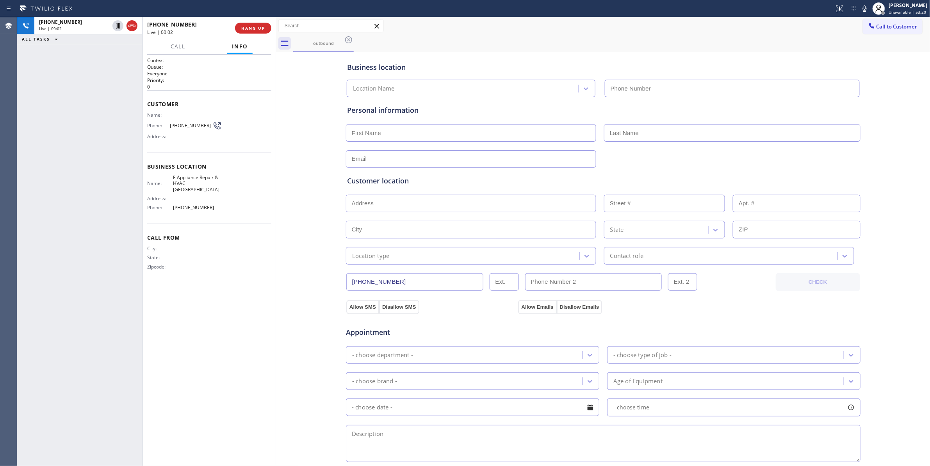
click at [27, 211] on div "+12137621566 Live | 00:02 ALL TASKS ALL TASKS ACTIVE TASKS TASKS IN WRAP UP" at bounding box center [79, 241] width 125 height 449
click at [260, 28] on span "HANG UP" at bounding box center [253, 27] width 24 height 5
click at [260, 28] on span "COMPLETE" at bounding box center [251, 27] width 27 height 5
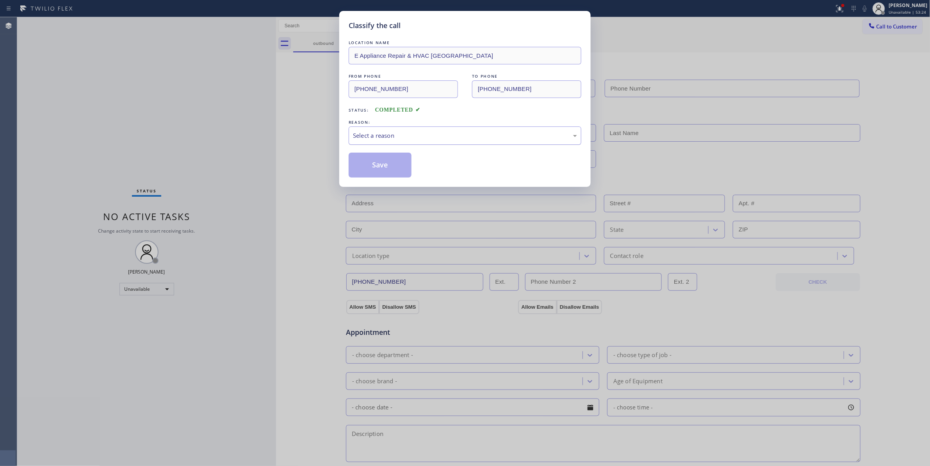
click at [374, 136] on div "Select a reason" at bounding box center [465, 135] width 224 height 9
click at [372, 163] on button "Save" at bounding box center [380, 165] width 63 height 25
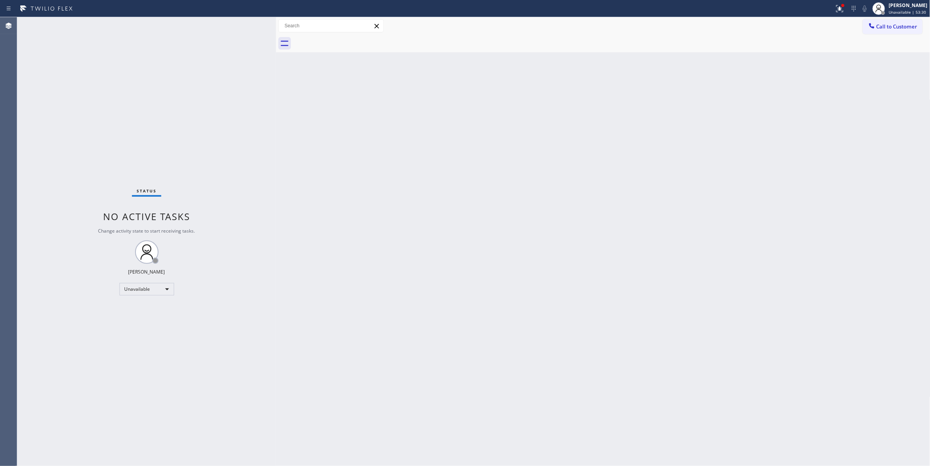
click at [732, 178] on div "Back to Dashboard Change Sender ID Customers Technicians Select a contact Outbo…" at bounding box center [603, 241] width 655 height 449
click at [887, 25] on span "Call to Customer" at bounding box center [897, 26] width 41 height 7
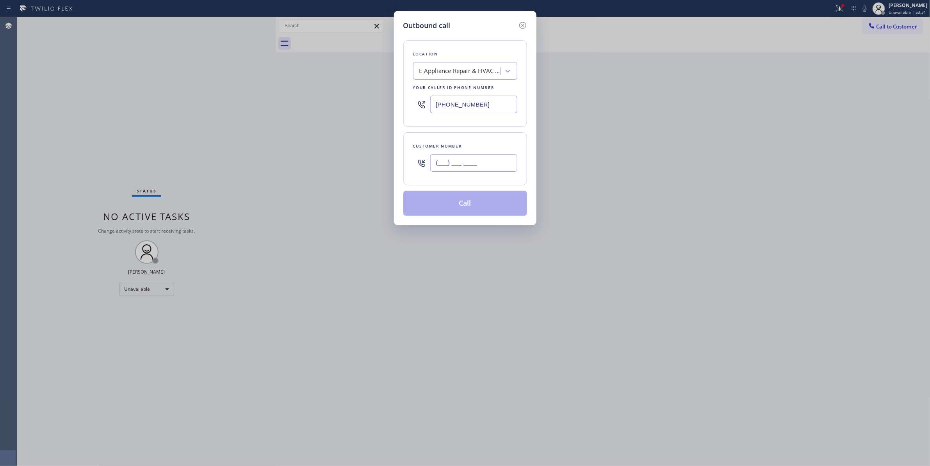
click at [487, 163] on input "(___) ___-____" at bounding box center [473, 163] width 87 height 18
paste input "805) 915-6265"
type input "(805) 915-6265"
drag, startPoint x: 434, startPoint y: 99, endPoint x: 96, endPoint y: 105, distance: 337.5
click at [99, 104] on div "Outbound call Location E Appliance Repair & HVAC El Monte Your caller id phone …" at bounding box center [465, 233] width 930 height 466
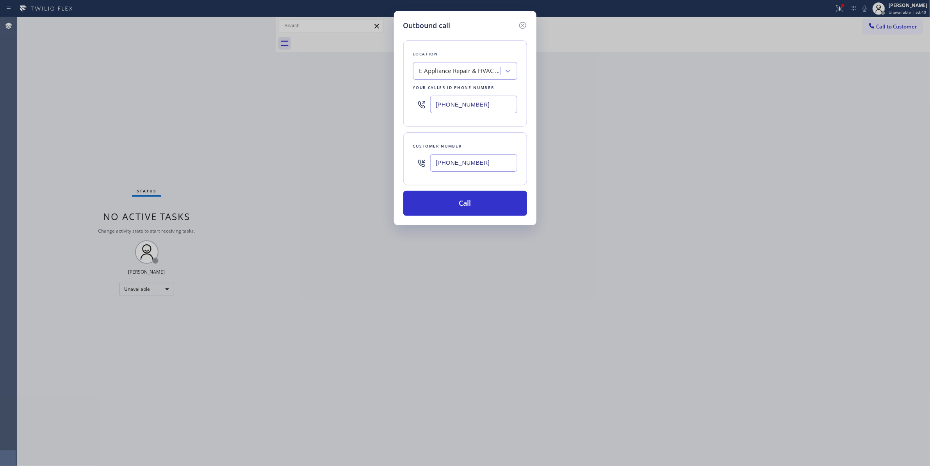
paste input "805) 608-3909"
type input "(805) 608-3909"
drag, startPoint x: 488, startPoint y: 168, endPoint x: 402, endPoint y: 158, distance: 86.8
click at [402, 158] on div "Outbound call Location Paramount Air Duct Cleaning Santa Paula Your caller id p…" at bounding box center [465, 118] width 143 height 214
click at [432, 201] on button "Call" at bounding box center [466, 203] width 124 height 25
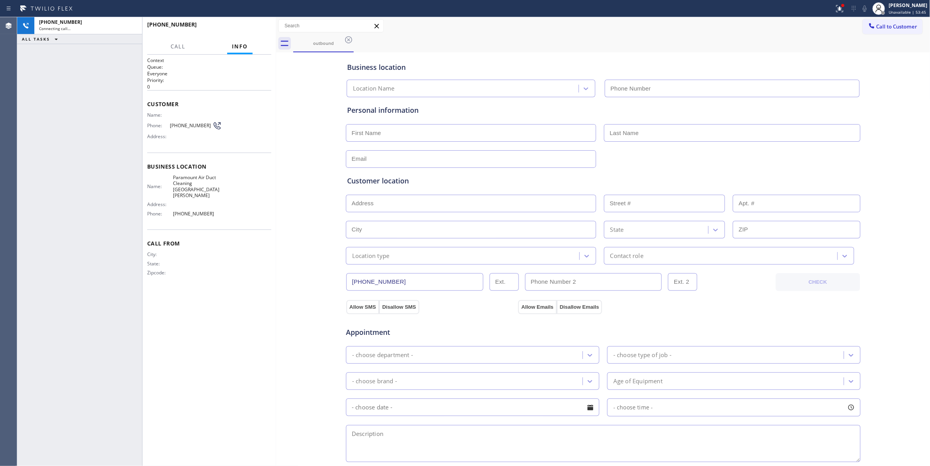
type input "(805) 608-3909"
click at [260, 262] on div "City: State: Zipcode:" at bounding box center [209, 265] width 124 height 27
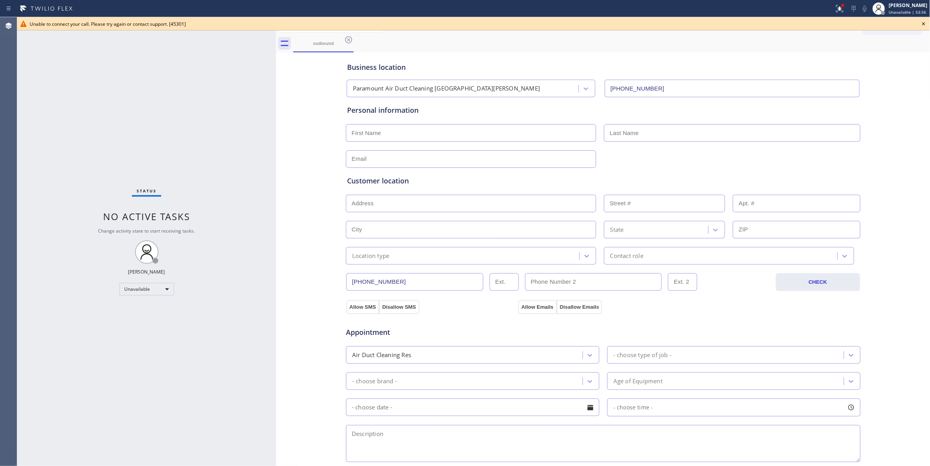
drag, startPoint x: 251, startPoint y: 252, endPoint x: 309, endPoint y: 238, distance: 60.3
click at [302, 287] on div "Business location Paramount Air Duct Cleaning Santa Paula (805) 608-3909 Person…" at bounding box center [603, 321] width 651 height 534
click at [348, 41] on icon at bounding box center [348, 39] width 7 height 7
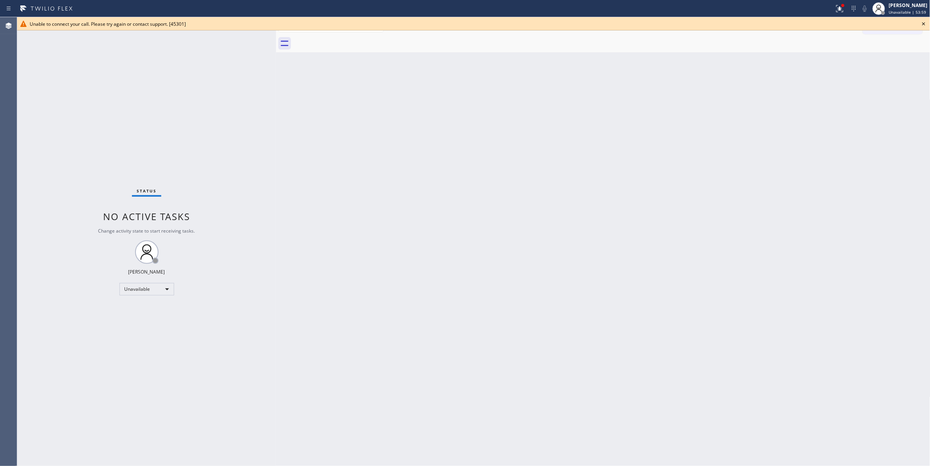
click at [924, 20] on icon at bounding box center [924, 23] width 9 height 9
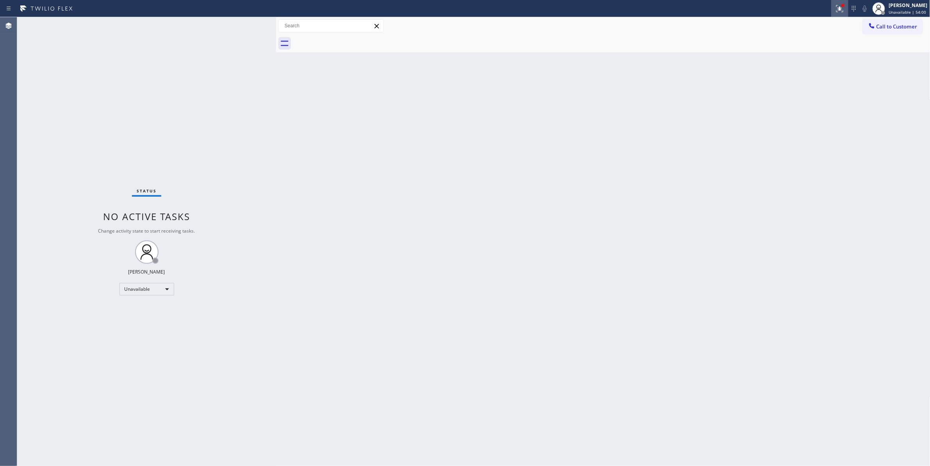
click at [833, 2] on button at bounding box center [840, 8] width 17 height 17
click at [820, 100] on button "Clear issues" at bounding box center [788, 102] width 91 height 11
click at [877, 28] on span "Call to Customer" at bounding box center [897, 26] width 41 height 7
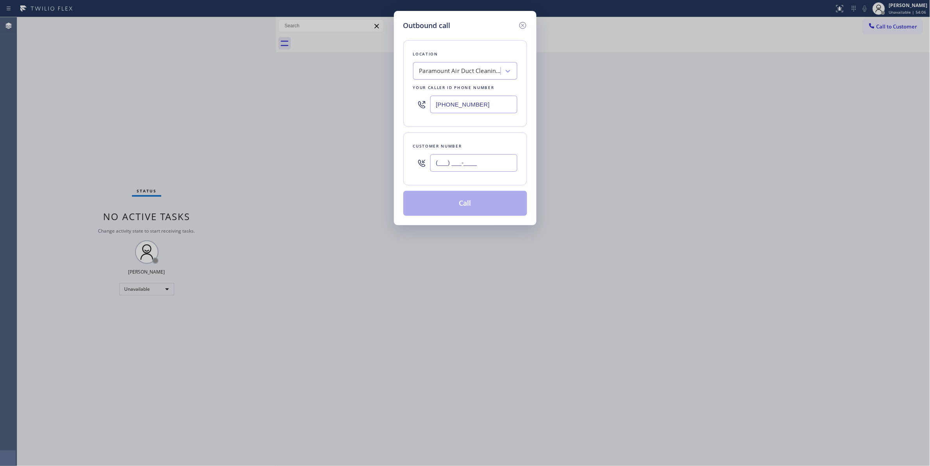
click at [449, 161] on input "(___) ___-____" at bounding box center [473, 163] width 87 height 18
paste input "805) 915-6265"
type input "(805) 915-6265"
click at [465, 210] on button "Call" at bounding box center [466, 203] width 124 height 25
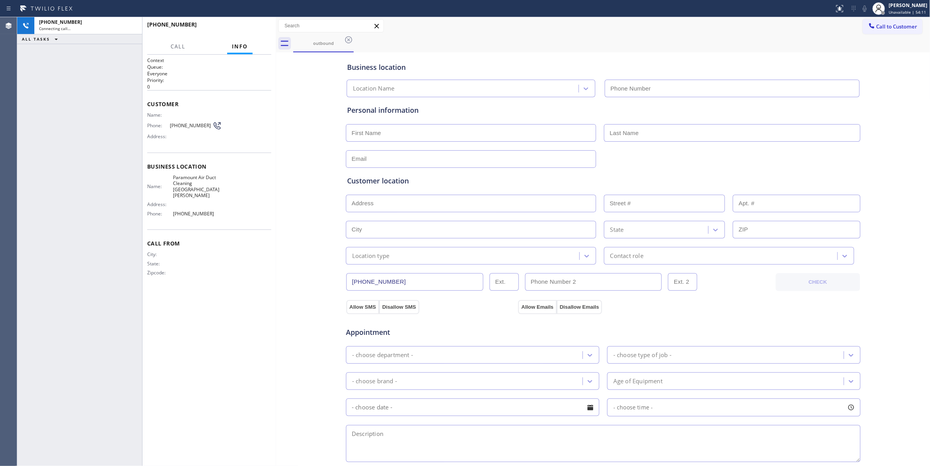
type input "(805) 608-3909"
drag, startPoint x: 277, startPoint y: 273, endPoint x: 291, endPoint y: 91, distance: 181.8
click at [276, 273] on div at bounding box center [276, 241] width 0 height 449
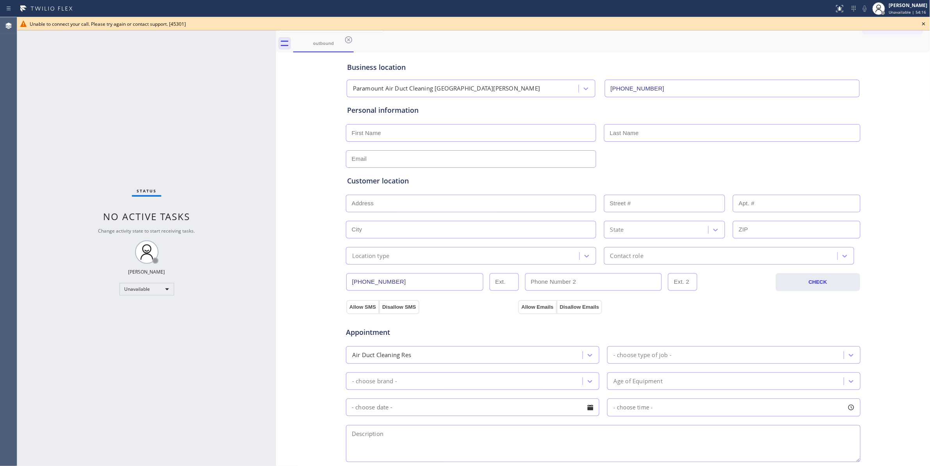
click at [924, 25] on icon at bounding box center [924, 23] width 9 height 9
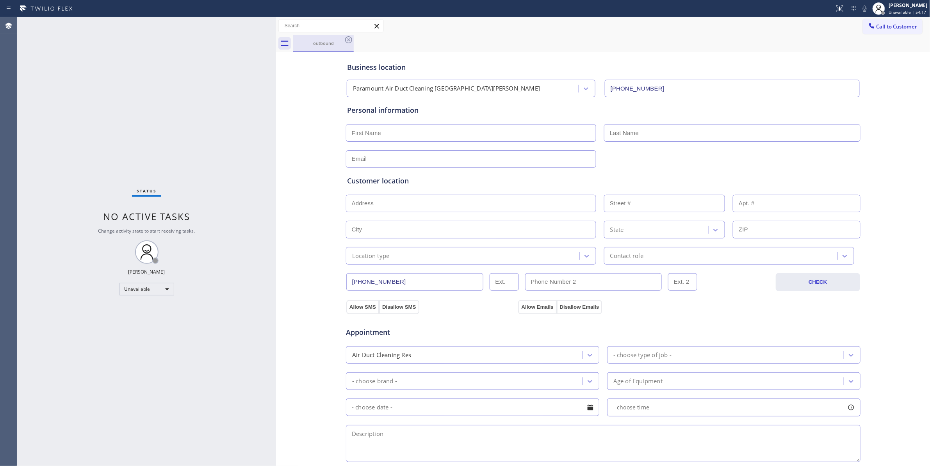
click at [354, 41] on div "outbound" at bounding box center [323, 44] width 61 height 18
click at [351, 41] on icon at bounding box center [348, 39] width 9 height 9
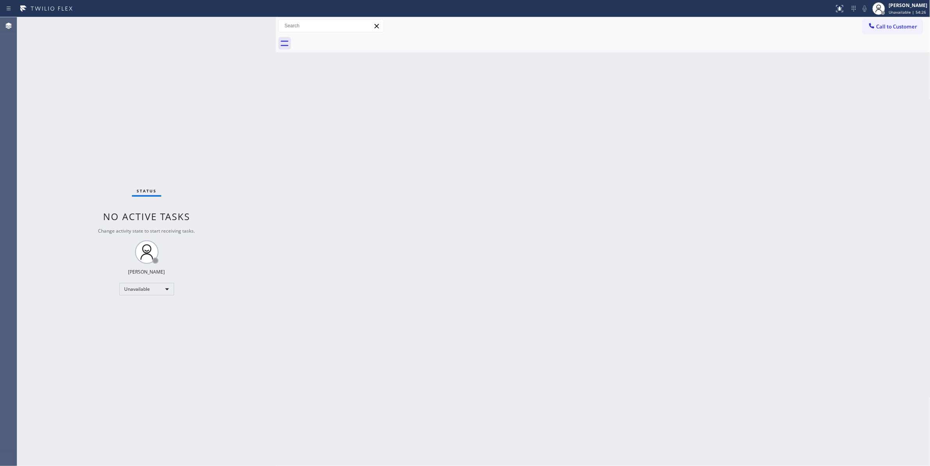
drag, startPoint x: 258, startPoint y: 64, endPoint x: 229, endPoint y: 69, distance: 30.0
drag, startPoint x: 229, startPoint y: 69, endPoint x: 506, endPoint y: 192, distance: 303.9
click at [506, 192] on div "Back to Dashboard Change Sender ID Customers Technicians Select a contact Outbo…" at bounding box center [603, 241] width 655 height 449
click at [888, 29] on span "Call to Customer" at bounding box center [897, 26] width 41 height 7
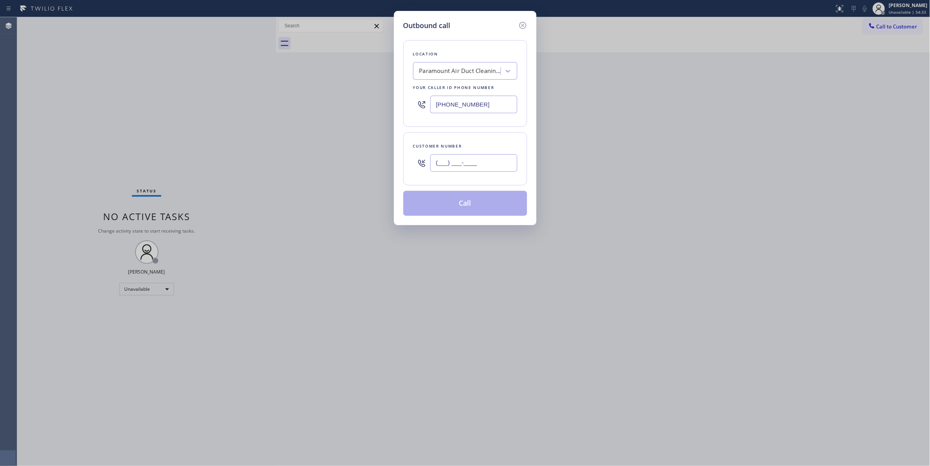
click at [434, 163] on input "(___) ___-____" at bounding box center [473, 163] width 87 height 18
paste input "805) 915-6265"
type input "(805) 915-6265"
click at [466, 202] on button "Call" at bounding box center [466, 203] width 124 height 25
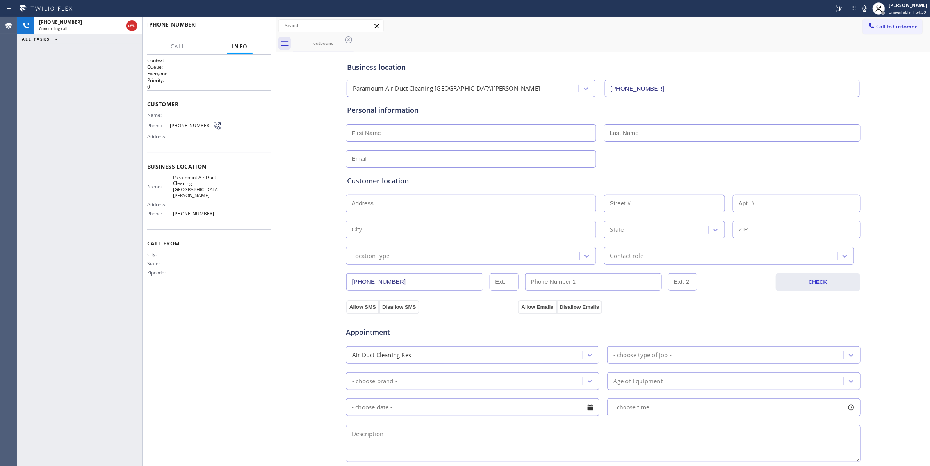
type input "(805) 608-3909"
click at [52, 186] on div "+18059156265 Connecting call… ALL TASKS ALL TASKS ACTIVE TASKS TASKS IN WRAP UP" at bounding box center [79, 241] width 125 height 449
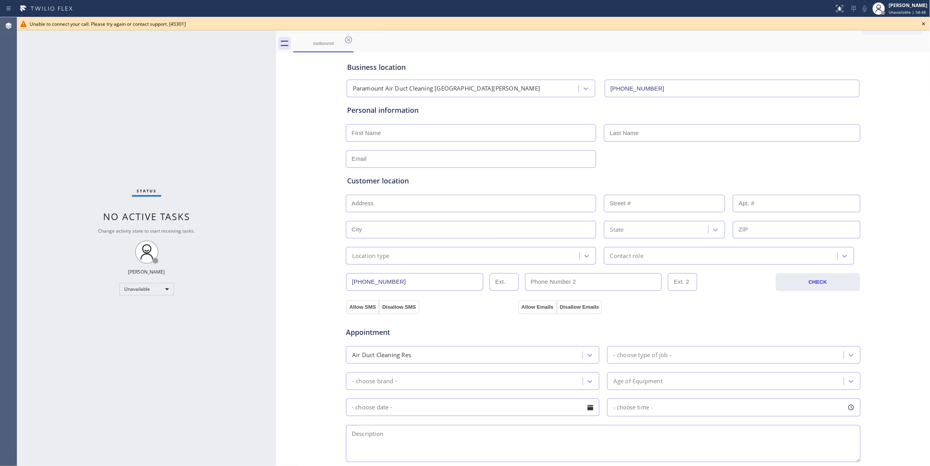
click at [251, 253] on div "Status No active tasks Change activity state to start receiving tasks. [PERSON_…" at bounding box center [146, 241] width 259 height 449
click at [925, 24] on icon at bounding box center [924, 23] width 9 height 9
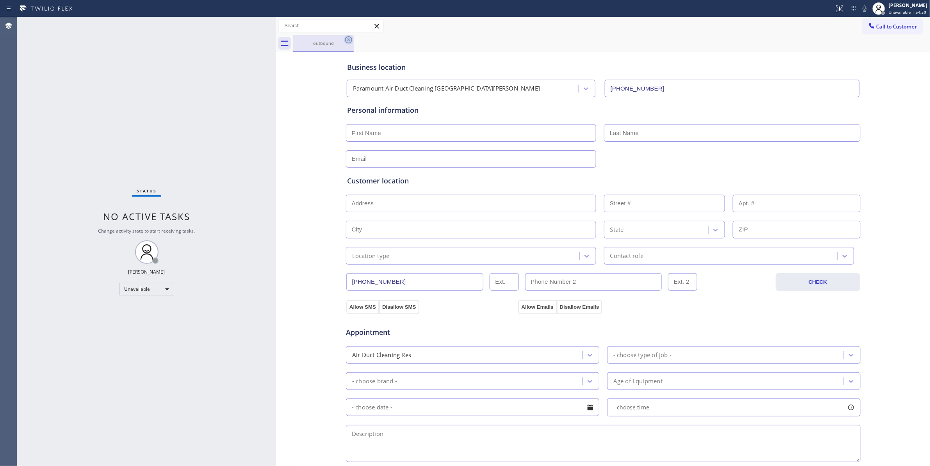
click at [348, 39] on icon at bounding box center [348, 39] width 9 height 9
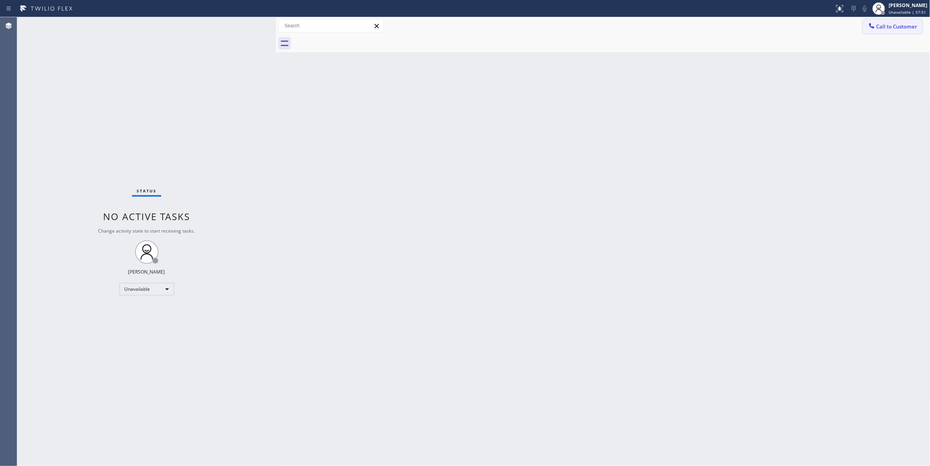
click at [901, 27] on span "Call to Customer" at bounding box center [897, 26] width 41 height 7
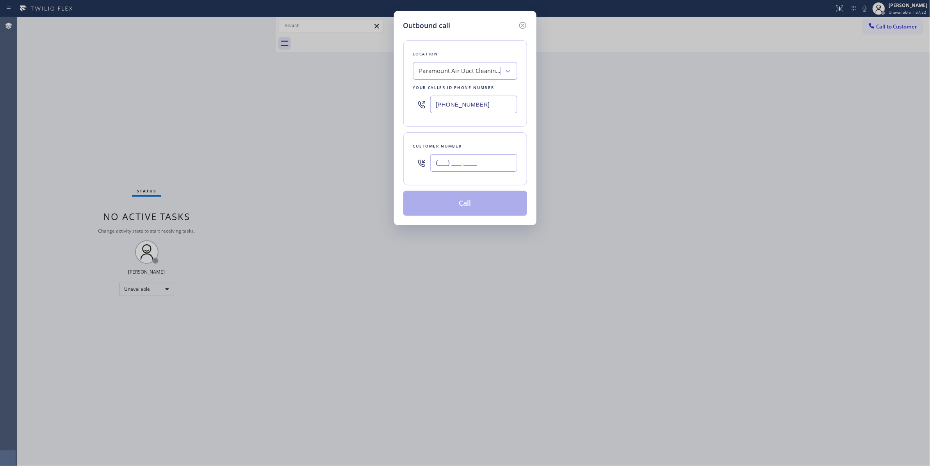
click at [451, 162] on input "(___) ___-____" at bounding box center [473, 163] width 87 height 18
paste input "213) 762-1566"
type input "(213) 762-1566"
click at [466, 211] on button "Call" at bounding box center [466, 203] width 124 height 25
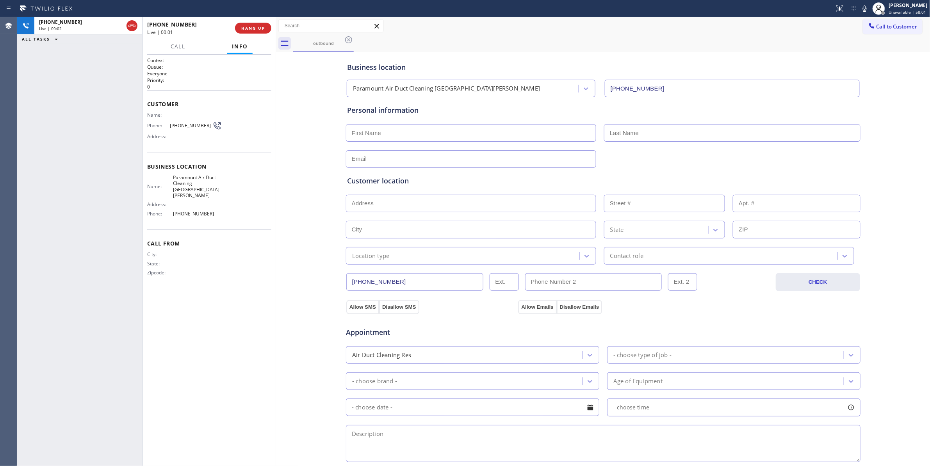
type input "(805) 608-3909"
click at [56, 161] on div "+12137621566 Live | 00:04 ALL TASKS ALL TASKS ACTIVE TASKS TASKS IN WRAP UP" at bounding box center [79, 241] width 125 height 449
click at [259, 30] on span "HANG UP" at bounding box center [253, 27] width 24 height 5
click at [259, 29] on span "HANG UP" at bounding box center [253, 27] width 24 height 5
click at [259, 27] on span "COMPLETE" at bounding box center [251, 27] width 27 height 5
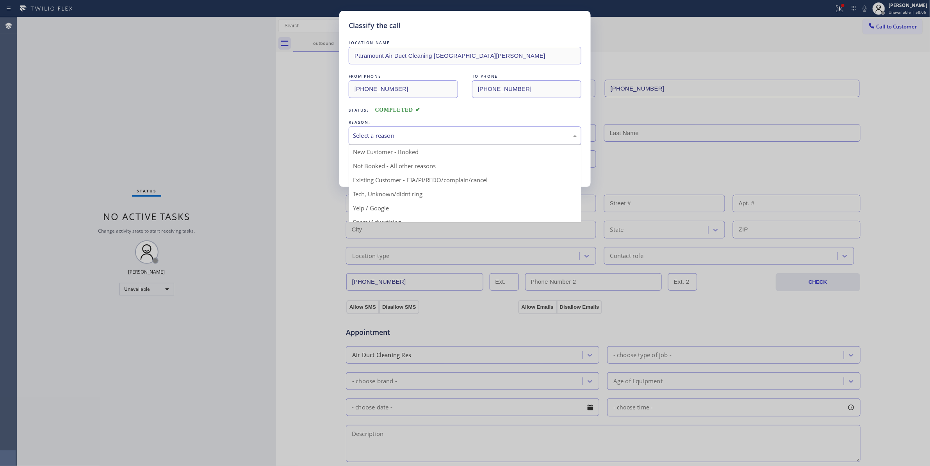
click at [380, 139] on div "Select a reason" at bounding box center [465, 135] width 224 height 9
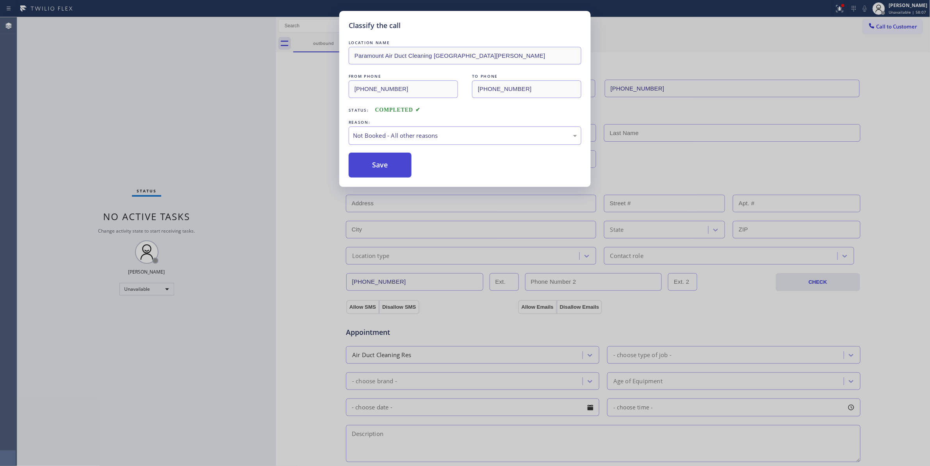
click at [381, 167] on button "Save" at bounding box center [380, 165] width 63 height 25
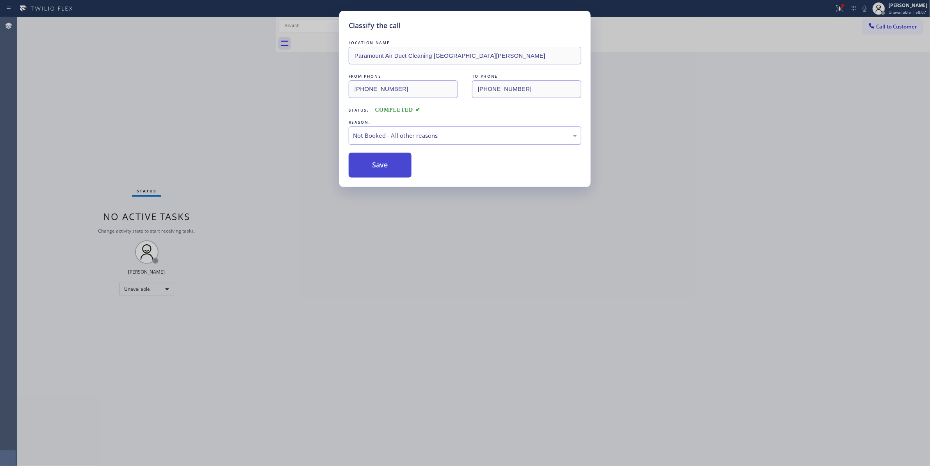
click at [381, 167] on button "Save" at bounding box center [380, 165] width 63 height 25
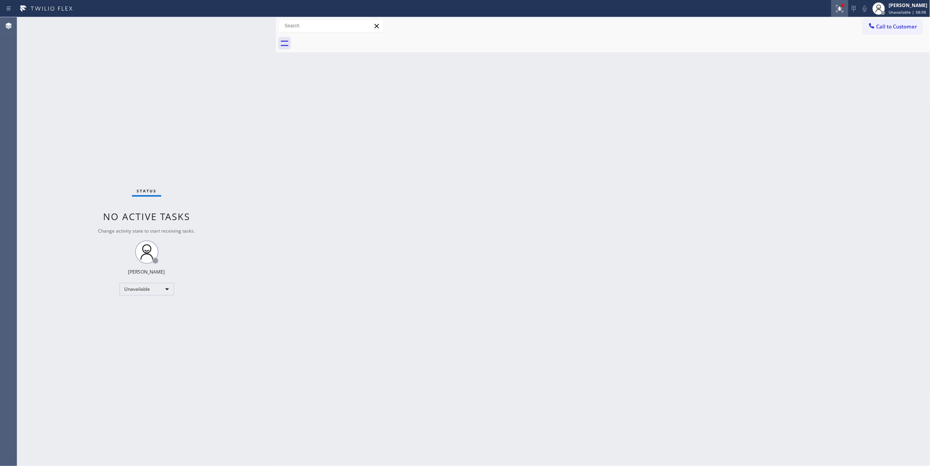
click at [836, 11] on icon at bounding box center [840, 8] width 9 height 9
click at [802, 103] on span "Clear issues" at bounding box center [789, 102] width 37 height 5
click at [888, 32] on button "Call to Customer" at bounding box center [893, 26] width 60 height 15
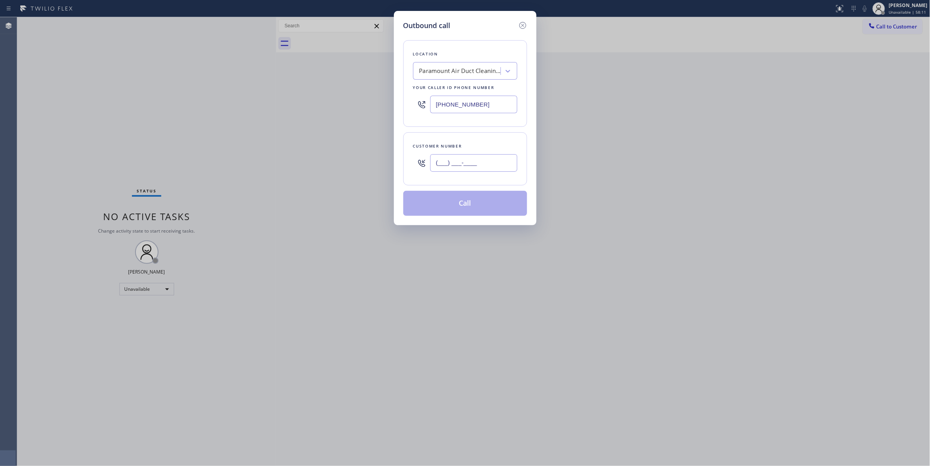
click at [448, 162] on input "(___) ___-____" at bounding box center [473, 163] width 87 height 18
paste input "213) 762-1566"
type input "(213) 762-1566"
click at [456, 207] on button "Call" at bounding box center [466, 203] width 124 height 25
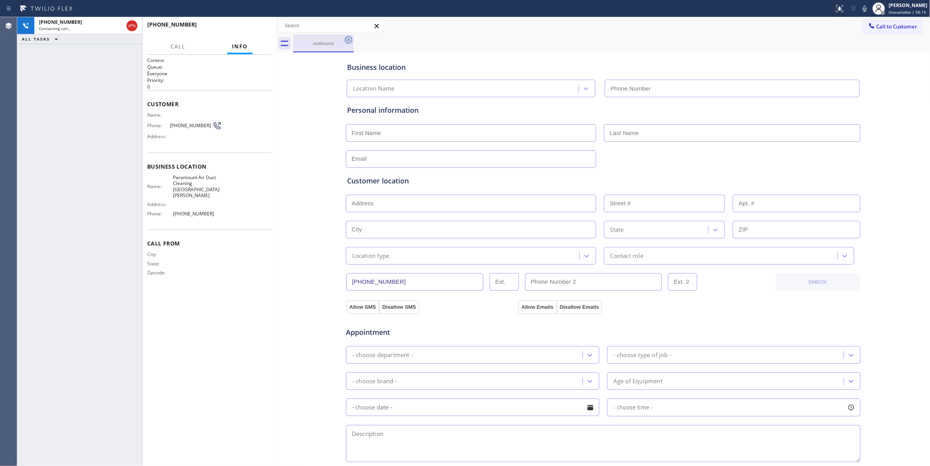
type input "(805) 608-3909"
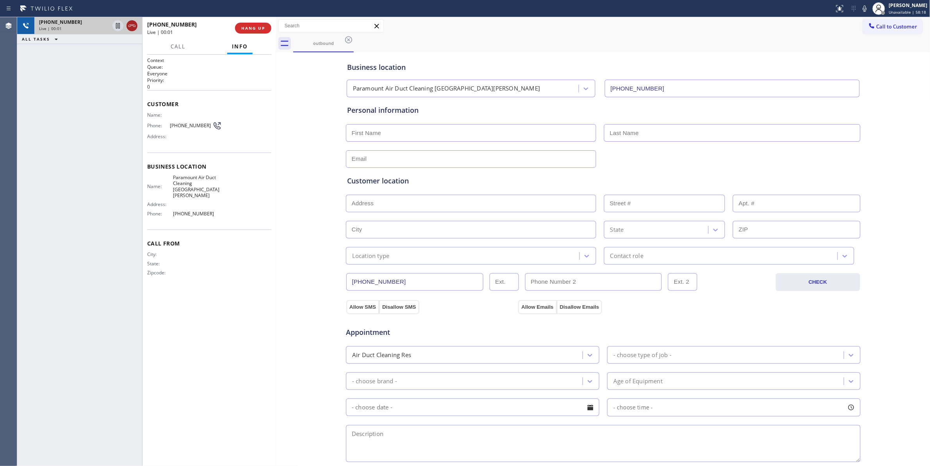
click at [132, 26] on icon at bounding box center [131, 25] width 9 height 9
click at [246, 24] on button "COMPLETE" at bounding box center [251, 28] width 39 height 11
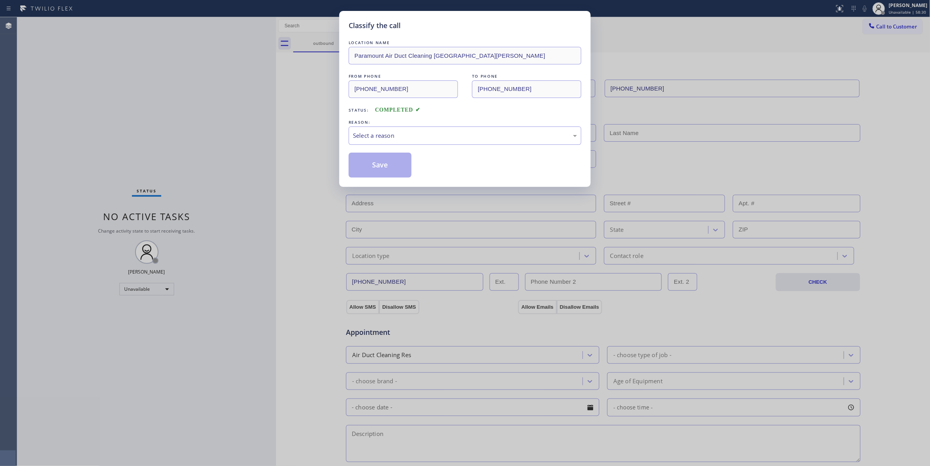
drag, startPoint x: 227, startPoint y: 50, endPoint x: 174, endPoint y: 102, distance: 74.6
drag, startPoint x: 174, startPoint y: 102, endPoint x: 363, endPoint y: 134, distance: 192.2
click at [363, 134] on div "Select a reason" at bounding box center [465, 135] width 224 height 9
drag, startPoint x: 399, startPoint y: 164, endPoint x: 45, endPoint y: 255, distance: 366.1
click at [399, 164] on button "Save" at bounding box center [380, 165] width 63 height 25
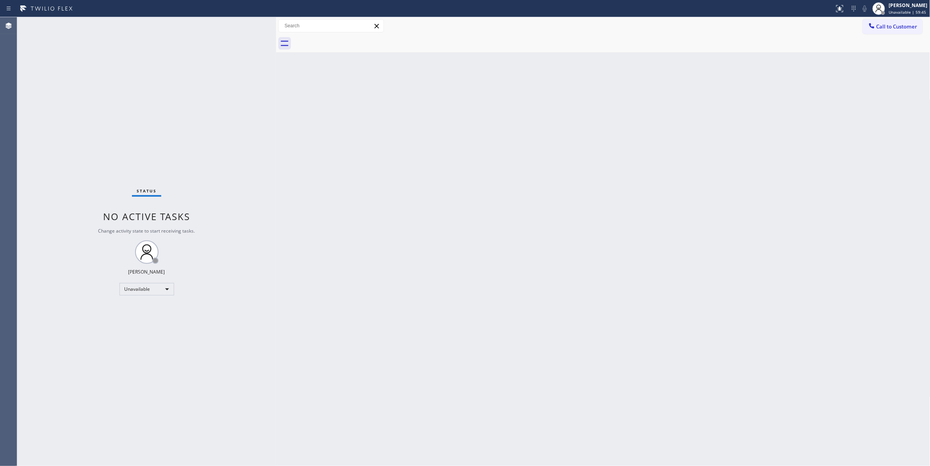
click at [587, 285] on div "Back to Dashboard Change Sender ID Customers Technicians Select a contact Outbo…" at bounding box center [603, 241] width 655 height 449
click at [436, 173] on div "Back to Dashboard Change Sender ID Customers Technicians Select a contact Outbo…" at bounding box center [603, 241] width 655 height 449
click at [891, 23] on span "Call to Customer" at bounding box center [897, 26] width 41 height 7
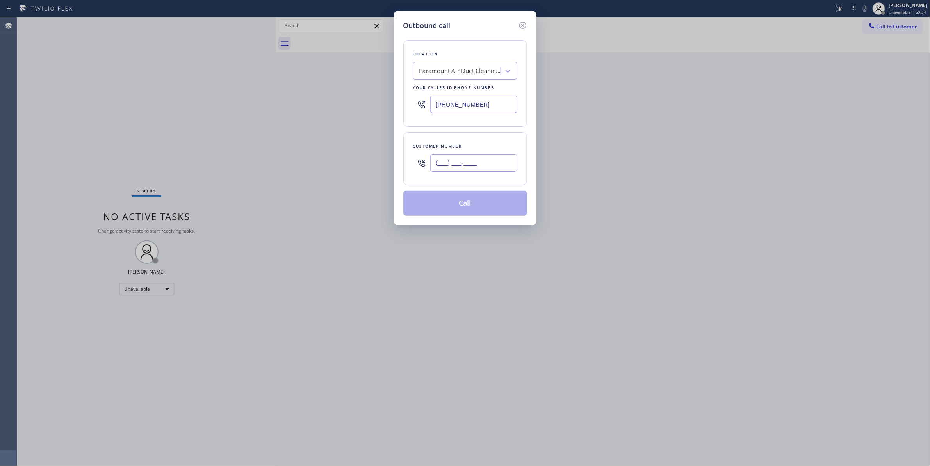
click at [483, 165] on input "(___) ___-____" at bounding box center [473, 163] width 87 height 18
paste input "949) 636-6461"
type input "(949) 636-6461"
drag, startPoint x: 500, startPoint y: 104, endPoint x: 258, endPoint y: 120, distance: 243.1
click at [255, 118] on div "Outbound call Location Paramount Air Duct Cleaning Santa Paula Your caller id p…" at bounding box center [465, 233] width 930 height 466
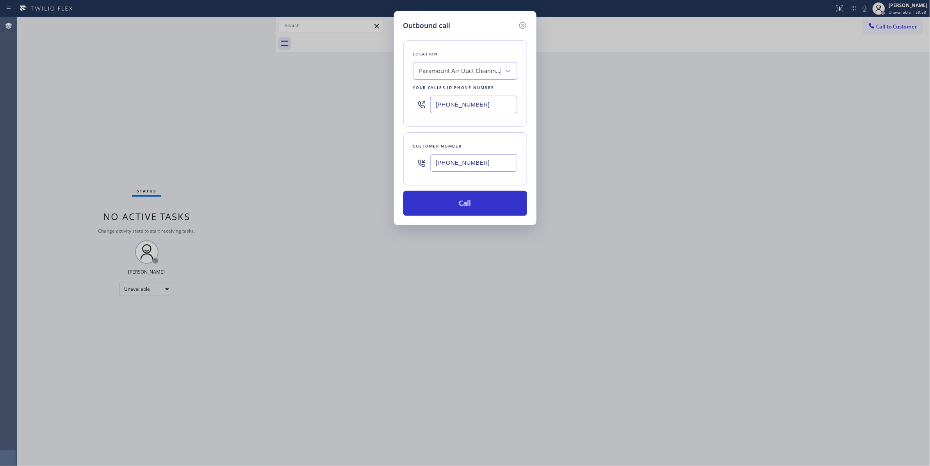
paste input "55) 340-1313"
type input "(855) 340-1313"
drag, startPoint x: 493, startPoint y: 168, endPoint x: 344, endPoint y: 165, distance: 149.2
click at [344, 165] on div "Outbound call Location Sub Zero Appliance Repair Your caller id phone number (8…" at bounding box center [465, 233] width 930 height 466
click at [416, 207] on button "Call" at bounding box center [466, 203] width 124 height 25
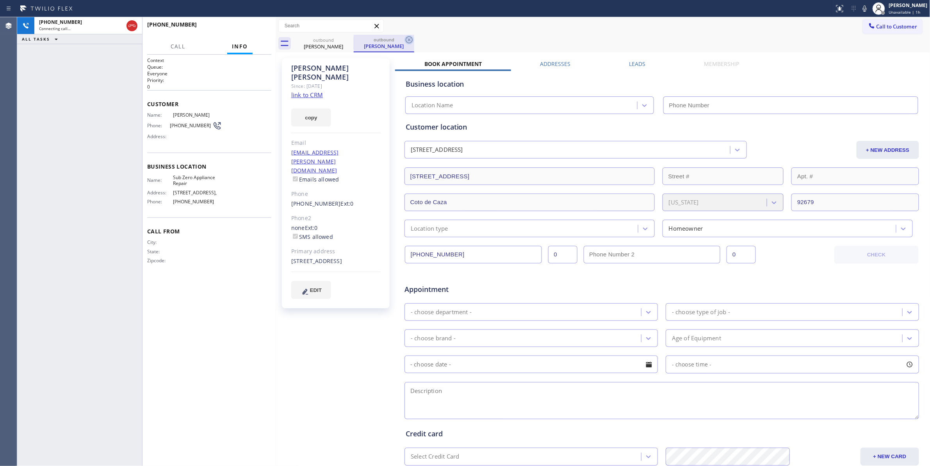
click at [408, 41] on icon at bounding box center [409, 39] width 9 height 9
type input "(855) 340-1313"
click at [313, 100] on div "copy" at bounding box center [335, 113] width 89 height 27
click at [304, 91] on link "link to CRM" at bounding box center [307, 95] width 32 height 8
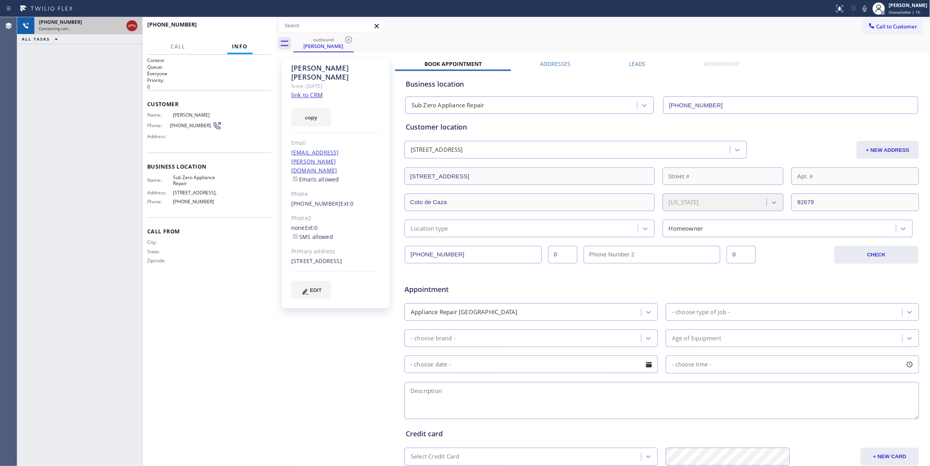
click at [129, 23] on icon at bounding box center [131, 25] width 9 height 9
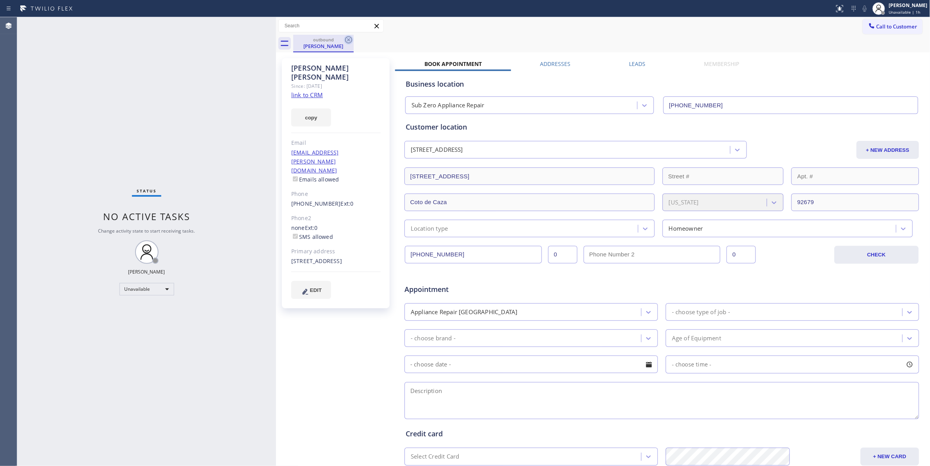
click at [353, 41] on icon at bounding box center [348, 39] width 9 height 9
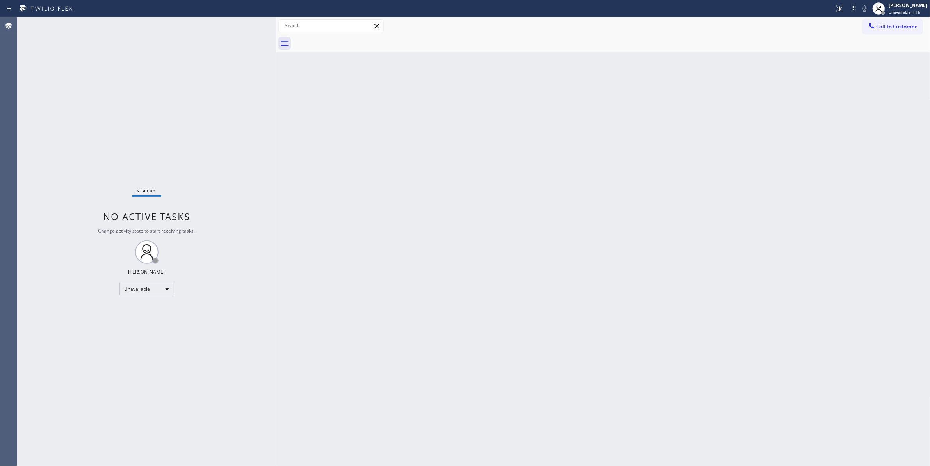
click at [308, 225] on div "Back to Dashboard Change Sender ID Customers Technicians Select a contact Outbo…" at bounding box center [603, 241] width 655 height 449
click at [537, 208] on div "Back to Dashboard Change Sender ID Customers Technicians Select a contact Outbo…" at bounding box center [603, 241] width 655 height 449
click at [893, 27] on span "Call to Customer" at bounding box center [897, 26] width 41 height 7
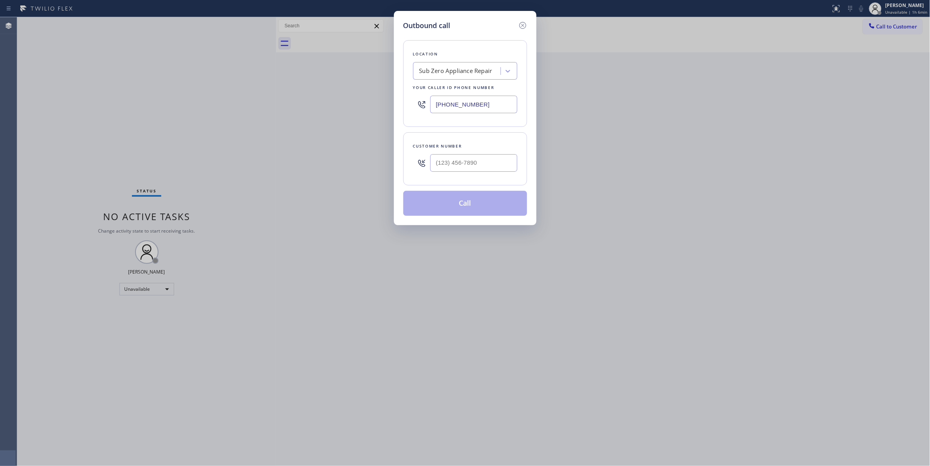
drag, startPoint x: 468, startPoint y: 109, endPoint x: -25, endPoint y: 108, distance: 492.6
click at [0, 108] on html "Status report No issues detected If you experience an issue, please download th…" at bounding box center [465, 233] width 930 height 466
paste input "754) 714-7884"
type input "(754) 714-7884"
drag, startPoint x: 498, startPoint y: 159, endPoint x: 222, endPoint y: 191, distance: 278.0
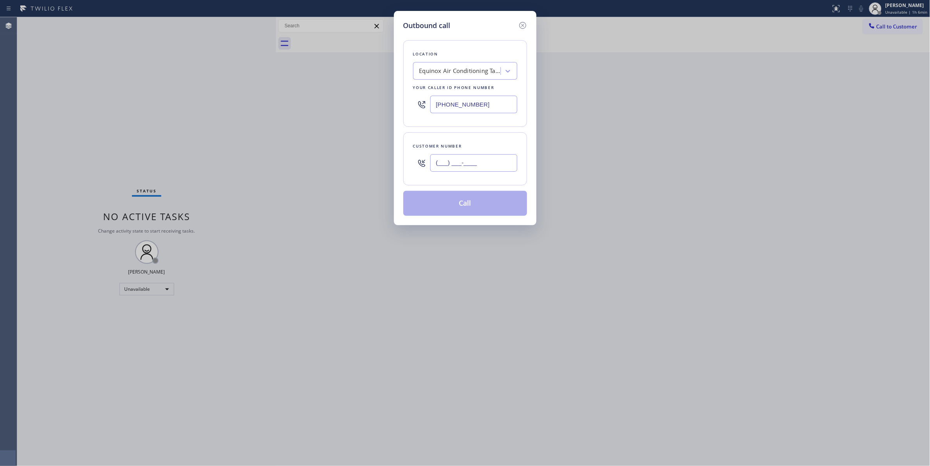
click at [101, 152] on div "Outbound call Location Equinox Air Conditioning Tamarac Your caller id phone nu…" at bounding box center [465, 233] width 930 height 466
paste input "754) 324-4248"
type input "(754) 324-4248"
click at [440, 204] on button "Call" at bounding box center [466, 203] width 124 height 25
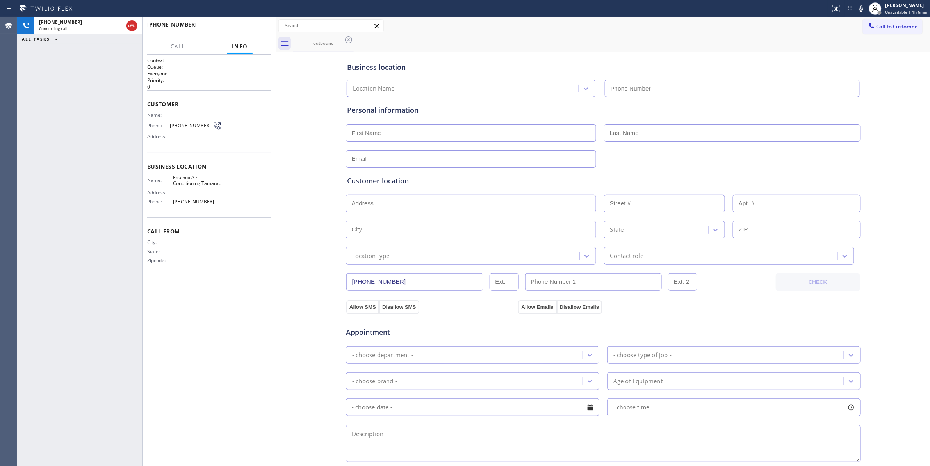
type input "(754) 714-7884"
drag, startPoint x: 291, startPoint y: 284, endPoint x: 268, endPoint y: 147, distance: 139.0
click at [290, 284] on div "Business location Equinox Air Conditioning Tamarac (754) 714-7884 Personal info…" at bounding box center [603, 321] width 651 height 534
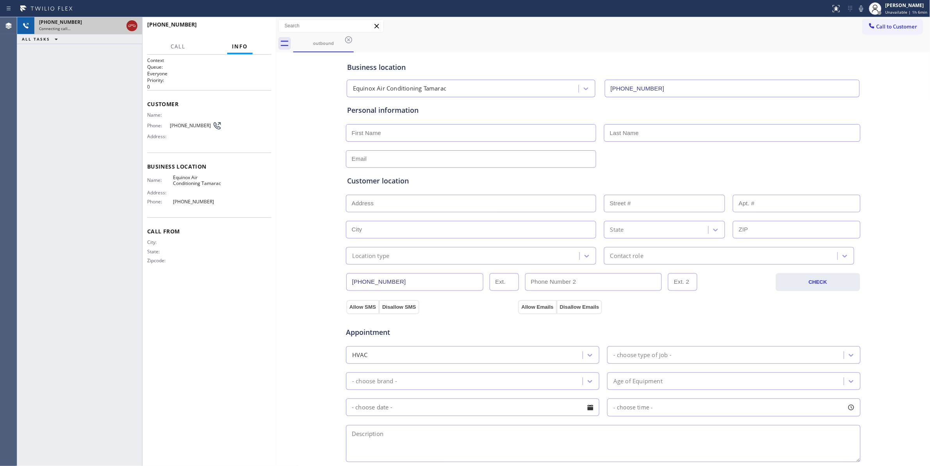
click at [135, 27] on icon at bounding box center [131, 25] width 9 height 9
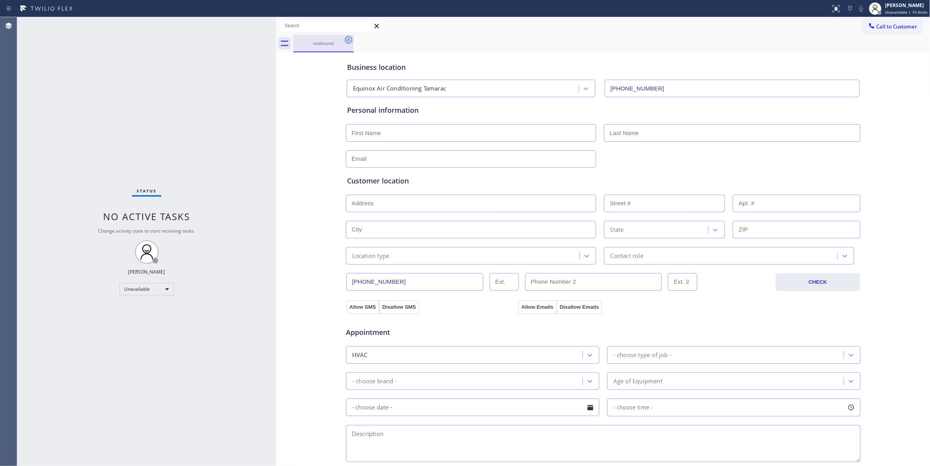
click at [348, 40] on icon at bounding box center [348, 39] width 9 height 9
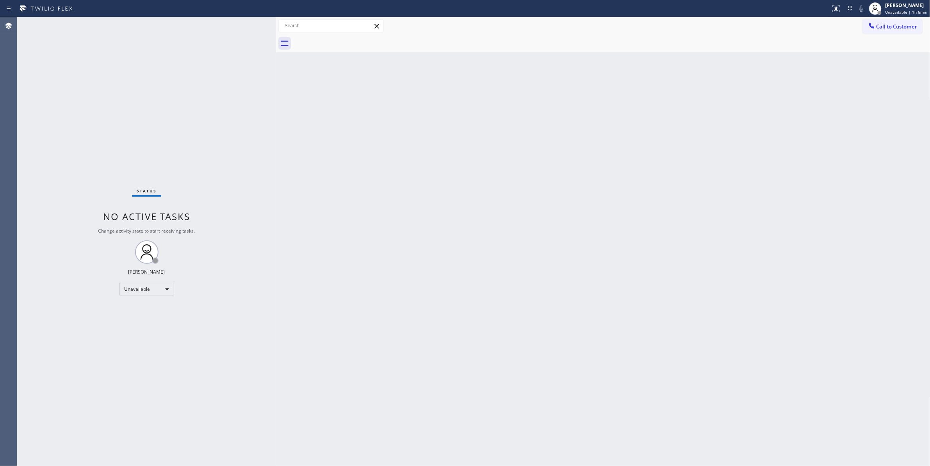
drag, startPoint x: 912, startPoint y: 31, endPoint x: 521, endPoint y: 131, distance: 404.3
click at [911, 31] on button "Call to Customer" at bounding box center [893, 26] width 60 height 15
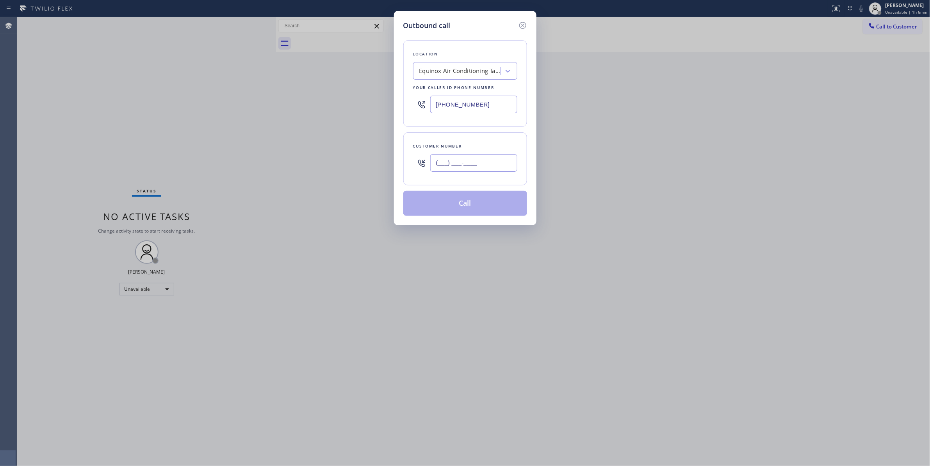
click at [459, 161] on input "(___) ___-____" at bounding box center [473, 163] width 87 height 18
paste input "754) 324-4248"
type input "(754) 324-4248"
click at [491, 202] on button "Call" at bounding box center [466, 203] width 124 height 25
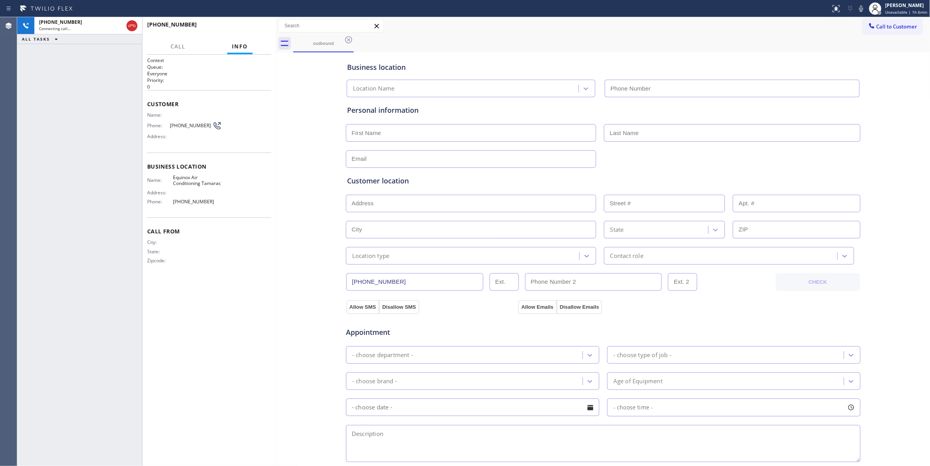
type input "(754) 714-7884"
click at [176, 444] on div "Context Queue: Everyone Priority: 0 Customer Name: Phone: (754) 324-4248 Addres…" at bounding box center [209, 260] width 124 height 407
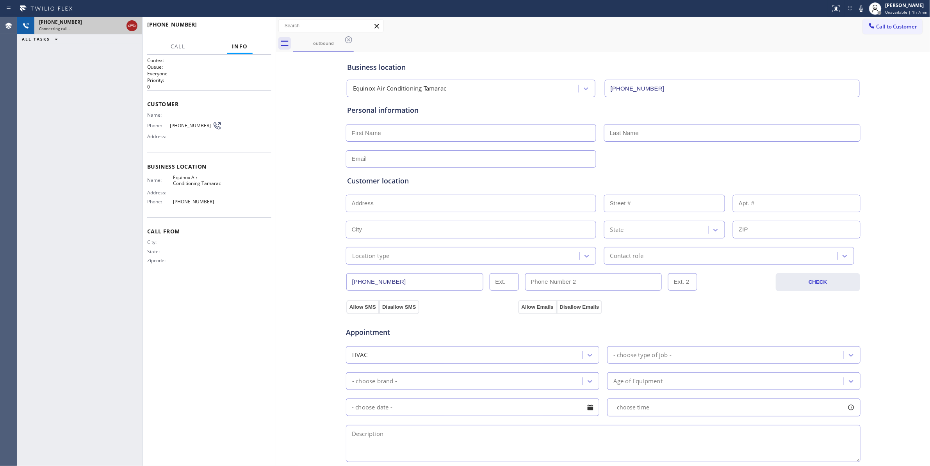
click at [131, 25] on icon at bounding box center [131, 25] width 9 height 9
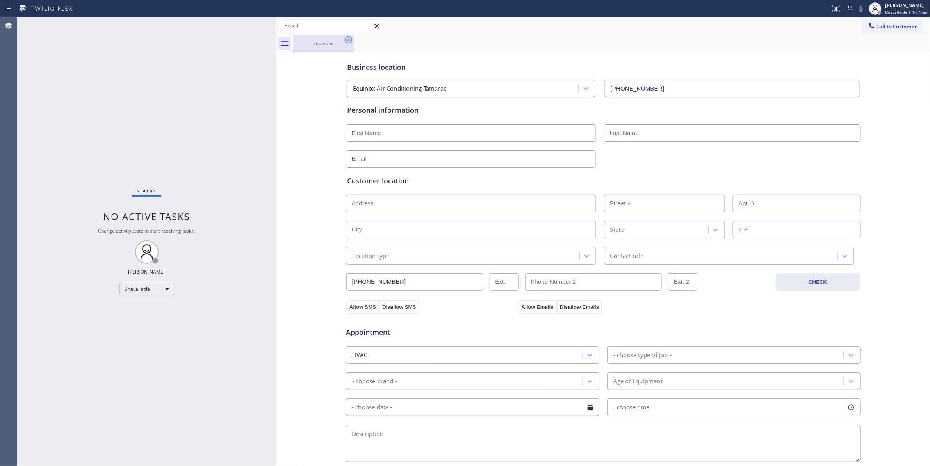
click at [350, 40] on icon at bounding box center [348, 39] width 9 height 9
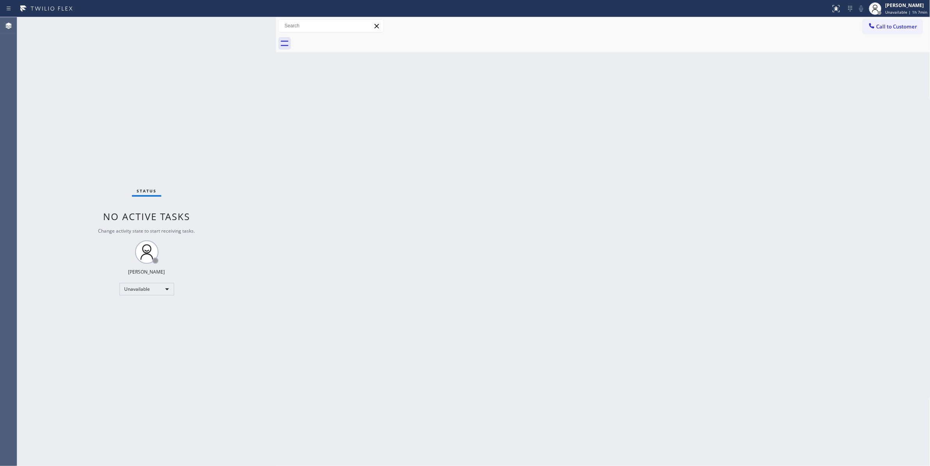
click at [499, 445] on div "Back to Dashboard Change Sender ID Customers Technicians Select a contact Outbo…" at bounding box center [603, 241] width 655 height 449
click at [885, 27] on span "Call to Customer" at bounding box center [897, 26] width 41 height 7
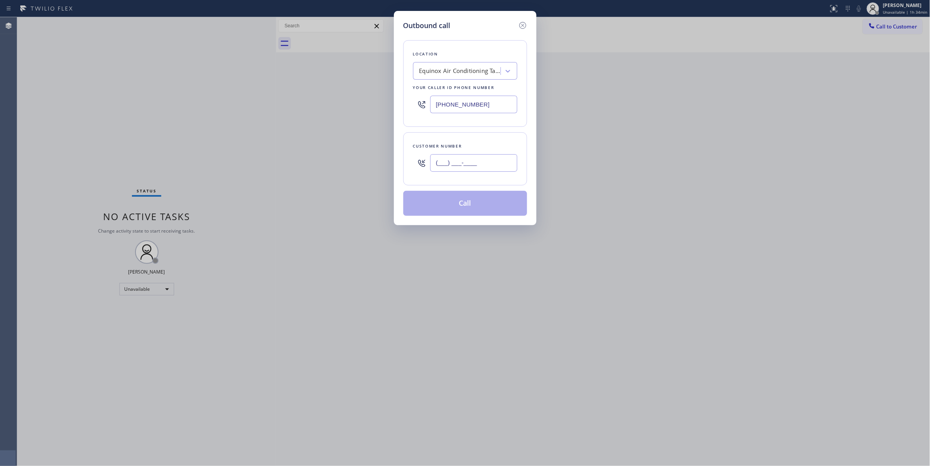
click at [462, 161] on input "(___) ___-____" at bounding box center [473, 163] width 87 height 18
paste input "865) 387-4872"
type input "(865) 387-4872"
paste input "858) 263-171"
drag, startPoint x: 409, startPoint y: 98, endPoint x: 266, endPoint y: 105, distance: 143.1
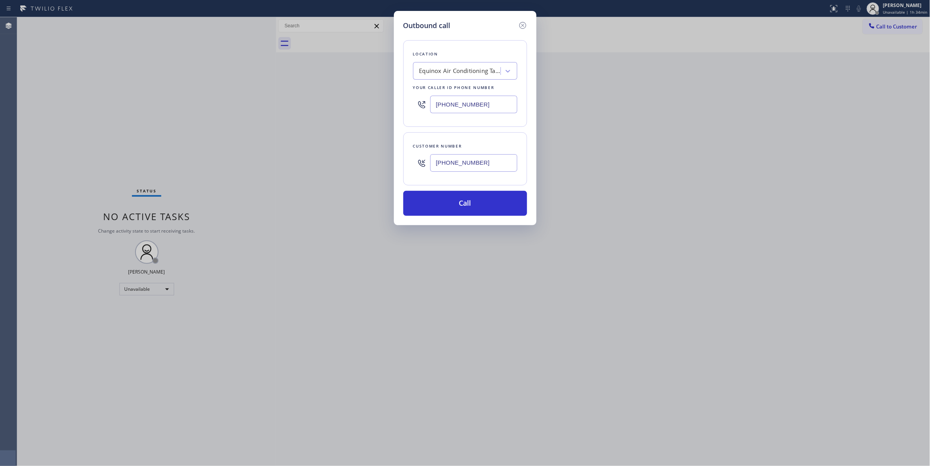
click at [258, 98] on div "Outbound call Location Equinox Air Conditioning Tamarac Your caller id phone nu…" at bounding box center [465, 233] width 930 height 466
type input "(858) 263-1714"
drag, startPoint x: 495, startPoint y: 168, endPoint x: 397, endPoint y: 166, distance: 97.7
click at [397, 166] on div "Outbound call Location LG & Samsung Appliance Expert Your caller id phone numbe…" at bounding box center [465, 118] width 143 height 214
click at [439, 197] on button "Call" at bounding box center [466, 203] width 124 height 25
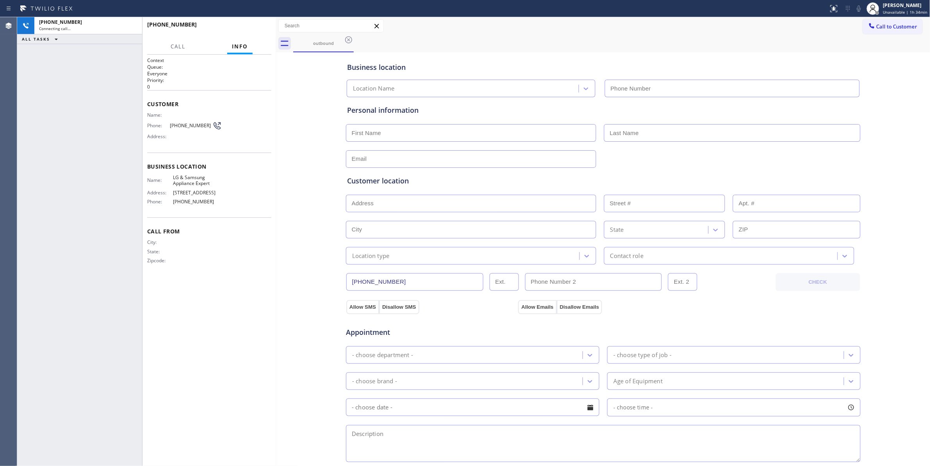
type input "(858) 263-1714"
click at [180, 124] on span "(865) 387-4872" at bounding box center [191, 126] width 43 height 6
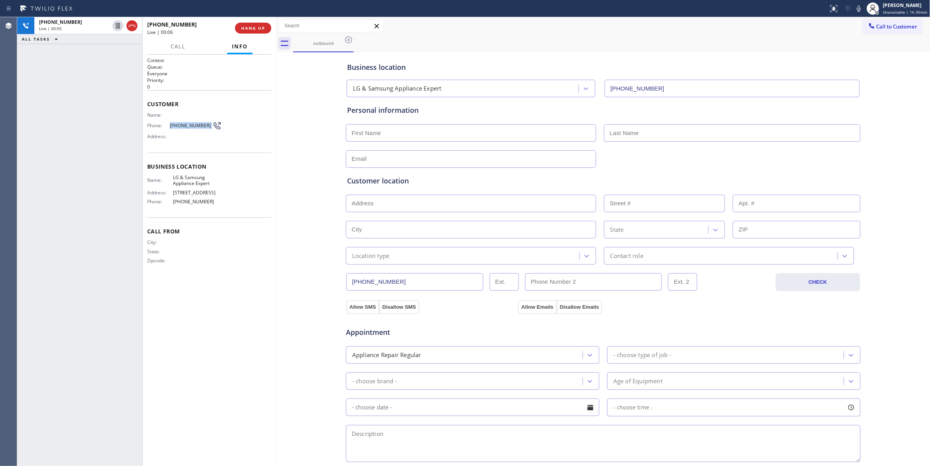
copy div "(865) 387-4872"
click at [259, 30] on span "HANG UP" at bounding box center [253, 27] width 24 height 5
drag, startPoint x: 257, startPoint y: 30, endPoint x: 252, endPoint y: 33, distance: 5.1
click at [257, 30] on button "COMPLETE" at bounding box center [251, 28] width 39 height 11
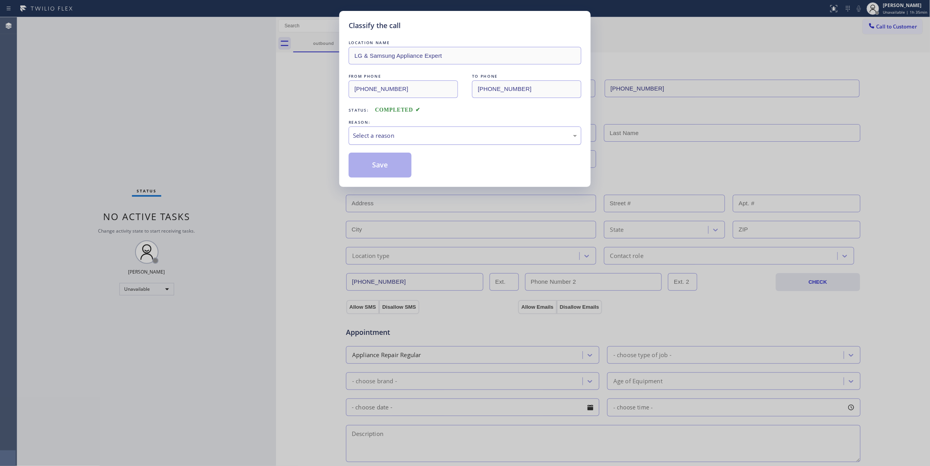
click at [383, 138] on div "Select a reason" at bounding box center [465, 135] width 224 height 9
click at [381, 168] on button "Save" at bounding box center [380, 165] width 63 height 25
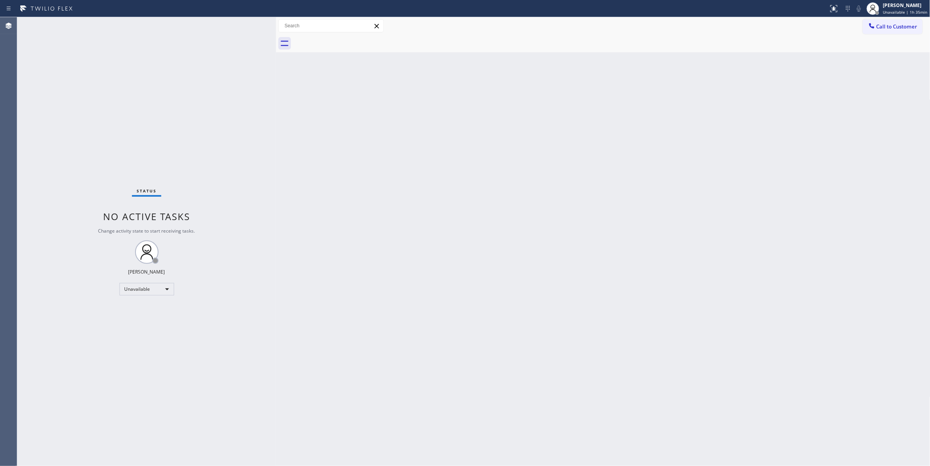
drag, startPoint x: 911, startPoint y: 27, endPoint x: 689, endPoint y: 64, distance: 225.5
click at [910, 27] on span "Call to Customer" at bounding box center [897, 26] width 41 height 7
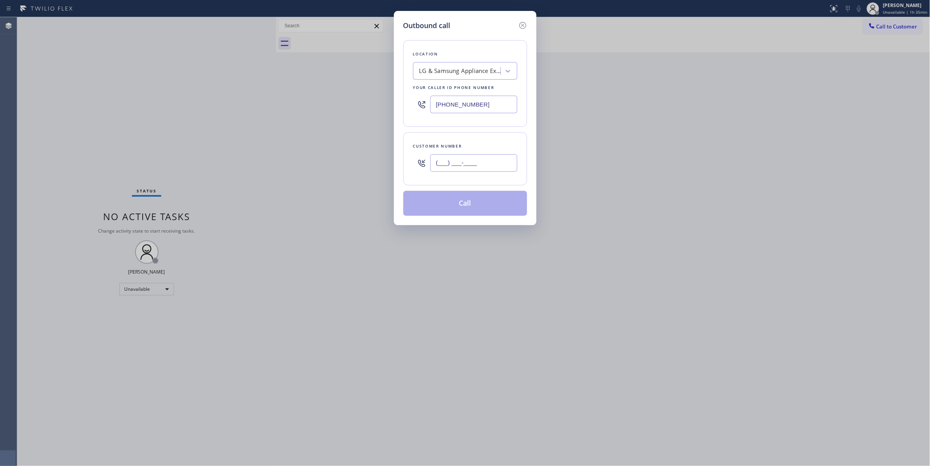
drag, startPoint x: 479, startPoint y: 163, endPoint x: 471, endPoint y: 162, distance: 7.8
click at [479, 163] on input "(___) ___-____" at bounding box center [473, 163] width 87 height 18
paste input "865) 387-4872"
type input "(865) 387-4872"
click at [441, 209] on button "Call" at bounding box center [466, 203] width 124 height 25
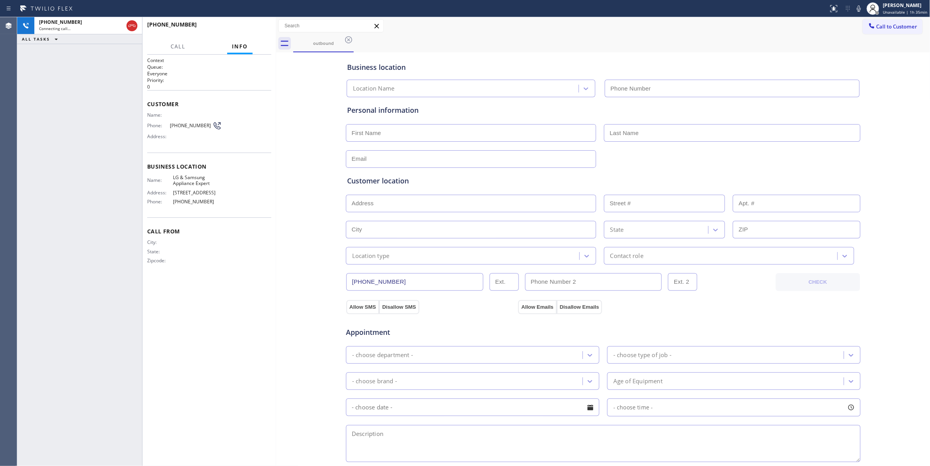
type input "(858) 263-1714"
click at [252, 27] on span "HANG UP" at bounding box center [253, 27] width 24 height 5
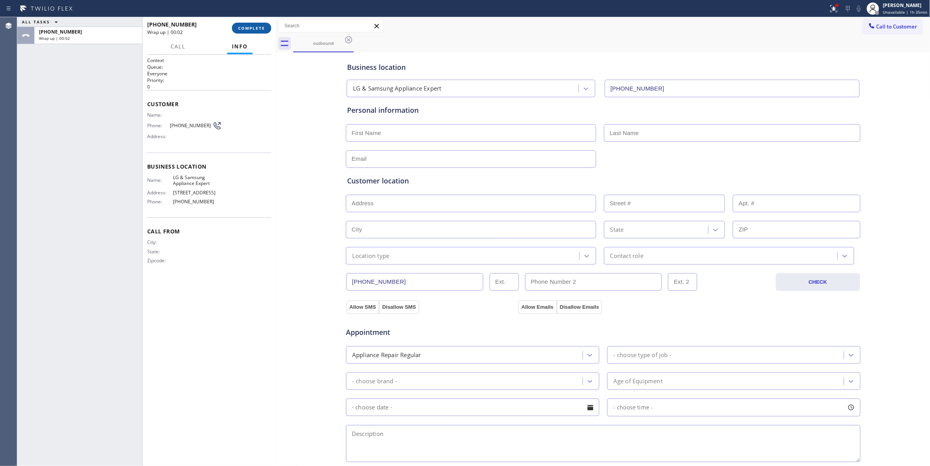
click at [251, 24] on button "COMPLETE" at bounding box center [251, 28] width 39 height 11
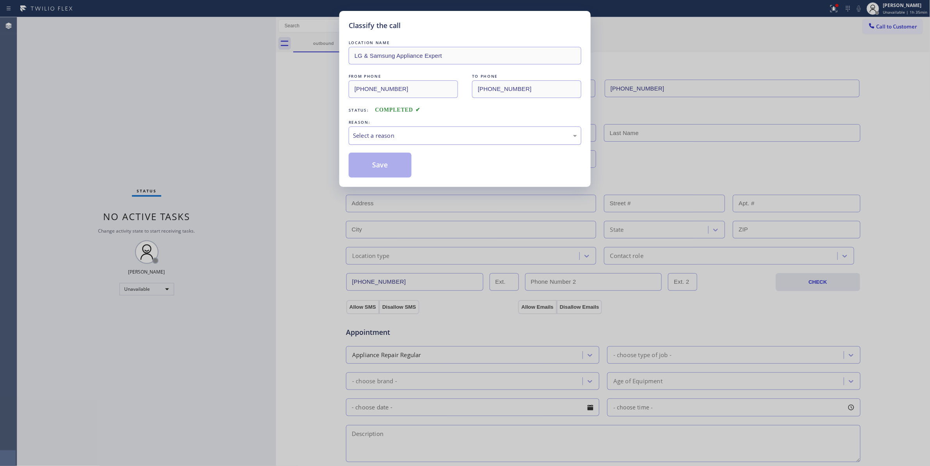
click at [381, 133] on div "Select a reason" at bounding box center [465, 135] width 224 height 9
click at [377, 164] on button "Save" at bounding box center [380, 165] width 63 height 25
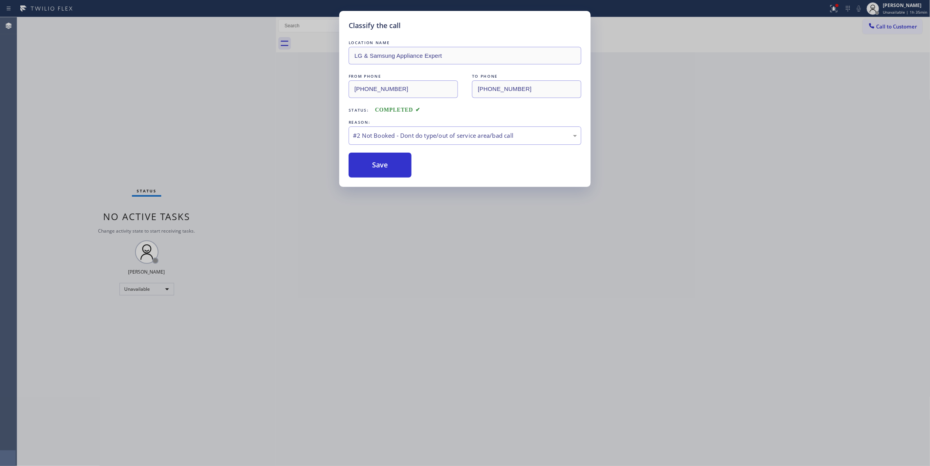
drag, startPoint x: 377, startPoint y: 164, endPoint x: 62, endPoint y: 192, distance: 316.1
click at [377, 166] on button "Save" at bounding box center [380, 165] width 63 height 25
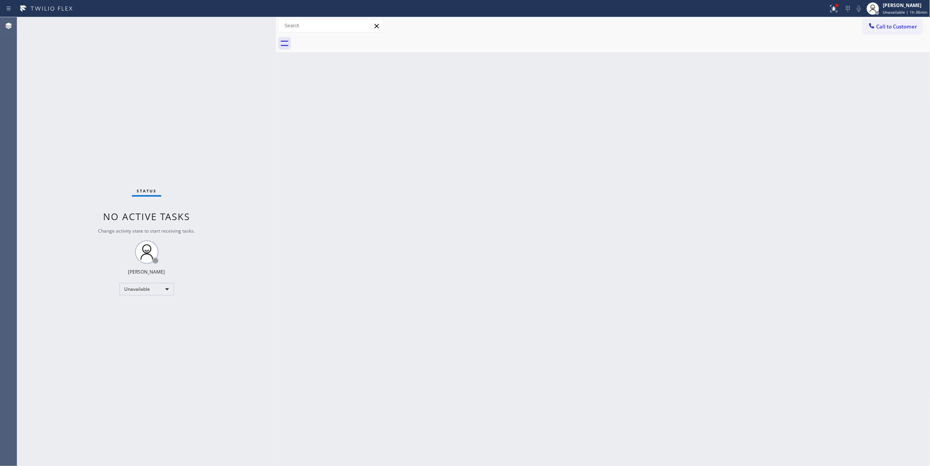
drag, startPoint x: 765, startPoint y: 183, endPoint x: 928, endPoint y: 91, distance: 187.8
click at [785, 168] on div "Back to Dashboard Change Sender ID Customers Technicians Select a contact Outbo…" at bounding box center [603, 241] width 655 height 449
click at [891, 26] on span "Call to Customer" at bounding box center [897, 26] width 41 height 7
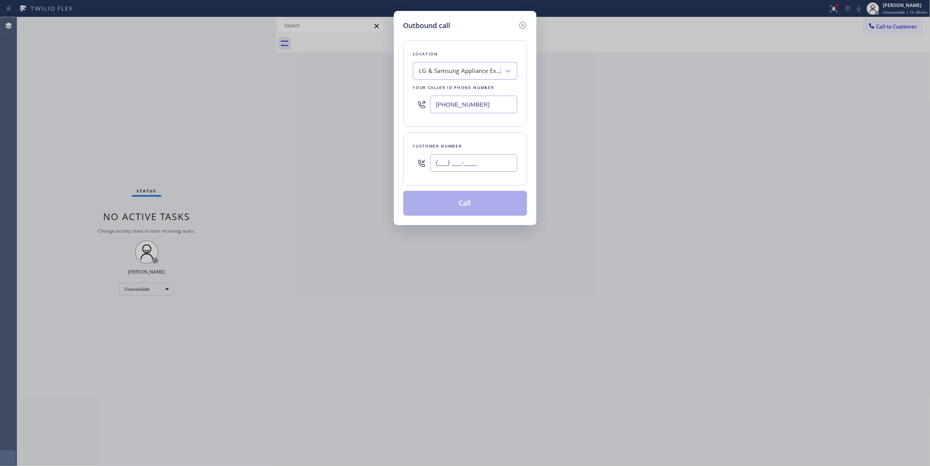
click at [478, 162] on input "(___) ___-____" at bounding box center [473, 163] width 87 height 18
paste input "917) 613-9822"
type input "(917) 613-9822"
paste input "5) 908-1519"
drag, startPoint x: 491, startPoint y: 104, endPoint x: 280, endPoint y: 96, distance: 211.1
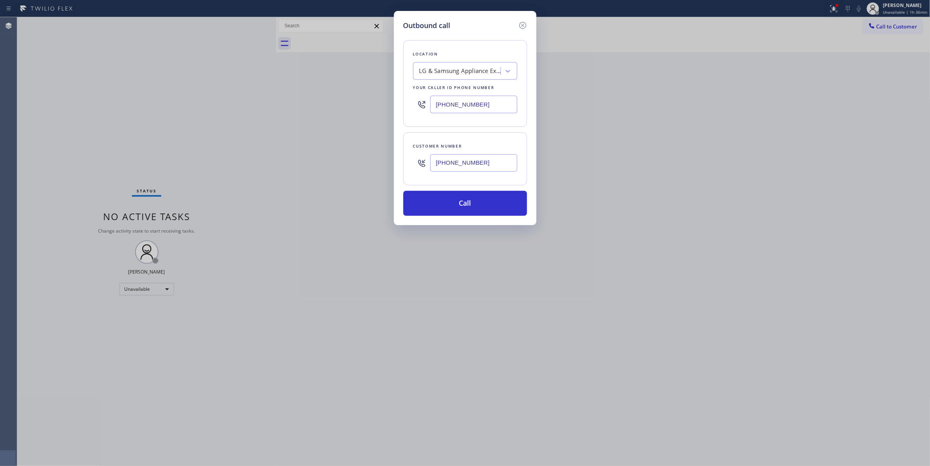
click at [280, 96] on div "Outbound call Location LG & Samsung Appliance Expert Your caller id phone numbe…" at bounding box center [465, 233] width 930 height 466
type input "(855) 908-1519"
drag, startPoint x: 496, startPoint y: 163, endPoint x: 390, endPoint y: 156, distance: 106.1
click at [390, 156] on div "Outbound call Location 5 Star Appliance Repair (E-mail Campaign) Your caller id…" at bounding box center [465, 233] width 930 height 466
click at [482, 204] on button "Call" at bounding box center [466, 203] width 124 height 25
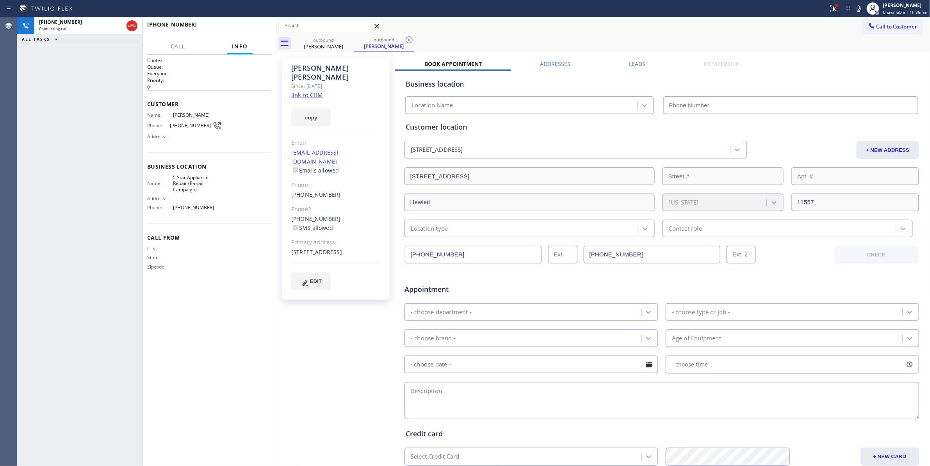
type input "(855) 908-1519"
click at [42, 220] on div "+19176139822 Connecting call… ALL TASKS ALL TASKS ACTIVE TASKS TASKS IN WRAP UP" at bounding box center [79, 241] width 125 height 449
click at [410, 38] on icon at bounding box center [409, 39] width 9 height 9
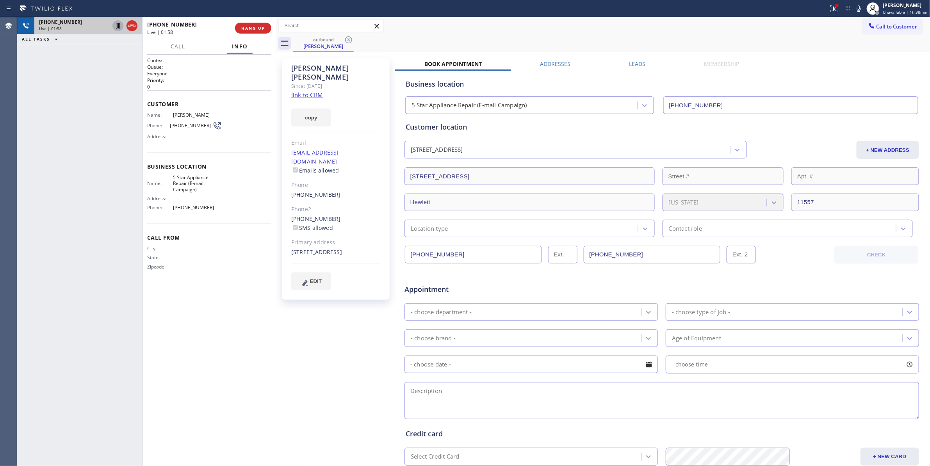
click at [118, 25] on icon at bounding box center [117, 25] width 9 height 9
click at [857, 10] on icon at bounding box center [859, 8] width 9 height 9
click at [116, 23] on icon at bounding box center [117, 25] width 5 height 5
click at [855, 10] on icon at bounding box center [859, 8] width 9 height 9
click at [316, 348] on div "Michael Saperstein Since: 20 may 2020 link to CRM copy Email banker3025@aol.com…" at bounding box center [336, 307] width 117 height 506
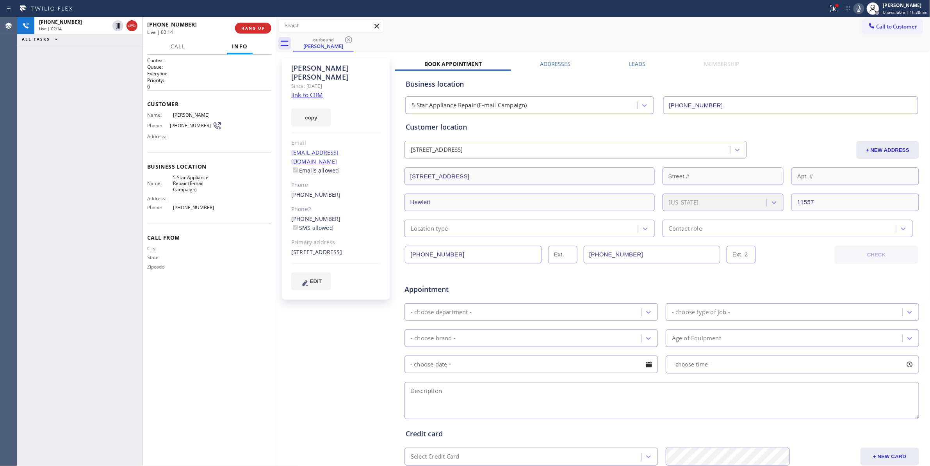
drag, startPoint x: 96, startPoint y: 174, endPoint x: 96, endPoint y: 134, distance: 40.6
click at [96, 174] on div "+19176139822 Live | 02:14 ALL TASKS ALL TASKS ACTIVE TASKS TASKS IN WRAP UP" at bounding box center [79, 241] width 125 height 449
drag, startPoint x: 855, startPoint y: 6, endPoint x: 699, endPoint y: 6, distance: 156.2
click at [855, 6] on icon at bounding box center [859, 8] width 9 height 9
click at [116, 27] on icon at bounding box center [118, 25] width 4 height 5
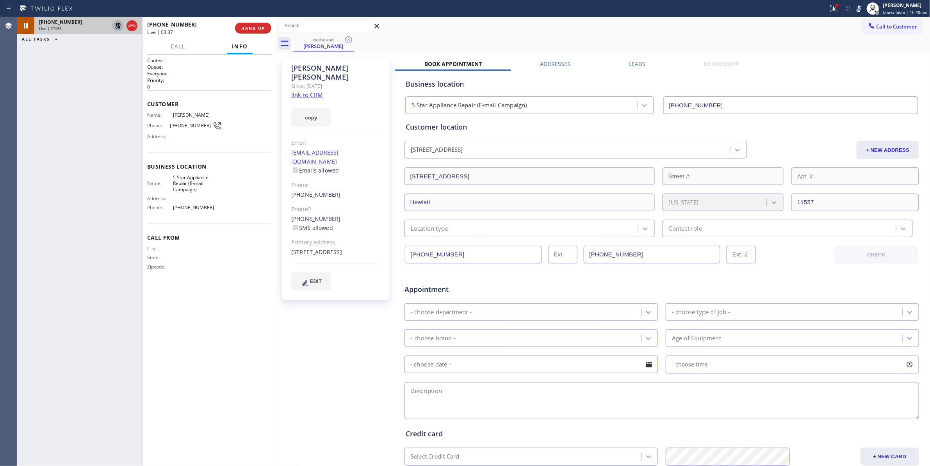
click at [97, 129] on div "+19176139822 Live | 03:38 ALL TASKS ALL TASKS ACTIVE TASKS TASKS IN WRAP UP" at bounding box center [79, 241] width 125 height 449
drag, startPoint x: 87, startPoint y: 255, endPoint x: 185, endPoint y: 13, distance: 260.7
click at [88, 252] on div "+19176139822 Live | 04:45 ALL TASKS ALL TASKS ACTIVE TASKS TASKS IN WRAP UP" at bounding box center [79, 241] width 125 height 449
click at [118, 27] on icon at bounding box center [117, 25] width 9 height 9
click at [855, 10] on icon at bounding box center [859, 8] width 9 height 9
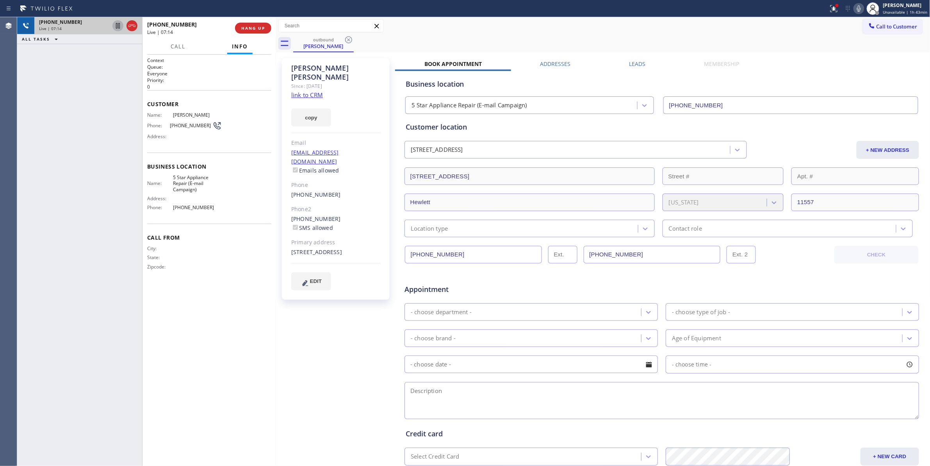
click at [119, 25] on icon at bounding box center [118, 25] width 4 height 5
click at [116, 27] on icon at bounding box center [117, 25] width 9 height 9
click at [183, 128] on span "(917) 613-9822" at bounding box center [191, 126] width 43 height 6
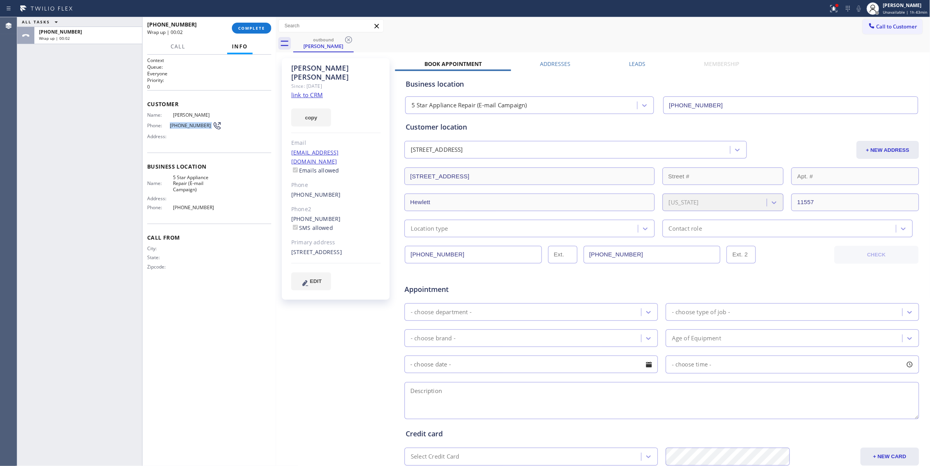
click at [183, 128] on span "(917) 613-9822" at bounding box center [191, 126] width 43 height 6
copy div "(917) 613-9822"
click at [257, 29] on span "COMPLETE" at bounding box center [251, 27] width 27 height 5
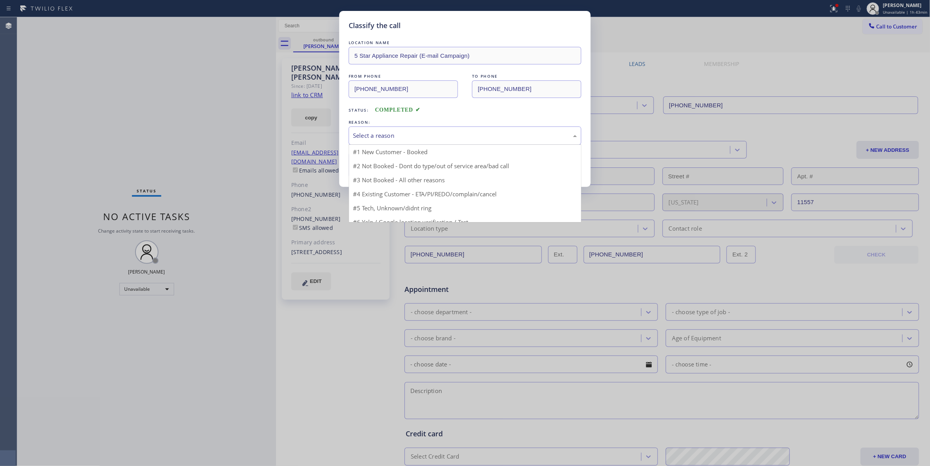
click at [410, 132] on div "Select a reason" at bounding box center [465, 135] width 224 height 9
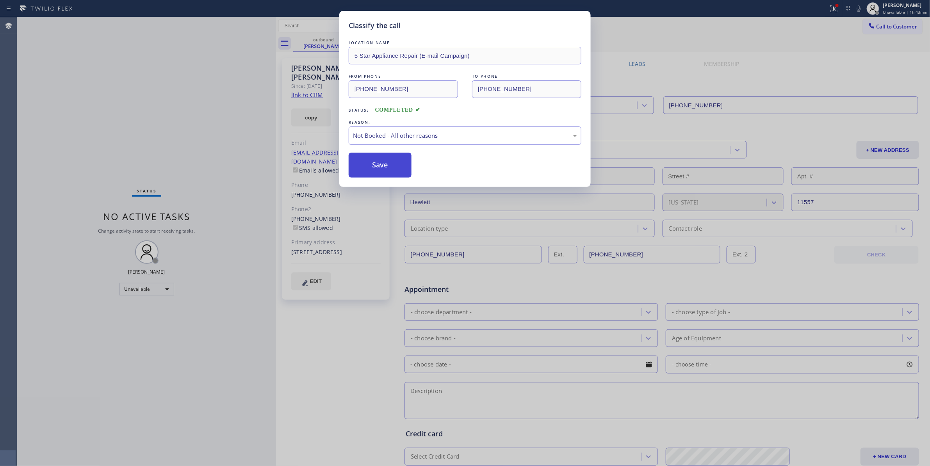
click at [371, 165] on button "Save" at bounding box center [380, 165] width 63 height 25
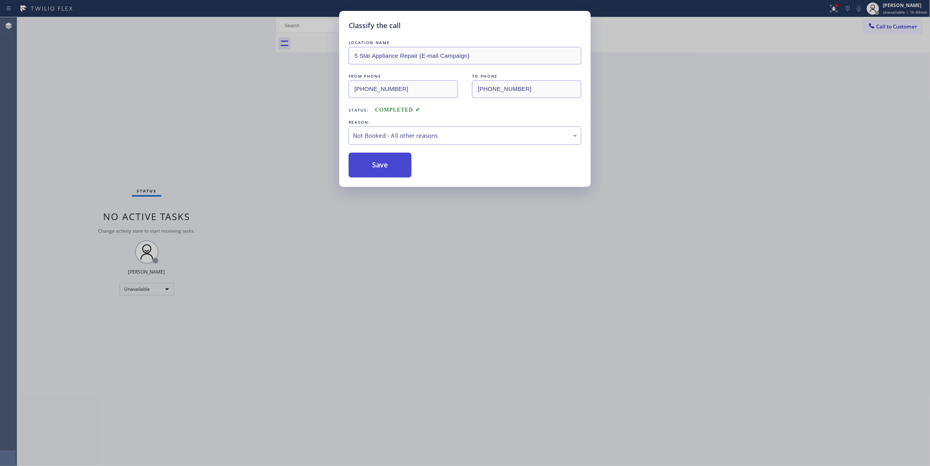
drag, startPoint x: 371, startPoint y: 165, endPoint x: 928, endPoint y: 45, distance: 570.1
click at [385, 162] on button "Save" at bounding box center [380, 165] width 63 height 25
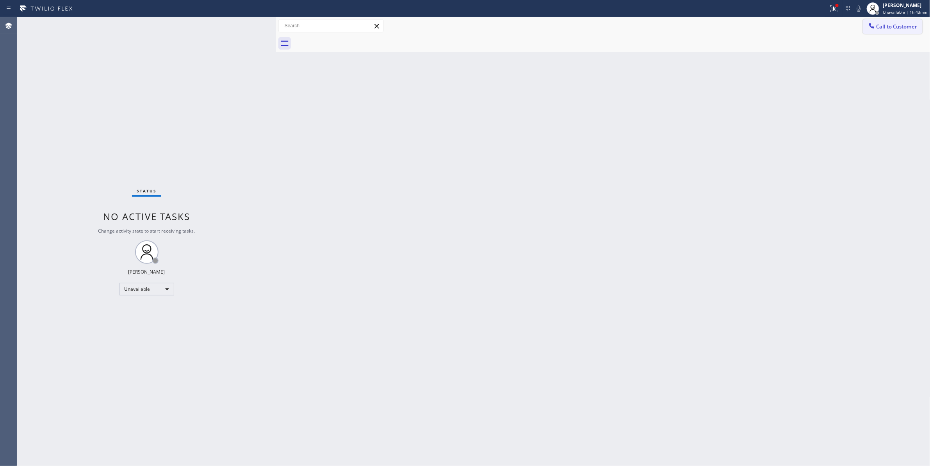
click at [898, 29] on span "Call to Customer" at bounding box center [897, 26] width 41 height 7
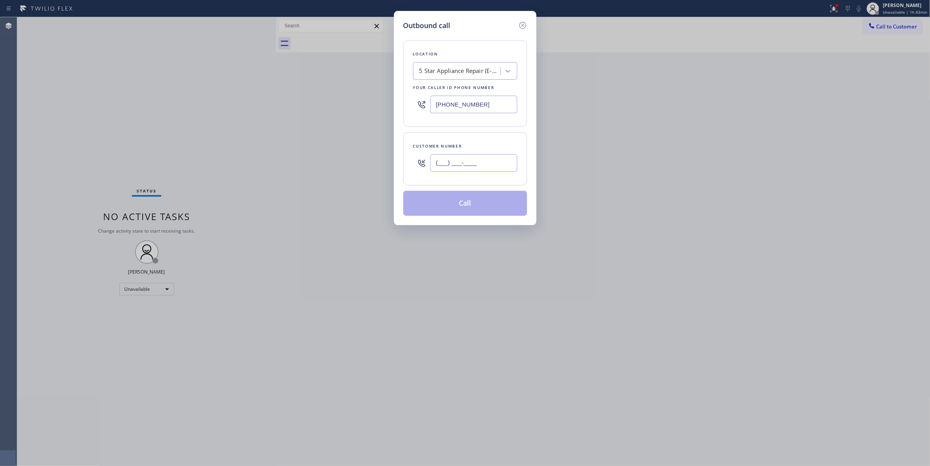
click at [464, 166] on input "(___) ___-____" at bounding box center [473, 163] width 87 height 18
paste input "917) 613-9822"
type input "(917) 613-9822"
click at [457, 209] on button "Call" at bounding box center [466, 203] width 124 height 25
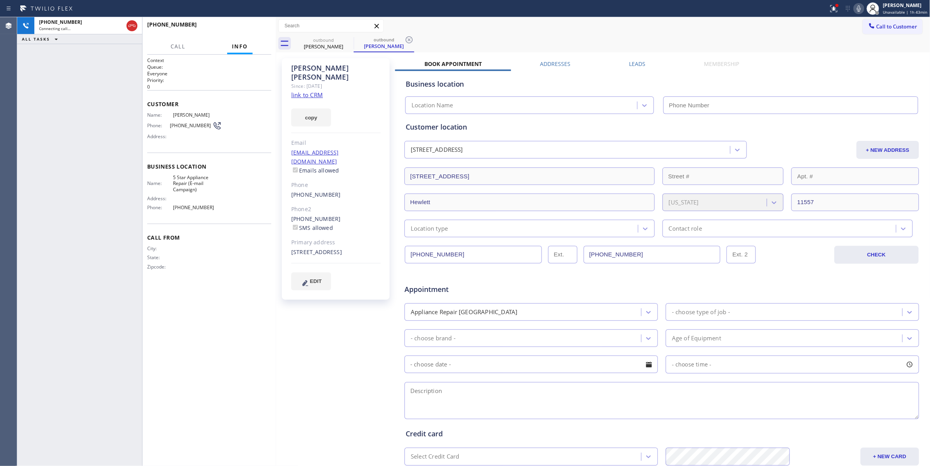
type input "(855) 908-1519"
click at [104, 218] on div "+19176139822 Connecting call… ALL TASKS ALL TASKS ACTIVE TASKS TASKS IN WRAP UP" at bounding box center [79, 241] width 125 height 449
click at [232, 316] on div "Context Queue: Everyone Priority: 0 Customer Name: Michael Saperstein Phone: (9…" at bounding box center [209, 260] width 124 height 407
drag, startPoint x: 164, startPoint y: 305, endPoint x: 173, endPoint y: 296, distance: 12.7
click at [164, 305] on div "Context Queue: Everyone Priority: 0 Customer Name: Michael Saperstein Phone: (9…" at bounding box center [209, 260] width 124 height 407
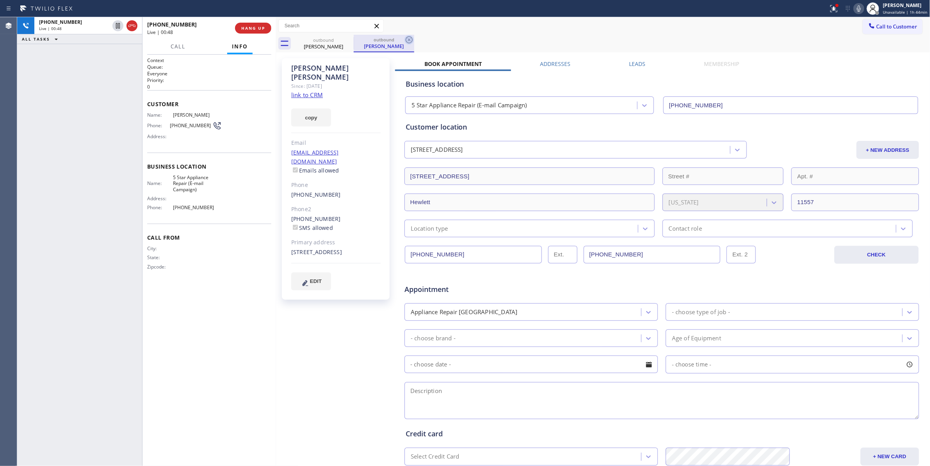
click at [409, 39] on icon at bounding box center [409, 39] width 7 height 7
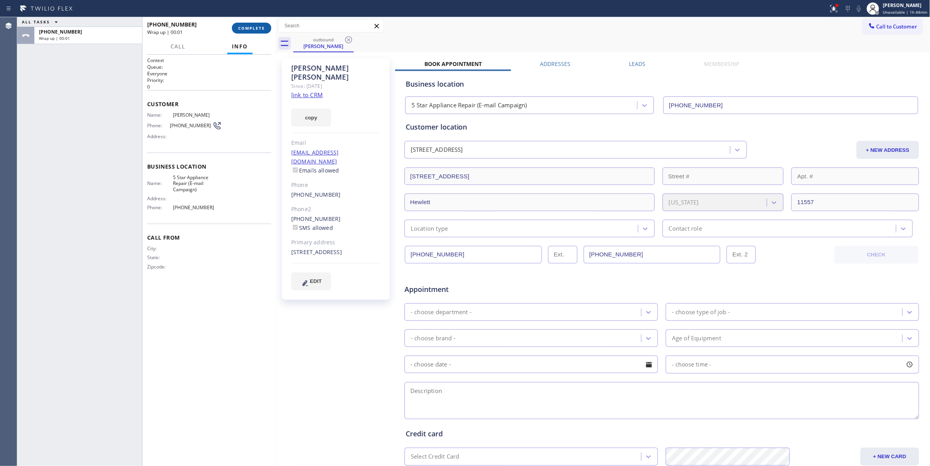
click at [255, 27] on span "COMPLETE" at bounding box center [251, 27] width 27 height 5
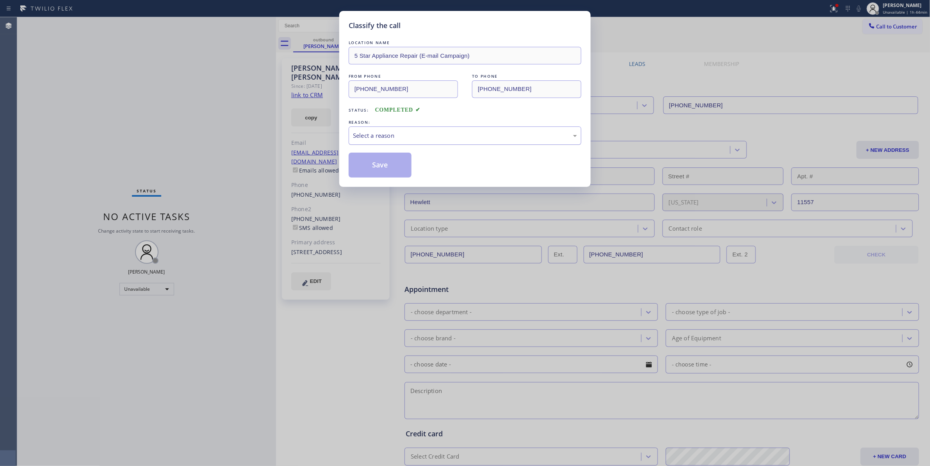
click at [403, 130] on div "Select a reason" at bounding box center [465, 136] width 233 height 18
click at [380, 166] on button "Save" at bounding box center [380, 165] width 63 height 25
drag, startPoint x: 380, startPoint y: 166, endPoint x: 390, endPoint y: 20, distance: 146.8
click at [380, 163] on button "Save" at bounding box center [380, 165] width 63 height 25
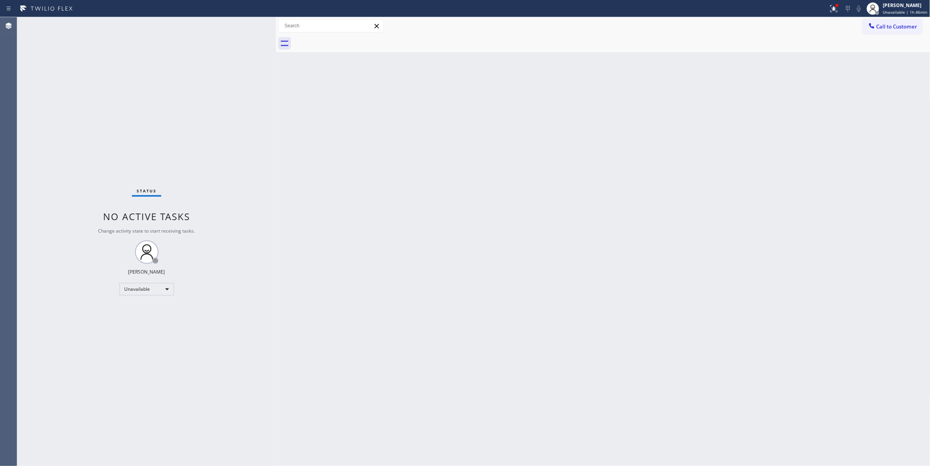
drag, startPoint x: 77, startPoint y: 112, endPoint x: 138, endPoint y: 11, distance: 118.4
click at [82, 108] on div "Status No active tasks Change activity state to start receiving tasks. [PERSON_…" at bounding box center [146, 241] width 259 height 449
drag, startPoint x: 499, startPoint y: 196, endPoint x: 497, endPoint y: 181, distance: 15.0
click at [499, 196] on div "Back to Dashboard Change Sender ID Customers Technicians Select a contact Outbo…" at bounding box center [603, 241] width 655 height 449
click at [908, 29] on span "Call to Customer" at bounding box center [897, 26] width 41 height 7
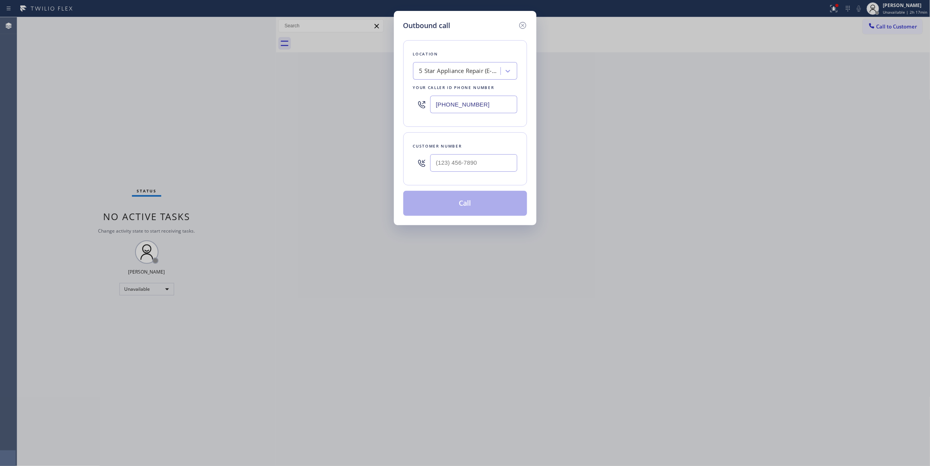
click at [466, 165] on input "text" at bounding box center [473, 163] width 87 height 18
paste input "917) 613-9822"
type input "(917) 613-9822"
paste input "text"
drag, startPoint x: 359, startPoint y: 104, endPoint x: 269, endPoint y: 110, distance: 89.6
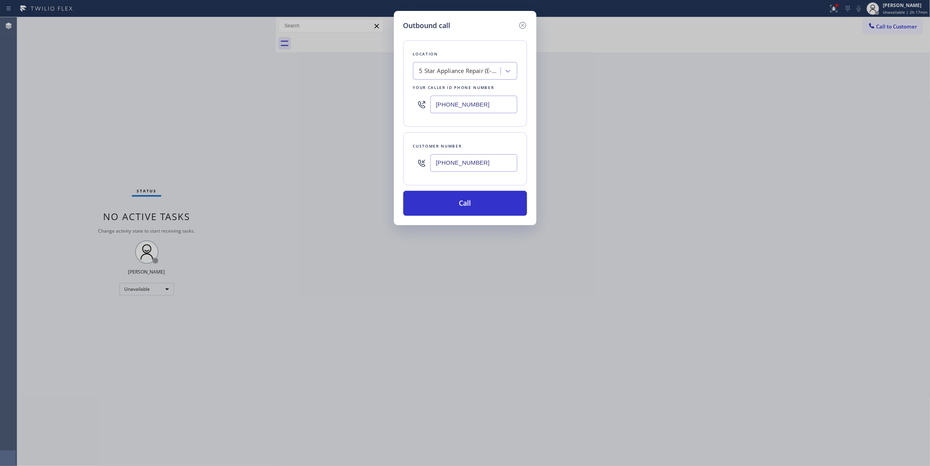
click at [269, 109] on div "Outbound call Location 5 Star Appliance Repair (E-mail Campaign) Your caller id…" at bounding box center [465, 233] width 930 height 466
type input "(855) 908-1519"
drag, startPoint x: 489, startPoint y: 163, endPoint x: 410, endPoint y: 164, distance: 79.3
click at [410, 164] on div "Customer number (917) 613-9822" at bounding box center [466, 158] width 124 height 53
click at [473, 207] on button "Call" at bounding box center [466, 203] width 124 height 25
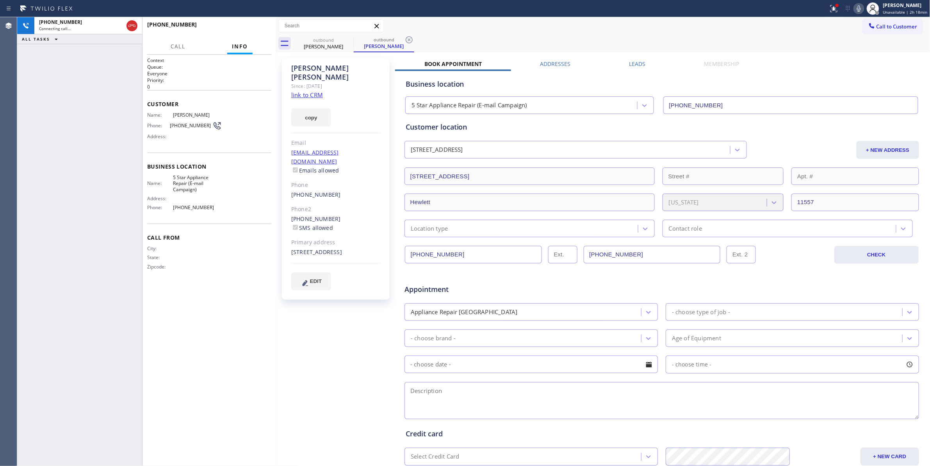
type input "(855) 908-1519"
click at [84, 158] on div "+19176139822 Live | 00:01 ALL TASKS ALL TASKS ACTIVE TASKS TASKS IN WRAP UP" at bounding box center [79, 241] width 125 height 449
click at [410, 39] on icon at bounding box center [409, 39] width 7 height 7
click at [261, 29] on span "HANG UP" at bounding box center [253, 27] width 24 height 5
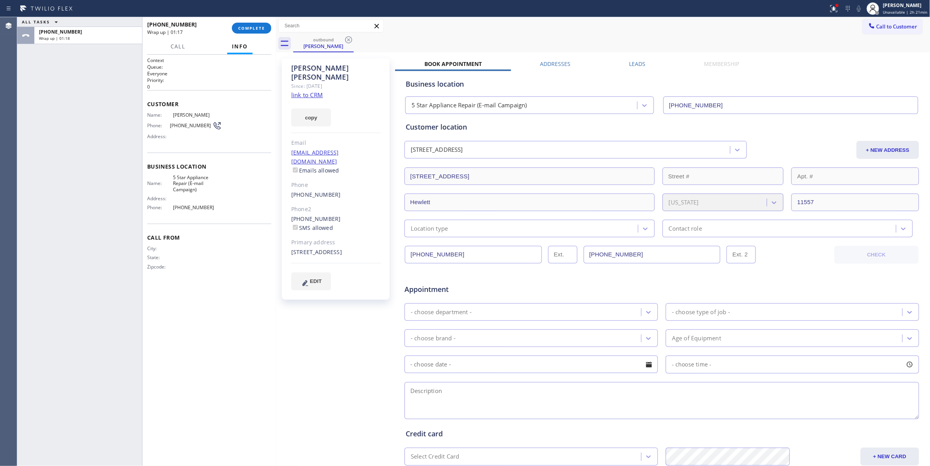
drag, startPoint x: 98, startPoint y: 308, endPoint x: 170, endPoint y: 37, distance: 280.6
click at [99, 300] on div "ALL TASKS ALL TASKS ACTIVE TASKS TASKS IN WRAP UP +19176139822 Wrap up | 01:18" at bounding box center [79, 241] width 125 height 449
click at [249, 25] on span "COMPLETE" at bounding box center [251, 27] width 27 height 5
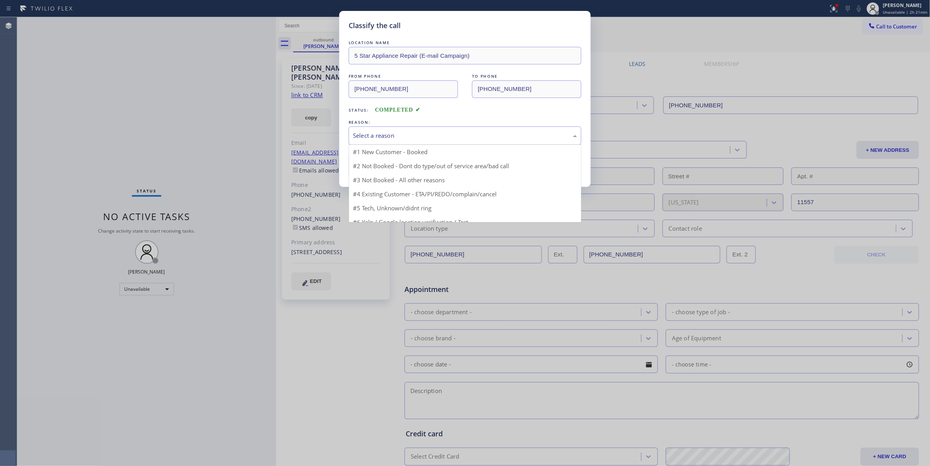
click at [424, 138] on div "Select a reason" at bounding box center [465, 135] width 224 height 9
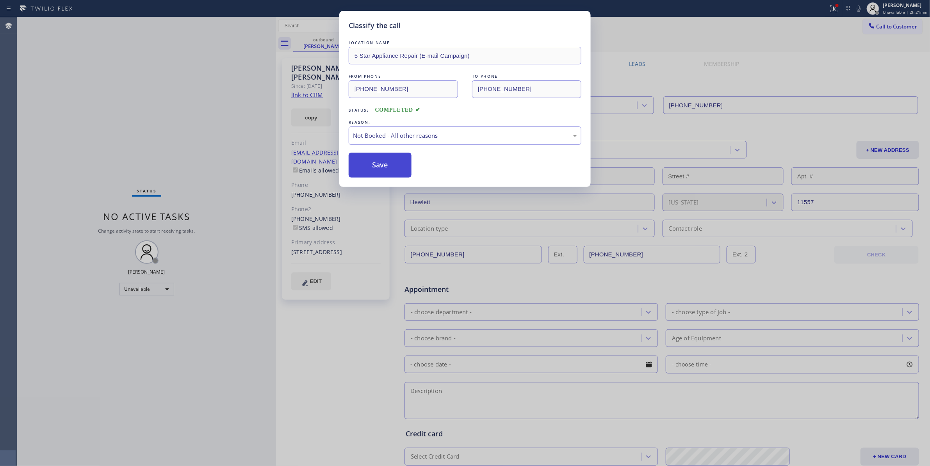
click at [402, 166] on button "Save" at bounding box center [380, 165] width 63 height 25
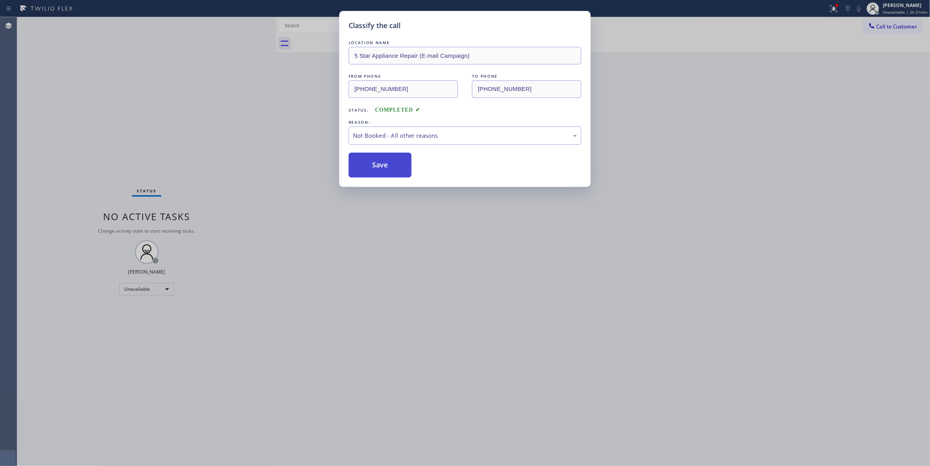
click at [402, 166] on button "Save" at bounding box center [380, 165] width 63 height 25
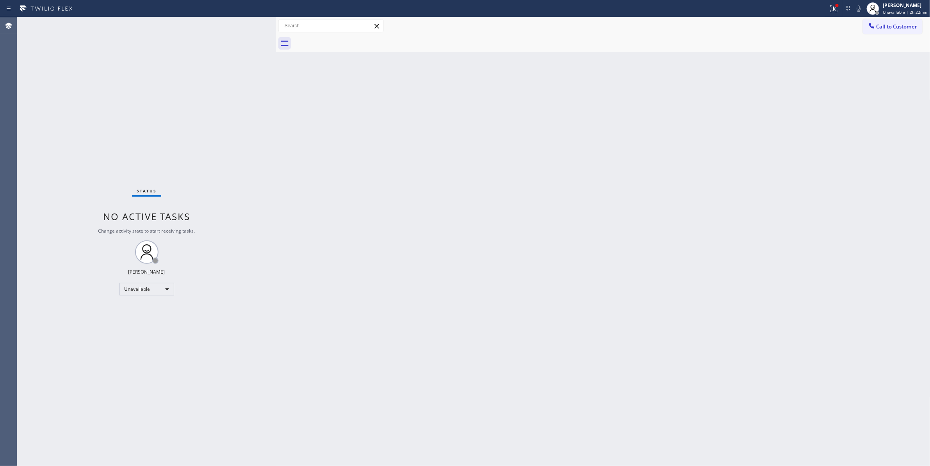
click at [155, 312] on div "Status No active tasks Change activity state to start receiving tasks. [PERSON_…" at bounding box center [146, 241] width 259 height 449
click at [151, 280] on div "Status No active tasks Change activity state to start receiving tasks. [PERSON_…" at bounding box center [146, 241] width 259 height 449
click at [151, 286] on div "Unavailable" at bounding box center [147, 289] width 55 height 12
click at [145, 330] on li "Break" at bounding box center [146, 329] width 53 height 9
